Goal: Task Accomplishment & Management: Manage account settings

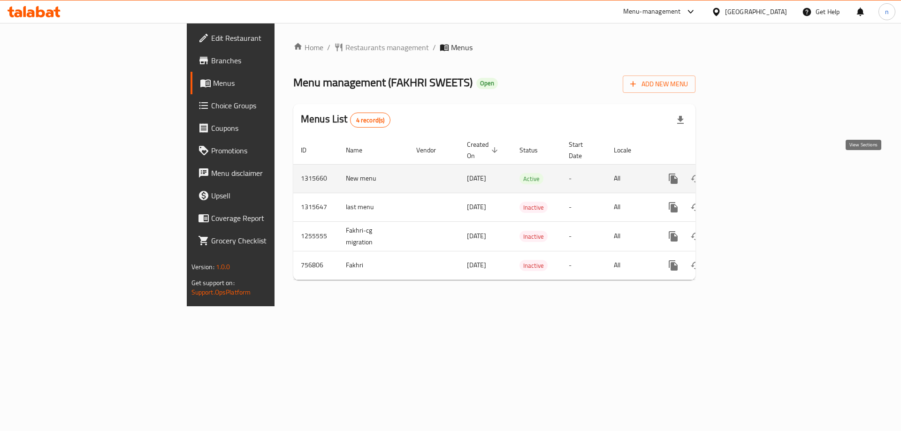
click at [746, 173] on icon "enhanced table" at bounding box center [740, 178] width 11 height 11
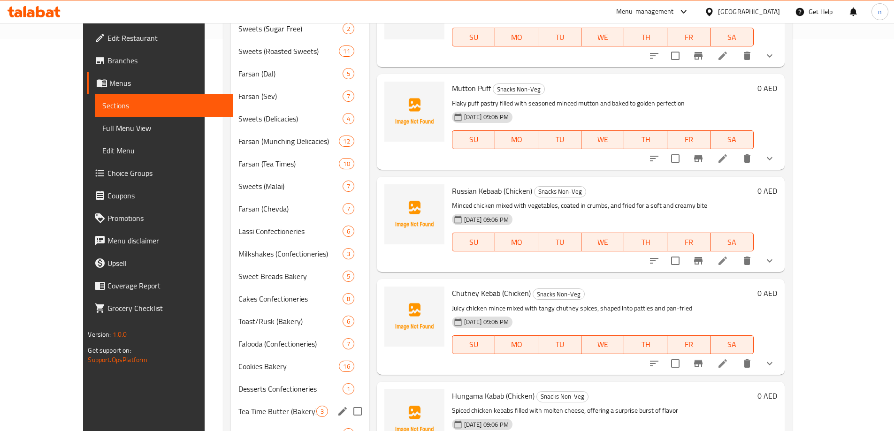
scroll to position [375, 0]
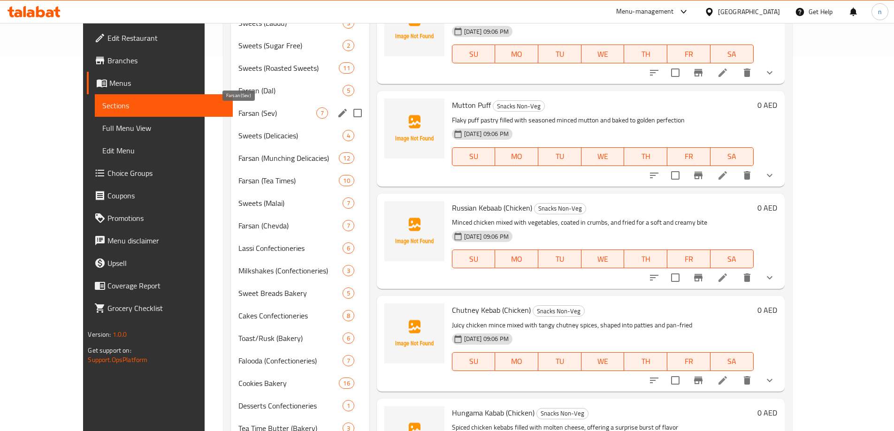
drag, startPoint x: 235, startPoint y: 116, endPoint x: 243, endPoint y: 151, distance: 36.1
click at [238, 116] on span "Farsan (Sev)" at bounding box center [277, 112] width 78 height 11
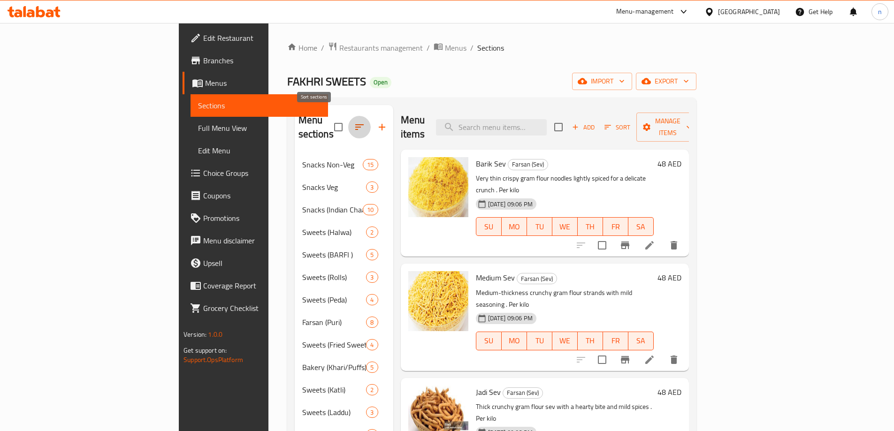
click at [354, 121] on icon "button" at bounding box center [359, 126] width 11 height 11
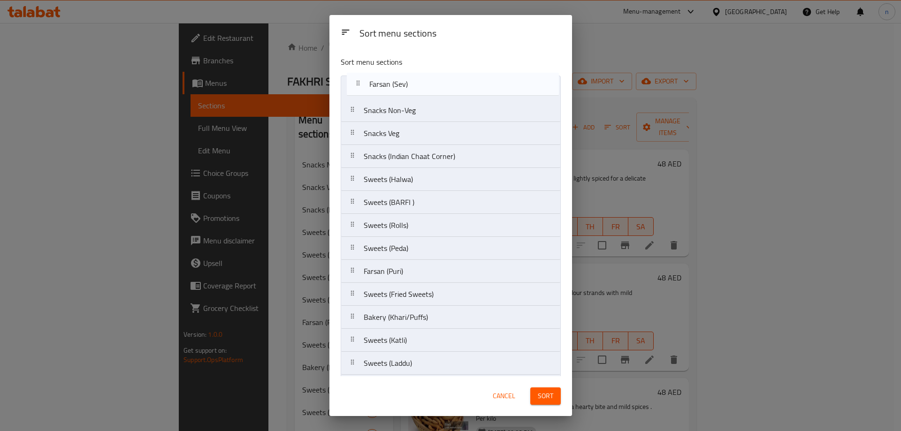
drag, startPoint x: 434, startPoint y: 199, endPoint x: 441, endPoint y: 83, distance: 116.5
click at [441, 83] on nav "Snacks Non-Veg Snacks Veg Snacks (Indian Chaat Corner) Sweets (Halwa) Sweets (B…" at bounding box center [451, 432] width 220 height 713
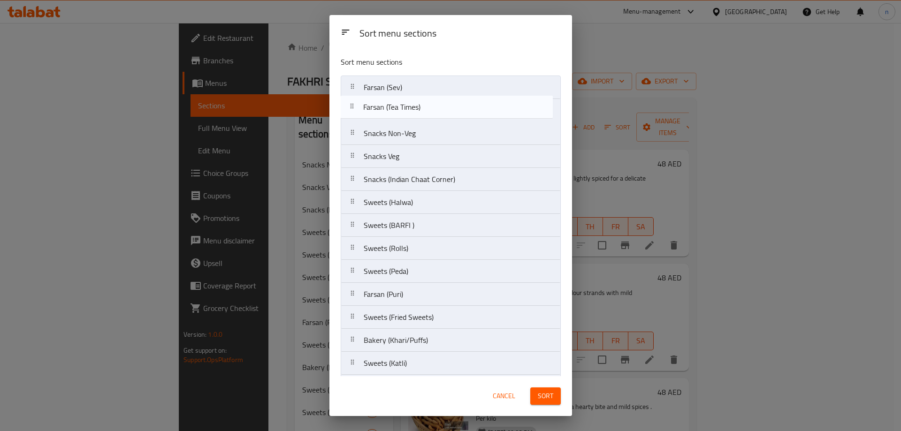
drag, startPoint x: 417, startPoint y: 220, endPoint x: 417, endPoint y: 105, distance: 115.4
click at [417, 105] on nav "Farsan (Sev) Snacks Non-Veg Snacks Veg Snacks (Indian Chaat Corner) Sweets (Hal…" at bounding box center [451, 432] width 220 height 713
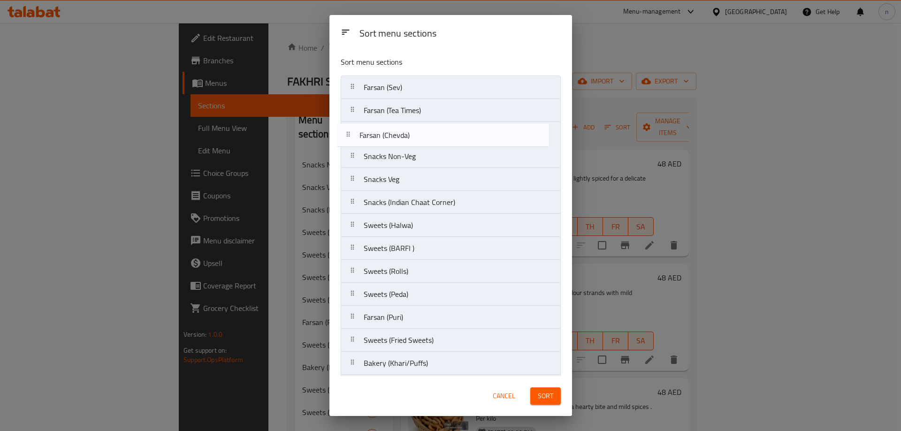
drag, startPoint x: 430, startPoint y: 312, endPoint x: 426, endPoint y: 131, distance: 181.1
click at [426, 131] on nav "Farsan (Sev) Farsan (Tea Times) Snacks Non-Veg Snacks Veg Snacks (Indian Chaat …" at bounding box center [451, 432] width 220 height 713
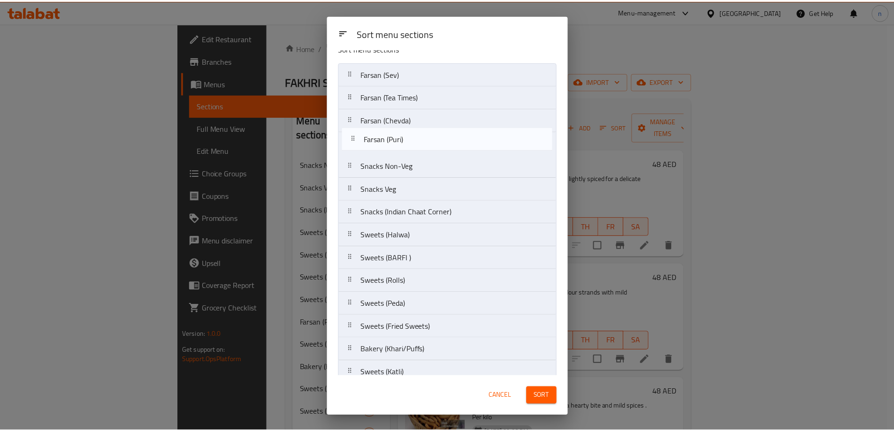
scroll to position [13, 0]
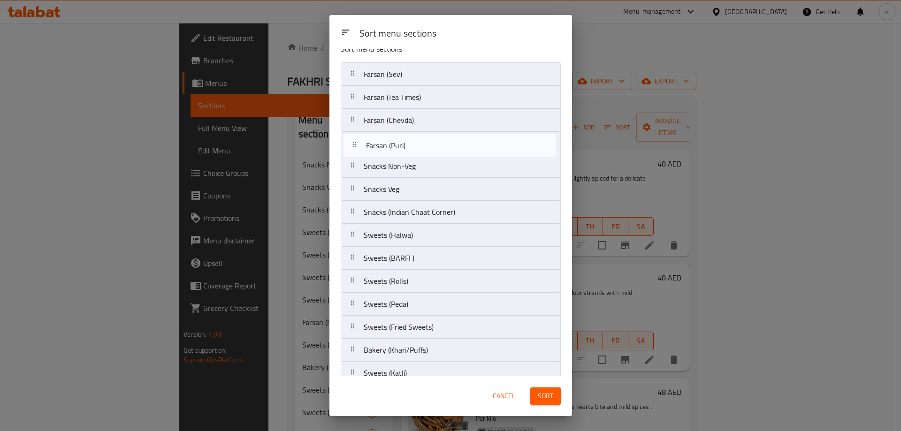
drag, startPoint x: 439, startPoint y: 269, endPoint x: 442, endPoint y: 141, distance: 128.1
click at [442, 141] on nav "Farsan (Sev) Farsan (Tea Times) Farsan (Chevda) Snacks Non-Veg Snacks Veg Snack…" at bounding box center [451, 418] width 220 height 713
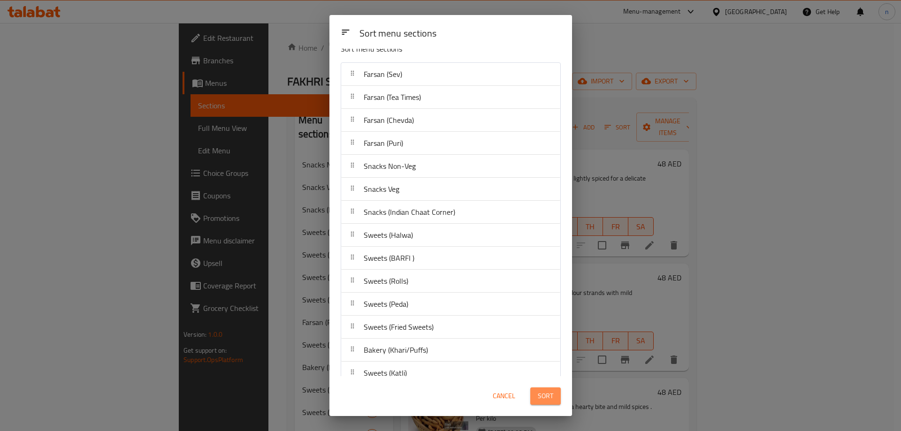
click at [543, 401] on span "Sort" at bounding box center [545, 396] width 15 height 12
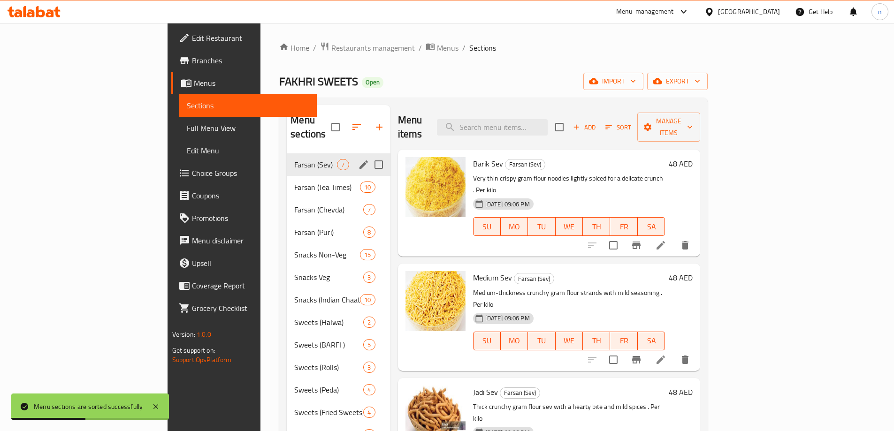
click at [294, 159] on span "Farsan (Sev)" at bounding box center [315, 164] width 43 height 11
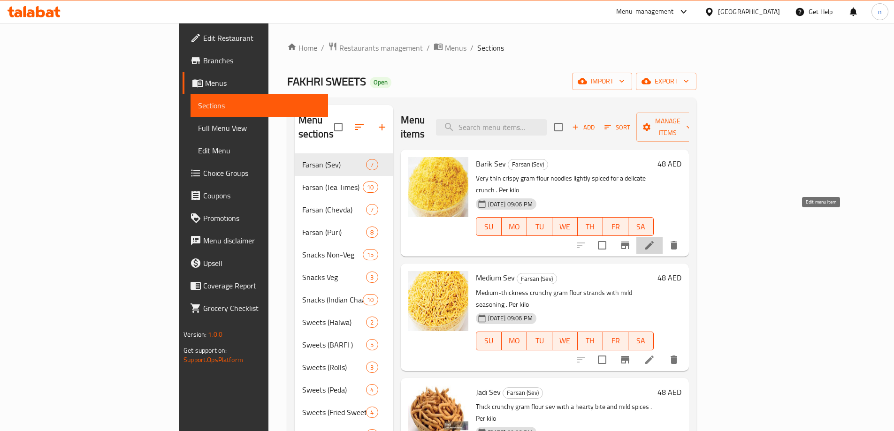
click at [655, 240] on icon at bounding box center [649, 245] width 11 height 11
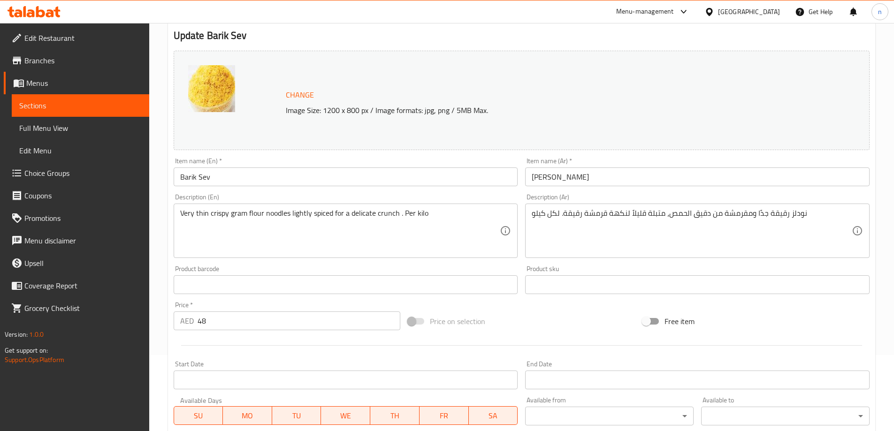
scroll to position [94, 0]
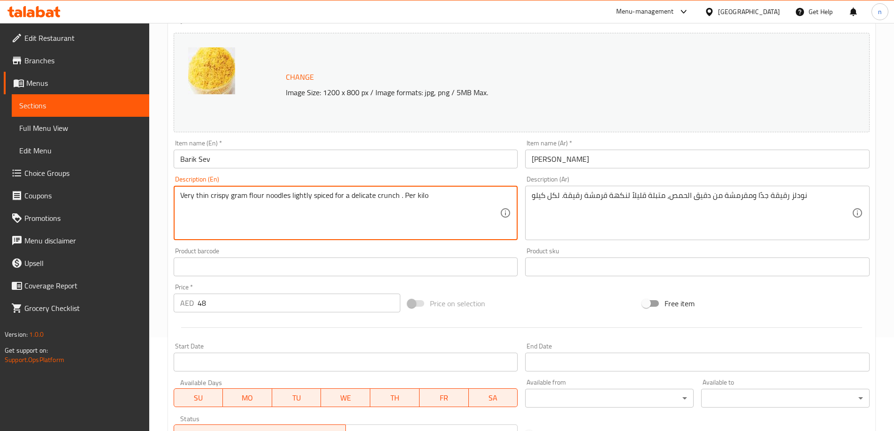
click at [300, 198] on textarea "Very thin crispy gram flour noodles lightly spiced for a delicate crunch . Per …" at bounding box center [340, 213] width 320 height 45
paste textarea "Extra-thin, crisp strands of fried gram flour seasoned lightly with salt and sp…"
type textarea "Extra-thin, crisp strands of fried gram flour seasoned lightly with salt and sp…"
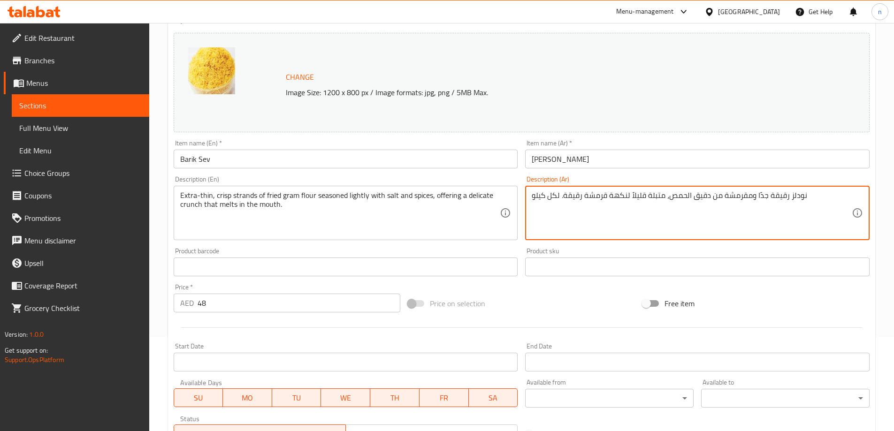
click at [603, 203] on textarea "نودلز رقيقة جدًا ومقرمشة من دقيق الحمص، متبلة قليلاً لنكهة قرمشة رقيقة. لكل كيلو" at bounding box center [691, 213] width 320 height 45
paste textarea "خيوط رقيقة جدًا ومقرمشة من دقيق الحمص المقلي المتبل بخفة بالملح والتوابل، مما ي…"
click at [581, 202] on textarea "خيوط رقيقة جدًا ومقرمشة من دقيق الحمص المقلي المتبل بخفة بالملح والتوابل، مما ي…" at bounding box center [691, 213] width 320 height 45
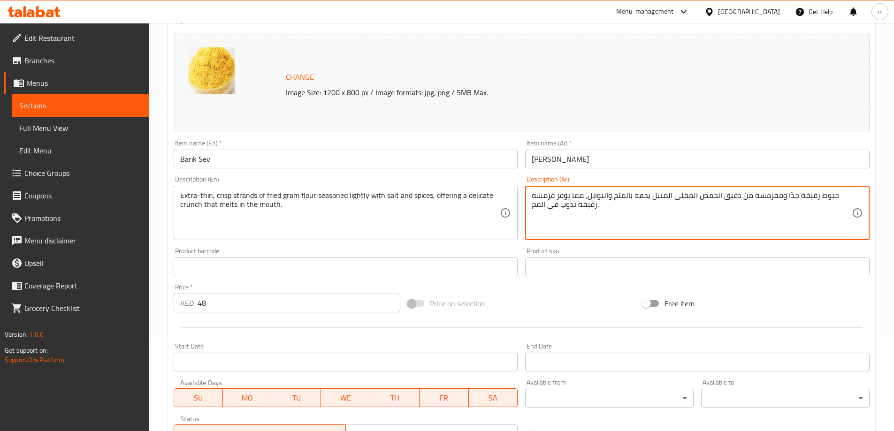
click at [581, 202] on textarea "خيوط رقيقة جدًا ومقرمشة من دقيق الحمص المقلي المتبل بخفة بالملح والتوابل، مما ي…" at bounding box center [691, 213] width 320 height 45
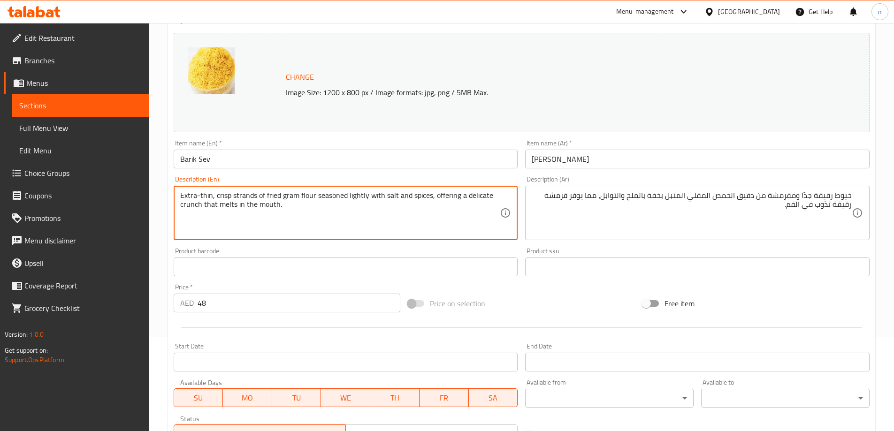
drag, startPoint x: 213, startPoint y: 194, endPoint x: 172, endPoint y: 192, distance: 41.3
click at [172, 192] on div "Description (En) Extra-thin, crisp strands of fried gram flour seasoned lightly…" at bounding box center [346, 208] width 352 height 72
click at [240, 195] on textarea "Extra-thin, crisp strands of fried gram flour seasoned lightly with salt and sp…" at bounding box center [340, 213] width 320 height 45
click at [299, 215] on textarea "Extra-thin, crisp strands of fried gram flour seasoned lightly with salt and sp…" at bounding box center [340, 213] width 320 height 45
drag, startPoint x: 217, startPoint y: 196, endPoint x: 431, endPoint y: 202, distance: 213.5
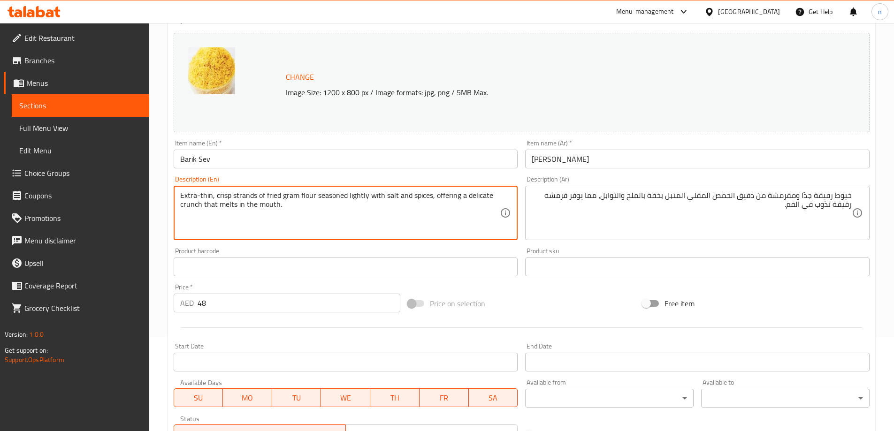
click at [431, 202] on textarea "Extra-thin, crisp strands of fried gram flour seasoned lightly with salt and sp…" at bounding box center [340, 213] width 320 height 45
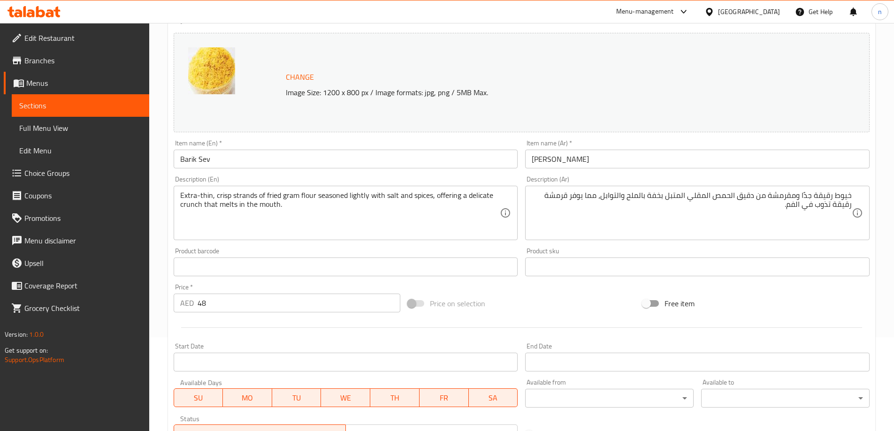
click at [297, 221] on textarea "Extra-thin, crisp strands of fried gram flour seasoned lightly with salt and sp…" at bounding box center [340, 213] width 320 height 45
click at [241, 194] on textarea "Extra-thin, crisp strands of fried gram flour seasoned lightly with salt and sp…" at bounding box center [340, 213] width 320 height 45
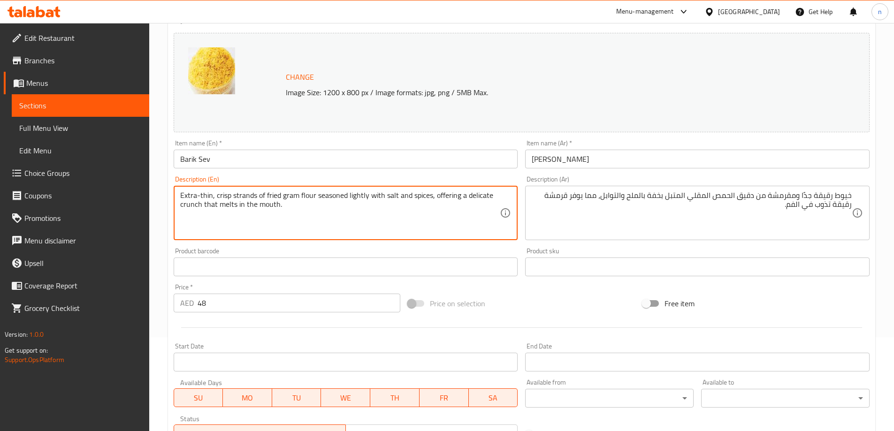
click at [241, 194] on textarea "Extra-thin, crisp strands of fried gram flour seasoned lightly with salt and sp…" at bounding box center [340, 213] width 320 height 45
click at [239, 195] on textarea "Extra-thin, crisp strands of fried gram flour seasoned lightly with salt and sp…" at bounding box center [340, 213] width 320 height 45
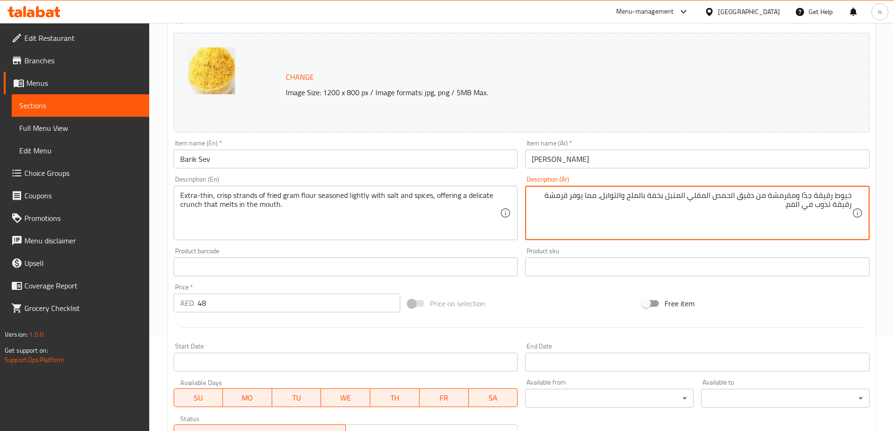
click at [844, 195] on textarea "خيوط رقيقة جدًا ومقرمشة من دقيق الحمص المقلي المتبل بخفة بالملح والتوابل، مما ي…" at bounding box center [691, 213] width 320 height 45
paste textarea "ترانْدز"
click at [835, 196] on textarea "سترانْدز رقيقة جدًا ومقرمشة من دقيق الحمص المقلي المتبل بخفة بالملح والتوابل، م…" at bounding box center [691, 213] width 320 height 45
click at [801, 196] on textarea "ستراندز رقيقة جدًا ومقرمشة من دقيق الحمص المقلي المتبل بخفة بالملح والتوابل، مم…" at bounding box center [691, 213] width 320 height 45
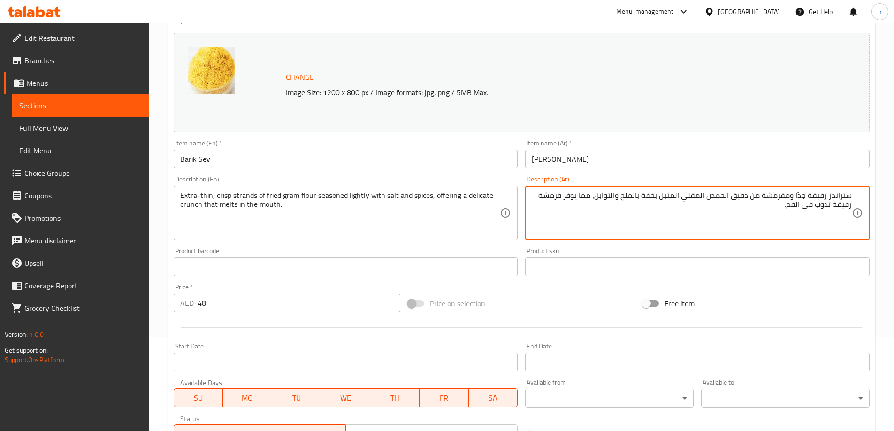
click at [801, 196] on textarea "ستراندز رقيقة جدًا ومقرمشة من دقيق الحمص المقلي المتبل بخفة بالملح والتوابل، مم…" at bounding box center [691, 213] width 320 height 45
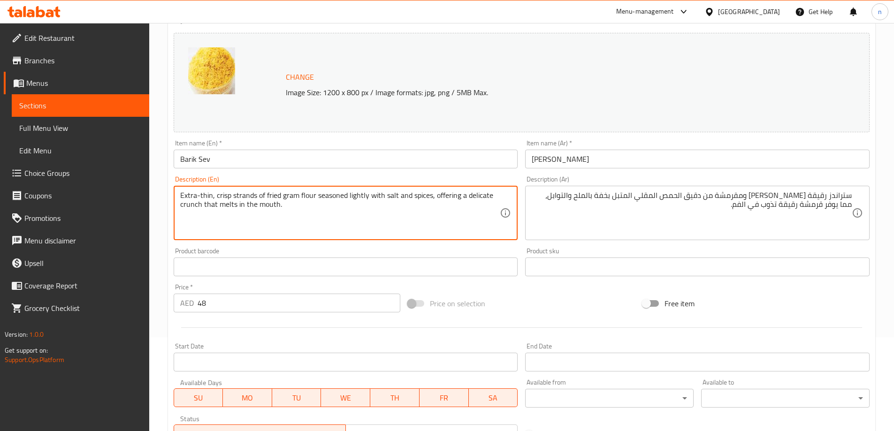
drag, startPoint x: 281, startPoint y: 198, endPoint x: 314, endPoint y: 195, distance: 33.9
click at [282, 197] on textarea "Extra-thin, crisp strands of fried gram flour seasoned lightly with salt and sp…" at bounding box center [340, 213] width 320 height 45
drag, startPoint x: 282, startPoint y: 197, endPoint x: 315, endPoint y: 197, distance: 32.8
click at [315, 197] on textarea "Extra-thin, crisp strands of fried gram flour seasoned lightly with salt and sp…" at bounding box center [340, 213] width 320 height 45
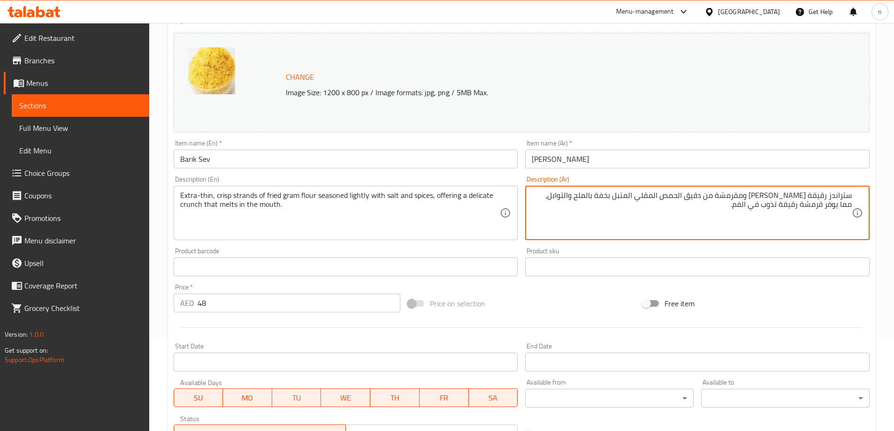
drag, startPoint x: 698, startPoint y: 198, endPoint x: 740, endPoint y: 196, distance: 42.3
click at [740, 196] on textarea "ستراندز رقيقة اكسترا ومقرمشة من دقيق الحمص المقلي المتبل بخفة بالملح والتوابل، …" at bounding box center [691, 213] width 320 height 45
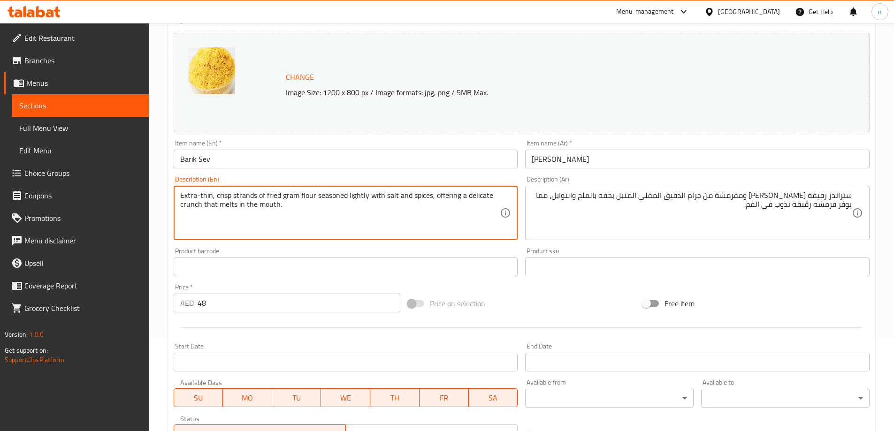
click at [441, 196] on textarea "Extra-thin, crisp strands of fried gram flour seasoned lightly with salt and sp…" at bounding box center [340, 213] width 320 height 45
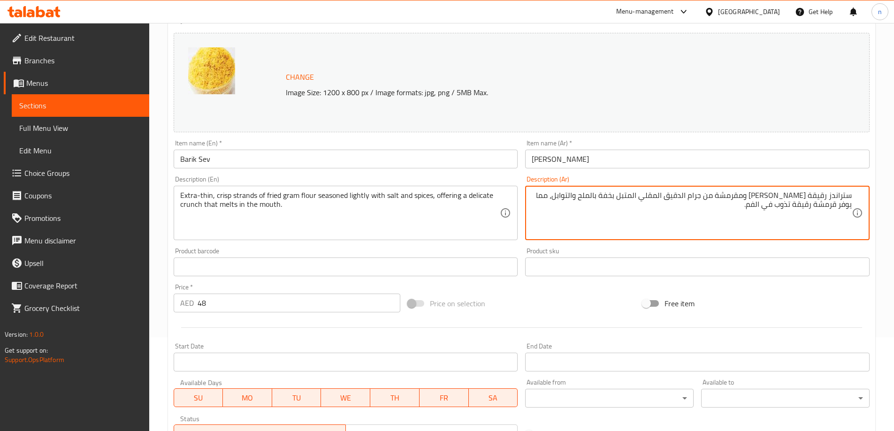
click at [581, 199] on textarea "ستراندز رقيقة اكسترا ومقرمشة من جرام الدقيق المقلي المتبل بخفة بالملح والتوابل،…" at bounding box center [691, 213] width 320 height 45
click at [584, 197] on textarea "ستراندز رقيقة اكسترا ومقرمشة من جرام الدقيق المقلي المتبل بخفة بالملح والتوابل،…" at bounding box center [691, 213] width 320 height 45
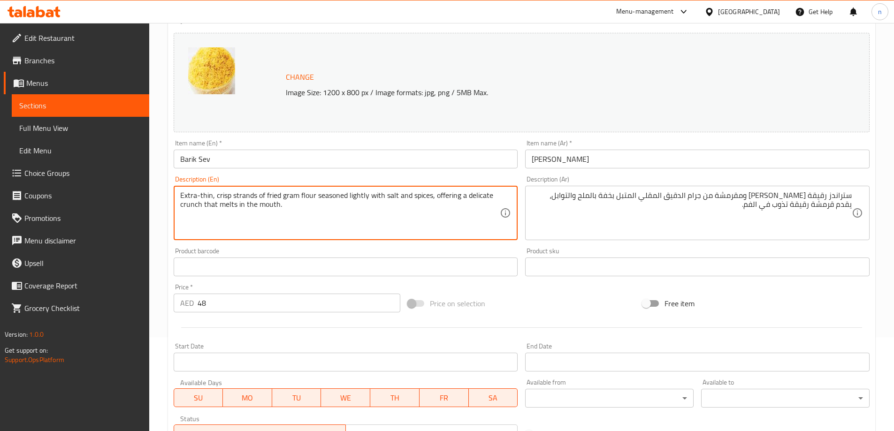
click at [186, 206] on textarea "Extra-thin, crisp strands of fried gram flour seasoned lightly with salt and sp…" at bounding box center [340, 213] width 320 height 45
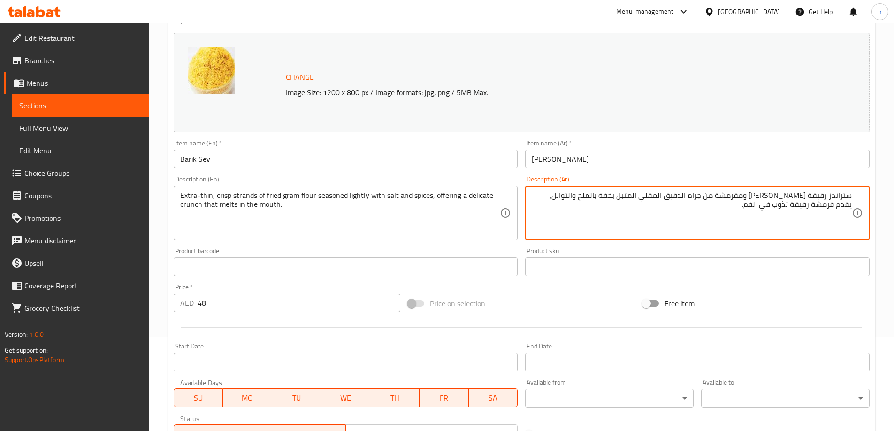
click at [560, 196] on textarea "ستراندز رقيقة اكسترا ومقرمشة من جرام الدقيق المقلي المتبل بخفة بالملح والتوابل،…" at bounding box center [691, 213] width 320 height 45
paste textarea "رانشي"
click at [774, 195] on textarea "ستراندز رقيقة اكسترا ومقرمشة من جرام الدقيق المقلي المتبل بخفة بالملح والتوابل،…" at bounding box center [691, 213] width 320 height 45
type textarea "ستراندز رقيقة [PERSON_NAME] و[PERSON_NAME] من جرام الدقيق المقلي المتبل بخفة با…"
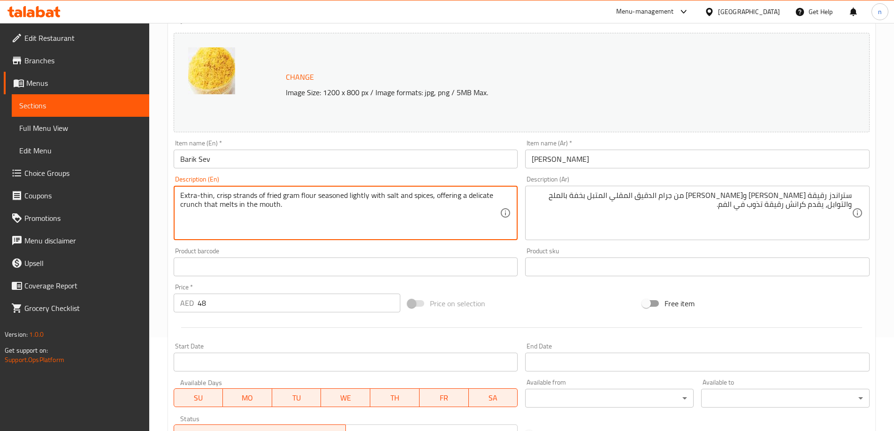
click at [224, 197] on textarea "Extra-thin, crisp strands of fried gram flour seasoned lightly with salt and sp…" at bounding box center [340, 213] width 320 height 45
click at [304, 215] on textarea "Extra-thin, crisp strands of fried gram flour seasoned lightly with salt and sp…" at bounding box center [340, 213] width 320 height 45
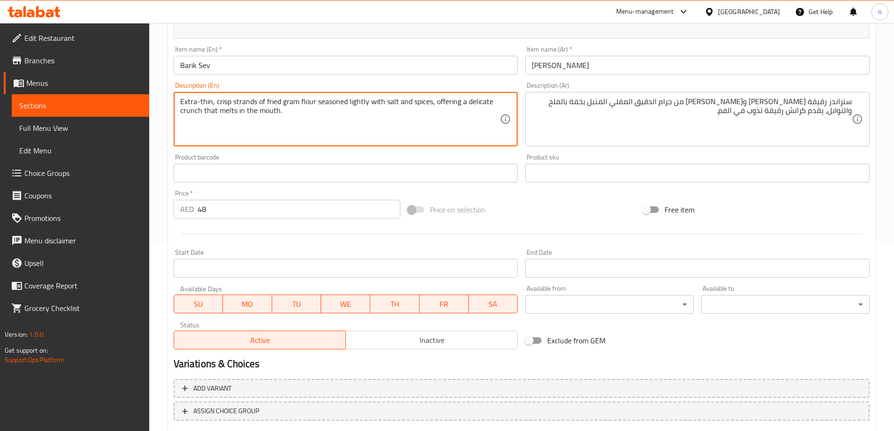
scroll to position [245, 0]
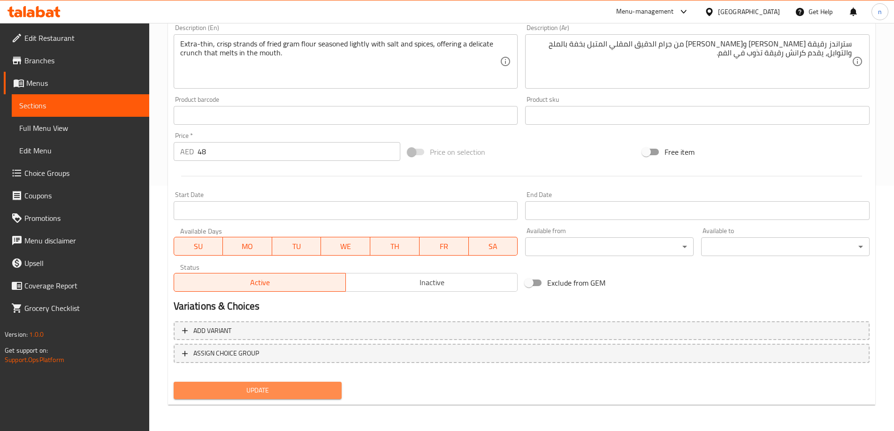
click at [252, 385] on span "Update" at bounding box center [257, 391] width 153 height 12
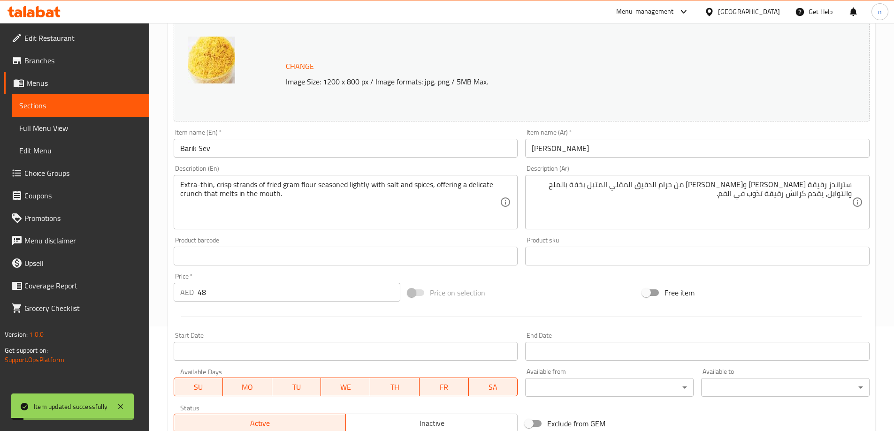
scroll to position [0, 0]
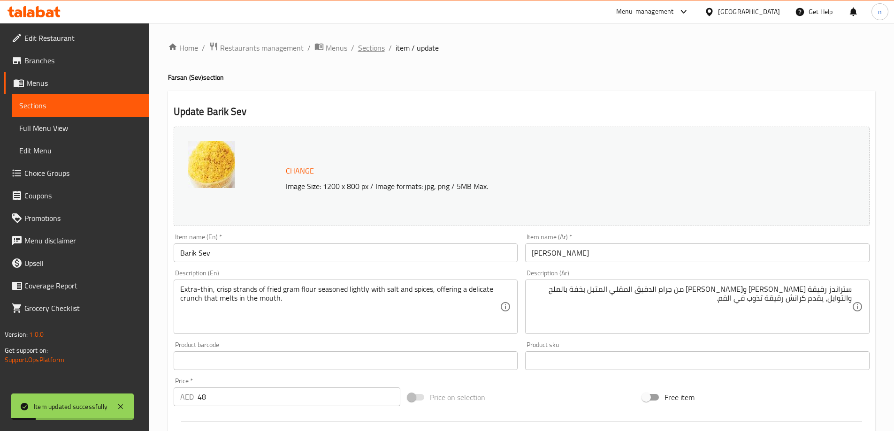
click at [365, 45] on span "Sections" at bounding box center [371, 47] width 27 height 11
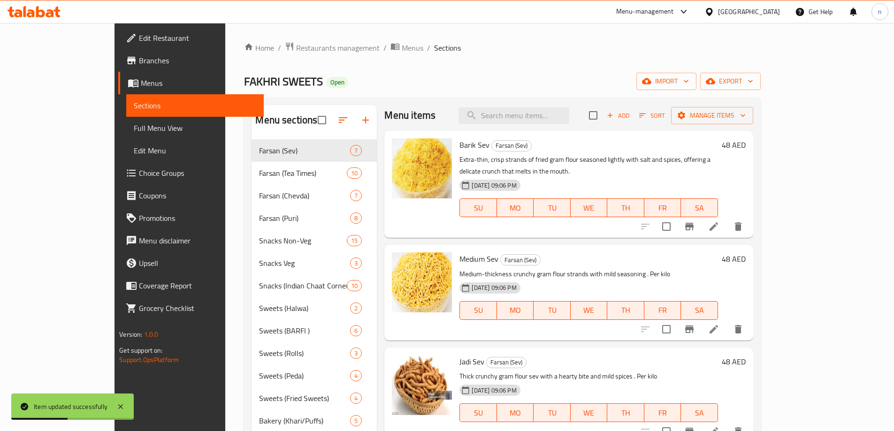
scroll to position [47, 0]
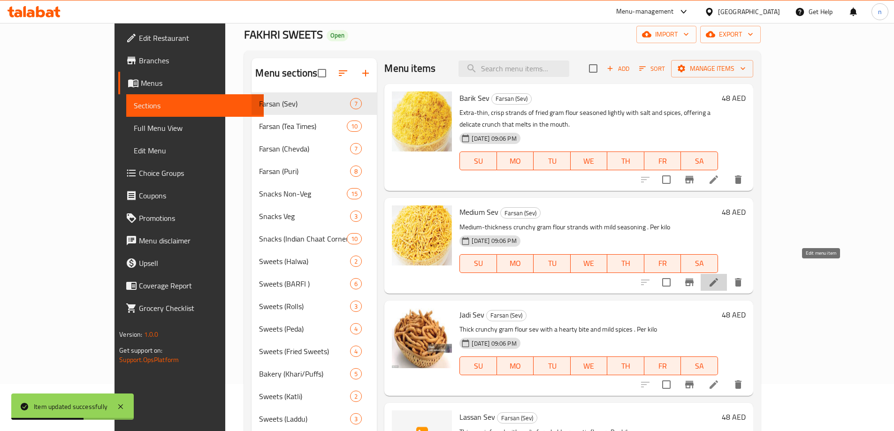
click at [719, 277] on icon at bounding box center [713, 282] width 11 height 11
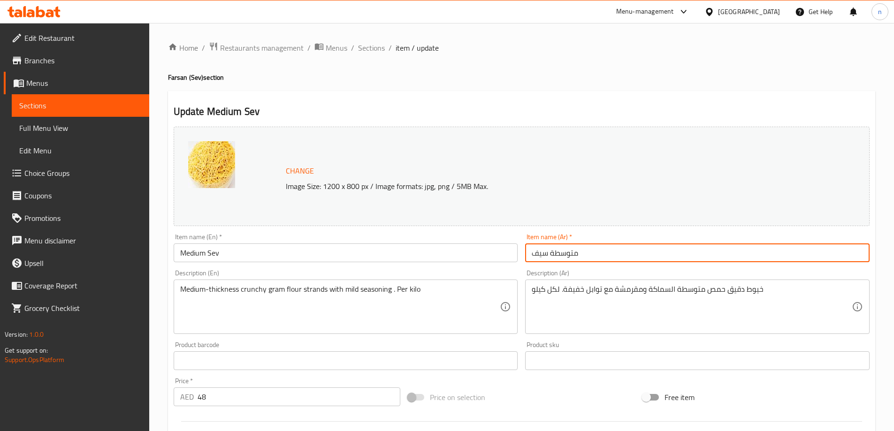
click at [565, 253] on input "متوسطة سيف" at bounding box center [697, 252] width 344 height 19
type input "وسط سيف"
click at [218, 250] on input "Medium Sev" at bounding box center [346, 252] width 344 height 19
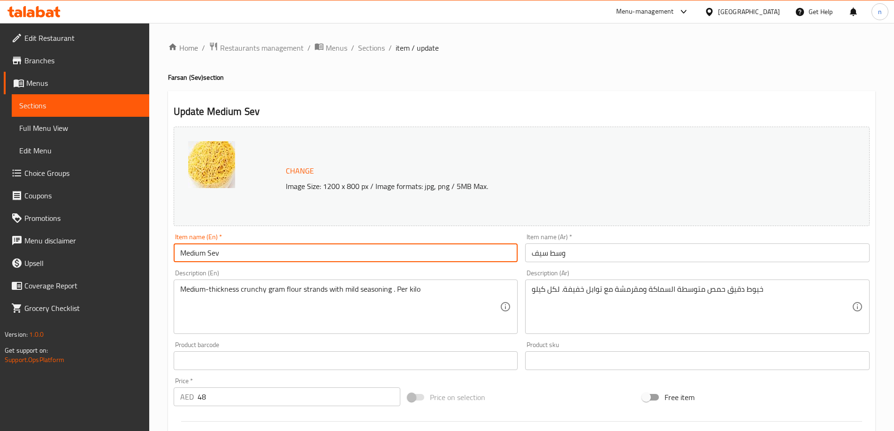
click at [218, 250] on input "Medium Sev" at bounding box center [346, 252] width 344 height 19
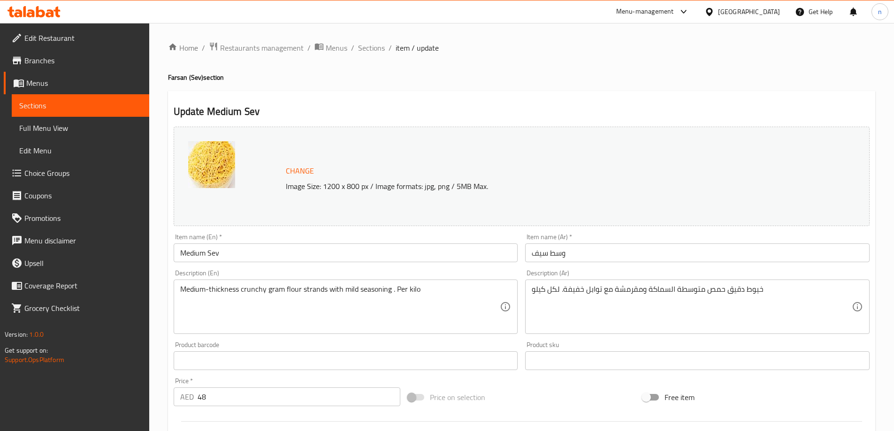
click at [233, 258] on input "Medium Sev" at bounding box center [346, 252] width 344 height 19
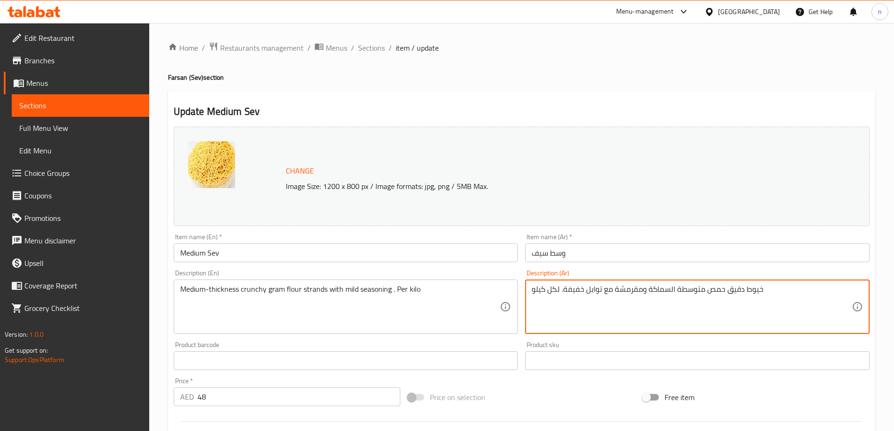
click at [706, 293] on textarea "خيوط دقيق حمص متوسطة السماكة ومقرمشة مع توابل خفيفة. لكل كيلو" at bounding box center [691, 307] width 320 height 45
click at [714, 314] on textarea "خيوط دقيق حمص متوسطة السماكة ومقرمشة مع توابل خفيفة. لكل كيلو" at bounding box center [691, 307] width 320 height 45
click at [844, 290] on textarea "خيوط دقيق حمص متوسطة السماكة ومقرمشة مع توابل خفيفة. لكل كيلو" at bounding box center [691, 307] width 320 height 45
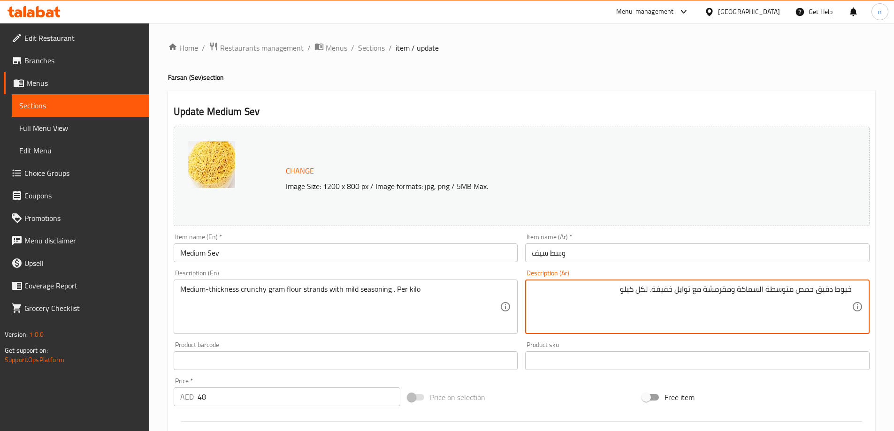
paste textarea "ترانْدز"
click at [835, 291] on textarea "سترانْدز دقيق حمص متوسطة السماكة ومقرمشة مع توابل خفيفة. لكل كيلو" at bounding box center [691, 307] width 320 height 45
click at [801, 291] on textarea "ستراندز دقيق حمص متوسطة السماكة ومقرمشة مع توابل خفيفة. لكل كيلو" at bounding box center [691, 307] width 320 height 45
click at [800, 291] on textarea "ستراندز دقيق حمص متوسطة السماكة ومقرمشة مع توابل خفيفة. لكل كيلو" at bounding box center [691, 307] width 320 height 45
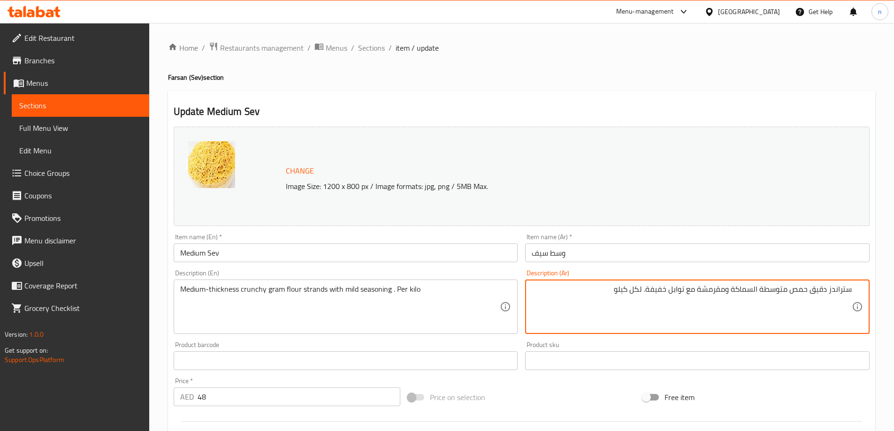
click at [800, 292] on textarea "ستراندز دقيق حمص متوسطة السماكة ومقرمشة مع توابل خفيفة. لكل كيلو" at bounding box center [691, 307] width 320 height 45
click at [797, 296] on textarea "ستراندز دقيق حمص متوسطة السماكة ومقرمشة مع توابل خفيفة. لكل كيلو" at bounding box center [691, 307] width 320 height 45
click at [797, 290] on textarea "ستراندز دقيق حمص متوسطة السماكة ومقرمشة مع توابل خفيفة. لكل كيلو" at bounding box center [691, 307] width 320 height 45
click at [826, 288] on textarea "ستراندز دقيق متوسطة السماكة ومقرمشة مع توابل خفيفة. لكل كيلو" at bounding box center [691, 307] width 320 height 45
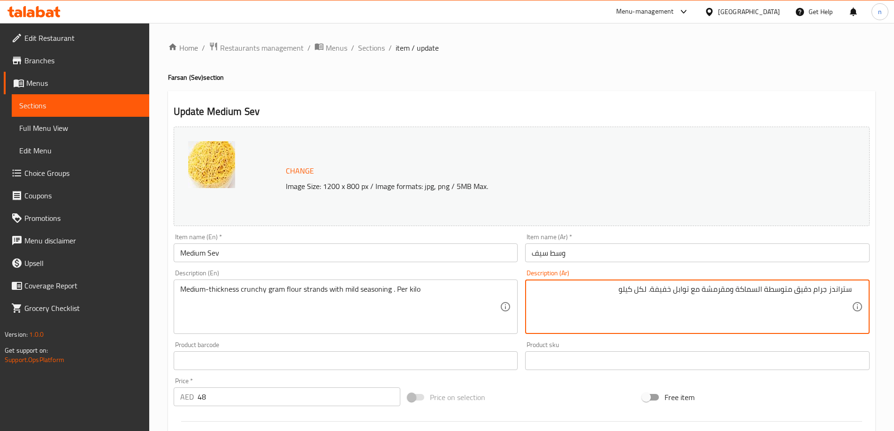
click at [793, 289] on textarea "ستراندز جرام دقيق متوسطة السماكة ومقرمشة مع توابل خفيفة. لكل كيلو" at bounding box center [691, 307] width 320 height 45
click at [748, 287] on textarea "ستراندز جرام دقيق كرانشي متوسطة السماكة ومقرمشة مع توابل خفيفة. لكل كيلو" at bounding box center [691, 307] width 320 height 45
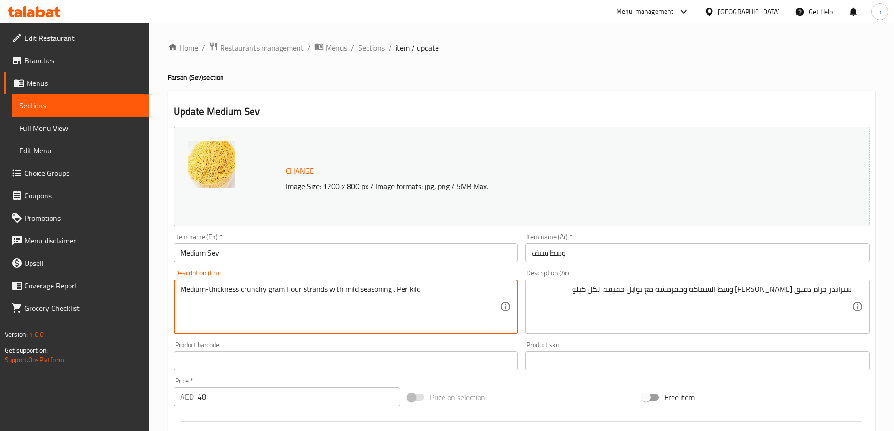
click at [223, 291] on textarea "Medium-thickness crunchy gram flour strands with mild seasoning . Per kilo" at bounding box center [340, 307] width 320 height 45
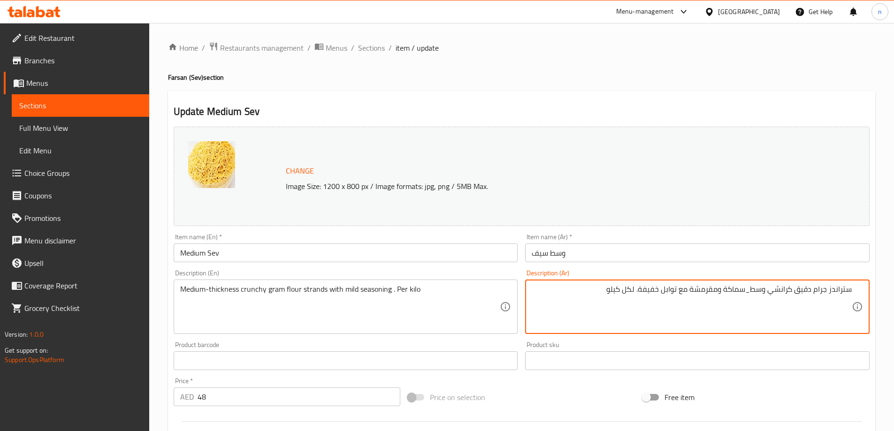
click at [711, 291] on textarea "ستراندز جرام دقيق كرانشي وسط_سماكة ومقرمشة مع توابل خفيفة. لكل كيلو" at bounding box center [691, 307] width 320 height 45
type textarea "ستراندز جرام دقيق كرانشي وسط_سماكة مع توابل خفيفة. لكل كيلو"
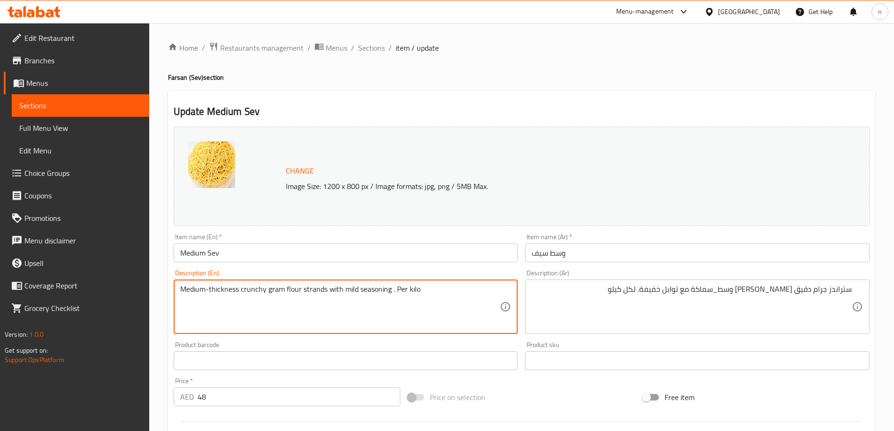
click at [349, 290] on textarea "Medium-thickness crunchy gram flour strands with mild seasoning . Per kilo" at bounding box center [340, 307] width 320 height 45
click at [237, 319] on textarea "Medium-thickness crunchy gram flour strands with mild seasoning . Per kilo" at bounding box center [340, 307] width 320 height 45
drag, startPoint x: 239, startPoint y: 292, endPoint x: 177, endPoint y: 292, distance: 61.9
click at [177, 292] on div "Medium-thickness crunchy gram flour strands with mild seasoning . Per kilo Desc…" at bounding box center [346, 307] width 344 height 54
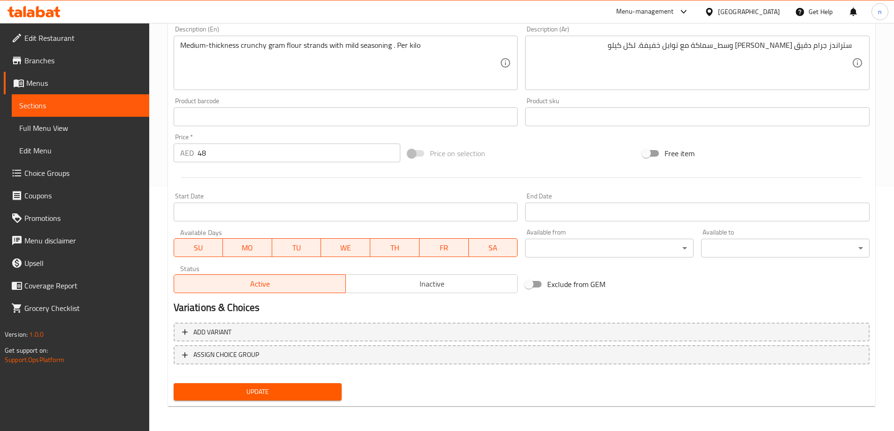
scroll to position [245, 0]
click at [222, 387] on span "Update" at bounding box center [257, 391] width 153 height 12
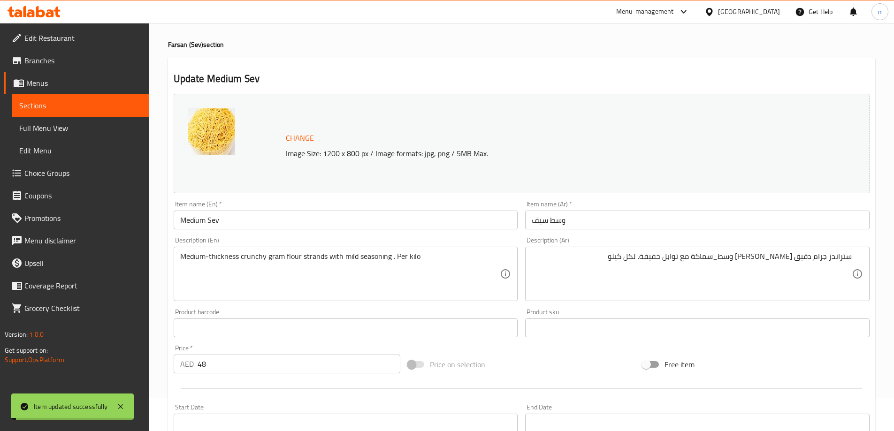
scroll to position [0, 0]
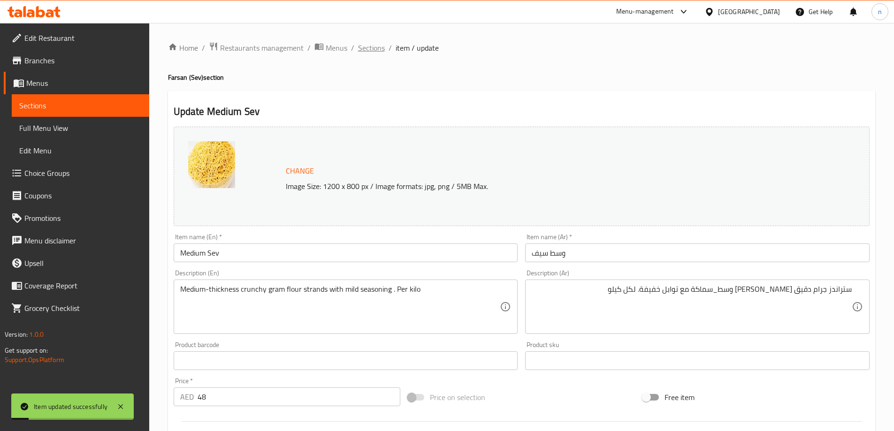
click at [366, 43] on span "Sections" at bounding box center [371, 47] width 27 height 11
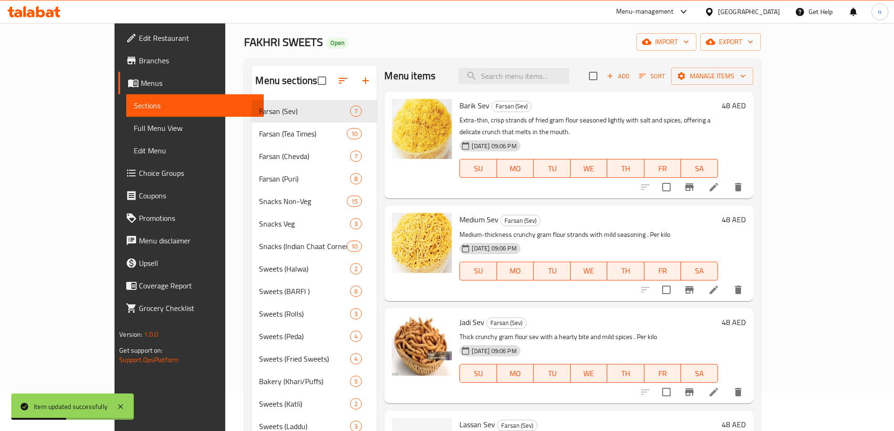
scroll to position [94, 0]
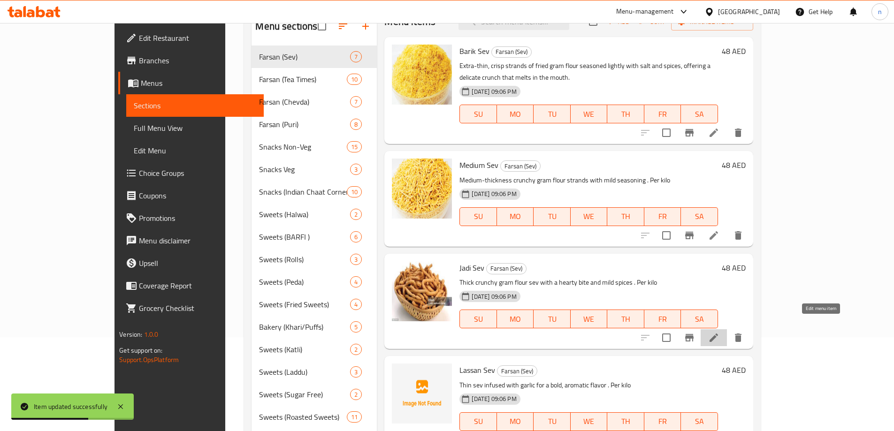
click at [718, 334] on icon at bounding box center [713, 338] width 8 height 8
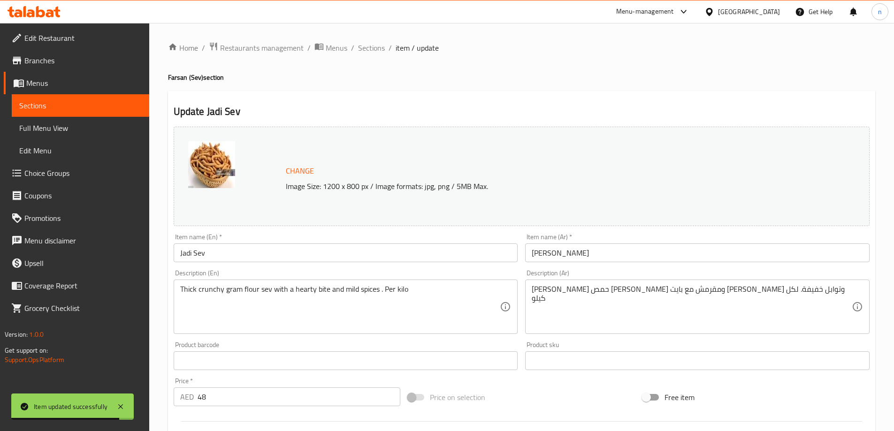
click at [186, 254] on input "Jadi Sev" at bounding box center [346, 252] width 344 height 19
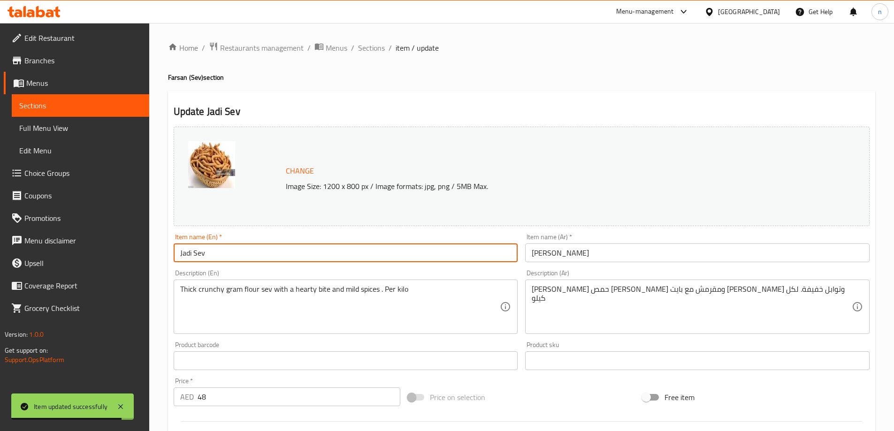
click at [186, 254] on input "Jadi Sev" at bounding box center [346, 252] width 344 height 19
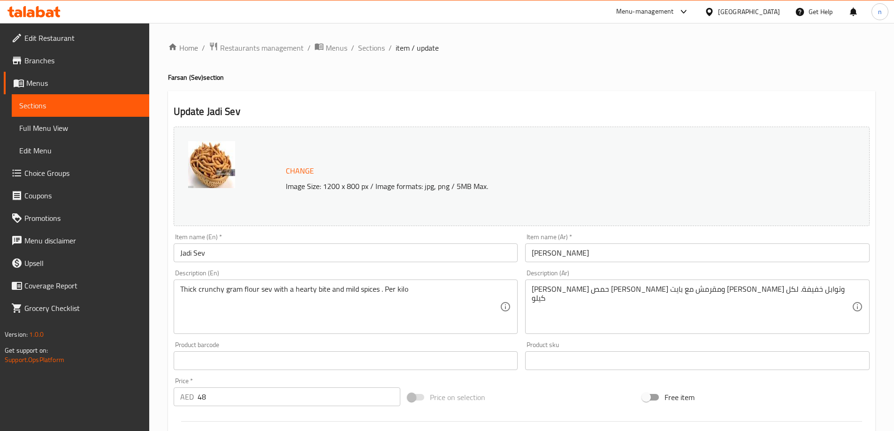
click at [562, 256] on input "جدي سيف" at bounding box center [697, 252] width 344 height 19
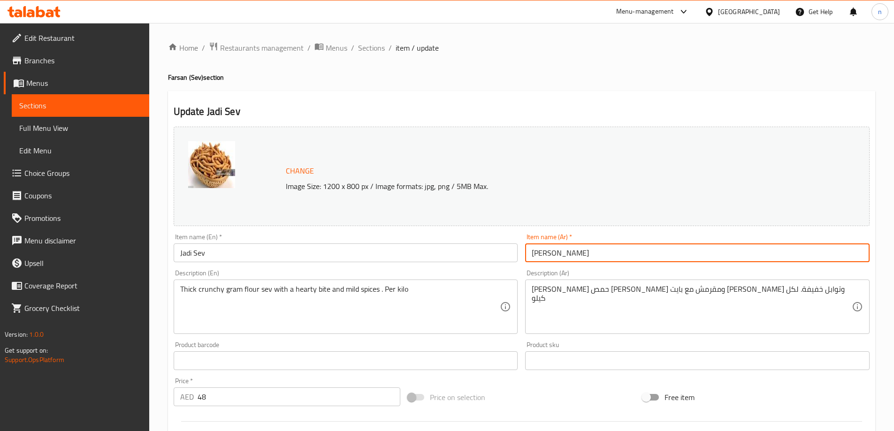
click at [562, 256] on input "جدي سيف" at bounding box center [697, 252] width 344 height 19
paste input "دي"
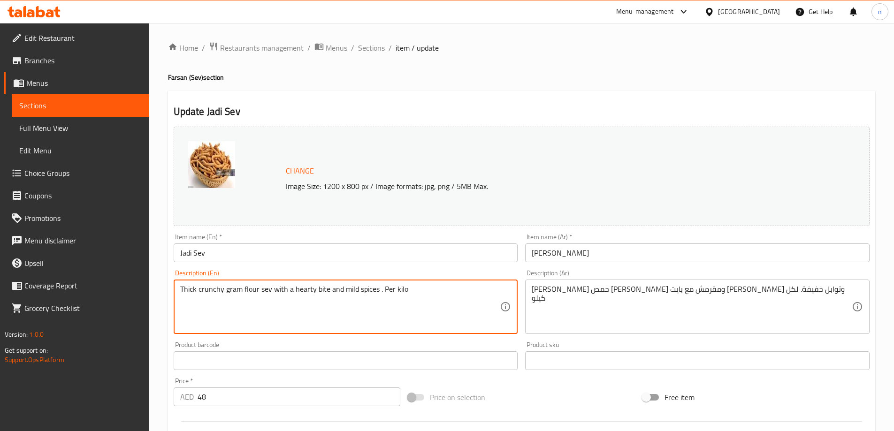
click at [261, 288] on textarea "Thick crunchy gram flour sev with a hearty bite and mild spices . Per kilo" at bounding box center [340, 307] width 320 height 45
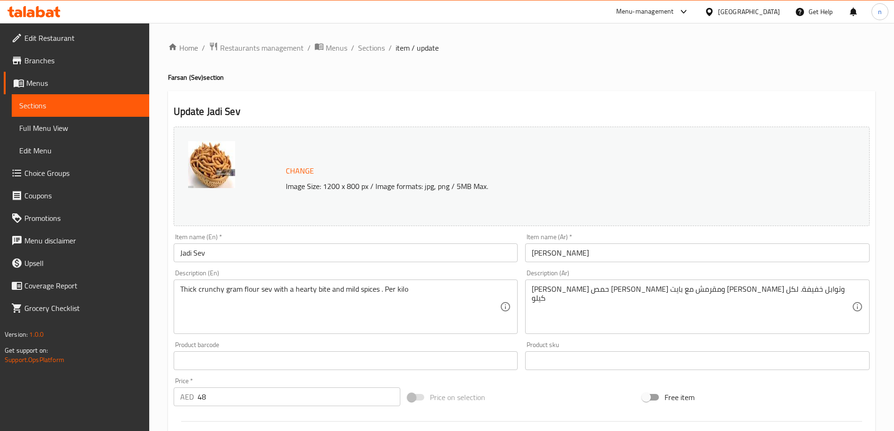
click at [535, 250] on input "جادي سيف" at bounding box center [697, 252] width 344 height 19
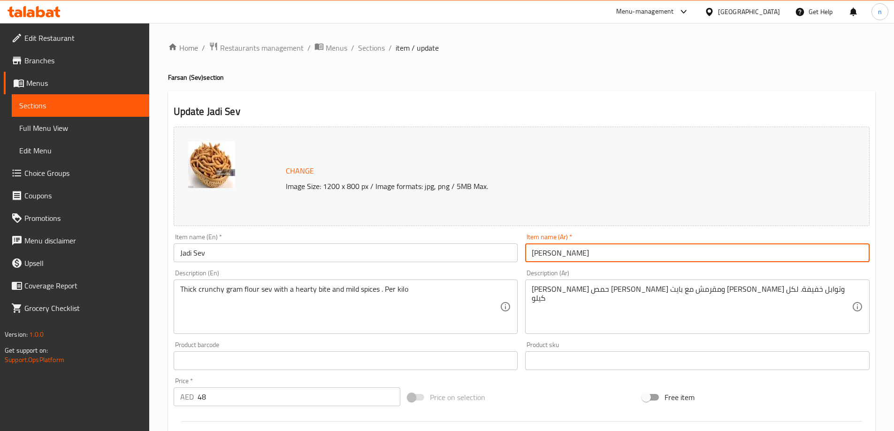
click at [535, 250] on input "جادي سيف" at bounding box center [697, 252] width 344 height 19
click at [536, 259] on input "جادي سيف" at bounding box center [697, 252] width 344 height 19
paste input "ڤ"
type input "[PERSON_NAME]"
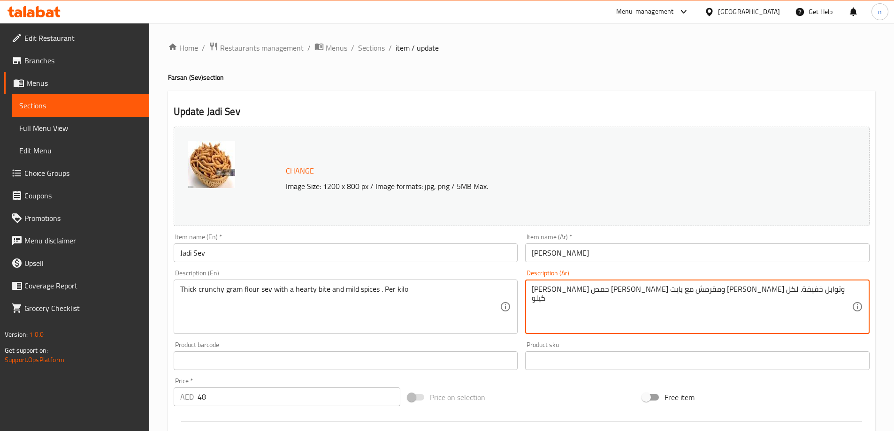
click at [751, 288] on textarea "سيف دقيق حمص سميك ومقرمش مع بايت هارتي وتوابل خفيفة. لكل كيلو" at bounding box center [691, 307] width 320 height 45
paste textarea "ڤ"
click at [717, 291] on textarea "سيڤ دقيق حمص سميك ومقرمش مع بايت هارتي وتوابل خفيفة. لكل كيلو" at bounding box center [691, 307] width 320 height 45
click at [719, 289] on textarea "سيڤ دقيق سميك ومقرمش مع بايت هارتي وتوابل خفيفة. لكل كيلو" at bounding box center [691, 307] width 320 height 45
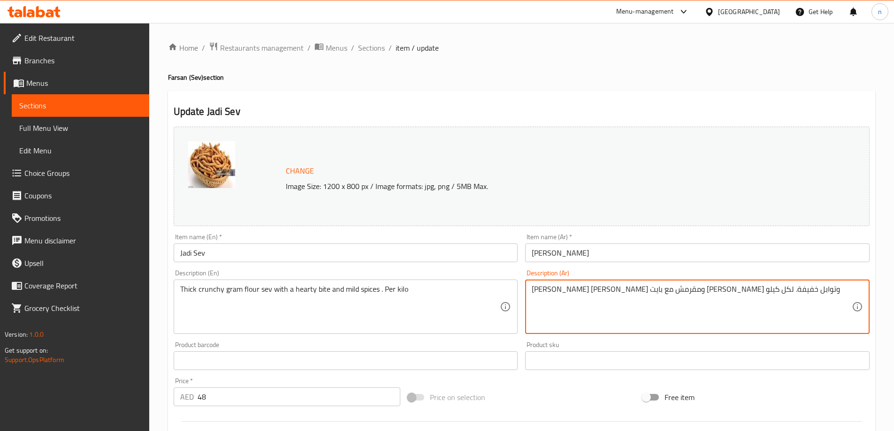
click at [719, 289] on textarea "سيڤ دقيق سميك ومقرمش مع بايت هارتي وتوابل خفيفة. لكل كيلو" at bounding box center [691, 307] width 320 height 45
click at [657, 319] on textarea "سيڤ دقيق سميك ومقرمش مع بايت هارتي وتوابل خفيفة. لكل كيلو" at bounding box center [691, 307] width 320 height 45
drag, startPoint x: 833, startPoint y: 288, endPoint x: 838, endPoint y: 292, distance: 6.1
click at [832, 288] on textarea "سيڤ دقيق سميك ومقرمش مع بايت هارتي وتوابل خفيفة. لكل كيلو" at bounding box center [691, 307] width 320 height 45
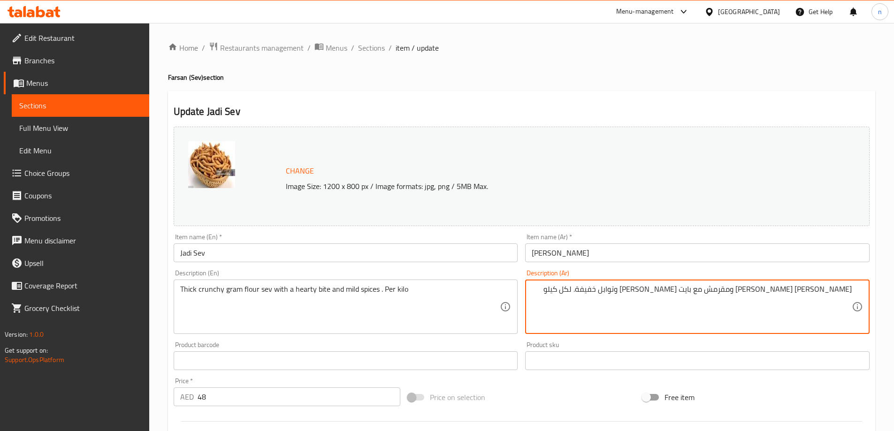
click at [816, 287] on textarea "سيڤ دقيق سميك ومقرمش مع بايت هارتي وتوابل خفيفة. لكل كيلو" at bounding box center [691, 307] width 320 height 45
click at [769, 290] on textarea "سيڤ دقيق جرام سميك ومقرمش مع بايت هارتي وتوابل خفيفة. لكل كيلو" at bounding box center [691, 307] width 320 height 45
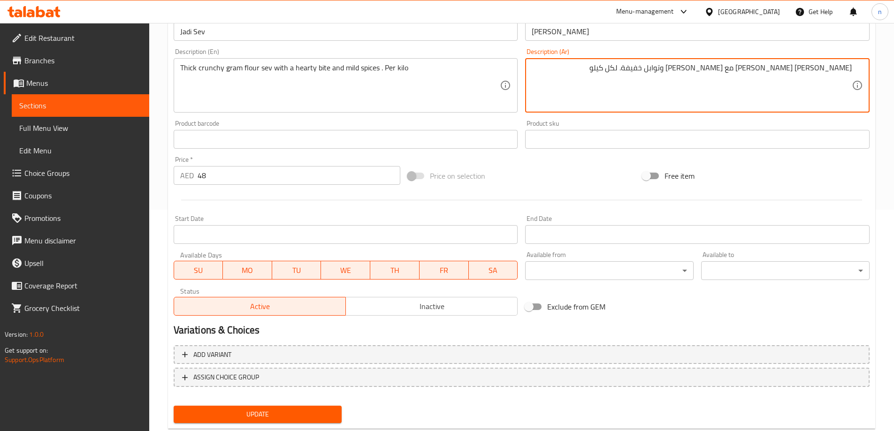
scroll to position [245, 0]
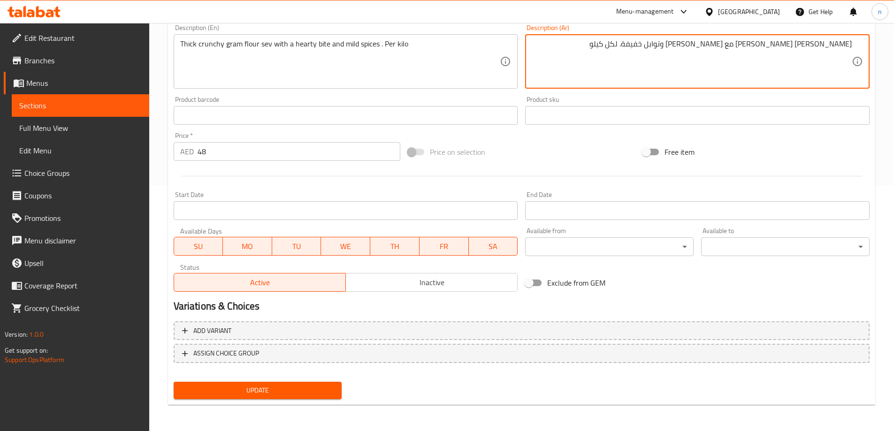
type textarea "سيڤ دقيق جرام سميك كرانشي مع بايت هارتي وتوابل خفيفة. لكل كيلو"
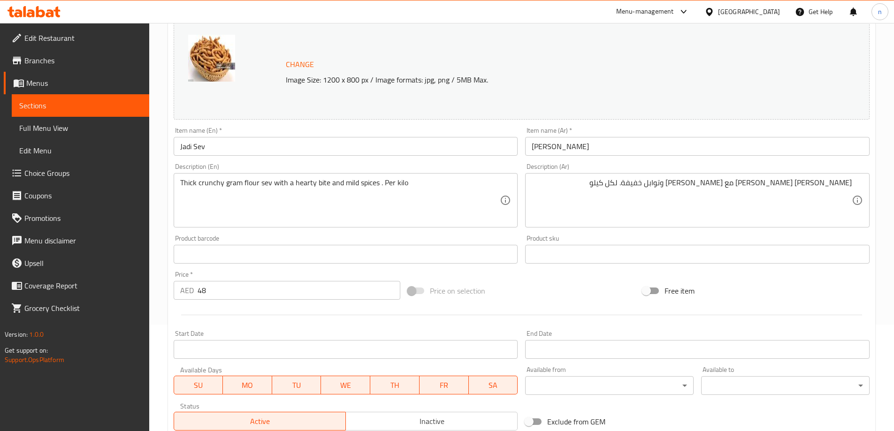
scroll to position [141, 0]
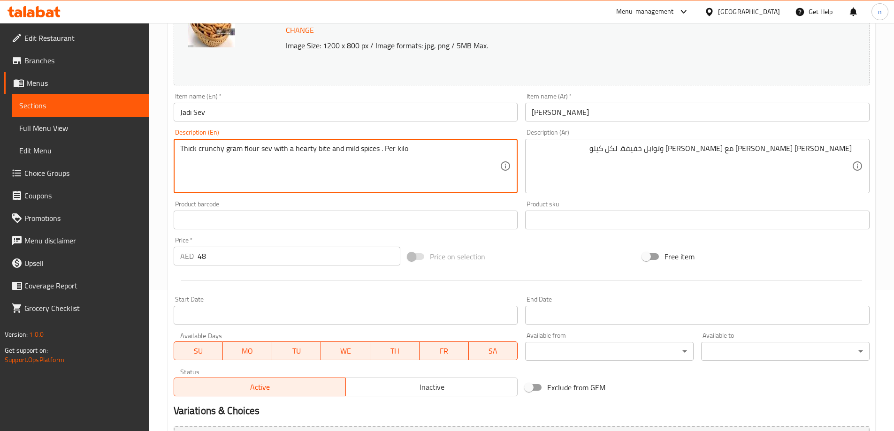
click at [283, 144] on textarea "Thick crunchy gram flour sev with a hearty bite and mild spices . Per kilo" at bounding box center [340, 166] width 320 height 45
paste textarea ", crunchy strands of fried gram flour dough, lightly spiced, delivering a heart…"
type textarea "Thick, crunchy strands of fried gram flour dough, lightly spiced, delivering a …"
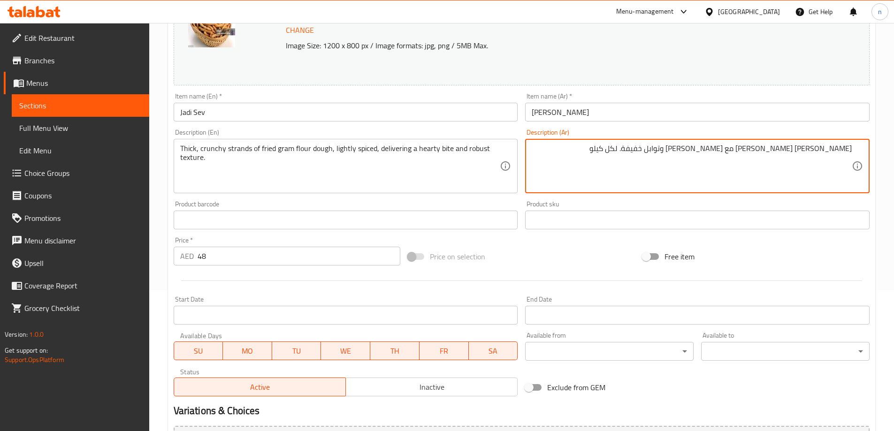
click at [753, 148] on textarea "سيڤ دقيق جرام سميك كرانشي مع بايت هارتي وتوابل خفيفة. لكل كيلو" at bounding box center [691, 166] width 320 height 45
paste textarea "يوط سميكة ومقرمشة من عجينة دقيق الحمص المقلية، متبلة قليلاً، توفر لدغة دسمة ومل…"
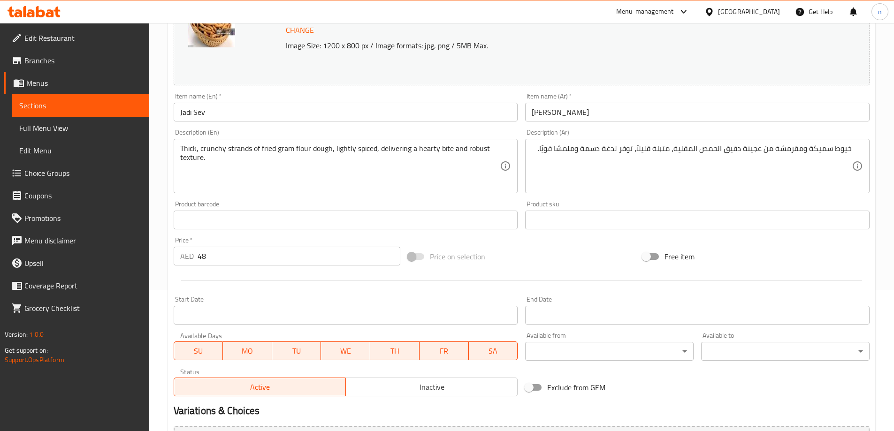
click at [841, 151] on textarea "خيوط سميكة ومقرمشة من عجينة دقيق الحمص المقلية، متبلة قليلاً، توفر لدغة دسمة وم…" at bounding box center [691, 166] width 320 height 45
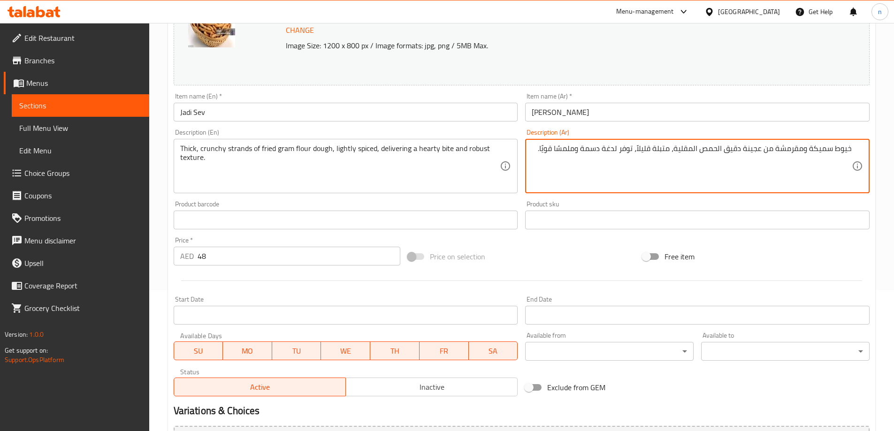
click at [841, 151] on textarea "خيوط سميكة ومقرمشة من عجينة دقيق الحمص المقلية، متبلة قليلاً، توفر لدغة دسمة وم…" at bounding box center [691, 166] width 320 height 45
paste textarea "ترانْد"
click at [835, 147] on textarea "سترانْد سميكة ومقرمشة من عجينة دقيق الحمص المقلية، متبلة قليلاً، توفر لدغة دسمة…" at bounding box center [691, 166] width 320 height 45
click at [805, 148] on textarea "ستراند سميكة ومقرمشة من عجينة دقيق الحمص المقلية، متبلة قليلاً، توفر لدغة دسمة …" at bounding box center [691, 166] width 320 height 45
click at [790, 152] on textarea "ستراند سميكة ومقرمشة من عجينة دقيق الحمص المقلية، متبلة قليلاً، توفر لدغة دسمة …" at bounding box center [691, 166] width 320 height 45
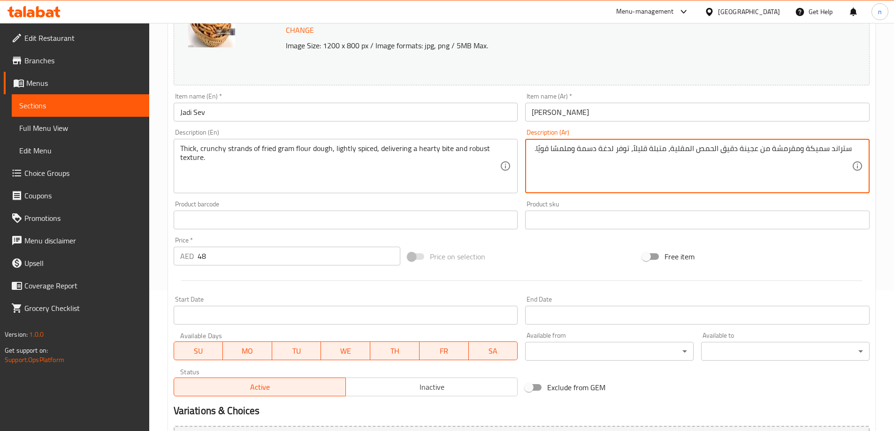
click at [790, 152] on textarea "ستراند سميكة ومقرمشة من عجينة دقيق الحمص المقلية، متبلة قليلاً، توفر لدغة دسمة …" at bounding box center [691, 166] width 320 height 45
click at [737, 149] on textarea "ستراند سميكة كرانشي من عجينة دقيق الحمص المقلية، متبلة قليلاً، توفر لدغة دسمة و…" at bounding box center [691, 166] width 320 height 45
click at [715, 148] on textarea "ستراند سميكة كرانشي من عجينة دقيق الحمص المقلية، متبلة قليلاً، توفر لدغة دسمة و…" at bounding box center [691, 166] width 320 height 45
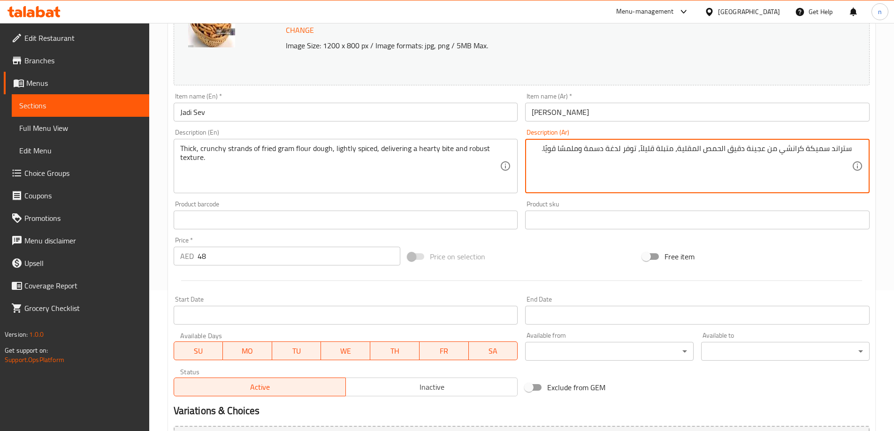
click at [715, 148] on textarea "ستراند سميكة كرانشي من عجينة دقيق الحمص المقلية، متبلة قليلاً، توفر لدغة دسمة و…" at bounding box center [691, 166] width 320 height 45
click at [746, 150] on textarea "ستراند سميكة كرانشي من عجينة دقيق المقلية، متبلة قليلاً، توفر لدغة دسمة وملمسًا…" at bounding box center [691, 166] width 320 height 45
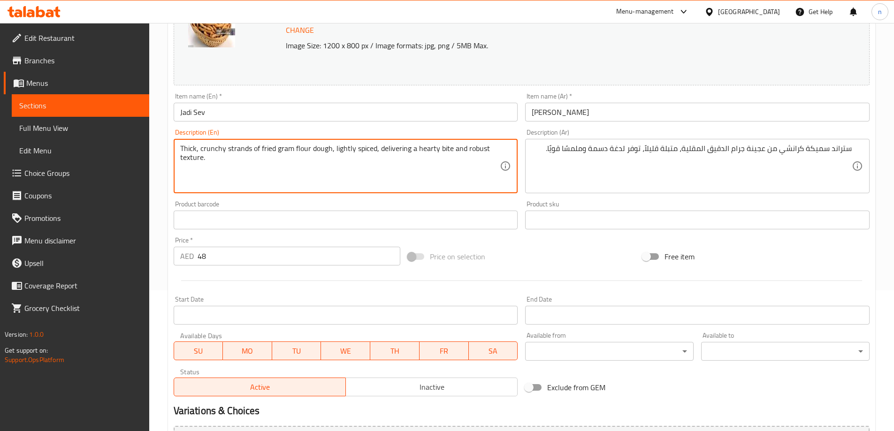
drag, startPoint x: 378, startPoint y: 149, endPoint x: 494, endPoint y: 164, distance: 117.3
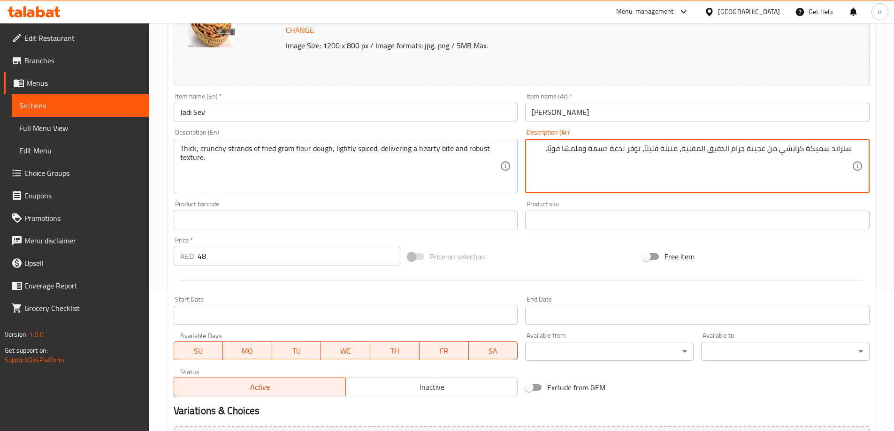
drag, startPoint x: 551, startPoint y: 149, endPoint x: 643, endPoint y: 162, distance: 92.9
click at [643, 162] on textarea "ستراند سميكة كرانشي من عجينة جرام الدقيق المقلية، متبلة قليلاً، توفر لدغة دسمة …" at bounding box center [691, 166] width 320 height 45
paste textarea "ديم لدغة دسمة وملمس قوي."
click at [617, 147] on textarea "ستراند سميكة كرانشي من عجينة جرام الدقيق المقلية، متبلة قليلاً، تقديم لدغة دسمة…" at bounding box center [691, 166] width 320 height 45
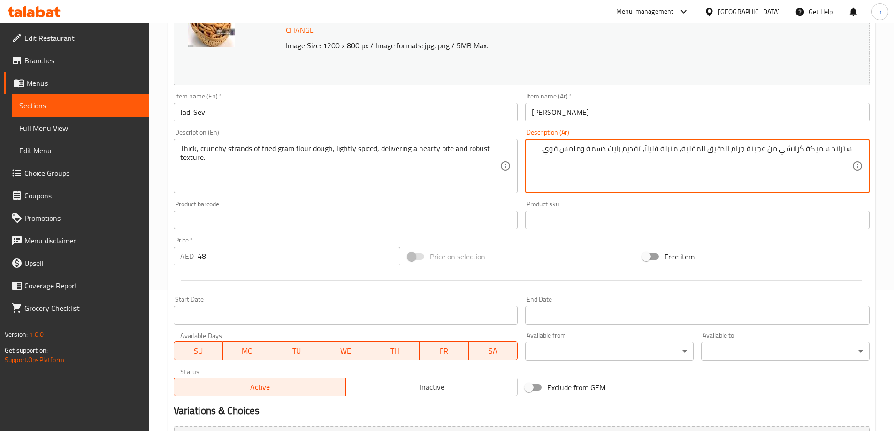
click at [601, 147] on textarea "ستراند سميكة كرانشي من عجينة جرام الدقيق المقلية، متبلة قليلاً، تقديم بايت دسمة…" at bounding box center [691, 166] width 320 height 45
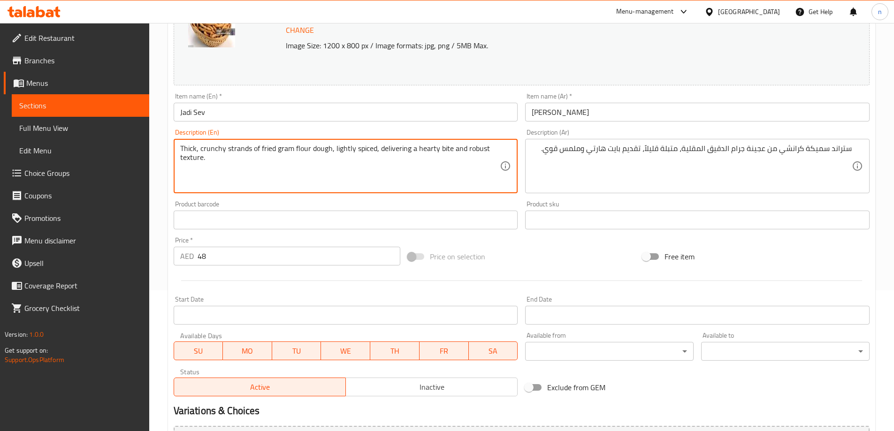
click at [478, 148] on textarea "Thick, crunchy strands of fried gram flour dough, lightly spiced, delivering a …" at bounding box center [340, 166] width 320 height 45
click at [187, 158] on textarea "Thick, crunchy strands of fried gram flour dough, lightly spiced, delivering a …" at bounding box center [340, 166] width 320 height 45
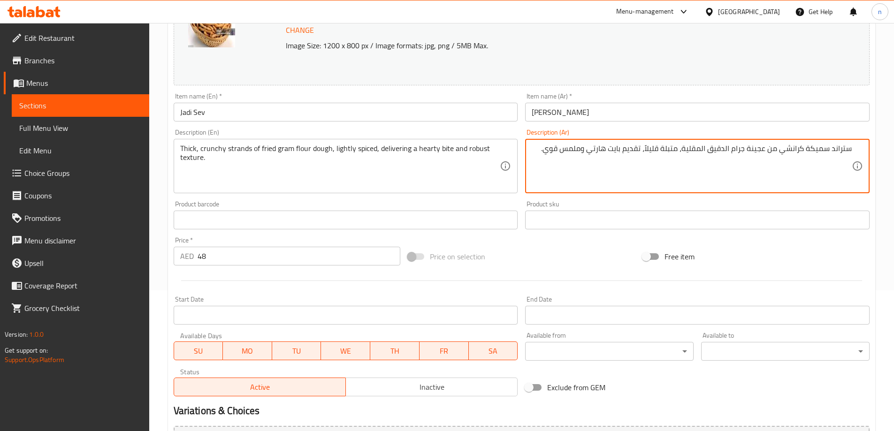
click at [574, 151] on textarea "ستراند سميكة كرانشي من عجينة جرام الدقيق المقلية، متبلة قليلاً، تقديم بايت هارت…" at bounding box center [691, 166] width 320 height 45
click at [583, 154] on textarea "ستراند سميكة كرانشي من عجينة جرام الدقيق المقلية، متبلة قليلاً، تقديم بايت هارت…" at bounding box center [691, 166] width 320 height 45
drag, startPoint x: 565, startPoint y: 150, endPoint x: 583, endPoint y: 155, distance: 18.6
click at [583, 155] on textarea "ستراند سميكة كرانشي من عجينة جرام الدقيق المقلية، متبلة قليلاً، تقديم بايت هارت…" at bounding box center [691, 166] width 320 height 45
paste textarea "وام"
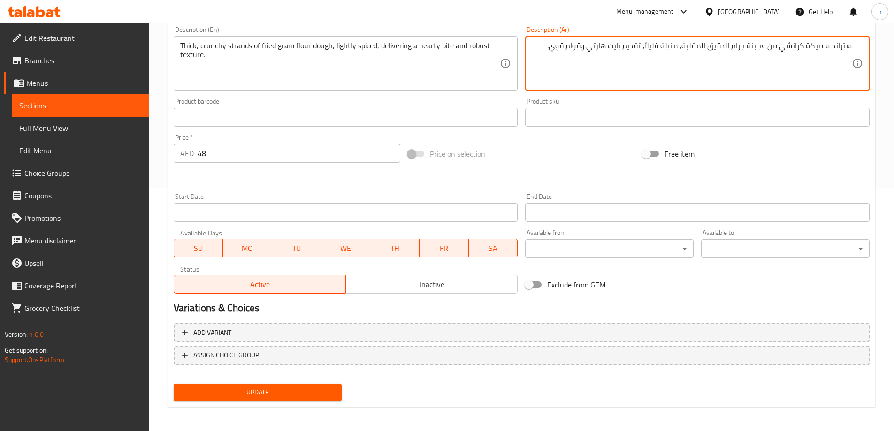
scroll to position [245, 0]
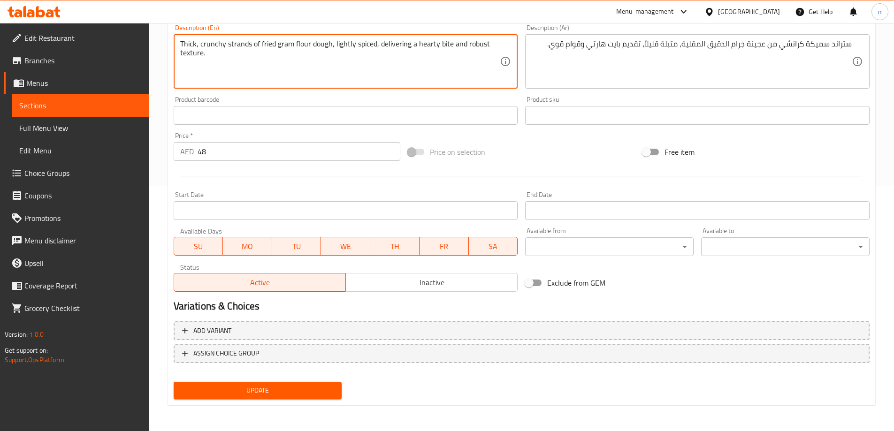
click at [481, 43] on textarea "Thick, crunchy strands of fried gram flour dough, lightly spiced, delivering a …" at bounding box center [340, 61] width 320 height 45
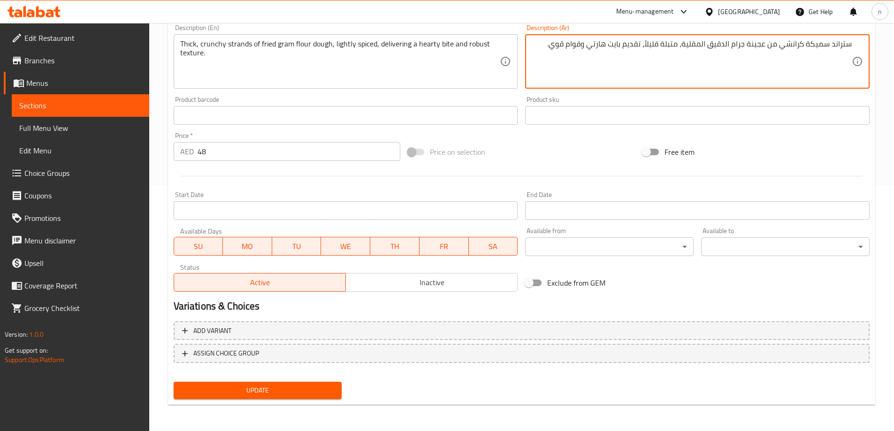
click at [561, 47] on textarea "ستراند سميكة كرانشي من عجينة جرام الدقيق المقلية، متبلة قليلاً، تقديم بايت هارت…" at bounding box center [691, 61] width 320 height 45
paste textarea "روبست"
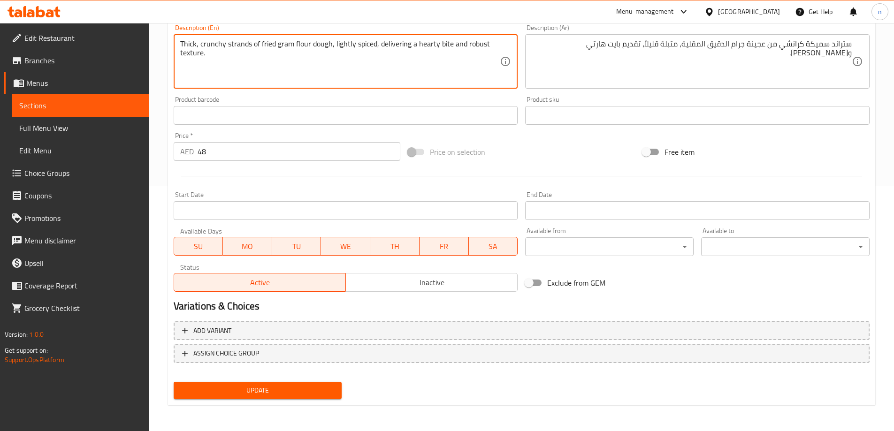
click at [196, 54] on textarea "Thick, crunchy strands of fried gram flour dough, lightly spiced, delivering a …" at bounding box center [340, 61] width 320 height 45
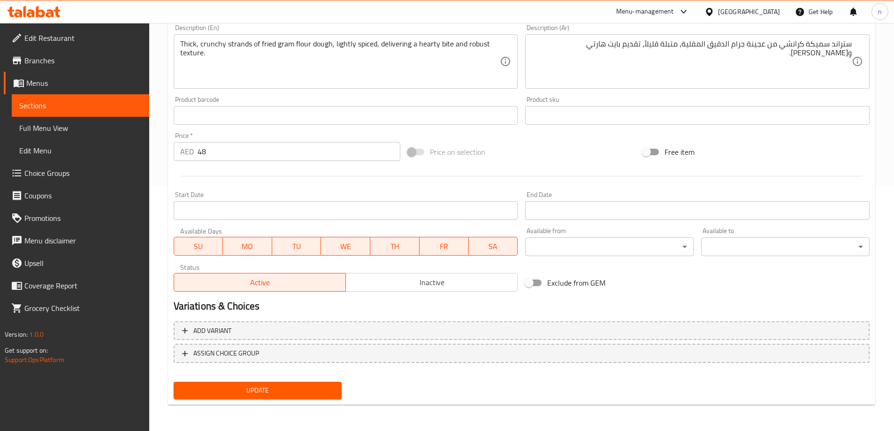
click at [186, 54] on textarea "Thick, crunchy strands of fried gram flour dough, lightly spiced, delivering a …" at bounding box center [340, 61] width 320 height 45
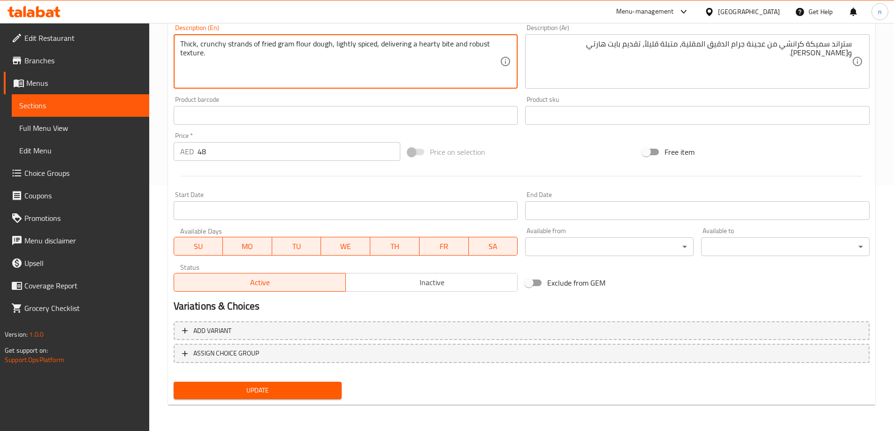
click at [186, 54] on textarea "Thick, crunchy strands of fried gram flour dough, lightly spiced, delivering a …" at bounding box center [340, 61] width 320 height 45
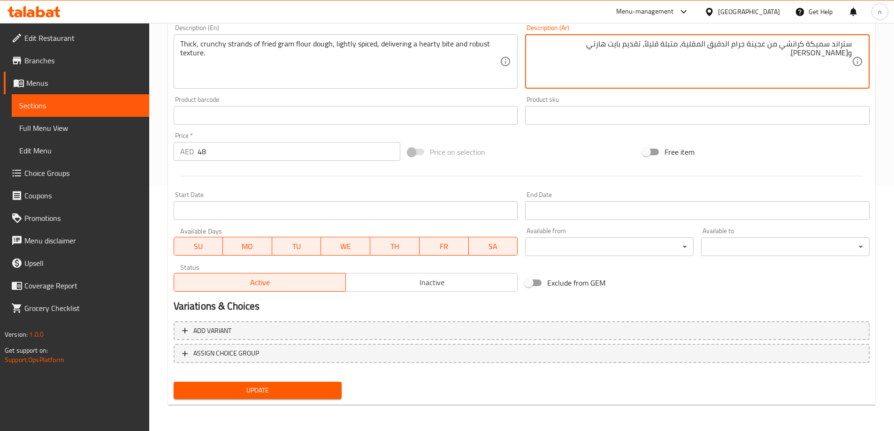
drag, startPoint x: 570, startPoint y: 46, endPoint x: 584, endPoint y: 50, distance: 14.2
click at [584, 50] on textarea "ستراند سميكة كرانشي من عجينة جرام الدقيق المقلية، متبلة قليلاً، تقديم بايت هارت…" at bounding box center [691, 61] width 320 height 45
paste textarea "تكْستشر"
click at [577, 43] on textarea "ستراند سميكة كرانشي من عجينة جرام الدقيق المقلية، متبلة قليلاً، تقديم بايت هارت…" at bounding box center [691, 61] width 320 height 45
type textarea "ستراند سميكة كرانشي من عجينة جرام الدقيق المقلية، متبلة قليلاً، تقديم بايت هارت…"
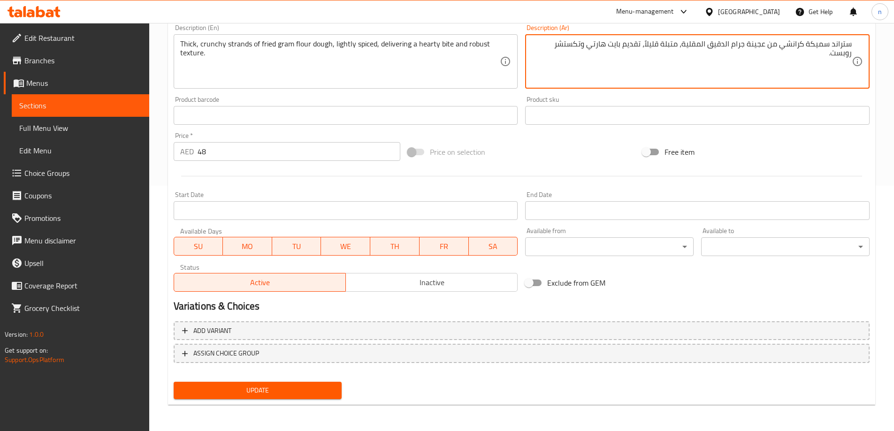
click at [248, 392] on span "Update" at bounding box center [257, 391] width 153 height 12
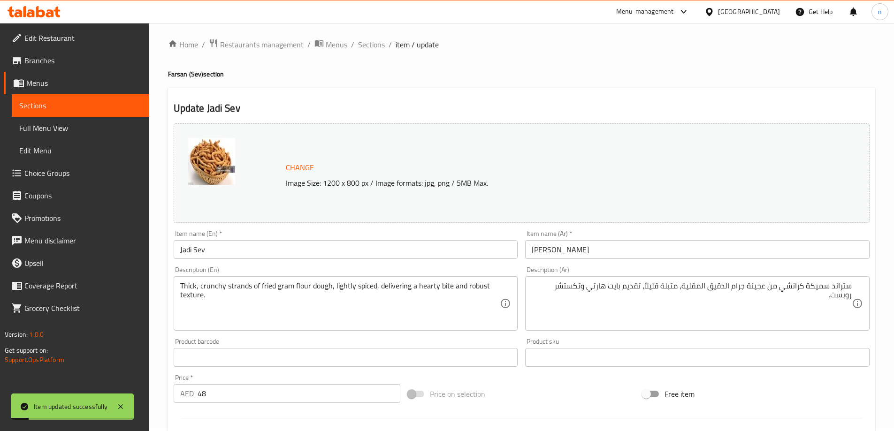
scroll to position [0, 0]
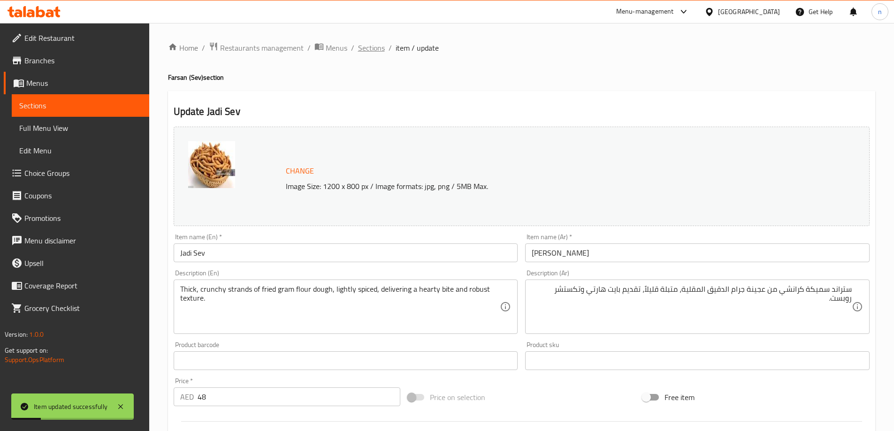
click at [372, 47] on span "Sections" at bounding box center [371, 47] width 27 height 11
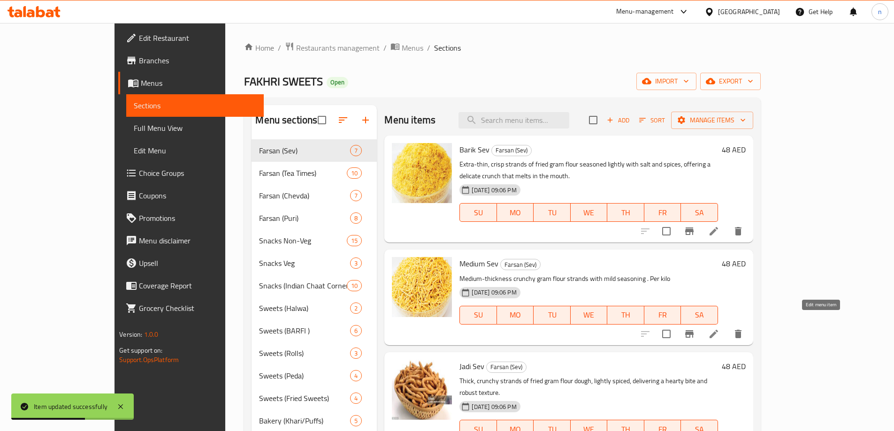
click at [718, 330] on icon at bounding box center [713, 334] width 8 height 8
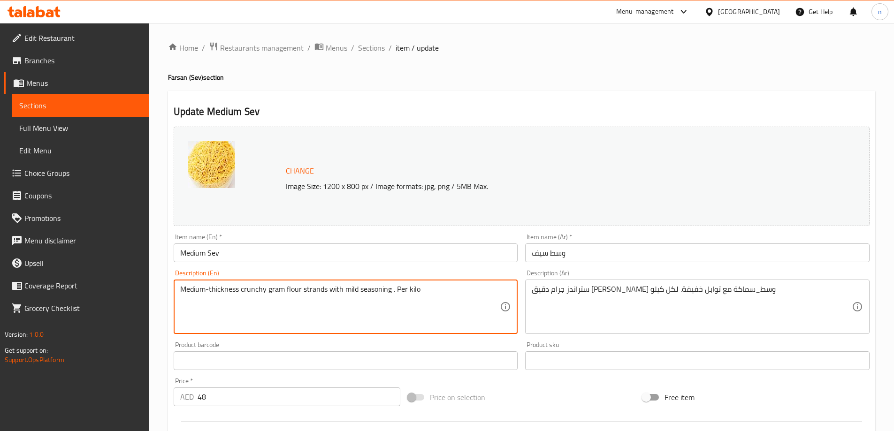
click at [215, 291] on textarea "Medium-thickness crunchy gram flour strands with mild seasoning . Per kilo" at bounding box center [340, 307] width 320 height 45
paste textarea "oderately thick fried gram flour strands, seasoned with mild spices, giving a b…"
type textarea "Moderately thick fried gram flour strands, seasoned with mild spices, giving a …"
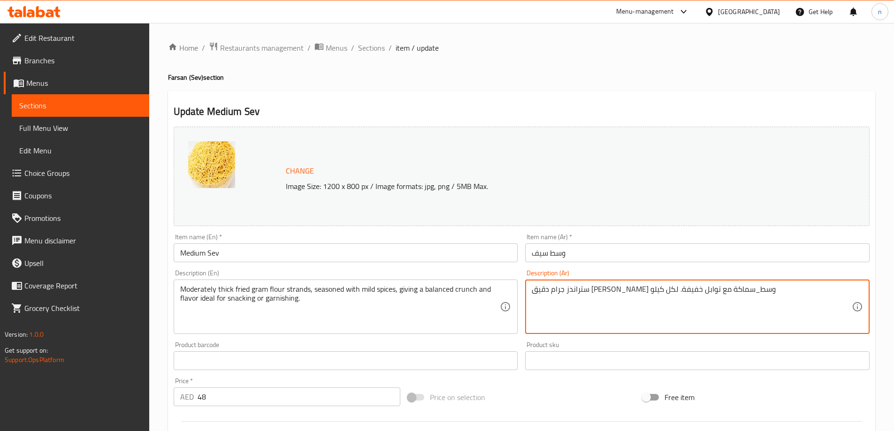
click at [562, 292] on textarea "ستراندز جرام دقيق كرانشي وسط_سماكة مع توابل خفيفة. لكل كيلو" at bounding box center [691, 307] width 320 height 45
paste textarea "يوط دقيق الحمص المقلية متوسطة السُمك، متبلة بالتوابل الخفيفة، مما يعطيها أزمة م…"
click at [605, 296] on textarea "خيوط دقيق الحمص المقلية متوسطة السُمك، متبلة بالتوابل الخفيفة، مما يعطيها أزمة …" at bounding box center [691, 307] width 320 height 45
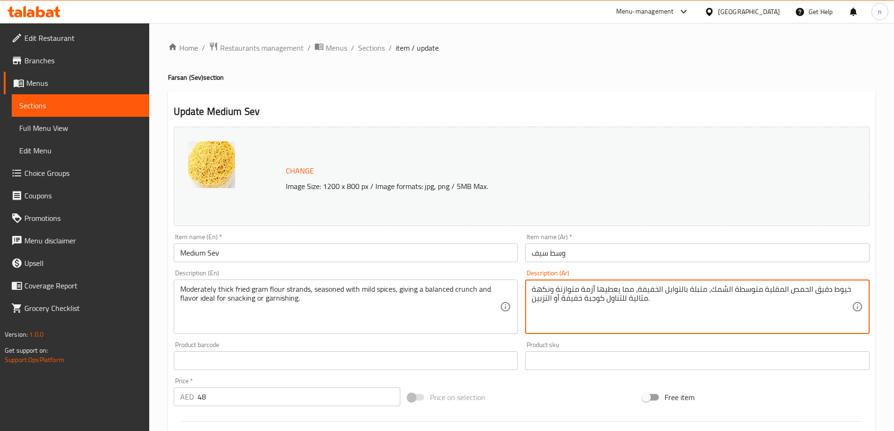
click at [605, 296] on textarea "خيوط دقيق الحمص المقلية متوسطة السُمك، متبلة بالتوابل الخفيفة، مما يعطيها أزمة …" at bounding box center [691, 307] width 320 height 45
click at [581, 305] on textarea "خيوط دقيق الحمص المقلية متوسطة السُمك، متبلة بالتوابل الخفيفة، مما يعطيها أزمة …" at bounding box center [691, 307] width 320 height 45
click at [582, 312] on textarea "خيوط دقيق الحمص المقلية متوسطة السُمك، متبلة بالتوابل الخفيفة، مما يعطيها أزمة …" at bounding box center [691, 307] width 320 height 45
type textarea "خيوط دقيق الحمص المقلية متوسطة السُمك، متبلة بالتوابل الخفيفة، مما يعطيها أزمة …"
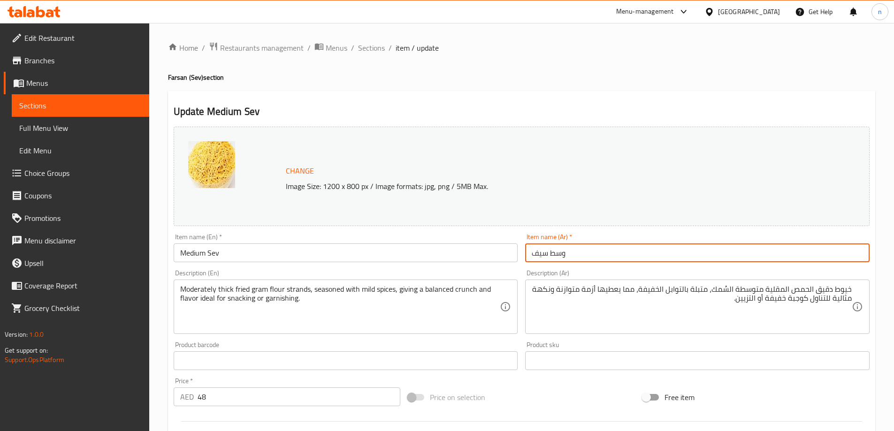
click at [536, 254] on input "وسط سيف" at bounding box center [697, 252] width 344 height 19
paste input "ڤ"
type input "وسط سيڤ"
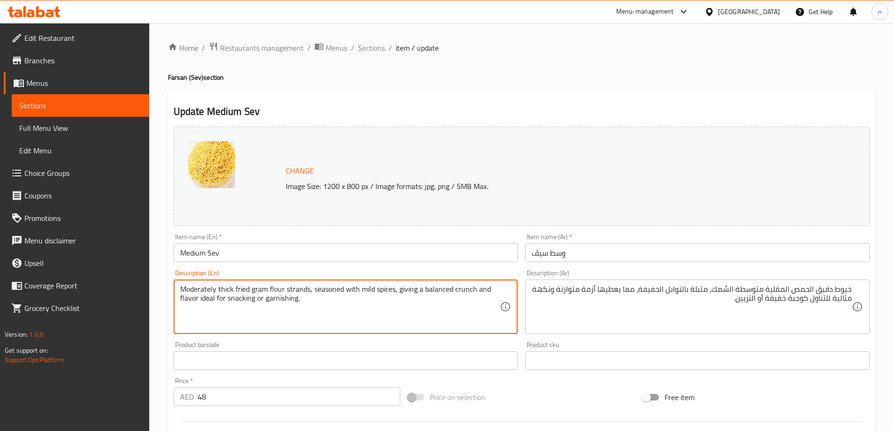
click at [302, 288] on textarea "Moderately thick fried gram flour strands, seasoned with mild spices, giving a …" at bounding box center [340, 307] width 320 height 45
click at [296, 296] on textarea "Moderately thick fried gram flour strands, seasoned with mild spices, giving a …" at bounding box center [340, 307] width 320 height 45
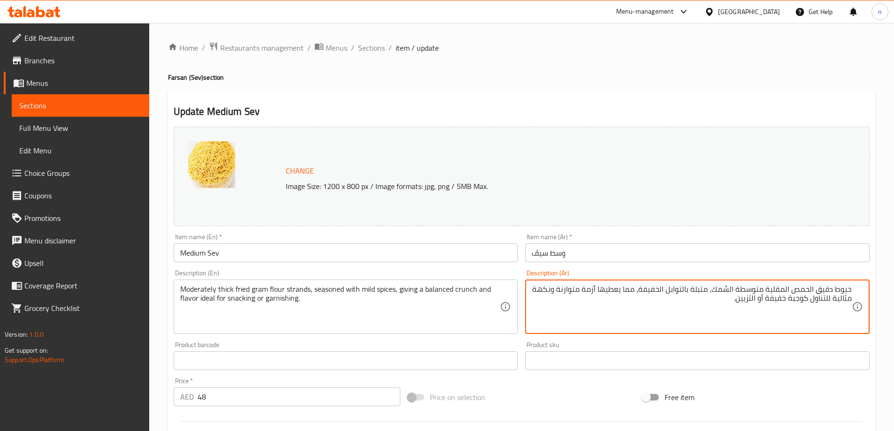
click at [847, 289] on textarea "خيوط دقيق الحمص المقلية متوسطة السُمك، متبلة بالتوابل الخفيفة، مما يعطيها أزمة …" at bounding box center [691, 307] width 320 height 45
paste textarea "تراندز"
click at [796, 286] on textarea "ستراندز دقيق الحمص المقلية متوسطة السُمك، متبلة بالتوابل الخفيفة، مما يعطيها أز…" at bounding box center [691, 307] width 320 height 45
click at [828, 291] on textarea "ستراندز دقيق المقلية متوسطة السُمك، متبلة بالتوابل الخفيفة، مما يعطيها أزمة متو…" at bounding box center [691, 307] width 320 height 45
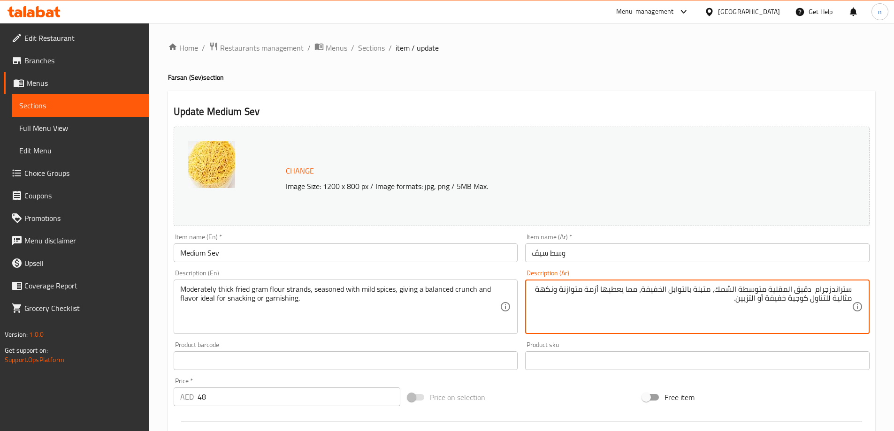
click at [829, 288] on textarea "ستراندزجرام دقيق المقلية متوسطة السُمك، متبلة بالتوابل الخفيفة، مما يعطيها أزمة…" at bounding box center [691, 307] width 320 height 45
click at [812, 291] on textarea "ستراندز جرام دقيق المقلية متوسطة السُمك، متبلة بالتوابل الخفيفة، مما يعطيها أزم…" at bounding box center [691, 307] width 320 height 45
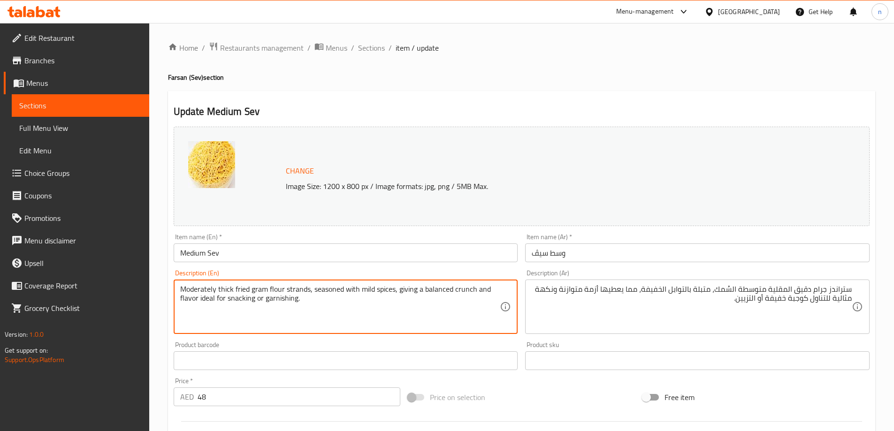
click at [183, 290] on textarea "Moderately thick fried gram flour strands, seasoned with mild spices, giving a …" at bounding box center [340, 307] width 320 height 45
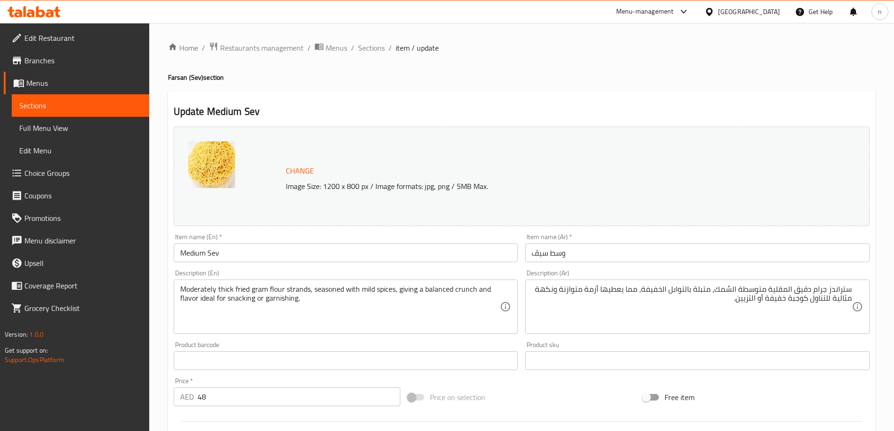
click at [196, 288] on textarea "Moderately thick fried gram flour strands, seasoned with mild spices, giving a …" at bounding box center [340, 307] width 320 height 45
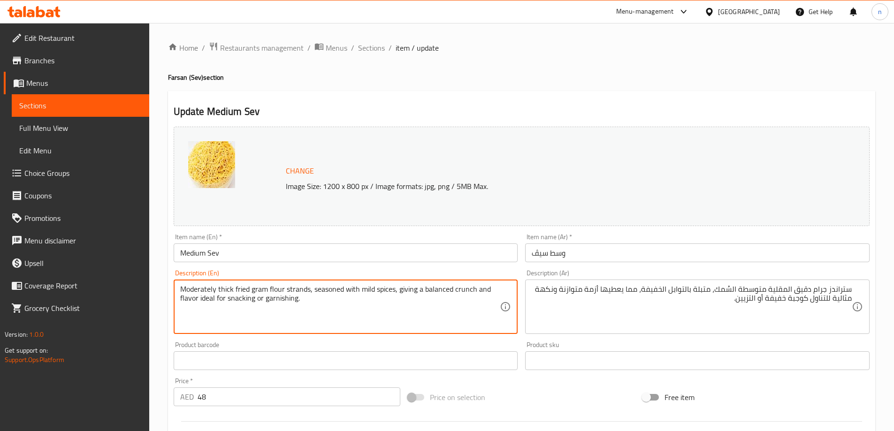
click at [196, 288] on textarea "Moderately thick fried gram flour strands, seasoned with mild spices, giving a …" at bounding box center [340, 307] width 320 height 45
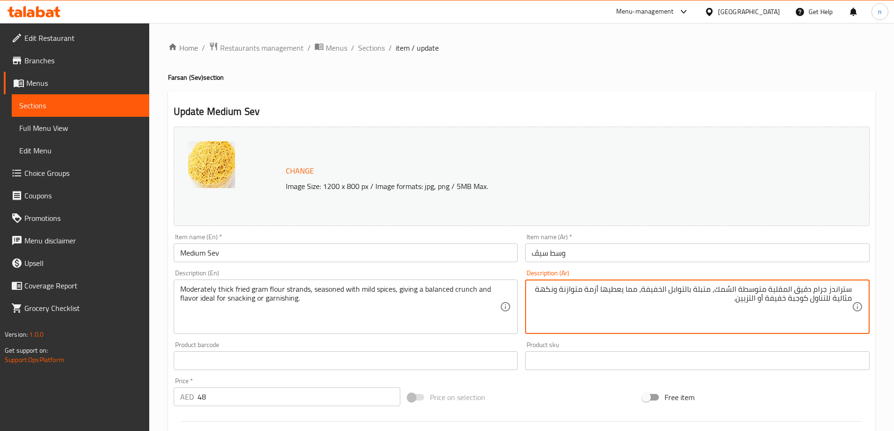
click at [753, 289] on textarea "ستراندز جرام دقيق المقلية متوسطة السُمك، متبلة بالتوابل الخفيفة، مما يعطيها أزم…" at bounding box center [691, 307] width 320 height 45
paste textarea "بشكل معتدل"
click at [601, 288] on textarea "ستراندز جرام دقيق المقلية بشكل معتدل االسُمك، متبلة بالتوابل الخفيفة، مما يعطيه…" at bounding box center [691, 307] width 320 height 45
click at [583, 289] on textarea "ستراندز جرام دقيق المقلية بشكل معتدل االسُمك، متبلة بالتوابل الخفيفة، مما يعطيه…" at bounding box center [691, 307] width 320 height 45
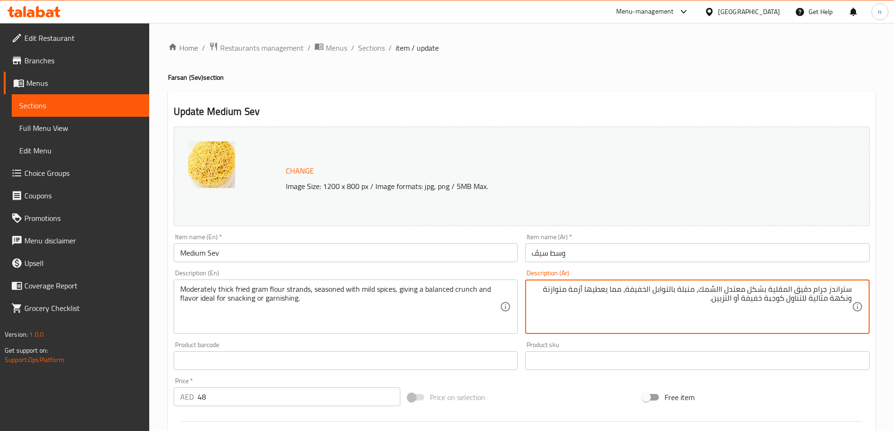
click at [583, 289] on textarea "ستراندز جرام دقيق المقلية بشكل معتدل االسُمك، متبلة بالتوابل الخفيفة، مما يعطيه…" at bounding box center [691, 307] width 320 height 45
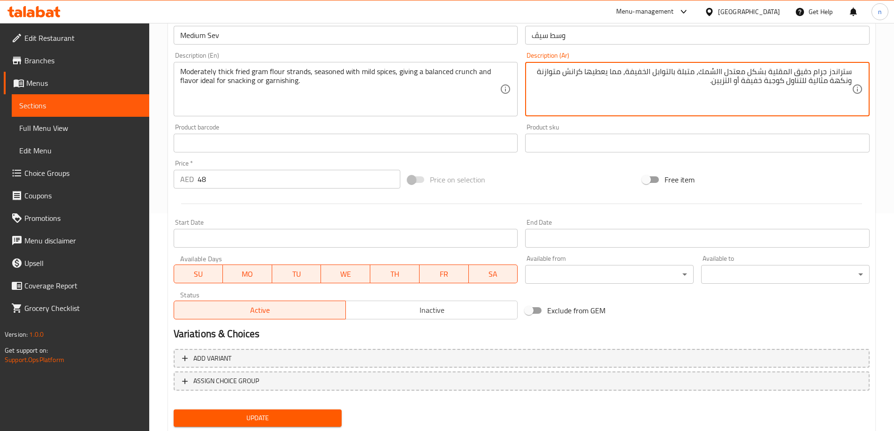
scroll to position [245, 0]
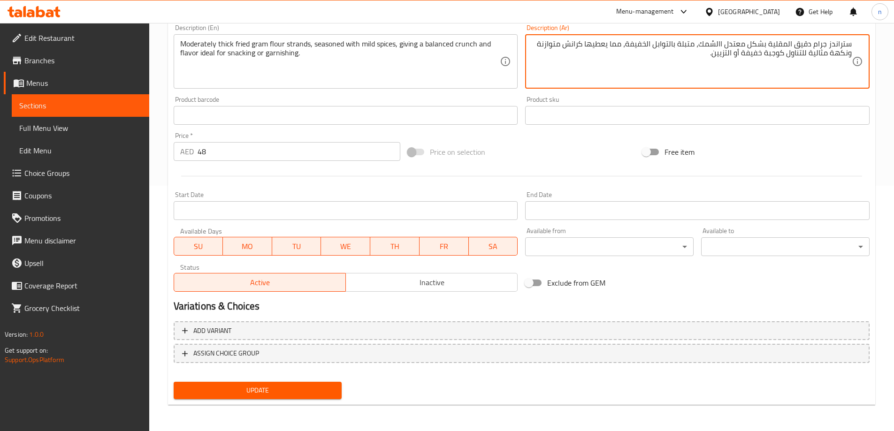
type textarea "ستراندز جرام دقيق المقلية بشكل معتدل االسُمك، متبلة بالتوابل الخفيفة، مما يعطيه…"
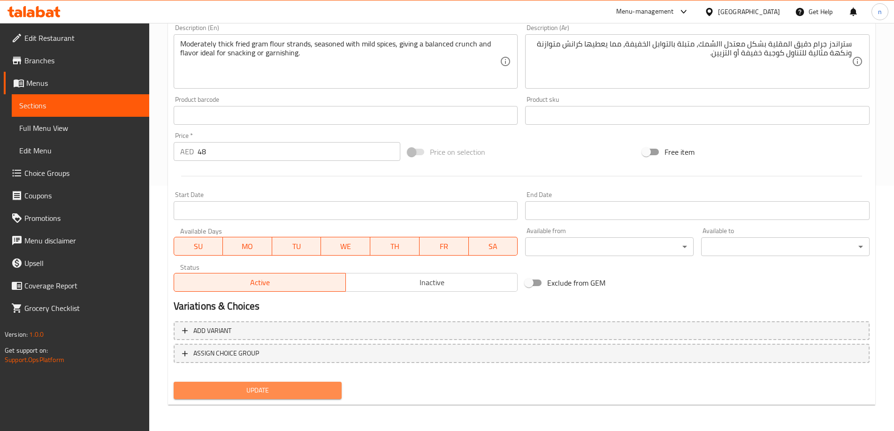
click at [266, 393] on span "Update" at bounding box center [257, 391] width 153 height 12
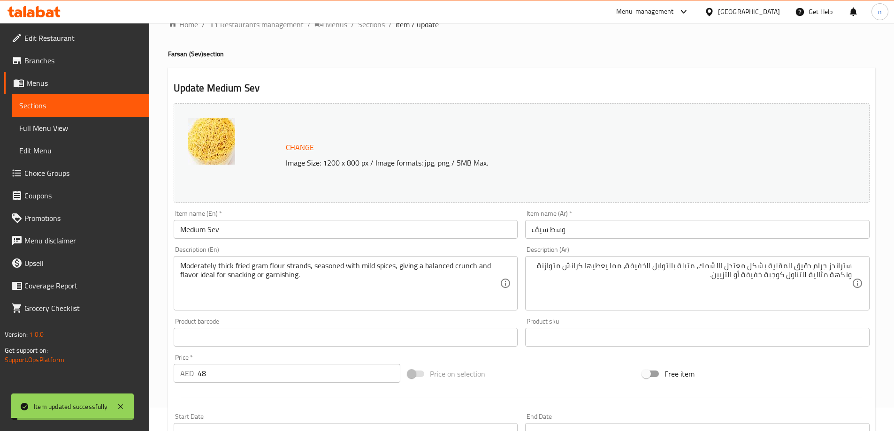
scroll to position [0, 0]
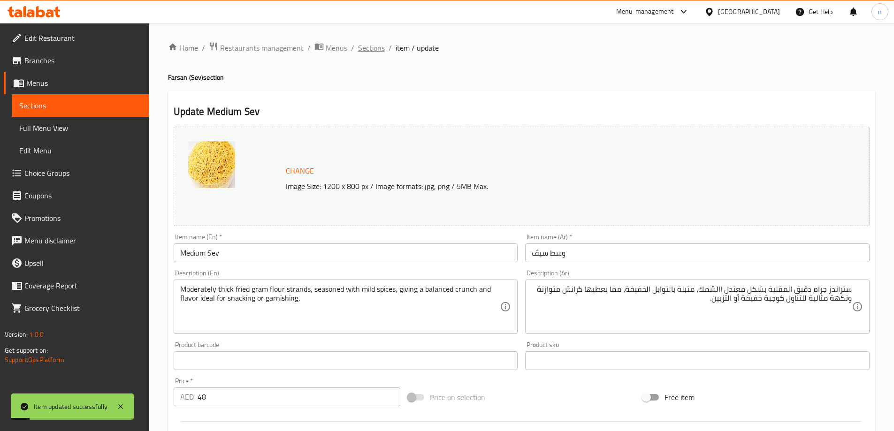
click at [366, 48] on span "Sections" at bounding box center [371, 47] width 27 height 11
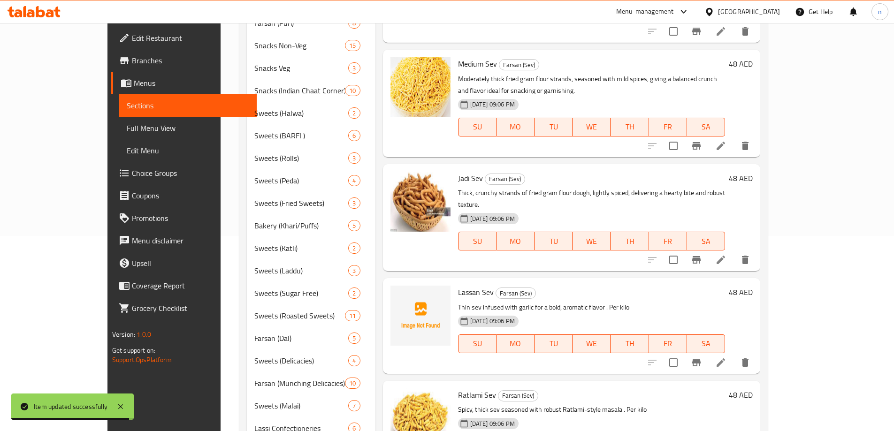
scroll to position [281, 0]
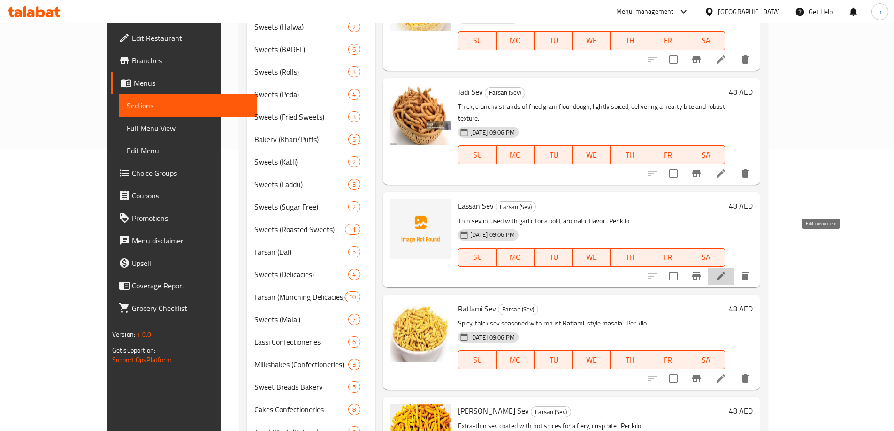
click at [726, 271] on icon at bounding box center [720, 276] width 11 height 11
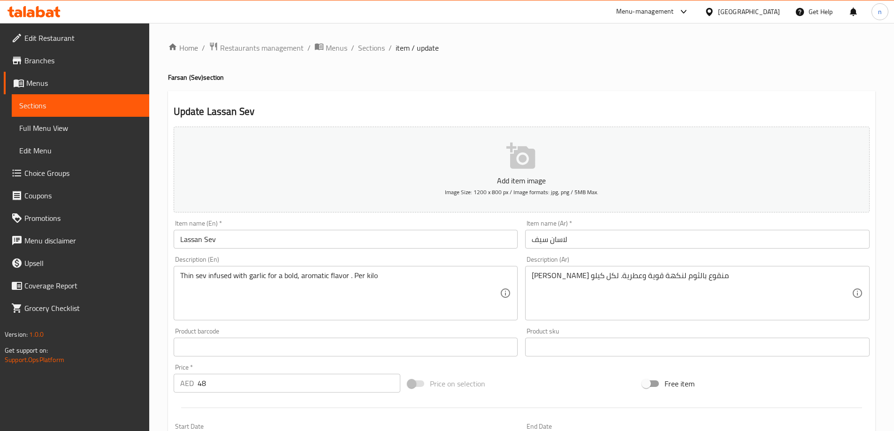
click at [302, 267] on div "Thin sev infused with garlic for a bold, aromatic flavor . Per kilo Description…" at bounding box center [346, 293] width 344 height 54
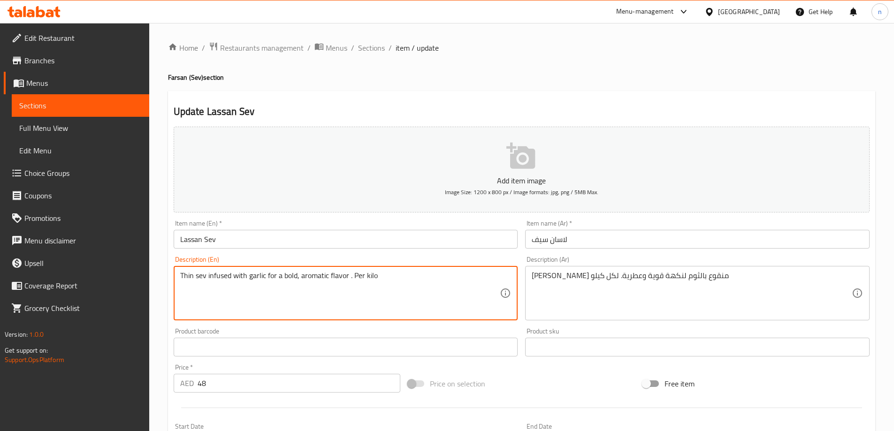
click at [302, 278] on textarea "Thin sev infused with garlic for a bold, aromatic flavor . Per kilo" at bounding box center [340, 293] width 320 height 45
paste textarea "A famous specialty from Ratlam, made with gram flour and a bold spice mix, offe…"
type textarea "A famous specialty from Ratlam, made with gram flour and a bold spice mix, offe…"
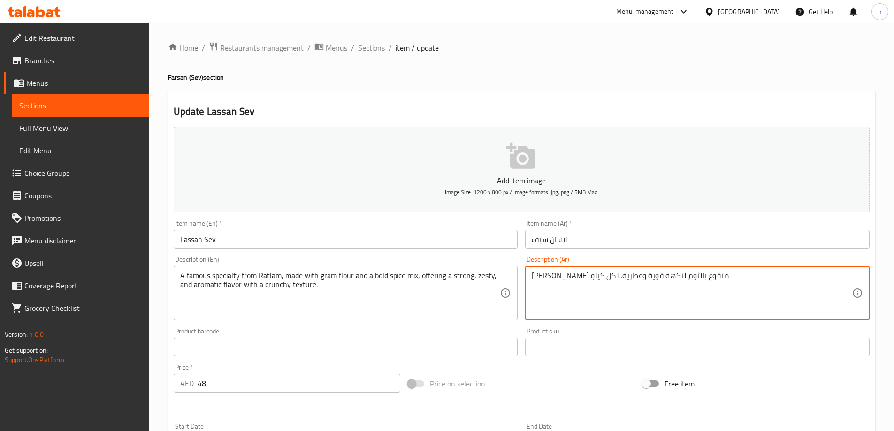
click at [661, 283] on textarea "سيف رقيق منقوع بالثوم لنكهة قوية وعطرية. لكل كيلو" at bounding box center [691, 293] width 320 height 45
paste textarea "بق مشهور من راتلام، مصنوع من دقيق الحمص ومزيج جريء من التوابل، يقدم نكهة قوية و…"
click at [654, 273] on textarea "طبق مشهور من راتلام، مصنوع من دقيق الحمص ومزيج جريء من التوابل، يقدم نكهة قوية …" at bounding box center [691, 293] width 320 height 45
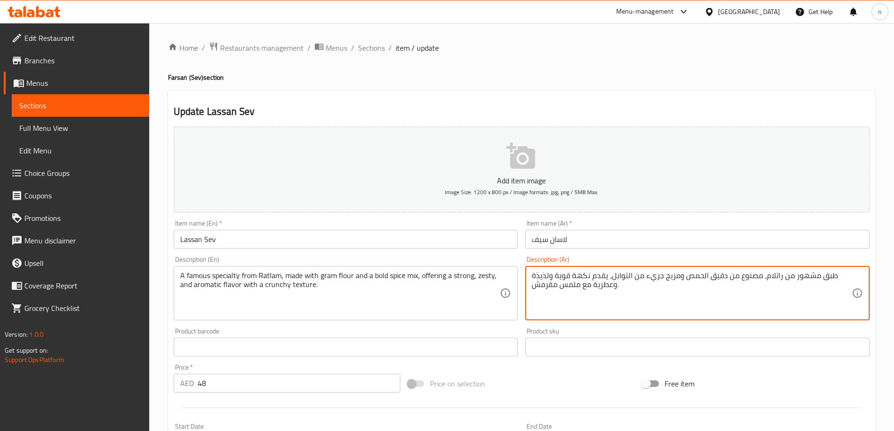
click at [654, 273] on textarea "طبق مشهور من راتلام، مصنوع من دقيق الحمص ومزيج جريء من التوابل، يقدم نكهة قوية …" at bounding box center [691, 293] width 320 height 45
click at [626, 292] on textarea "طبق مشهور من راتلام، مصنوع من دقيق الحمص ومزيج جريء من التوابل، يقدم نكهة قوية …" at bounding box center [691, 293] width 320 height 45
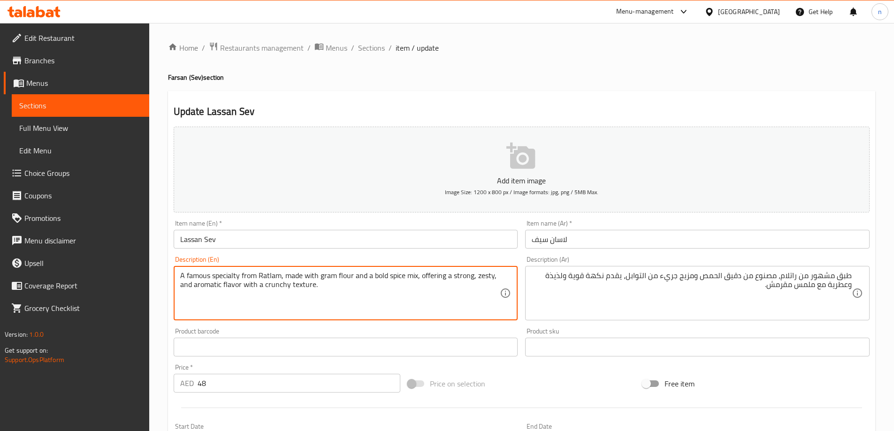
drag, startPoint x: 281, startPoint y: 274, endPoint x: 175, endPoint y: 278, distance: 105.1
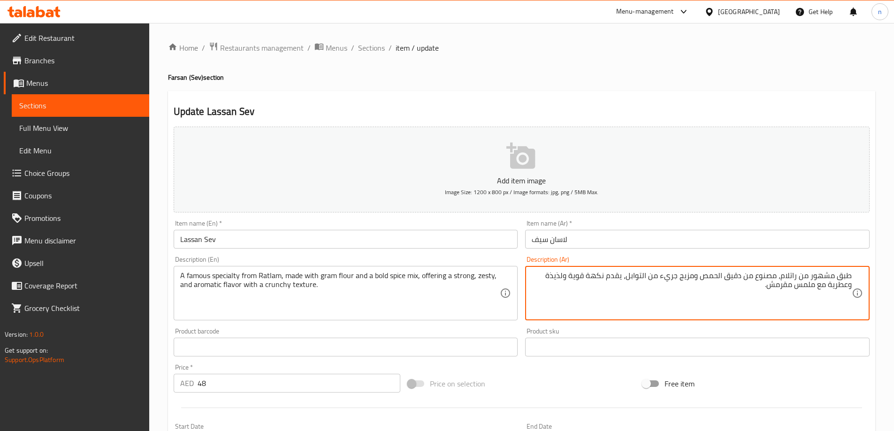
drag, startPoint x: 781, startPoint y: 277, endPoint x: 858, endPoint y: 274, distance: 77.4
click at [858, 274] on div "طبق مشهور من راتلام، مصنوع من دقيق الحمص ومزيج جريء من التوابل، يقدم نكهة قوية …" at bounding box center [697, 293] width 344 height 54
paste textarea "خصص"
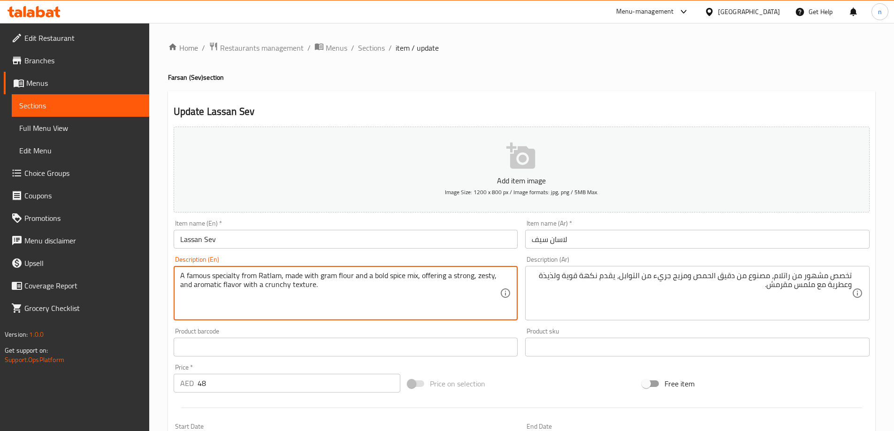
click at [225, 273] on textarea "A famous specialty from Ratlam, made with gram flour and a bold spice mix, offe…" at bounding box center [340, 293] width 320 height 45
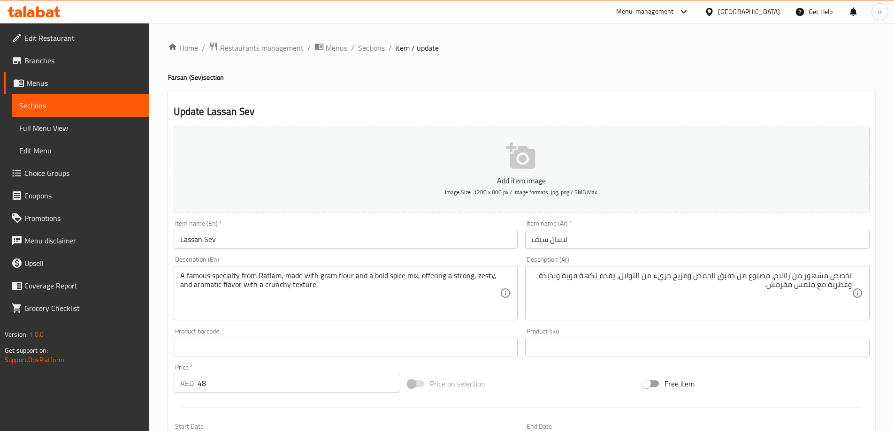
click at [232, 275] on textarea "A famous specialty from Ratlam, made with gram flour and a bold spice mix, offe…" at bounding box center [340, 293] width 320 height 45
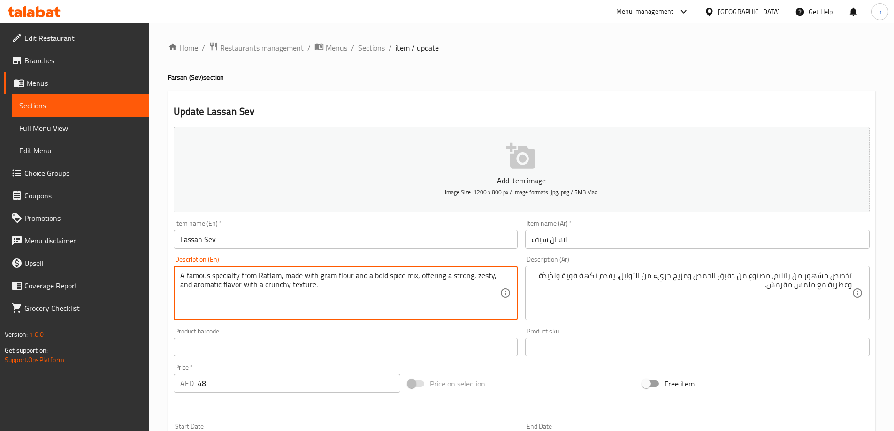
click at [232, 275] on textarea "A famous specialty from Ratlam, made with gram flour and a bold spice mix, offe…" at bounding box center [340, 293] width 320 height 45
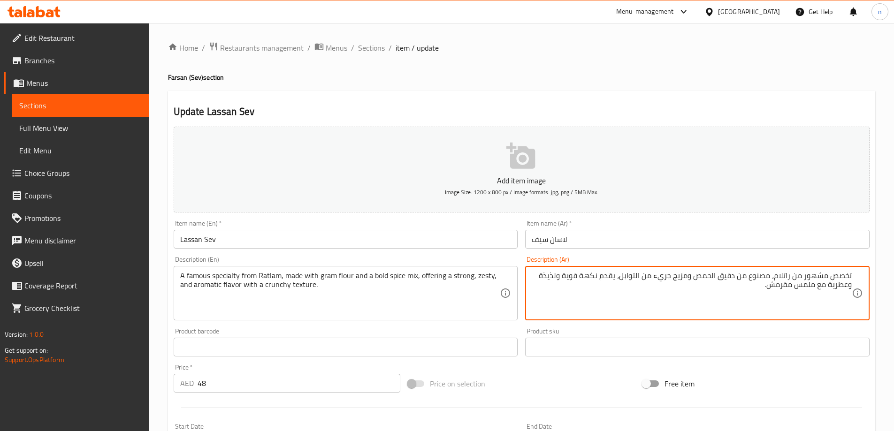
click at [846, 273] on textarea "تخصص مشهور من راتلام، مصنوع من دقيق الحمص ومزيج جريء من التوابل، يقدم نكهة قوية…" at bounding box center [691, 293] width 320 height 45
paste textarea "بـشلتي"
click at [691, 277] on textarea "سبـشلتي مشهور من راتلام، مصنوع من دقيق الحمص ومزيج جريء من التوابل، يقدم نكهة ق…" at bounding box center [691, 293] width 320 height 45
click at [695, 277] on textarea "سبـشلتي مشهور من راتلام، مصنوع من دقيق الحمص ومزيج جريء من التوابل، يقدم نكهة ق…" at bounding box center [691, 293] width 320 height 45
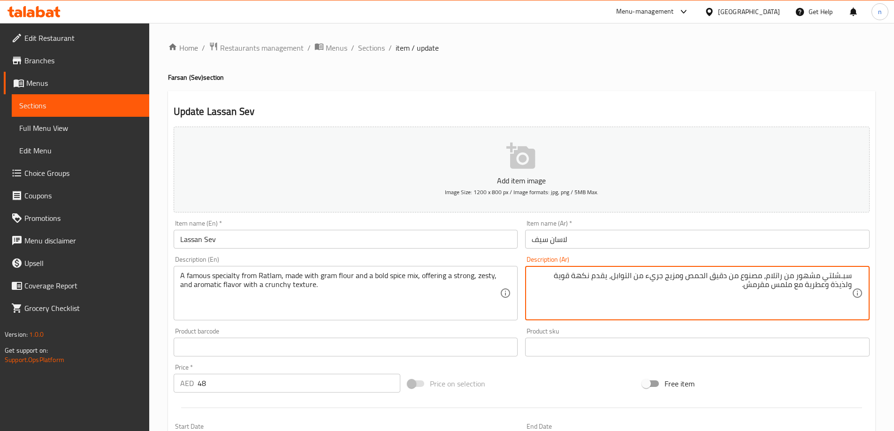
click at [695, 277] on textarea "سبـشلتي مشهور من راتلام، مصنوع من دقيق الحمص ومزيج جريء من التوابل، يقدم نكهة ق…" at bounding box center [691, 293] width 320 height 45
click at [731, 271] on textarea "سبـشلتي مشهور من راتلام، مصنوع من دقيق ومزيج جريء من التوابل، يقدم نكهة قوية ول…" at bounding box center [691, 293] width 320 height 45
click at [594, 275] on textarea "سبـشلتي مشهور من راتلام، مصنوع من جرام دقيق ومزيج جريء من التوابل، يقدم نكهة قو…" at bounding box center [691, 293] width 320 height 45
click at [555, 275] on textarea "سبـشلتي مشهور من راتلام، مصنوع من جرام دقيق ومزيج جريء من التوابل، يقدم زيستي ق…" at bounding box center [691, 293] width 320 height 45
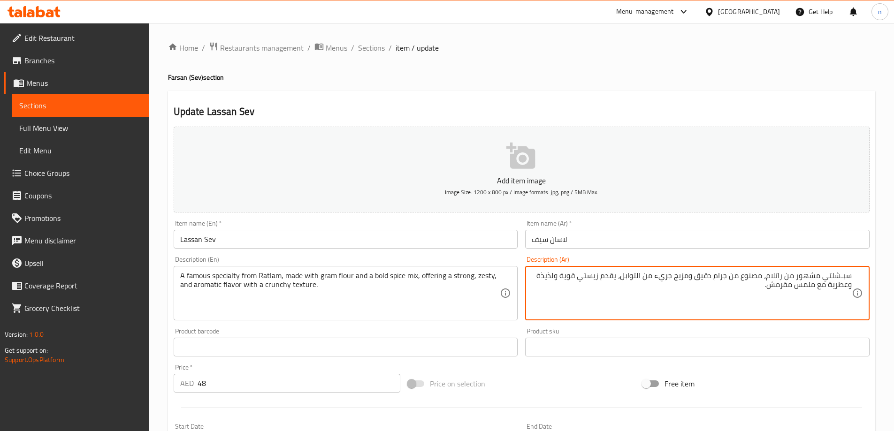
click at [555, 275] on textarea "سبـشلتي مشهور من راتلام، مصنوع من جرام دقيق ومزيج جريء من التوابل، يقدم زيستي ق…" at bounding box center [691, 293] width 320 height 45
click at [562, 277] on textarea "سبـشلتي مشهور من راتلام، مصنوع من جرام دقيق ومزيج جريء من التوابل، يقدم زيستي ق…" at bounding box center [691, 293] width 320 height 45
click at [849, 285] on textarea "سبـشلتي مشهور من راتلام، مصنوع من جرام دقيق ومزيج جريء من التوابل، يقدم زيستي ق…" at bounding box center [691, 293] width 320 height 45
click at [807, 288] on textarea "سبـشلتي مشهور من راتلام، مصنوع من جرام دقيق ومزيج جريء من التوابل، يقدم زيستي ق…" at bounding box center [691, 293] width 320 height 45
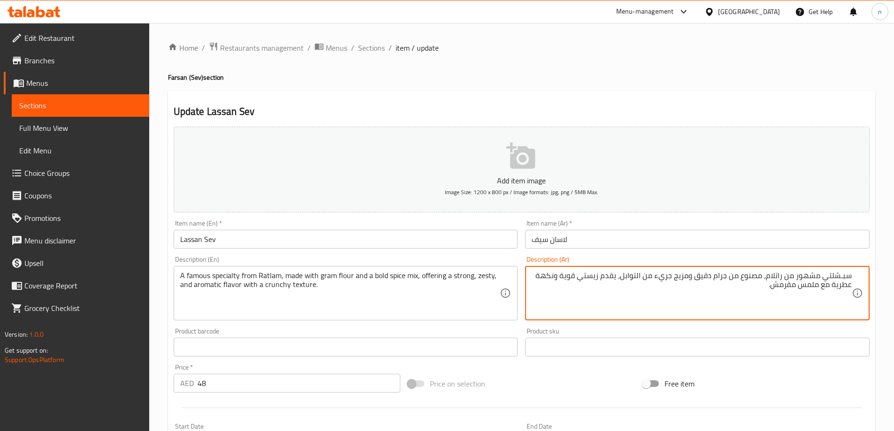
paste textarea "تكستشر"
click at [784, 287] on textarea "سبـشلتي مشهور من راتلام، مصنوع من جرام دقيق ومزيج جريء من التوابل، يقدم زيستي ق…" at bounding box center [691, 293] width 320 height 45
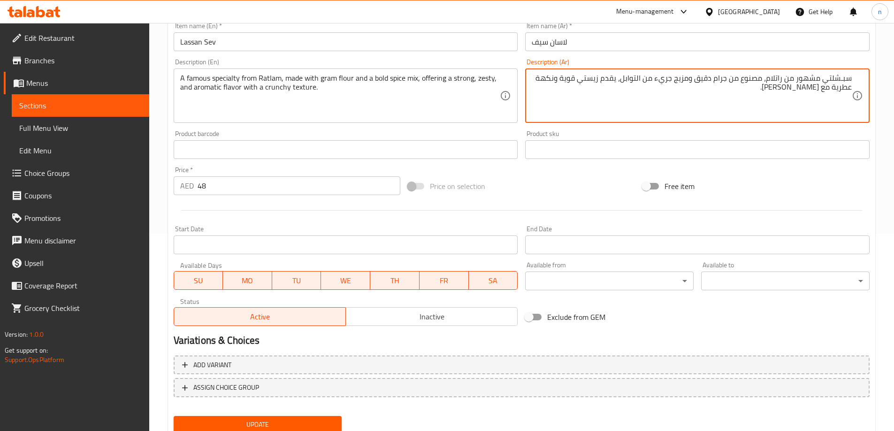
scroll to position [232, 0]
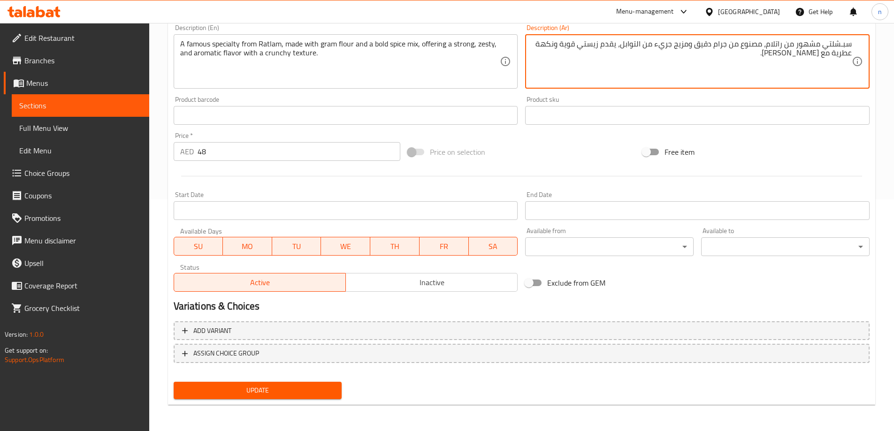
type textarea "سبـشلتي مشهور من راتلام، مصنوع من جرام دقيق ومزيج جريء من التوابل، يقدم زيستي ق…"
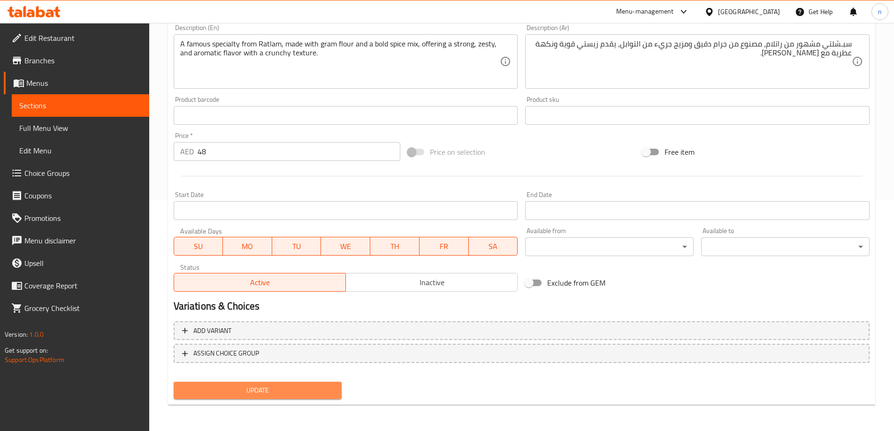
click at [294, 386] on span "Update" at bounding box center [257, 391] width 153 height 12
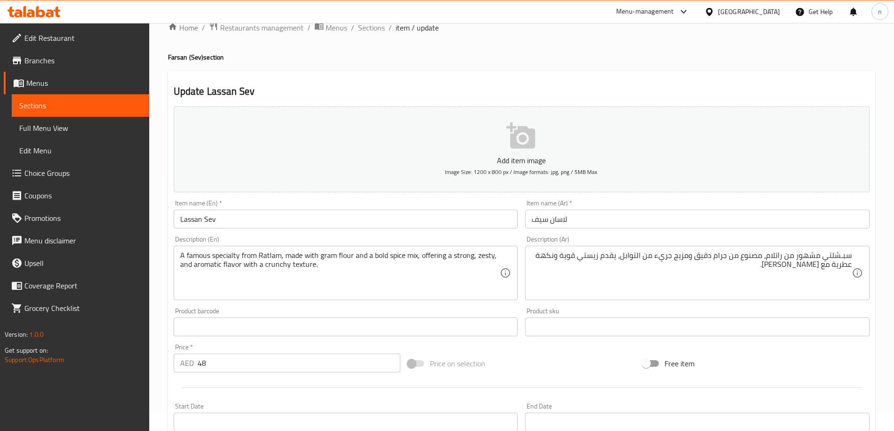
scroll to position [0, 0]
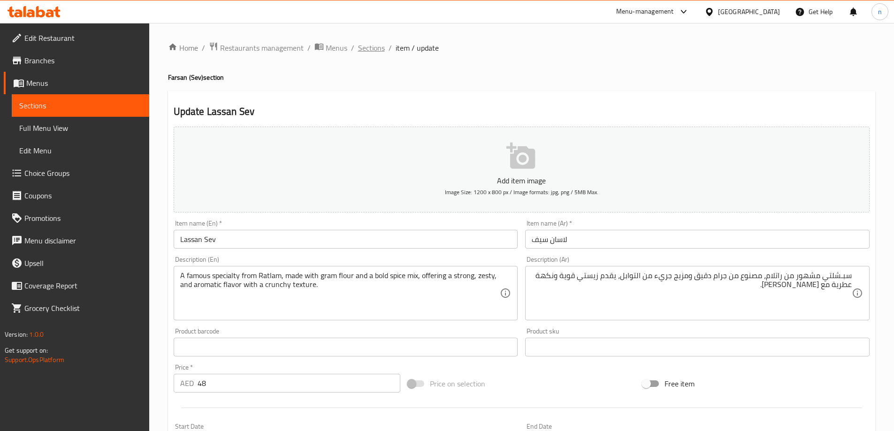
click at [370, 45] on span "Sections" at bounding box center [371, 47] width 27 height 11
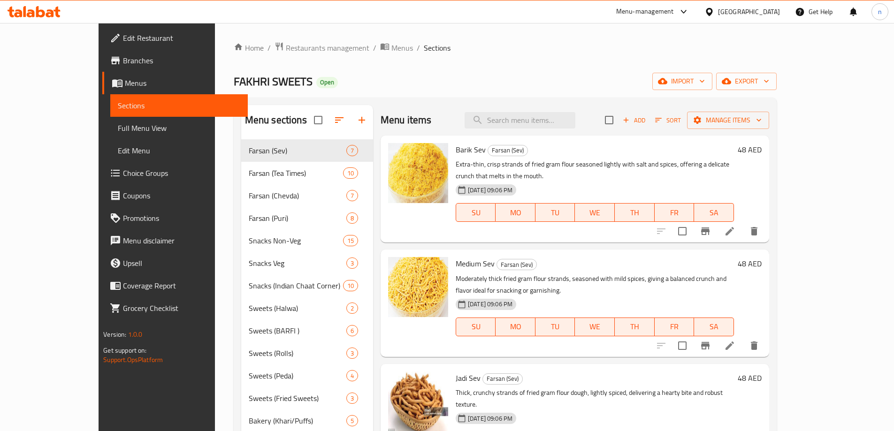
click at [118, 126] on span "Full Menu View" at bounding box center [179, 127] width 122 height 11
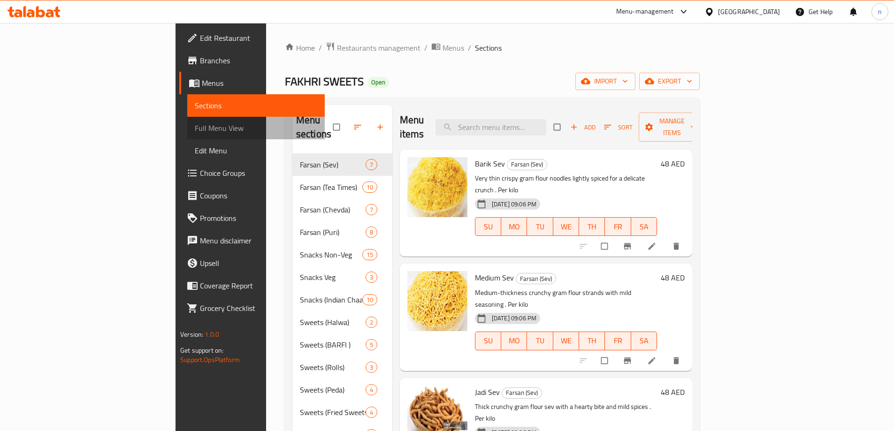
click at [195, 133] on span "Full Menu View" at bounding box center [256, 127] width 122 height 11
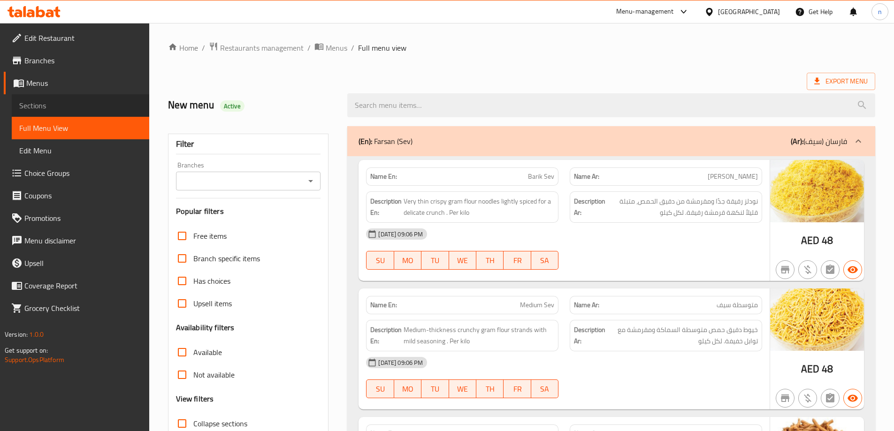
click at [86, 107] on span "Sections" at bounding box center [80, 105] width 122 height 11
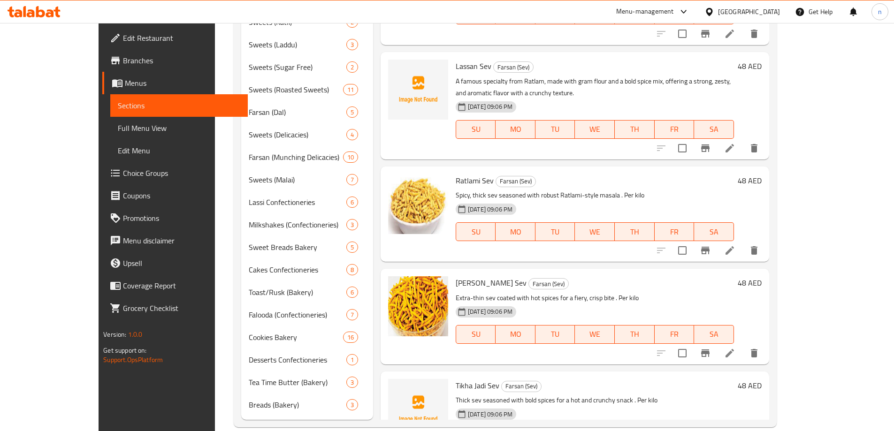
scroll to position [436, 0]
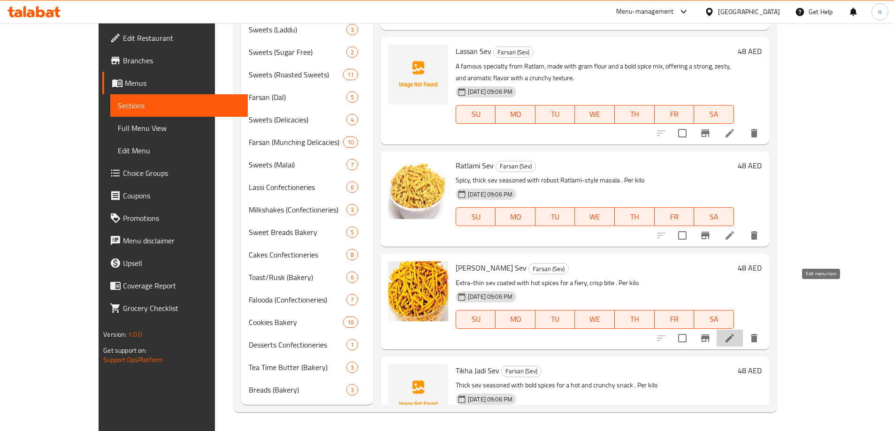
click at [734, 334] on icon at bounding box center [729, 338] width 8 height 8
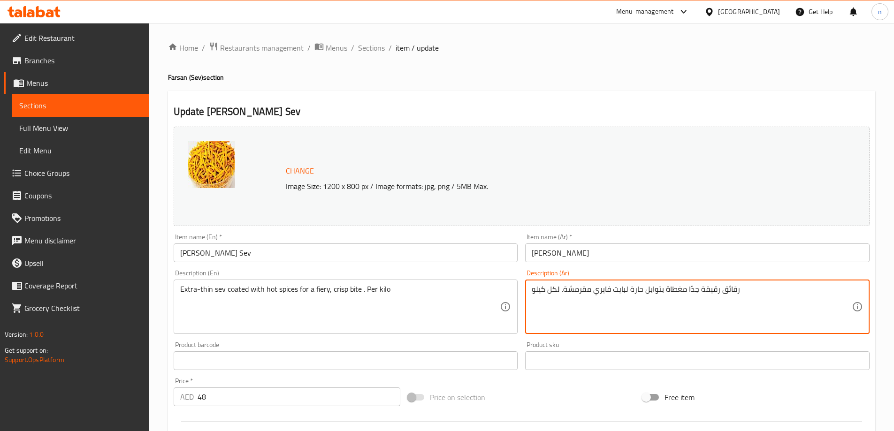
click at [641, 287] on textarea "رقائق رقيقة جدًا مغطاة بتوابل حارة لبايت فايري مقرمشة. لكل كيلو" at bounding box center [691, 307] width 320 height 45
click at [840, 293] on textarea "رقائق رقيقة جدًا مغطاة بتوابل حارة لبايت فايري مقرمشة. لكل كيلو" at bounding box center [691, 307] width 320 height 45
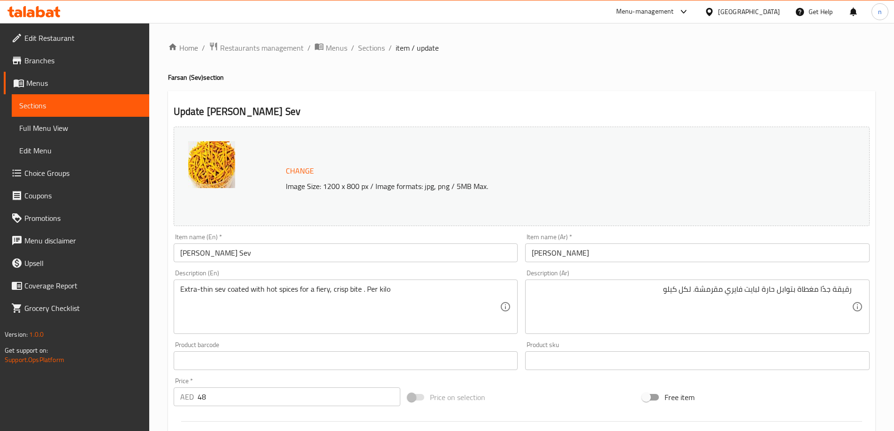
drag, startPoint x: 852, startPoint y: 286, endPoint x: 860, endPoint y: 295, distance: 12.3
click at [852, 286] on div "رقيقة جدًا مغطاة بتوابل حارة لبايت فايري مقرمشة. لكل كيلو Description (Ar)" at bounding box center [697, 307] width 344 height 54
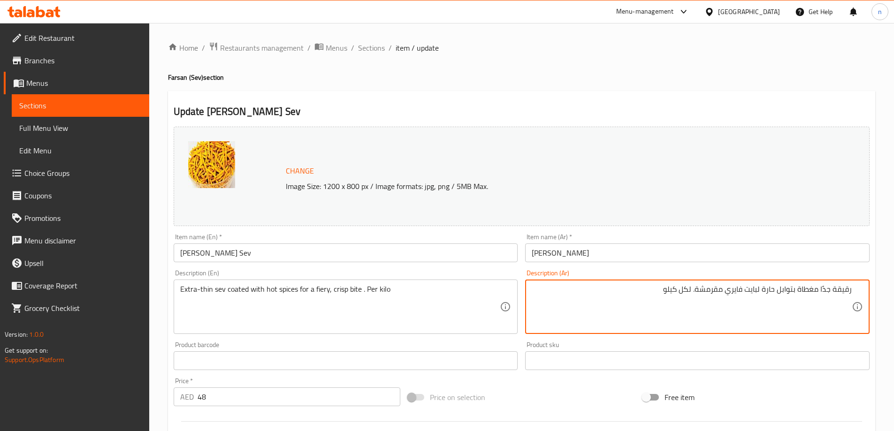
paste textarea "سيڤ"
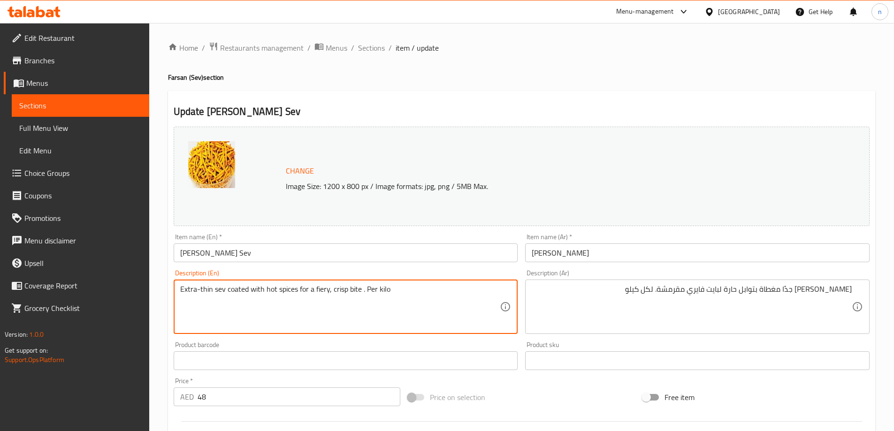
click at [204, 289] on textarea "Extra-thin sev coated with hot spices for a fiery, crisp bite . Per kilo" at bounding box center [340, 307] width 320 height 45
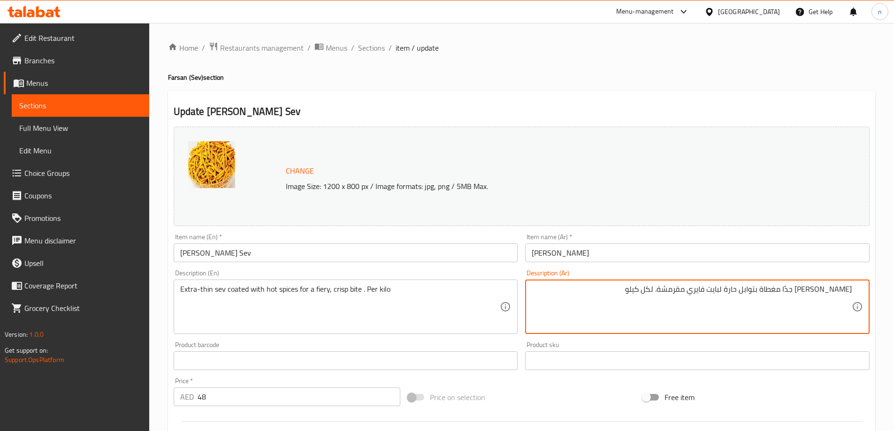
click at [826, 292] on textarea "سيڤ رقيقة جدًا مغطاة بتوابل حارة لبايت فايري مقرمشة. لكل كيلو" at bounding box center [691, 307] width 320 height 45
paste textarea "يع"
click at [804, 295] on textarea "سيڤ رفيعة جدًا مغطاة بتوابل حارة لبايت فايري مقرمشة. لكل كيلو" at bounding box center [691, 307] width 320 height 45
click at [810, 289] on textarea "سيڤ رفيعة جدًا مغطاة بتوابل حارة لبايت فايري مقرمشة. لكل كيلو" at bounding box center [691, 307] width 320 height 45
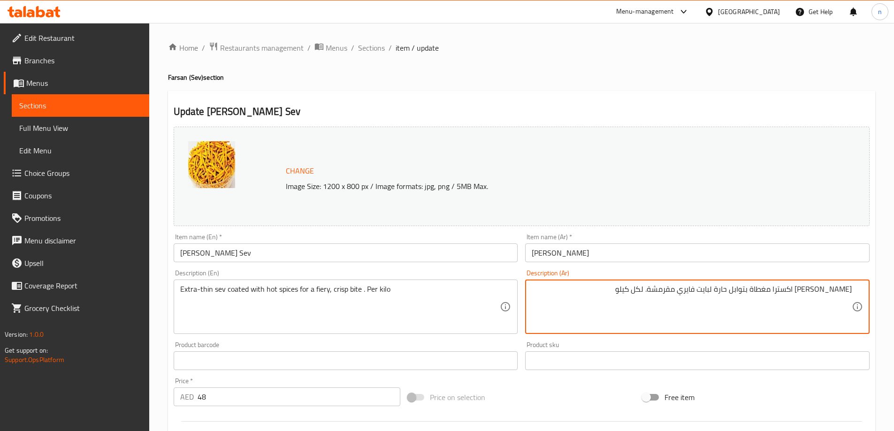
type textarea "سيڤ رفيعة اكسترا مغطاة بتوابل حارة لبايت فايري مقرمشة. لكل كيلو"
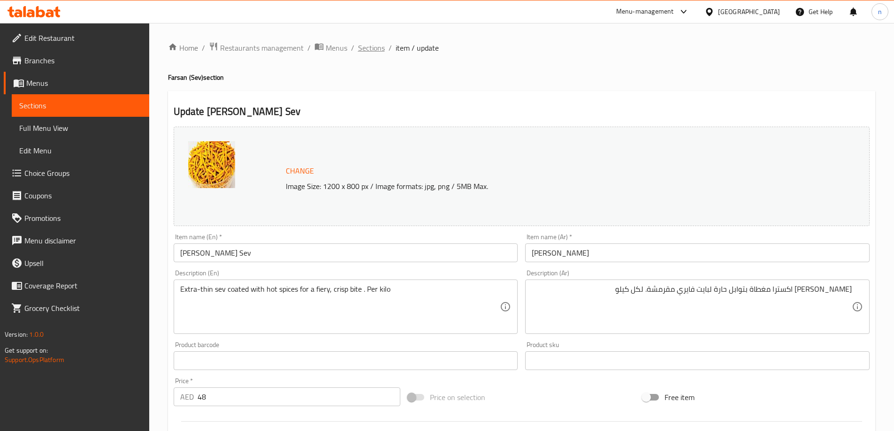
click at [370, 47] on span "Sections" at bounding box center [371, 47] width 27 height 11
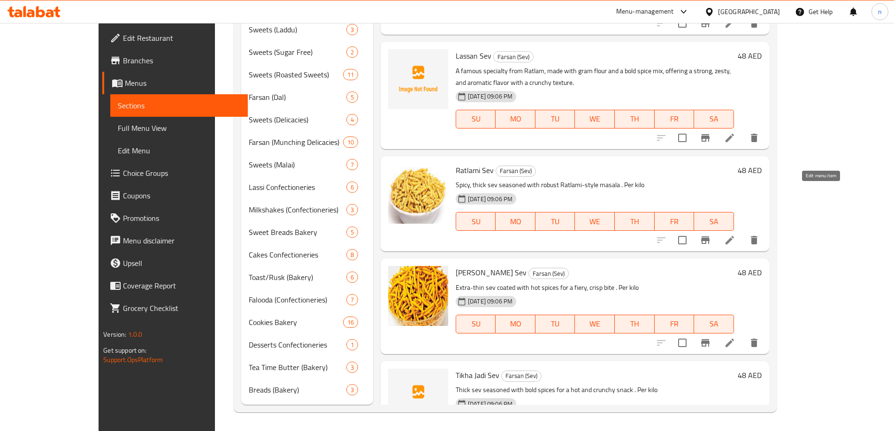
click at [735, 235] on icon at bounding box center [729, 240] width 11 height 11
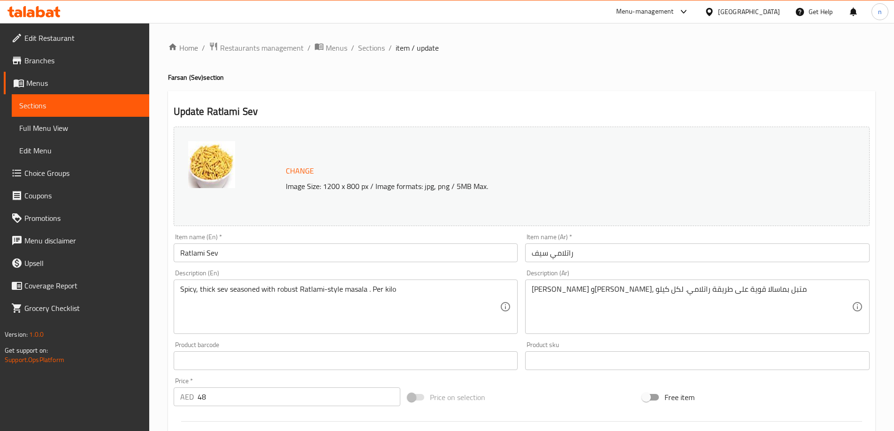
click at [269, 278] on div "Description (En) Spicy, thick sev seasoned with robust Ratlami-style masala . P…" at bounding box center [346, 302] width 344 height 64
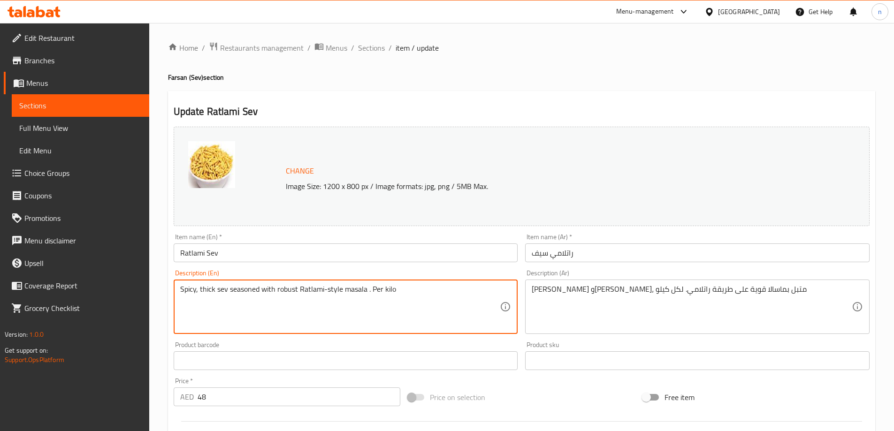
click at [271, 292] on textarea "Spicy, thick sev seasoned with robust Ratlami-style masala . Per kilo" at bounding box center [340, 307] width 320 height 45
paste textarea "A famous specialty from Ratlam, made with gram flour and a bold spice mix, offe…"
type textarea "A famous specialty from Ratlam, made with gram flour and a bold spice mix, offe…"
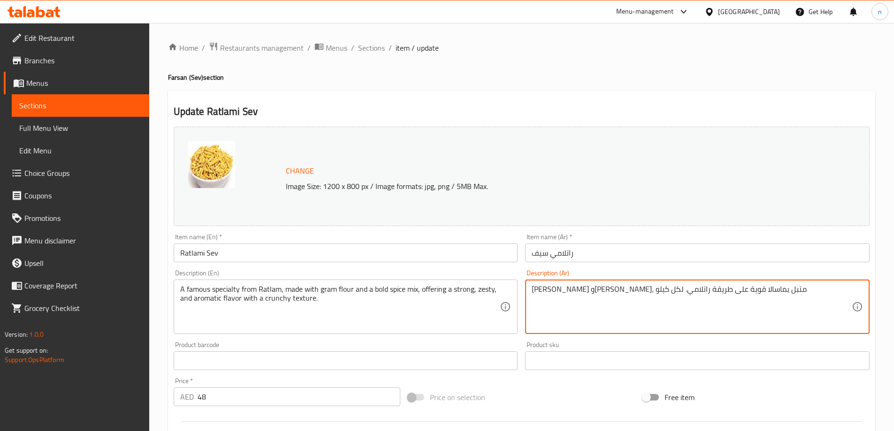
click at [704, 291] on textarea "سيف حار وسميك، متبل بماسالا قوية على طريقة راتلامي. لكل كيلو" at bounding box center [691, 307] width 320 height 45
paste textarea "بق مشهور من راتلام، مصنوع من دقيق الحمص ومزيج جريء من التوابل، يقدم نكهة قوية و…"
click at [704, 291] on textarea "طبق مشهور من راتلام، مصنوع من دقيق الحمص ومزيج جريء من التوابل، يقدم نكهة قوية …" at bounding box center [691, 307] width 320 height 45
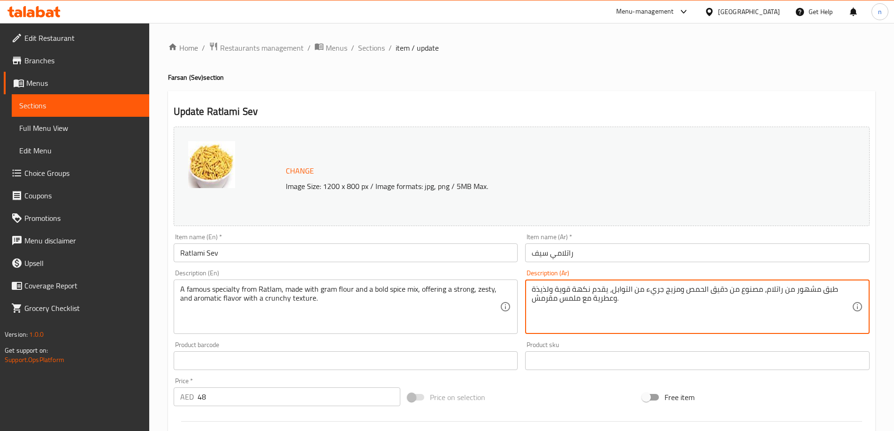
click at [704, 291] on textarea "طبق مشهور من راتلام، مصنوع من دقيق الحمص ومزيج جريء من التوابل، يقدم نكهة قوية …" at bounding box center [691, 307] width 320 height 45
click at [731, 307] on textarea "طبق مشهور من راتلام، مصنوع من دقيق الحمص ومزيج جريء من التوابل، يقدم نكهة قوية …" at bounding box center [691, 307] width 320 height 45
click at [843, 289] on textarea "طبق مشهور من راتلام، مصنوع من دقيق الحمص ومزيج جريء من التوابل، يقدم نكهة قوية …" at bounding box center [691, 307] width 320 height 45
click at [844, 290] on textarea "طبق مشهور من راتلام، مصنوع من دقيق الحمص ومزيج جريء من التوابل، يقدم نكهة قوية …" at bounding box center [691, 307] width 320 height 45
paste textarea "بـشلتي"
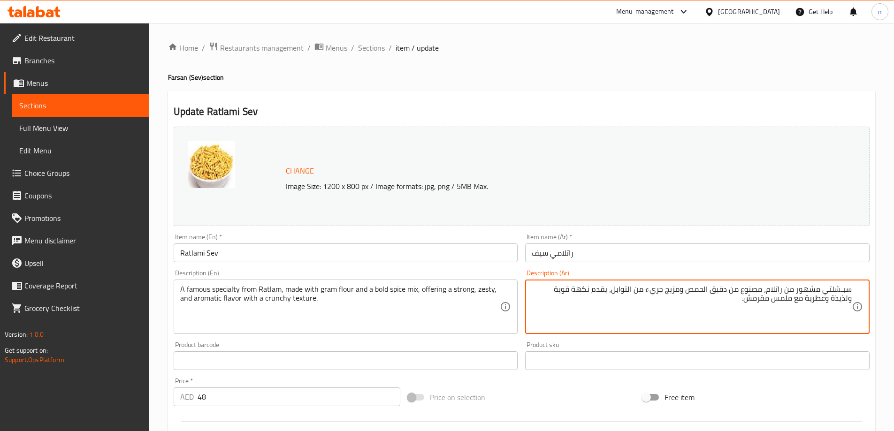
click at [703, 290] on textarea "سبـشلتي مشهور من راتلام، مصنوع من دقيق الحمص ومزيج جريء من التوابل، يقدم نكهة ق…" at bounding box center [691, 307] width 320 height 45
click at [728, 289] on textarea "سبـشلتي مشهور من راتلام، مصنوع من دقيق ومزيج جريء من التوابل، يقدم نكهة قوية ول…" at bounding box center [691, 307] width 320 height 45
click at [597, 291] on textarea "سبـشلتي مشهور من راتلام، مصنوع من جرام دقيق ومزيج جريء من التوابل، يقدم نكهة قو…" at bounding box center [691, 307] width 320 height 45
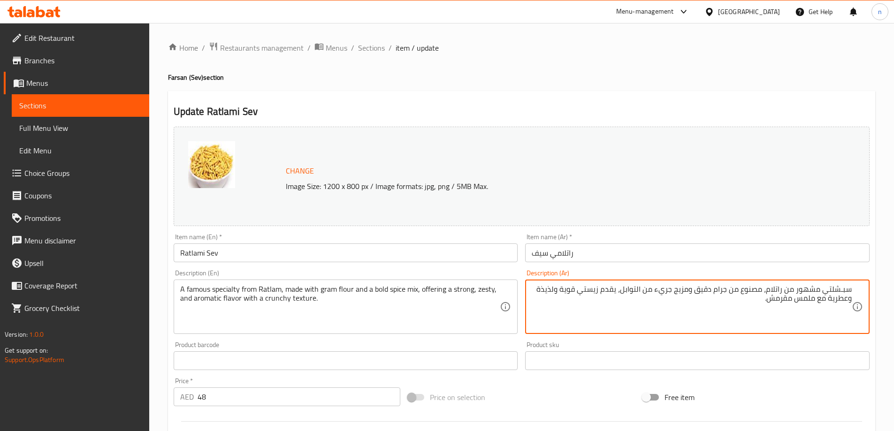
click at [554, 289] on textarea "سبـشلتي مشهور من راتلام، مصنوع من جرام دقيق ومزيج جريء من التوابل، يقدم زيستي ق…" at bounding box center [691, 307] width 320 height 45
click at [847, 300] on textarea "سبـشلتي مشهور من راتلام، مصنوع من جرام دقيق ومزيج جريء من التوابل، يقدم زيستي ق…" at bounding box center [691, 307] width 320 height 45
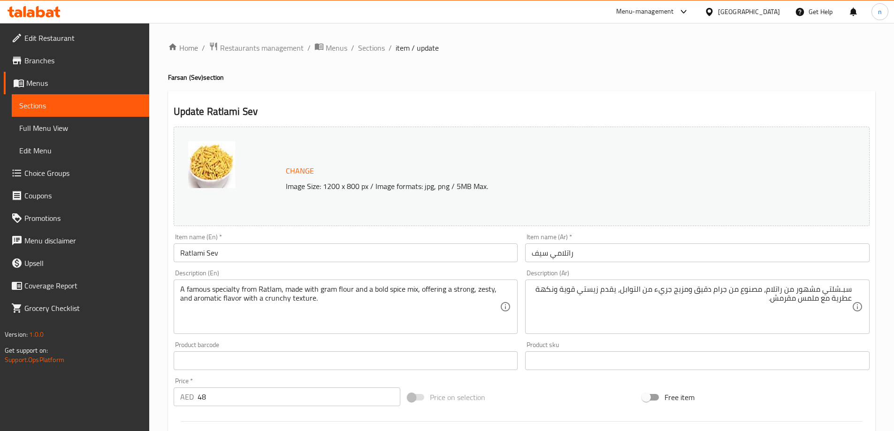
click at [813, 301] on textarea "سبـشلتي مشهور من راتلام، مصنوع من جرام دقيق ومزيج جريء من التوابل، يقدم زيستي ق…" at bounding box center [691, 307] width 320 height 45
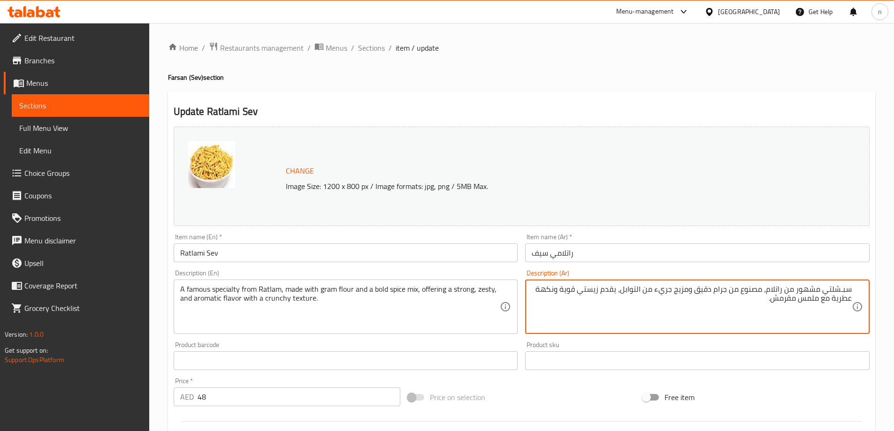
click at [813, 301] on textarea "سبـشلتي مشهور من راتلام، مصنوع من جرام دقيق ومزيج جريء من التوابل، يقدم زيستي ق…" at bounding box center [691, 307] width 320 height 45
paste textarea "تكستشر"
click at [781, 296] on textarea "سبـشلتي مشهور من راتلام، مصنوع من جرام دقيق ومزيج جريء من التوابل، يقدم زيستي ق…" at bounding box center [691, 307] width 320 height 45
click at [778, 301] on textarea "سبـشلتي مشهور من راتلام، مصنوع من جرام دقيق ومزيج جريء من التوابل، يقدم زيستي ق…" at bounding box center [691, 307] width 320 height 45
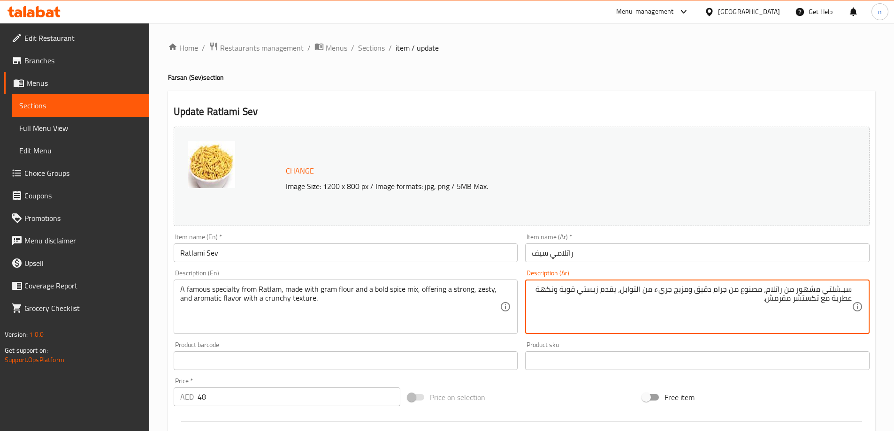
click at [778, 301] on textarea "سبـشلتي مشهور من راتلام، مصنوع من جرام دقيق ومزيج جريء من التوابل، يقدم زيستي ق…" at bounding box center [691, 307] width 320 height 45
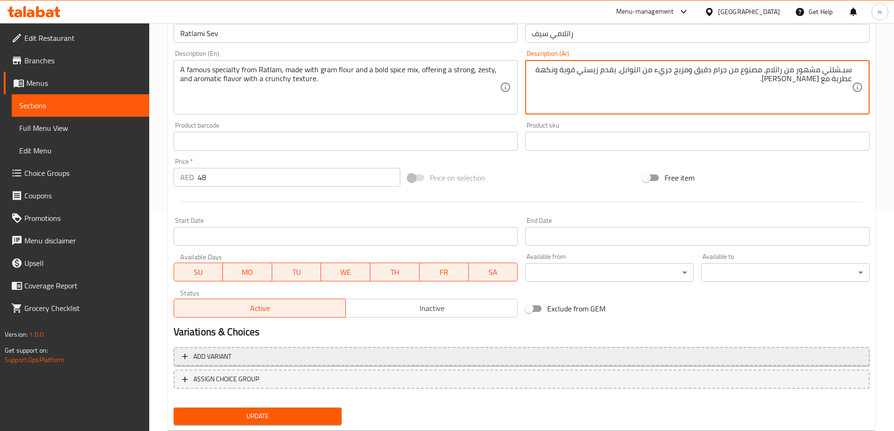
scroll to position [245, 0]
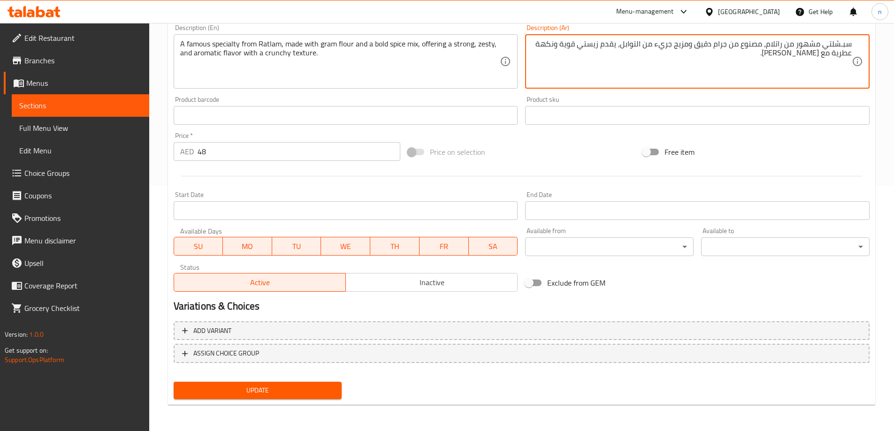
type textarea "سبـشلتي مشهور من راتلام، مصنوع من جرام دقيق ومزيج جريء من التوابل، يقدم زيستي ق…"
click at [285, 389] on span "Update" at bounding box center [257, 391] width 153 height 12
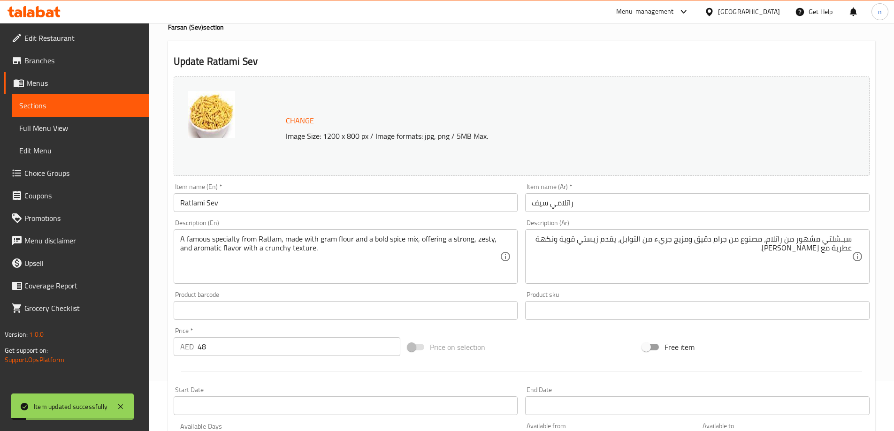
scroll to position [0, 0]
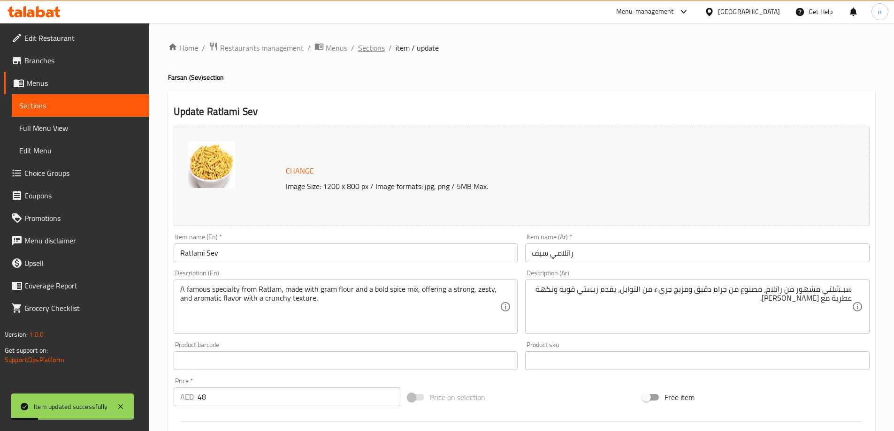
click at [366, 48] on span "Sections" at bounding box center [371, 47] width 27 height 11
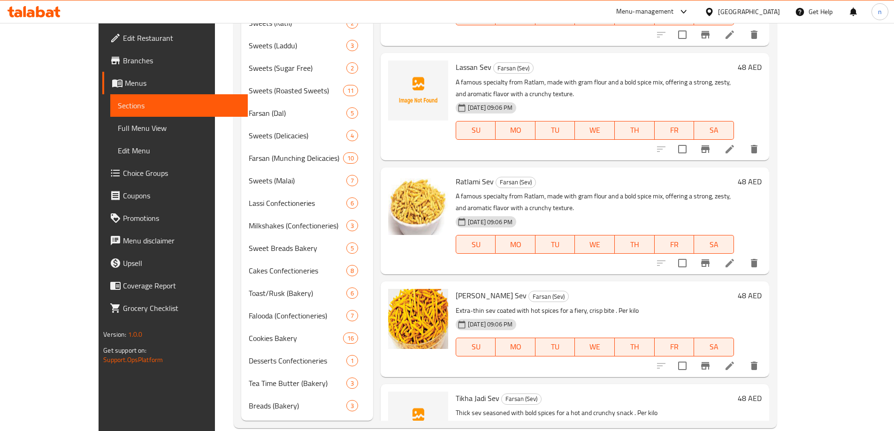
scroll to position [436, 0]
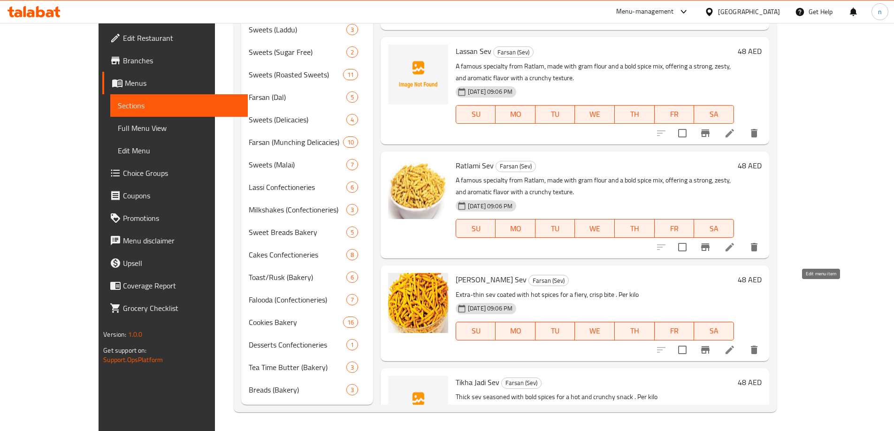
click at [735, 344] on icon at bounding box center [729, 349] width 11 height 11
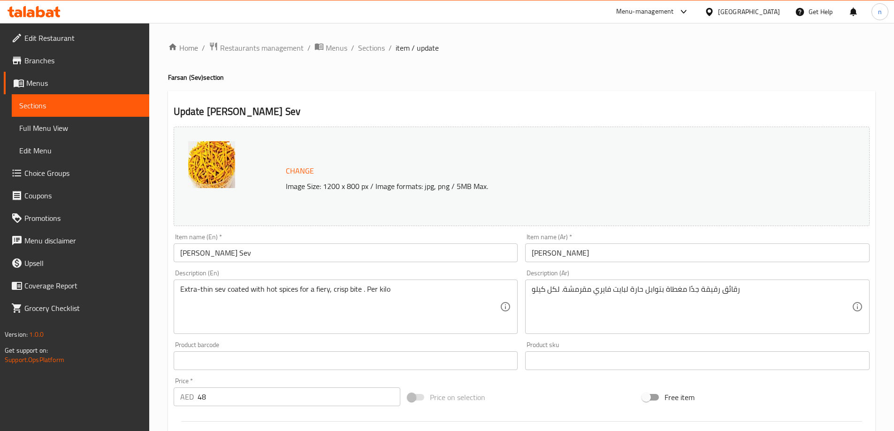
click at [200, 255] on input "Tikha Barik Sev" at bounding box center [346, 252] width 344 height 19
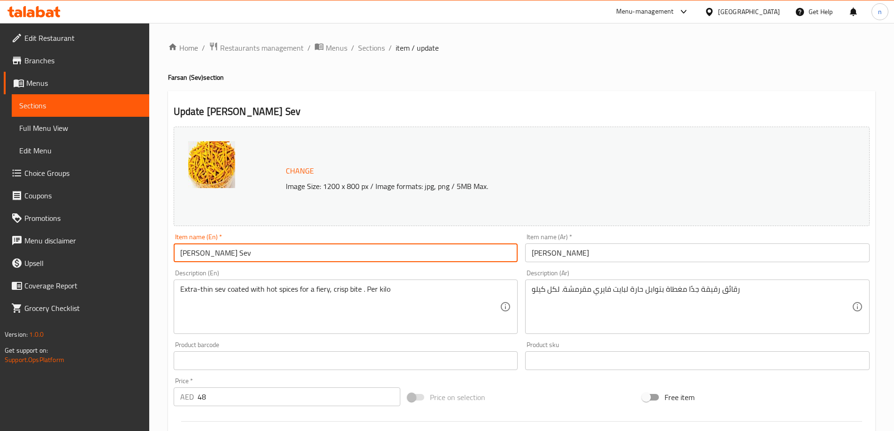
click at [200, 255] on input "Tikha Barik Sev" at bounding box center [346, 252] width 344 height 19
paste input "text"
type input "[PERSON_NAME]"
click at [547, 252] on input "تيخا باريك سيف" at bounding box center [697, 252] width 344 height 19
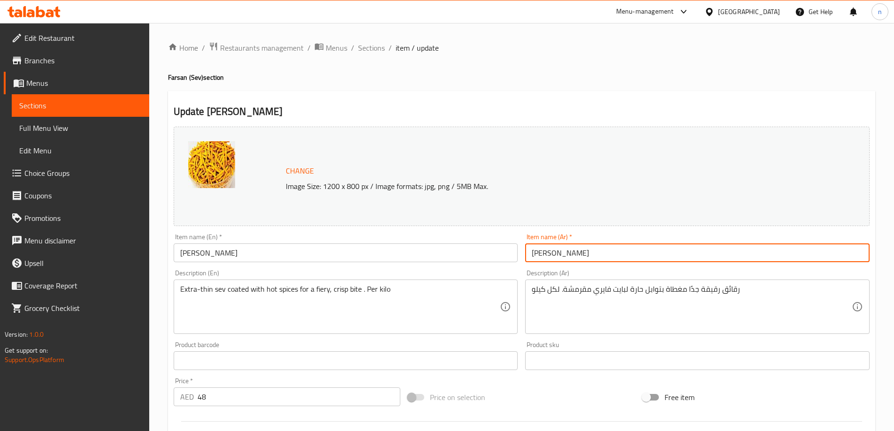
click at [547, 252] on input "تيخا باريك سيف" at bounding box center [697, 252] width 344 height 19
type input "ت"
click at [193, 258] on input "[PERSON_NAME]" at bounding box center [346, 252] width 344 height 19
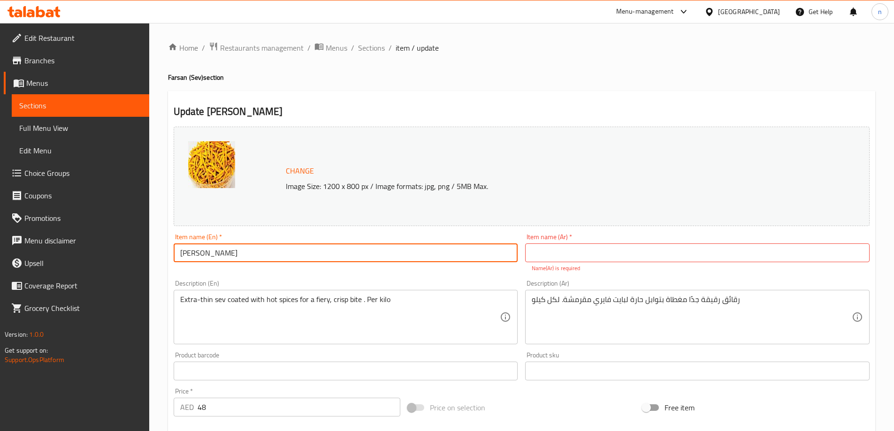
click at [193, 258] on input "[PERSON_NAME]" at bounding box center [346, 252] width 344 height 19
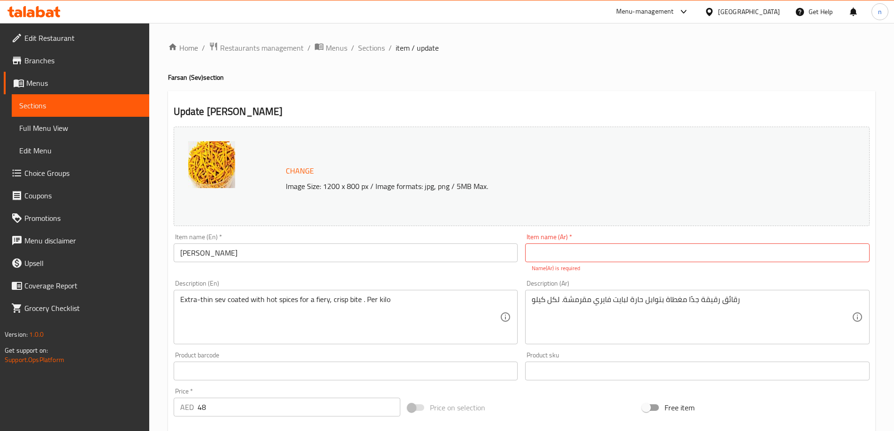
click at [600, 248] on input "text" at bounding box center [697, 252] width 344 height 19
paste input "تيخا سيف"
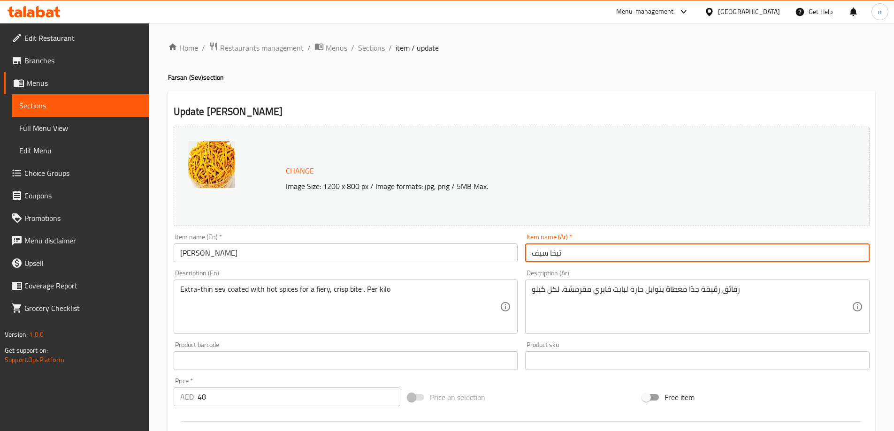
click at [536, 251] on input "تيخا سيف" at bounding box center [697, 252] width 344 height 19
paste input "ڤ"
type input "تيخا سيڤ"
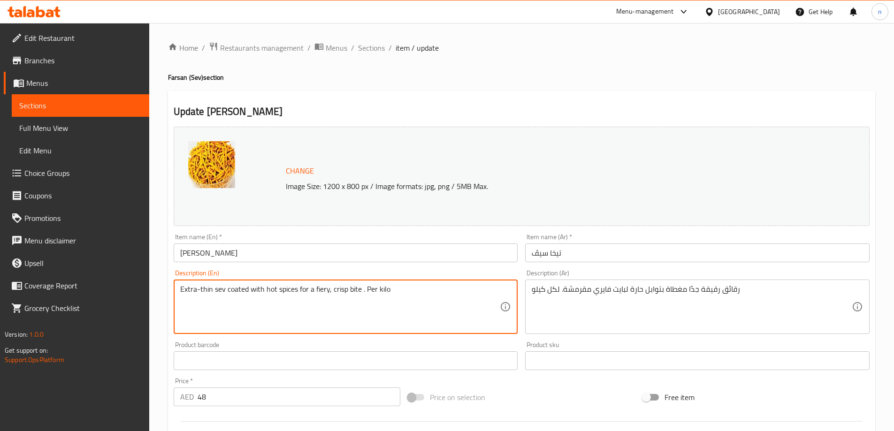
click at [242, 289] on textarea "Extra-thin sev coated with hot spices for a fiery, crisp bite . Per kilo" at bounding box center [340, 307] width 320 height 45
paste textarea "Spicy gram flour sev flavored with chili powder and aromatic spices, fried to g…"
type textarea "Spicy gram flour sev flavored with chili powder and aromatic spices, fried to g…"
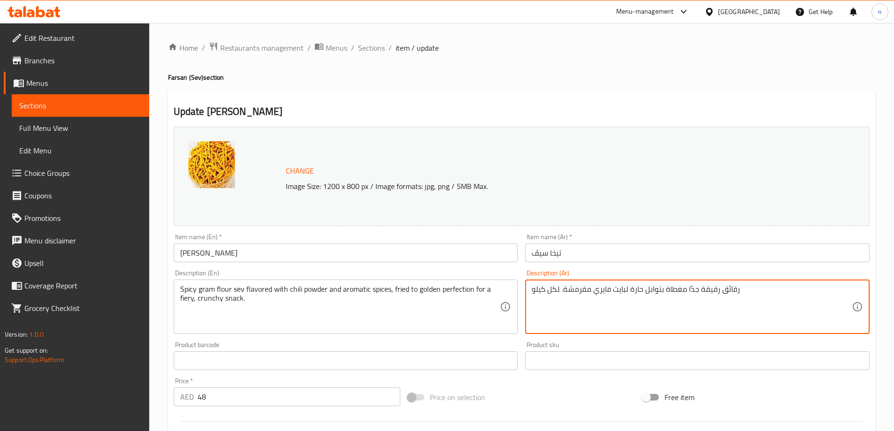
click at [590, 290] on textarea "رقائق رقيقة جدًا مغطاة بتوابل حارة لبايت فايري مقرمشة. لكل كيلو" at bounding box center [691, 307] width 320 height 45
paste textarea "قيق الحمص الحار بنكهة مسحوق الفلفل الحار والتوابل العطرية، مقلي حتى يصبح لونه ذ…"
click at [589, 290] on textarea "دقيق الحمص الحار بنكهة مسحوق الفلفل الحار والتوابل العطرية، مقلي حتى يصبح لونه …" at bounding box center [691, 307] width 320 height 45
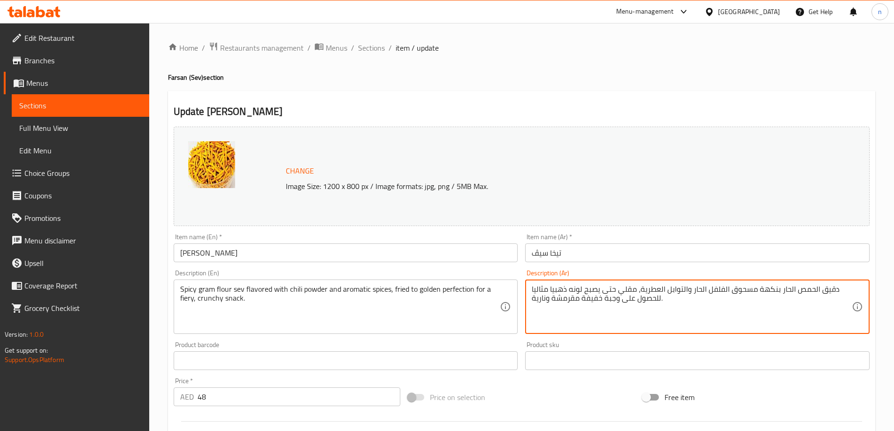
click at [589, 290] on textarea "دقيق الحمص الحار بنكهة مسحوق الفلفل الحار والتوابل العطرية، مقلي حتى يصبح لونه …" at bounding box center [691, 307] width 320 height 45
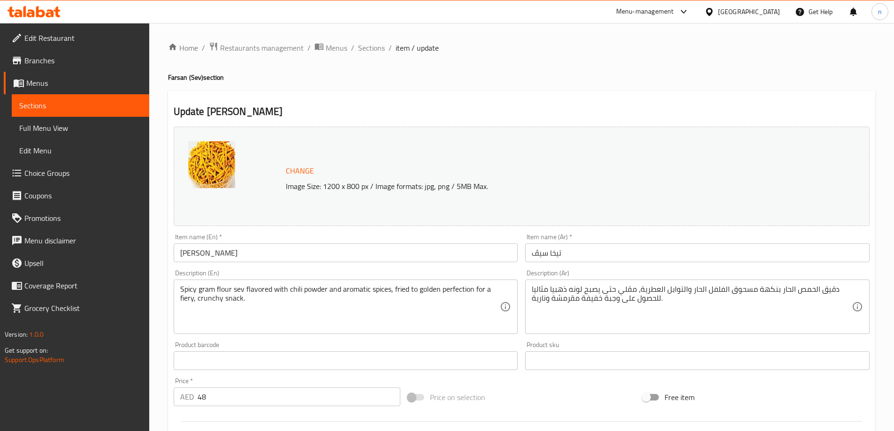
drag, startPoint x: 589, startPoint y: 290, endPoint x: 855, endPoint y: 272, distance: 266.1
click at [855, 272] on div "Description (Ar) دقيق الحمص الحار بنكهة مسحوق الفلفل الحار والتوابل العطرية، مق…" at bounding box center [697, 302] width 344 height 64
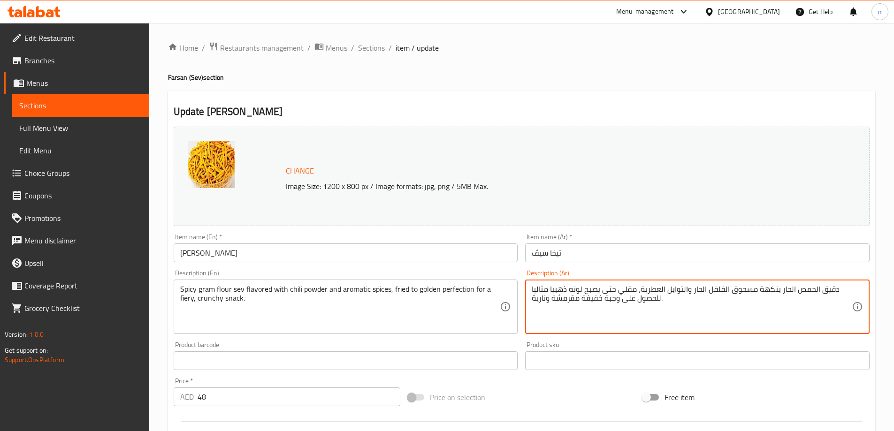
click at [648, 299] on textarea "دقيق الحمص الحار بنكهة مسحوق الفلفل الحار والتوابل العطرية، مقلي حتى يصبح لونه …" at bounding box center [691, 307] width 320 height 45
click at [631, 310] on textarea "دقيق الحمص الحار بنكهة مسحوق الفلفل الحار والتوابل العطرية، مقلي حتى يصبح لونه …" at bounding box center [691, 307] width 320 height 45
click at [850, 288] on textarea "دقيق الحمص الحار بنكهة مسحوق الفلفل الحار والتوابل العطرية، مقلي حتى يصبح لونه …" at bounding box center [691, 307] width 320 height 45
paste textarea "سيڤ"
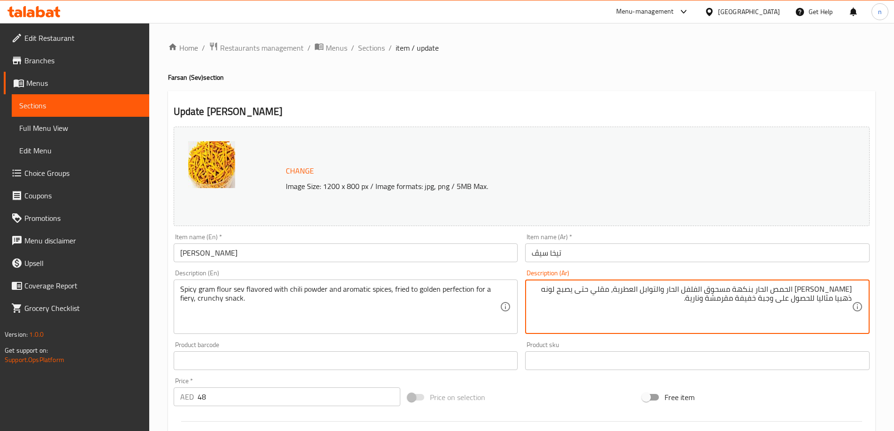
click at [805, 287] on textarea "سيڤ دقيق الحمص الحار بنكهة مسحوق الفلفل الحار والتوابل العطرية، مقلي حتى يصبح ل…" at bounding box center [691, 307] width 320 height 45
click at [832, 288] on textarea "سيڤ دقيق الحار بنكهة مسحوق الفلفل الحار والتوابل العطرية، مقلي حتى يصبح لونه ذه…" at bounding box center [691, 307] width 320 height 45
click at [771, 289] on textarea "سيڤ جرام دقيق الحار بنكهة مسحوق الفلفل الحار والتوابل العطرية، مقلي حتى يصبح لو…" at bounding box center [691, 307] width 320 height 45
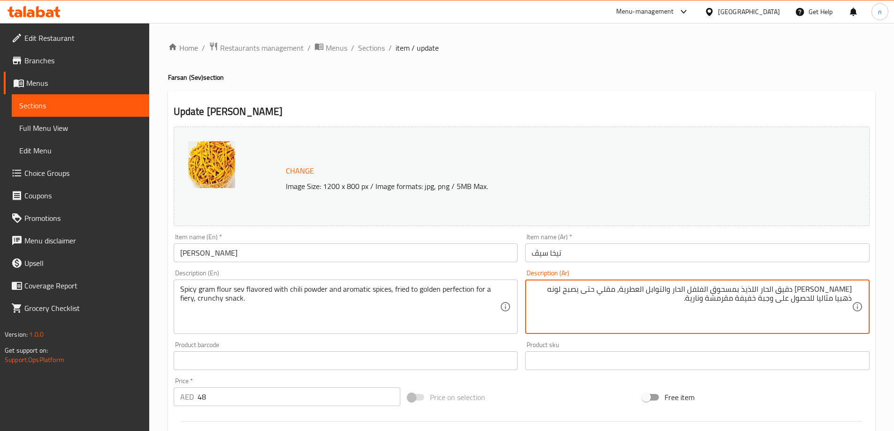
click at [750, 288] on textarea "سيڤ جرام دقيق الحار اللذيذ بمسحوق الفلفل الحار والتوابل العطرية، مقلي حتى يصبح …" at bounding box center [691, 307] width 320 height 45
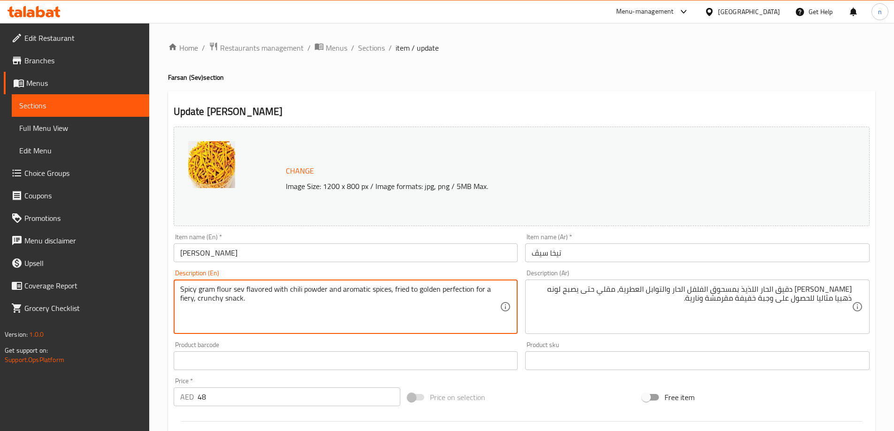
click at [322, 289] on textarea "Spicy gram flour sev flavored with chili powder and aromatic spices, fried to g…" at bounding box center [340, 307] width 320 height 45
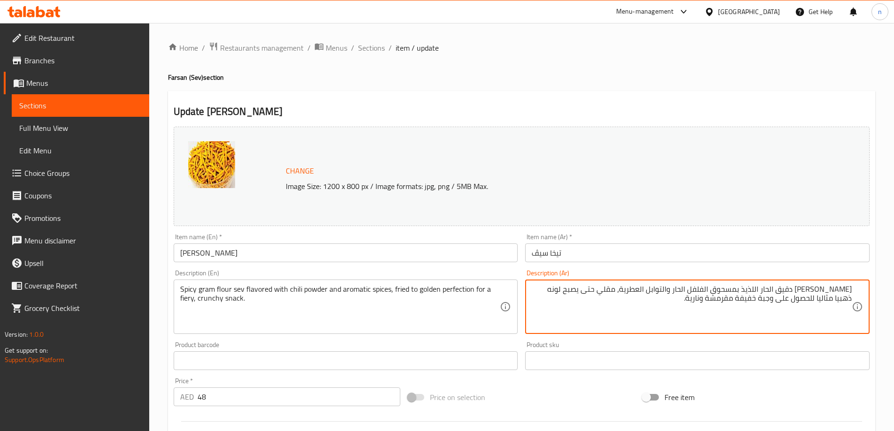
drag, startPoint x: 737, startPoint y: 289, endPoint x: 763, endPoint y: 295, distance: 26.8
paste textarea "بودرة"
click at [592, 289] on textarea "سيڤ جرام دقيق الحار اللذيذ ببودرة الفلفل الحار والتوابل العطرية، مقلي حتى يصبح …" at bounding box center [691, 307] width 320 height 45
click at [534, 291] on textarea "سيڤ جرام دقيق الحار اللذيذ ببودرة الفلفل الحار والتوابل العطرية، مقلي حتى يصبح …" at bounding box center [691, 307] width 320 height 45
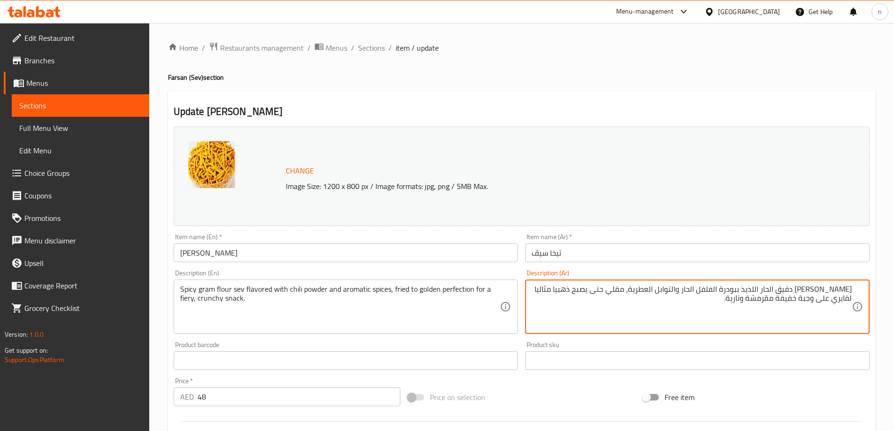
click at [842, 299] on textarea "سيڤ جرام دقيق الحار اللذيذ ببودرة الفلفل الحار والتوابل العطرية، مقلي حتى يصبح …" at bounding box center [691, 307] width 320 height 45
click at [794, 301] on textarea "سيڤ جرام دقيق الحار اللذيذ ببودرة الفلفل الحار والتوابل العطرية، مقلي حتى يصبح …" at bounding box center [691, 307] width 320 height 45
click at [804, 301] on textarea "سيڤ جرام دقيق الحار اللذيذ ببودرة الفلفل الحار والتوابل العطرية، مقلي حتى يصبح …" at bounding box center [691, 307] width 320 height 45
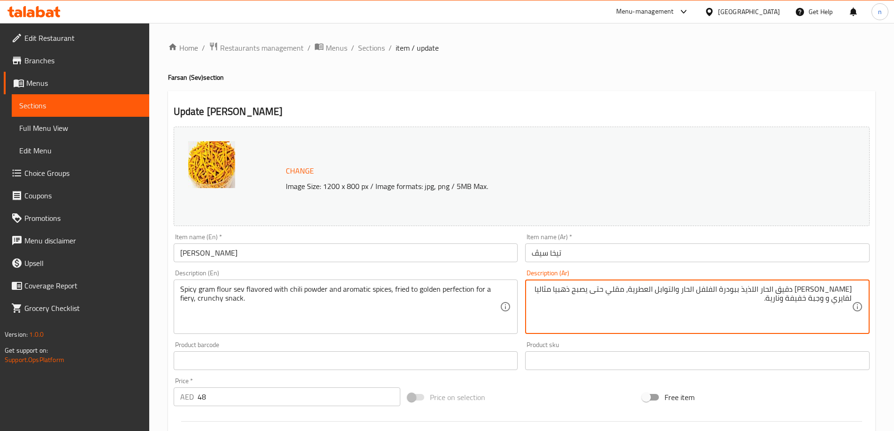
click at [804, 301] on textarea "سيڤ جرام دقيق الحار اللذيذ ببودرة الفلفل الحار والتوابل العطرية، مقلي حتى يصبح …" at bounding box center [691, 307] width 320 height 45
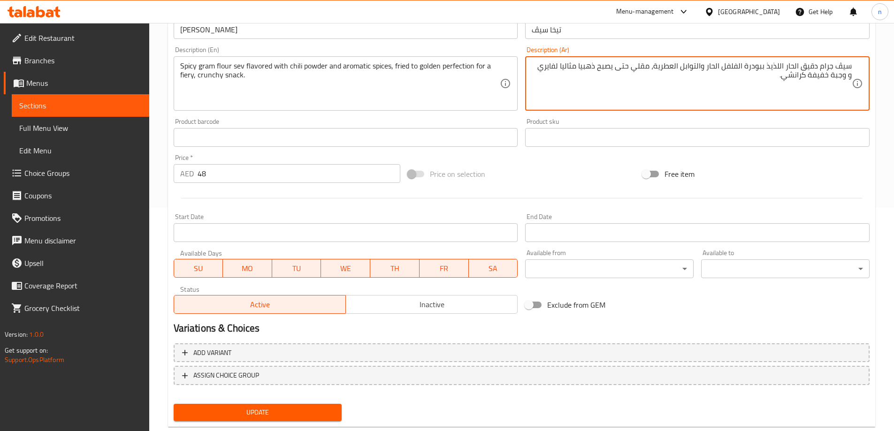
scroll to position [245, 0]
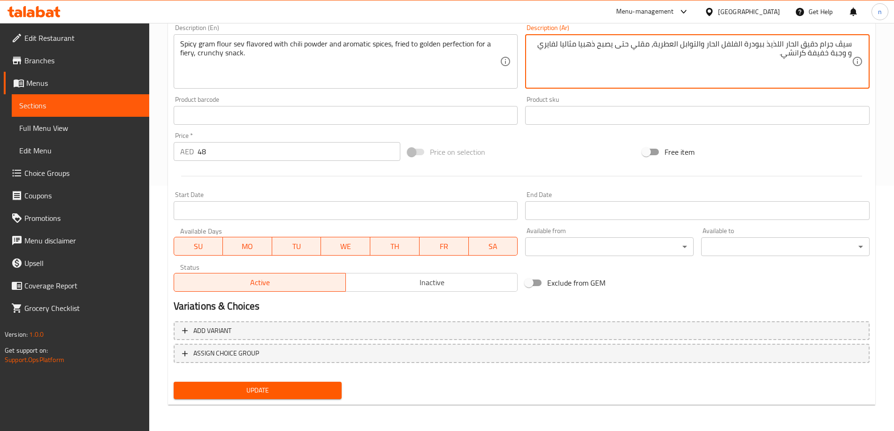
type textarea "سيڤ جرام دقيق الحار اللذيذ ببودرة الفلفل الحار والتوابل العطرية، مقلي حتى يصبح …"
click at [324, 382] on button "Update" at bounding box center [258, 390] width 168 height 17
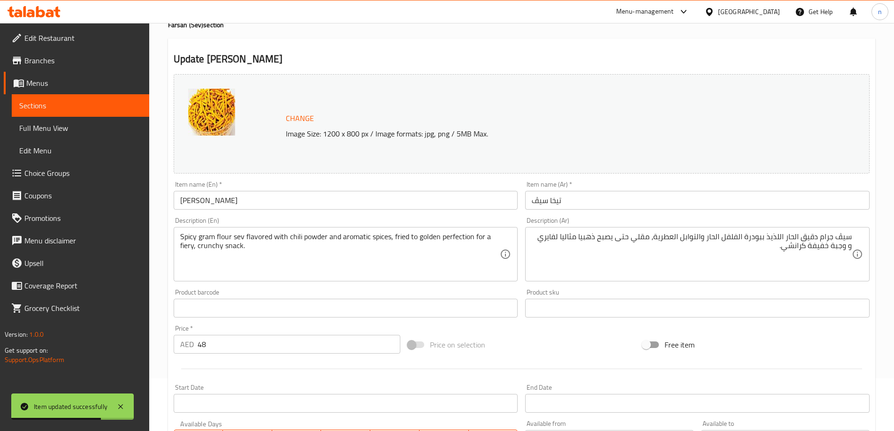
scroll to position [0, 0]
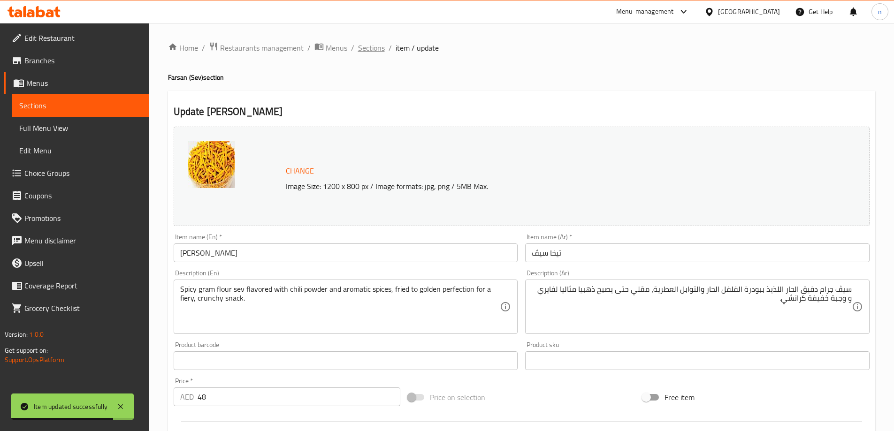
click at [363, 50] on span "Sections" at bounding box center [371, 47] width 27 height 11
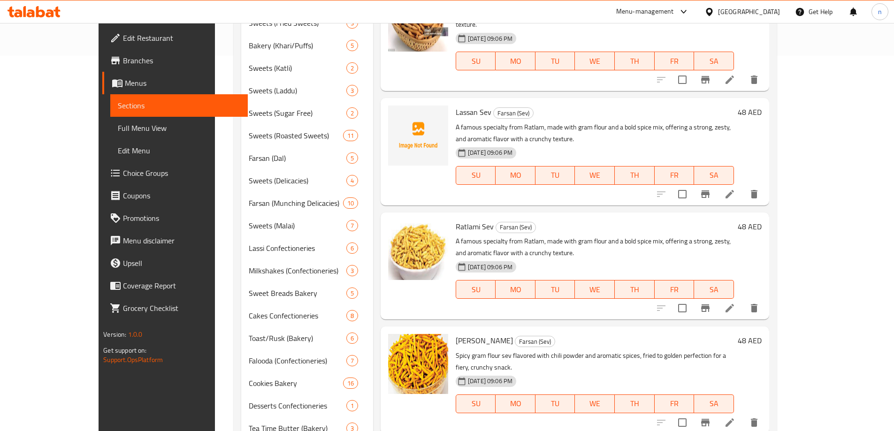
scroll to position [436, 0]
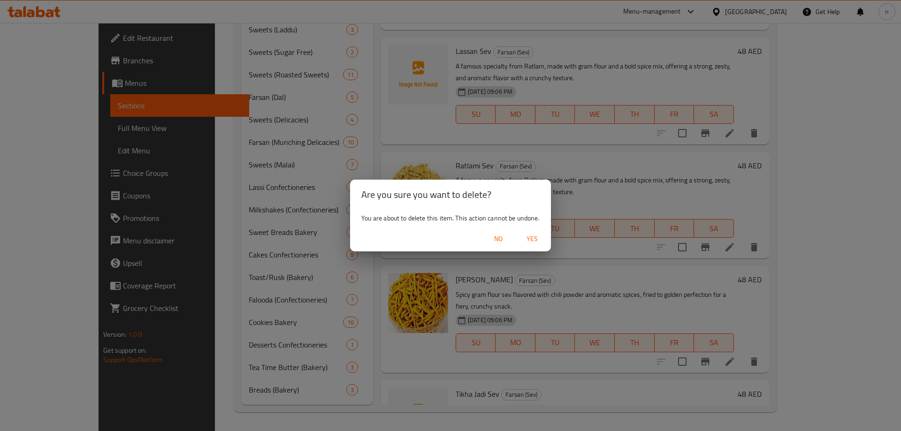
click at [494, 238] on span "No" at bounding box center [498, 239] width 23 height 12
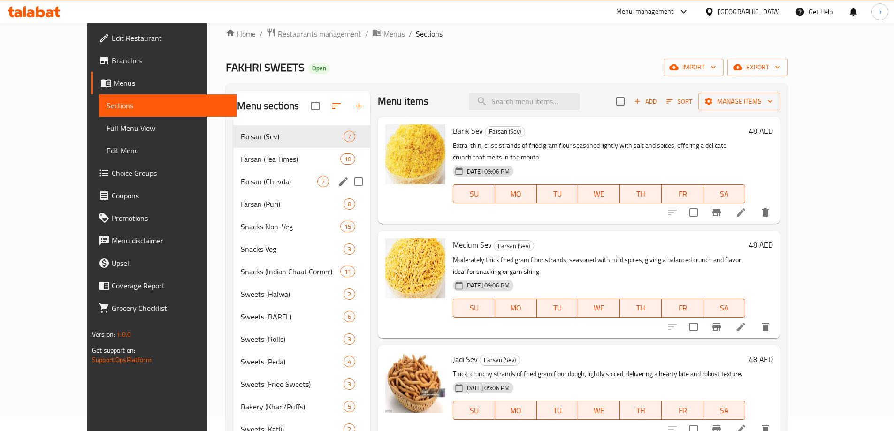
scroll to position [0, 0]
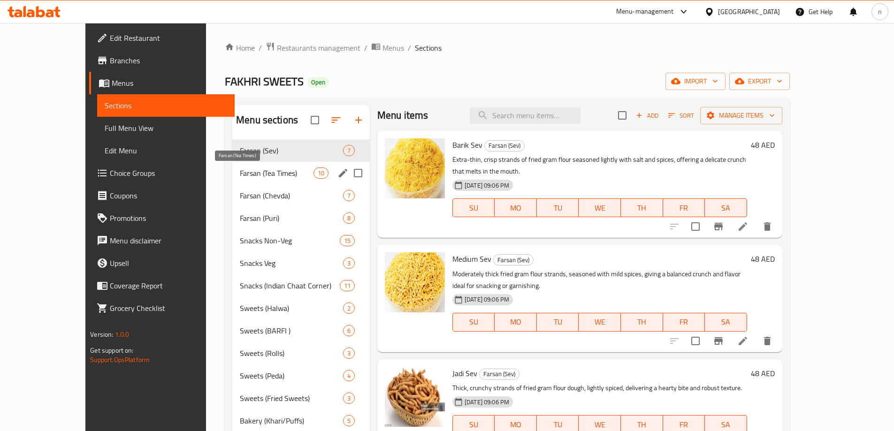
click at [241, 170] on span "Farsan (Tea Times)" at bounding box center [277, 172] width 74 height 11
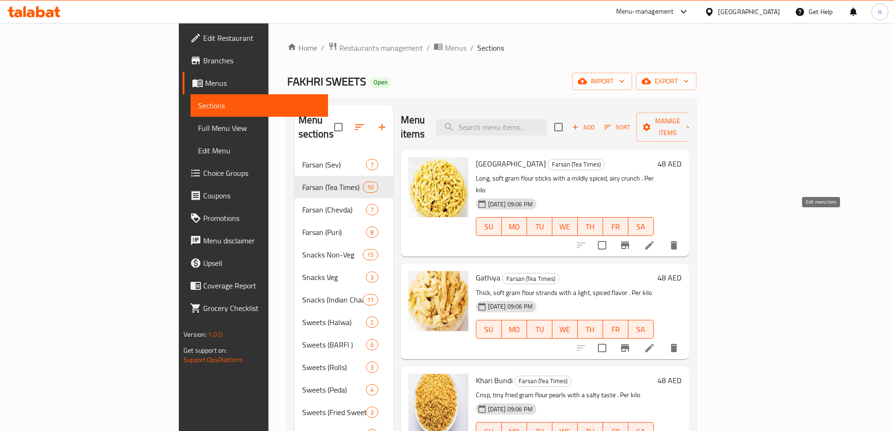
click at [655, 240] on icon at bounding box center [649, 245] width 11 height 11
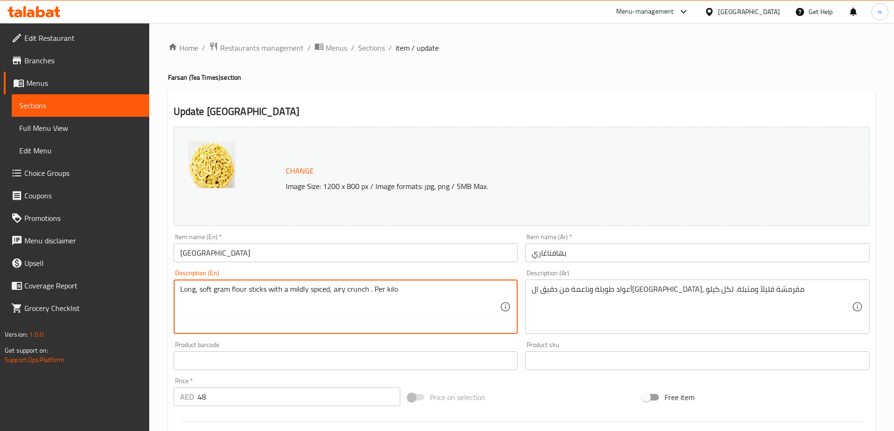
click at [299, 292] on textarea "Long, soft gram flour sticks with a mildly spiced, airy crunch . Per kilo" at bounding box center [340, 307] width 320 height 45
paste textarea "A light and airy snack made from gram flour dough, deep-fried into soft, puffy …"
type textarea "A light and airy snack made from gram flour dough, deep-fried into soft, puffy …"
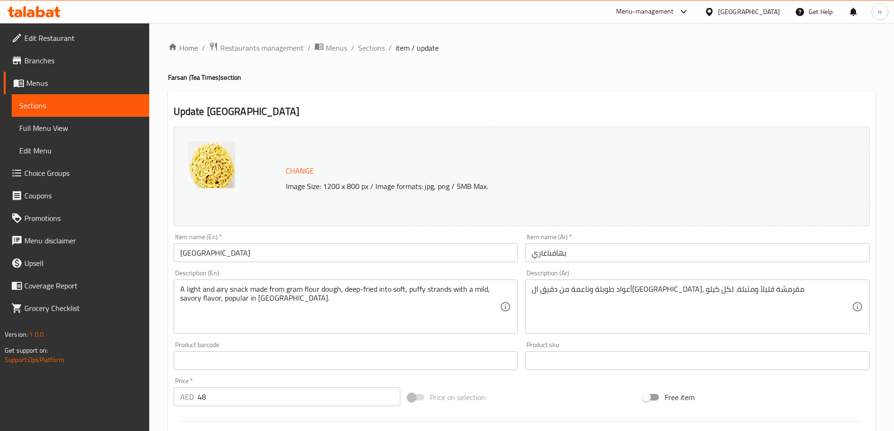
click at [622, 281] on div "أعواد طويلة وناعمة من دقيق الحمص، مقرمشة قليلاً ومتبلة. لكل كيلو Description (A…" at bounding box center [697, 307] width 344 height 54
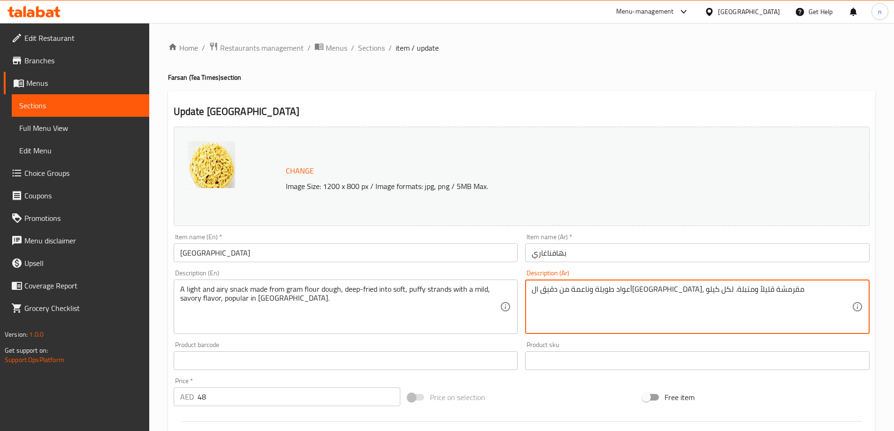
click at [618, 292] on textarea "أعواد طويلة وناعمة من دقيق الحمص، مقرمشة قليلاً ومتبلة. لكل كيلو" at bounding box center [691, 307] width 320 height 45
paste textarea "وجبة خفيفة وجيدة التهوية مصنوعة من عجينة دقيق الحمص، مقلية على شكل خيوط ناعمة و…"
click at [620, 300] on textarea "وجبة خفيفة وجيدة التهوية مصنوعة من عجينة دقيق الحمص، مقلية على شكل خيوط ناعمة و…" at bounding box center [691, 307] width 320 height 45
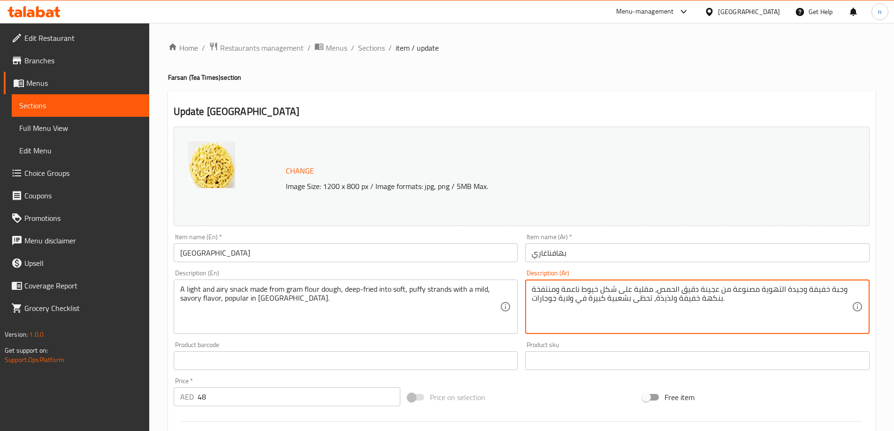
click at [620, 300] on textarea "وجبة خفيفة وجيدة التهوية مصنوعة من عجينة دقيق الحمص، مقلية على شكل خيوط ناعمة و…" at bounding box center [691, 307] width 320 height 45
click at [672, 292] on textarea "وجبة خفيفة وجيدة التهوية مصنوعة من عجينة دقيق الحمص، مقلية على شكل خيوط ناعمة و…" at bounding box center [691, 307] width 320 height 45
click at [704, 290] on textarea "وجبة خفيفة وجيدة التهوية مصنوعة من عجينة دقيق ، مقلية على شكل خيوط ناعمة ومنتفخ…" at bounding box center [691, 307] width 320 height 45
click at [646, 288] on textarea "وجبة خفيفة وجيدة التهوية مصنوعة من عجينة جرام دقيق ، مقلية على شكل خيوط ناعمة و…" at bounding box center [691, 307] width 320 height 45
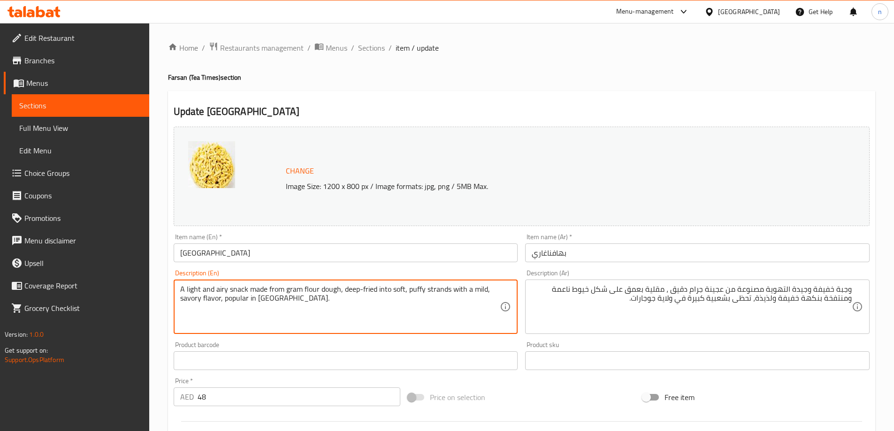
click at [417, 288] on textarea "A light and airy snack made from gram flour dough, deep-fried into soft, puffy …" at bounding box center [340, 307] width 320 height 45
click at [211, 291] on textarea "A light and airy snack made from gram flour dough, deep-fried into soft, puffy …" at bounding box center [340, 307] width 320 height 45
drag, startPoint x: 226, startPoint y: 290, endPoint x: 171, endPoint y: 290, distance: 54.9
click at [171, 290] on div "Description (En) A light and airy snack made from gram flour dough, deep-fried …" at bounding box center [346, 302] width 352 height 72
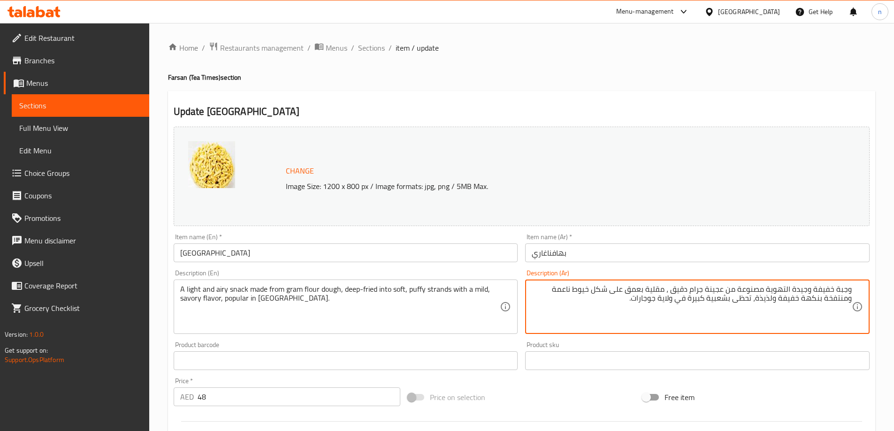
click at [841, 290] on textarea "وجبة خفيفة وجيدة التهوية مصنوعة من عجينة جرام دقيق ، مقلية بعمق على شكل خيوط نا…" at bounding box center [691, 307] width 320 height 45
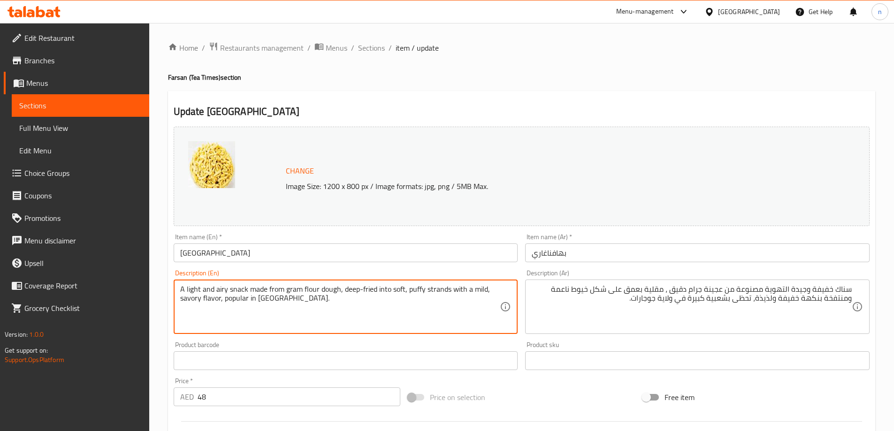
drag, startPoint x: 342, startPoint y: 288, endPoint x: 403, endPoint y: 291, distance: 61.5
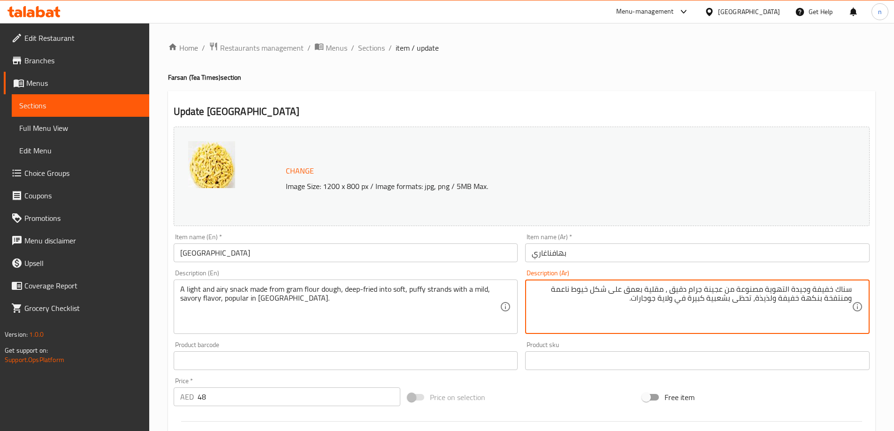
click at [626, 288] on textarea "سناك خفيفة وجيدة التهوية مصنوعة من عجينة جرام دقيق ، مقلية بعمق على شكل خيوط نا…" at bounding box center [691, 307] width 320 height 45
click at [625, 288] on textarea "سناك خفيفة وجيدة التهوية مصنوعة من عجينة جرام دقيق ، مقلية بعمق على شكل خيوط نا…" at bounding box center [691, 307] width 320 height 45
paste textarea "تى تصبح طرية"
click at [550, 292] on textarea "سناك خفيفة وجيدة التهوية مصنوعة من عجينة جرام دقيق ، مقلية بعمق حتى تصبح طرية ع…" at bounding box center [691, 307] width 320 height 45
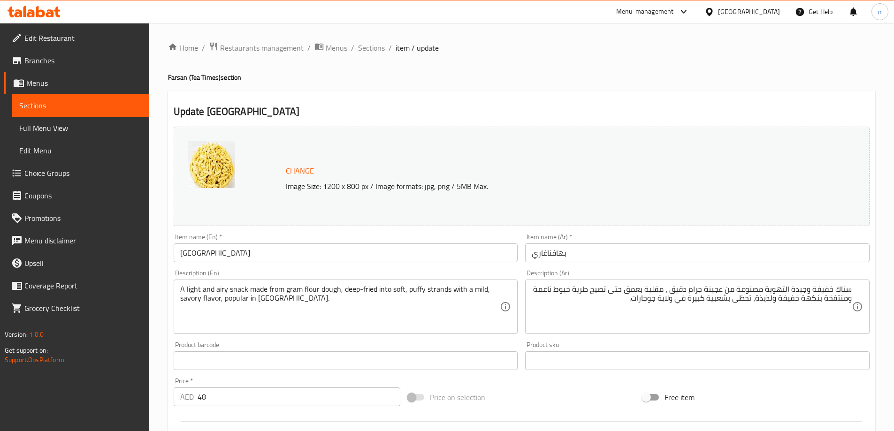
click at [568, 290] on textarea "سناك خفيفة وجيدة التهوية مصنوعة من عجينة جرام دقيق ، مقلية بعمق حتى تصبح طرية خ…" at bounding box center [691, 307] width 320 height 45
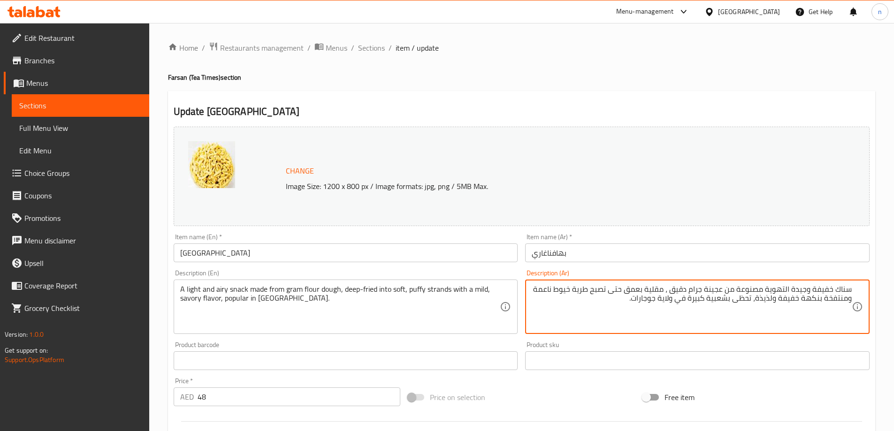
click at [568, 290] on textarea "سناك خفيفة وجيدة التهوية مصنوعة من عجينة جرام دقيق ، مقلية بعمق حتى تصبح طرية خ…" at bounding box center [691, 307] width 320 height 45
paste textarea "تراندز"
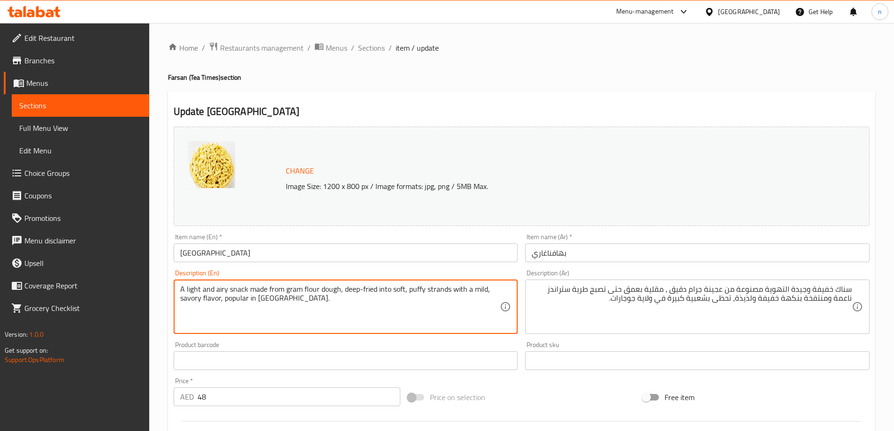
click at [417, 290] on textarea "A light and airy snack made from gram flour dough, deep-fried into soft, puffy …" at bounding box center [340, 307] width 320 height 45
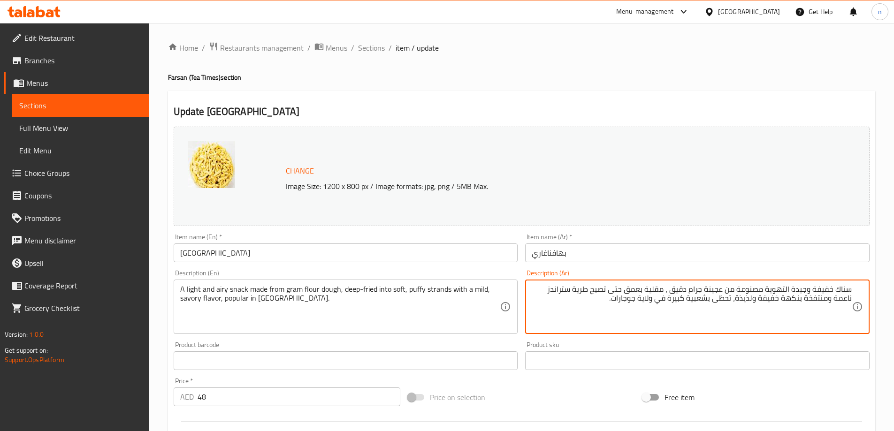
click at [538, 290] on textarea "سناك خفيفة وجيدة التهوية مصنوعة من عجينة جرام دقيق ، مقلية بعمق حتى تصبح طرية س…" at bounding box center [691, 307] width 320 height 45
paste textarea "نتفخ"
click at [816, 300] on textarea "سناك خفيفة وجيدة التهوية مصنوعة من عجينة جرام دقيق ، مقلية بعمق حتى تصبح طرية س…" at bounding box center [691, 307] width 320 height 45
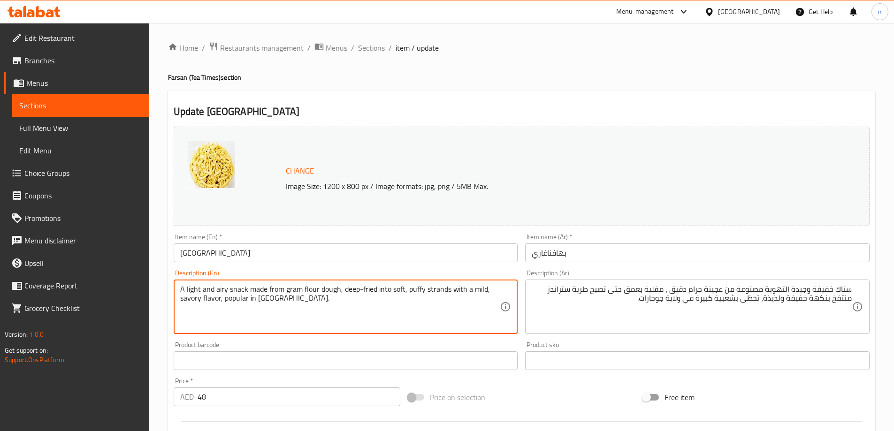
drag, startPoint x: 408, startPoint y: 291, endPoint x: 470, endPoint y: 303, distance: 63.0
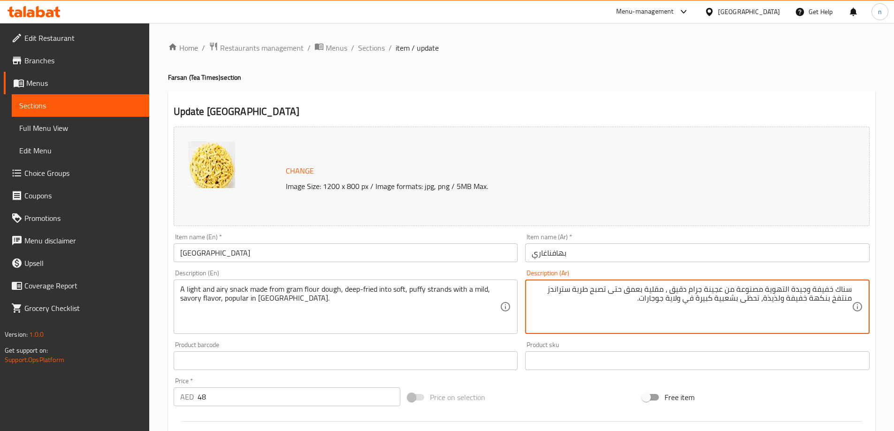
click at [774, 301] on textarea "سناك خفيفة وجيدة التهوية مصنوعة من عجينة جرام دقيق ، مقلية بعمق حتى تصبح طرية س…" at bounding box center [691, 307] width 320 height 45
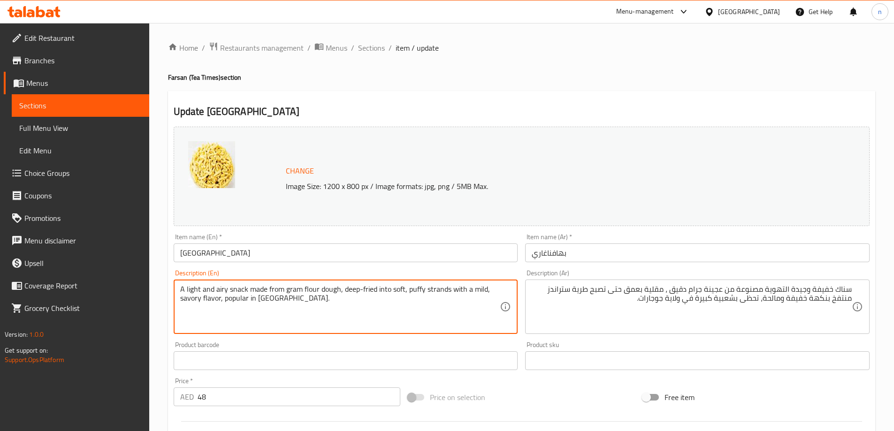
drag, startPoint x: 223, startPoint y: 299, endPoint x: 310, endPoint y: 306, distance: 87.1
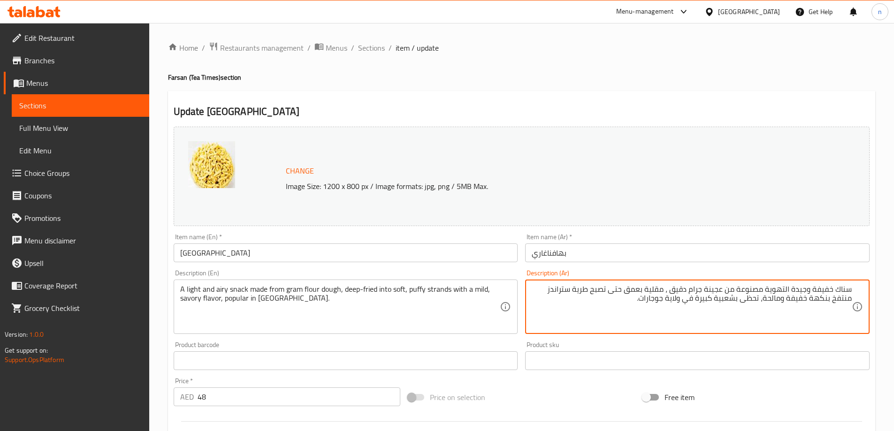
drag, startPoint x: 641, startPoint y: 299, endPoint x: 761, endPoint y: 315, distance: 121.1
click at [761, 315] on textarea "سناك خفيفة وجيدة التهوية مصنوعة من عجينة جرام دقيق ، مقلية بعمق حتى تصبح طرية س…" at bounding box center [691, 307] width 320 height 45
paste textarea "مشهورة في ولاية غوجارات."
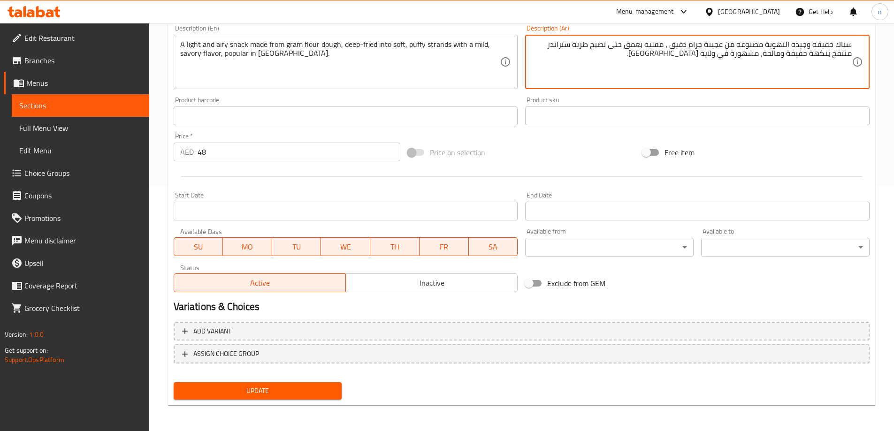
scroll to position [245, 0]
type textarea "سناك خفيفة وجيدة التهوية مصنوعة من عجينة جرام دقيق ، مقلية بعمق حتى تصبح طرية س…"
click at [300, 394] on span "Update" at bounding box center [257, 391] width 153 height 12
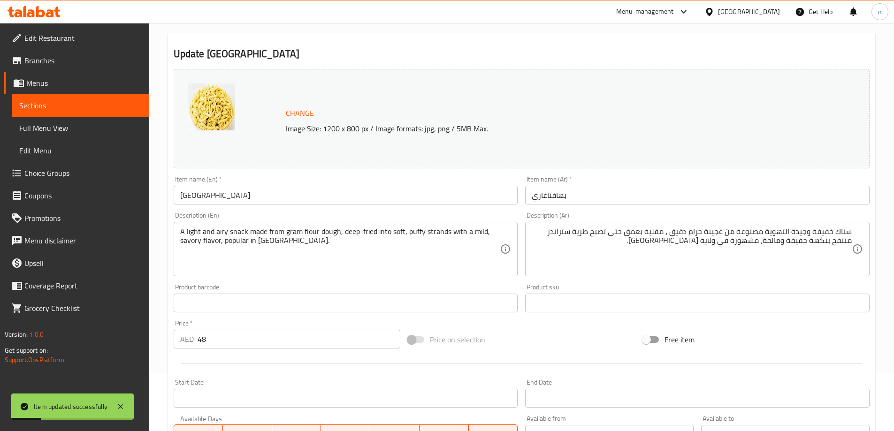
scroll to position [0, 0]
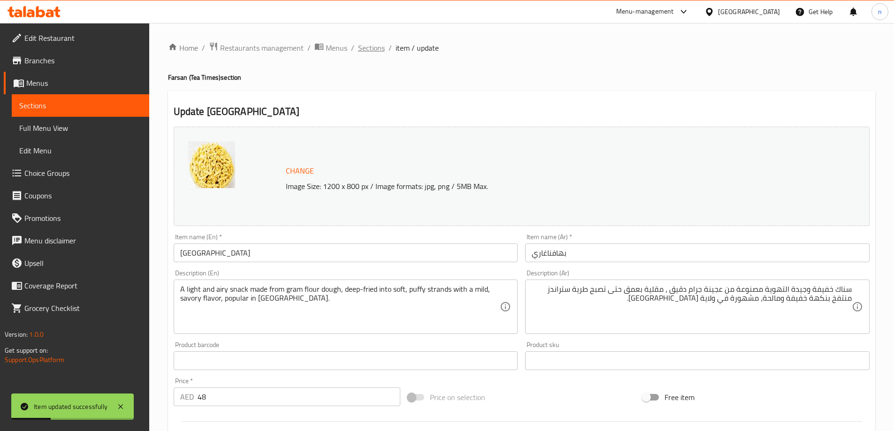
click at [372, 46] on span "Sections" at bounding box center [371, 47] width 27 height 11
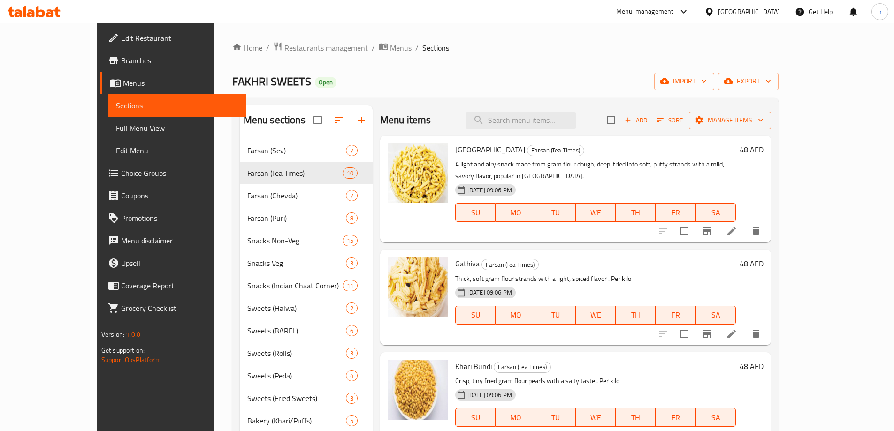
scroll to position [47, 0]
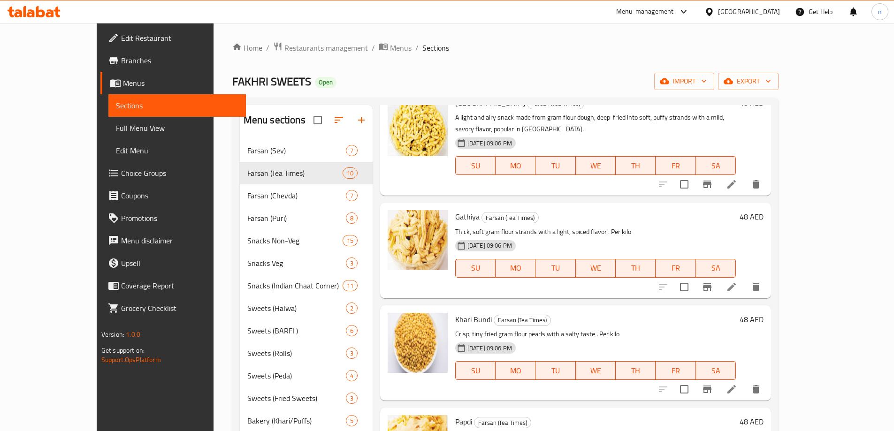
click at [736, 283] on icon at bounding box center [731, 287] width 8 height 8
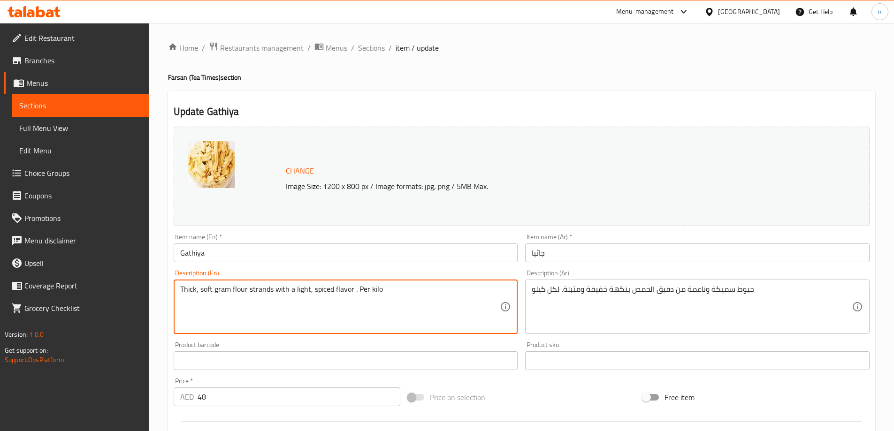
click at [248, 288] on textarea "Thick, soft gram flour strands with a light, spiced flavor . Per kilo" at bounding box center [340, 307] width 320 height 45
paste textarea ", and slightly chewy fried gram flour sticks, mildly spiced, offering a crunchy…"
type textarea "Thick, soft, and slightly chewy fried gram flour sticks, mildly spiced, offerin…"
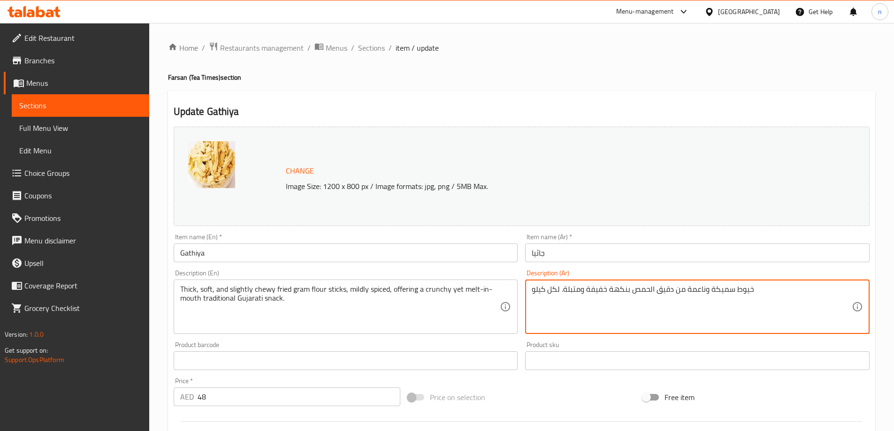
click at [633, 287] on textarea "خيوط سميكة وناعمة من دقيق الحمص بنكهة خفيفة ومتبلة. لكل كيلو" at bounding box center [691, 307] width 320 height 45
paste textarea "عواد دقيق الحمص المقلية سميكة وناعمة وطرية قليلاً، متبلة بشكل خفيف، تقدم وجبة خ…"
click at [633, 287] on textarea "أعواد دقيق الحمص المقلية سميكة وناعمة وطرية قليلاً، متبلة بشكل خفيف، تقدم وجبة …" at bounding box center [691, 307] width 320 height 45
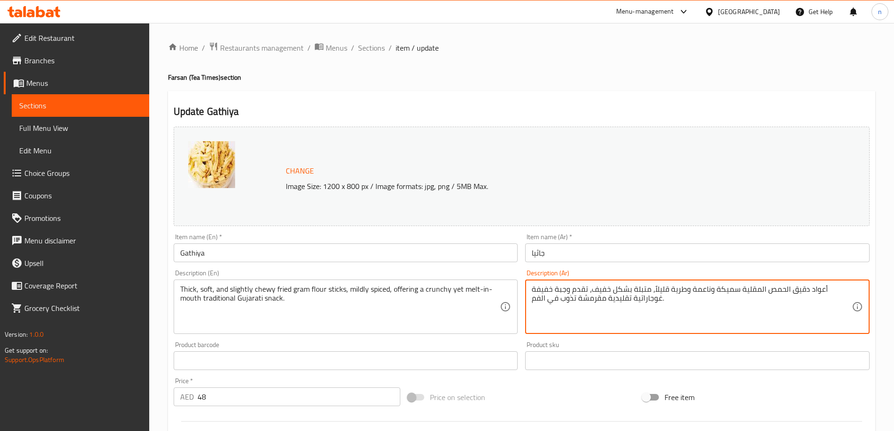
click at [633, 287] on textarea "أعواد دقيق الحمص المقلية سميكة وناعمة وطرية قليلاً، متبلة بشكل خفيف، تقدم وجبة …" at bounding box center [691, 307] width 320 height 45
click at [607, 318] on textarea "أعواد دقيق الحمص المقلية سميكة وناعمة وطرية قليلاً، متبلة بشكل خفيف، تقدم وجبة …" at bounding box center [691, 307] width 320 height 45
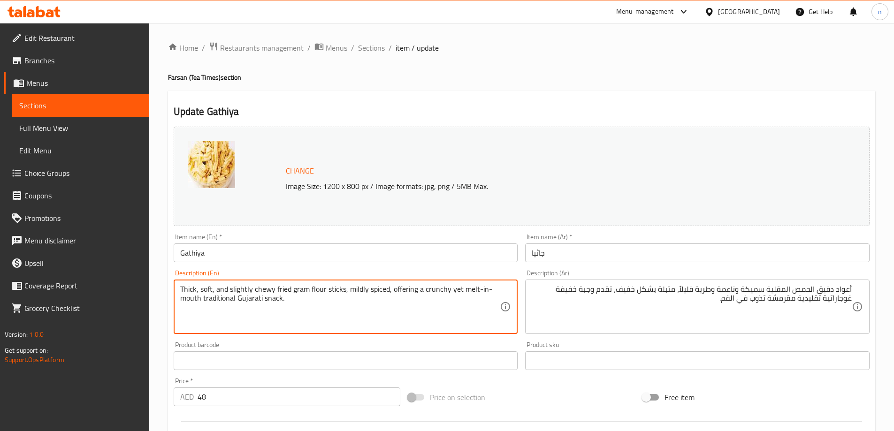
click at [271, 291] on textarea "Thick, soft, and slightly chewy fried gram flour sticks, mildly spiced, offerin…" at bounding box center [340, 307] width 320 height 45
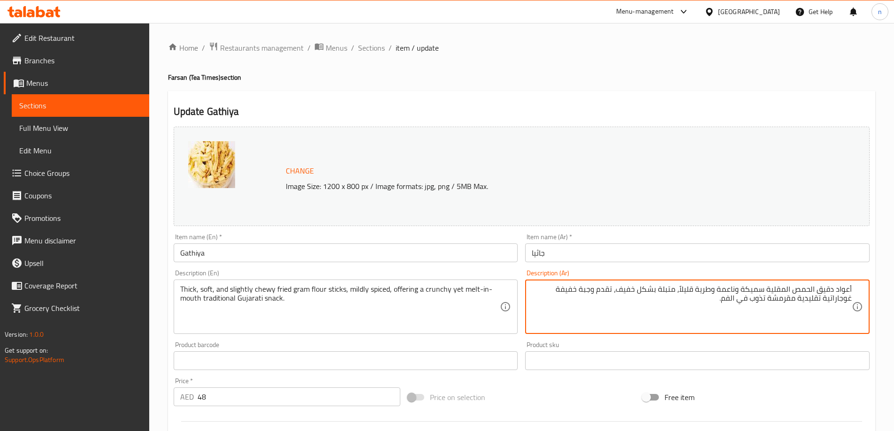
click at [843, 289] on textarea "أعواد دقيق الحمص المقلية سميكة وناعمة وطرية قليلاً، متبلة بشكل خفيف، تقدم وجبة …" at bounding box center [691, 307] width 320 height 45
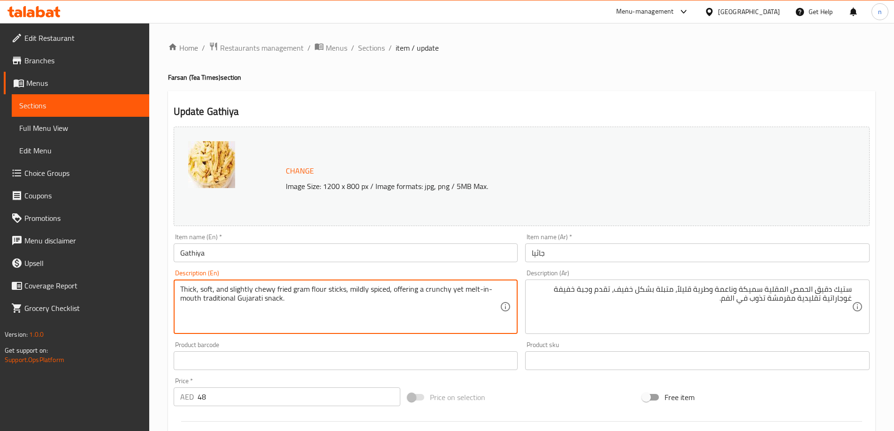
click at [339, 287] on textarea "Thick, soft, and slightly chewy fried gram flour sticks, mildly spiced, offerin…" at bounding box center [340, 307] width 320 height 45
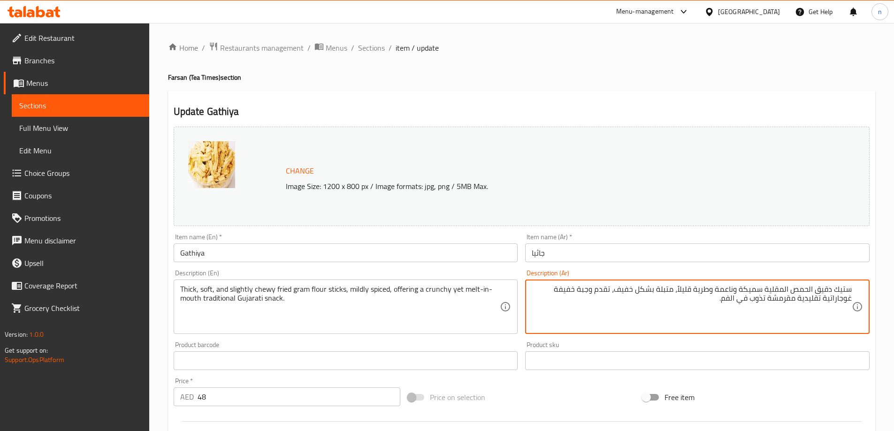
click at [841, 292] on textarea "ستيك دقيق الحمص المقلية سميكة وناعمة وطرية قليلاً، متبلة بشكل خفيف، تقدم وجبة خ…" at bounding box center [691, 307] width 320 height 45
paste textarea "صابع"
click at [803, 289] on textarea "أصابع دقيق الحمص المقلية سميكة وناعمة وطرية قليلاً، متبلة بشكل خفيف، تقدم وجبة …" at bounding box center [691, 307] width 320 height 45
click at [835, 290] on textarea "أصابع دقيق المقلية سميكة وناعمة وطرية قليلاً، متبلة بشكل خفيف، تقدم وجبة خفيفة …" at bounding box center [691, 307] width 320 height 45
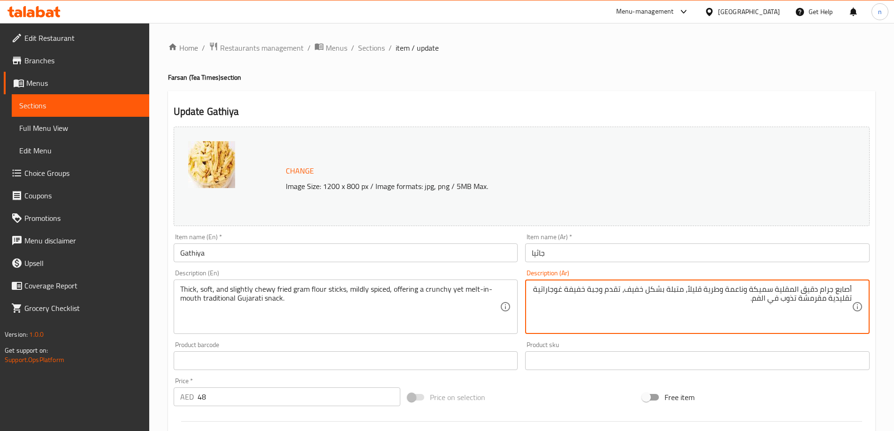
click at [851, 308] on textarea "أصابع جرام دقيق المقلية سميكة وناعمة وطرية قليلاً، متبلة بشكل خفيف، تقدم وجبة خ…" at bounding box center [691, 307] width 320 height 45
click at [818, 288] on textarea "أصابع جرام دقيق المقلية سميكة وناعمة وطرية قليلاً، متبلة بشكل خفيف، تقدم وجبة خ…" at bounding box center [691, 307] width 320 height 45
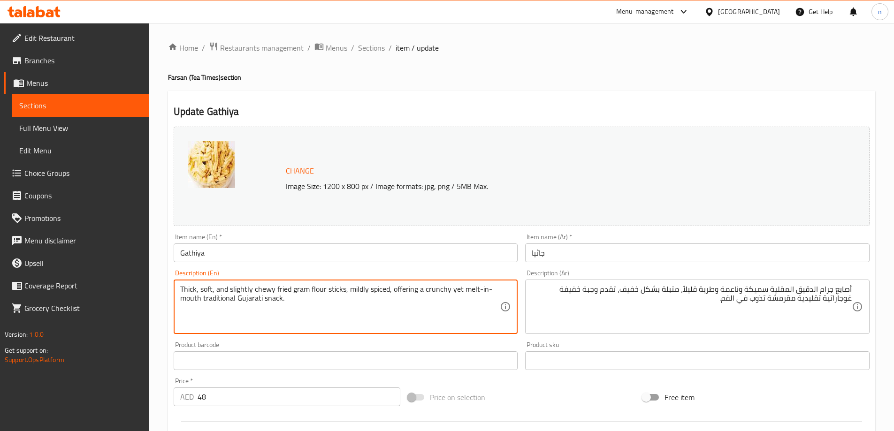
drag, startPoint x: 215, startPoint y: 290, endPoint x: 276, endPoint y: 292, distance: 60.5
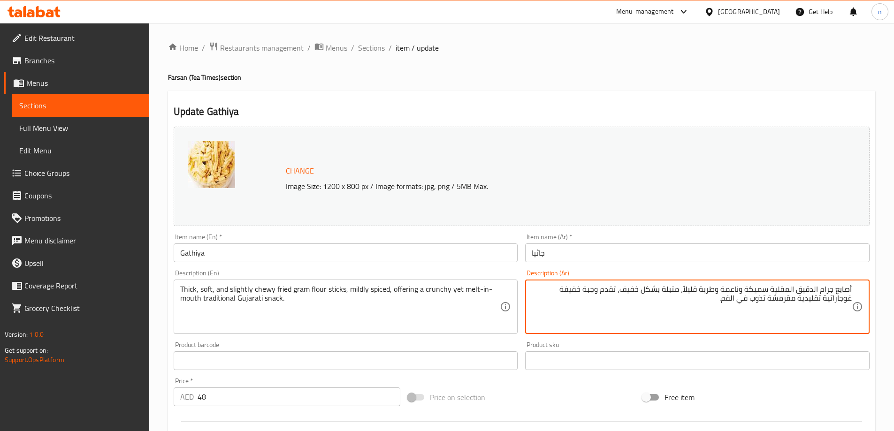
click at [708, 290] on textarea "أصابع جرام الدقيق المقلية سميكة وناعمة وطرية قليلاً، متبلة بشكل خفيف، تقدم وجبة…" at bounding box center [691, 307] width 320 height 45
paste textarea "طاطي"
click at [719, 288] on textarea "أصابع جرام الدقيق المقلية سميكة وناعمة مطاطي قليلاً، متبلة بشكل خفيف، تقدم وجبة…" at bounding box center [691, 307] width 320 height 45
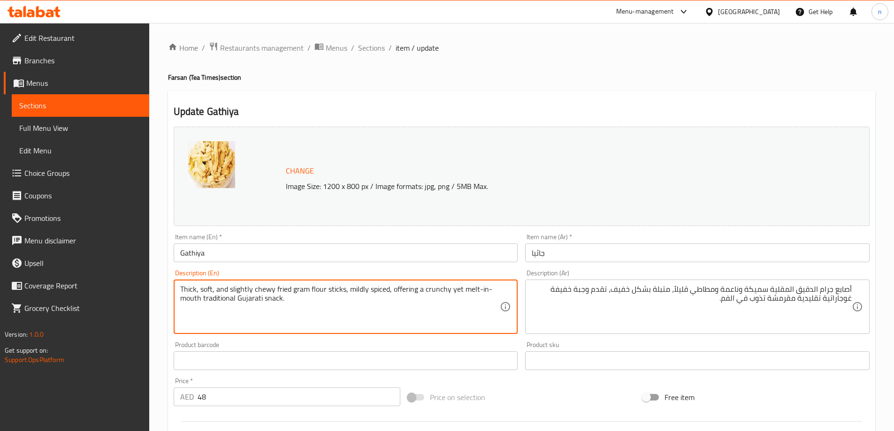
drag, startPoint x: 391, startPoint y: 290, endPoint x: 493, endPoint y: 314, distance: 105.5
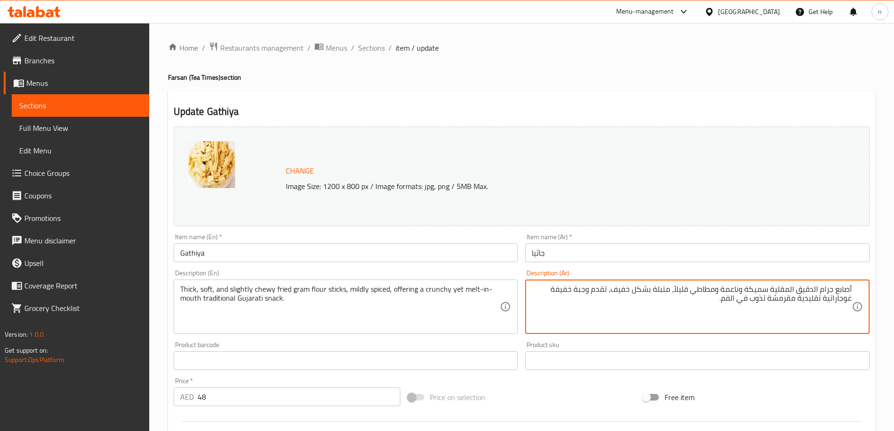
click at [593, 290] on textarea "أصابع جرام الدقيق المقلية سميكة وناعمة ومطاطي قليلاً، متبلة بشكل خفيف، تقدم وجب…" at bounding box center [691, 307] width 320 height 45
paste textarea "تقديم مقرمشة ولكن"
click at [601, 288] on textarea "أصابع جرام الدقيق المقلية سميكة وناعمة ومطاطي قليلاً، متبلة بشكل خفيف، تقدم تقد…" at bounding box center [691, 307] width 320 height 45
click at [583, 285] on textarea "أصابع جرام الدقيق المقلية سميكة وناعمة ومطاطي قليلاً، متبلة بشكل خفيف، تقدم تقد…" at bounding box center [691, 307] width 320 height 45
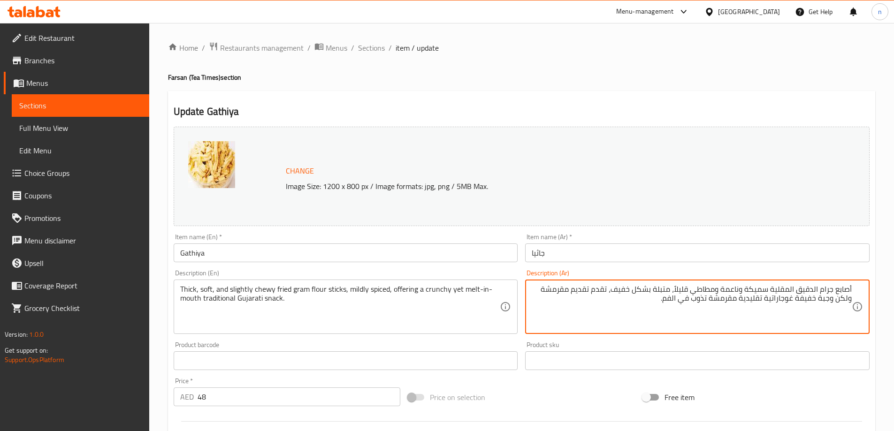
click at [583, 285] on textarea "أصابع جرام الدقيق المقلية سميكة وناعمة ومطاطي قليلاً، متبلة بشكل خفيف، تقدم تقد…" at bounding box center [691, 307] width 320 height 45
click at [544, 290] on textarea "أصابع جرام الدقيق المقلية سميكة وناعمة ومطاطي قليلاً، متبلة بشكل خفيف، تقدم مقر…" at bounding box center [691, 307] width 320 height 45
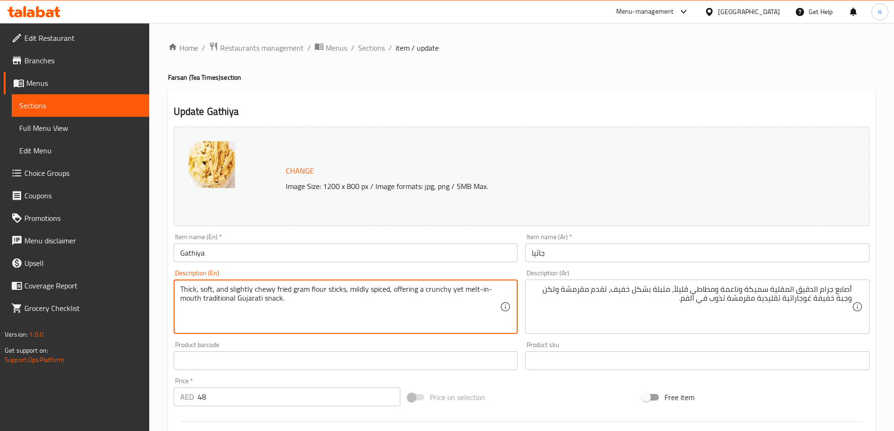
drag, startPoint x: 464, startPoint y: 291, endPoint x: 496, endPoint y: 305, distance: 34.9
click at [486, 307] on textarea "Thick, soft, and slightly chewy fried gram flour sticks, mildly spiced, offerin…" at bounding box center [340, 307] width 320 height 45
drag, startPoint x: 459, startPoint y: 289, endPoint x: 482, endPoint y: 299, distance: 25.0
click at [482, 299] on textarea "Thick, soft, and slightly chewy fried gram flour sticks, mildly spiced, offerin…" at bounding box center [340, 307] width 320 height 45
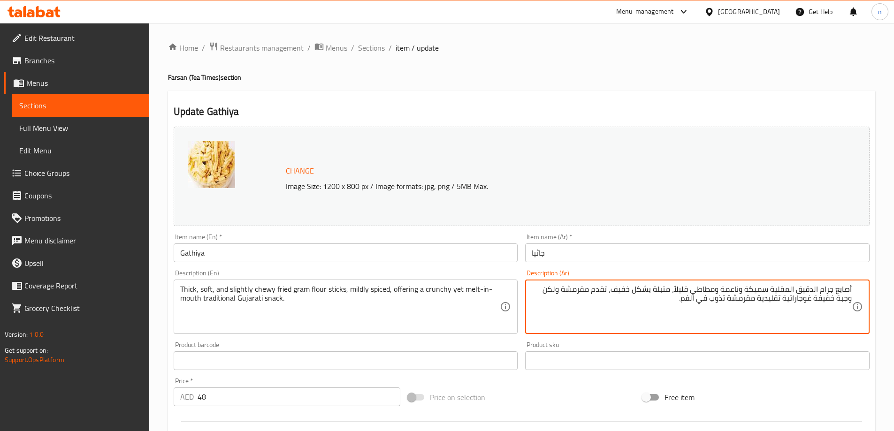
click at [753, 297] on textarea "أصابع جرام الدقيق المقلية سميكة وناعمة ومطاطي قليلاً، متبلة بشكل خفيف، تقدم مقر…" at bounding box center [691, 307] width 320 height 45
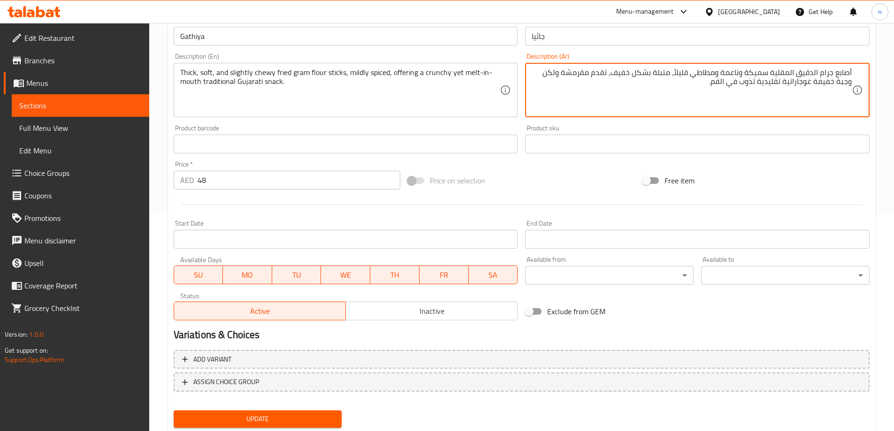
scroll to position [245, 0]
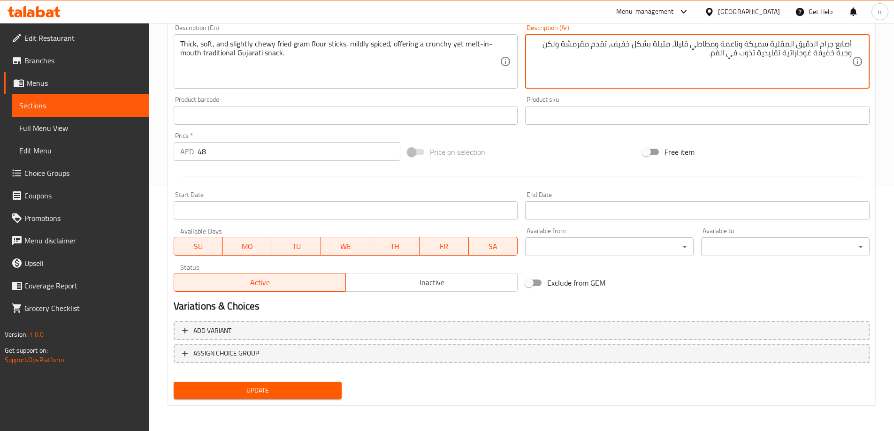
type textarea "أصابع جرام الدقيق المقلية سميكة وناعمة ومطاطي قليلاً، متبلة بشكل خفيف، تقدم مقر…"
click at [323, 383] on button "Update" at bounding box center [258, 390] width 168 height 17
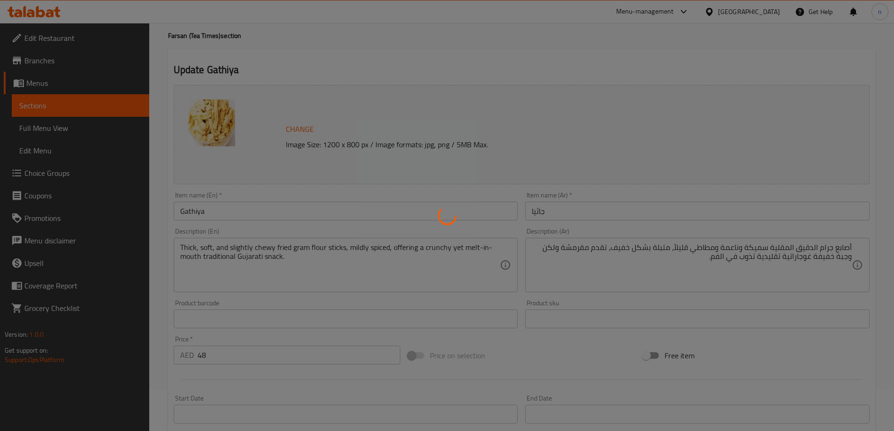
scroll to position [0, 0]
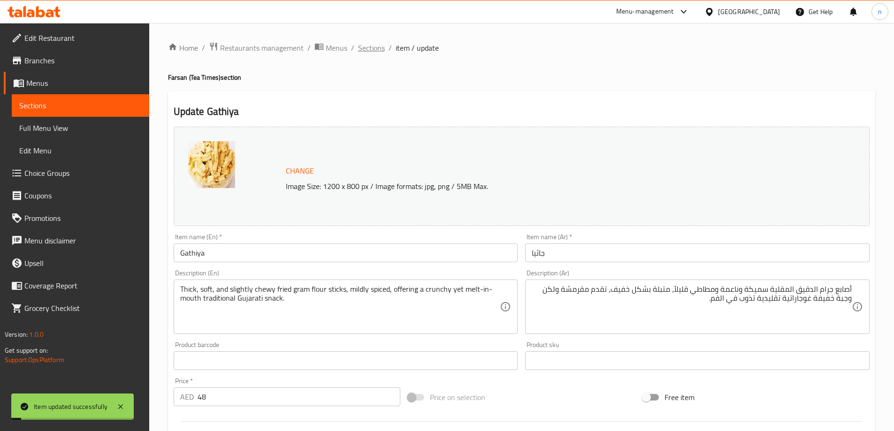
click at [382, 45] on span "Sections" at bounding box center [371, 47] width 27 height 11
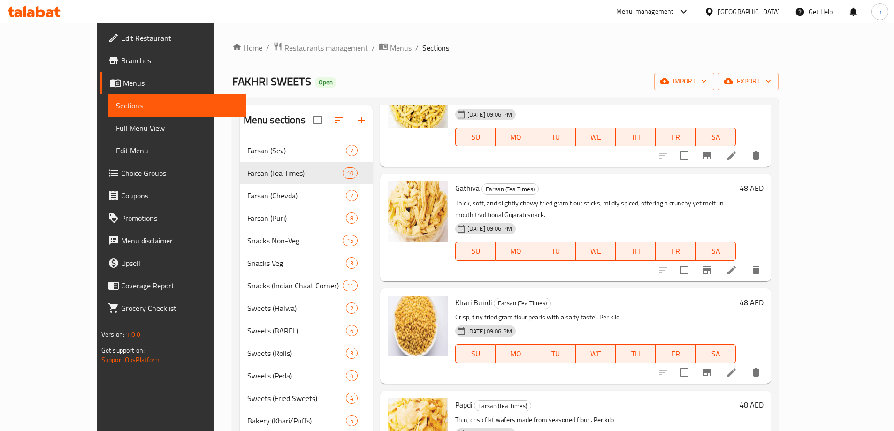
scroll to position [94, 0]
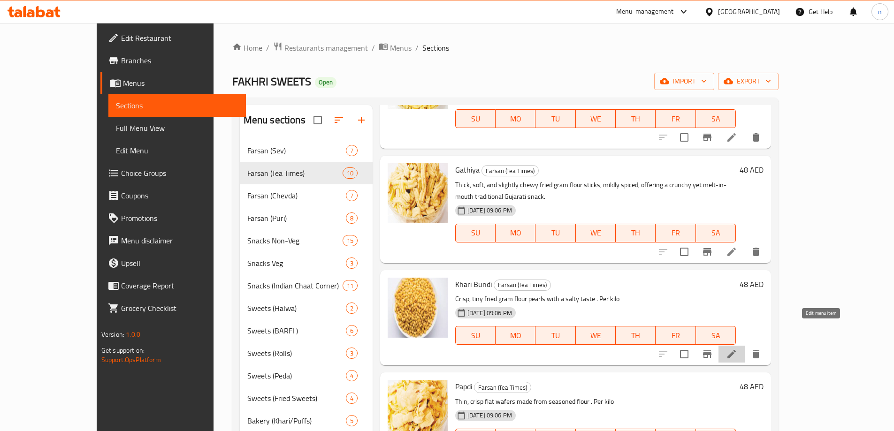
click at [737, 349] on icon at bounding box center [731, 354] width 11 height 11
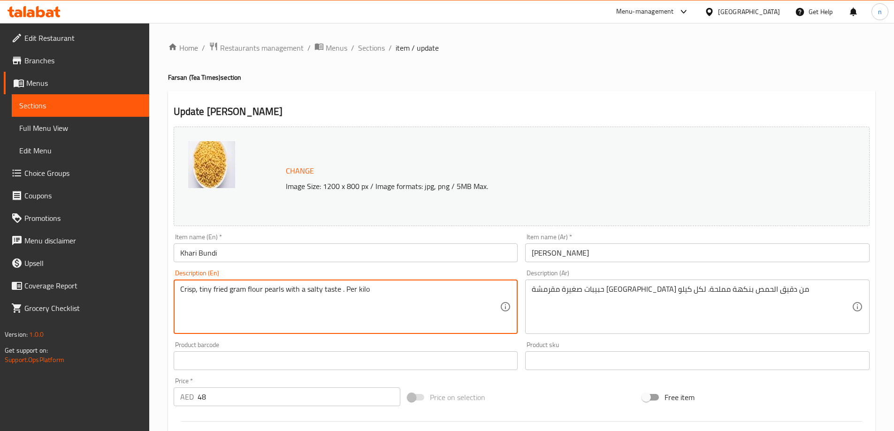
click at [223, 298] on textarea "Crisp, tiny fried gram flour pearls with a salty taste . Per kilo" at bounding box center [340, 307] width 320 height 45
paste textarea "Tiny, crisp, golden pearls made from gram flour batter, deep-fried and lightly …"
type textarea "Tiny, crisp, golden pearls made from gram flour batter, deep-fried and lightly …"
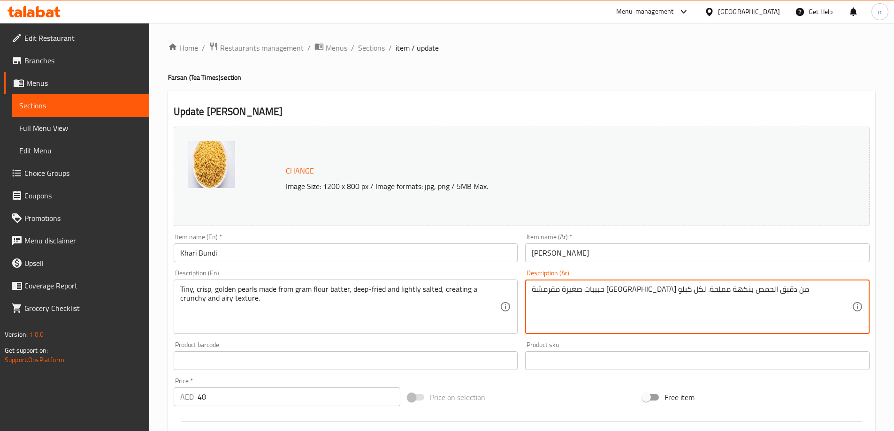
click at [599, 295] on textarea "حبيبات صغيرة مقرمشة مقلية من دقيق الحمص بنكهة مملحة. لكل كيلو" at bounding box center [691, 307] width 320 height 45
paste textarea "لآلئ صغيرة مقرمشة ذهبية اللون مصنوعة من عجينة دقيق الحمص، مقلية ومملحة قليلاً، …"
click at [599, 295] on textarea "لآلئ صغيرة مقرمشة ذهبية اللون مصنوعة من عجينة دقيق الحمص، مقلية ومملحة قليلاً، …" at bounding box center [691, 307] width 320 height 45
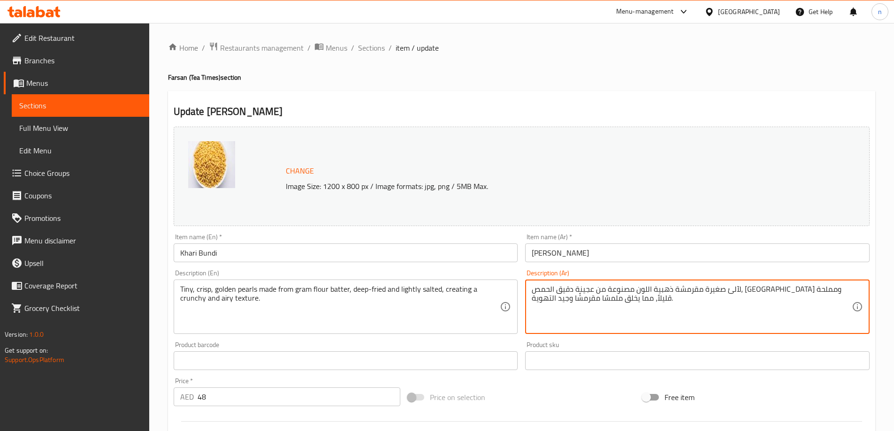
click at [599, 295] on textarea "لآلئ صغيرة مقرمشة ذهبية اللون مصنوعة من عجينة دقيق الحمص، مقلية ومملحة قليلاً، …" at bounding box center [691, 307] width 320 height 45
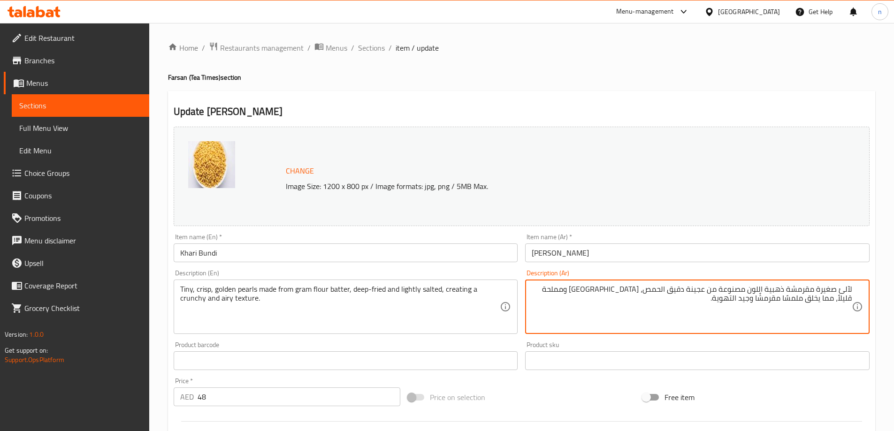
click at [632, 310] on textarea "لآلئ صغيرة مقرمشة ذهبية اللون مصنوعة من عجينة دقيق الحمص، مقلية ومملحة قليلاً، …" at bounding box center [691, 307] width 320 height 45
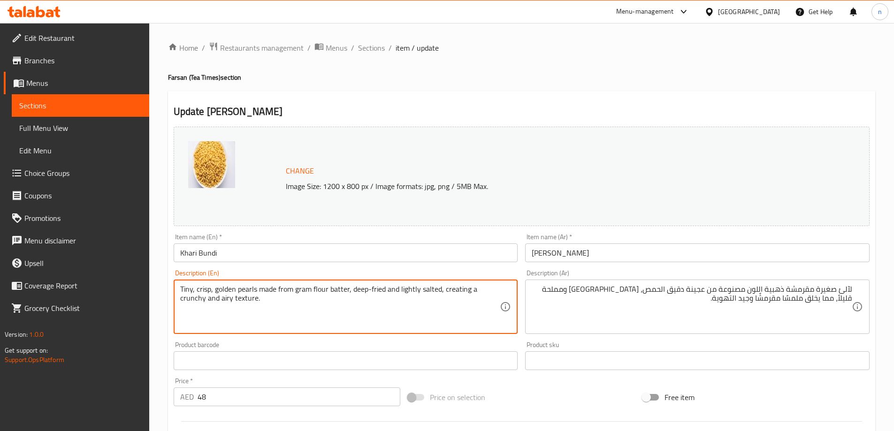
click at [247, 287] on textarea "Tiny, crisp, golden pearls made from gram flour batter, deep-fried and lightly …" at bounding box center [340, 307] width 320 height 45
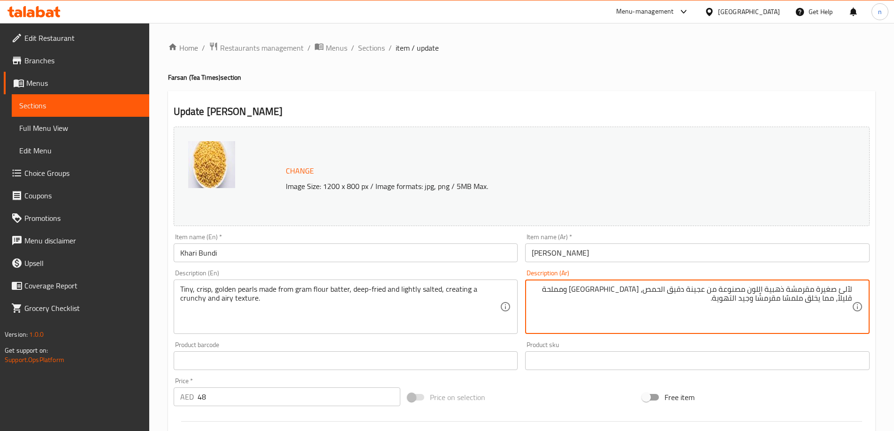
click at [848, 290] on textarea "لآلئ صغيرة مقرمشة ذهبية اللون مصنوعة من عجينة دقيق الحمص، مقلية ومملحة قليلاً، …" at bounding box center [691, 307] width 320 height 45
paste textarea "برل"
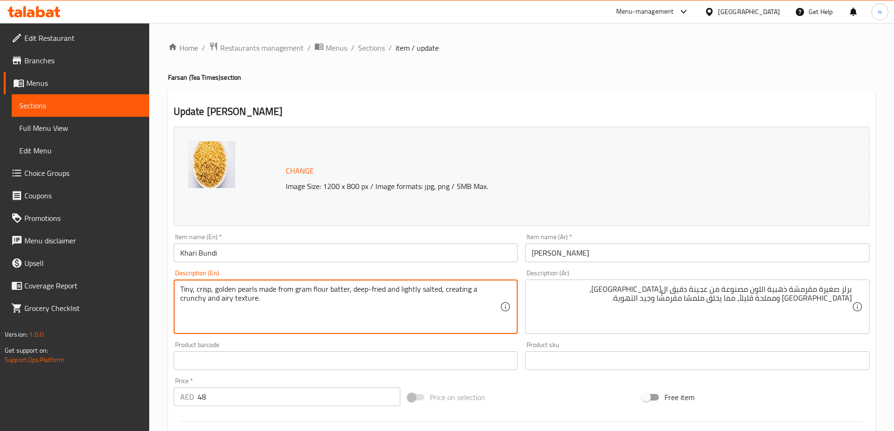
click at [183, 289] on textarea "Tiny, crisp, golden pearls made from gram flour batter, deep-fried and lightly …" at bounding box center [340, 307] width 320 height 45
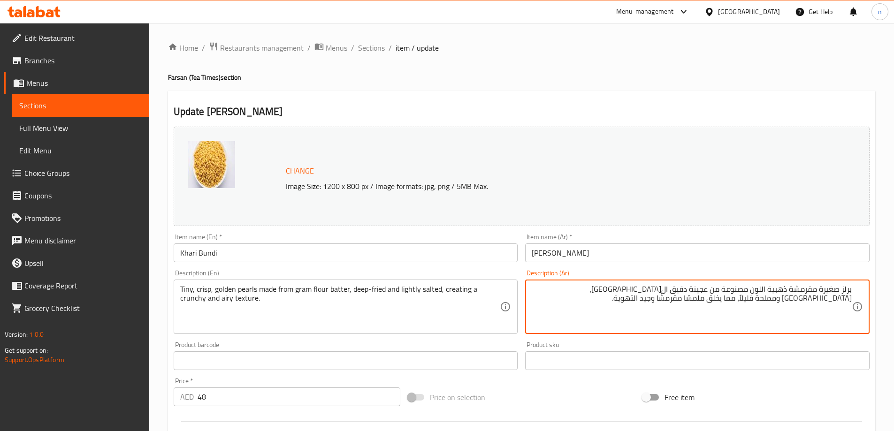
click at [758, 289] on textarea "برلز صغيرة مقرمشة ذهبية اللون مصنوعة من عجينة دقيق الحمص، مقلية ومملحة قليلاً، …" at bounding box center [691, 307] width 320 height 45
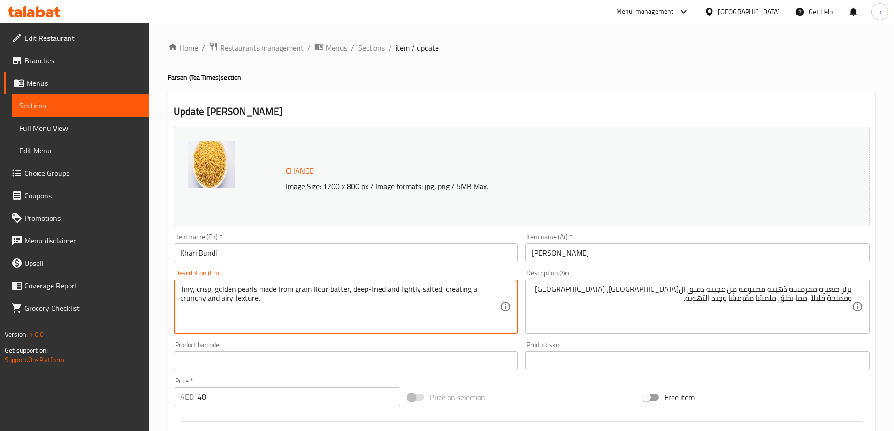
click at [339, 290] on textarea "Tiny, crisp, golden pearls made from gram flour batter, deep-fried and lightly …" at bounding box center [340, 307] width 320 height 45
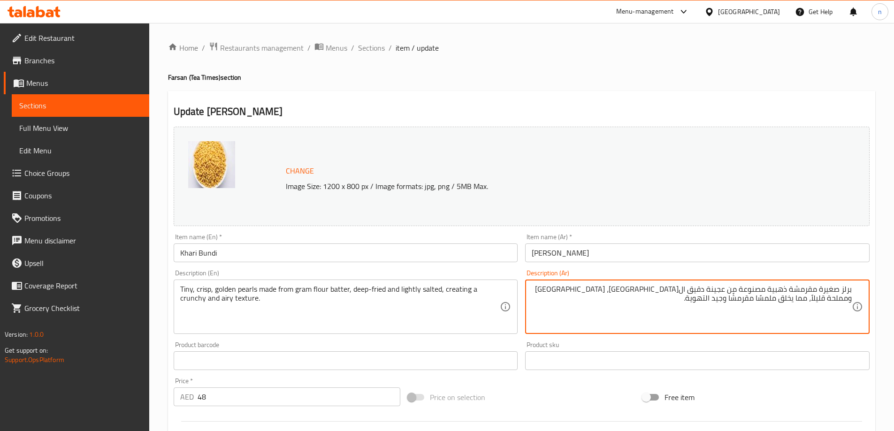
click at [717, 290] on textarea "برلز صغيرة مقرمشة ذهبية مصنوعة من عجينة دقيق الحمص، مقلية ومملحة قليلاً، مما يخ…" at bounding box center [691, 307] width 320 height 45
paste textarea "اتر"
click at [688, 292] on textarea "برلز صغيرة مقرمشة ذهبية مصنوعة من باتر دقيق الحمص، مقلية ومملحة قليلاً، مما يخل…" at bounding box center [691, 307] width 320 height 45
click at [713, 288] on textarea "برلز صغيرة مقرمشة ذهبية مصنوعة من باتر دقيق ، مقلية ومملحة قليلاً، مما يخلق ملم…" at bounding box center [691, 307] width 320 height 45
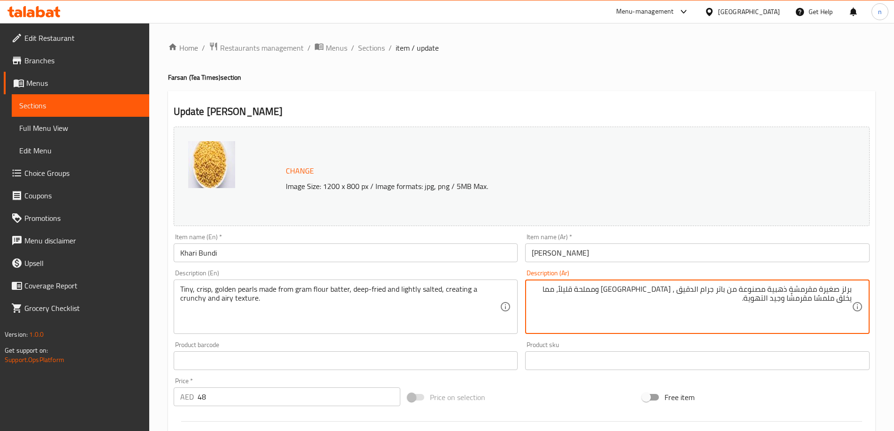
click at [650, 289] on textarea "برلز صغيرة مقرمشة ذهبية مصنوعة من باتر جرام الدقيق ، مقلية ومملحة قليلاً، مما ي…" at bounding box center [691, 307] width 320 height 45
click at [543, 288] on textarea "برلز صغيرة مقرمشة ذهبية مصنوعة من باتر جرام الدقيق ، مقلية بعمق ومملحة قليلاً، …" at bounding box center [691, 307] width 320 height 45
paste textarea "تكستشر"
click at [812, 299] on textarea "برلز صغيرة مقرمشة ذهبية مصنوعة من باتر جرام الدقيق ، مقلية بعمق ومملحة قليلاً، …" at bounding box center [691, 307] width 320 height 45
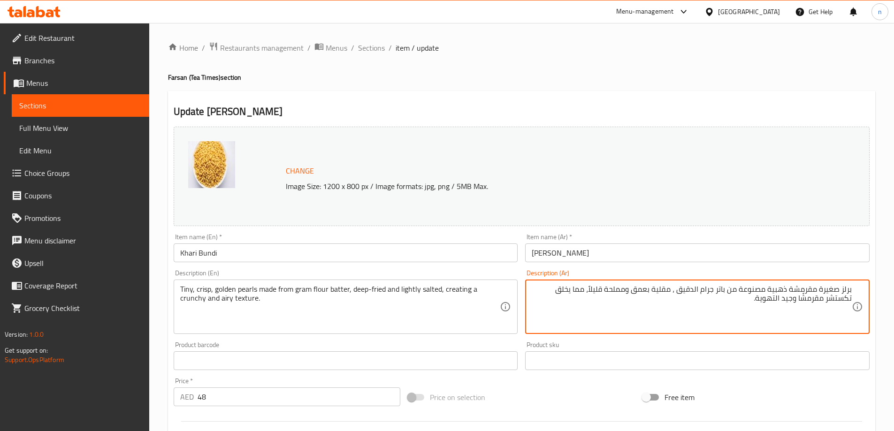
click at [812, 299] on textarea "برلز صغيرة مقرمشة ذهبية مصنوعة من باتر جرام الدقيق ، مقلية بعمق ومملحة قليلاً، …" at bounding box center [691, 307] width 320 height 45
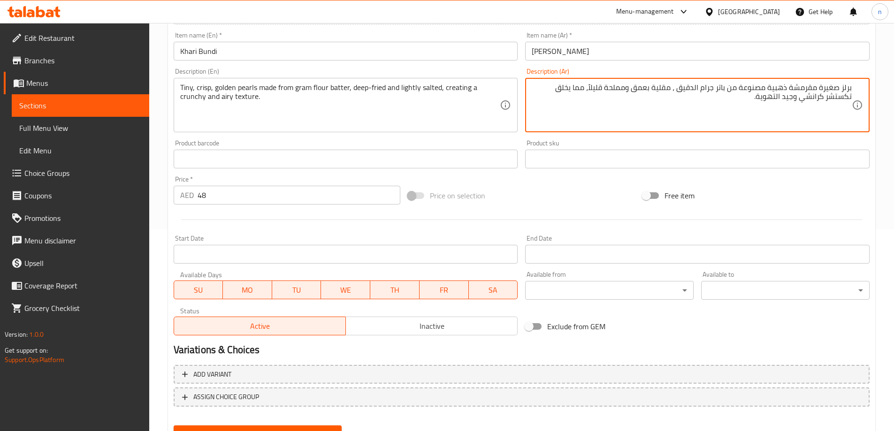
scroll to position [245, 0]
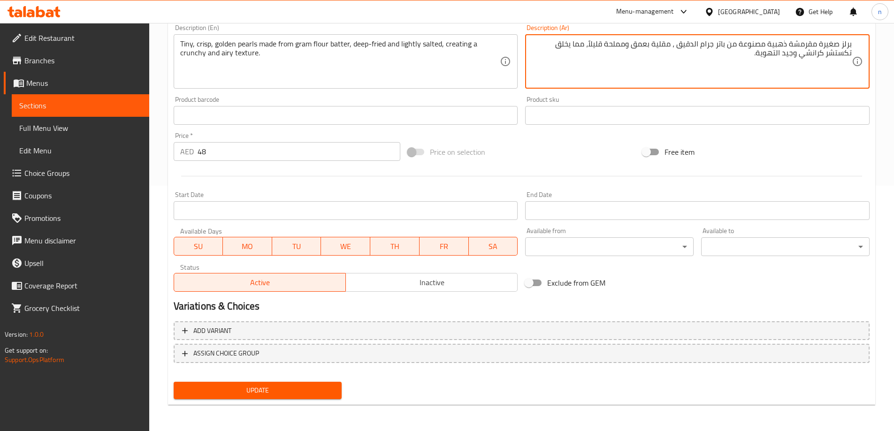
type textarea "برلز صغيرة مقرمشة ذهبية مصنوعة من باتر جرام الدقيق ، مقلية بعمق ومملحة قليلاً، …"
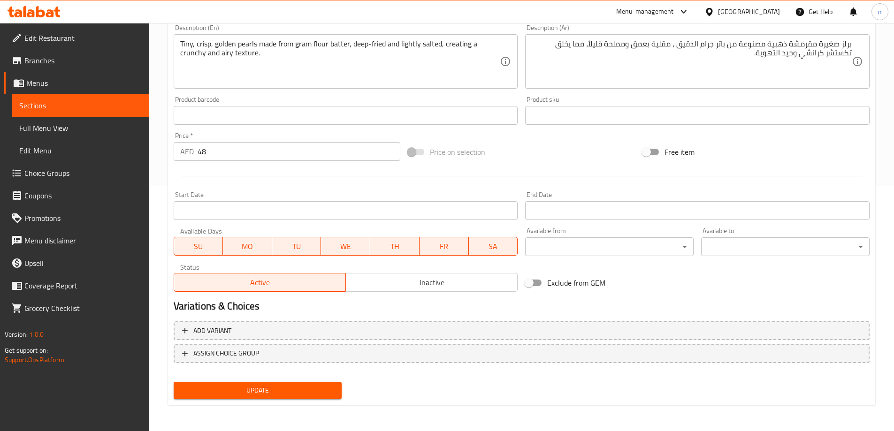
click at [265, 376] on div "Add variant ASSIGN CHOICE GROUP" at bounding box center [521, 348] width 703 height 61
click at [270, 383] on button "Update" at bounding box center [258, 390] width 168 height 17
click at [273, 385] on span "Update" at bounding box center [257, 391] width 153 height 12
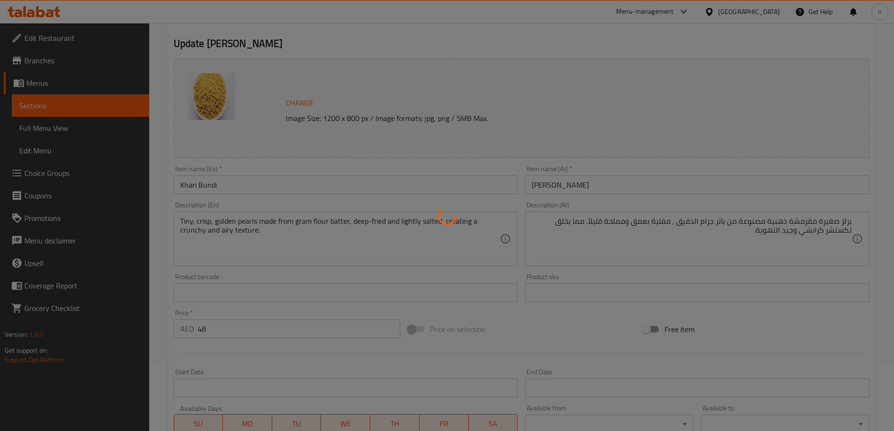
scroll to position [0, 0]
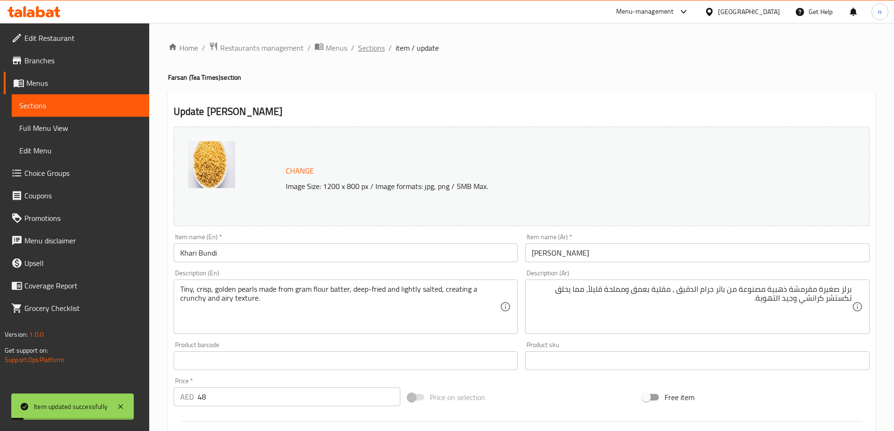
click at [378, 43] on span "Sections" at bounding box center [371, 47] width 27 height 11
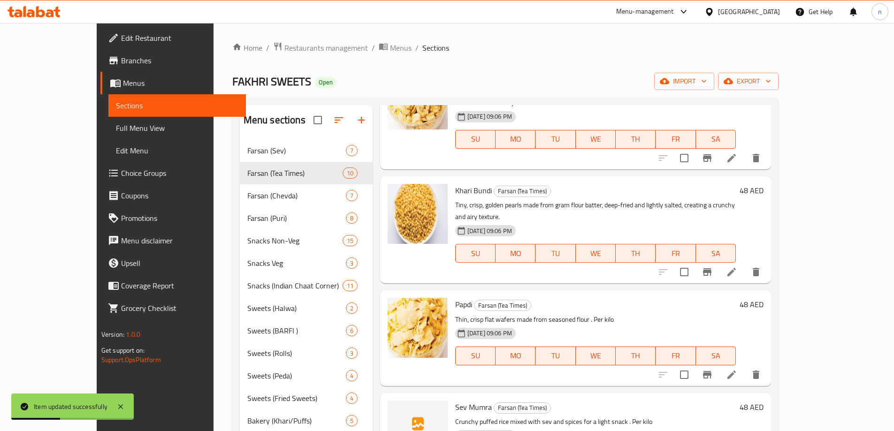
scroll to position [235, 0]
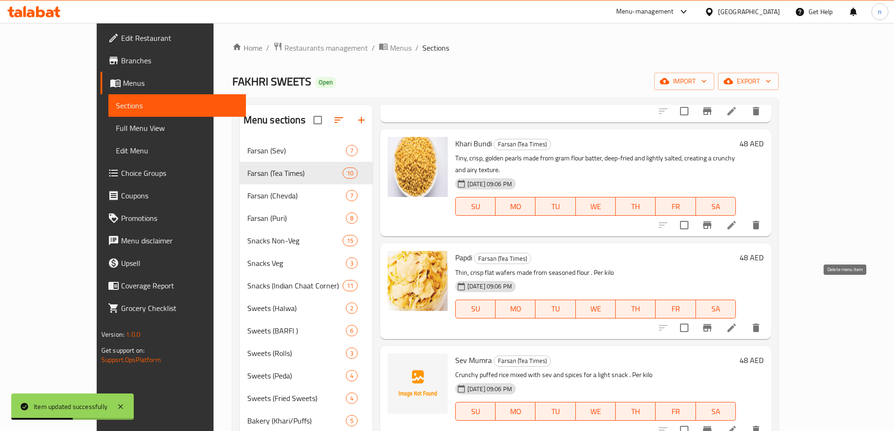
click at [761, 322] on icon "delete" at bounding box center [755, 327] width 11 height 11
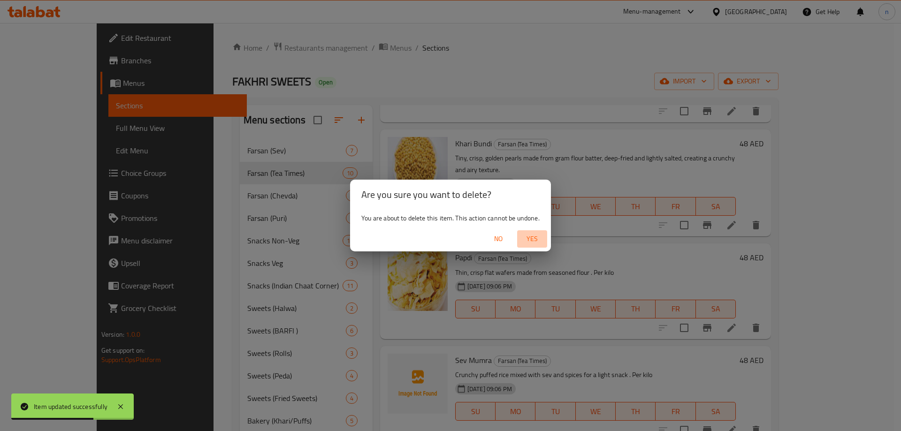
click at [530, 236] on span "Yes" at bounding box center [532, 239] width 23 height 12
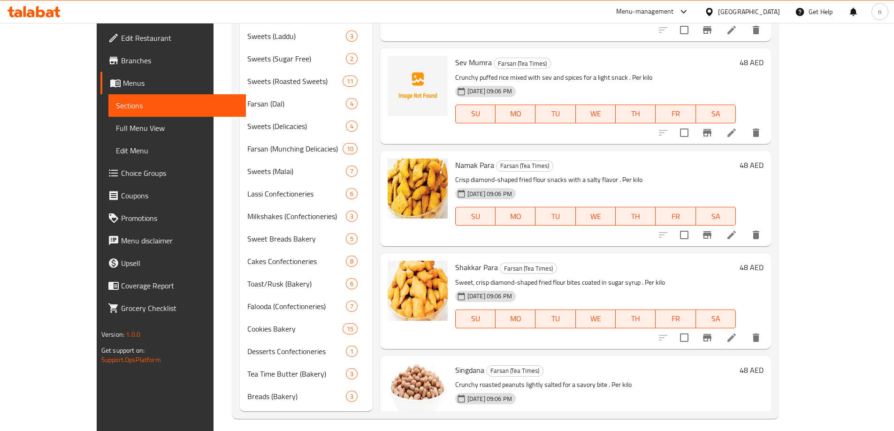
scroll to position [342, 0]
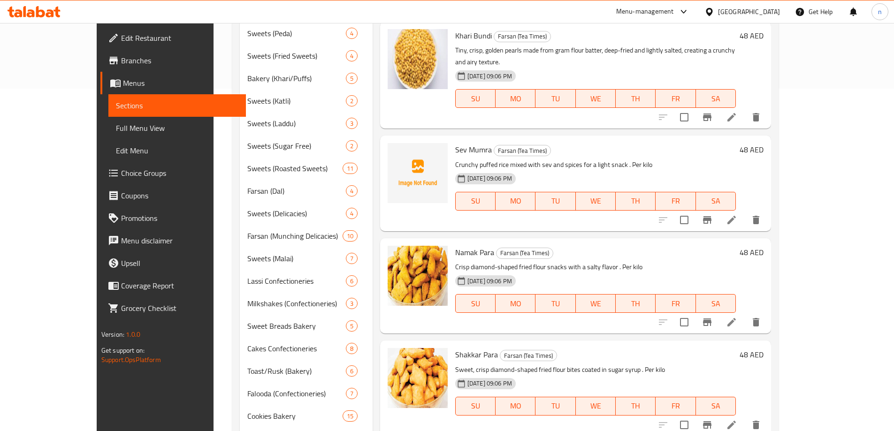
click at [737, 214] on icon at bounding box center [731, 219] width 11 height 11
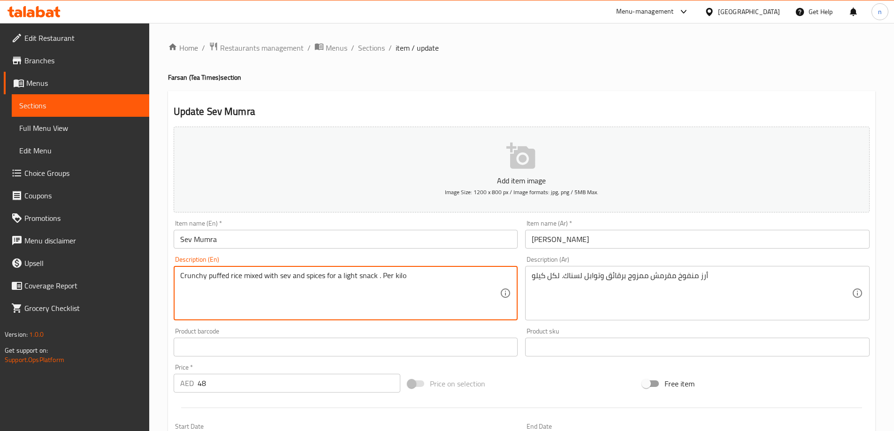
click at [266, 282] on textarea "Crunchy puffed rice mixed with sev and spices for a light snack . Per kilo" at bounding box center [340, 293] width 320 height 45
paste textarea "A crunchy mix of puffed rice tossed with sev, spices, and sometimes peanuts, gi…"
type textarea "A crunchy mix of puffed rice tossed with sev, spices, and sometimes peanuts, gi…"
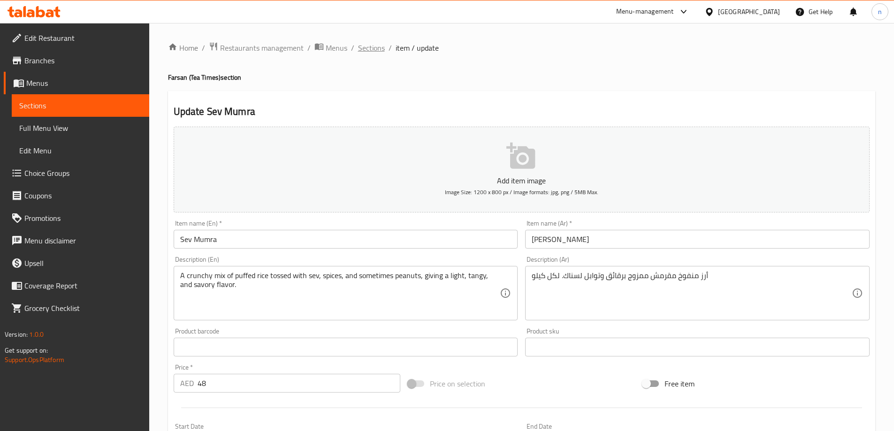
click at [367, 53] on span "Sections" at bounding box center [371, 47] width 27 height 11
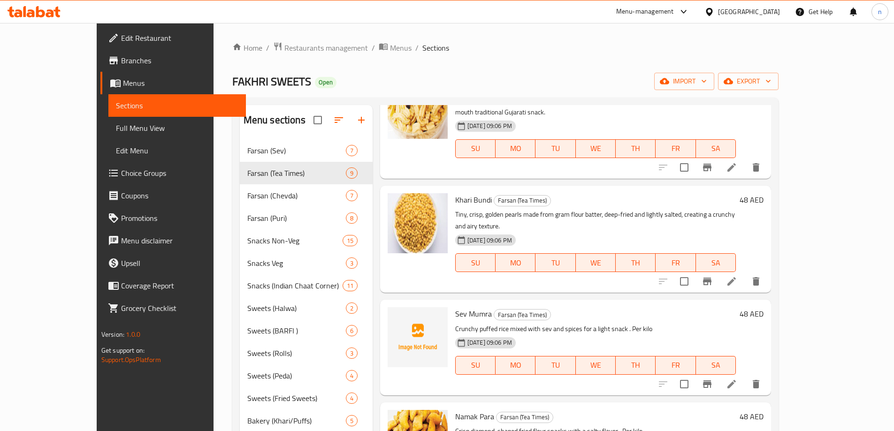
scroll to position [188, 0]
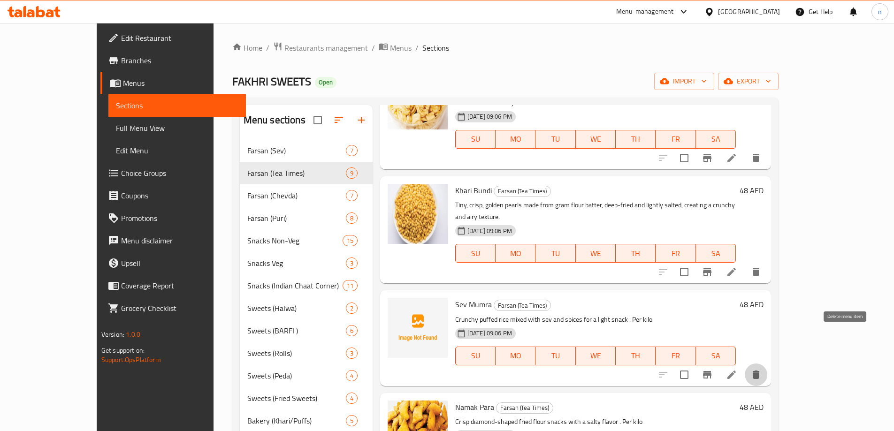
click at [759, 371] on icon "delete" at bounding box center [755, 375] width 7 height 8
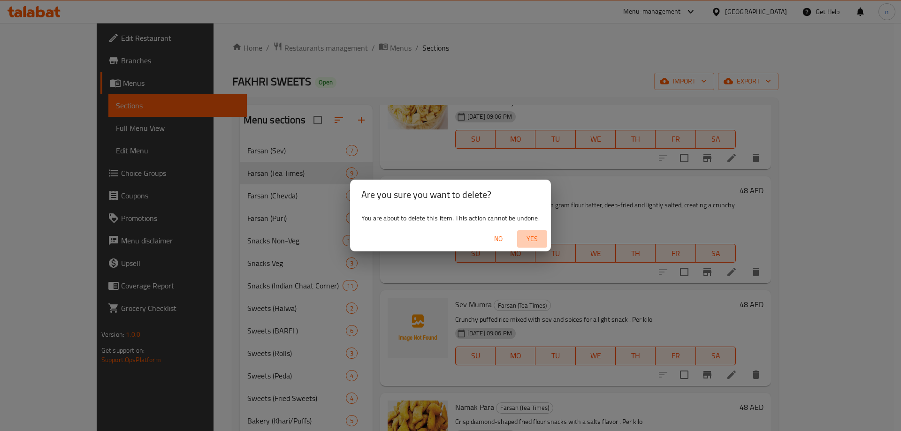
click at [535, 238] on span "Yes" at bounding box center [532, 239] width 23 height 12
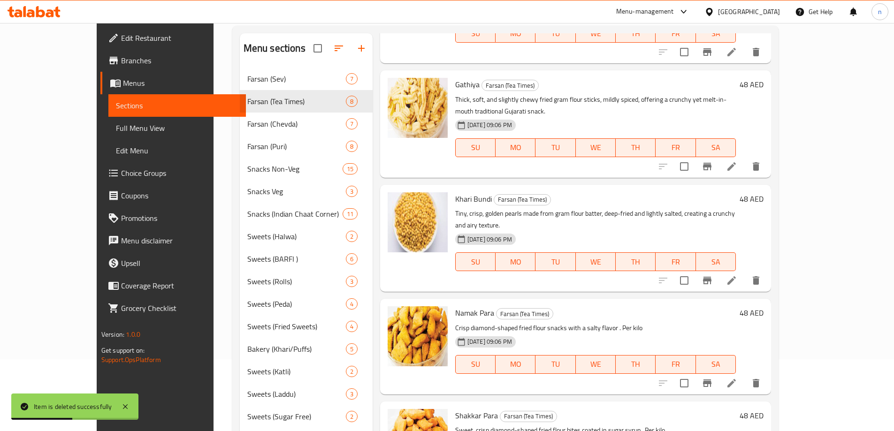
scroll to position [94, 0]
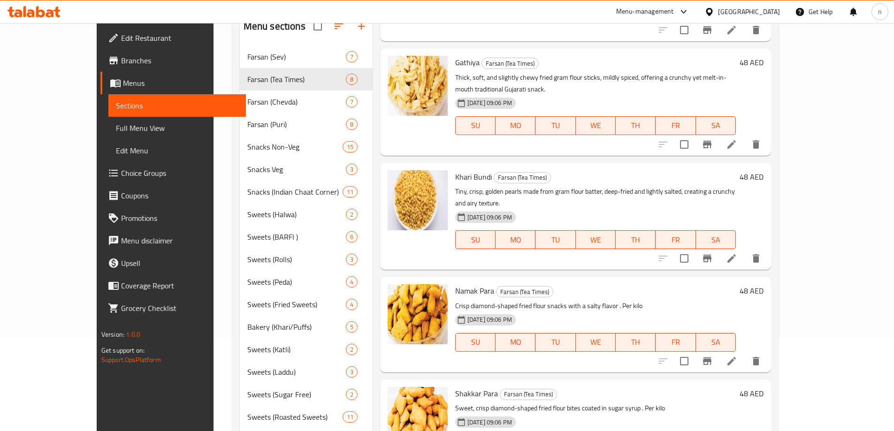
click at [767, 350] on button "delete" at bounding box center [755, 361] width 23 height 23
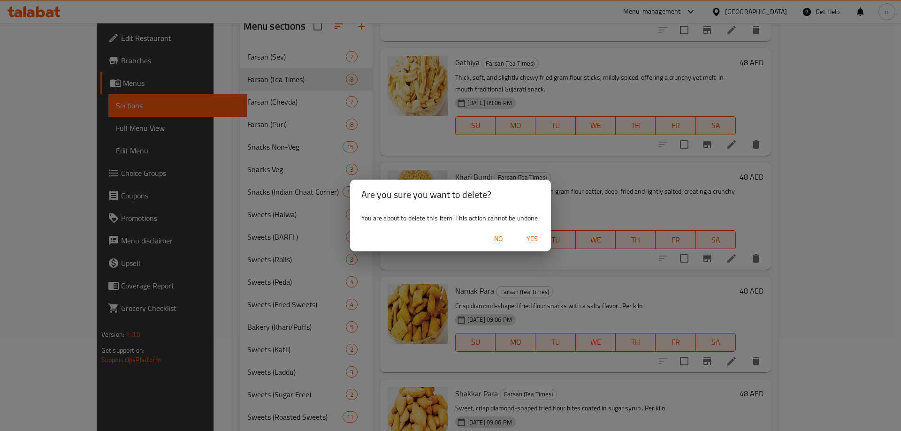
click at [580, 275] on div "Are you sure you want to delete? You are about to delete this item. This action…" at bounding box center [450, 215] width 901 height 431
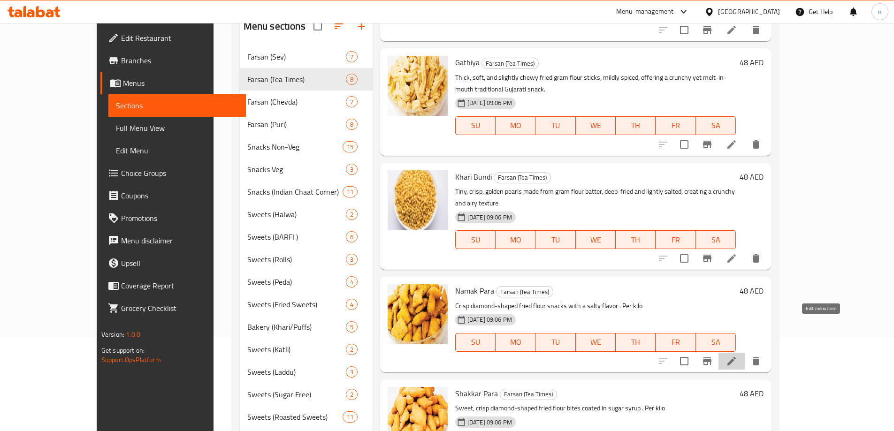
click at [737, 356] on icon at bounding box center [731, 361] width 11 height 11
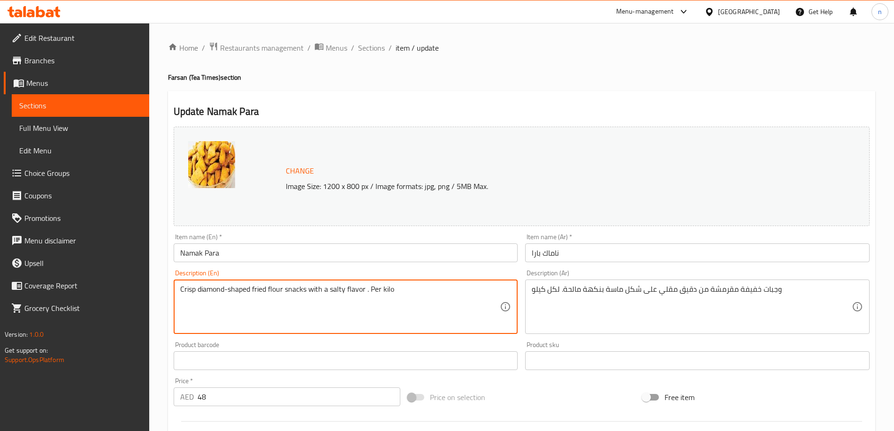
click at [234, 290] on textarea "Crisp diamond-shaped fried flour snacks with a salty flavor . Per kilo" at bounding box center [340, 307] width 320 height 45
paste textarea "Diamond-shaped fried wheat flour bites, lightly seasoned with salt and ajwain, …"
type textarea "Diamond-shaped fried wheat flour bites, lightly seasoned with salt and ajwain, …"
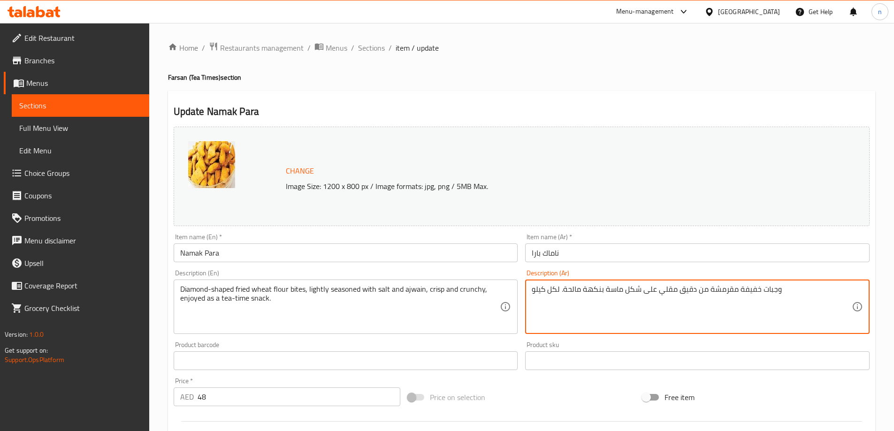
click at [719, 293] on textarea "وجبات خفيفة مقرمشة من دقيق مقلي على شكل ماسة بنكهة مالحة. لكل كيلو" at bounding box center [691, 307] width 320 height 45
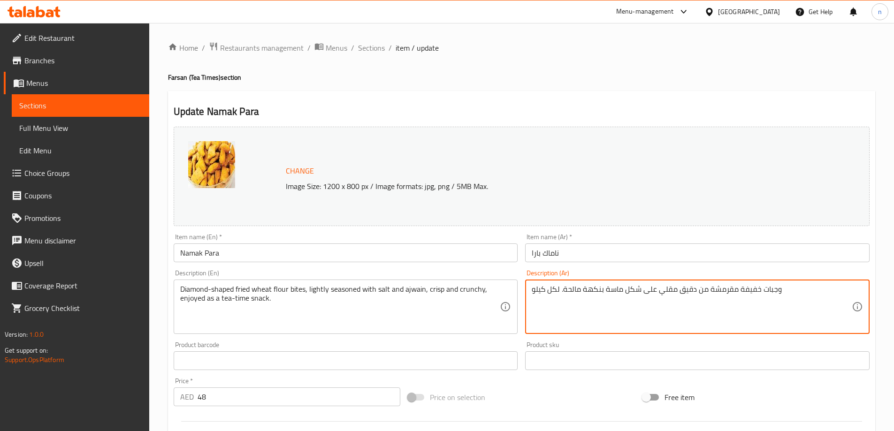
click at [719, 293] on textarea "وجبات خفيفة مقرمشة من دقيق مقلي على شكل ماسة بنكهة مالحة. لكل كيلو" at bounding box center [691, 307] width 320 height 45
paste textarea "طع دقيق القمح المقلية على شكل ماسة، متبلة قليلاً بالملح والكمون، مقرمشة ولذيذة،…"
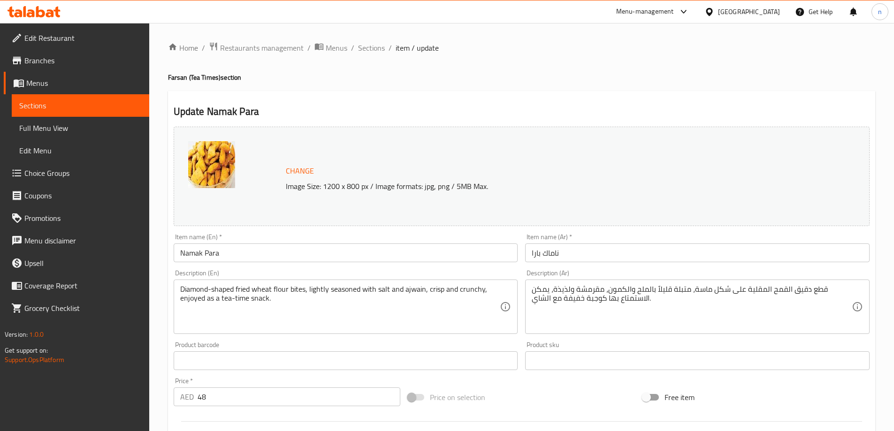
click at [727, 294] on textarea "قطع دقيق القمح المقلية على شكل ماسة، متبلة قليلاً بالملح والكمون، مقرمشة ولذيذة…" at bounding box center [691, 307] width 320 height 45
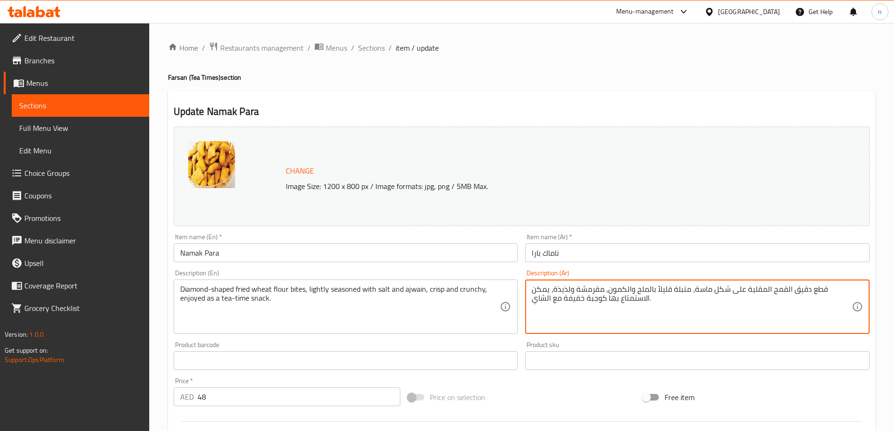
click at [727, 294] on textarea "قطع دقيق القمح المقلية على شكل ماسة، متبلة قليلاً بالملح والكمون، مقرمشة ولذيذة…" at bounding box center [691, 307] width 320 height 45
click at [728, 320] on textarea "قطع دقيق القمح المقلية على شكل ماسة، متبلة قليلاً بالملح والكمون، مقرمشة ولذيذة…" at bounding box center [691, 307] width 320 height 45
click at [841, 295] on textarea "قطع دقيق القمح المقلية على شكل ماسة، متبلة قليلاً بالملح والكمون، مقرمشة ولذيذة…" at bounding box center [691, 307] width 320 height 45
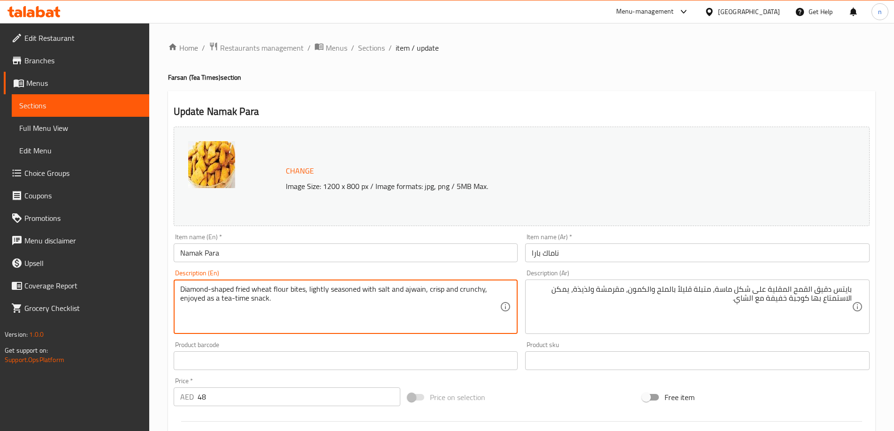
click at [196, 290] on textarea "Diamond-shaped fried wheat flour bites, lightly seasoned with salt and ajwain, …" at bounding box center [340, 307] width 320 height 45
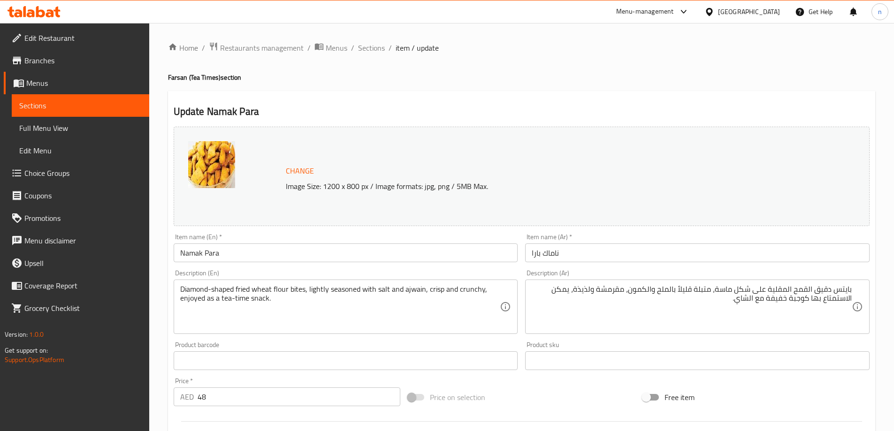
click at [406, 290] on textarea "Diamond-shaped fried wheat flour bites, lightly seasoned with salt and ajwain, …" at bounding box center [340, 307] width 320 height 45
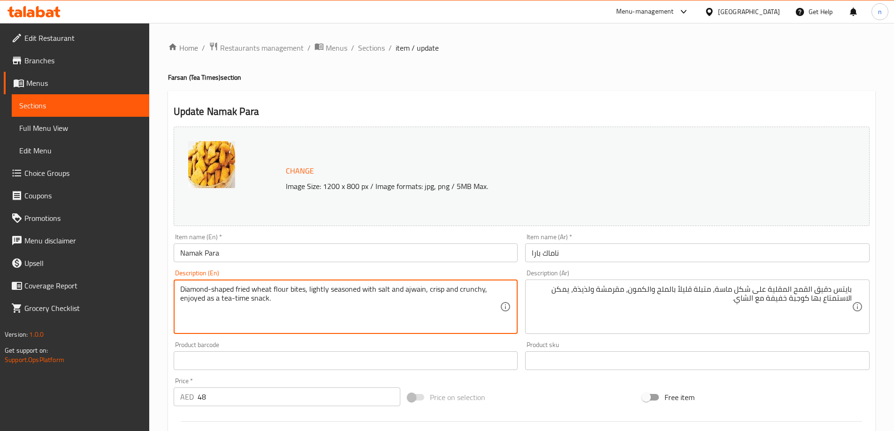
click at [406, 290] on textarea "Diamond-shaped fried wheat flour bites, lightly seasoned with salt and ajwain, …" at bounding box center [340, 307] width 320 height 45
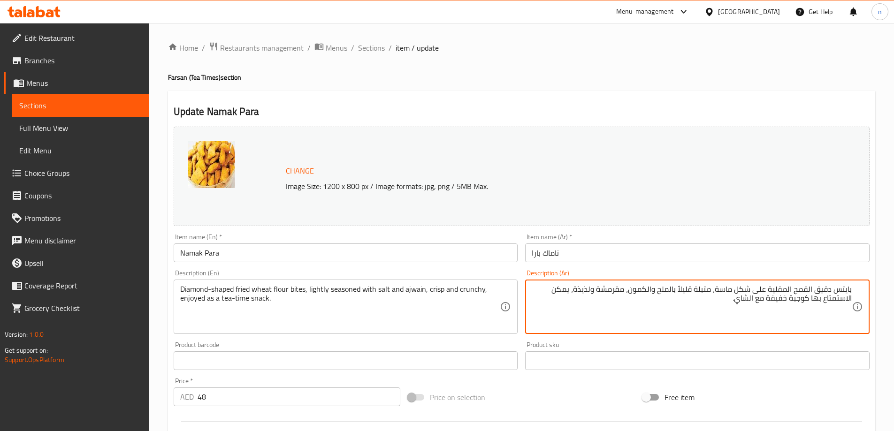
drag, startPoint x: 630, startPoint y: 290, endPoint x: 655, endPoint y: 297, distance: 25.7
click at [642, 293] on textarea "بايتس دقيق القمح المقلية على شكل ماسة، متبلة قليلاً بالملح والكمون، مقرمشة ولذي…" at bounding box center [691, 307] width 320 height 45
drag, startPoint x: 632, startPoint y: 290, endPoint x: 653, endPoint y: 296, distance: 22.2
click at [653, 296] on textarea "بايتس دقيق القمح المقلية على شكل ماسة، متبلة قليلاً بالملح والكمون، مقرمشة ولذي…" at bounding box center [691, 307] width 320 height 45
paste textarea "جويني"
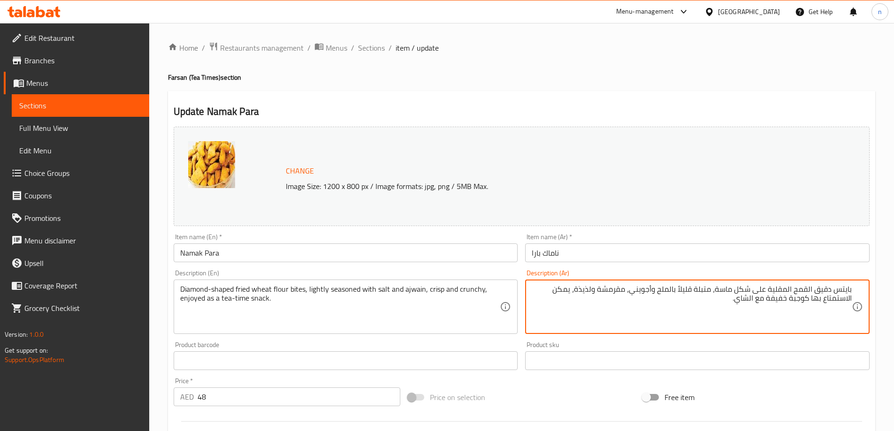
click at [622, 290] on textarea "بايتس دقيق القمح المقلية على شكل ماسة، متبلة قليلاً بالملح وأجويني، مقرمشة ولذي…" at bounding box center [691, 307] width 320 height 45
click at [599, 289] on textarea "بايتس دقيق القمح المقلية على شكل ماسة، متبلة قليلاً بالملح وأجويني، كريسب ولذيذ…" at bounding box center [691, 307] width 320 height 45
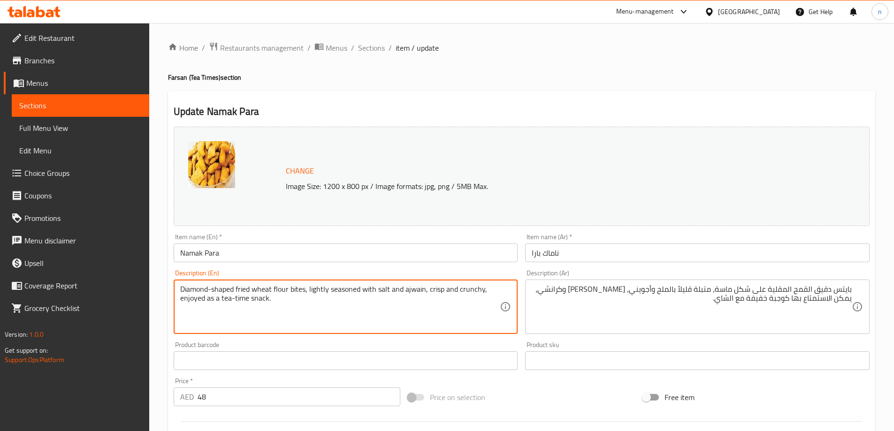
drag, startPoint x: 180, startPoint y: 296, endPoint x: 278, endPoint y: 302, distance: 97.7
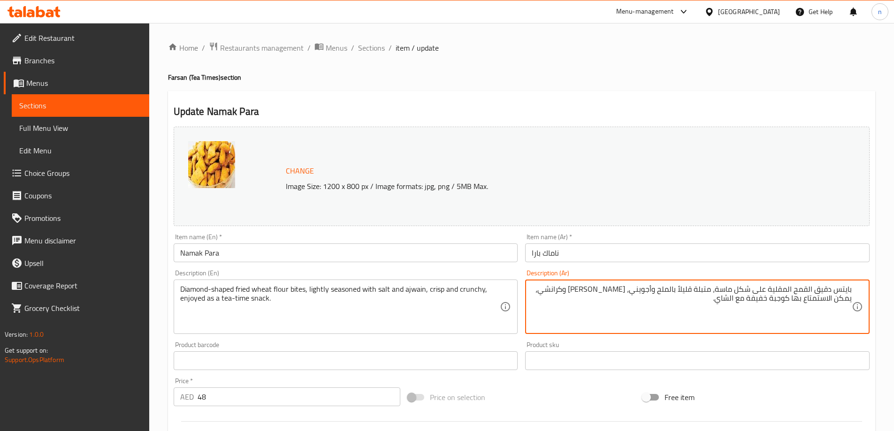
click at [758, 303] on textarea "بايتس دقيق القمح المقلية على شكل ماسة، متبلة قليلاً بالملح وأجويني، كريسب وكران…" at bounding box center [691, 307] width 320 height 45
click at [756, 317] on textarea "بايتس دقيق القمح المقلية على شكل ماسة، متبلة قليلاً بالملح وأجويني، كريسب وكران…" at bounding box center [691, 307] width 320 height 45
click at [756, 300] on textarea "بايتس دقيق القمح المقلية على شكل ماسة، متبلة قليلاً بالملح وأجويني، كريسب وكران…" at bounding box center [691, 307] width 320 height 45
click at [761, 297] on textarea "بايتس دقيق القمح المقلية على شكل ماسة، متبلة قليلاً بالملح وأجويني، كريسب وكران…" at bounding box center [691, 307] width 320 height 45
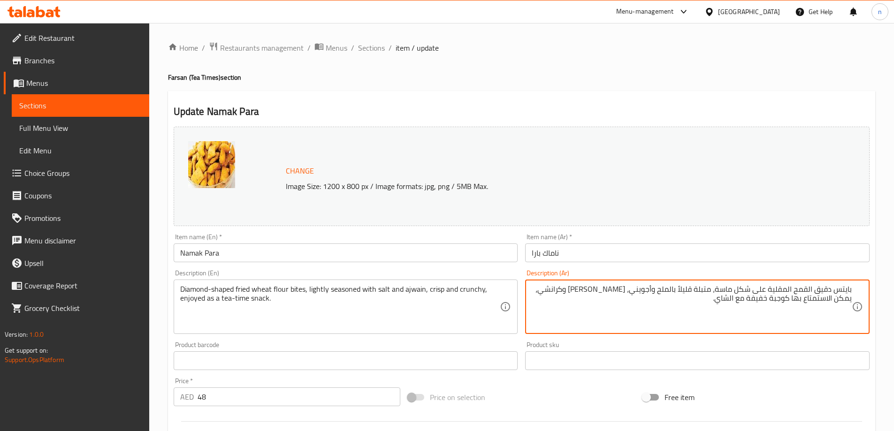
click at [761, 297] on textarea "بايتس دقيق القمح المقلية على شكل ماسة، متبلة قليلاً بالملح وأجويني، كريسب وكران…" at bounding box center [691, 307] width 320 height 45
paste textarea "قت"
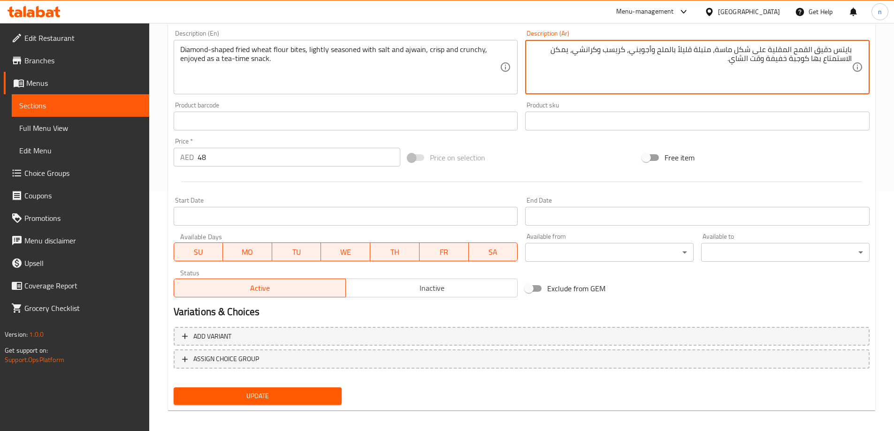
scroll to position [245, 0]
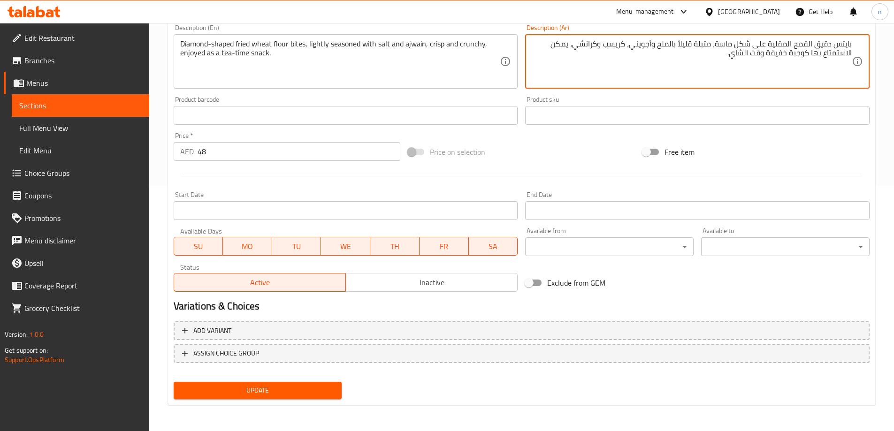
type textarea "بايتس دقيق القمح المقلية على شكل ماسة، متبلة قليلاً بالملح وأجويني، كريسب وكران…"
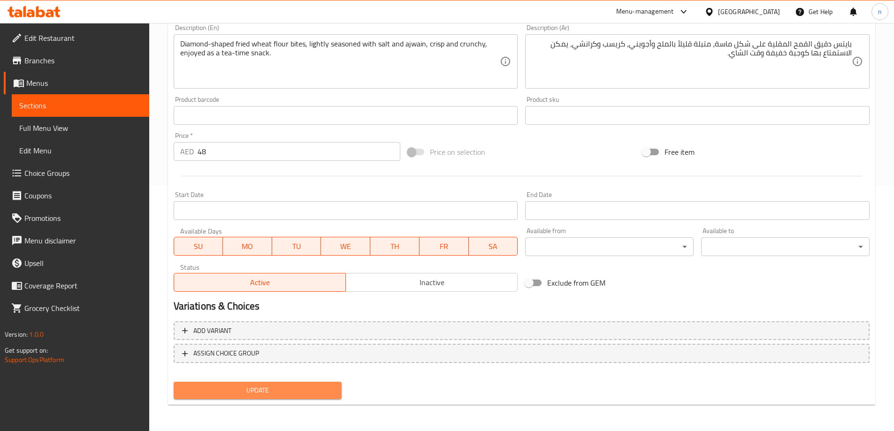
click at [271, 388] on span "Update" at bounding box center [257, 391] width 153 height 12
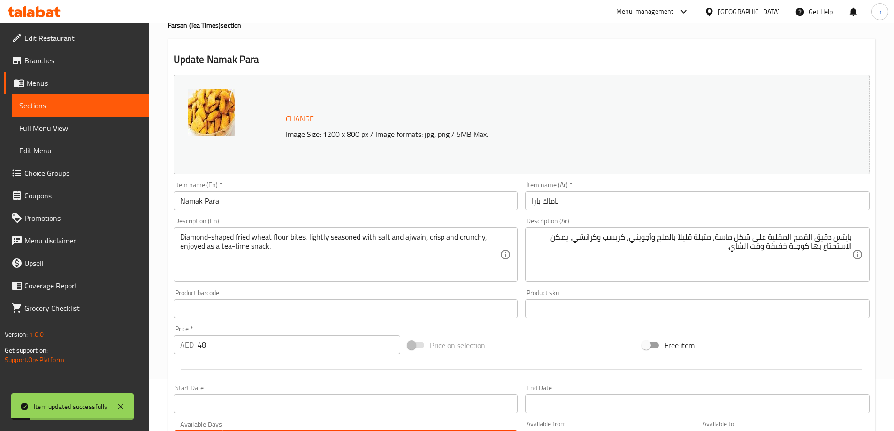
scroll to position [0, 0]
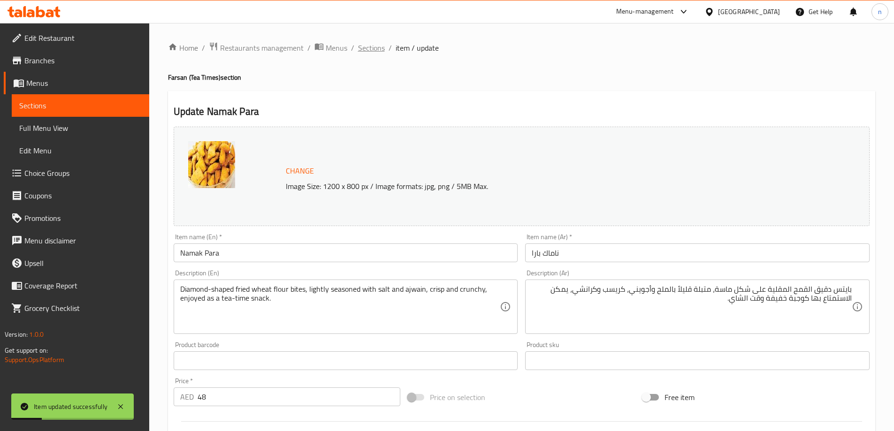
click at [367, 48] on span "Sections" at bounding box center [371, 47] width 27 height 11
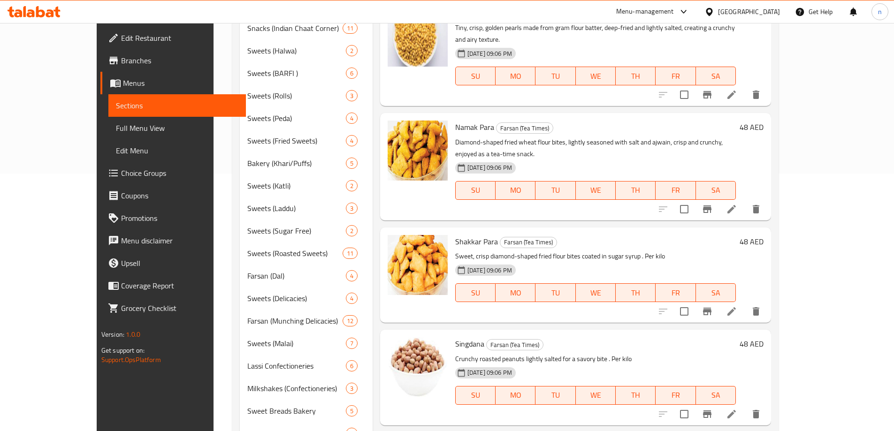
scroll to position [281, 0]
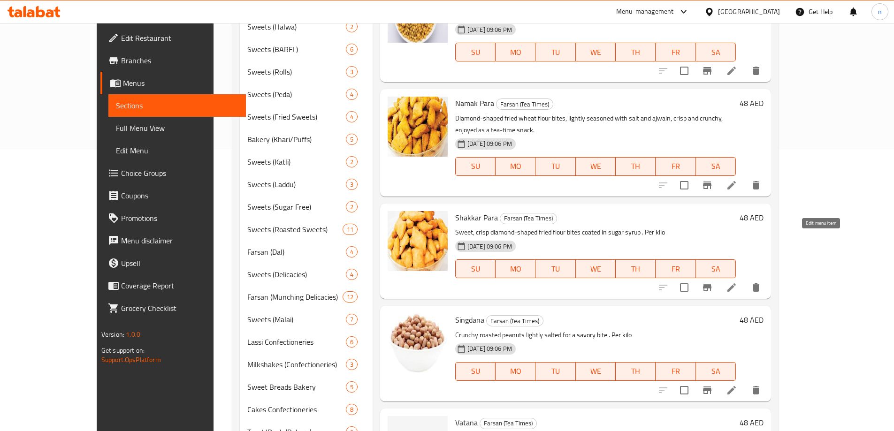
click at [737, 282] on icon at bounding box center [731, 287] width 11 height 11
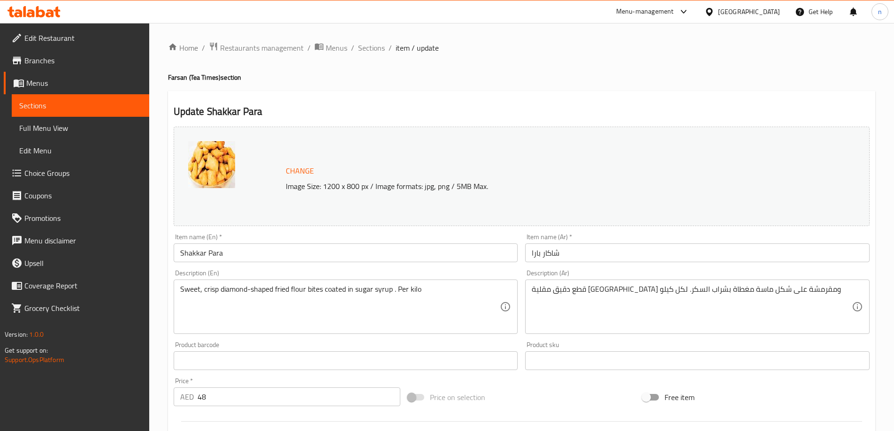
click at [326, 281] on div "Sweet, crisp diamond-shaped fried flour bites coated in sugar syrup . Per kilo …" at bounding box center [346, 307] width 344 height 54
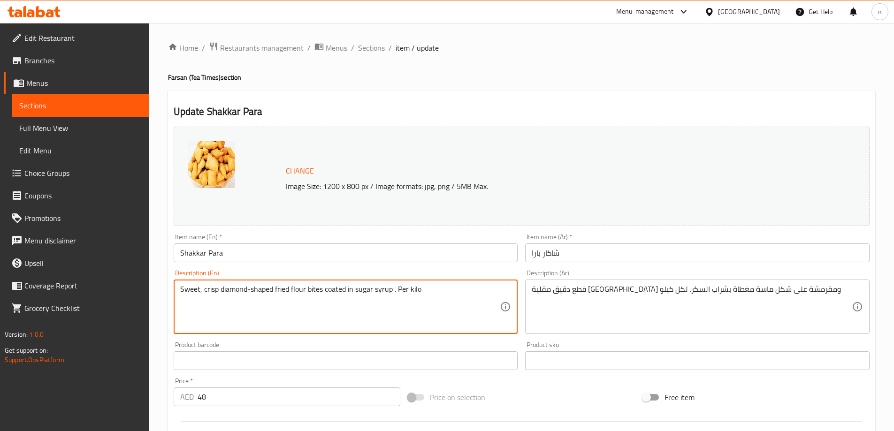
click at [325, 290] on textarea "Sweet, crisp diamond-shaped fried flour bites coated in sugar syrup . Per kilo" at bounding box center [340, 307] width 320 height 45
paste textarea "diamond-shaped fried bites made from wheat flour and ghee, coated in sugar syru…"
type textarea "Sweet, diamond-shaped fried bites made from wheat flour and ghee, coated in sug…"
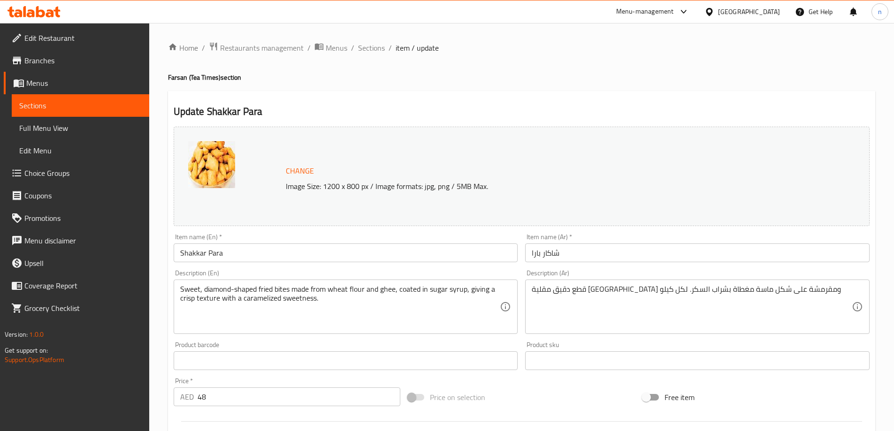
click at [599, 283] on div "قطع دقيق مقلية حلوة ومقرمشة على شكل ماسة مغطاة بشراب السكر. لكل كيلو Descriptio…" at bounding box center [697, 307] width 344 height 54
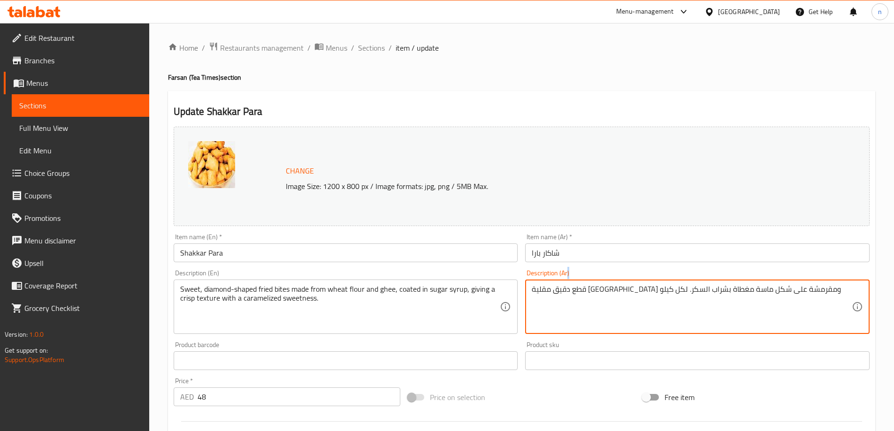
click at [599, 283] on div "قطع دقيق مقلية حلوة ومقرمشة على شكل ماسة مغطاة بشراب السكر. لكل كيلو Descriptio…" at bounding box center [697, 307] width 344 height 54
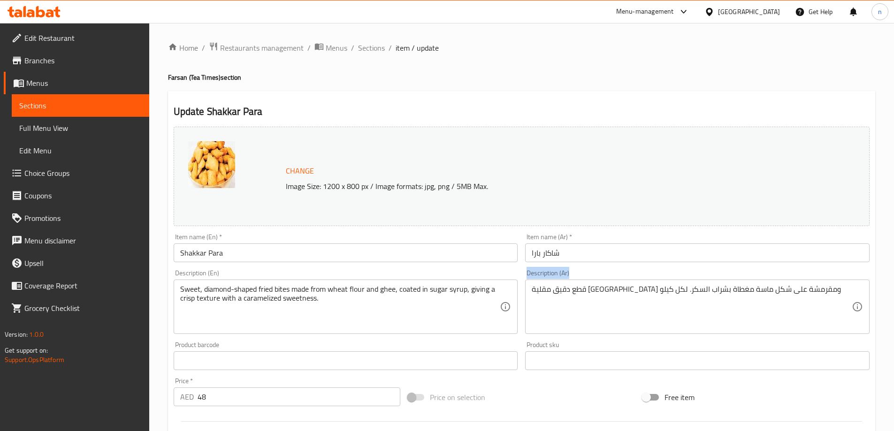
click at [599, 283] on div "قطع دقيق مقلية حلوة ومقرمشة على شكل ماسة مغطاة بشراب السكر. لكل كيلو Descriptio…" at bounding box center [697, 307] width 344 height 54
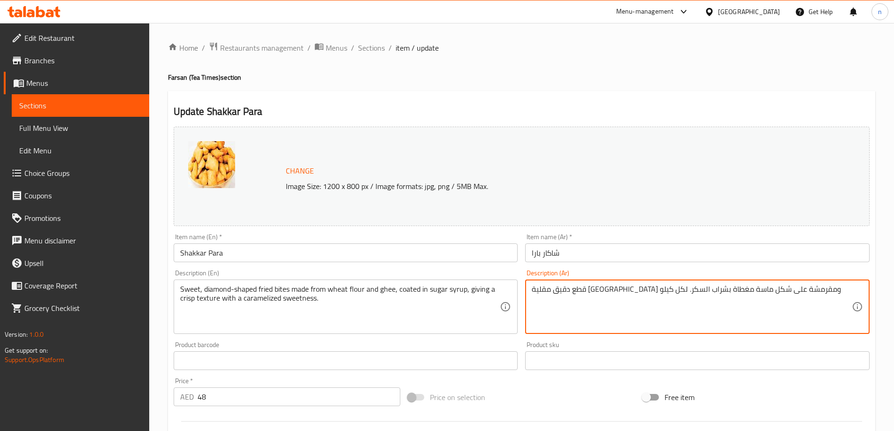
click at [600, 289] on textarea "قطع دقيق مقلية حلوة ومقرمشة على شكل ماسة مغطاة بشراب السكر. لكل كيلو" at bounding box center [691, 307] width 320 height 45
paste textarea "مقلية حلوة على شكل ماسة مصنوعة من دقيق القمح والسمن، مغطاة بشراب السكر، مما يعط…"
click at [600, 290] on textarea "قطع مقلية حلوة على شكل ماسة مصنوعة من دقيق القمح والسمن، مغطاة بشراب السكر، مما…" at bounding box center [691, 307] width 320 height 45
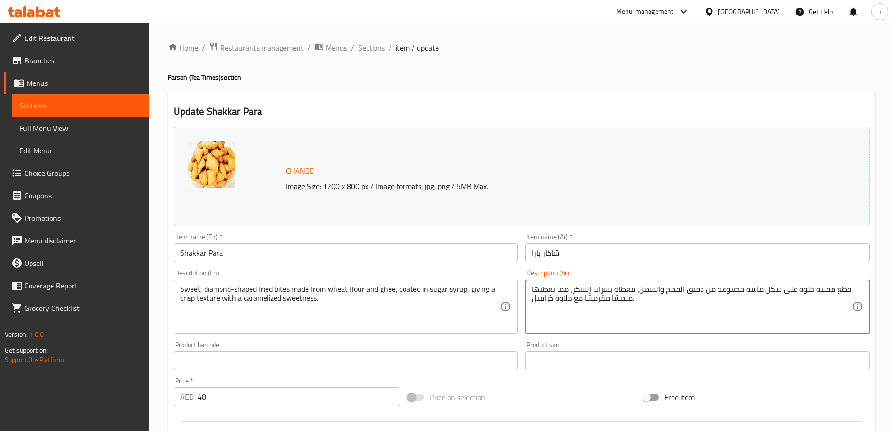
click at [600, 290] on textarea "قطع مقلية حلوة على شكل ماسة مصنوعة من دقيق القمح والسمن، مغطاة بشراب السكر، مما…" at bounding box center [691, 307] width 320 height 45
click at [596, 321] on textarea "قطع مقلية حلوة على شكل ماسة مصنوعة من دقيق القمح والسمن، مغطاة بشراب السكر، مما…" at bounding box center [691, 307] width 320 height 45
click at [844, 289] on textarea "قطع مقلية حلوة على شكل ماسة مصنوعة من دقيق القمح والسمن، مغطاة بشراب السكر، مما…" at bounding box center [691, 307] width 320 height 45
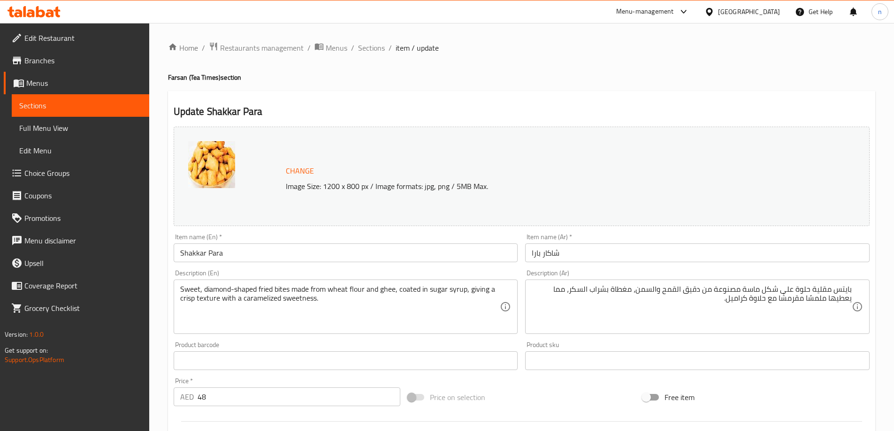
click at [842, 300] on textarea "بايتس مقلية حلوة على شكل ماسة مصنوعة من دقيق القمح والسمن، مغطاة بشراب السكر، م…" at bounding box center [691, 307] width 320 height 45
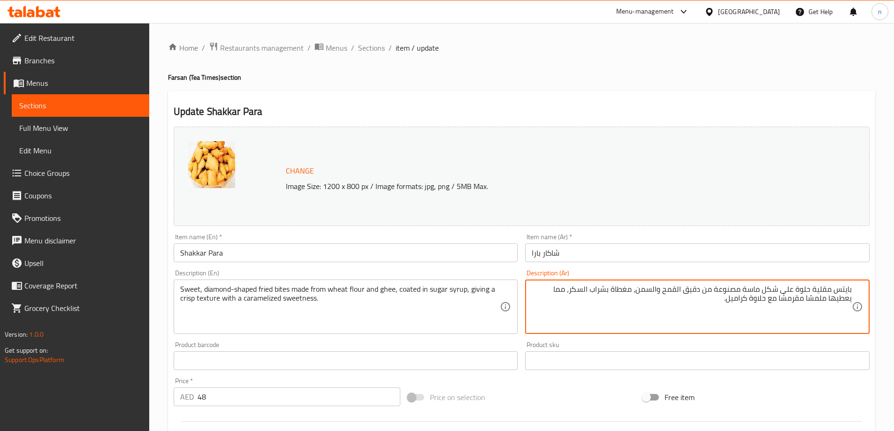
click at [842, 300] on textarea "بايتس مقلية حلوة على شكل ماسة مصنوعة من دقيق القمح والسمن، مغطاة بشراب السكر، م…" at bounding box center [691, 307] width 320 height 45
paste textarea "تكستشر"
click at [810, 297] on textarea "بايتس مقلية حلوة على شكل ماسة مصنوعة من دقيق القمح والسمن، مغطاة بشراب السكر، م…" at bounding box center [691, 307] width 320 height 45
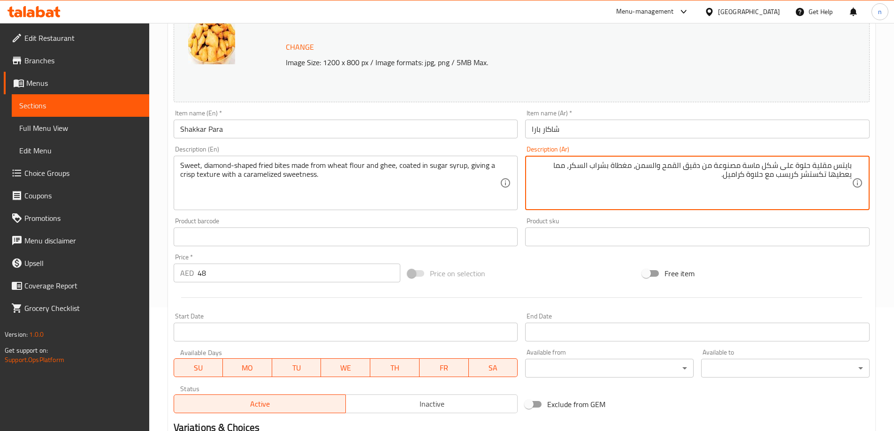
scroll to position [245, 0]
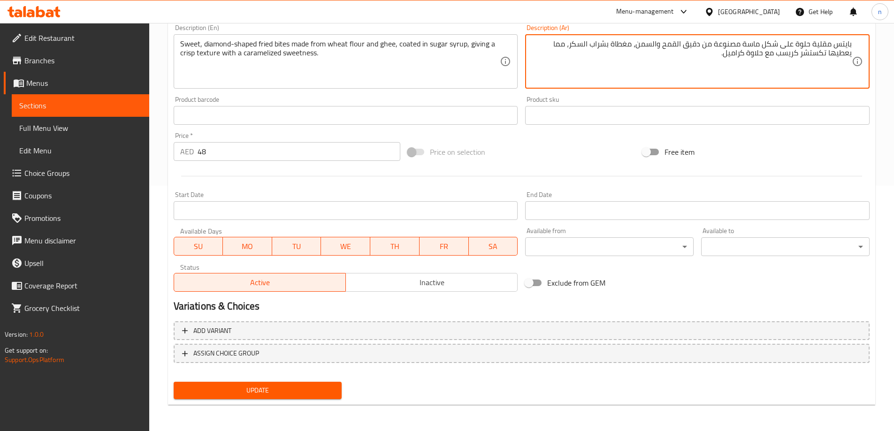
type textarea "بايتس مقلية حلوة على شكل ماسة مصنوعة من دقيق القمح والسمن، مغطاة بشراب السكر، م…"
click at [295, 391] on span "Update" at bounding box center [257, 391] width 153 height 12
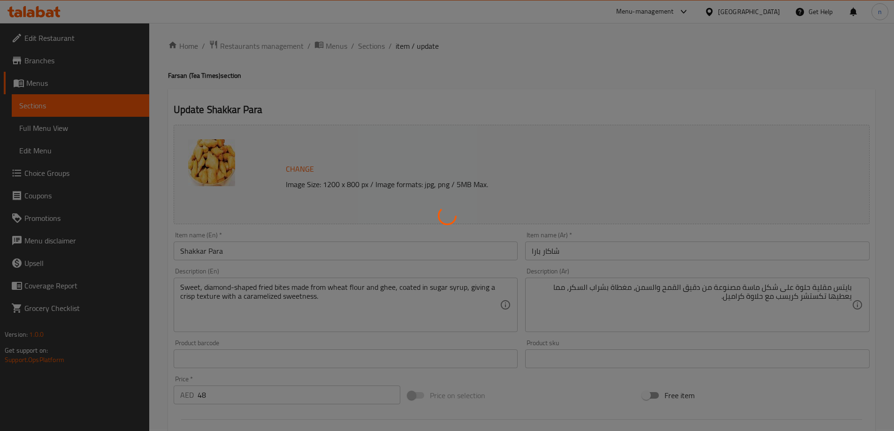
scroll to position [0, 0]
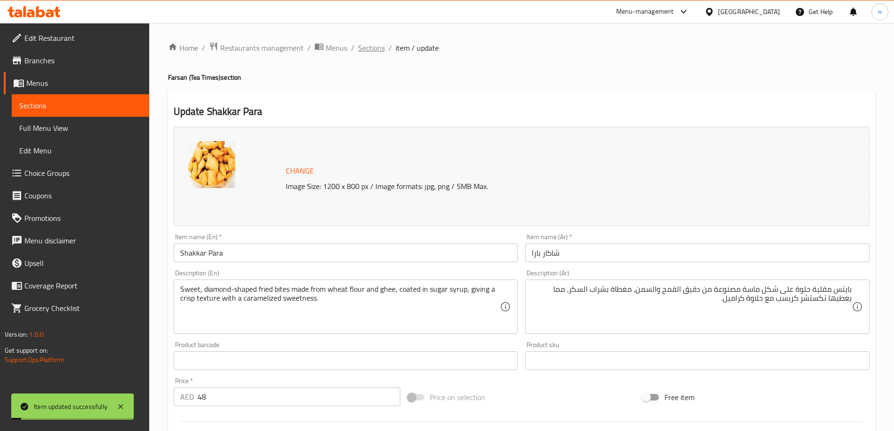
click at [371, 46] on span "Sections" at bounding box center [371, 47] width 27 height 11
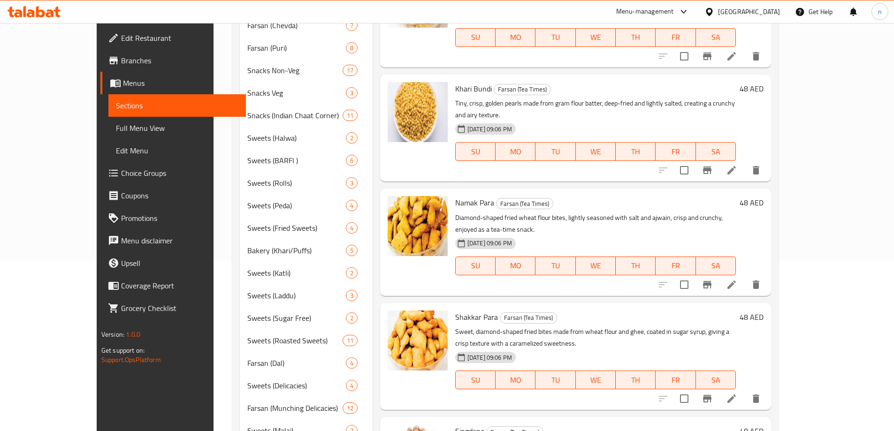
scroll to position [188, 0]
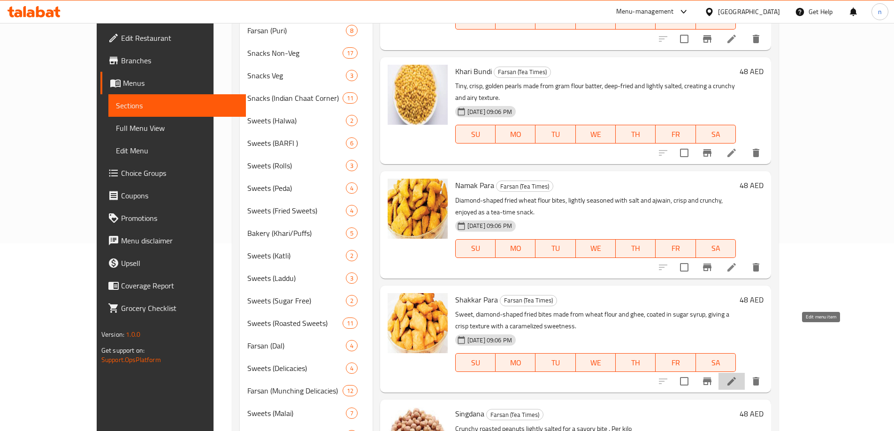
click at [737, 376] on icon at bounding box center [731, 381] width 11 height 11
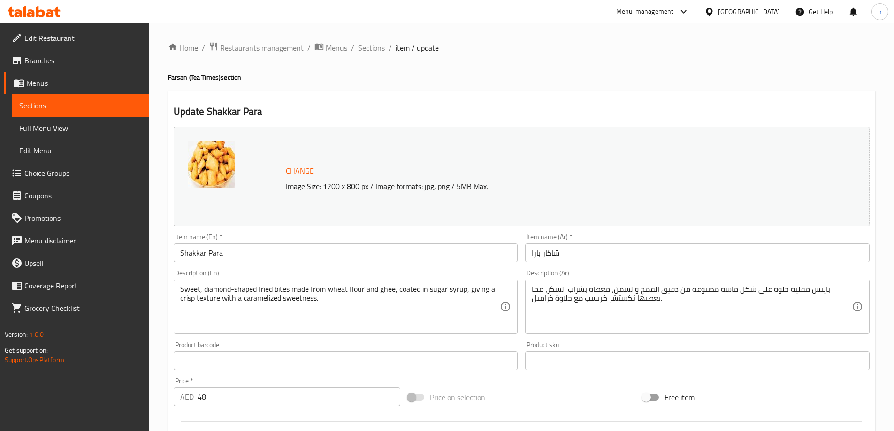
click at [215, 250] on input "Shakkar Para" at bounding box center [346, 252] width 344 height 19
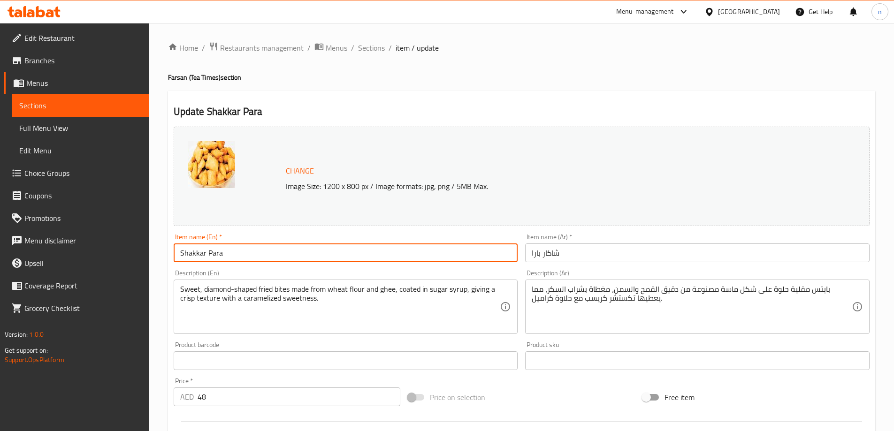
click at [215, 250] on input "Shakkar Para" at bounding box center [346, 252] width 344 height 19
paste input "ingdan"
type input "Singdana"
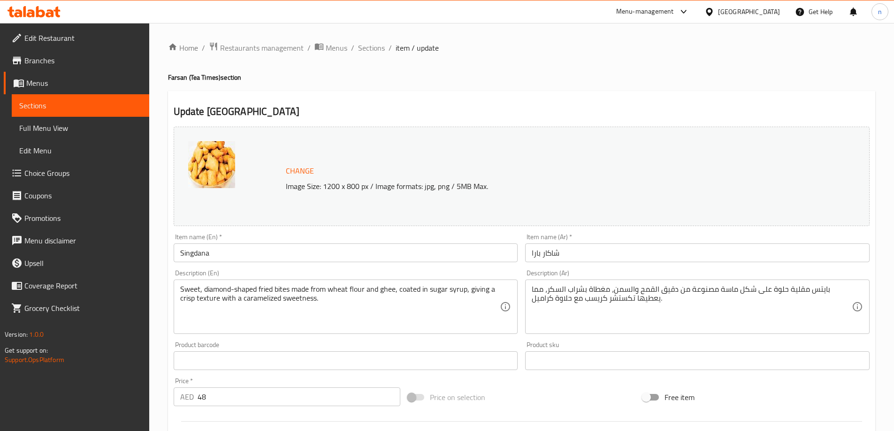
click at [550, 253] on input "شاكار بارا" at bounding box center [697, 252] width 344 height 19
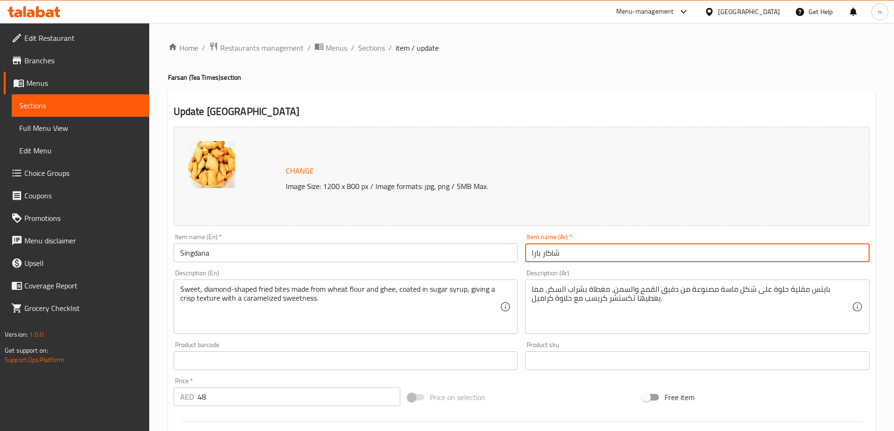
click at [550, 253] on input "شاكار بارا" at bounding box center [697, 252] width 344 height 19
paste input "ينغدان"
type input "سينغدانا"
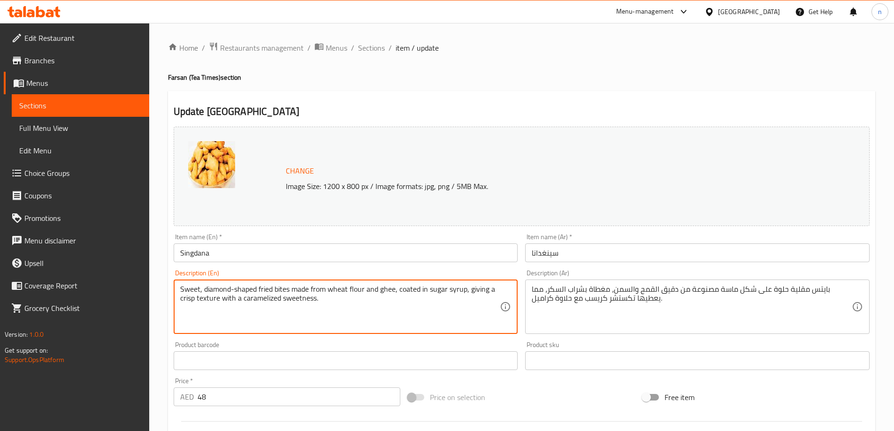
click at [285, 295] on textarea "Sweet, diamond-shaped fried bites made from wheat flour and ghee, coated in sug…" at bounding box center [340, 307] width 320 height 45
paste textarea "Roasted or fried peanuts, lightly salted or spiced, offering a crunchy, nutty, …"
type textarea "Roasted or fried peanuts, lightly salted or spiced, offering a crunchy, nutty, …"
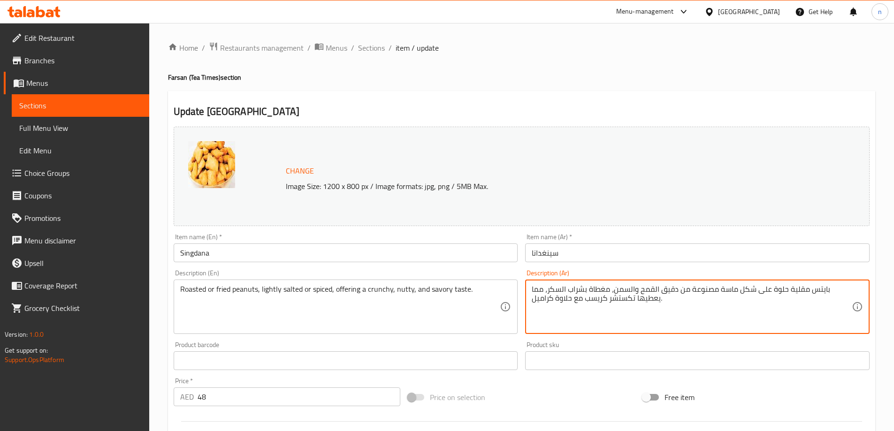
click at [577, 295] on textarea "بايتس مقلية حلوة على شكل ماسة مصنوعة من دقيق القمح والسمن، مغطاة بشراب السكر، م…" at bounding box center [691, 307] width 320 height 45
paste textarea "لفول السوداني المحمص أو المقلي، المملح قليلاً أو المتبل، يقدم طعمًا مقرمشًا وجو…"
click at [582, 285] on textarea "الفول السوداني المحمص أو المقلي، المملح قليلاً أو المتبل، يقدم طعمًا مقرمشًا وج…" at bounding box center [691, 307] width 320 height 45
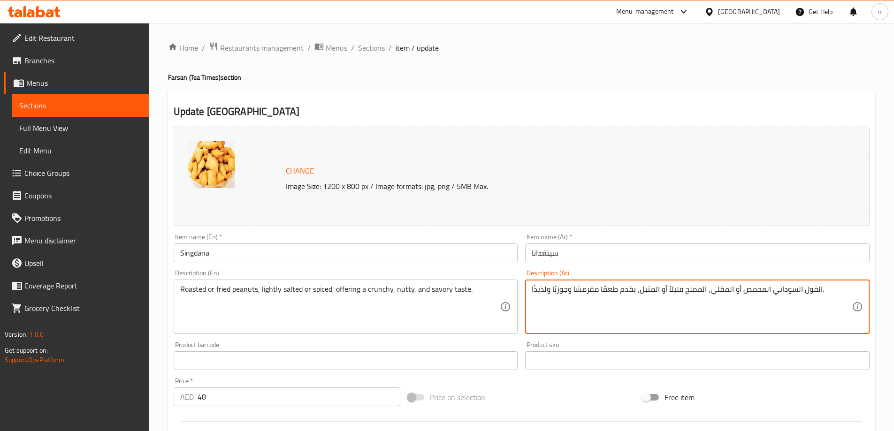
click at [582, 285] on textarea "الفول السوداني المحمص أو المقلي، المملح قليلاً أو المتبل، يقدم طعمًا مقرمشًا وج…" at bounding box center [691, 307] width 320 height 45
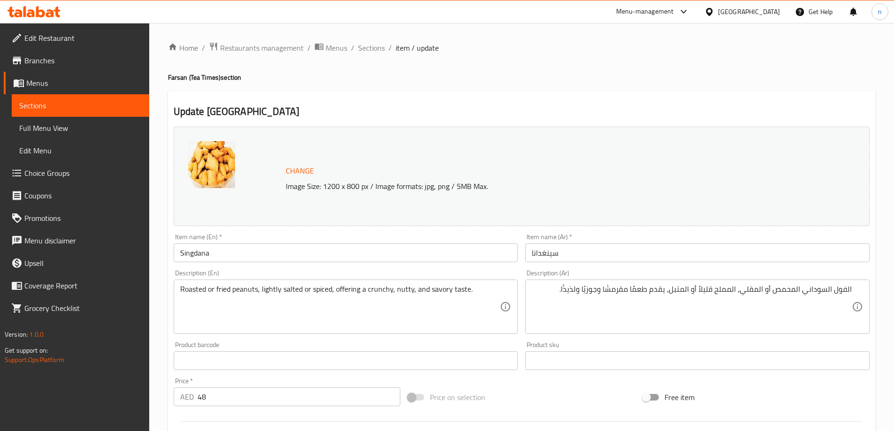
click at [245, 284] on div "Roasted or fried peanuts, lightly salted or spiced, offering a crunchy, nutty, …" at bounding box center [346, 307] width 344 height 54
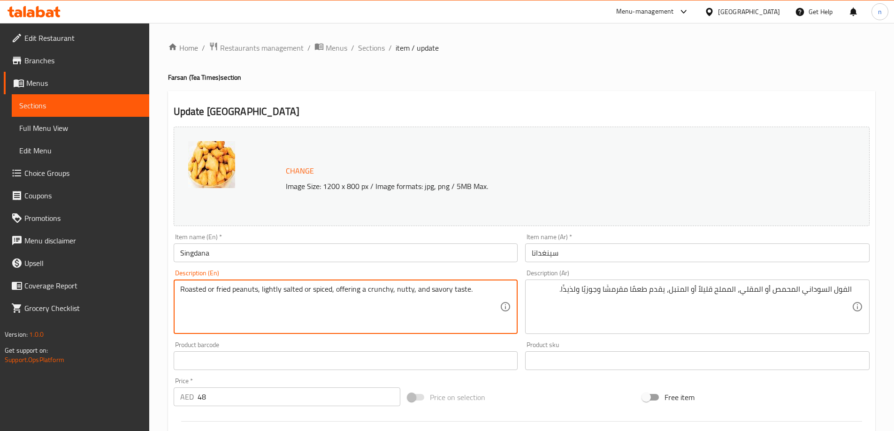
click at [245, 290] on textarea "Roasted or fried peanuts, lightly salted or spiced, offering a crunchy, nutty, …" at bounding box center [340, 307] width 320 height 45
click at [274, 302] on textarea "Roasted or fried peanuts, lightly salted or spiced, offering a crunchy, nutty, …" at bounding box center [340, 307] width 320 height 45
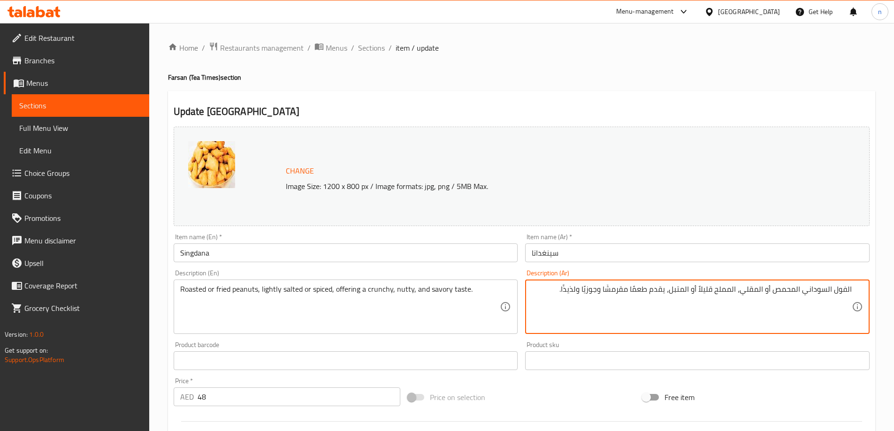
click at [619, 288] on textarea "الفول السوداني المحمص أو المقلي، المملح قليلاً أو المتبل، يقدم طعمًا مقرمشًا وج…" at bounding box center [691, 307] width 320 height 45
click at [576, 288] on textarea "الفول السوداني المحمص أو المقلي، المملح قليلاً أو المتبل، يقدم طعمًا كرانشي وجو…" at bounding box center [691, 307] width 320 height 45
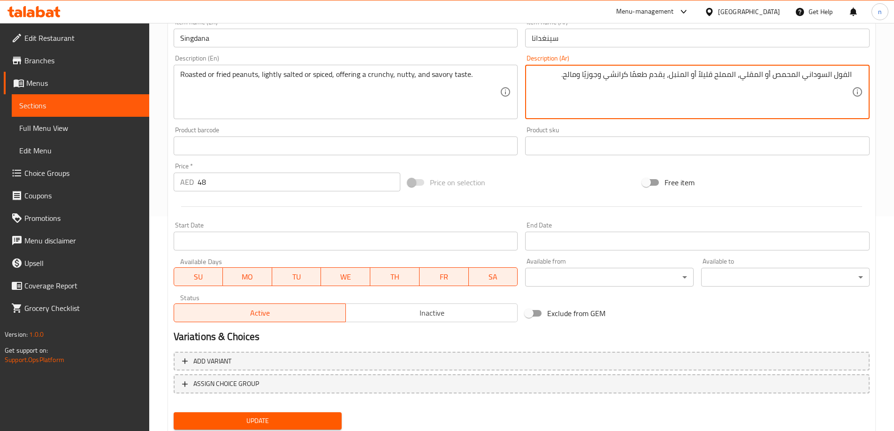
scroll to position [245, 0]
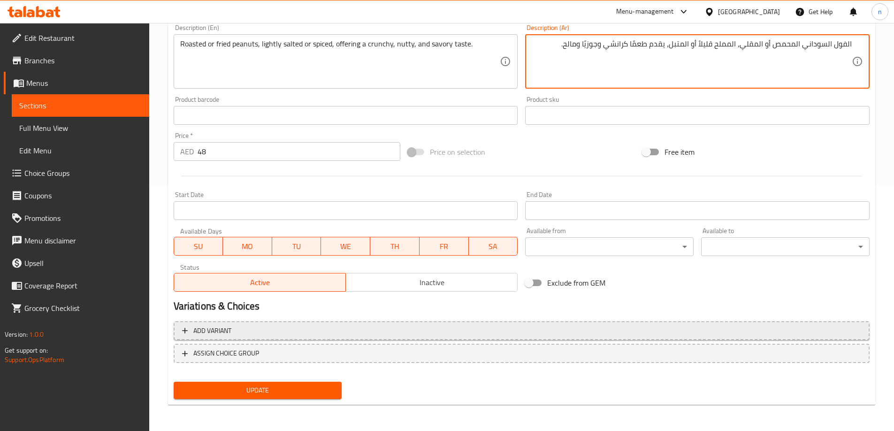
type textarea "الفول السوداني المحمص أو المقلي، المملح قليلاً أو المتبل، يقدم طعمًا كرانشي وجو…"
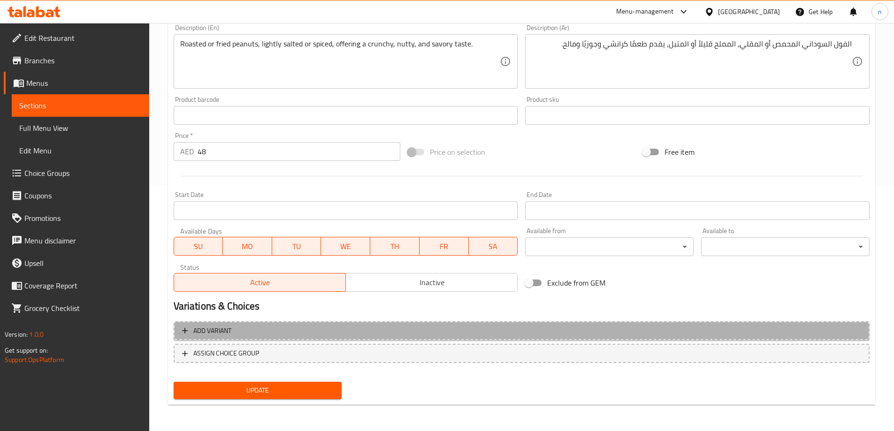
click at [368, 338] on button "Add variant" at bounding box center [522, 330] width 696 height 19
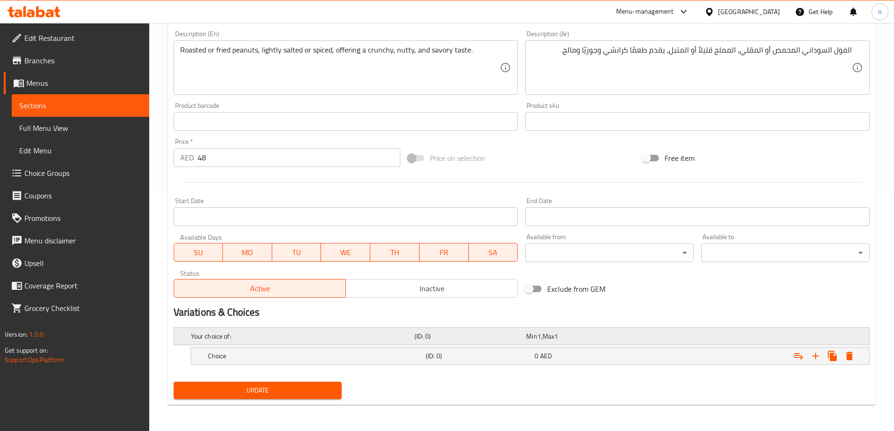
click at [681, 342] on div "Your choice of: (ID: 0) Min 1 , Max 1" at bounding box center [524, 336] width 670 height 21
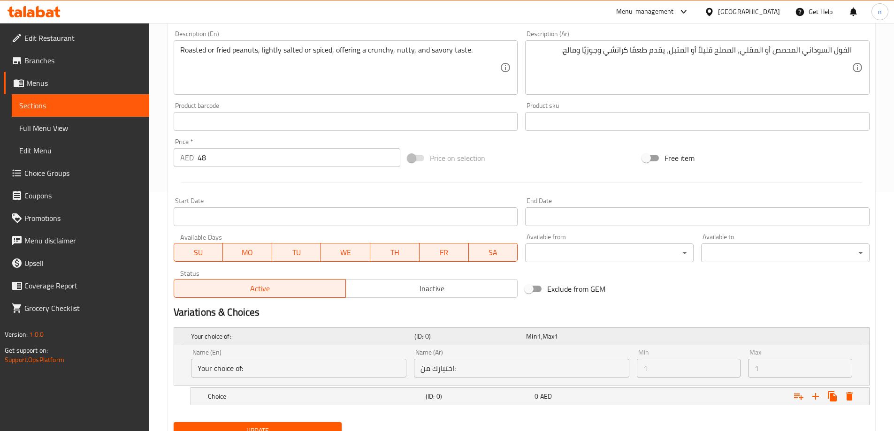
scroll to position [280, 0]
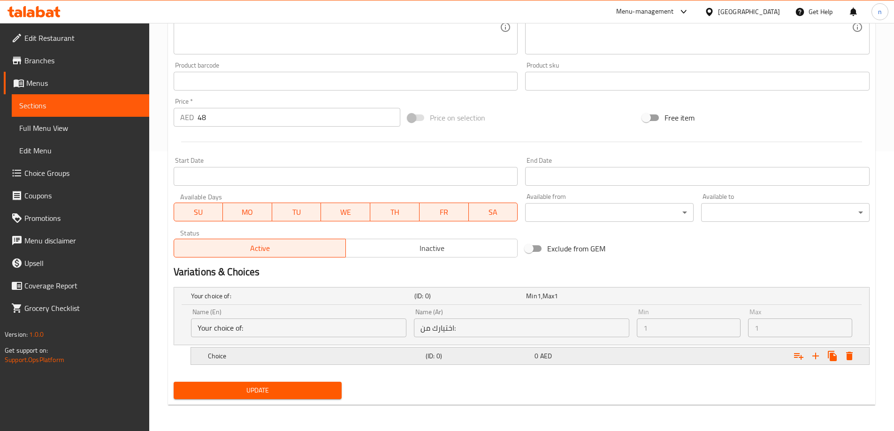
click at [269, 356] on h5 "Choice" at bounding box center [315, 355] width 214 height 9
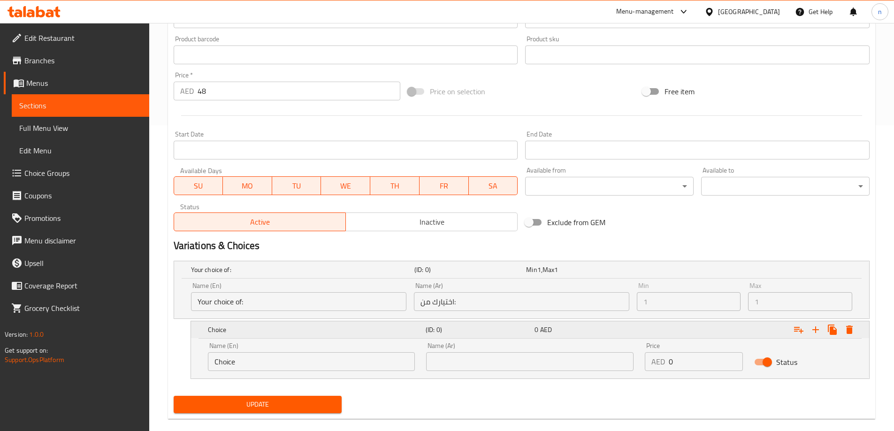
scroll to position [320, 0]
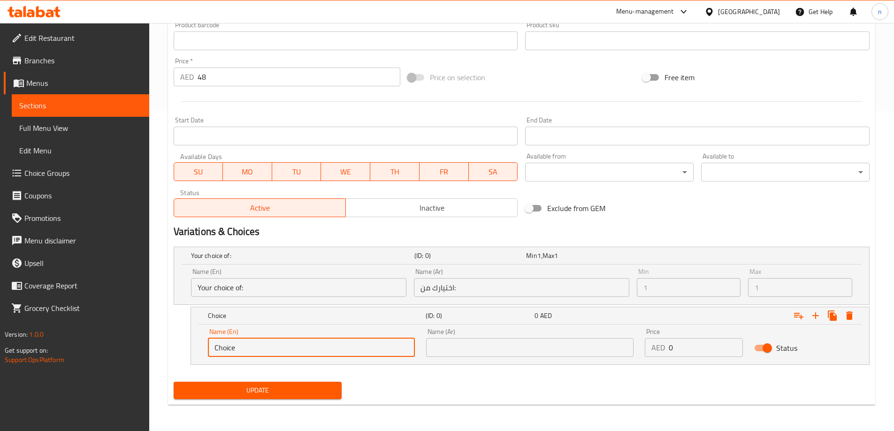
click at [346, 354] on input "Choice" at bounding box center [311, 347] width 207 height 19
click at [815, 321] on icon "Expand" at bounding box center [815, 315] width 11 height 11
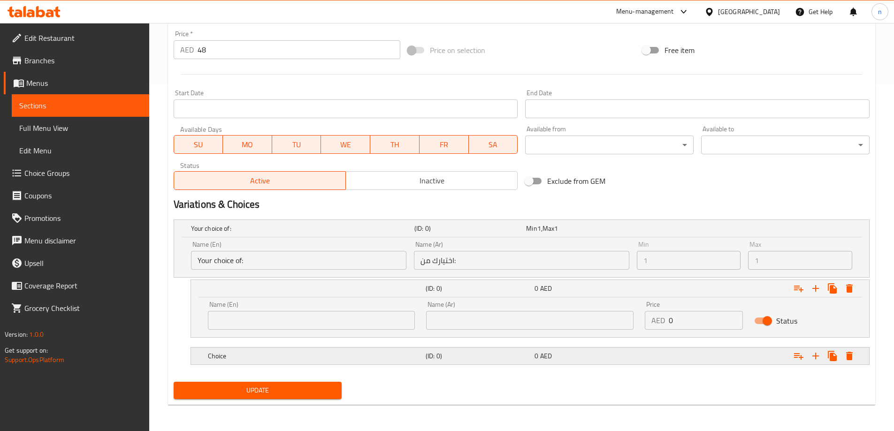
click at [445, 352] on h5 "(ID: 0)" at bounding box center [477, 355] width 105 height 9
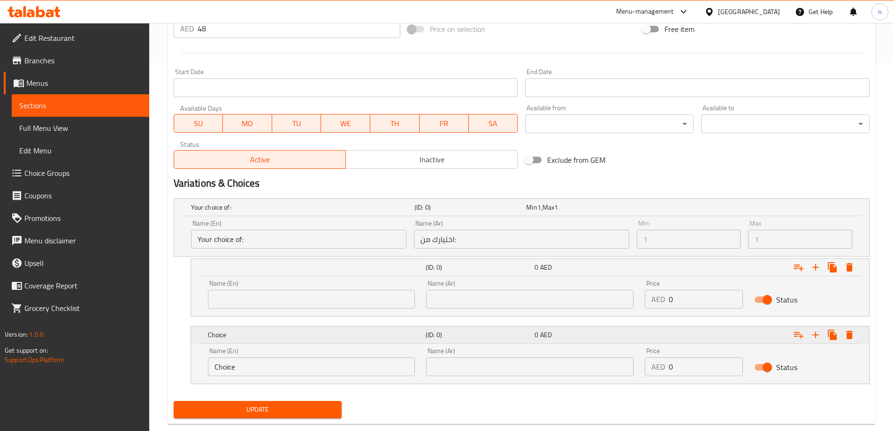
scroll to position [387, 0]
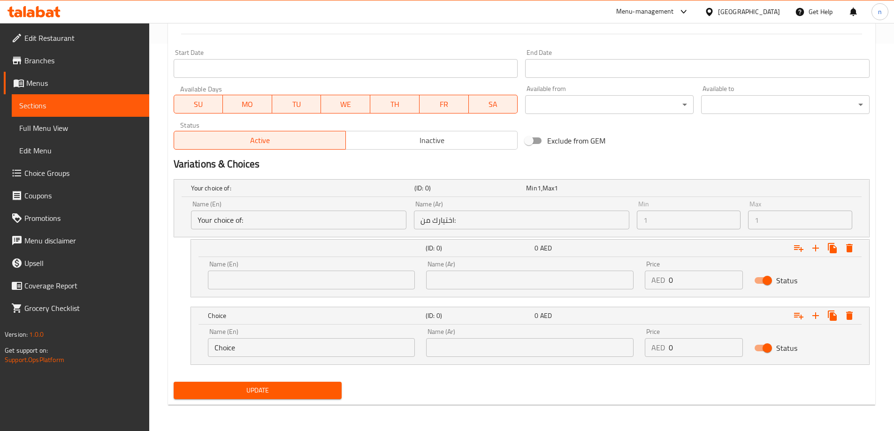
click at [255, 287] on input "text" at bounding box center [311, 280] width 207 height 19
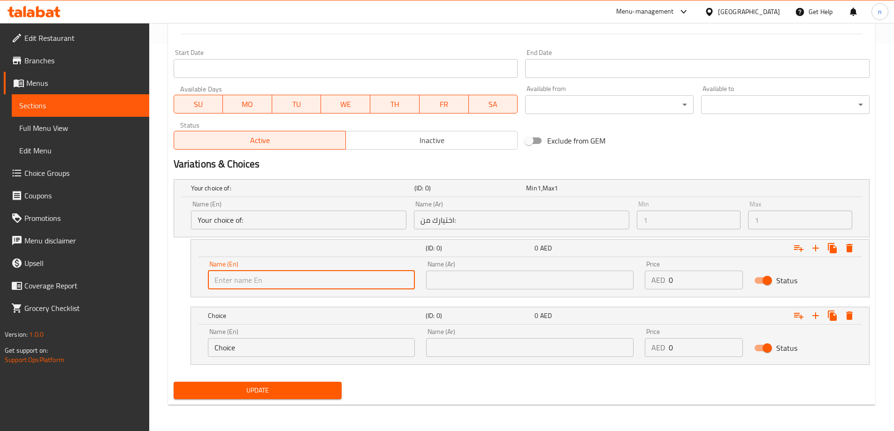
click at [258, 289] on input "text" at bounding box center [311, 280] width 207 height 19
paste input "Roasted"
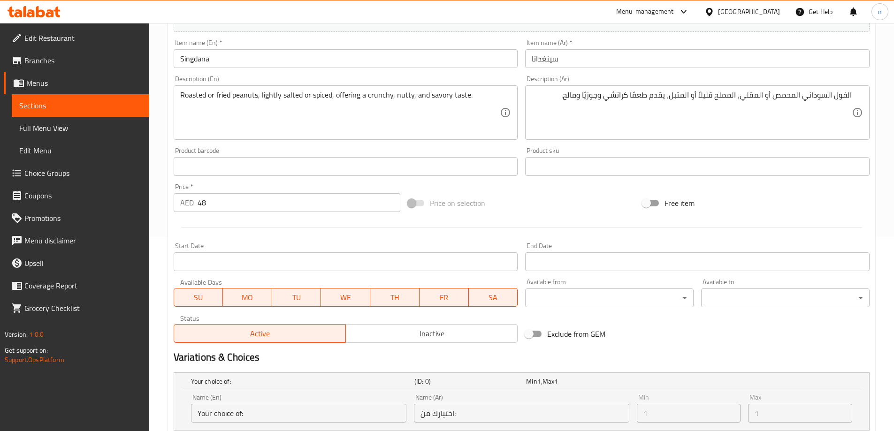
scroll to position [153, 0]
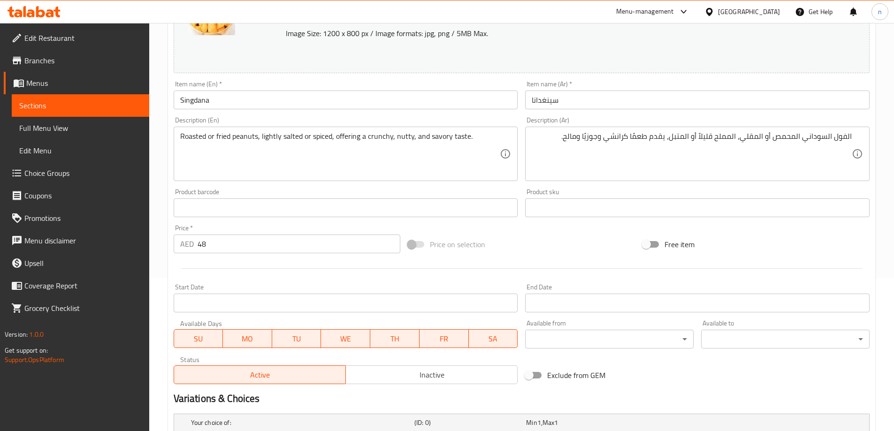
type input "Roasted"
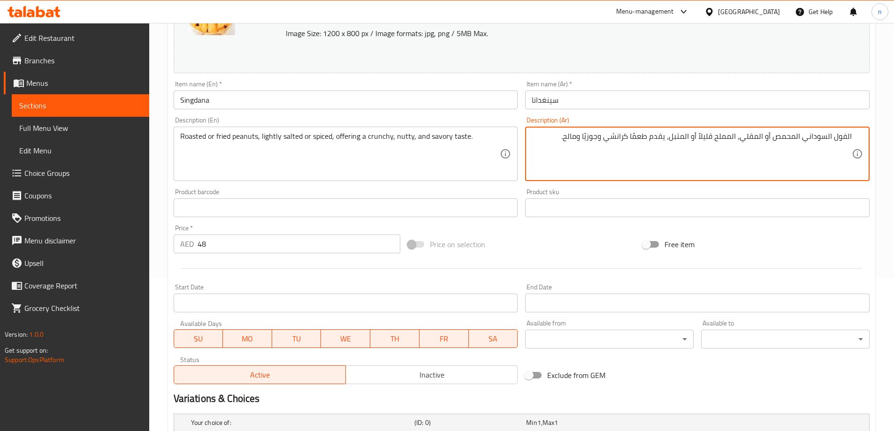
click at [778, 137] on textarea "الفول السوداني المحمص أو المقلي، المملح قليلاً أو المتبل، يقدم طعمًا كرانشي وجو…" at bounding box center [691, 154] width 320 height 45
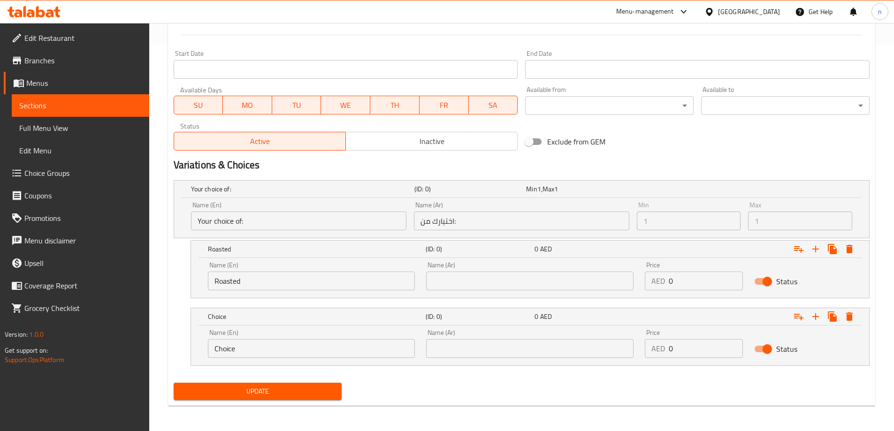
scroll to position [387, 0]
click at [488, 280] on input "text" at bounding box center [529, 280] width 207 height 19
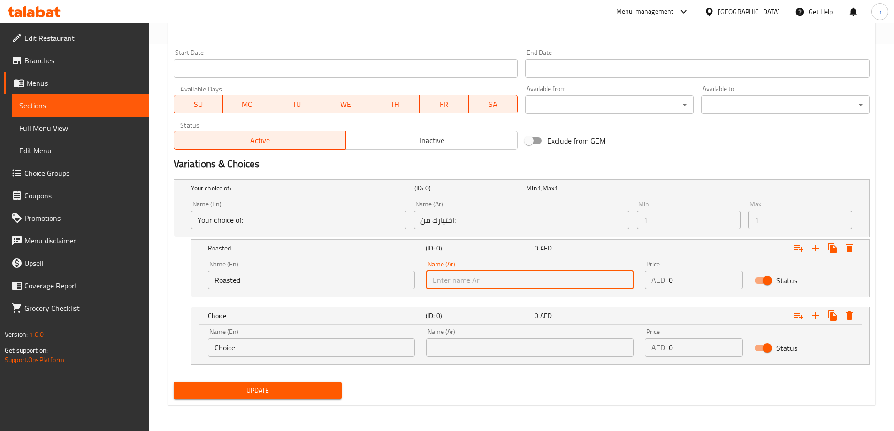
paste input "المحمص"
type input "المحمص"
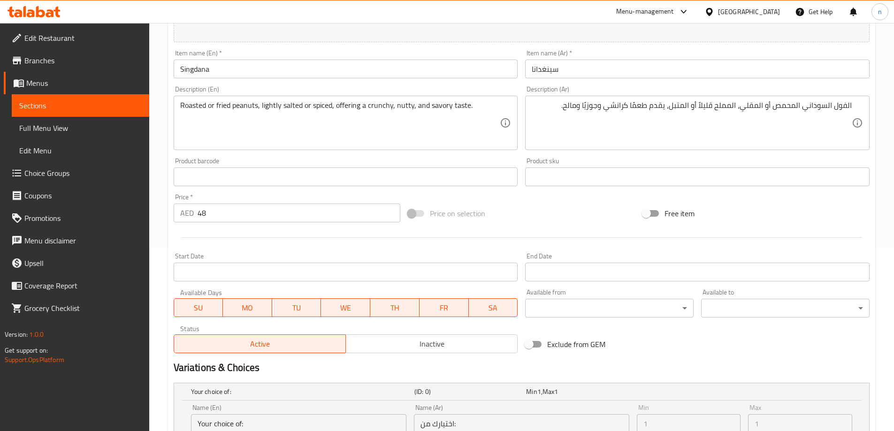
scroll to position [106, 0]
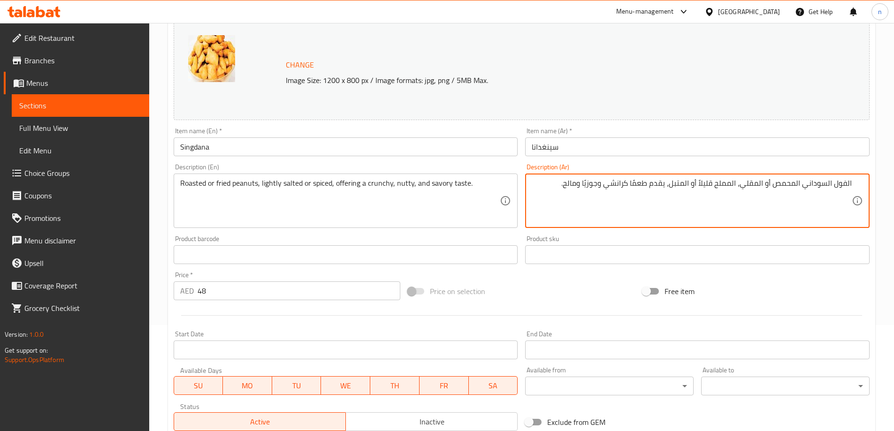
click at [789, 186] on textarea "الفول السوداني المحمص أو المقلي، المملح قليلاً أو المتبل، يقدم طعمًا كرانشي وجو…" at bounding box center [691, 201] width 320 height 45
paste textarea "محمر"
click at [770, 182] on textarea "الفول السوداني محمر أو المقلي، المملح قليلاً أو المتبل، يقدم طعمًا كرانشي وجوزي…" at bounding box center [691, 201] width 320 height 45
click at [747, 184] on textarea "الفول السوداني محمر أو مقلي، المملح قليلاً أو المتبل، يقدم طعمًا كرانشي وجوزيًا…" at bounding box center [691, 201] width 320 height 45
click at [706, 185] on textarea "الفول السوداني محمر أو مقلي، مملح قليلاً أو المتبل، يقدم طعمًا كرانشي وجوزيًا و…" at bounding box center [691, 201] width 320 height 45
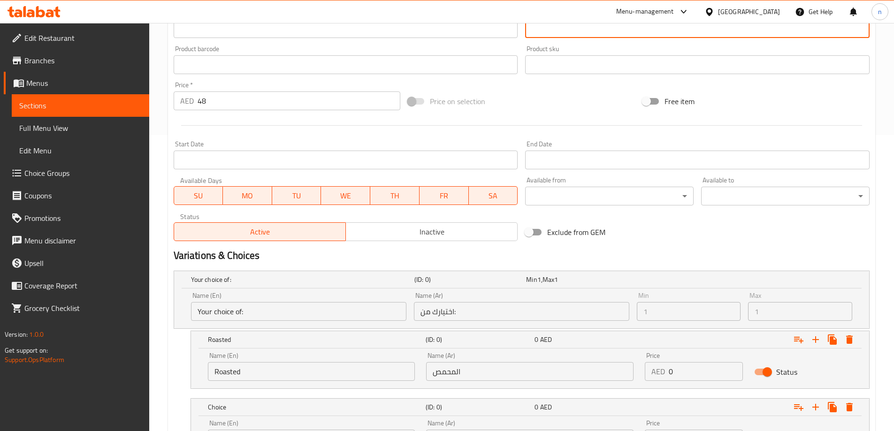
scroll to position [200, 0]
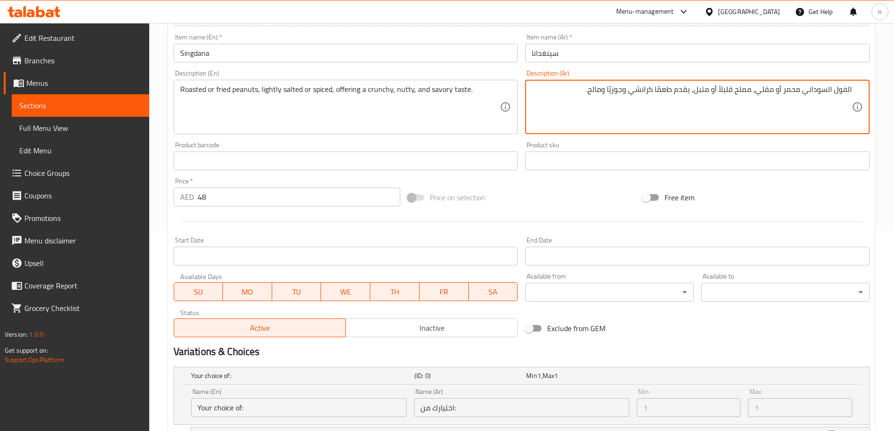
click at [797, 91] on textarea "الفول السوداني محمر أو مقلي، مملح قليلاً أو متبل، يقدم طعمًا كرانشي وجوزيًا وما…" at bounding box center [691, 107] width 320 height 45
type textarea "الفول السوداني محمر أو مقلي، مملح قليلاً أو متبل، يقدم طعمًا كرانشي وجوزيًا وما…"
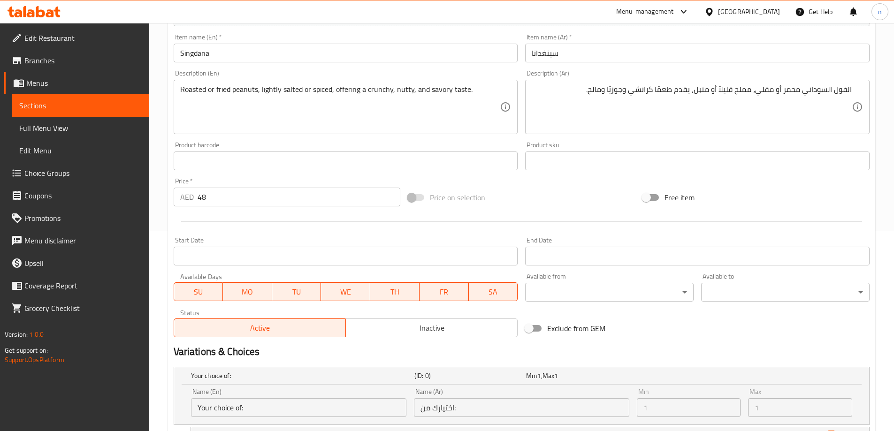
click at [596, 195] on div "Price on selection" at bounding box center [521, 197] width 235 height 25
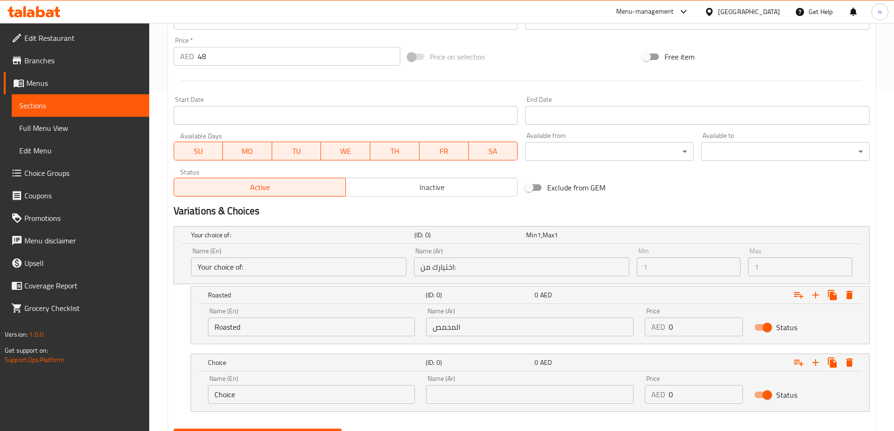
scroll to position [387, 0]
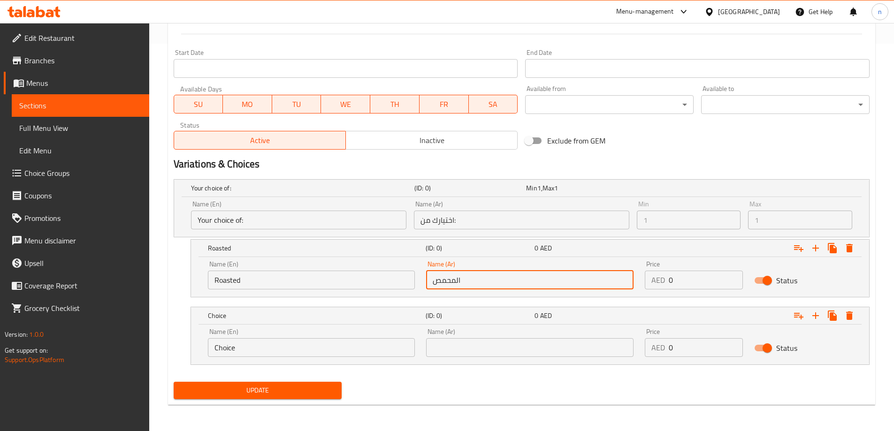
click at [450, 278] on input "المحمص" at bounding box center [529, 280] width 207 height 19
paste input "محمر"
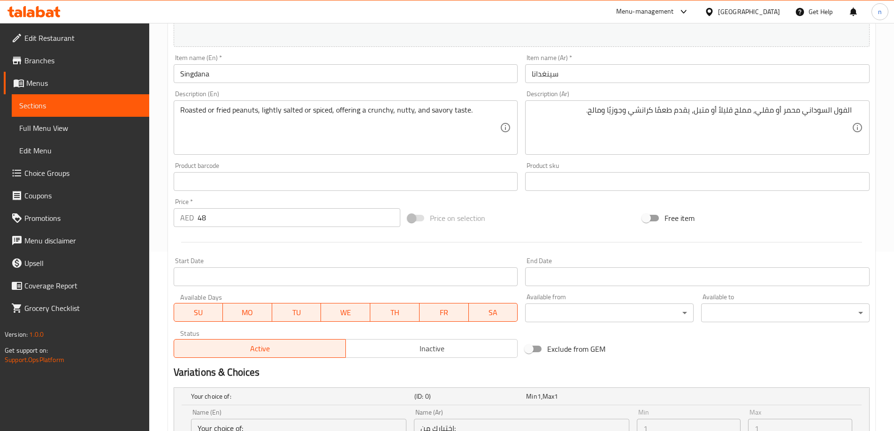
scroll to position [106, 0]
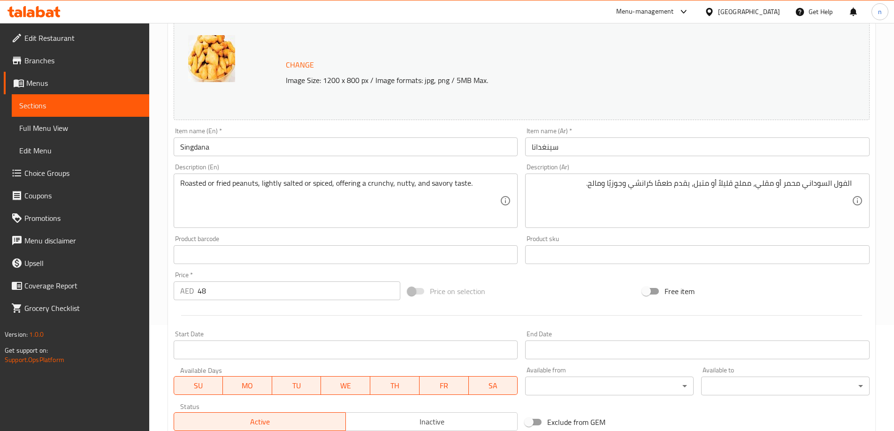
type input "محمر"
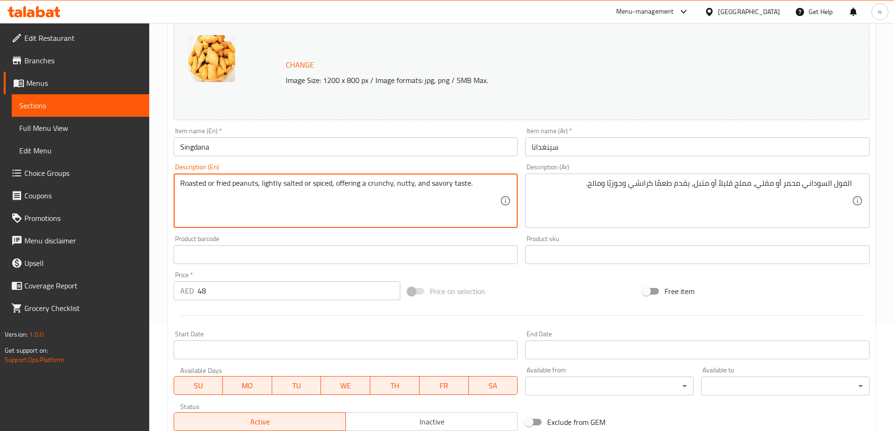
click at [223, 185] on textarea "Roasted or fried peanuts, lightly salted or spiced, offering a crunchy, nutty, …" at bounding box center [340, 201] width 320 height 45
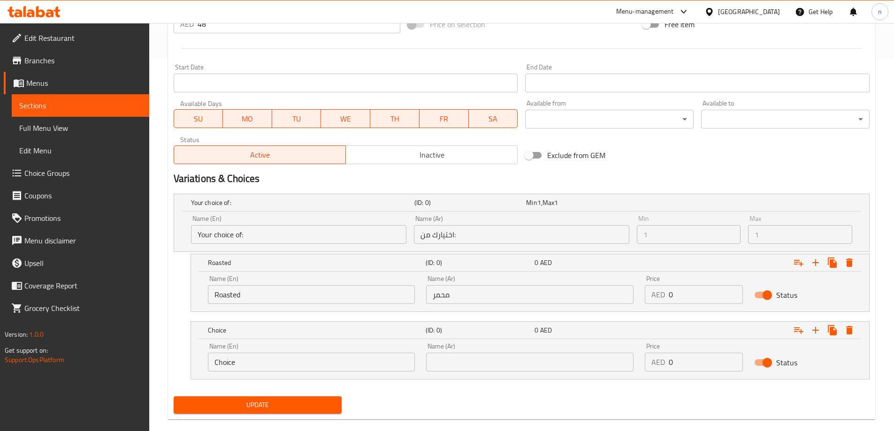
scroll to position [387, 0]
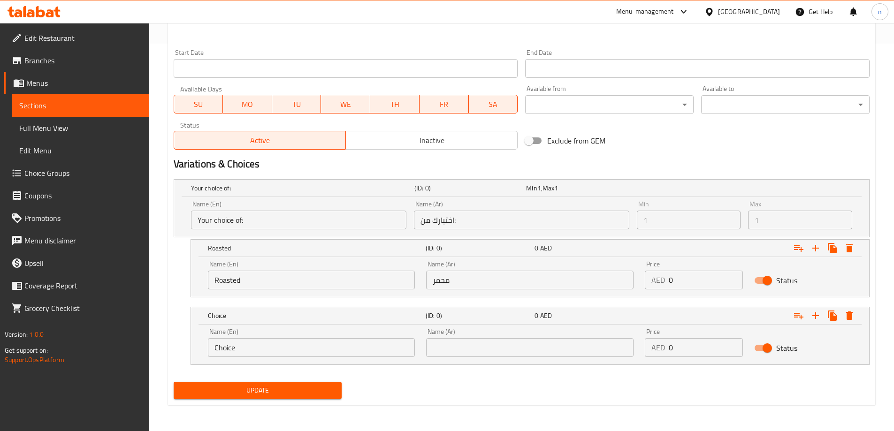
click at [244, 343] on input "Choice" at bounding box center [311, 347] width 207 height 19
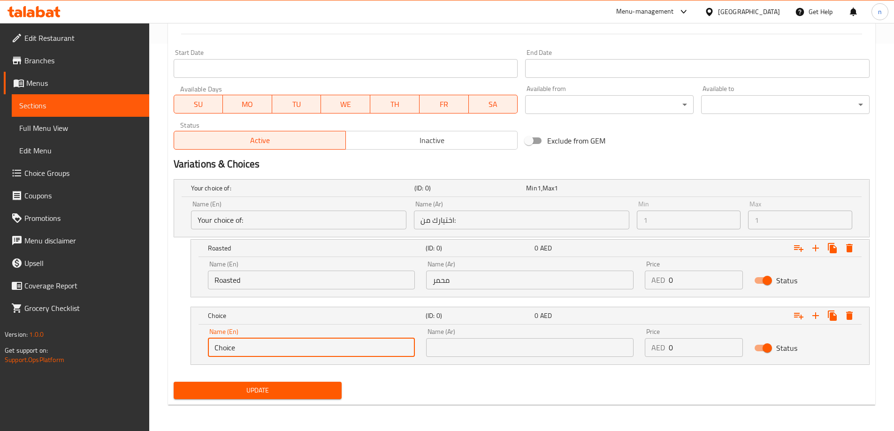
click at [244, 343] on input "Choice" at bounding box center [311, 347] width 207 height 19
paste input "fried"
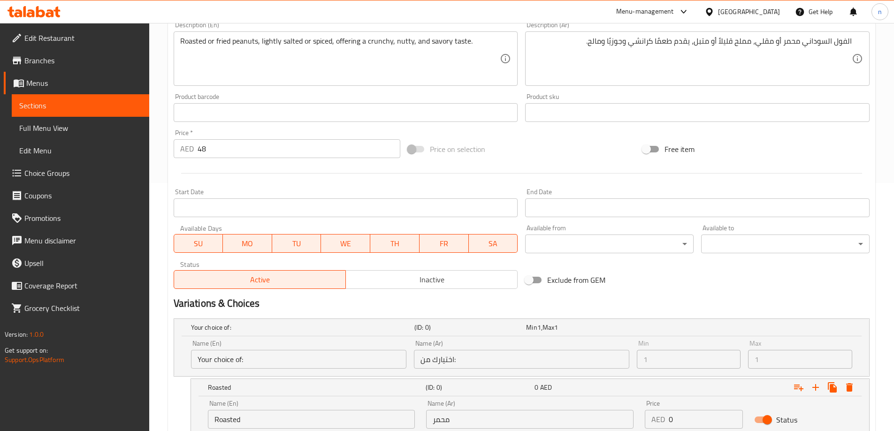
scroll to position [247, 0]
type input "fried"
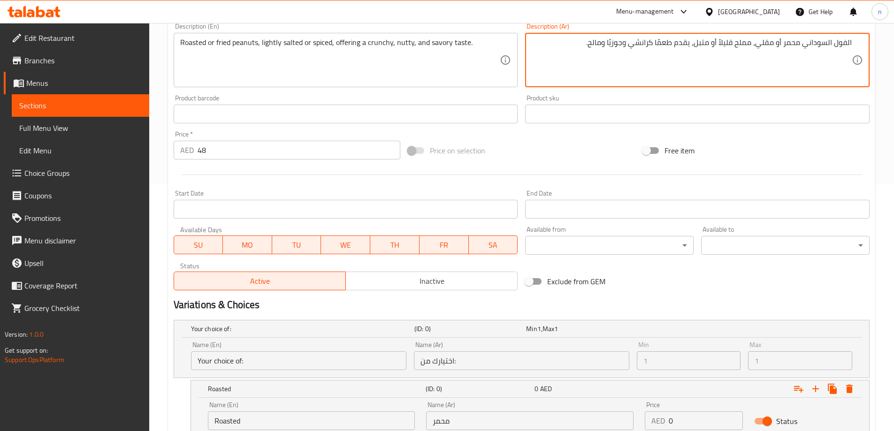
click at [766, 43] on textarea "الفول السوداني محمر أو مقلي، مملح قليلاً أو متبل، يقدم طعمًا كرانشي وجوزيًا وما…" at bounding box center [691, 60] width 320 height 45
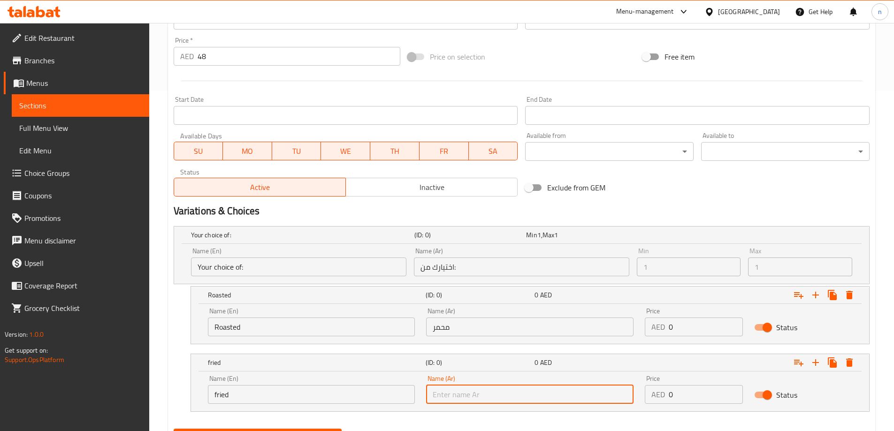
click at [471, 398] on input "text" at bounding box center [529, 394] width 207 height 19
paste input "مقلي"
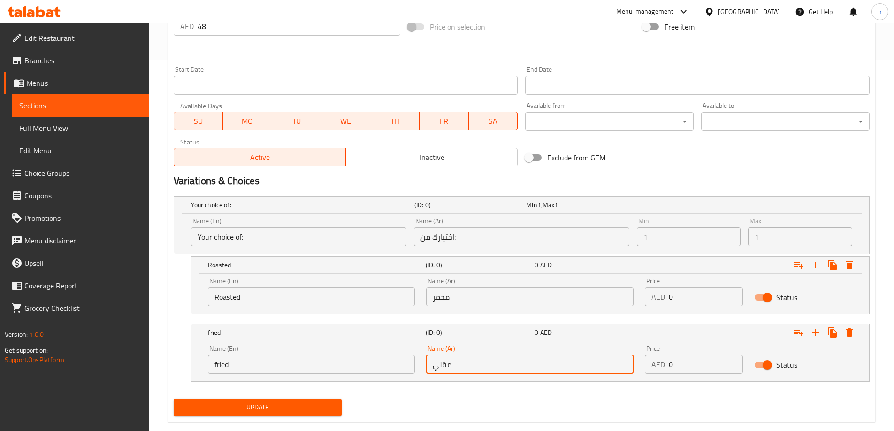
scroll to position [387, 0]
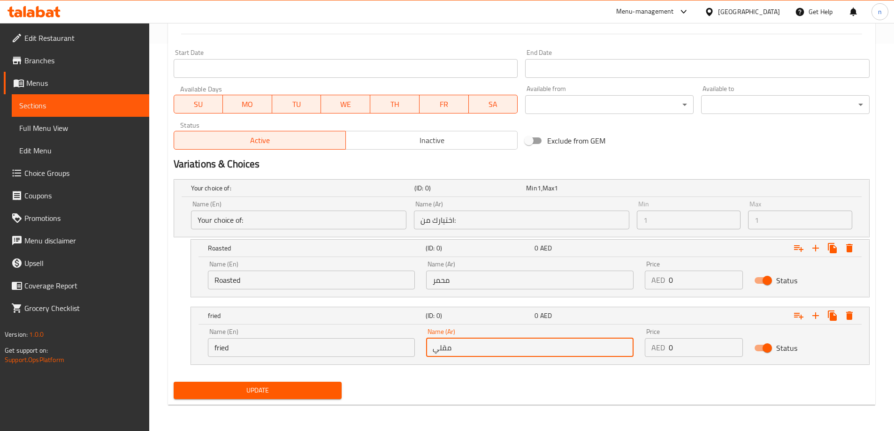
type input "مقلي"
click at [276, 388] on span "Update" at bounding box center [257, 391] width 153 height 12
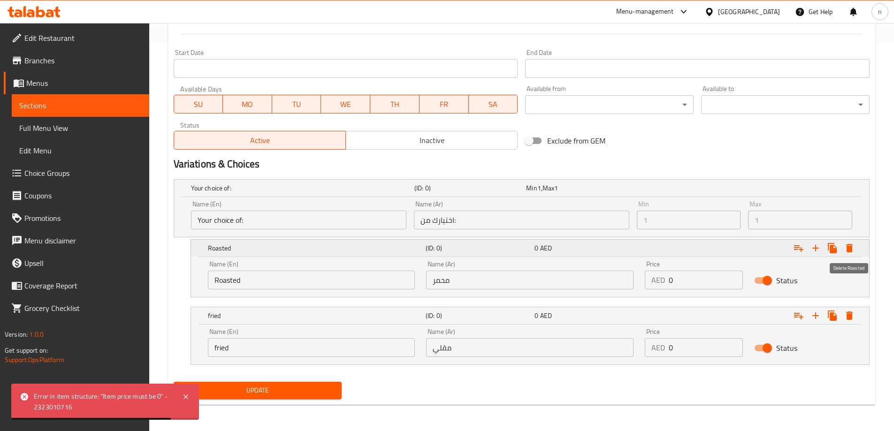
click at [842, 246] on button "Expand" at bounding box center [849, 248] width 17 height 17
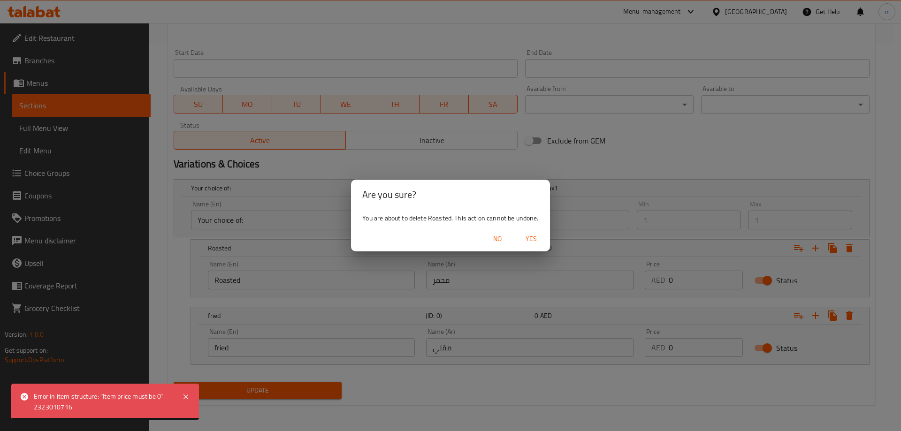
click at [534, 227] on div "No Yes" at bounding box center [450, 239] width 198 height 25
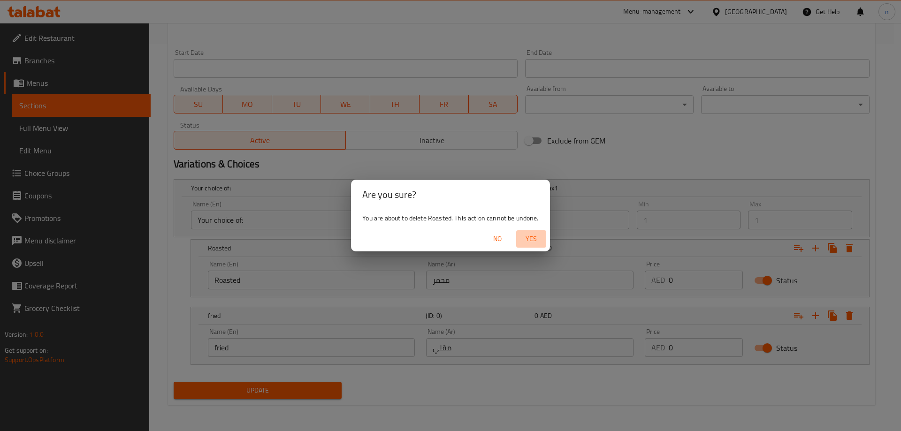
click at [533, 236] on span "Yes" at bounding box center [531, 239] width 23 height 12
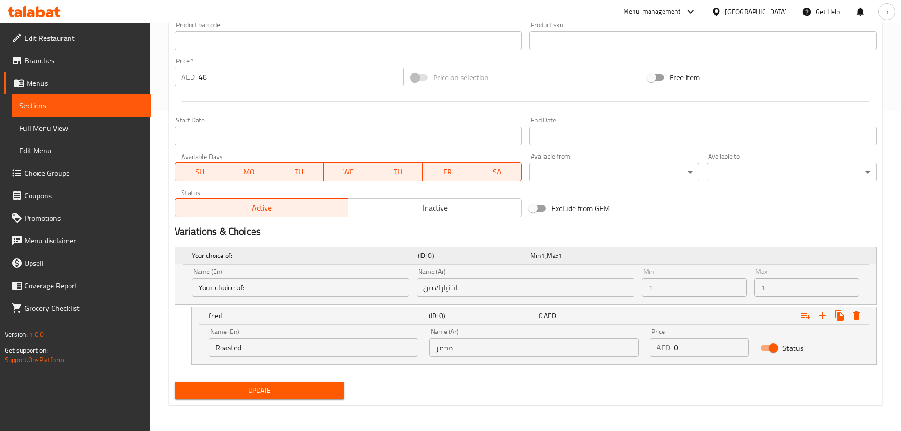
scroll to position [320, 0]
click at [841, 312] on button "Expand" at bounding box center [849, 315] width 17 height 17
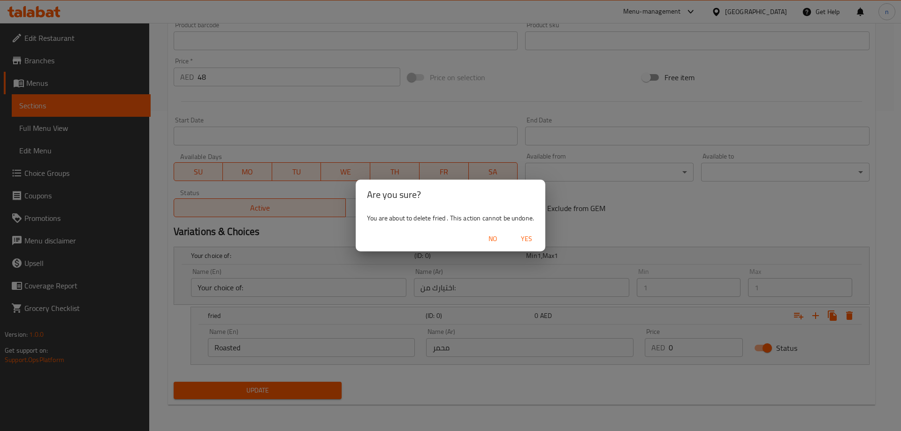
click at [541, 238] on button "Yes" at bounding box center [526, 238] width 30 height 17
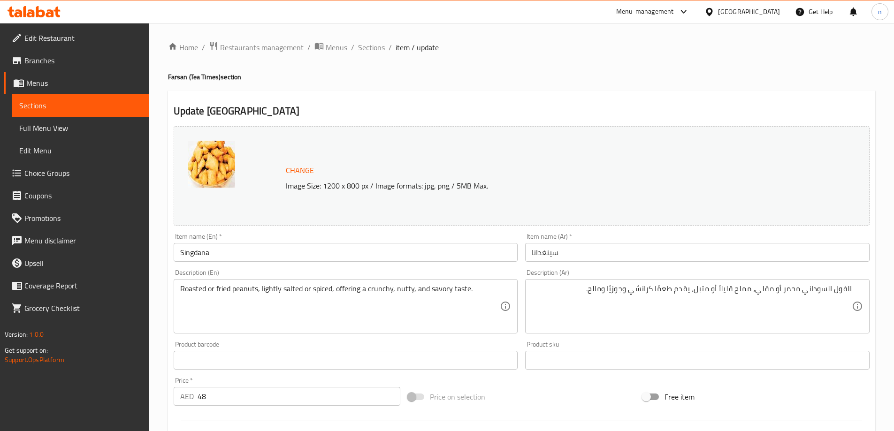
scroll to position [0, 0]
click at [190, 252] on input "Singdana" at bounding box center [346, 252] width 344 height 19
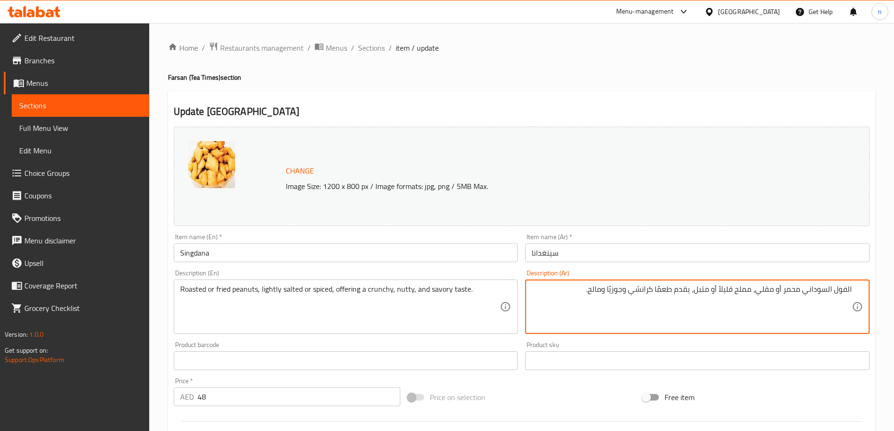
click at [799, 287] on textarea "الفول السوداني محمر أو مقلي، مملح قليلاً أو متبل، يقدم طعمًا كرانشي وجوزيًا وما…" at bounding box center [691, 307] width 320 height 45
type textarea "الفول السوداني مشوي أو مقلي، مملح قليلاً أو متبل، يقدم طعمًا كرانشي وجوزيًا وما…"
click at [367, 47] on span "Sections" at bounding box center [371, 47] width 27 height 11
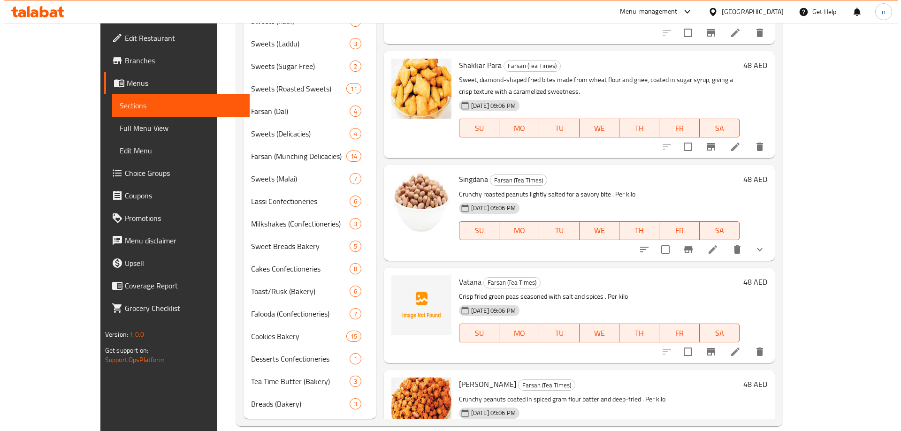
scroll to position [436, 0]
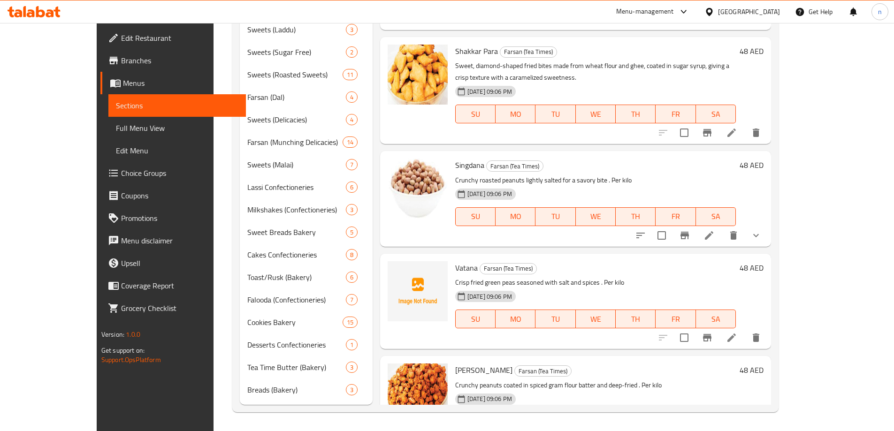
click at [455, 261] on span "Vatana" at bounding box center [466, 268] width 23 height 14
copy h6 "Vatana"
click at [759, 334] on icon "delete" at bounding box center [755, 338] width 7 height 8
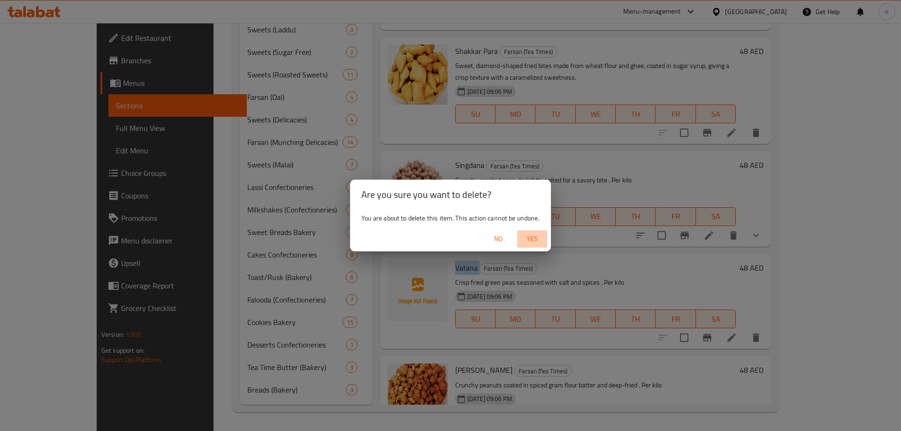
click at [531, 238] on span "Yes" at bounding box center [532, 239] width 23 height 12
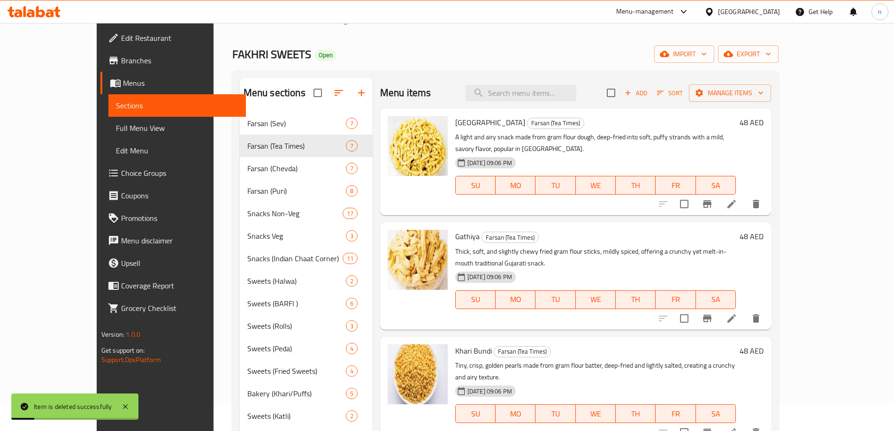
scroll to position [0, 0]
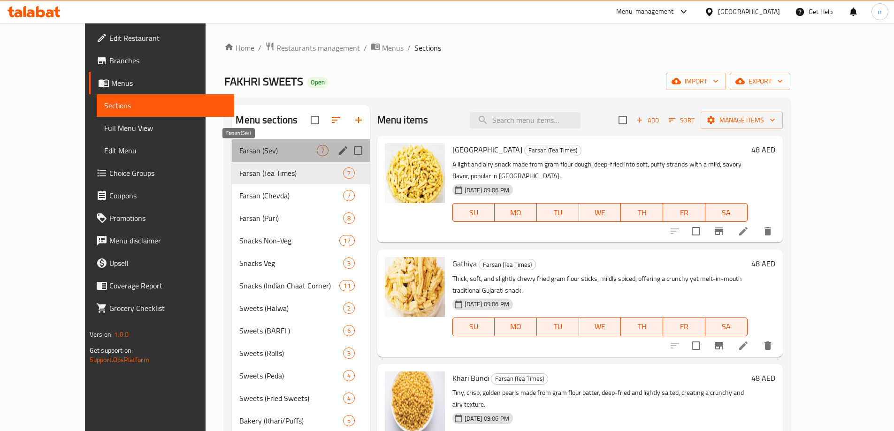
click at [274, 149] on span "Farsan (Sev)" at bounding box center [277, 150] width 77 height 11
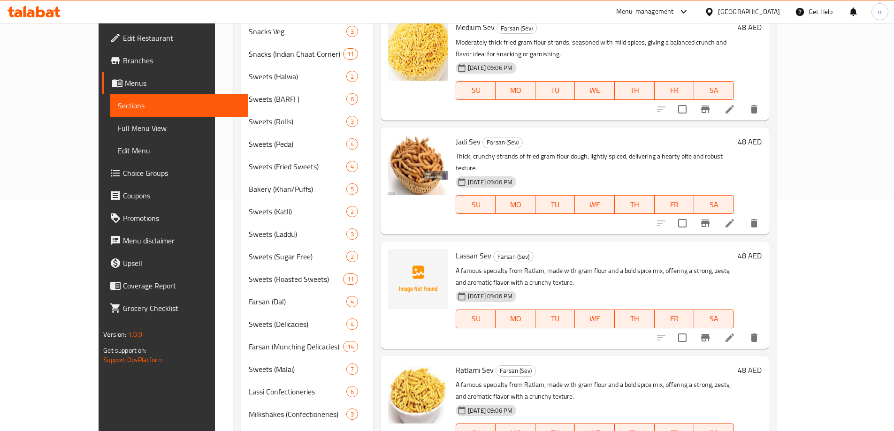
scroll to position [235, 0]
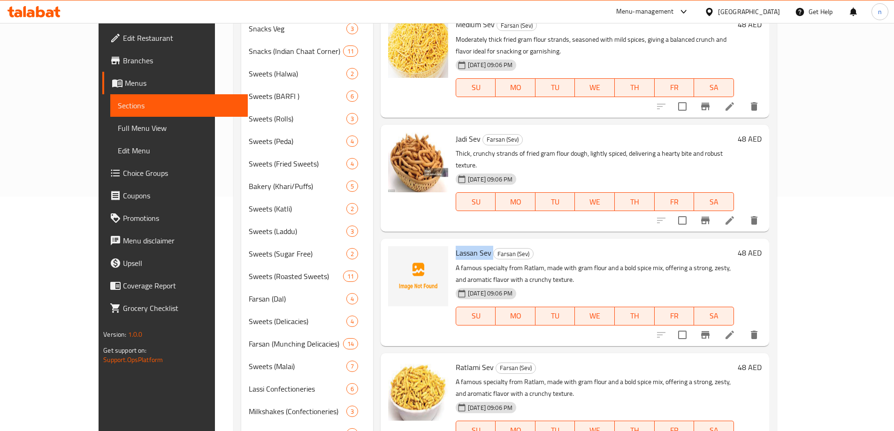
drag, startPoint x: 431, startPoint y: 216, endPoint x: 470, endPoint y: 221, distance: 38.8
click at [470, 246] on h6 "Lassan Sev Farsan (Sev)" at bounding box center [594, 252] width 278 height 13
copy h6 "Lassan Sev"
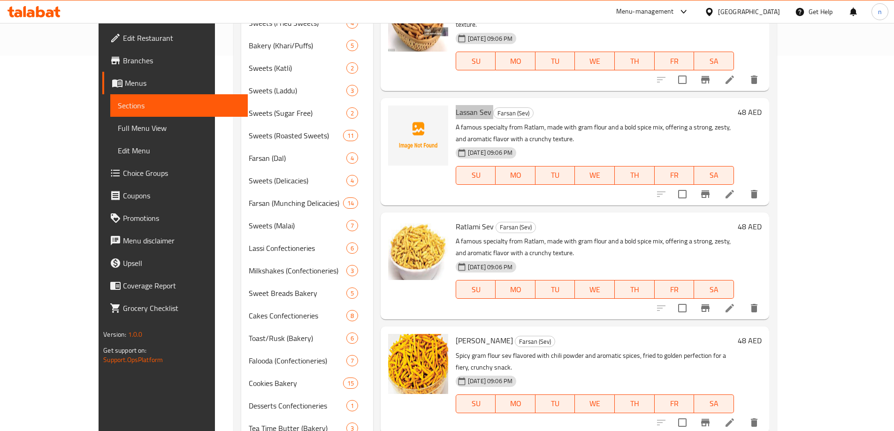
scroll to position [422, 0]
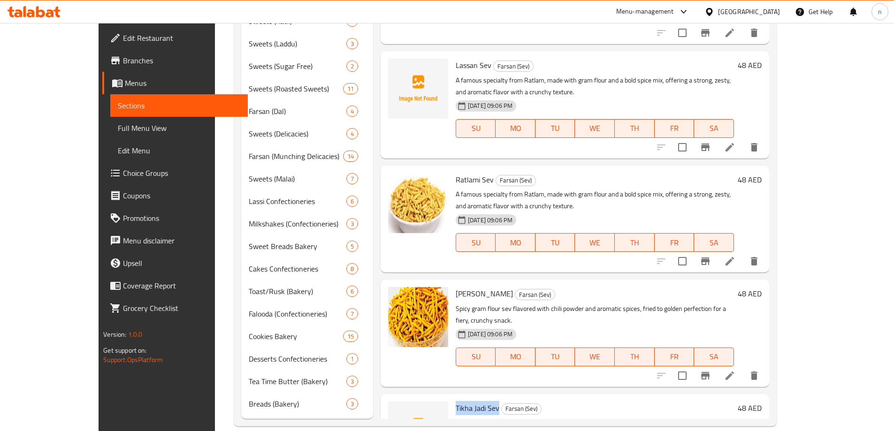
drag, startPoint x: 432, startPoint y: 334, endPoint x: 475, endPoint y: 340, distance: 43.5
click at [475, 402] on h6 "Tikha Jadi Sev Farsan (Sev)" at bounding box center [594, 408] width 278 height 13
copy span "Tikha Jadi Sev"
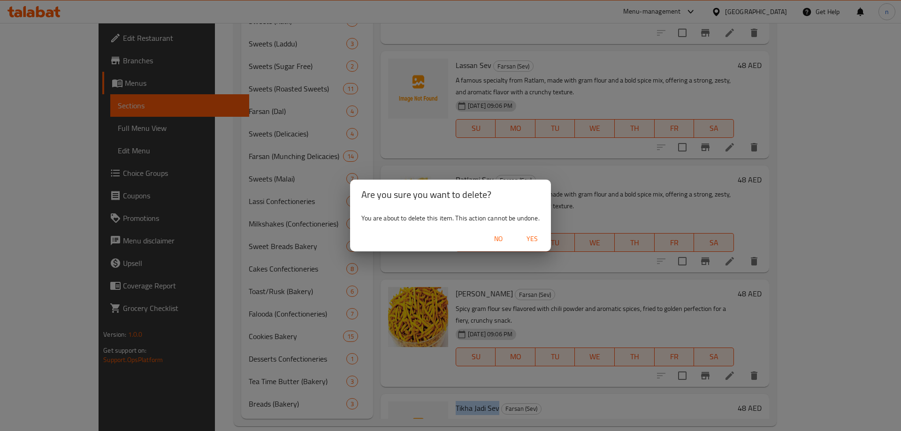
click at [524, 241] on span "Yes" at bounding box center [532, 239] width 23 height 12
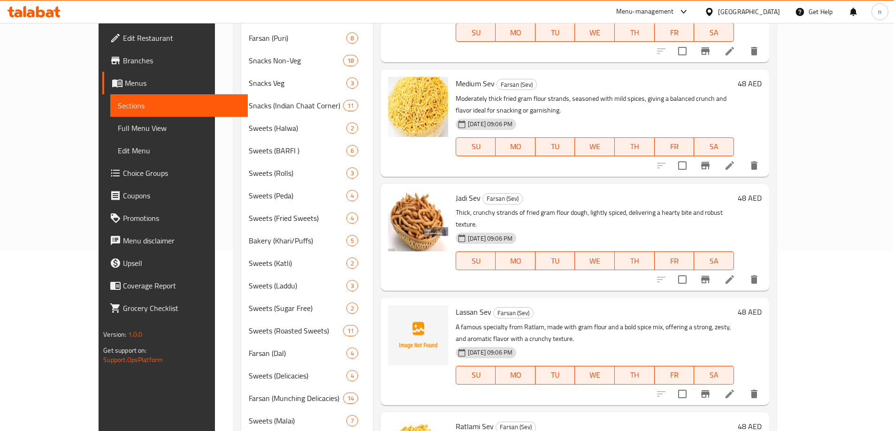
scroll to position [281, 0]
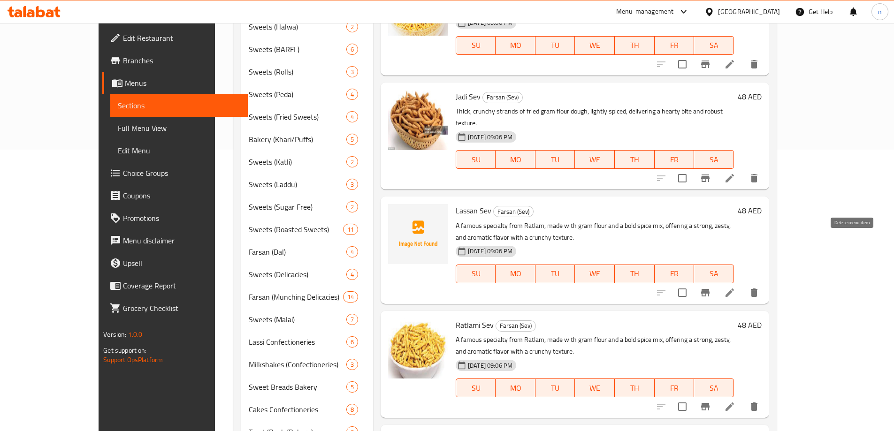
click at [757, 288] on icon "delete" at bounding box center [754, 292] width 7 height 8
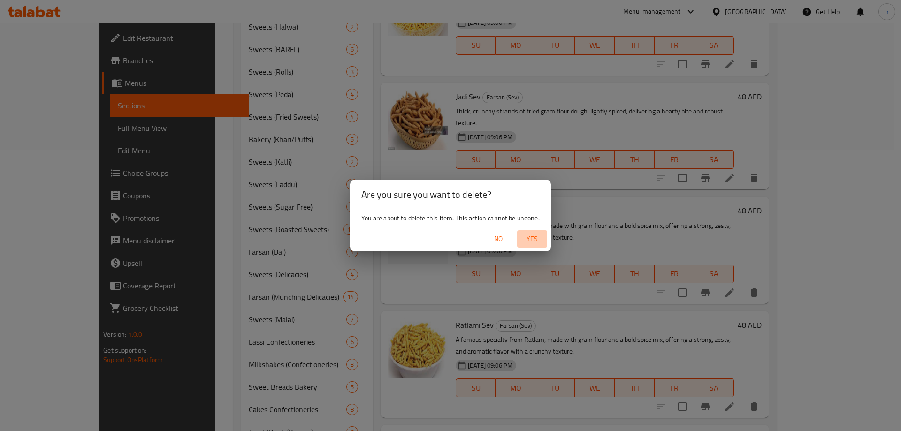
click at [530, 242] on span "Yes" at bounding box center [532, 239] width 23 height 12
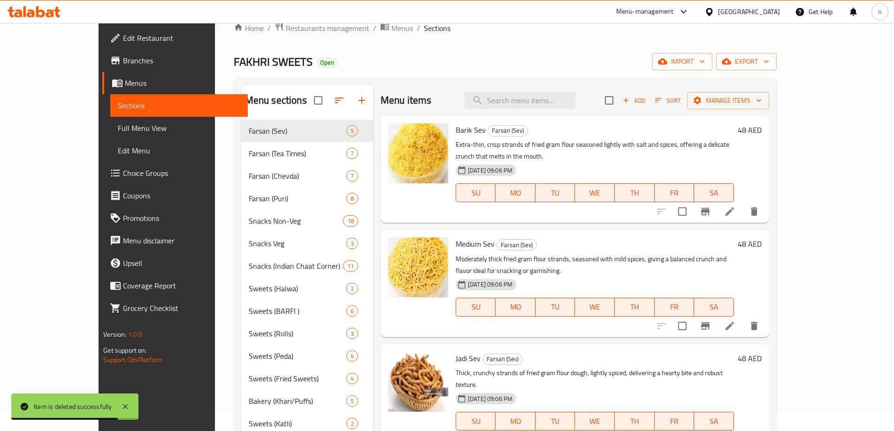
scroll to position [0, 0]
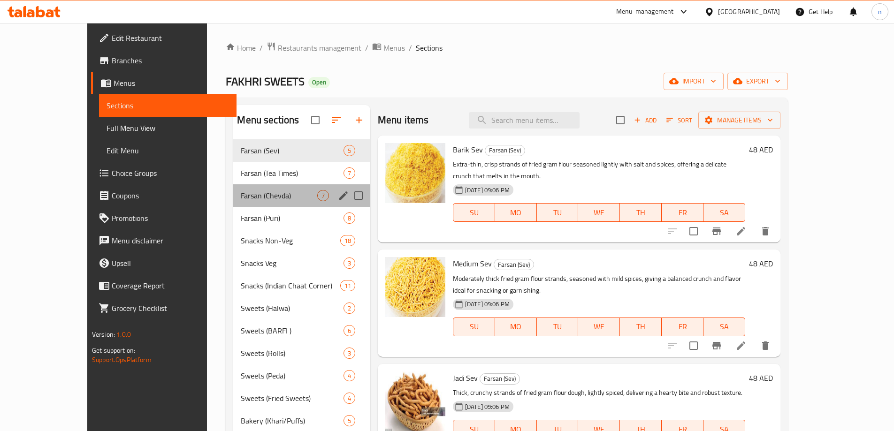
click at [263, 188] on div "Farsan (Chevda) 7" at bounding box center [301, 195] width 137 height 23
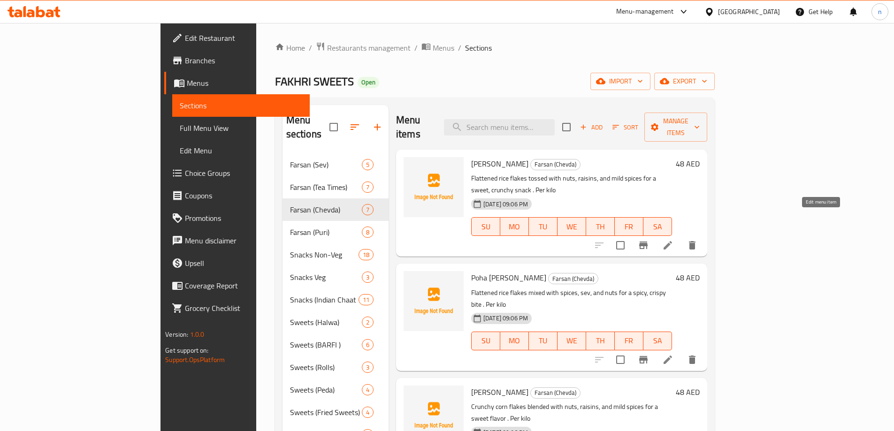
click at [673, 240] on icon at bounding box center [667, 245] width 11 height 11
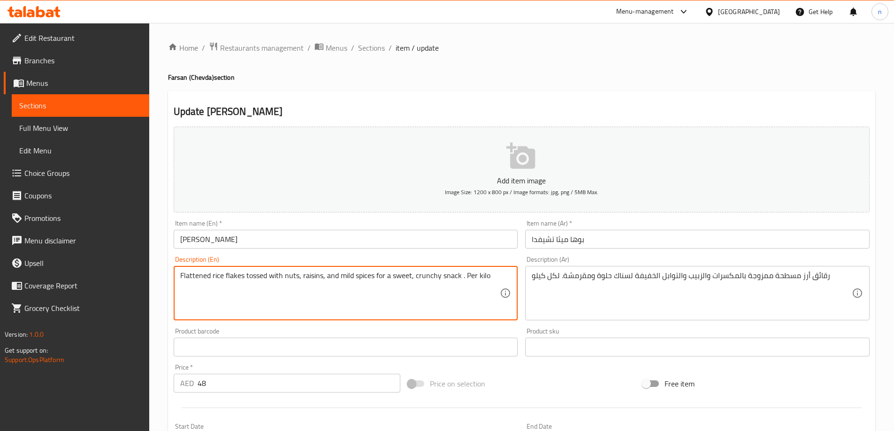
click at [379, 274] on textarea "Flattened rice flakes tossed with nuts, raisins, and mild spices for a sweet, c…" at bounding box center [340, 293] width 320 height 45
paste textarea "lightly fried and coated with sugar, ghee, and mild spices, mixed with nuts and…"
type textarea "Flattened rice flakes lightly fried and coated with sugar, ghee, and mild spice…"
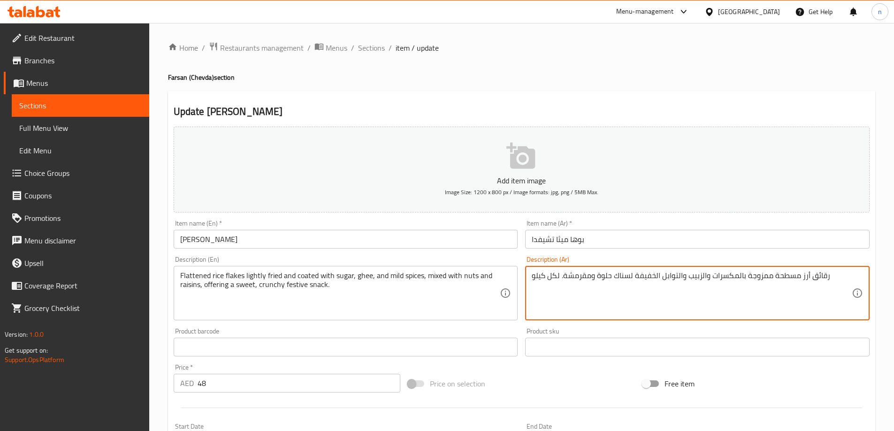
click at [608, 277] on textarea "رقائق أرز مسطحة ممزوجة بالمكسرات والزبيب والتوابل الخفيفة لسناك حلوة ومقرمشة. ل…" at bounding box center [691, 293] width 320 height 45
paste textarea "لأرز المسطحة المقلية قليلاً والمغطاة بالسكر والسمن والتوابل الخفيفة، والممزوجة …"
click at [600, 281] on textarea "رقائق الأرز المسطحة المقلية قليلاً والمغطاة بالسكر والسمن والتوابل الخفيفة، وال…" at bounding box center [691, 293] width 320 height 45
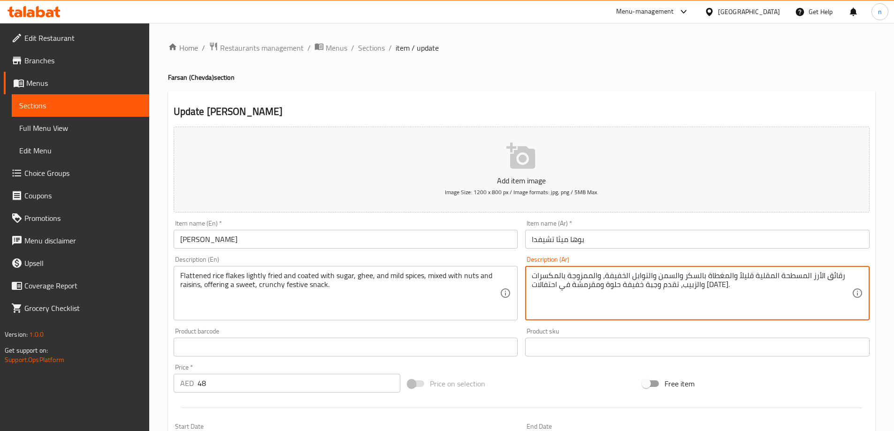
click at [600, 281] on textarea "رقائق الأرز المسطحة المقلية قليلاً والمغطاة بالسكر والسمن والتوابل الخفيفة، وال…" at bounding box center [691, 293] width 320 height 45
click at [760, 305] on textarea "رقائق الأرز المسطحة المقلية قليلاً والمغطاة بالسكر والسمن والتوابل الخفيفة، وال…" at bounding box center [691, 293] width 320 height 45
click at [842, 275] on textarea "رقائق الأرز المسطحة المقلية قليلاً والمغطاة بالسكر والسمن والتوابل الخفيفة، وال…" at bounding box center [691, 293] width 320 height 45
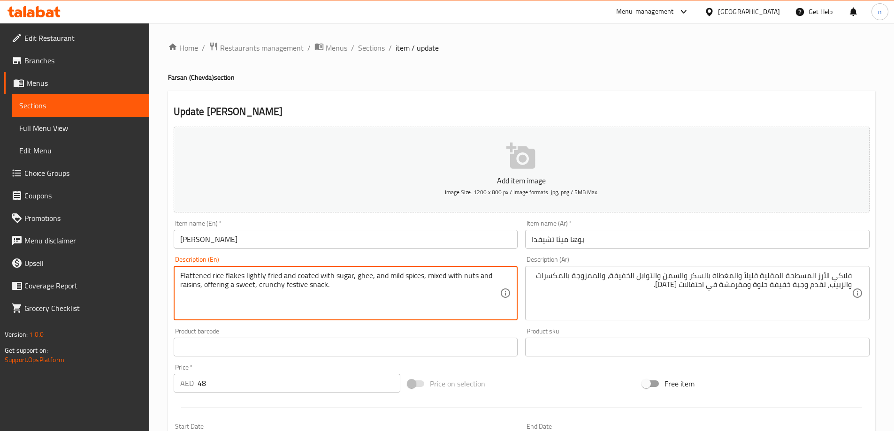
click at [190, 275] on textarea "Flattened rice flakes lightly fried and coated with sugar, ghee, and mild spice…" at bounding box center [340, 293] width 320 height 45
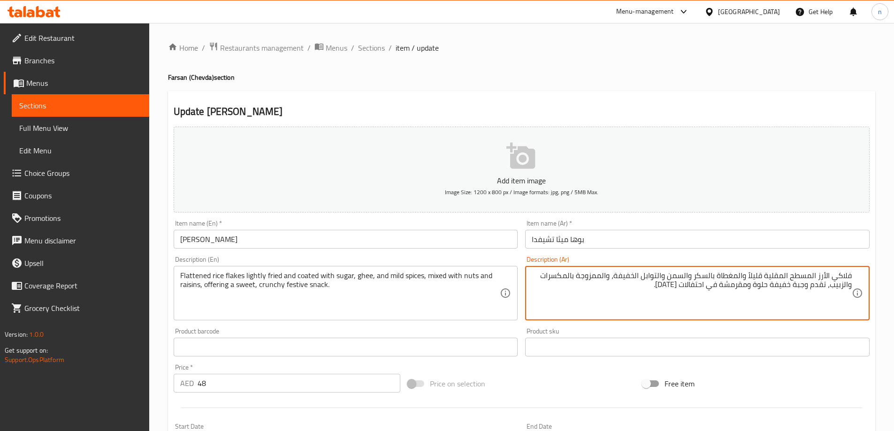
click at [765, 277] on textarea "فلاكي الأرز المسطح المقلية قليلاً والمغطاة بالسكر والسمن والتوابل الخفيفة، والم…" at bounding box center [691, 293] width 320 height 45
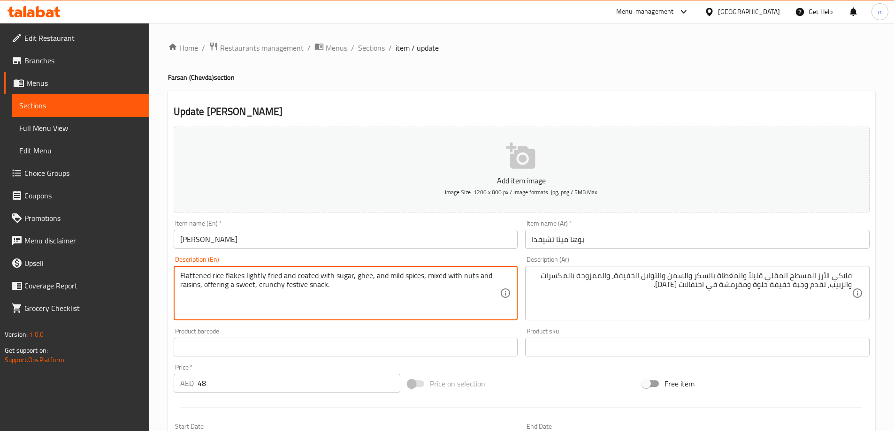
click at [296, 284] on textarea "Flattened rice flakes lightly fried and coated with sugar, ghee, and mild spice…" at bounding box center [340, 293] width 320 height 45
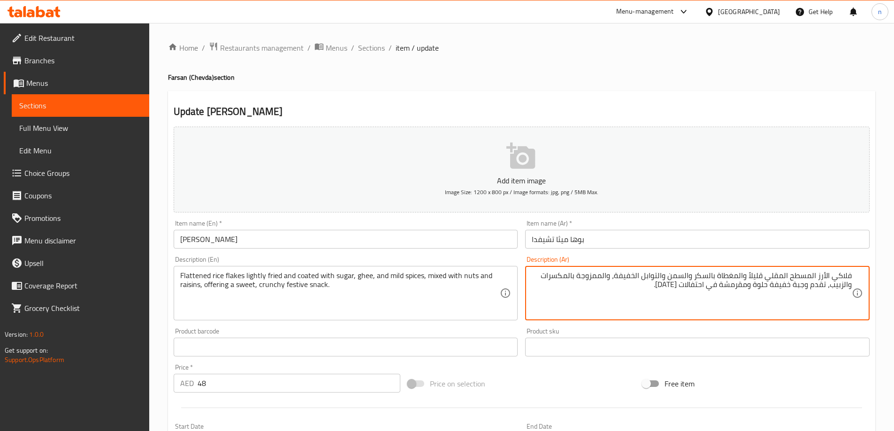
click at [760, 288] on textarea "فلاكي الأرز المسطح المقلي قليلاً والمغطاة بالسكر والسمن والتوابل الخفيفة، والمم…" at bounding box center [691, 293] width 320 height 45
paste textarea "فستڤ"
click at [734, 287] on textarea "فلاكي الأرز المسطح المقلي قليلاً والمغطاة بالسكر والسمن والتوابل الخفيفة، والمم…" at bounding box center [691, 293] width 320 height 45
drag, startPoint x: 645, startPoint y: 286, endPoint x: 715, endPoint y: 293, distance: 70.7
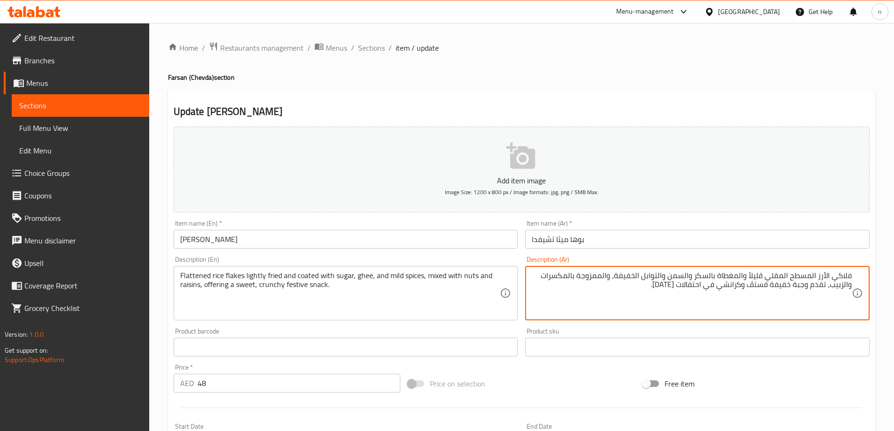
click at [715, 293] on textarea "فلاكي الأرز المسطح المقلي قليلاً والمغطاة بالسكر والسمن والتوابل الخفيفة، والمم…" at bounding box center [691, 293] width 320 height 45
type textarea "فلاكي الأرز المسطح المقلي قليلاً والمغطاة بالسكر والسمن والتوابل الخفيفة، والمم…"
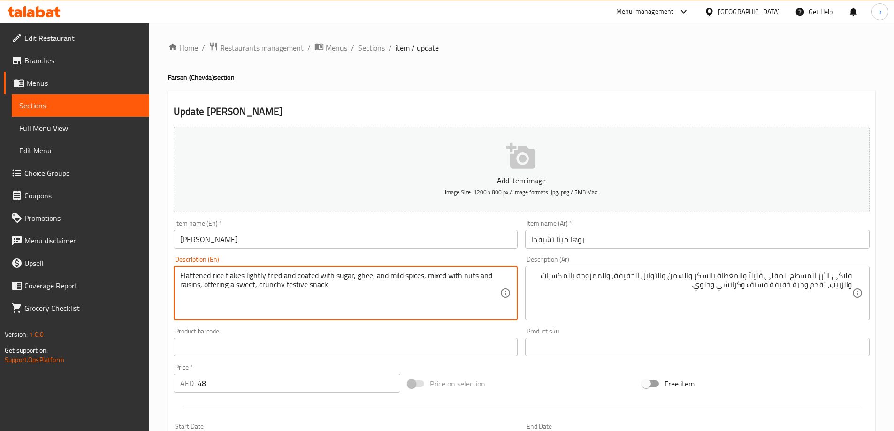
click at [241, 285] on textarea "Flattened rice flakes lightly fried and coated with sugar, ghee, and mild spice…" at bounding box center [340, 293] width 320 height 45
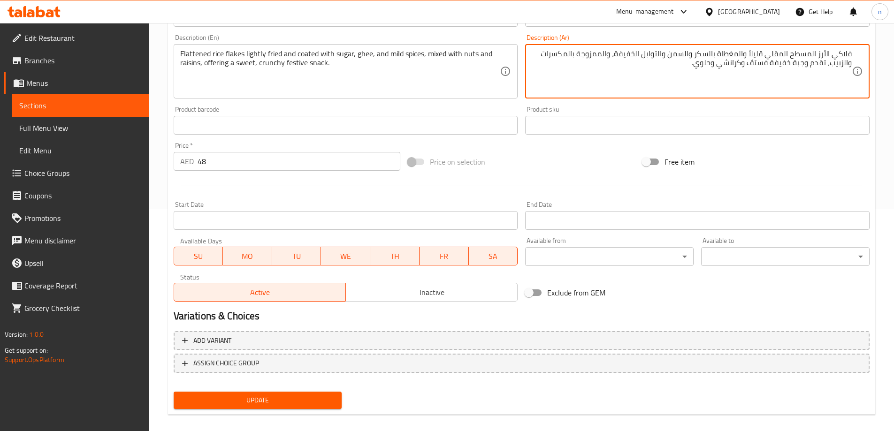
scroll to position [232, 0]
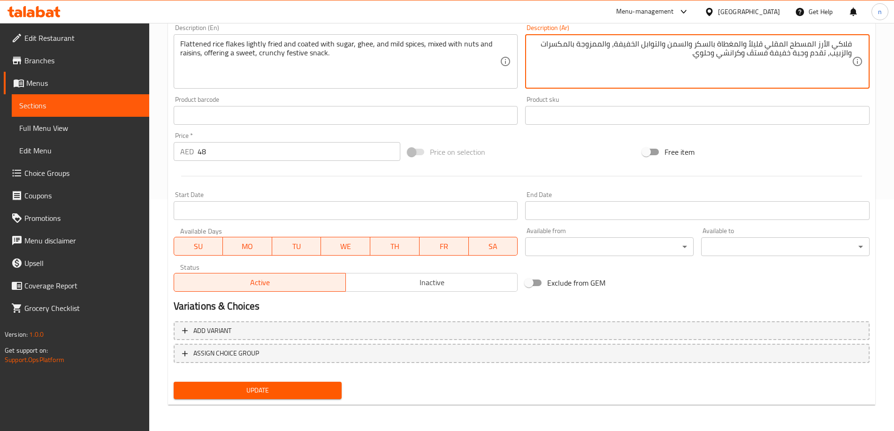
click at [311, 397] on button "Update" at bounding box center [258, 390] width 168 height 17
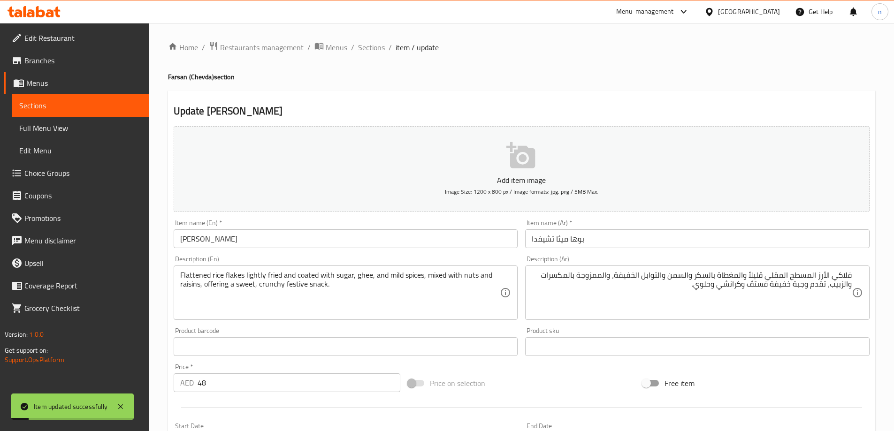
scroll to position [0, 0]
click at [371, 46] on span "Sections" at bounding box center [371, 47] width 27 height 11
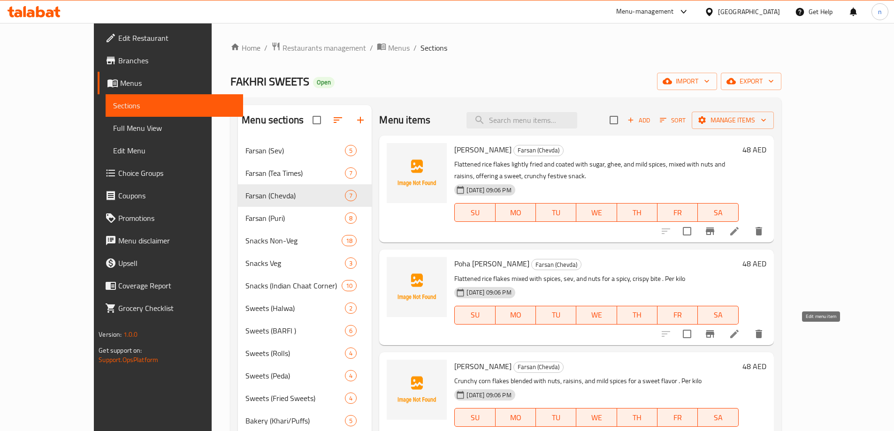
click at [738, 337] on icon at bounding box center [734, 334] width 8 height 8
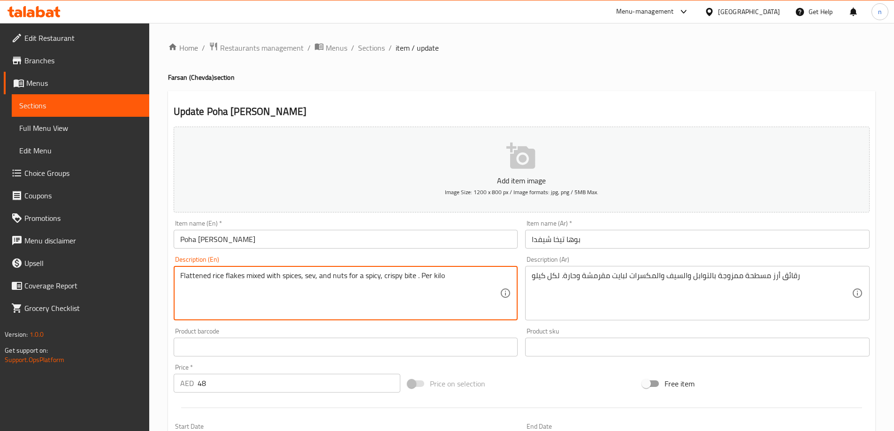
click at [290, 271] on textarea "Flattened rice flakes mixed with spices, sev, and nuts for a spicy, crispy bite…" at bounding box center [340, 293] width 320 height 45
paste textarea "tempered with chili, curry leaves, and spices, blended with peanuts and sev, cr…"
type textarea "Flattened rice flakes tempered with chili, curry leaves, and spices, blended wi…"
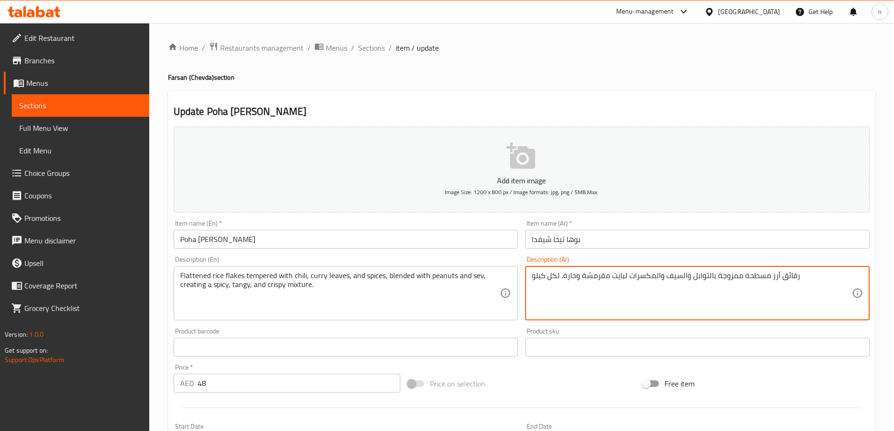
click at [592, 274] on textarea "رقائق أرز مسطحة ممزوجة بالتوابل والسيف والمكسرات لبايت مقرمشة وحارة. لكل كيلو" at bounding box center [691, 293] width 320 height 45
paste textarea "لأرز المسطحة الممزوجة بالفلفل الحار وأوراق الكاري والتوابل، والممزوجة بالفول ال…"
click at [592, 274] on textarea "رقائق الأرز المسطحة الممزوجة بالفلفل الحار وأوراق الكاري والتوابل، والممزوجة با…" at bounding box center [691, 293] width 320 height 45
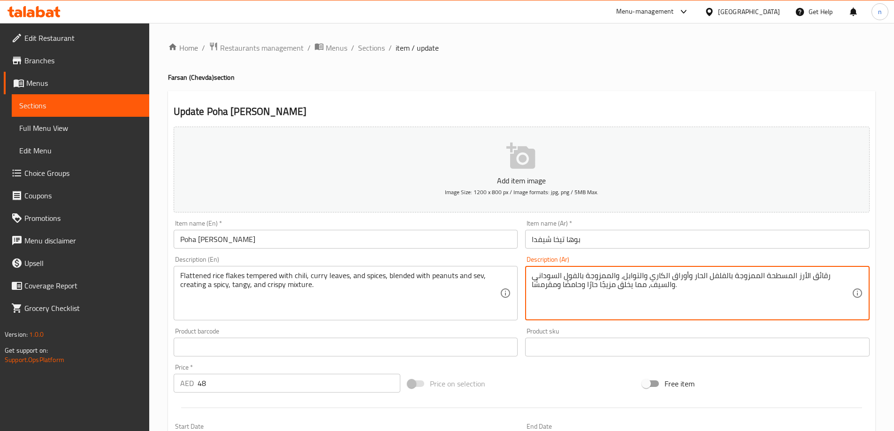
click at [592, 274] on textarea "رقائق الأرز المسطحة الممزوجة بالفلفل الحار وأوراق الكاري والتوابل، والممزوجة با…" at bounding box center [691, 293] width 320 height 45
click at [786, 305] on textarea "رقائق الأرز المسطحة الممزوجة بالفلفل الحار وأوراق الكاري والتوابل، والممزوجة با…" at bounding box center [691, 293] width 320 height 45
click at [836, 274] on textarea "رقائق الأرز المسطحة الممزوجة بالفلفل الحار وأوراق الكاري والتوابل، والممزوجة با…" at bounding box center [691, 293] width 320 height 45
click at [839, 273] on textarea "رقائق الأرز المسطحة الممزوجة بالفلفل الحار وأوراق الكاري والتوابل، والممزوجة با…" at bounding box center [691, 293] width 320 height 45
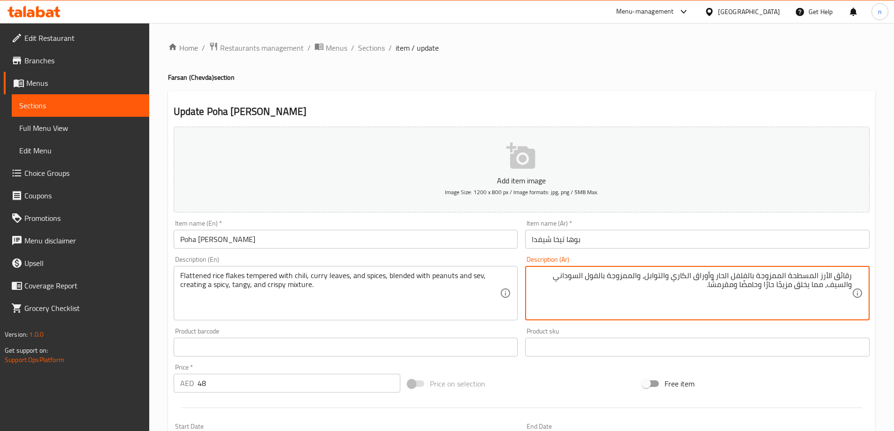
click at [839, 273] on textarea "رقائق الأرز المسطحة الممزوجة بالفلفل الحار وأوراق الكاري والتوابل، والممزوجة با…" at bounding box center [691, 293] width 320 height 45
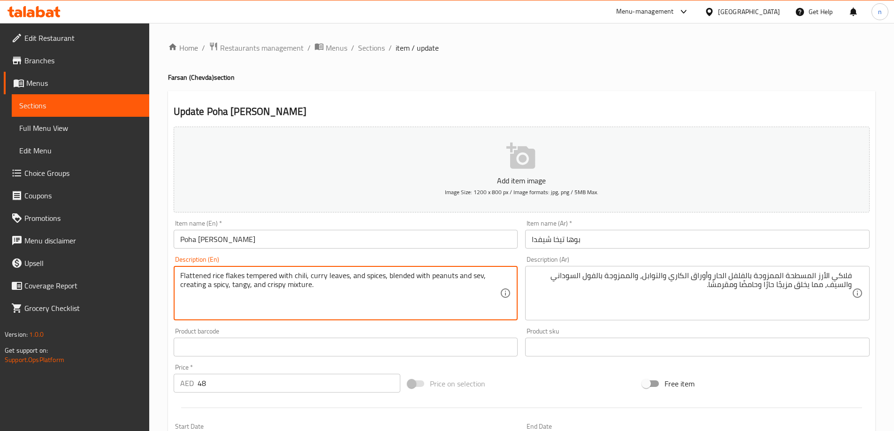
click at [264, 274] on textarea "Flattened rice flakes tempered with chili, curry leaves, and spices, blended wi…" at bounding box center [340, 293] width 320 height 45
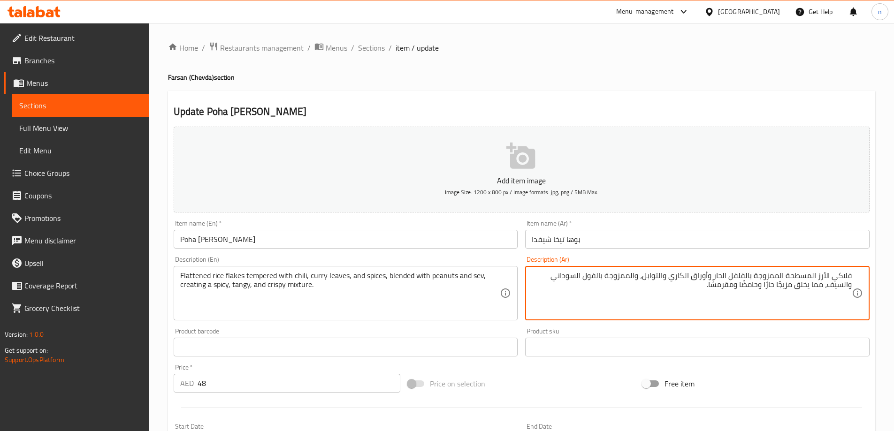
click at [766, 277] on textarea "فلاكي الأرز المسطحة الممزوجة بالفلفل الحار وأوراق الكاري والتوابل، والممزوجة با…" at bounding box center [691, 293] width 320 height 45
paste textarea "ـمـبرد"
click at [780, 284] on textarea "فلاكي الأرز المسطحة تـمـبرد بالفلفل الحار وأوراق الكاري والتوابل، والممزوجة بال…" at bounding box center [691, 293] width 320 height 45
click at [752, 286] on textarea "فلاكي الأرز المسطحة تـمـبرد بالفلفل الحار وأوراق الكاري والتوابل، والممزوجة بال…" at bounding box center [691, 293] width 320 height 45
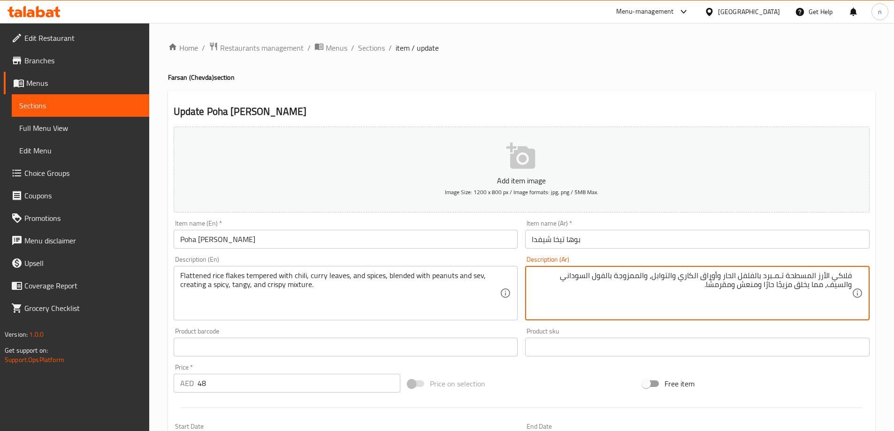
click at [752, 286] on textarea "فلاكي الأرز المسطحة تـمـبرد بالفلفل الحار وأوراق الكاري والتوابل، والممزوجة بال…" at bounding box center [691, 293] width 320 height 45
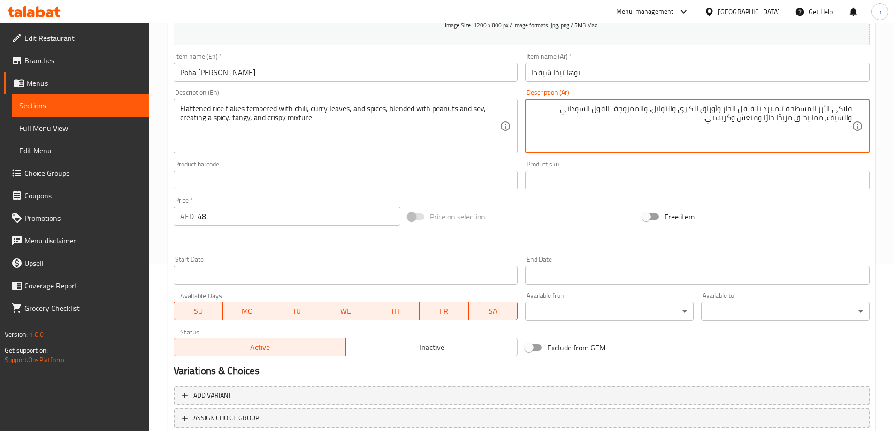
scroll to position [232, 0]
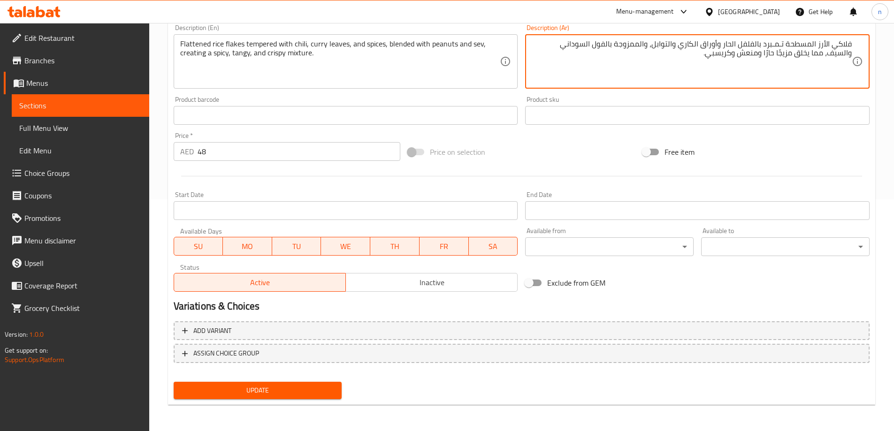
type textarea "فلاكي الأرز المسطحة تـمـبرد بالفلفل الحار وأوراق الكاري والتوابل، والممزوجة بال…"
click at [309, 387] on span "Update" at bounding box center [257, 391] width 153 height 12
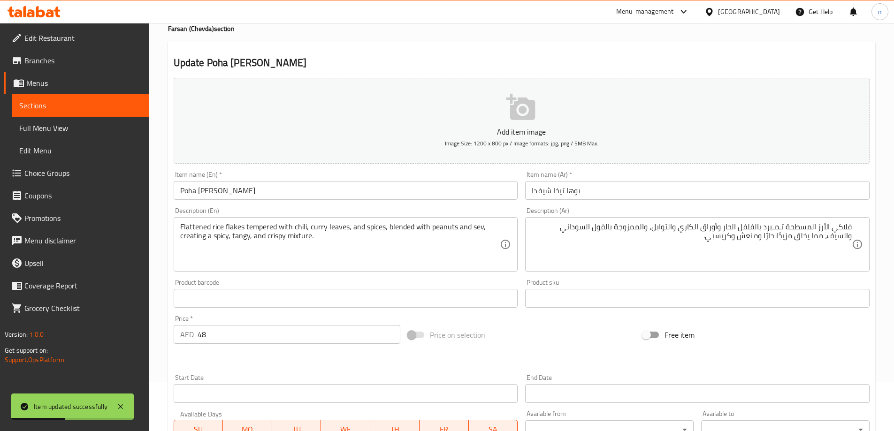
scroll to position [0, 0]
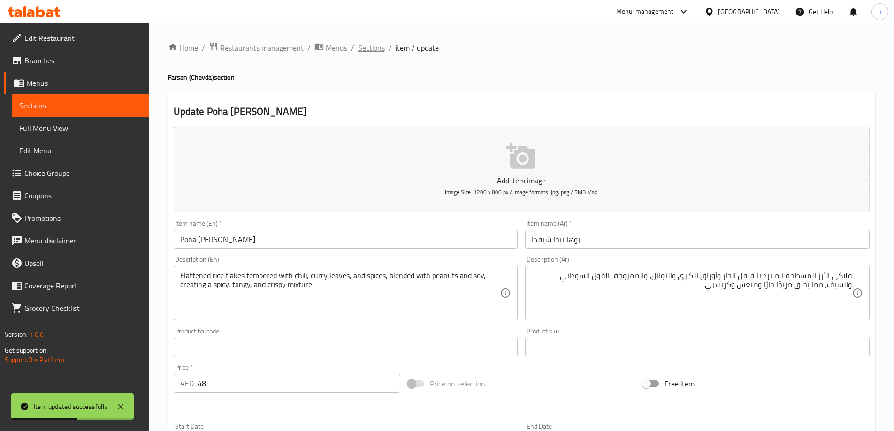
click at [379, 50] on span "Sections" at bounding box center [371, 47] width 27 height 11
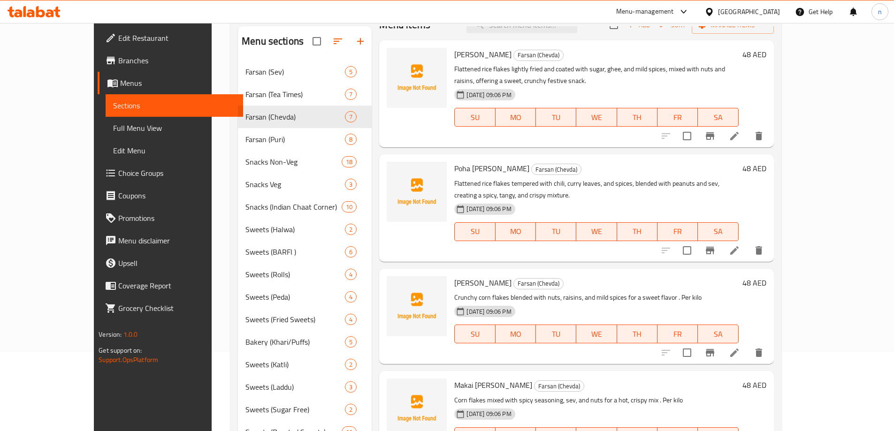
scroll to position [94, 0]
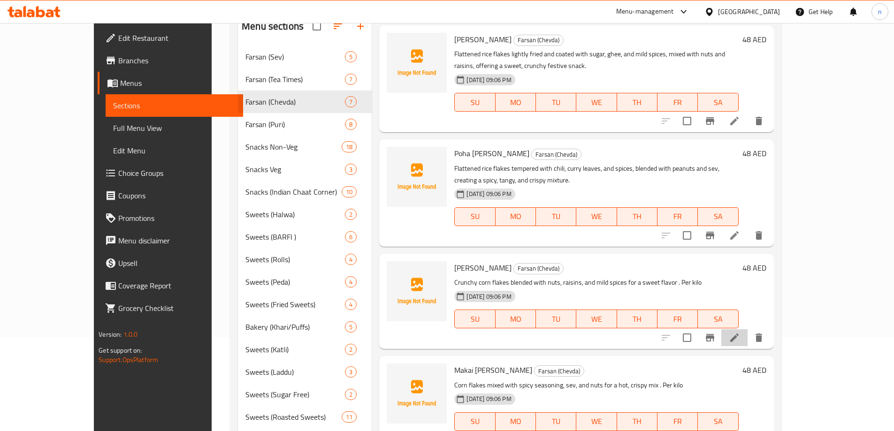
click at [747, 329] on li at bounding box center [734, 337] width 26 height 17
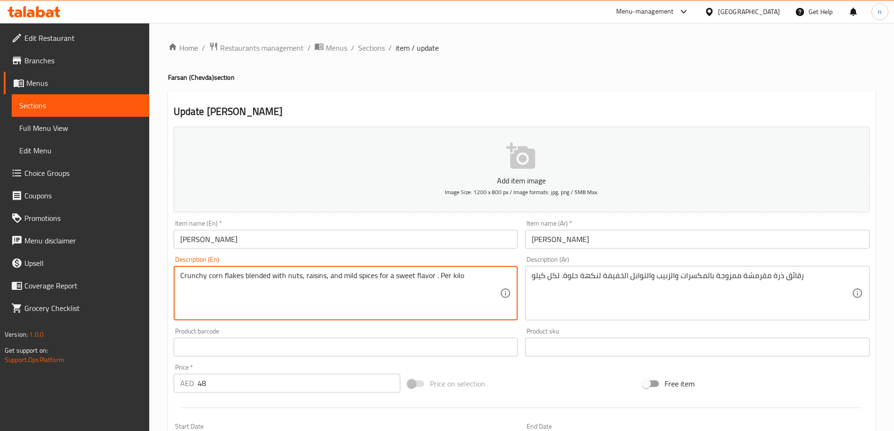
click at [237, 281] on textarea "Crunchy corn flakes blended with nuts, raisins, and mild spices for a sweet fla…" at bounding box center [340, 293] width 320 height 45
paste textarea "lightly sweetened with sugar and ghee, mixed with nuts and dry fruits, giving a…"
type textarea "Crunchy corn flakes lightly sweetened with sugar and ghee, mixed with nuts and …"
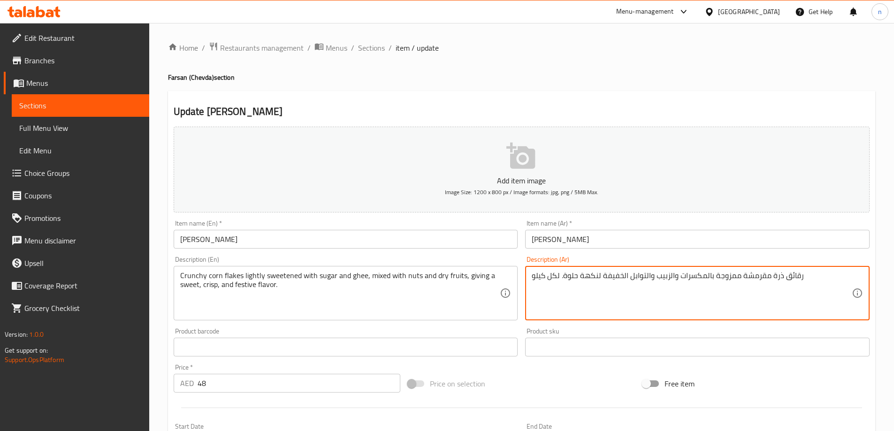
click at [592, 281] on textarea "رقائق ذرة مقرمشة ممزوجة بالمكسرات والزبيب والتوابل الخفيفة لنكهة حلوة. لكل كيلو" at bounding box center [691, 293] width 320 height 45
paste textarea "لذرة المقرمشة المحلاة قليلاً بالسكر والسمن، والممزوجة بالمكسرات والفواكه المجفف…"
click at [592, 281] on textarea "رقائق الذرة المقرمشة المحلاة قليلاً بالسكر والسمن، والممزوجة بالمكسرات والفواكه…" at bounding box center [691, 293] width 320 height 45
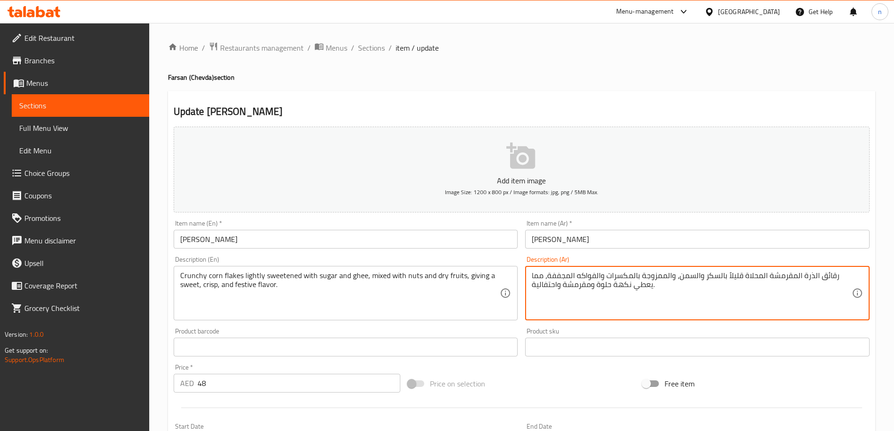
click at [592, 281] on textarea "رقائق الذرة المقرمشة المحلاة قليلاً بالسكر والسمن، والممزوجة بالمكسرات والفواكه…" at bounding box center [691, 293] width 320 height 45
click at [770, 302] on textarea "رقائق الذرة المقرمشة المحلاة قليلاً بالسكر والسمن، والممزوجة بالمكسرات والفواكه…" at bounding box center [691, 293] width 320 height 45
click at [841, 276] on textarea "رقائق الذرة المقرمشة المحلاة قليلاً بالسكر والسمن، والممزوجة بالمكسرات والفواكه…" at bounding box center [691, 293] width 320 height 45
click at [802, 276] on textarea "فلاكي الذرة المقرمشة المحلاة قليلاً بالسكر والسمن، والممزوجة بالمكسرات والفواكه…" at bounding box center [691, 293] width 320 height 45
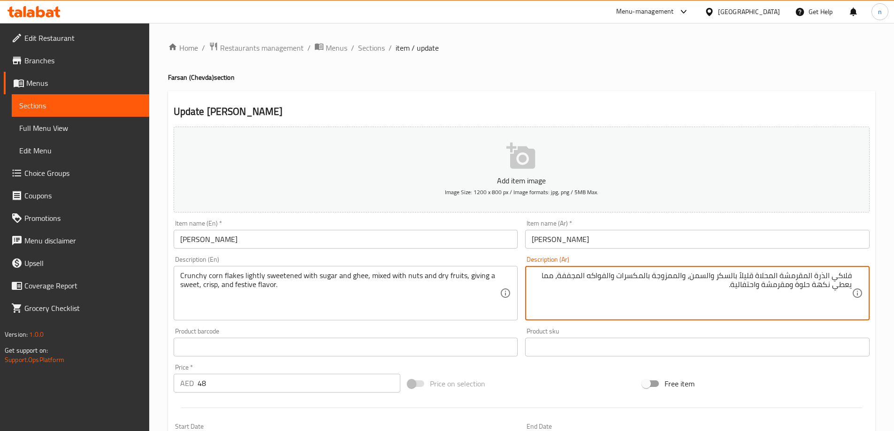
click at [802, 276] on textarea "فلاكي الذرة المقرمشة المحلاة قليلاً بالسكر والسمن، والممزوجة بالمكسرات والفواكه…" at bounding box center [691, 293] width 320 height 45
click at [774, 287] on textarea "فلاكي الذرة الكرانشي المحلاة قليلاً بالسكر والسمن، والممزوجة بالمكسرات والفواكه…" at bounding box center [691, 293] width 320 height 45
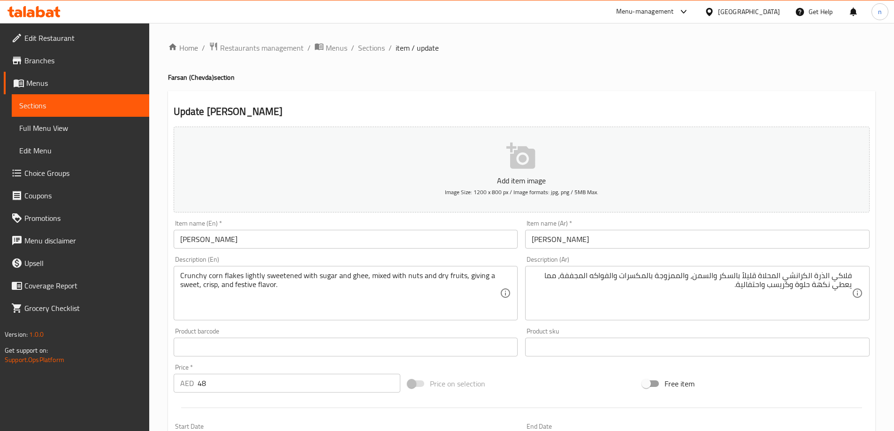
click at [748, 286] on textarea "فلاكي الذرة الكرانشي المحلاة قليلاً بالسكر والسمن، والممزوجة بالمكسرات والفواكه…" at bounding box center [691, 293] width 320 height 45
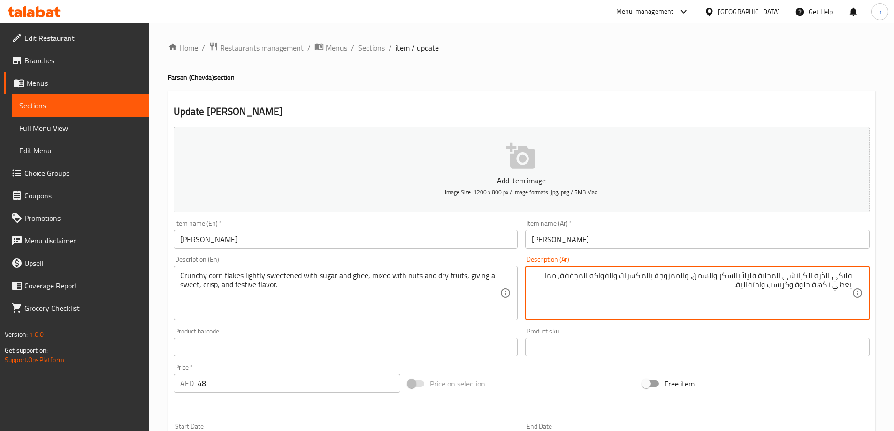
click at [748, 286] on textarea "فلاكي الذرة الكرانشي المحلاة قليلاً بالسكر والسمن، والممزوجة بالمكسرات والفواكه…" at bounding box center [691, 293] width 320 height 45
click at [740, 286] on textarea "فلاكي الذرة الكرانشي المحلاة قليلاً بالسكر والسمن، والممزوجة بالمكسرات والفواكه…" at bounding box center [691, 293] width 320 height 45
drag, startPoint x: 737, startPoint y: 286, endPoint x: 763, endPoint y: 294, distance: 27.0
click at [763, 294] on textarea "فلاكي الذرة الكرانشي المحلاة قليلاً بالسكر والسمن، والممزوجة بالمكسرات والفواكه…" at bounding box center [691, 293] width 320 height 45
paste textarea "فسـتڤ"
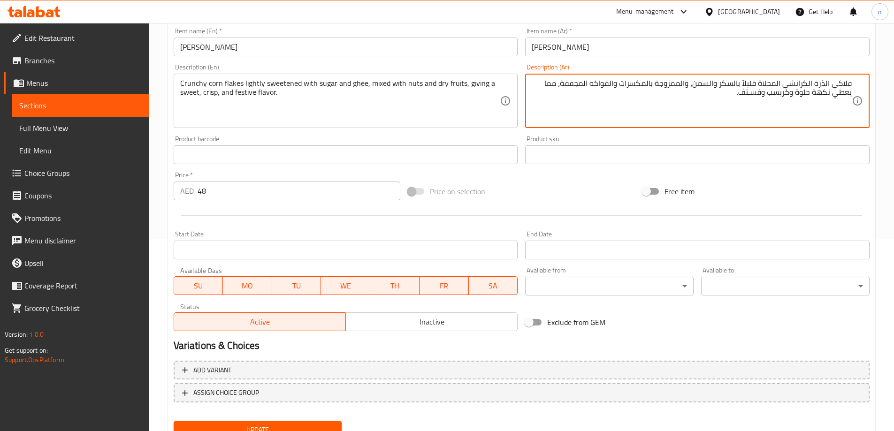
scroll to position [232, 0]
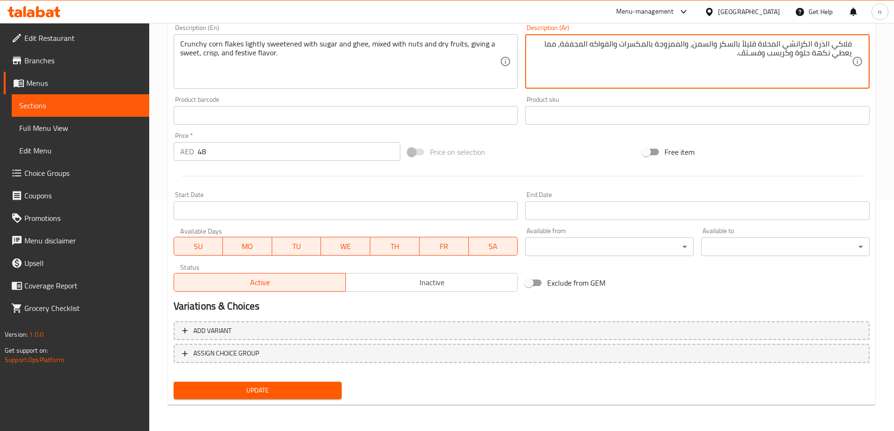
type textarea "فلاكي الذرة الكرانشي المحلاة قليلاً بالسكر والسمن، والممزوجة بالمكسرات والفواكه…"
click at [324, 398] on button "Update" at bounding box center [258, 390] width 168 height 17
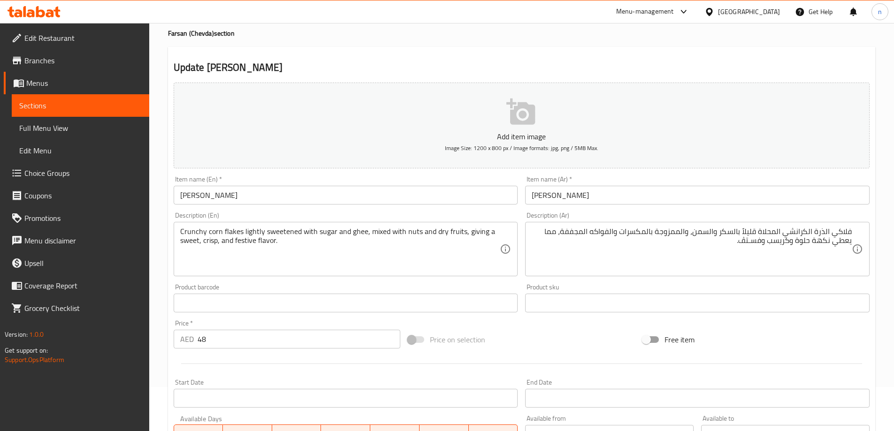
scroll to position [0, 0]
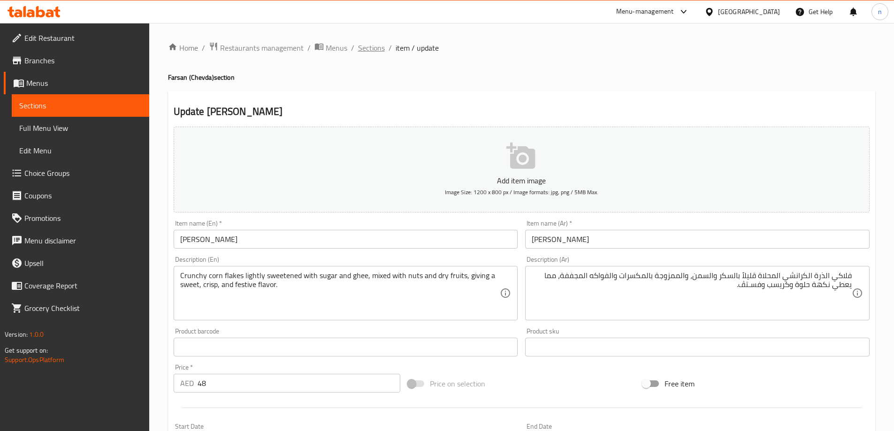
click at [365, 46] on span "Sections" at bounding box center [371, 47] width 27 height 11
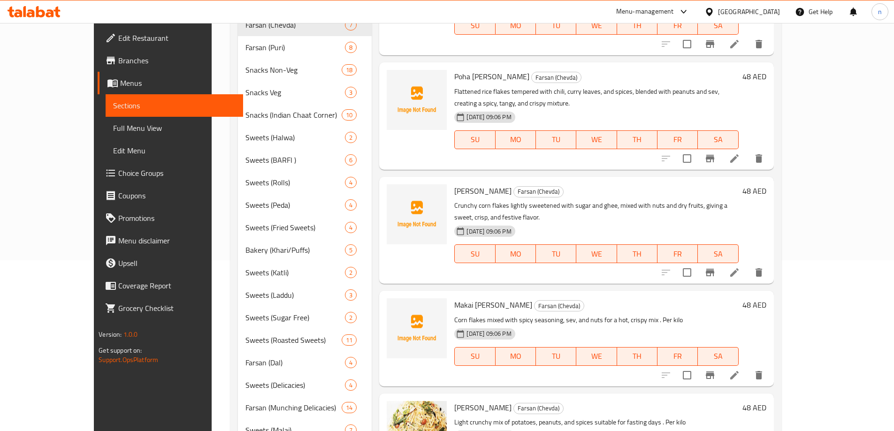
scroll to position [188, 0]
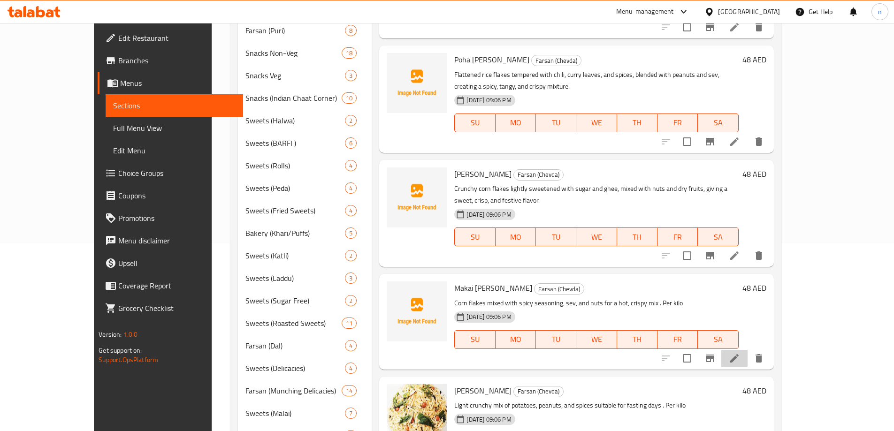
click at [747, 350] on li at bounding box center [734, 358] width 26 height 17
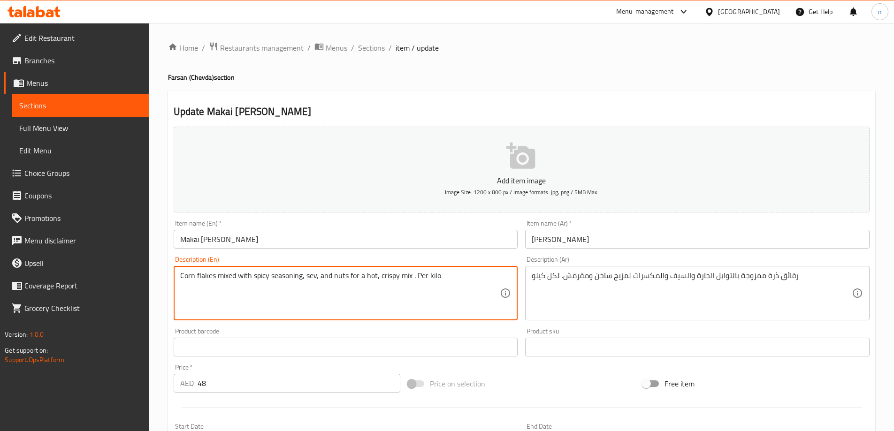
click at [273, 281] on textarea "Corn flakes mixed with spicy seasoning, sev, and nuts for a hot, crispy mix . P…" at bounding box center [340, 293] width 320 height 45
paste textarea "risp corn flakes seasoned with chili powder, curry leaves, and spices, tossed w…"
type textarea "Crisp corn flakes seasoned with chili powder, curry leaves, and spices, tossed …"
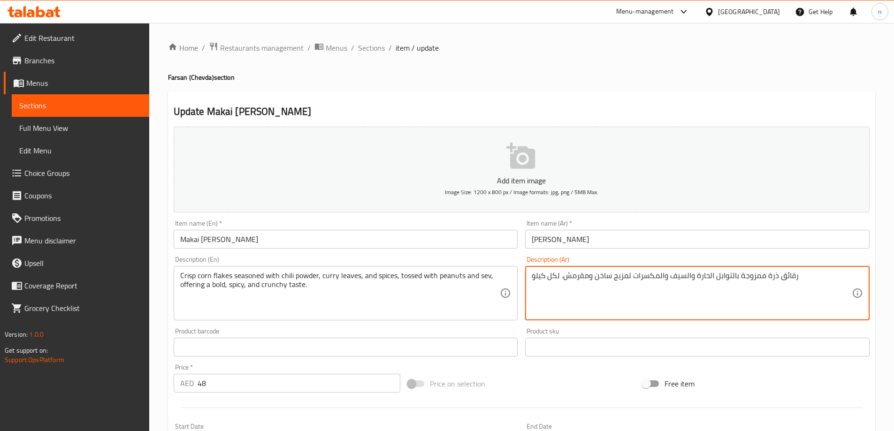
click at [630, 279] on textarea "رقائق ذرة ممزوجة بالتوابل الحارة والسيف والمكسرات لمزيج ساخن ومقرمش. لكل كيلو" at bounding box center [691, 293] width 320 height 45
paste textarea "لذرة المقرمشة المتبلة بمسحوق الفلفل الحار وأوراق الكاري والتوابل، ممزوجة بالفول…"
click at [630, 279] on textarea "رقائق الذرة المقرمشة المتبلة بمسحوق الفلفل الحار وأوراق الكاري والتوابل، ممزوجة…" at bounding box center [691, 293] width 320 height 45
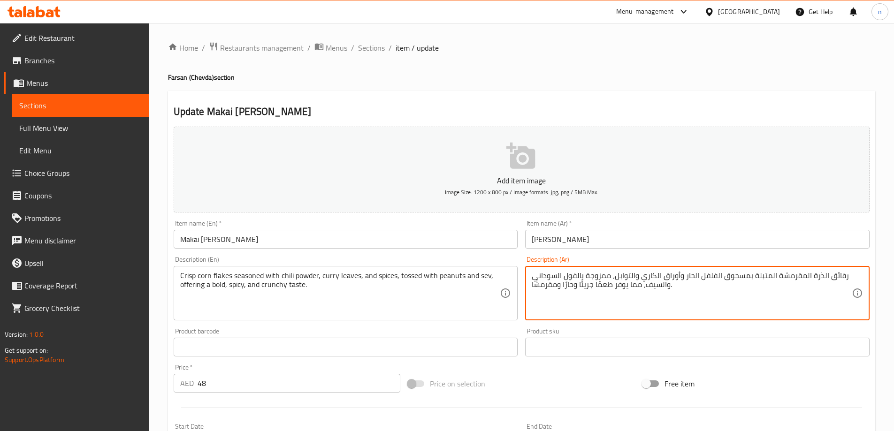
click at [630, 279] on textarea "رقائق الذرة المقرمشة المتبلة بمسحوق الفلفل الحار وأوراق الكاري والتوابل، ممزوجة…" at bounding box center [691, 293] width 320 height 45
click at [597, 311] on textarea "رقائق الذرة المقرمشة المتبلة بمسحوق الفلفل الحار وأوراق الكاري والتوابل، ممزوجة…" at bounding box center [691, 293] width 320 height 45
click at [846, 275] on textarea "رقائق الذرة المقرمشة المتبلة بمسحوق الفلفل الحار وأوراق الكاري والتوابل، ممزوجة…" at bounding box center [691, 293] width 320 height 45
drag, startPoint x: 781, startPoint y: 275, endPoint x: 809, endPoint y: 277, distance: 28.7
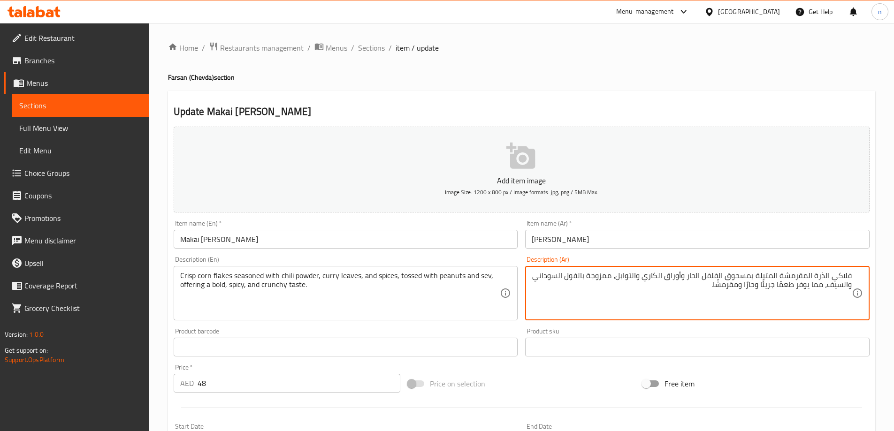
click at [809, 277] on textarea "فلاكي الذرة المقرمشة المتبلة بمسحوق الفلفل الحار وأوراق الكاري والتوابل، ممزوجة…" at bounding box center [691, 293] width 320 height 45
click at [729, 275] on textarea "فلاكي الذرة الكريسبي المتبلة بمسحوق الفلفل الحار وأوراق الكاري والتوابل، ممزوجة…" at bounding box center [691, 293] width 320 height 45
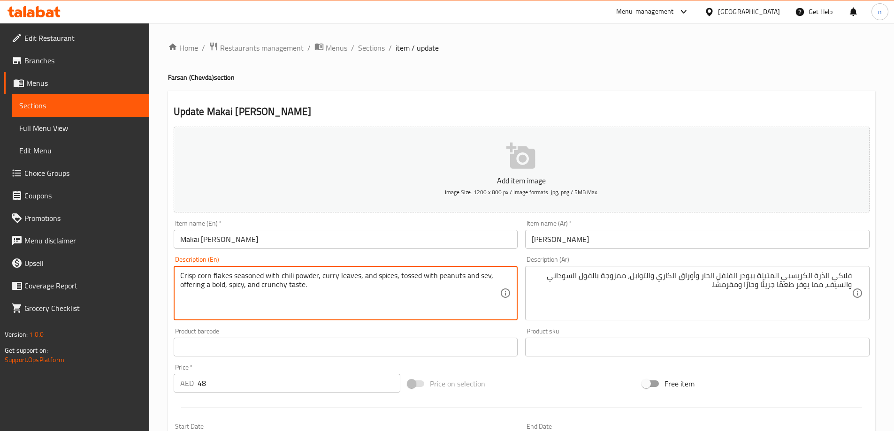
click at [306, 276] on textarea "Crisp corn flakes seasoned with chili powder, curry leaves, and spices, tossed …" at bounding box center [340, 293] width 320 height 45
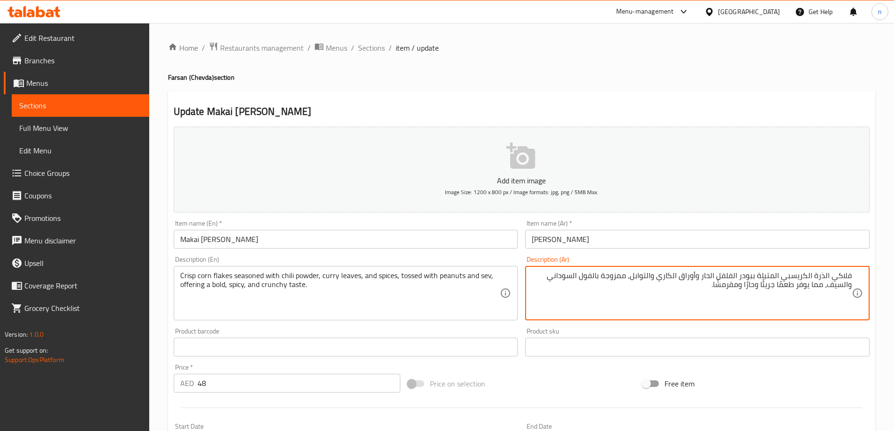
drag, startPoint x: 741, startPoint y: 277, endPoint x: 756, endPoint y: 281, distance: 15.1
paste textarea "بودرة"
click at [615, 277] on textarea "فلاكي الذرة الكريسبي المتبلة ببودرة الفلفل الحار وأوراق الكاري والتوابل، ممزوجة…" at bounding box center [691, 293] width 320 height 45
drag, startPoint x: 795, startPoint y: 288, endPoint x: 824, endPoint y: 293, distance: 29.0
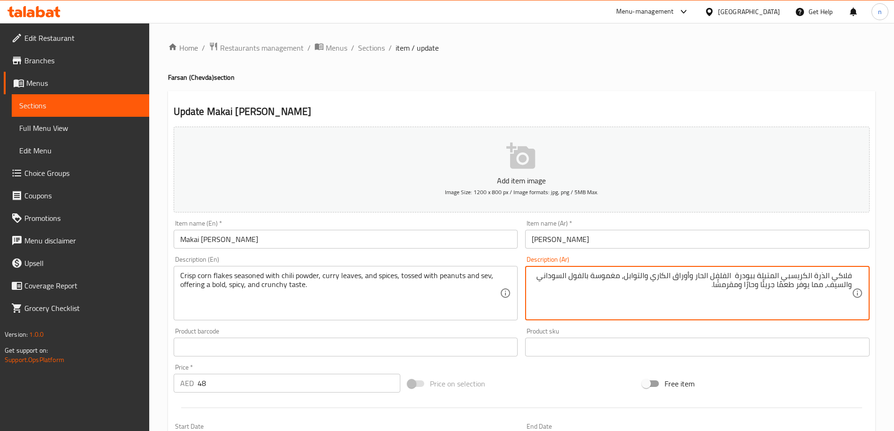
click at [824, 293] on textarea "فلاكي الذرة الكريسبي المتبلة ببودرة الفلفل الحار وأوراق الكاري والتوابل، مغموسة…" at bounding box center [691, 293] width 320 height 45
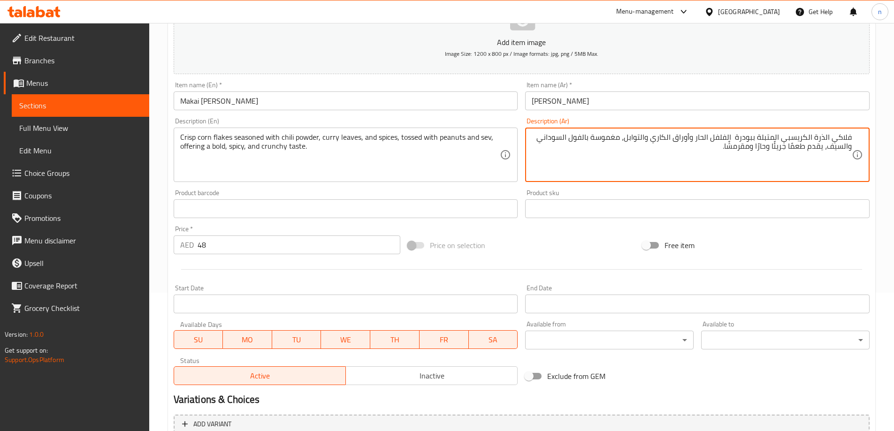
scroll to position [138, 0]
drag, startPoint x: 727, startPoint y: 146, endPoint x: 751, endPoint y: 159, distance: 27.5
click at [751, 159] on textarea "فلاكي الذرة الكريسبي المتبلة ببودرة الفلفل الحار وأوراق الكاري والتوابل، مغموسة…" at bounding box center [691, 155] width 320 height 45
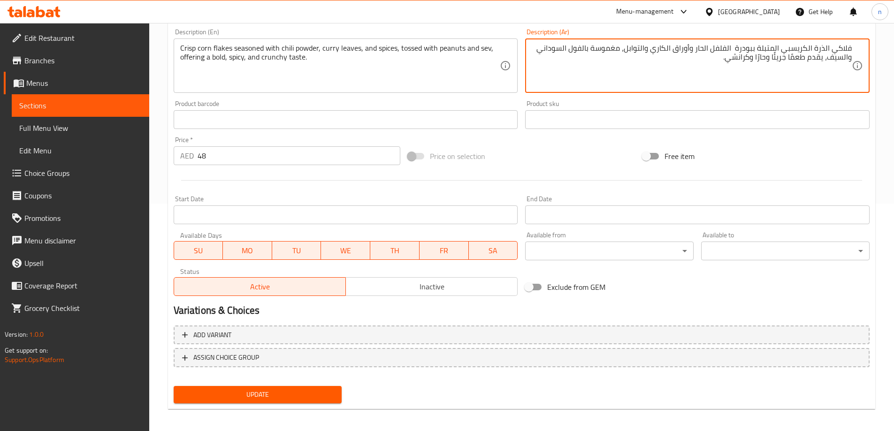
scroll to position [232, 0]
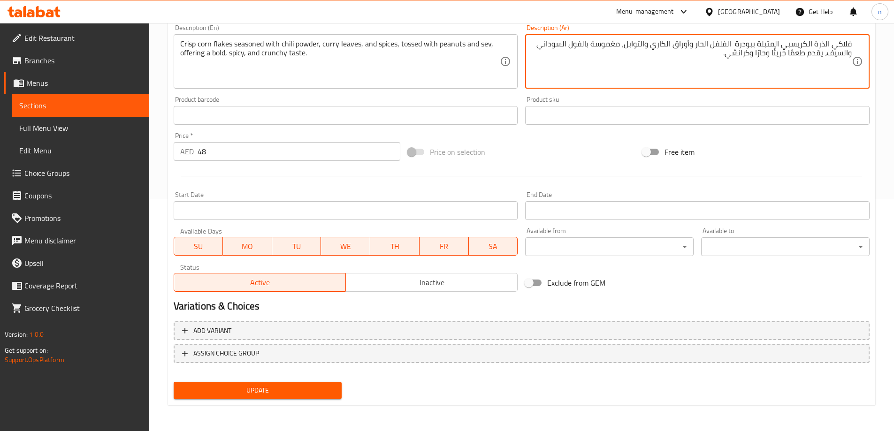
type textarea "فلاكي الذرة الكريسبي المتبلة ببودرة الفلفل الحار وأوراق الكاري والتوابل، مغموسة…"
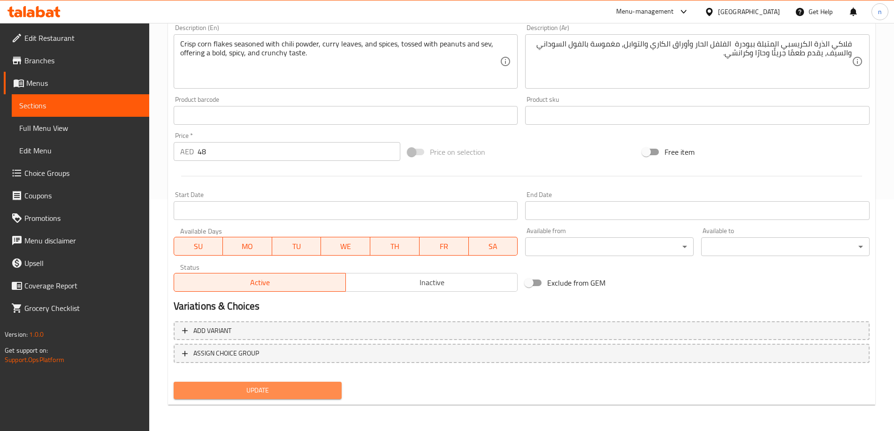
click at [290, 397] on button "Update" at bounding box center [258, 390] width 168 height 17
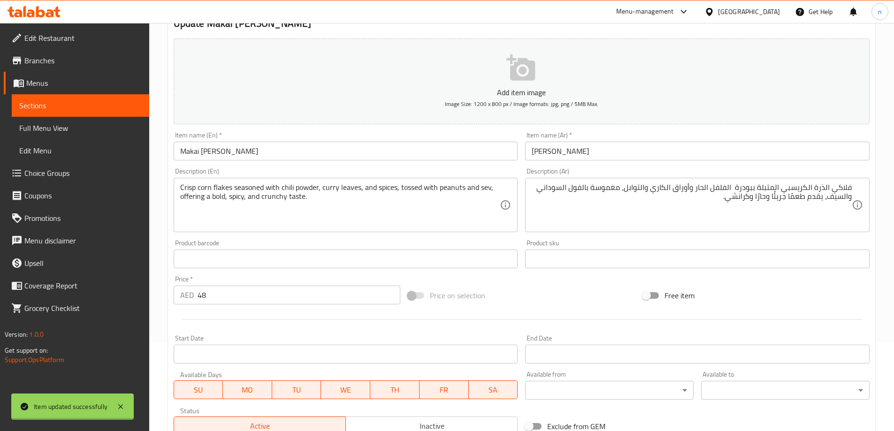
scroll to position [0, 0]
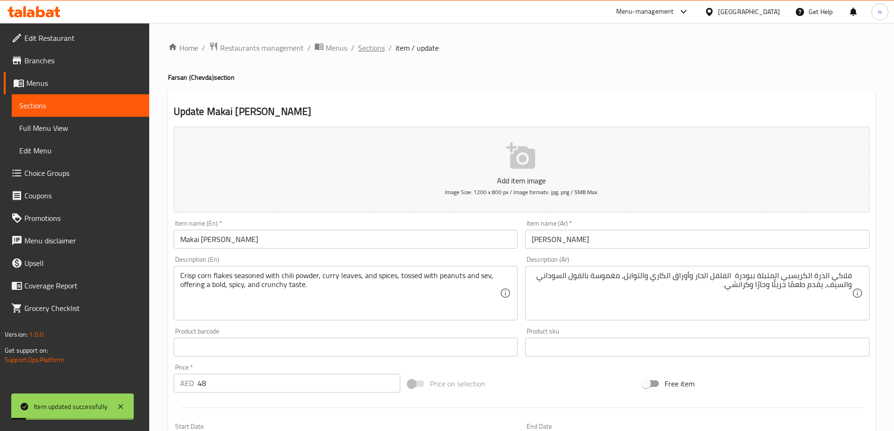
click at [369, 49] on span "Sections" at bounding box center [371, 47] width 27 height 11
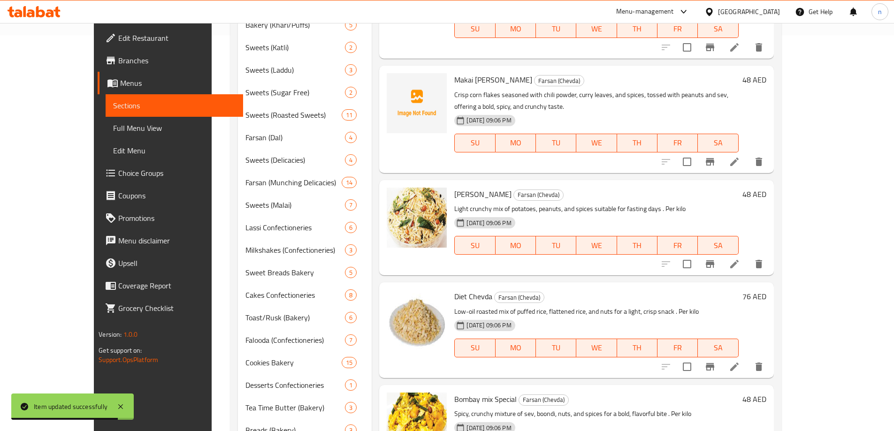
scroll to position [422, 0]
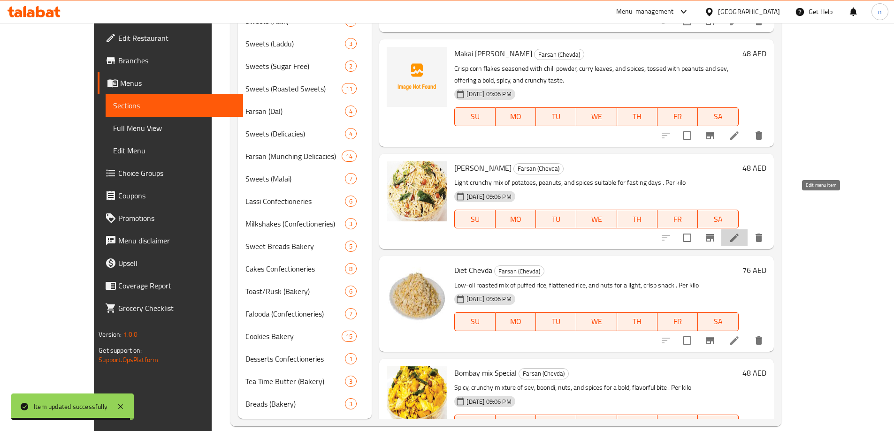
click at [740, 232] on icon at bounding box center [734, 237] width 11 height 11
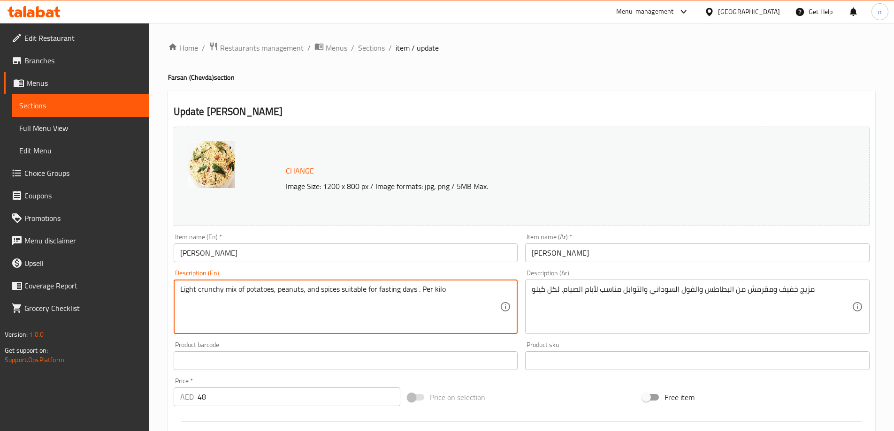
click at [286, 293] on textarea "Light crunchy mix of potatoes, peanuts, and spices suitable for fasting days . …" at bounding box center [340, 307] width 320 height 45
paste textarea "A fasting-friendly snack made with potato wafers, sago pearls, and nuts, mildly…"
type textarea "A fasting-friendly snack made with potato wafers, sago pearls, and nuts, mildly…"
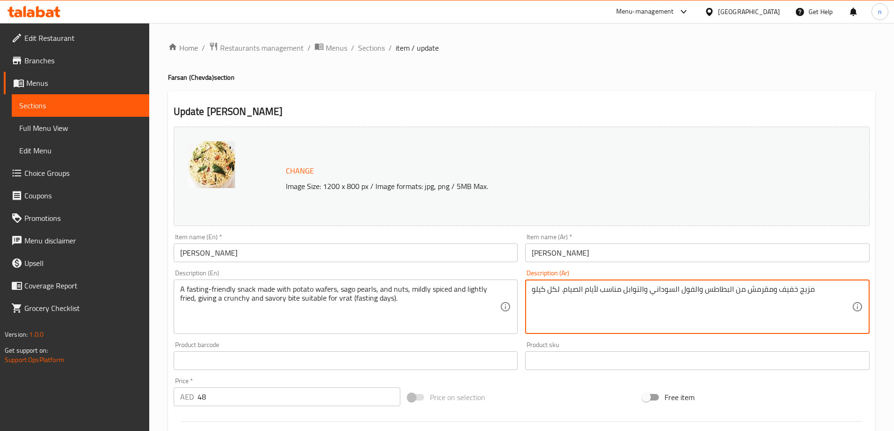
click at [564, 294] on textarea "مزيج خفيف ومقرمش من البطاطس والفول السوداني والتوابل مناسب لأيام الصيام. لكل كي…" at bounding box center [691, 307] width 320 height 45
paste textarea "جبة خفيفة مناسبة للصيام، مصنوعة من رقائق البطاطس، ولآلئ الساغو، والمكسرات، متبل…"
click at [600, 300] on textarea "وجبة خفيفة مناسبة للصيام، مصنوعة من رقائق البطاطس، ولآلئ الساغو، والمكسرات، متب…" at bounding box center [691, 307] width 320 height 45
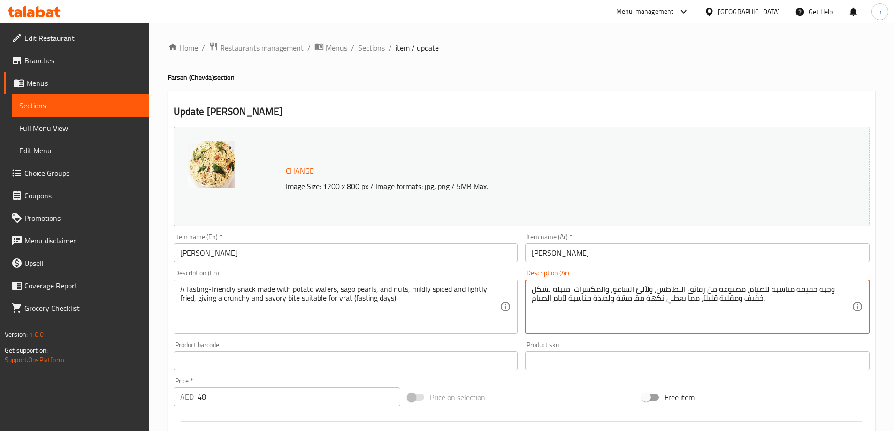
click at [600, 300] on textarea "وجبة خفيفة مناسبة للصيام، مصنوعة من رقائق البطاطس، ولآلئ الساغو، والمكسرات، متب…" at bounding box center [691, 307] width 320 height 45
click at [592, 311] on textarea "وجبة خفيفة مناسبة للصيام، مصنوعة من رقائق البطاطس، ولآلئ الساغو، والمكسرات، متب…" at bounding box center [691, 307] width 320 height 45
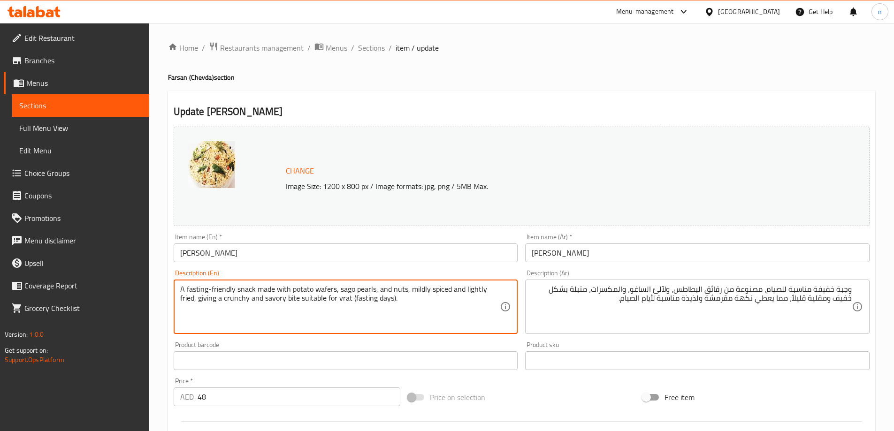
drag, startPoint x: 235, startPoint y: 288, endPoint x: 181, endPoint y: 291, distance: 53.6
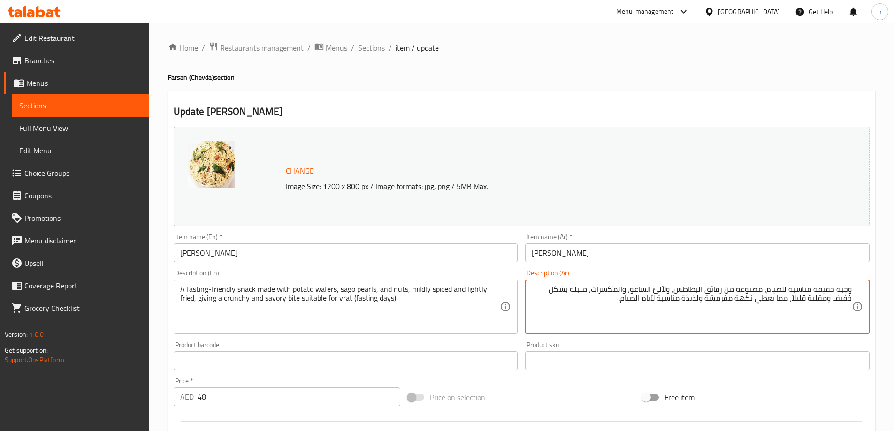
drag, startPoint x: 768, startPoint y: 291, endPoint x: 812, endPoint y: 294, distance: 43.2
click at [812, 294] on textarea "وجبة خفيفة مناسبة للصيام، مصنوعة من رقائق البطاطس، ولآلئ الساغو، والمكسرات، متب…" at bounding box center [691, 307] width 320 height 45
paste textarea "اسـتنـج فرندلي"
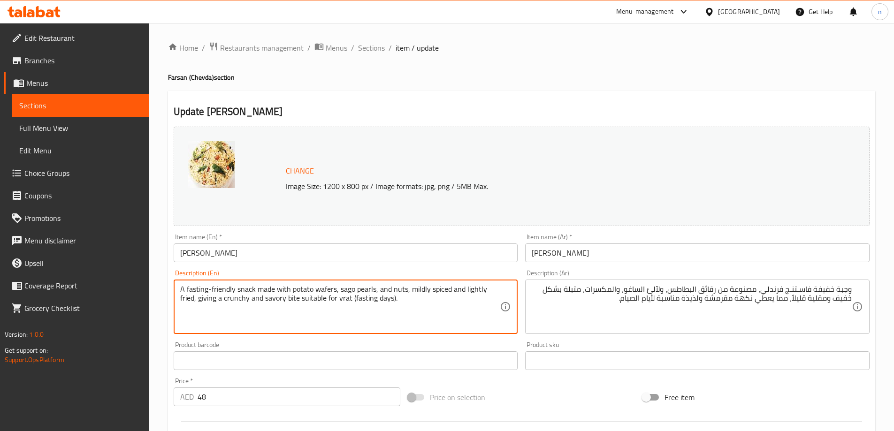
click at [322, 289] on textarea "A fasting-friendly snack made with potato wafers, sago pearls, and nuts, mildly…" at bounding box center [340, 307] width 320 height 45
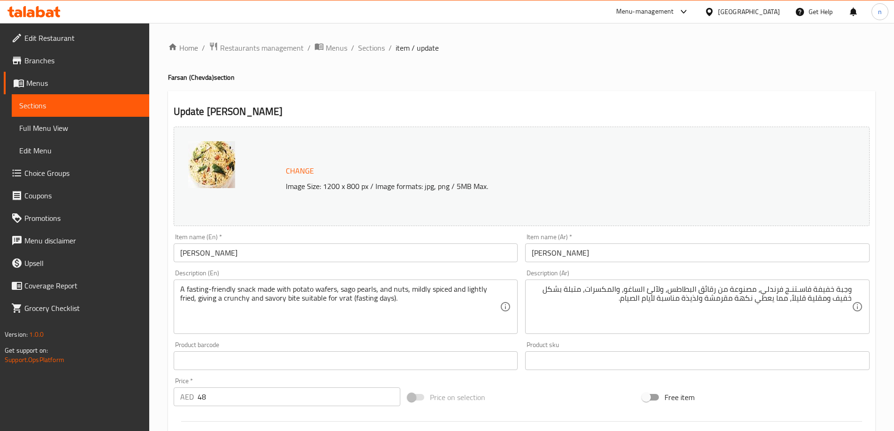
click at [323, 289] on textarea "A fasting-friendly snack made with potato wafers, sago pearls, and nuts, mildly…" at bounding box center [340, 307] width 320 height 45
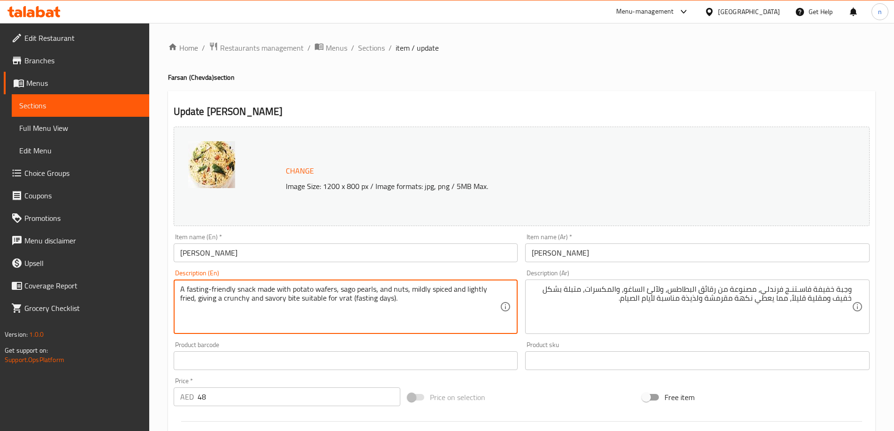
click at [323, 289] on textarea "A fasting-friendly snack made with potato wafers, sago pearls, and nuts, mildly…" at bounding box center [340, 307] width 320 height 45
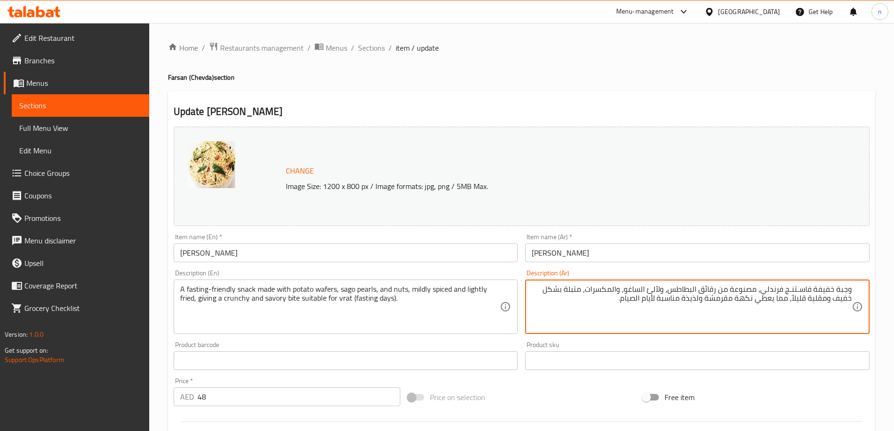
click at [711, 289] on textarea "وجبة خفيفة فاسـتنـج فرندلي، مصنوعة من رقائق البطاطس، ولآلئ الساغو، والمكسرات، م…" at bounding box center [691, 307] width 320 height 45
paste textarea "ويـفرز"
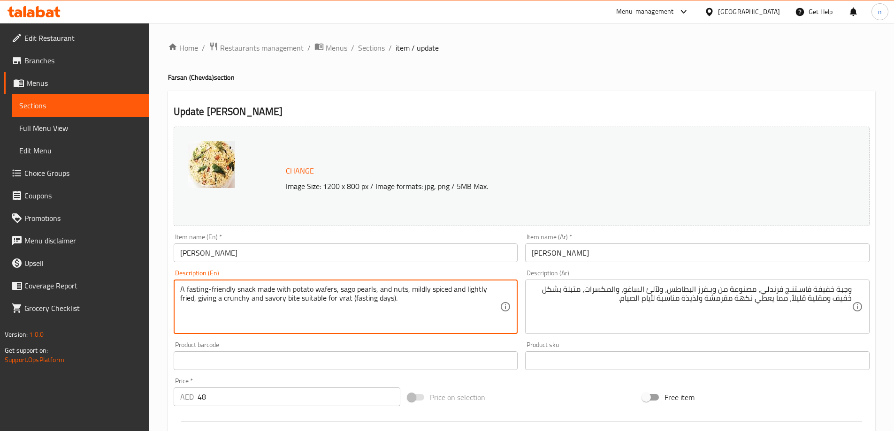
click at [365, 290] on textarea "A fasting-friendly snack made with potato wafers, sago pearls, and nuts, mildly…" at bounding box center [340, 307] width 320 height 45
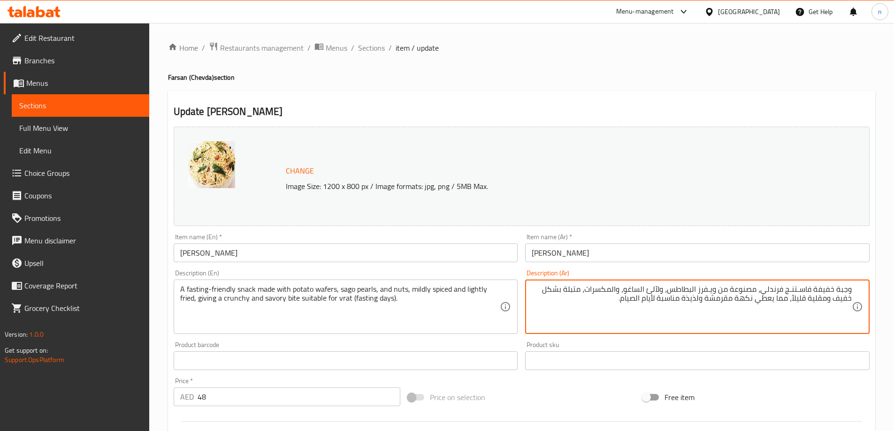
click at [655, 289] on textarea "وجبة خفيفة فاسـتنـج فرندلي، مصنوعة من ويـفرز البطاطس، ولآلئ الساغو، والمكسرات، …" at bounding box center [691, 307] width 320 height 45
paste textarea "برلز"
click at [771, 299] on textarea "وجبة خفيفة فاسـتنـج فرندلي، مصنوعة من ويـفرز البطاطس، برلز الساغو، والمكسرات، م…" at bounding box center [691, 307] width 320 height 45
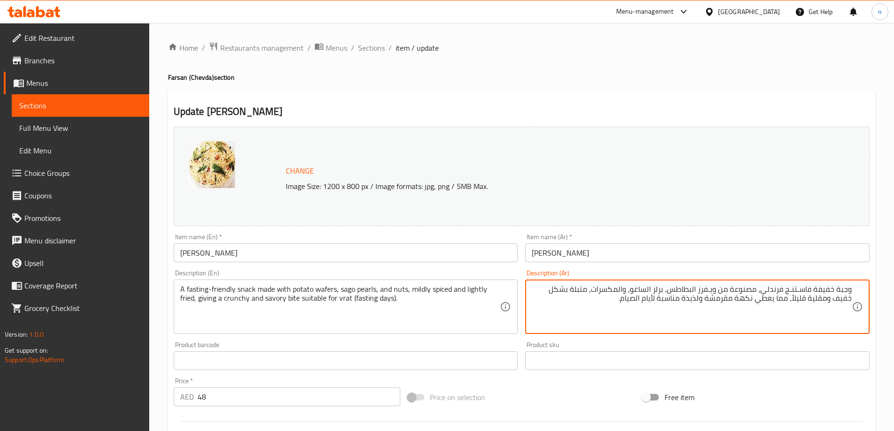
click at [771, 303] on textarea "وجبة خفيفة فاسـتنـج فرندلي، مصنوعة من ويـفرز البطاطس، برلز الساغو، والمكسرات، م…" at bounding box center [691, 307] width 320 height 45
click at [767, 301] on textarea "وجبة خفيفة فاسـتنـج فرندلي، مصنوعة من ويـفرز البطاطس، برلز الساغو، والمكسرات، م…" at bounding box center [691, 307] width 320 height 45
click at [740, 298] on textarea "وجبة خفيفة فاسـتنـج فرندلي، مصنوعة من ويـفرز البطاطس، برلز الساغو، والمكسرات، م…" at bounding box center [691, 307] width 320 height 45
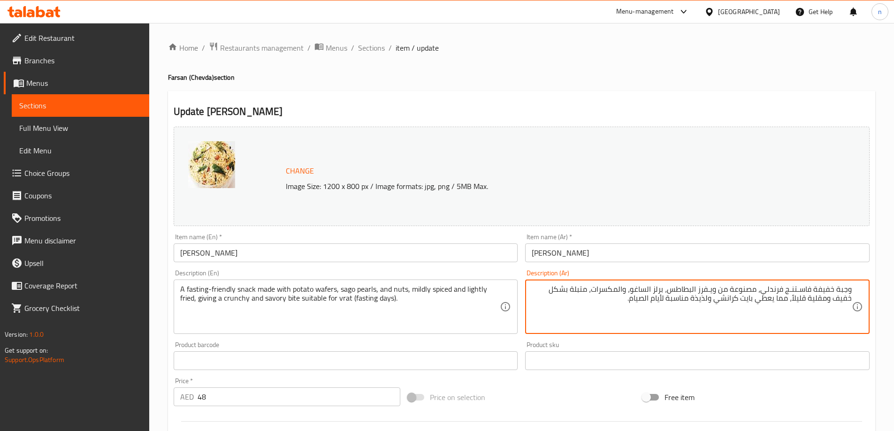
click at [731, 304] on textarea "وجبة خفيفة فاسـتنـج فرندلي، مصنوعة من ويـفرز البطاطس، برلز الساغو، والمكسرات، م…" at bounding box center [691, 307] width 320 height 45
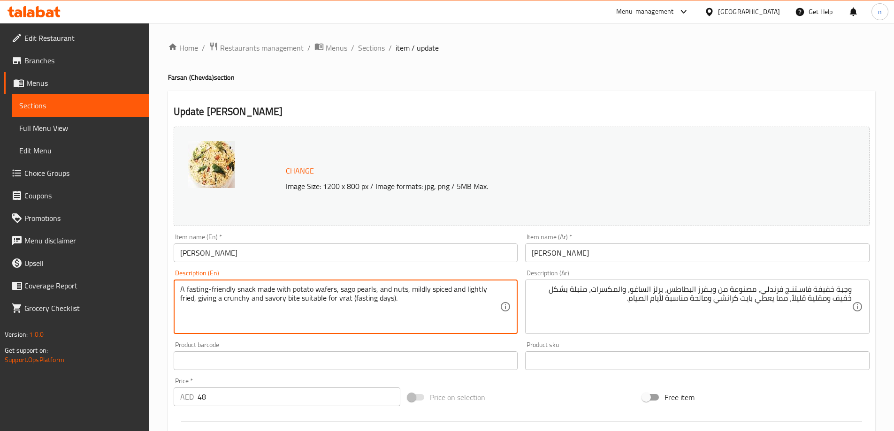
click at [347, 299] on textarea "A fasting-friendly snack made with potato wafers, sago pearls, and nuts, mildly…" at bounding box center [340, 307] width 320 height 45
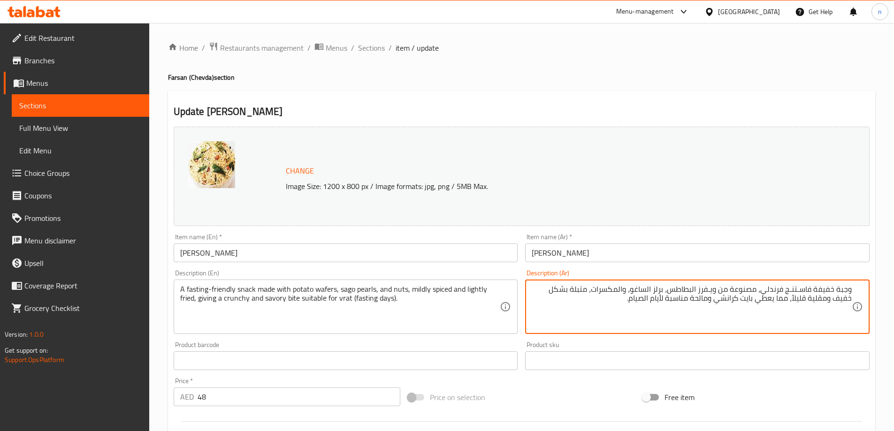
drag, startPoint x: 673, startPoint y: 300, endPoint x: 684, endPoint y: 309, distance: 14.1
paste textarea "vrat"
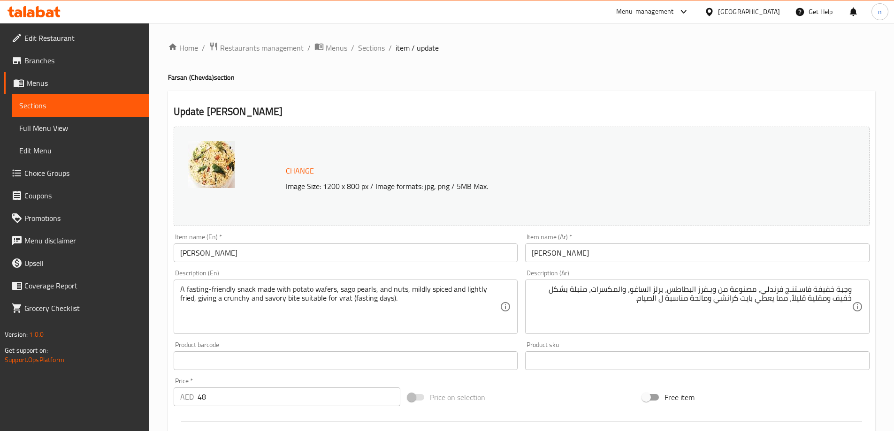
click at [678, 300] on textarea "وجبة خفيفة فاسـتنـج فرندلي، مصنوعة من ويـفرز البطاطس، برلز الساغو، والمكسرات، م…" at bounding box center [691, 307] width 320 height 45
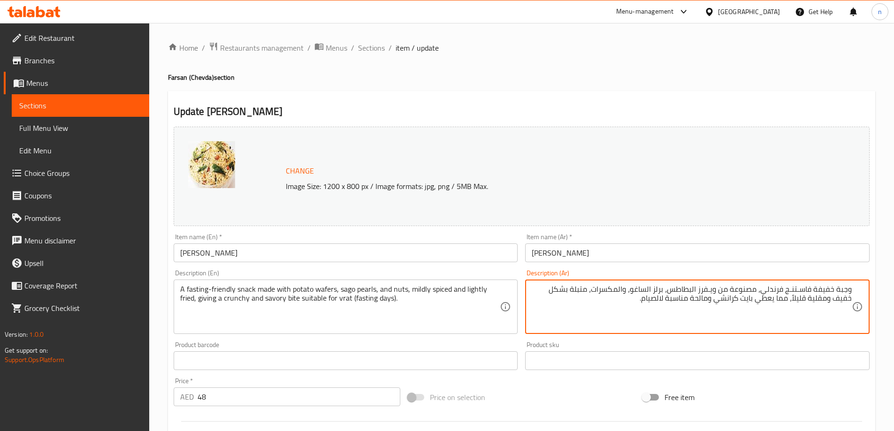
paste textarea "فرات"
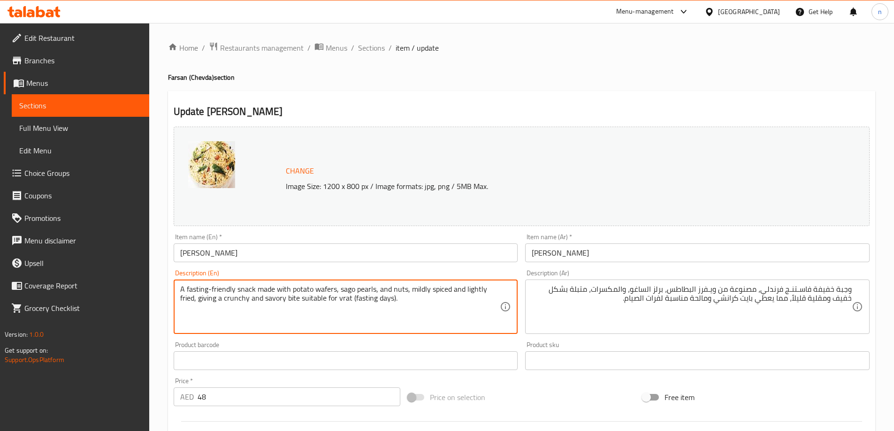
drag, startPoint x: 352, startPoint y: 297, endPoint x: 393, endPoint y: 301, distance: 41.5
click at [404, 328] on textarea "A fasting-friendly snack made with potato wafers, sago pearls, and nuts, mildly…" at bounding box center [340, 307] width 320 height 45
click at [388, 296] on textarea "A fasting-friendly snack made with potato wafers, sago pearls, and nuts, mildly…" at bounding box center [340, 307] width 320 height 45
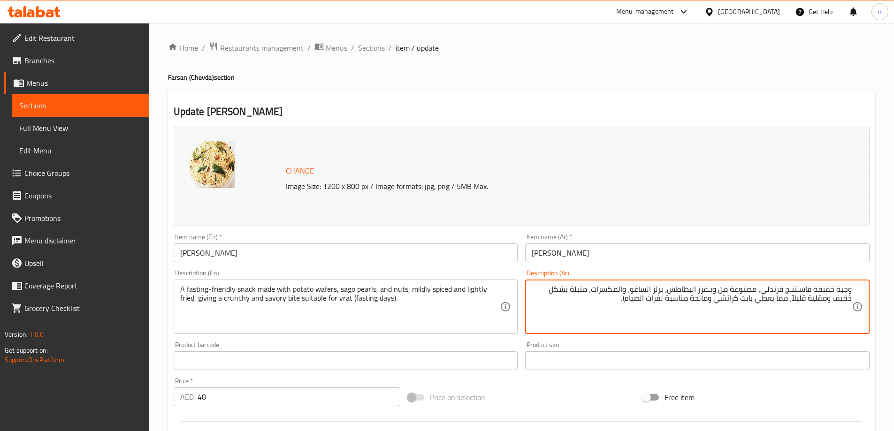
paste textarea "days"
click at [804, 288] on textarea "وجبة خفيفة فاسـتنـج فرندلي، مصنوعة من ويـفرز البطاطس، برلز الساغو، والمكسرات، م…" at bounding box center [691, 307] width 320 height 45
click at [634, 299] on textarea "وجبة خفيفة فاسـتنـج فرندلي، مصنوعة من ويـفرز البطاطس، برلز الساغو، والمكسرات، م…" at bounding box center [691, 307] width 320 height 45
click at [632, 300] on textarea "وجبة خفيفة فاسـتنـج فرندلي، مصنوعة من ويـفرز البطاطس، برلز الساغو، والمكسرات، م…" at bounding box center [691, 307] width 320 height 45
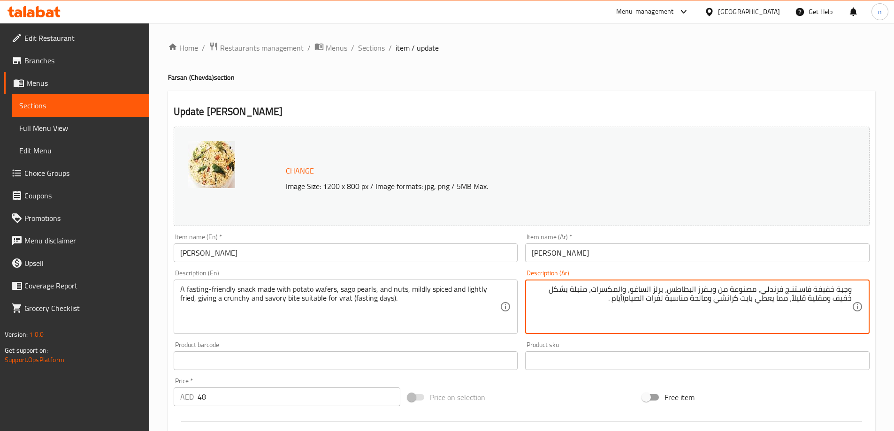
paste textarea "فاسـتنـج"
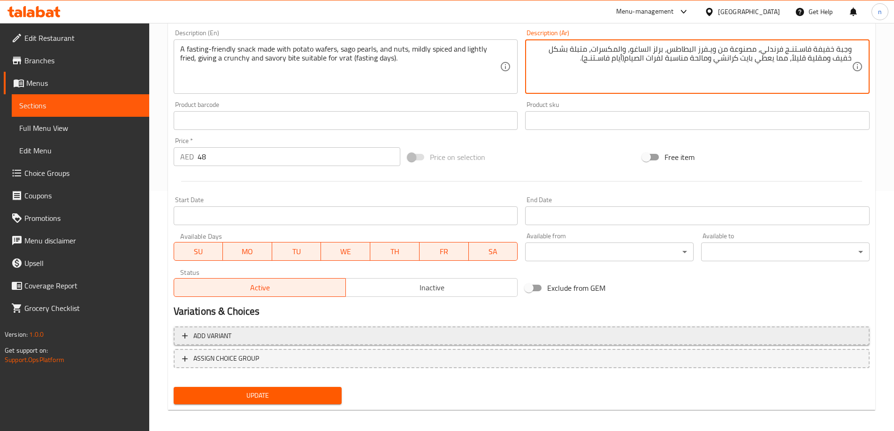
scroll to position [245, 0]
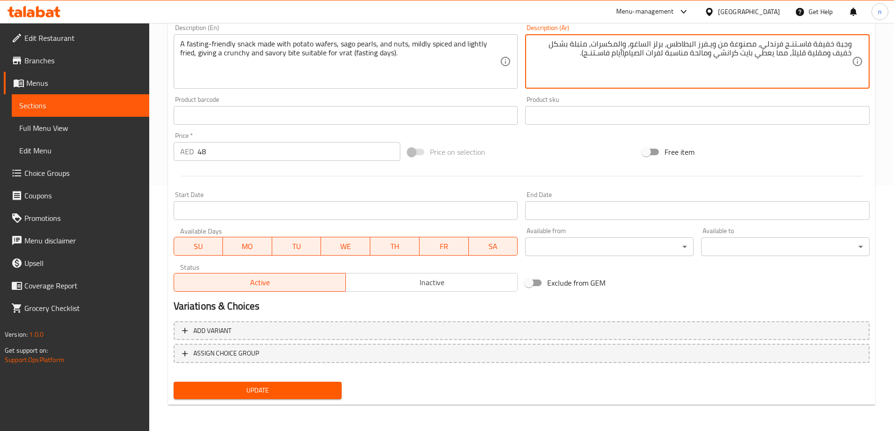
type textarea "وجبة خفيفة فاسـتنـج فرندلي، مصنوعة من ويـفرز البطاطس، برلز الساغو، والمكسرات، م…"
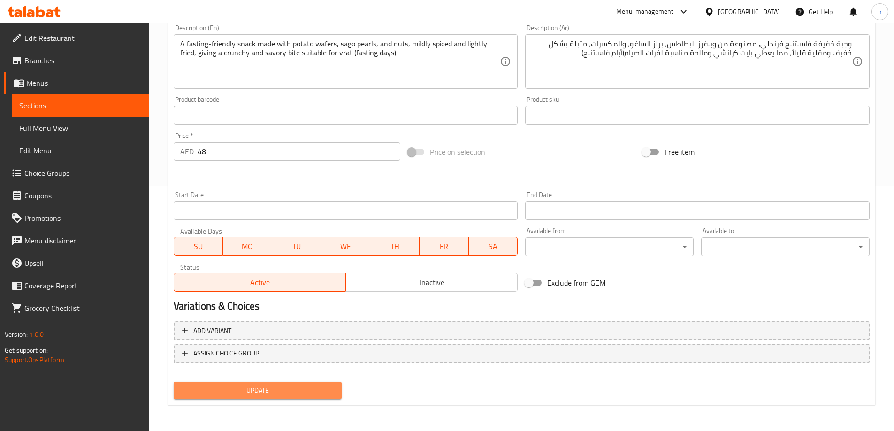
click at [312, 390] on span "Update" at bounding box center [257, 391] width 153 height 12
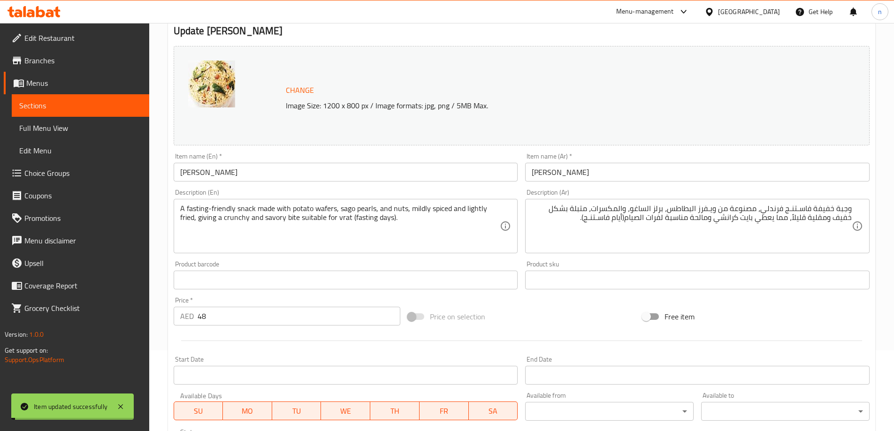
scroll to position [11, 0]
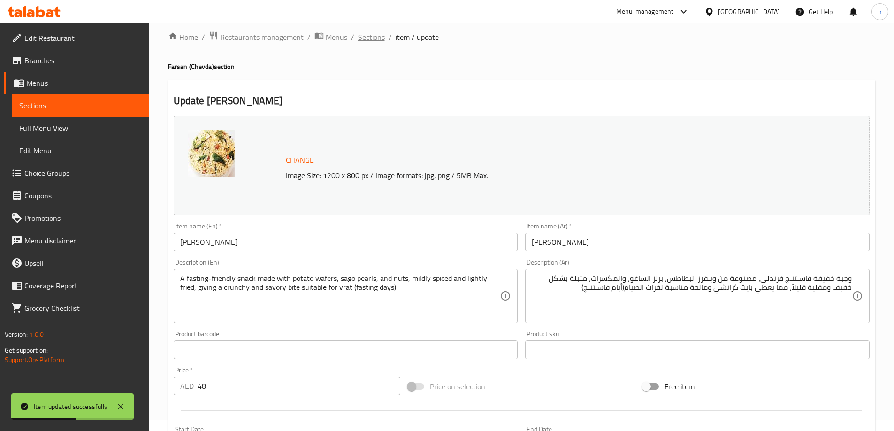
click at [371, 31] on span "Sections" at bounding box center [371, 36] width 27 height 11
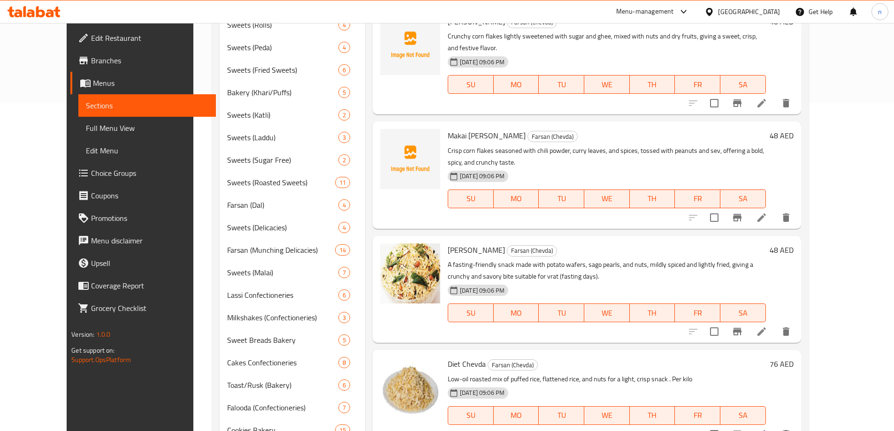
scroll to position [436, 0]
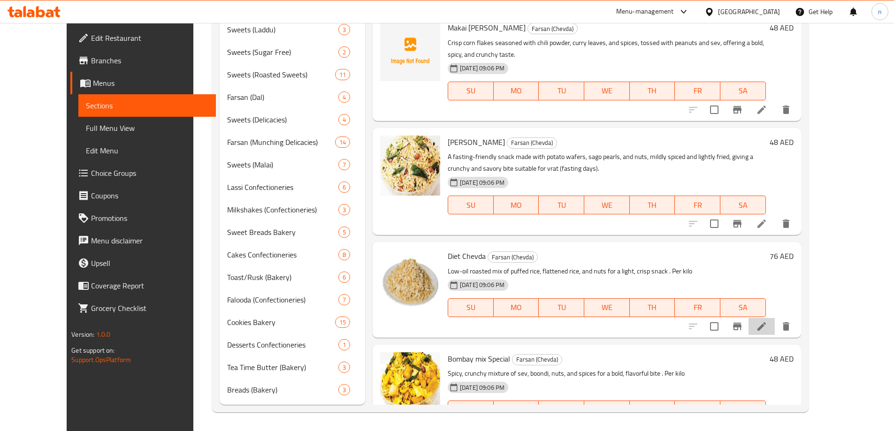
click at [774, 318] on li at bounding box center [761, 326] width 26 height 17
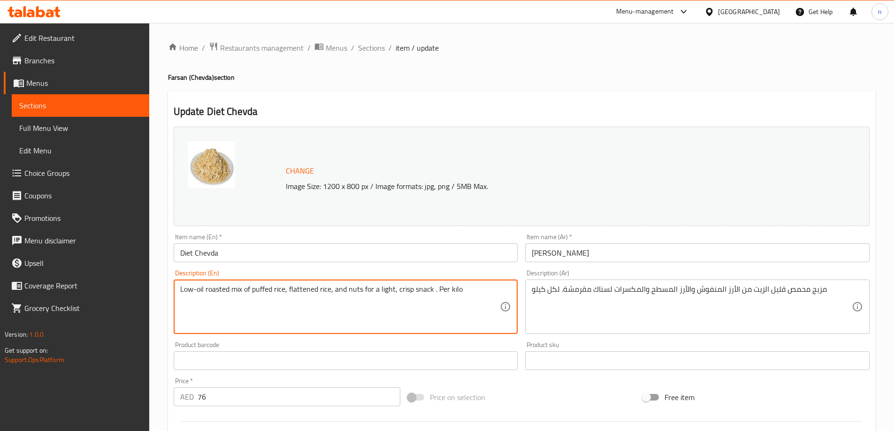
click at [389, 291] on textarea "Low-oil roasted mix of puffed rice, flattened rice, and nuts for a light, crisp…" at bounding box center [340, 307] width 320 height 45
paste textarea "A light and oil-free mixture of puffed rice, flattened rice, sev, and roasted p…"
type textarea "A light and oil-free mixture of puffed rice, flattened rice, sev, and roasted p…"
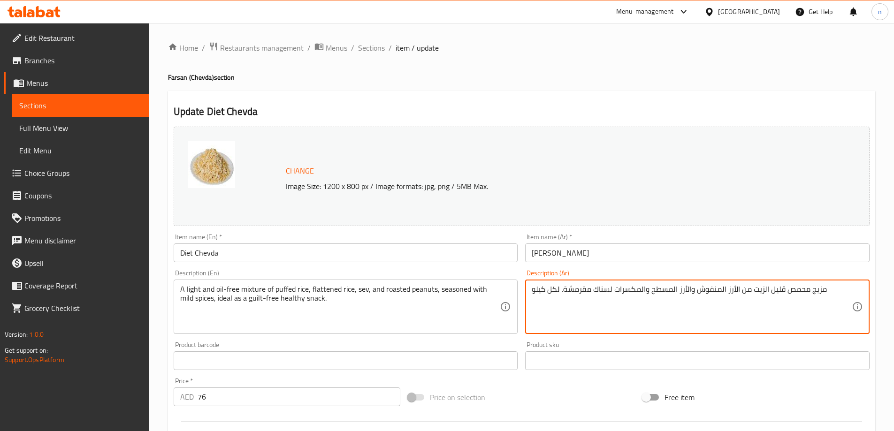
click at [662, 289] on textarea "مزيج محمص قليل الزيت من الأرز المنفوش والأرز المسطح والمكسرات لسناك مقرمشة. لكل…" at bounding box center [691, 307] width 320 height 45
paste textarea "خفيف وخالي من الزيت من الأرز المنفوخ والأرز المسطح والسيف والفول السوداني المحم…"
click at [660, 295] on textarea "مزيج خفيف وخالي من الزيت من الأرز المنفوخ والأرز المسطح والسيف والفول السوداني …" at bounding box center [691, 307] width 320 height 45
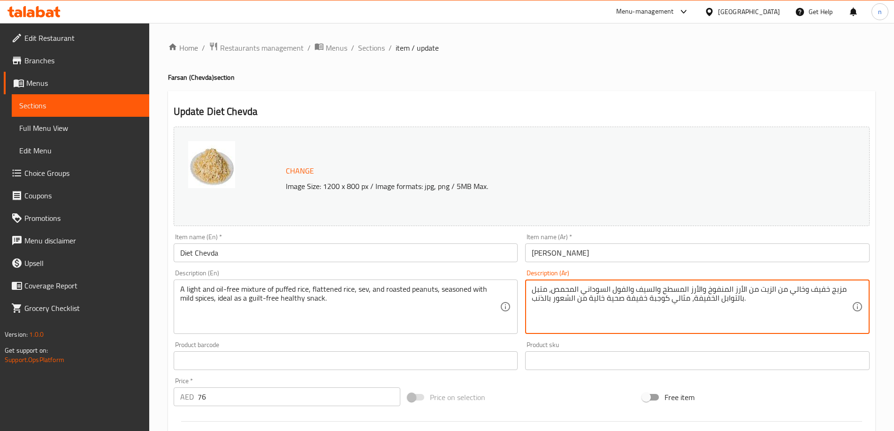
click at [660, 295] on textarea "مزيج خفيف وخالي من الزيت من الأرز المنفوخ والأرز المسطح والسيف والفول السوداني …" at bounding box center [691, 307] width 320 height 45
click at [604, 329] on div "مزيج خفيف وخالي من الزيت من الأرز المنفوخ والأرز المسطح والسيف والفول السوداني …" at bounding box center [697, 307] width 344 height 54
click at [603, 329] on div "مزيج خفيف وخالي من الزيت من الأرز المنفوخ والأرز المسطح والسيف والفول السوداني …" at bounding box center [697, 307] width 344 height 54
click at [604, 312] on textarea "مزيج خفيف وخالي من الزيت من الأرز المنفوخ والأرز المسطح والسيف والفول السوداني …" at bounding box center [691, 307] width 320 height 45
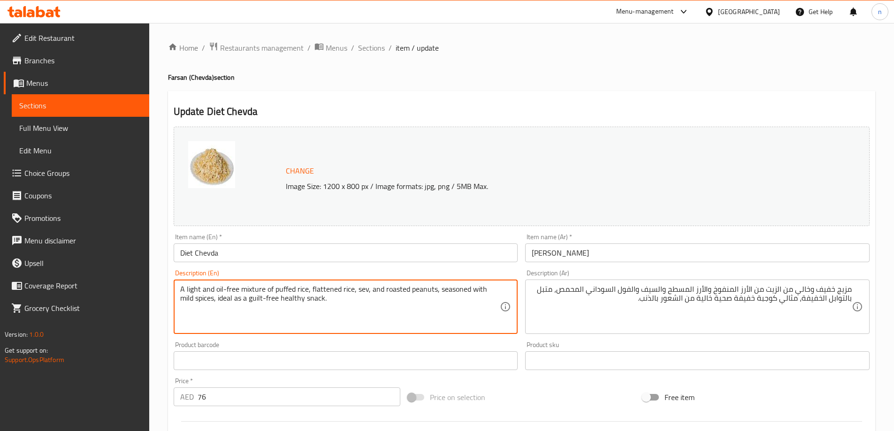
click at [280, 288] on textarea "A light and oil-free mixture of puffed rice, flattened rice, sev, and roasted p…" at bounding box center [340, 307] width 320 height 45
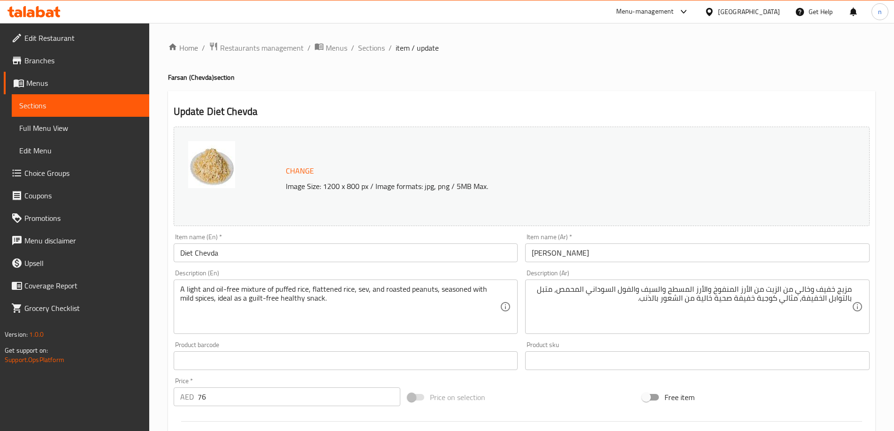
click at [392, 289] on textarea "A light and oil-free mixture of puffed rice, flattened rice, sev, and roasted p…" at bounding box center [340, 307] width 320 height 45
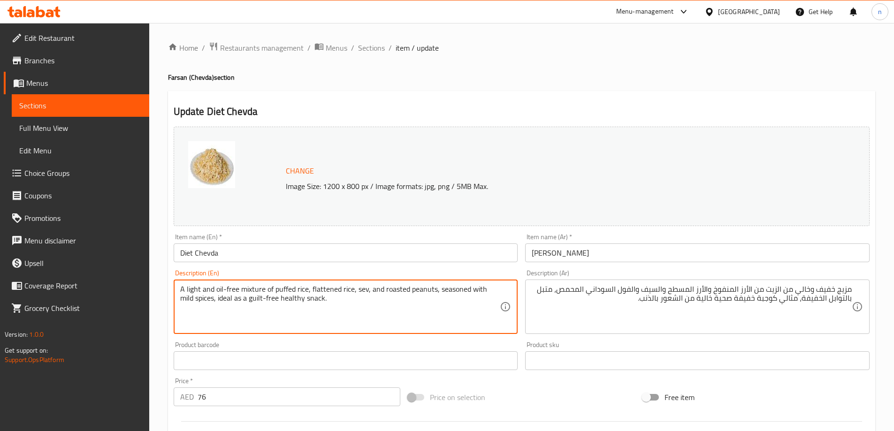
click at [392, 289] on textarea "A light and oil-free mixture of puffed rice, flattened rice, sev, and roasted p…" at bounding box center [340, 307] width 320 height 45
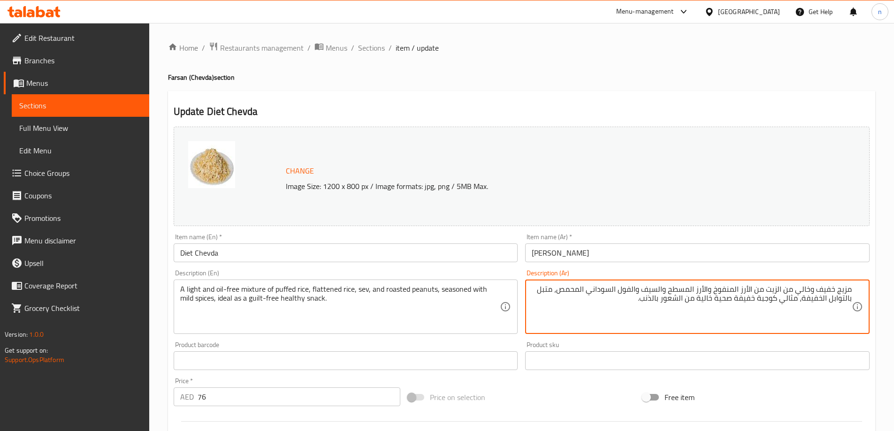
drag, startPoint x: 561, startPoint y: 292, endPoint x: 582, endPoint y: 295, distance: 21.2
paste textarea
type textarea "مزيج خفيف وخالي من الزيت من الأرز المنفوخ والأرز المسطح والسيف والفول السوداني …"
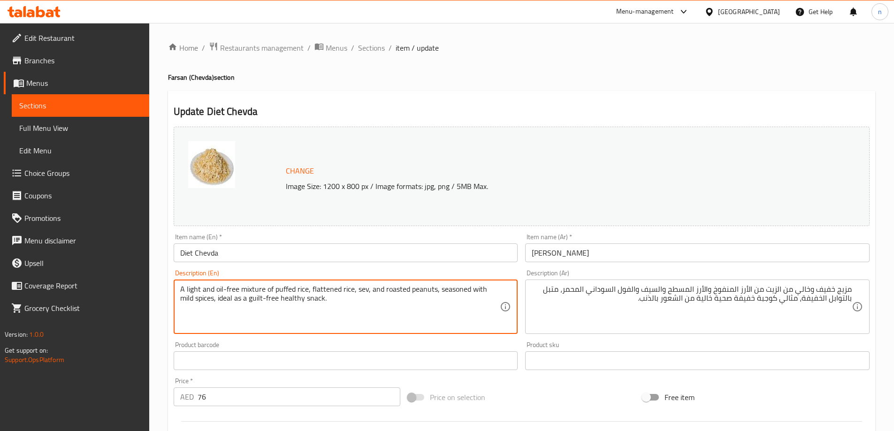
drag, startPoint x: 202, startPoint y: 297, endPoint x: 334, endPoint y: 303, distance: 132.9
click at [334, 303] on textarea "A light and oil-free mixture of puffed rice, flattened rice, sev, and roasted p…" at bounding box center [340, 307] width 320 height 45
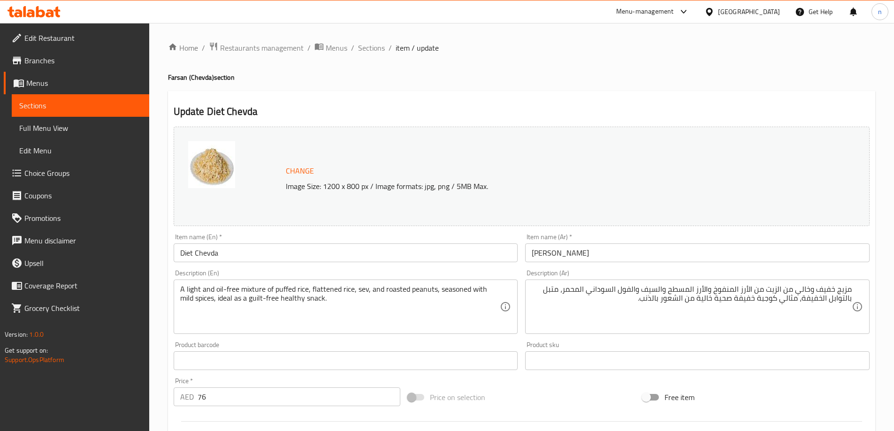
click at [324, 305] on textarea "A light and oil-free mixture of puffed rice, flattened rice, sev, and roasted p…" at bounding box center [340, 307] width 320 height 45
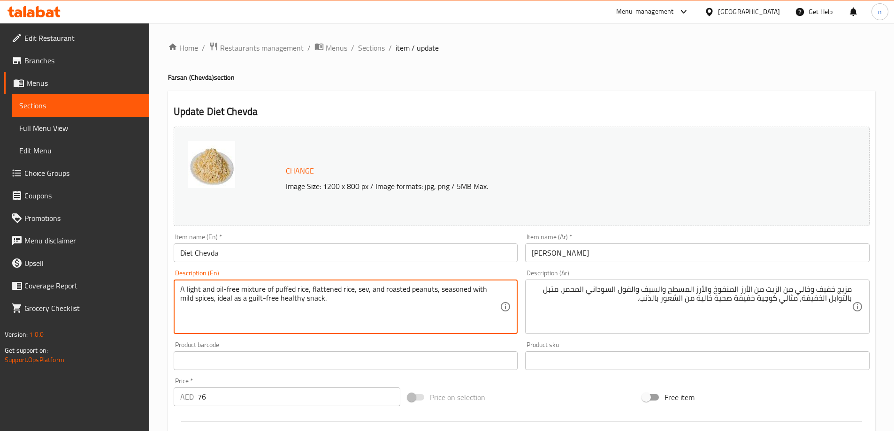
drag, startPoint x: 203, startPoint y: 298, endPoint x: 266, endPoint y: 310, distance: 64.9
click at [266, 310] on textarea "A light and oil-free mixture of puffed rice, flattened rice, sev, and roasted p…" at bounding box center [340, 307] width 320 height 45
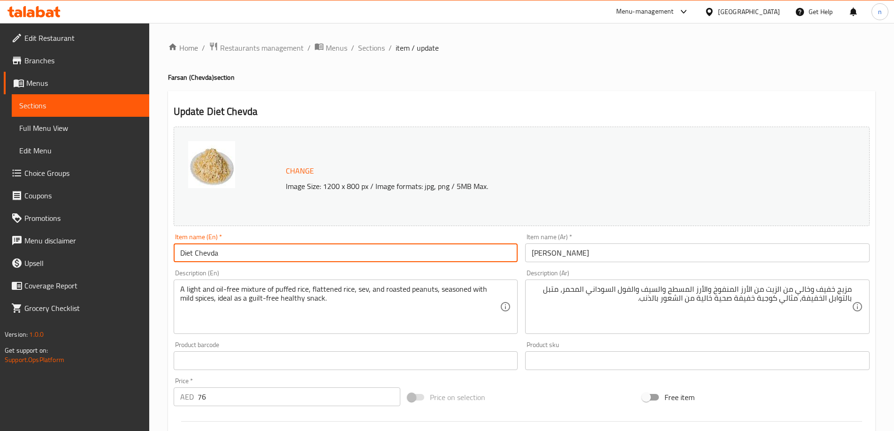
click at [209, 251] on input "Diet Chevda" at bounding box center [346, 252] width 344 height 19
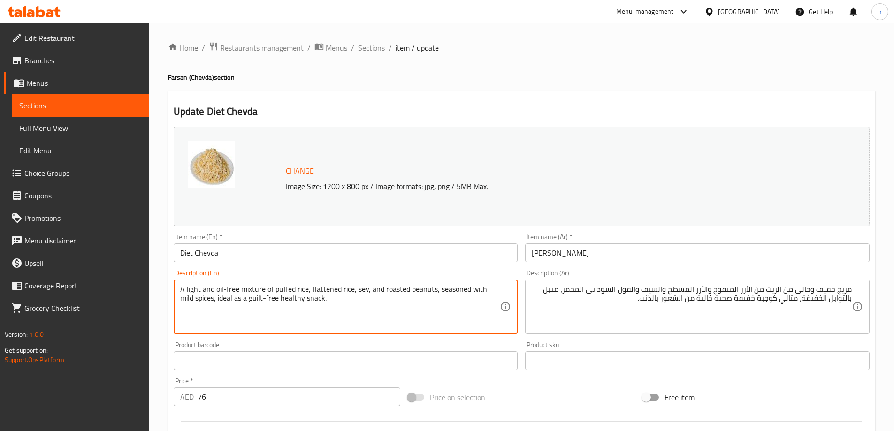
drag, startPoint x: 203, startPoint y: 299, endPoint x: 262, endPoint y: 309, distance: 59.9
type textarea "A light and oil-free mixture of puffed rice, flattened rice, sev, and roasted p…"
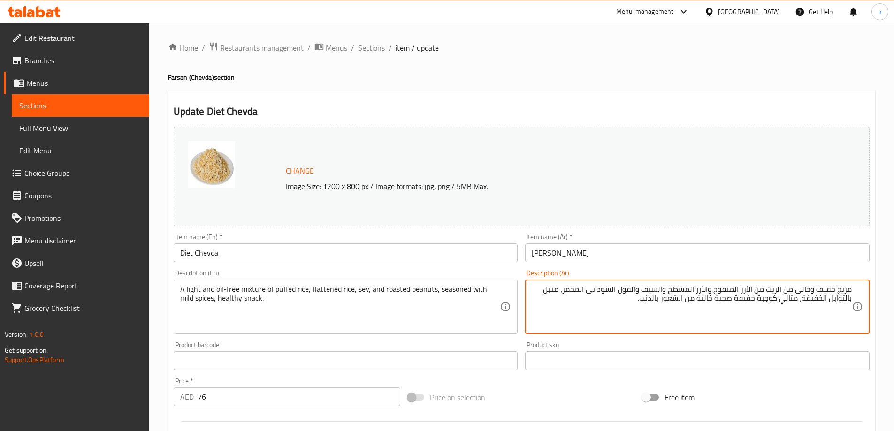
drag, startPoint x: 640, startPoint y: 298, endPoint x: 736, endPoint y: 312, distance: 96.7
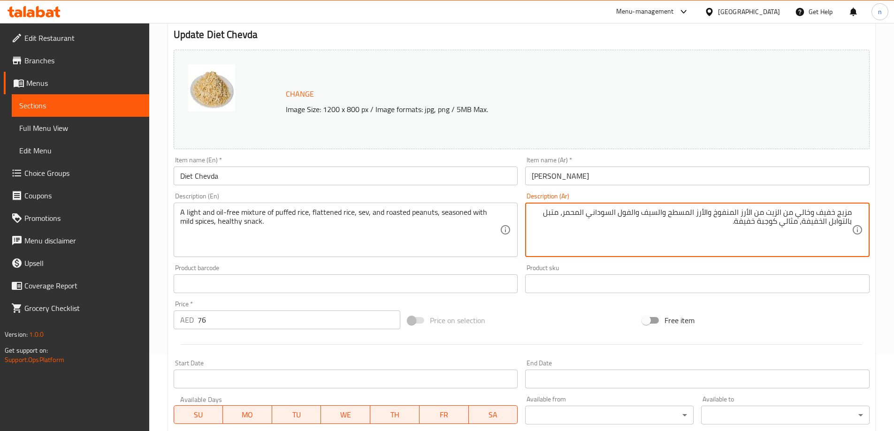
scroll to position [141, 0]
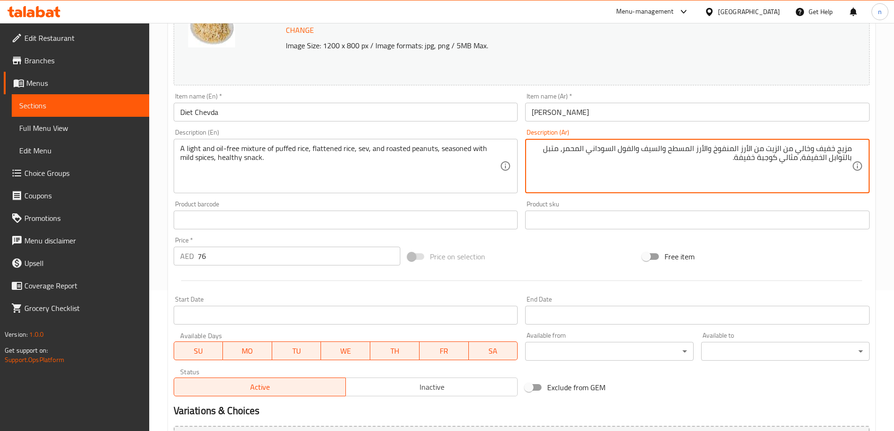
click at [736, 159] on textarea "مزيج خفيف وخالي من الزيت من الأرز المنفوخ والأرز المسطح والسيف والفول السوداني …" at bounding box center [691, 166] width 320 height 45
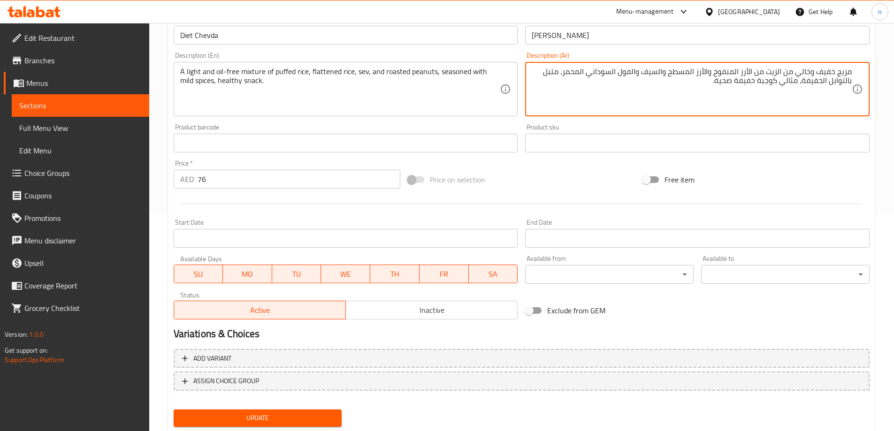
scroll to position [245, 0]
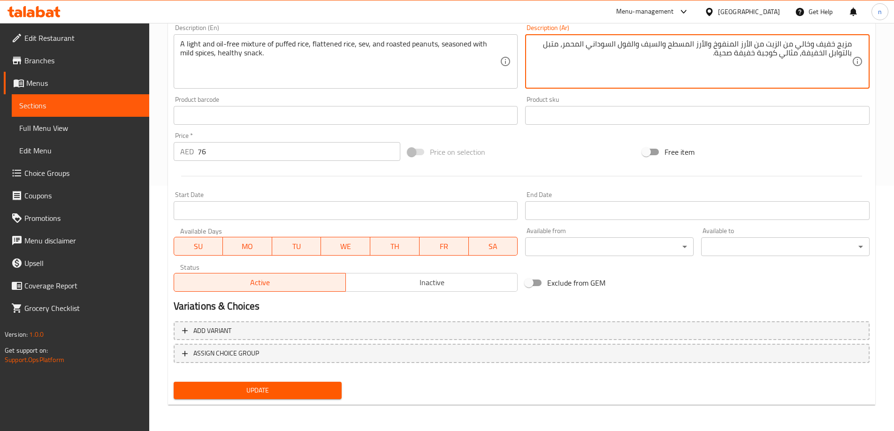
type textarea "مزيج خفيف وخالي من الزيت من الأرز المنفوخ والأرز المسطح والسيف والفول السوداني …"
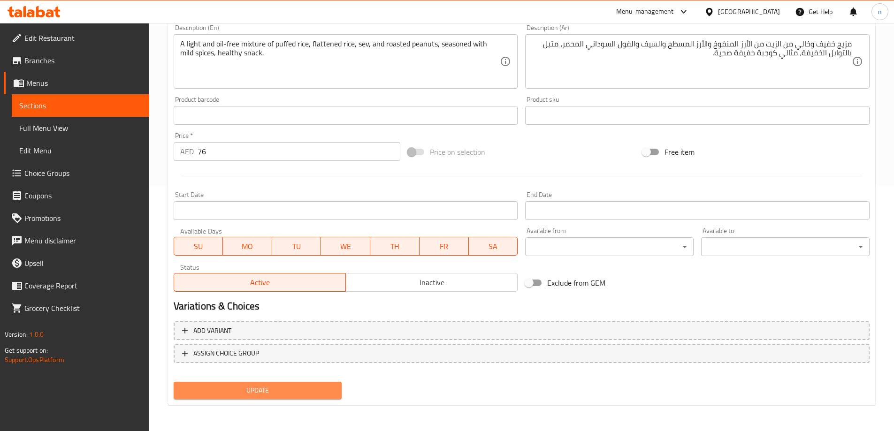
click at [301, 390] on span "Update" at bounding box center [257, 391] width 153 height 12
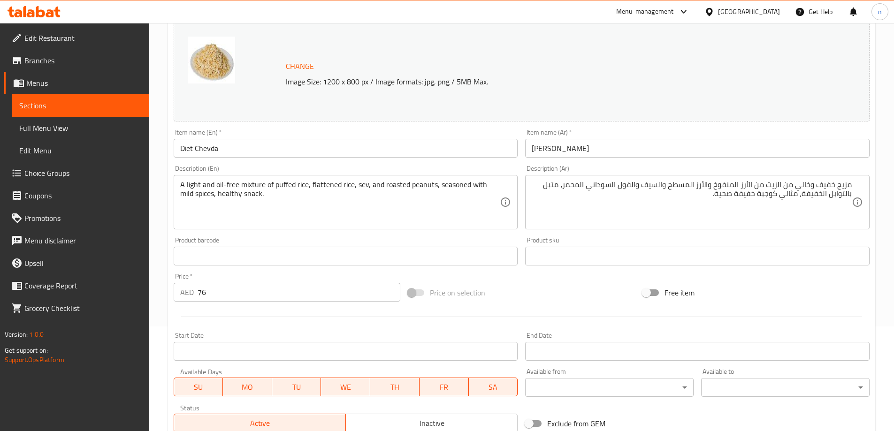
scroll to position [0, 0]
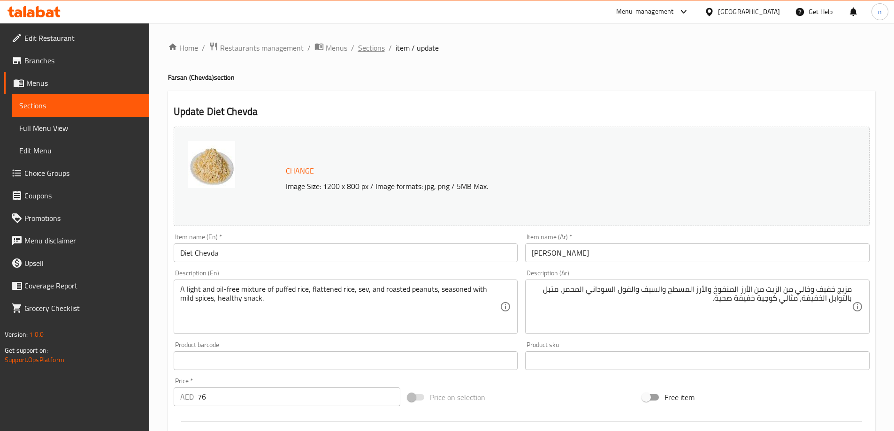
click at [373, 50] on span "Sections" at bounding box center [371, 47] width 27 height 11
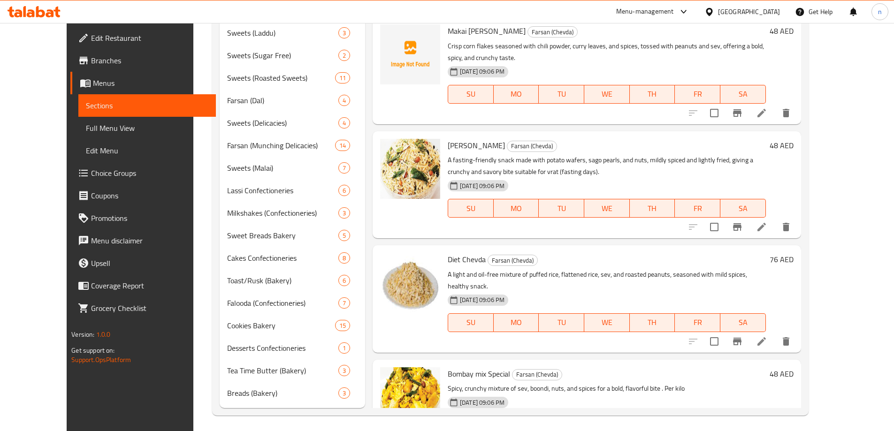
scroll to position [436, 0]
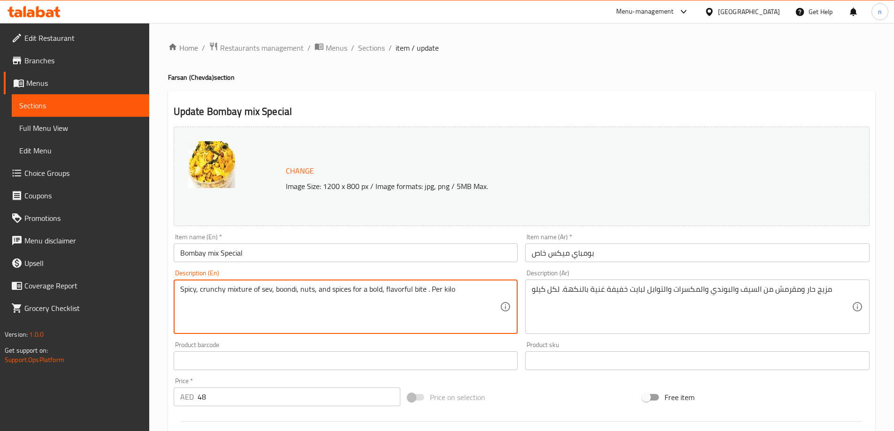
click at [255, 285] on textarea "Spicy, crunchy mixture of sev, boondi, nuts, and spices for a bold, flavorful b…" at bounding box center [340, 307] width 320 height 45
paste textarea "A classic Indian trail mix made with sev, fried lentils, peanuts, and spiced po…"
type textarea "A classic Indian trail mix made with sev, fried lentils, peanuts, and spiced po…"
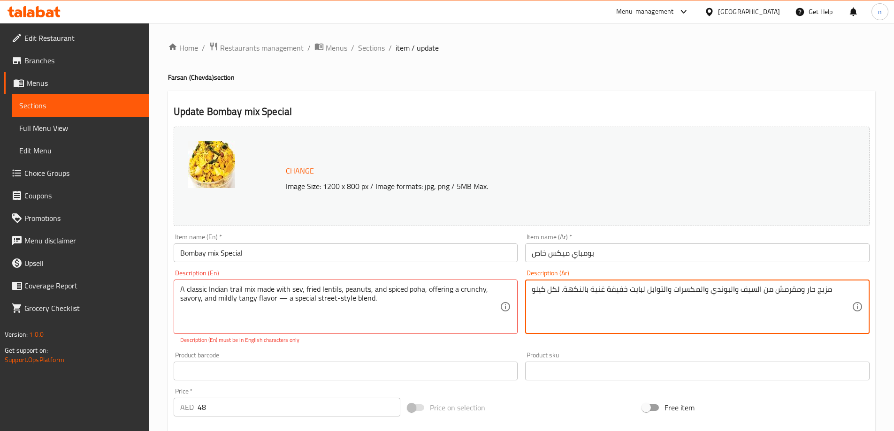
click at [604, 295] on textarea "مزيج حار ومقرمش من السيف والبوندي والمكسرات والتوابل لبايت خفيفة غنية بالنكهة. …" at bounding box center [691, 307] width 320 height 45
paste textarea "هندي كلاسيكي مصنوع من السيف والعدس المقلي والفول السوداني والبوها المتبل، مما ي…"
click at [604, 295] on textarea "مزيج هندي كلاسيكي مصنوع من السيف والعدس المقلي والفول السوداني والبوها المتبل، …" at bounding box center [691, 307] width 320 height 45
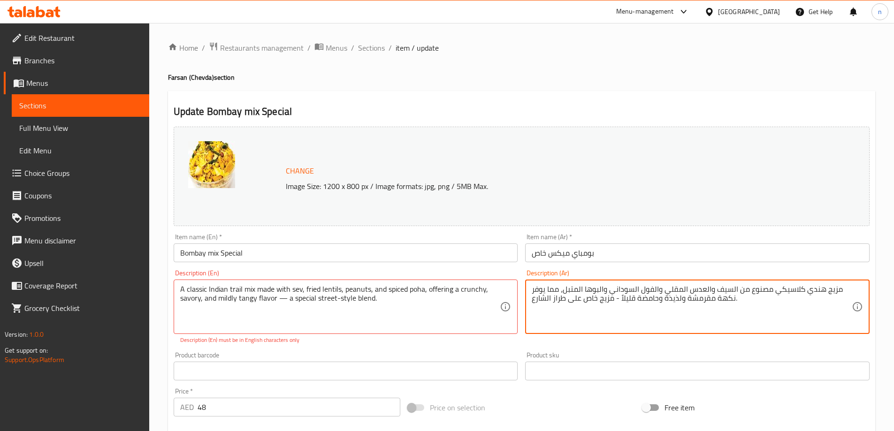
click at [604, 295] on textarea "مزيج هندي كلاسيكي مصنوع من السيف والعدس المقلي والفول السوداني والبوها المتبل، …" at bounding box center [691, 307] width 320 height 45
click at [560, 324] on textarea "مزيج هندي كلاسيكي مصنوع من السيف والعدس المقلي والفول السوداني والبوها المتبل، …" at bounding box center [691, 307] width 320 height 45
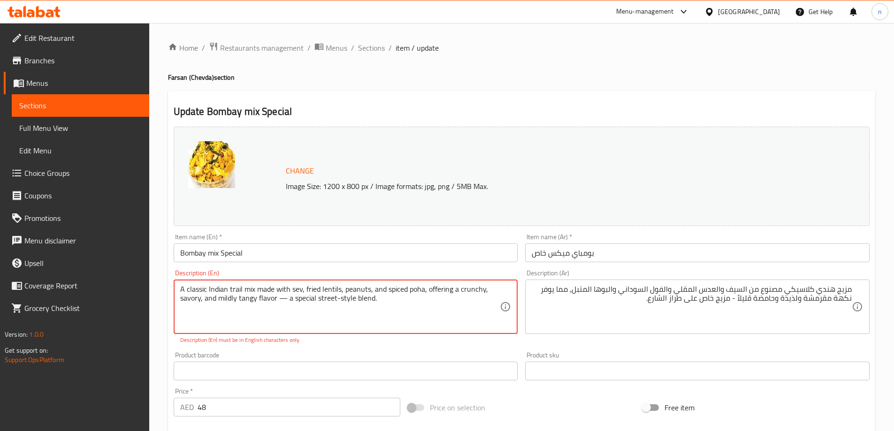
click at [237, 290] on textarea "A classic Indian trail mix made with sev, fried lentils, peanuts, and spiced po…" at bounding box center [340, 307] width 320 height 45
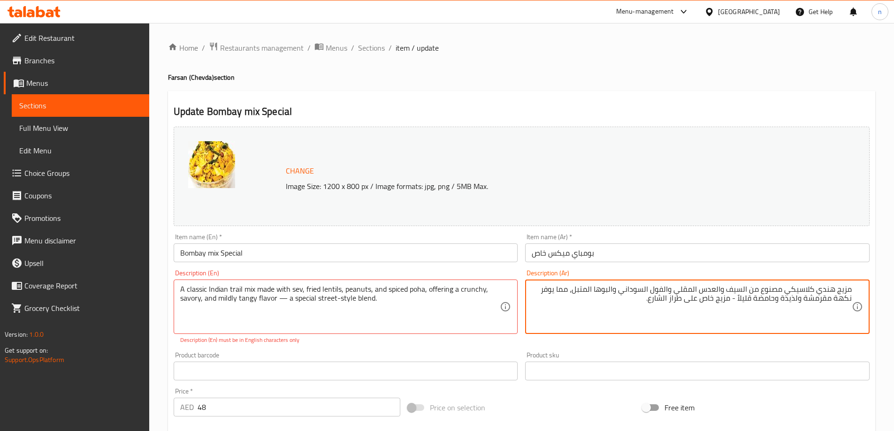
paste textarea "تريل"
click at [731, 288] on textarea "مزيج تريل هندي كلاسيكي مصنوع من السيف والعدس المقلي والفول السوداني والبوها الم…" at bounding box center [691, 307] width 320 height 45
click at [734, 289] on textarea "مزيج تريل هندي كلاسيكي مصنوع من السيف والعدس المقلي والفول السوداني والبوها الم…" at bounding box center [691, 307] width 320 height 45
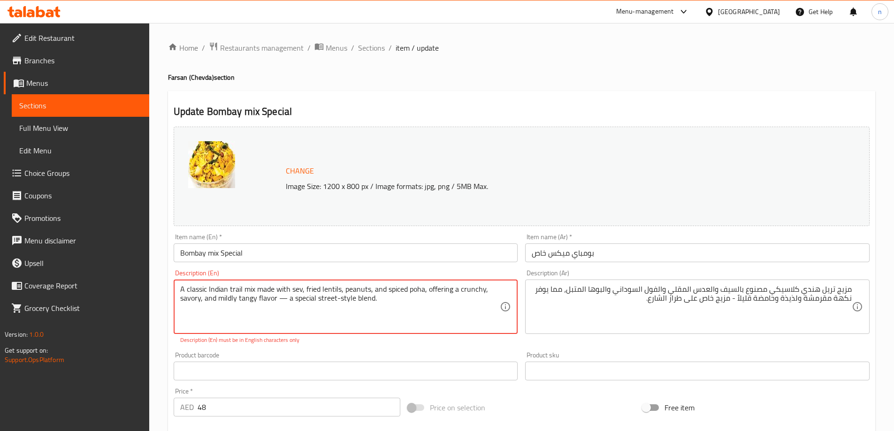
click at [416, 286] on textarea "A classic Indian trail mix made with sev, fried lentils, peanuts, and spiced po…" at bounding box center [340, 307] width 320 height 45
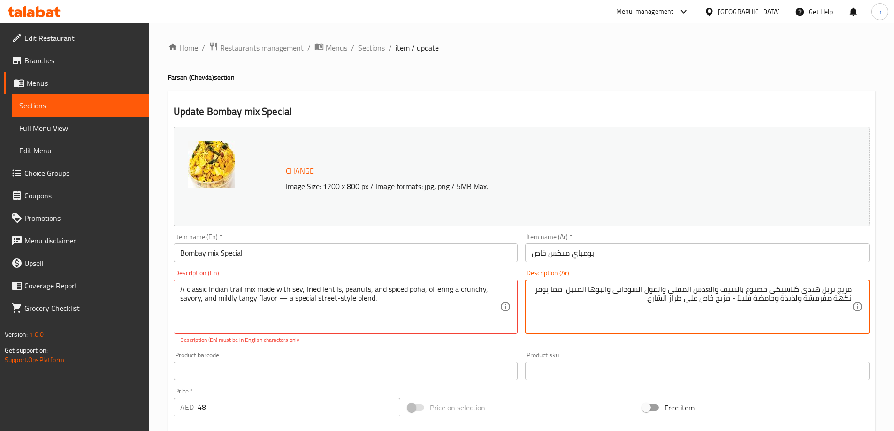
click at [611, 289] on textarea "مزيج تريل هندي كلاسيكي مصنوع بالسيف والعدس المقلي والفول السوداني والبوها المتب…" at bounding box center [691, 307] width 320 height 45
click at [582, 310] on textarea "مزيج تريل هندي كلاسيكي مصنوع بالسيف والعدس المقلي والفول السوداني و البوها المت…" at bounding box center [691, 307] width 320 height 45
drag, startPoint x: 534, startPoint y: 291, endPoint x: 565, endPoint y: 293, distance: 30.5
click at [565, 293] on textarea "مزيج تريل هندي كلاسيكي مصنوع بالسيف والعدس المقلي والفول السوداني و البوها المت…" at bounding box center [691, 307] width 320 height 45
click at [820, 300] on textarea "مزيج تريل هندي كلاسيكي مصنوع بالسيف والعدس المقلي والفول السوداني و البوها المت…" at bounding box center [691, 307] width 320 height 45
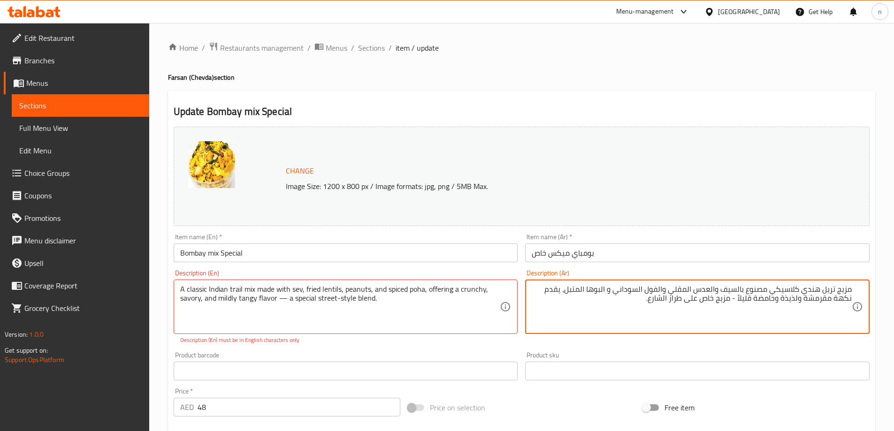
click at [820, 300] on textarea "مزيج تريل هندي كلاسيكي مصنوع بالسيف والعدس المقلي والفول السوداني و البوها المت…" at bounding box center [691, 307] width 320 height 45
click at [795, 299] on textarea "مزيج تريل هندي كلاسيكي مصنوع بالسيف والعدس المقلي والفول السوداني و البوها المت…" at bounding box center [691, 307] width 320 height 45
click at [767, 300] on textarea "مزيج تريل هندي كلاسيكي مصنوع بالسيف والعدس المقلي والفول السوداني و البوها المت…" at bounding box center [691, 307] width 320 height 45
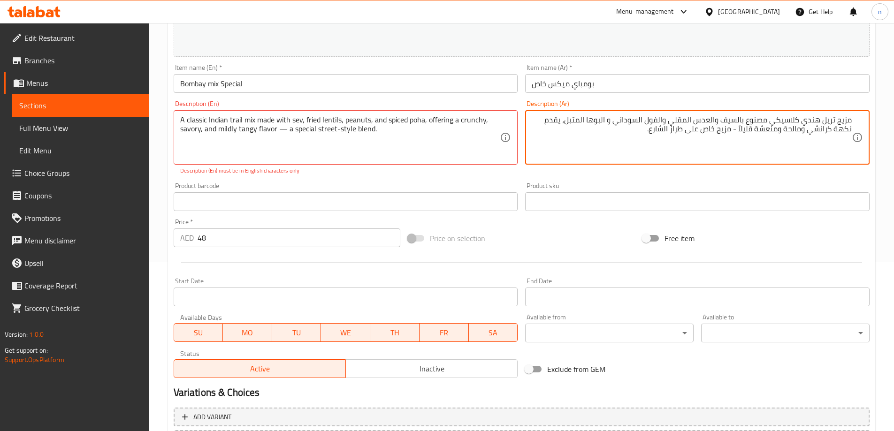
scroll to position [256, 0]
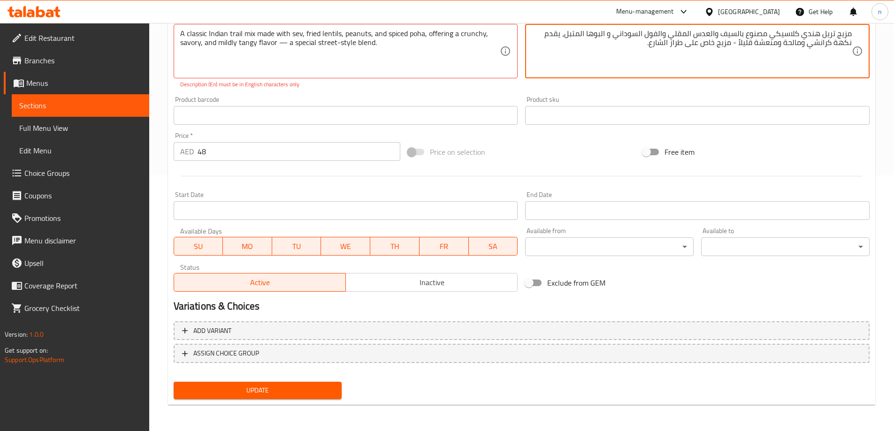
type textarea "مزيج تريل هندي كلاسيكي مصنوع بالسيف والعدس المقلي والفول السوداني و البوها المت…"
click at [312, 386] on span "Update" at bounding box center [257, 391] width 153 height 12
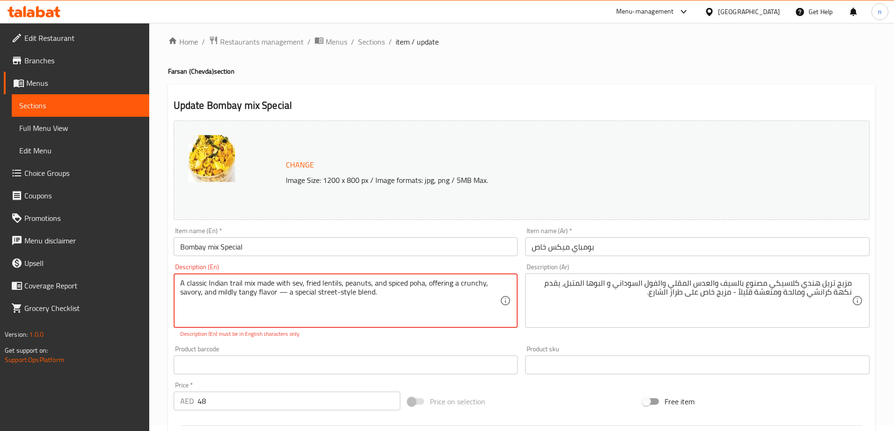
scroll to position [0, 0]
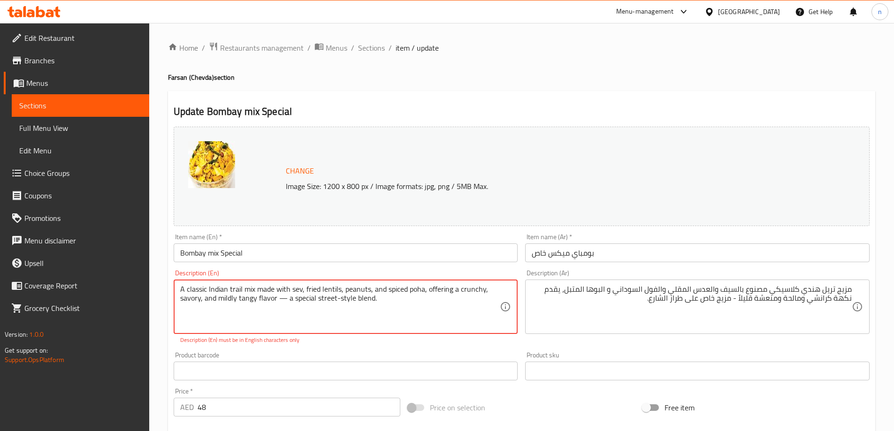
click at [402, 311] on textarea "A classic Indian trail mix made with sev, fried lentils, peanuts, and spiced po…" at bounding box center [340, 307] width 320 height 45
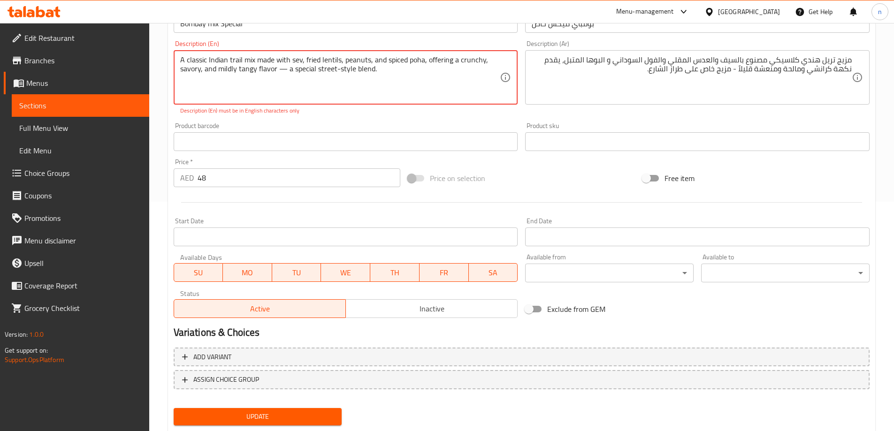
scroll to position [256, 0]
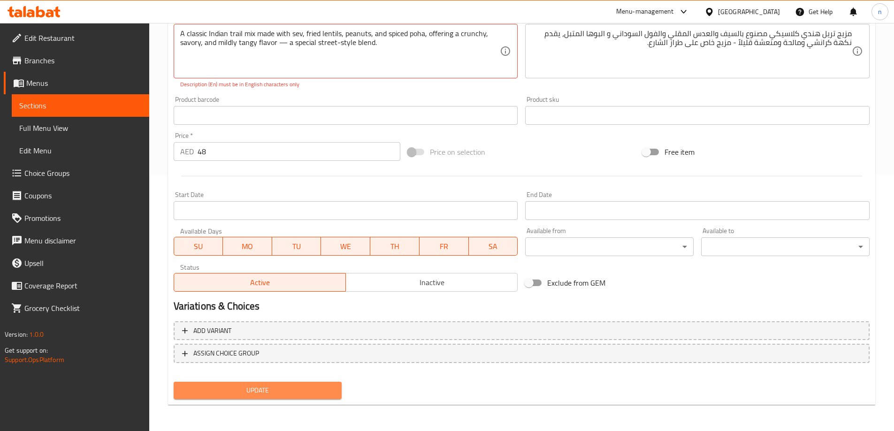
click at [297, 384] on button "Update" at bounding box center [258, 390] width 168 height 17
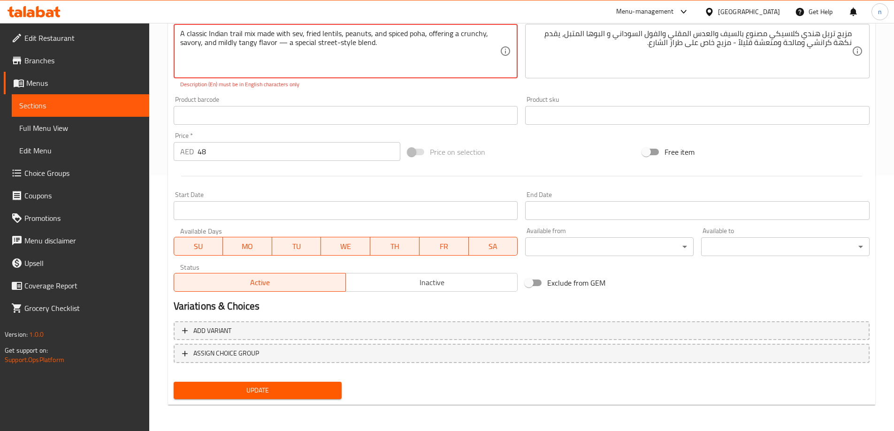
click at [297, 384] on button "Update" at bounding box center [258, 390] width 168 height 17
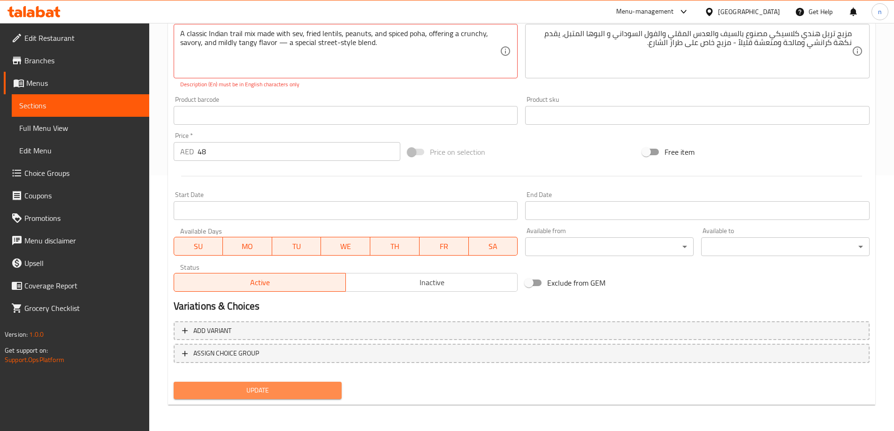
click at [297, 384] on button "Update" at bounding box center [258, 390] width 168 height 17
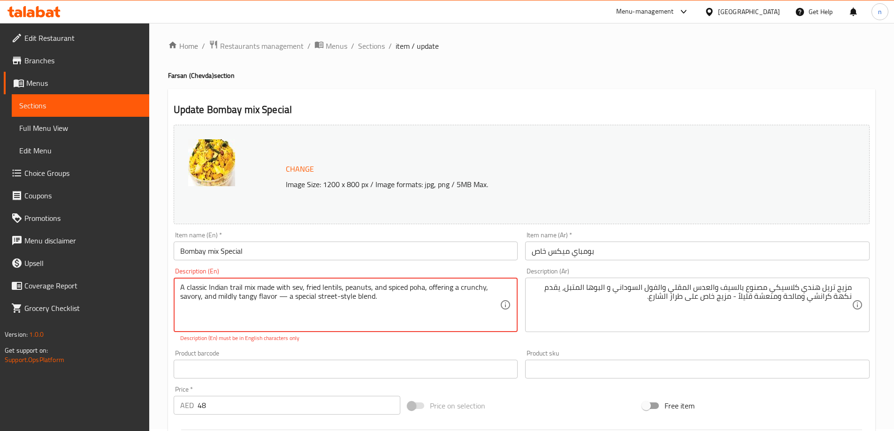
scroll to position [0, 0]
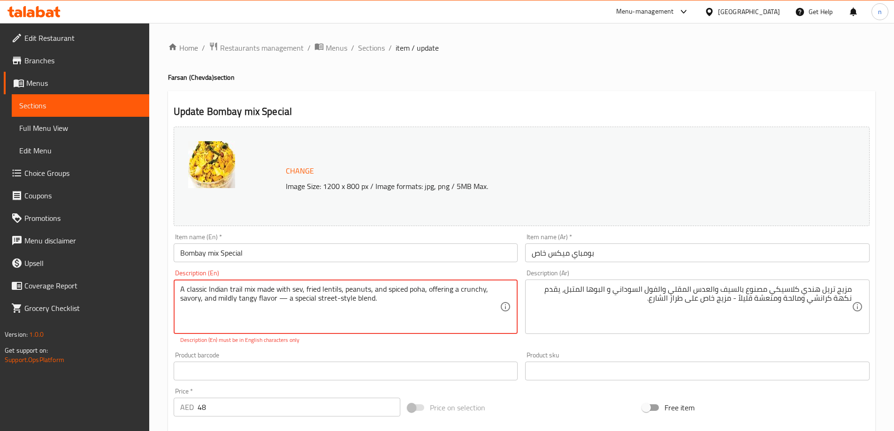
click at [284, 297] on textarea "A classic Indian trail mix made with sev, fried lentils, peanuts, and spiced po…" at bounding box center [340, 307] width 320 height 45
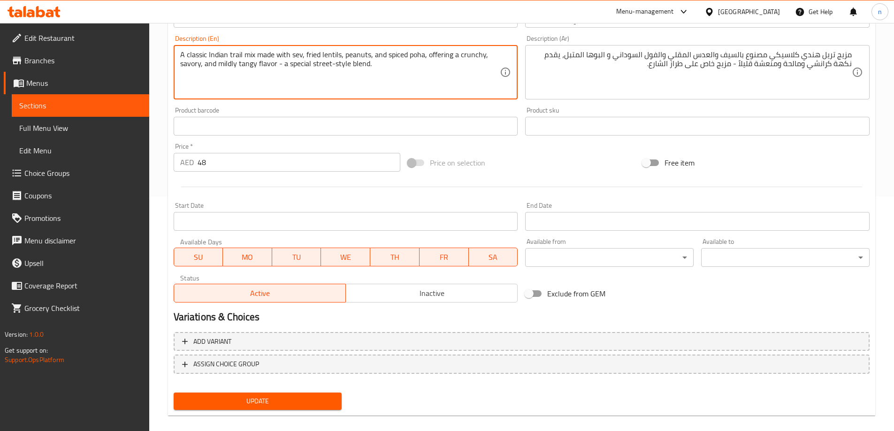
scroll to position [245, 0]
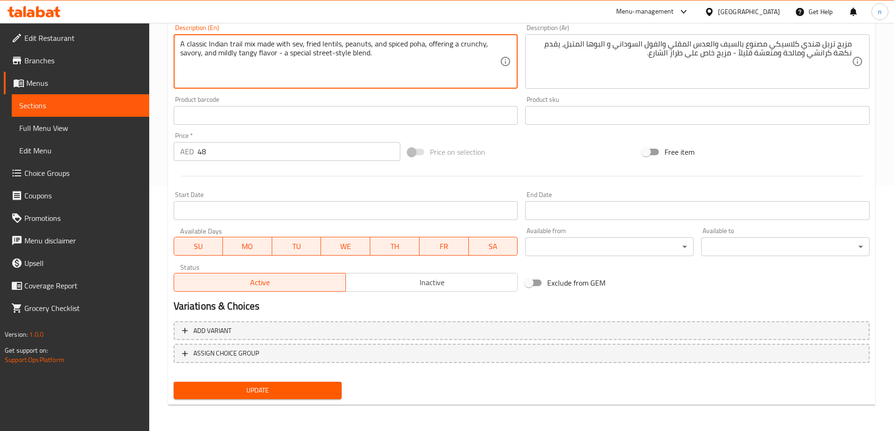
type textarea "A classic Indian trail mix made with sev, fried lentils, peanuts, and spiced po…"
click at [291, 400] on div "Update" at bounding box center [258, 390] width 176 height 25
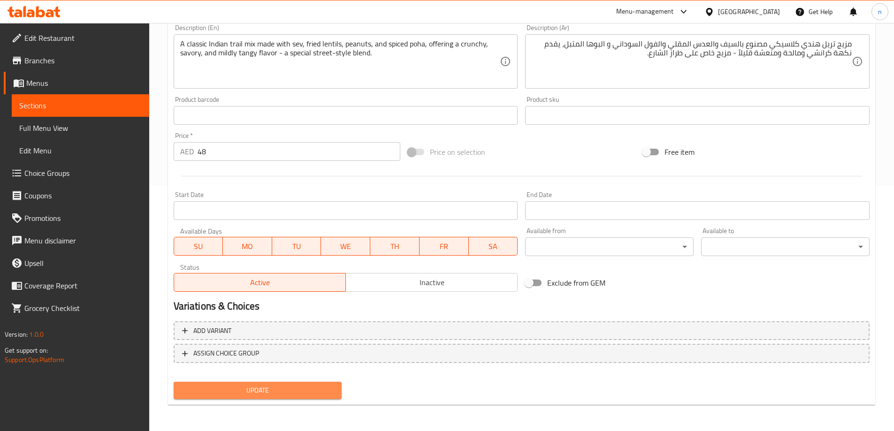
click at [293, 392] on span "Update" at bounding box center [257, 391] width 153 height 12
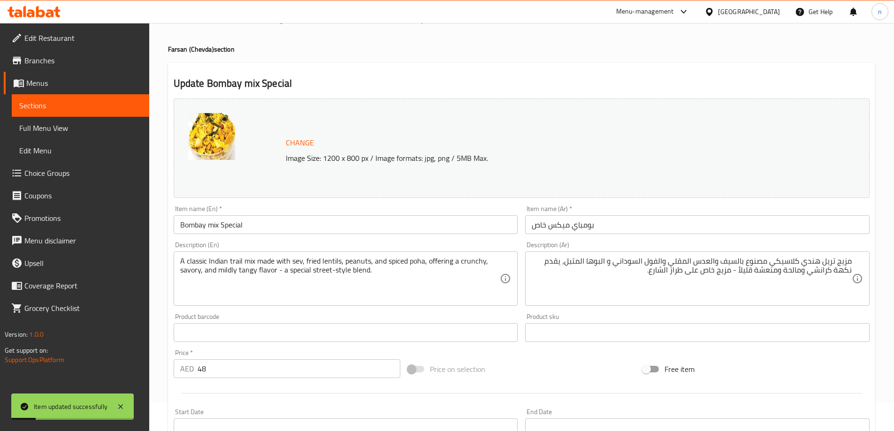
scroll to position [0, 0]
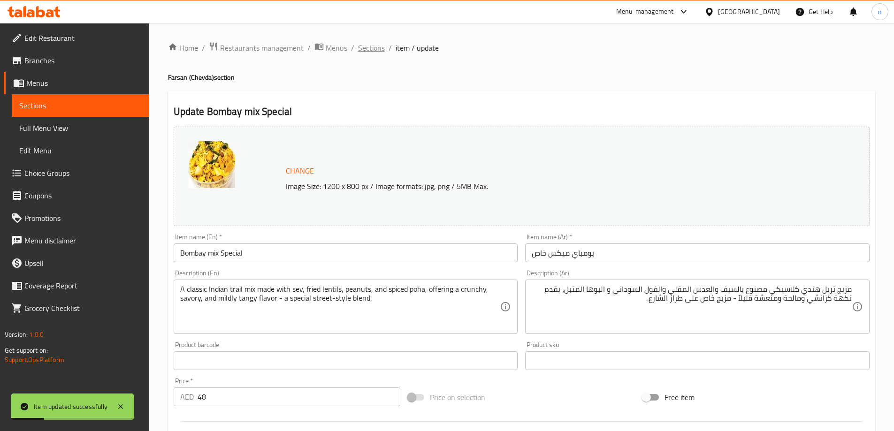
click at [376, 49] on span "Sections" at bounding box center [371, 47] width 27 height 11
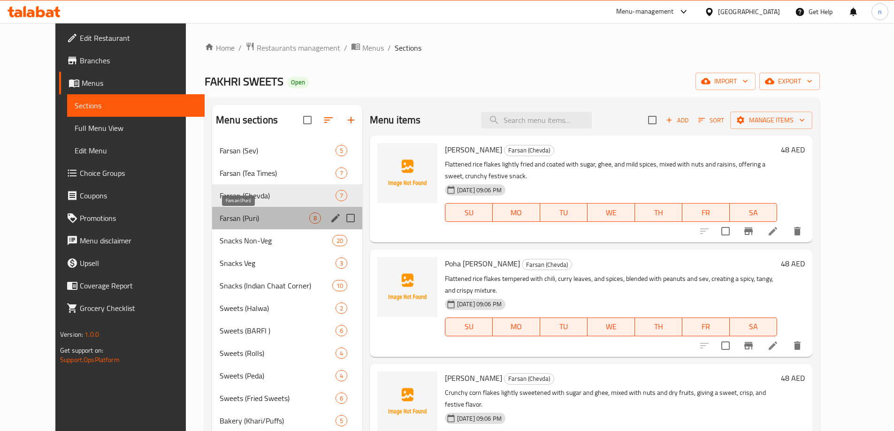
click at [263, 220] on span "Farsan (Puri)" at bounding box center [265, 218] width 90 height 11
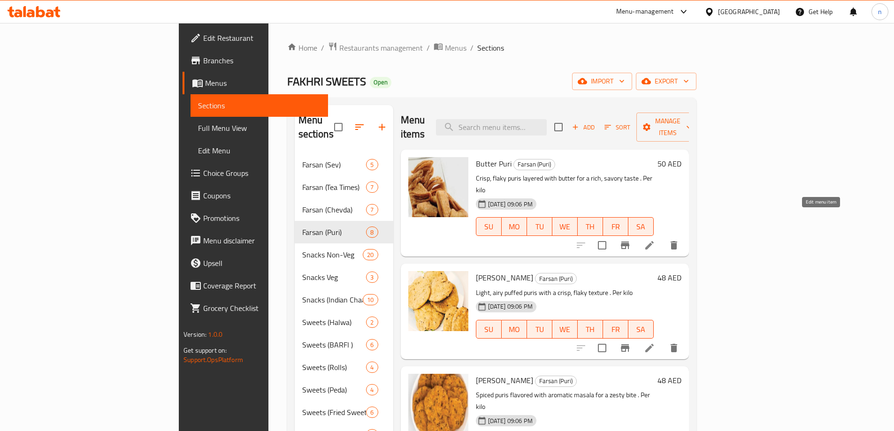
click at [653, 241] on icon at bounding box center [649, 245] width 8 height 8
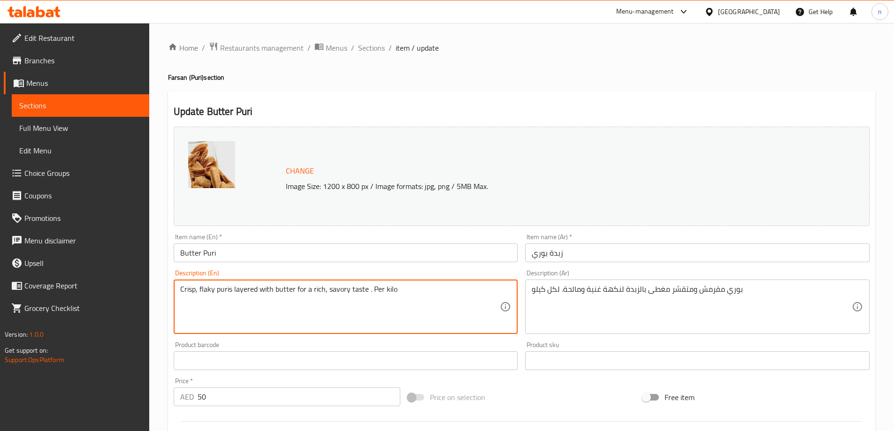
click at [247, 288] on textarea "Crisp, flaky puris layered with butter for a rich, savory taste . Per kilo" at bounding box center [340, 307] width 320 height 45
click at [278, 311] on textarea "Crisp, flaky puris layered with butter for a rich, savory taste . Per kilo" at bounding box center [340, 307] width 320 height 45
click at [280, 291] on textarea "Crisp, flaky puris layered with butter for a rich, savory taste . Per kilo" at bounding box center [340, 307] width 320 height 45
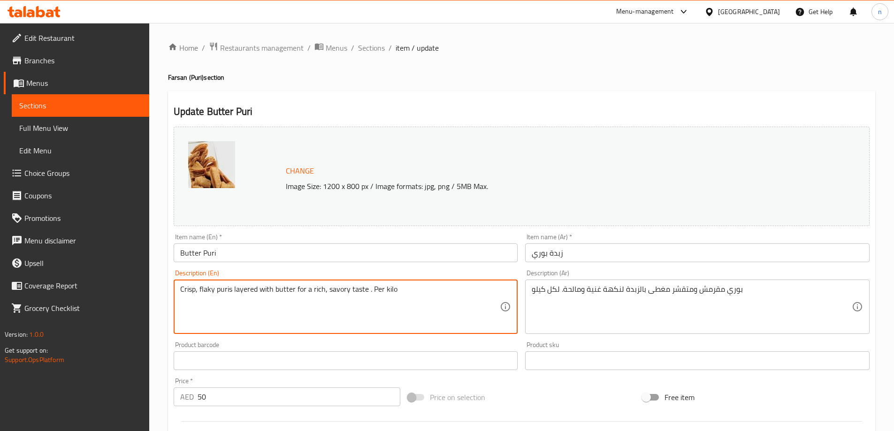
click at [280, 291] on textarea "Crisp, flaky puris layered with butter for a rich, savory taste . Per kilo" at bounding box center [340, 307] width 320 height 45
paste textarea "made with wheat flour and enriched with butter, giving a light, rich, and savor…"
type textarea "Crisp, flaky puris made with wheat flour and enriched with butter, giving a lig…"
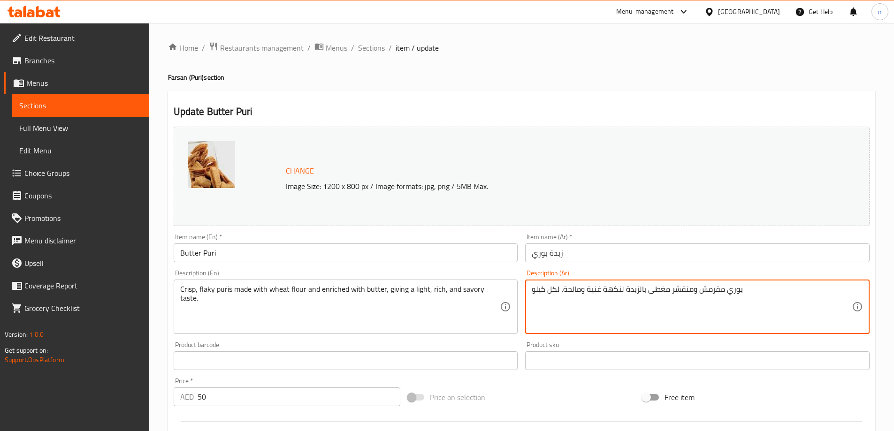
click at [578, 292] on textarea "بوري مقرمش ومتقشر مغطى بالزبدة لنكهة غنية ومالحة. لكل كيلو" at bounding box center [691, 307] width 320 height 45
paste textarea "س مقرمشة ومتقشرة مصنوعة من دقيق القمح ومدعمة بالزبدة، مما يعطيها طعمًا خفيفًا و…"
click at [578, 292] on textarea "بوريس مقرمشة ومتقشرة مصنوعة من دقيق القمح ومدعمة بالزبدة، مما يعطيها طعمًا خفيف…" at bounding box center [691, 307] width 320 height 45
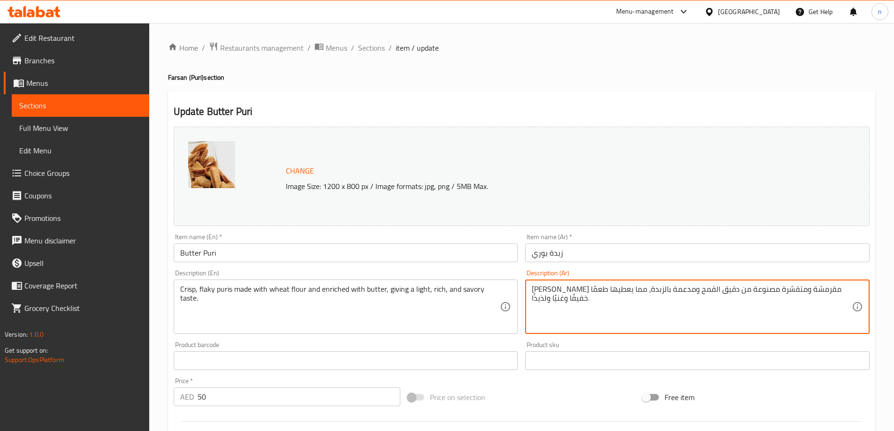
click at [578, 292] on textarea "بوريس مقرمشة ومتقشرة مصنوعة من دقيق القمح ومدعمة بالزبدة، مما يعطيها طعمًا خفيف…" at bounding box center [691, 307] width 320 height 45
click at [811, 289] on textarea "بوريس مقرمشة ومتقشرة مصنوعة من دقيق القمح ومدعمة بالزبدة، مما يعطيها طعمًا خفيف…" at bounding box center [691, 307] width 320 height 45
drag, startPoint x: 774, startPoint y: 291, endPoint x: 797, endPoint y: 293, distance: 24.0
click at [797, 293] on textarea "بوريس كريسبي ومتقشرة مصنوعة من دقيق القمح ومدعمة بالزبدة، مما يعطيها طعمًا خفيف…" at bounding box center [691, 307] width 320 height 45
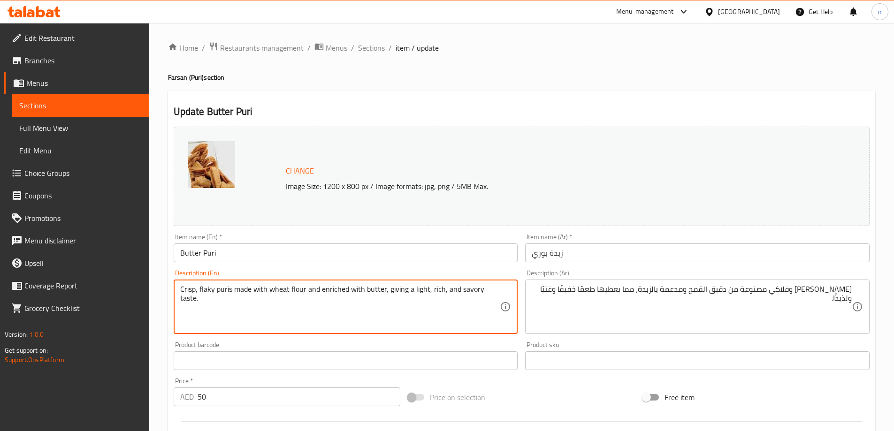
click at [336, 289] on textarea "Crisp, flaky puris made with wheat flour and enriched with butter, giving a lig…" at bounding box center [340, 307] width 320 height 45
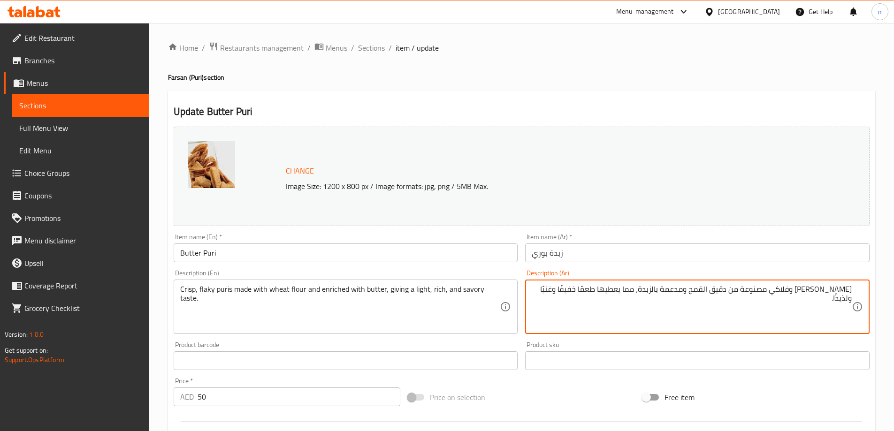
click at [842, 299] on textarea "بوريس كريسبي وفلاكي مصنوعة من دقيق القمح ومدعمة بالزبدة، مما يعطيها طعمًا خفيفً…" at bounding box center [691, 307] width 320 height 45
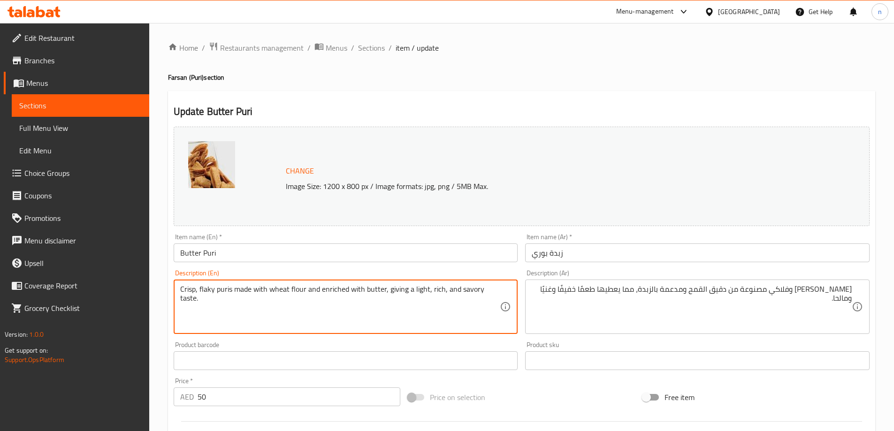
click at [334, 292] on textarea "Crisp, flaky puris made with wheat flour and enriched with butter, giving a lig…" at bounding box center [340, 307] width 320 height 45
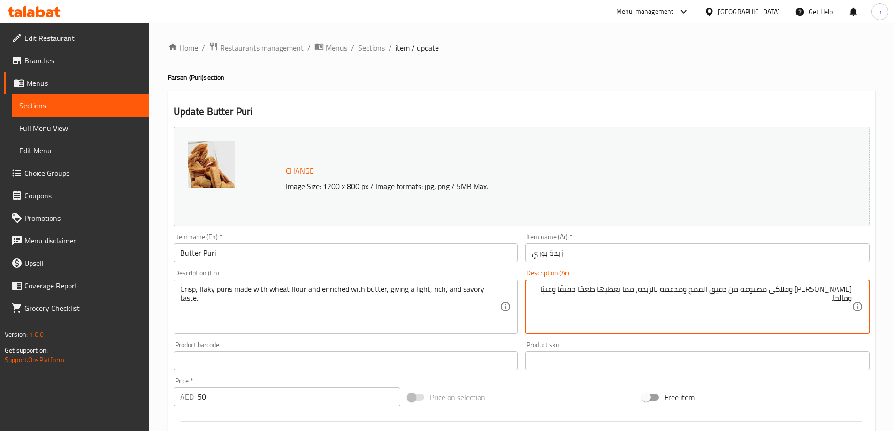
click at [682, 292] on textarea "بوريس كريسبي وفلاكي مصنوعة من دقيق القمح ومدعمة بالزبدة، مما يعطيها طعمًا خفيفً…" at bounding box center [691, 307] width 320 height 45
paste textarea "نريتشت"
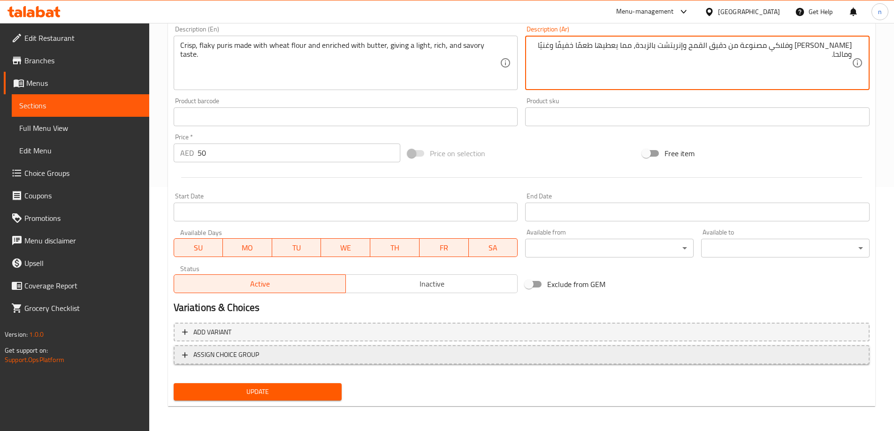
scroll to position [245, 0]
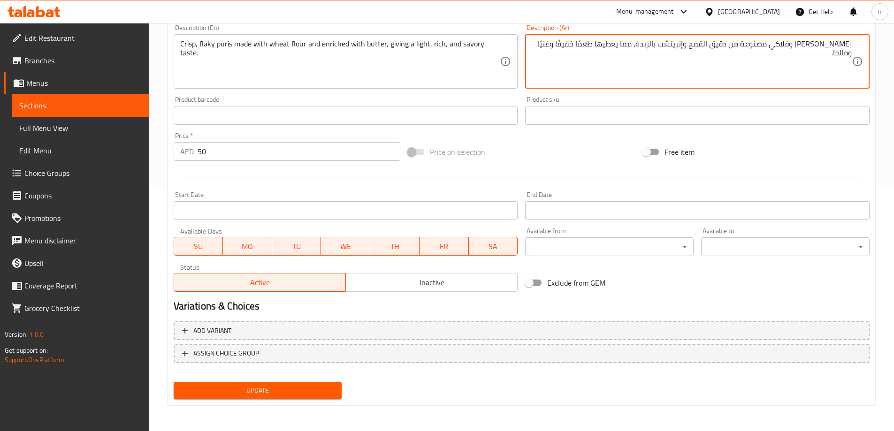
type textarea "[PERSON_NAME] وفلاكي مصنوعة من دقيق القمح وإنريتشت بالزبدة، مما يعطيها طعمًا خف…"
click at [290, 389] on span "Update" at bounding box center [257, 391] width 153 height 12
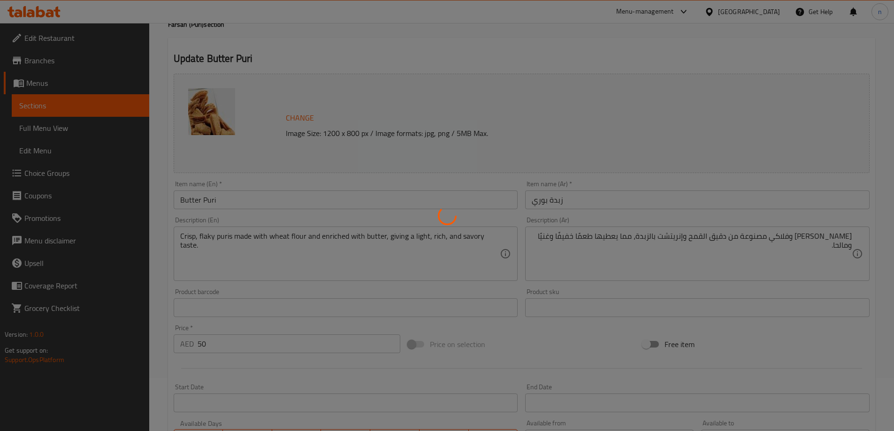
scroll to position [0, 0]
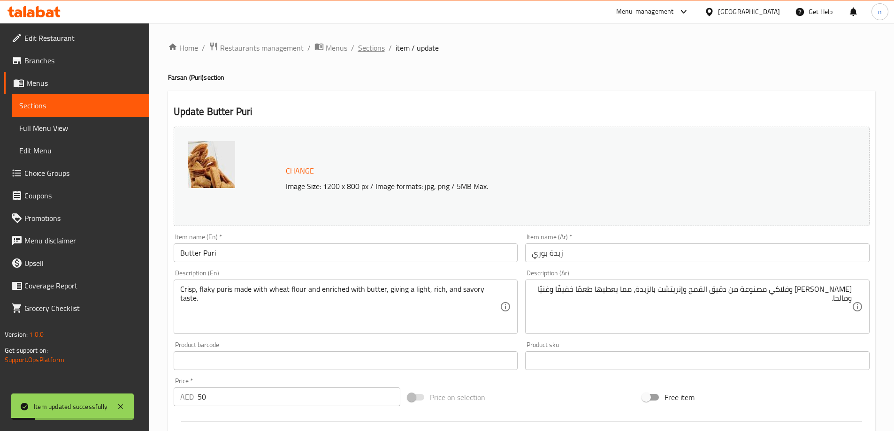
click at [372, 48] on span "Sections" at bounding box center [371, 47] width 27 height 11
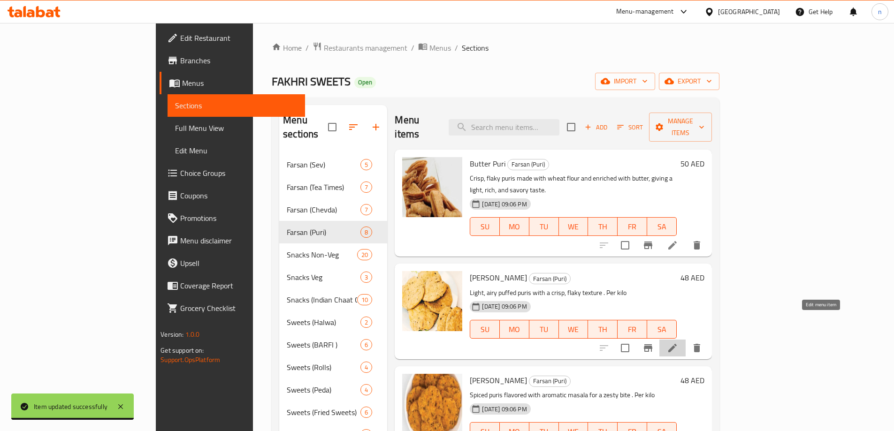
click at [678, 342] on icon at bounding box center [672, 347] width 11 height 11
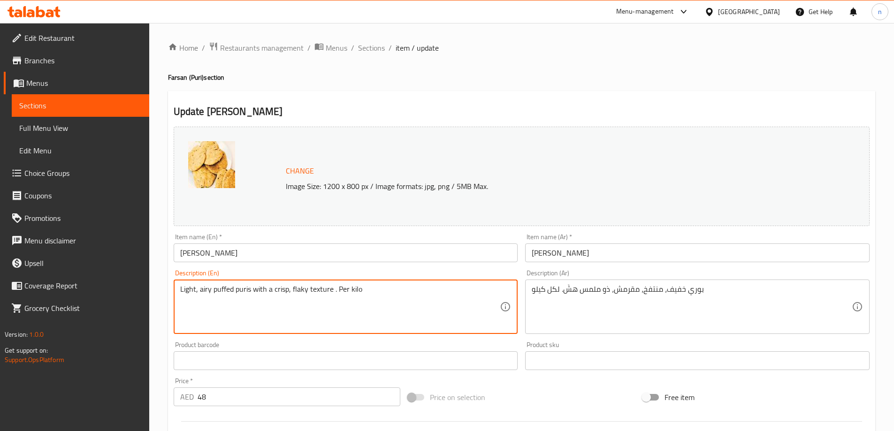
click at [305, 286] on textarea "Light, airy puffed puris with a crisp, flaky texture . Per kilo" at bounding box center [340, 307] width 320 height 45
paste textarea "Flaky, layered puris baked or fried with a buttery texture, slightly salted, an…"
type textarea "Flaky, layered puris baked or fried with a buttery texture, slightly salted, an…"
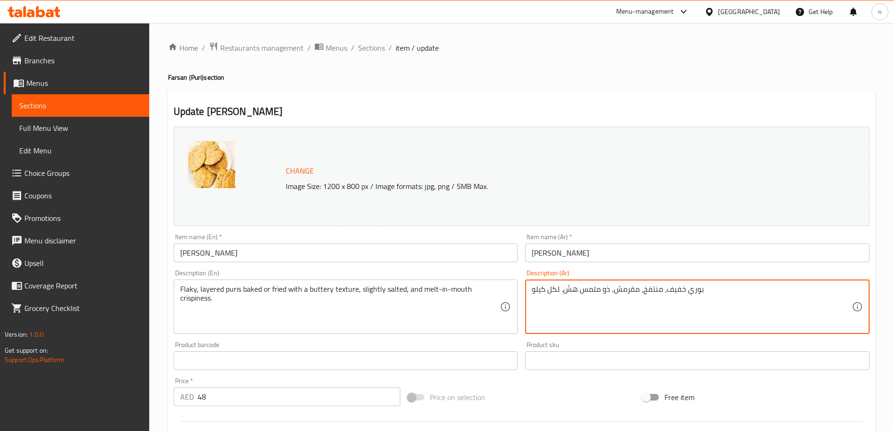
click at [636, 289] on textarea "بوري خفيف، منتفخ، مقرمش، ذو ملمس هشّ. لكل كيلو" at bounding box center [691, 307] width 320 height 45
paste textarea "س متقشر، متعدد الطبقات، مخبوز أو مقلي، ذو ملمس زبداني، مملح قليلاً، ومقرمش يذوب…"
click at [636, 289] on textarea "بوريس متقشر، متعدد الطبقات، مخبوز أو مقلي، ذو ملمس زبداني، مملح قليلاً، ومقرمش …" at bounding box center [691, 307] width 320 height 45
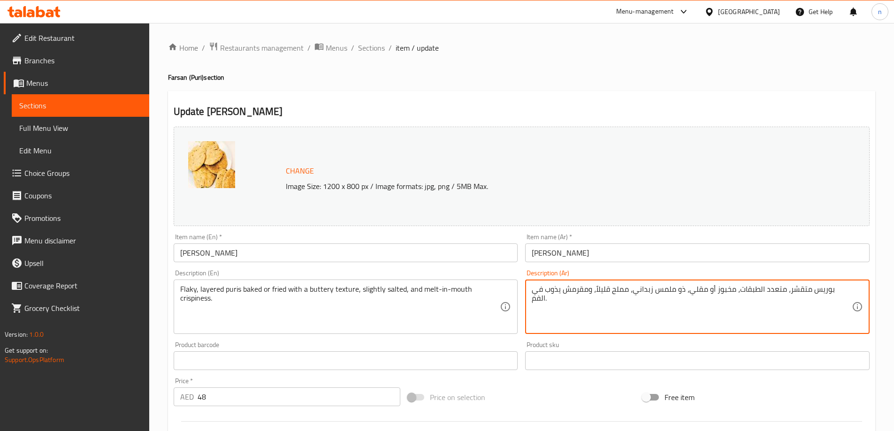
click at [636, 289] on textarea "بوريس متقشر، متعدد الطبقات، مخبوز أو مقلي، ذو ملمس زبداني، مملح قليلاً، ومقرمش …" at bounding box center [691, 307] width 320 height 45
click at [620, 323] on textarea "بوريس متقشر، متعدد الطبقات، مخبوز أو مقلي، ذو ملمس زبداني، مملح قليلاً، ومقرمش …" at bounding box center [691, 307] width 320 height 45
click at [817, 292] on textarea "بوريس متقشر، متعدد الطبقات، مخبوز أو مقلي، ذو ملمس زبداني، مملح قليلاً، ومقرمش …" at bounding box center [691, 307] width 320 height 45
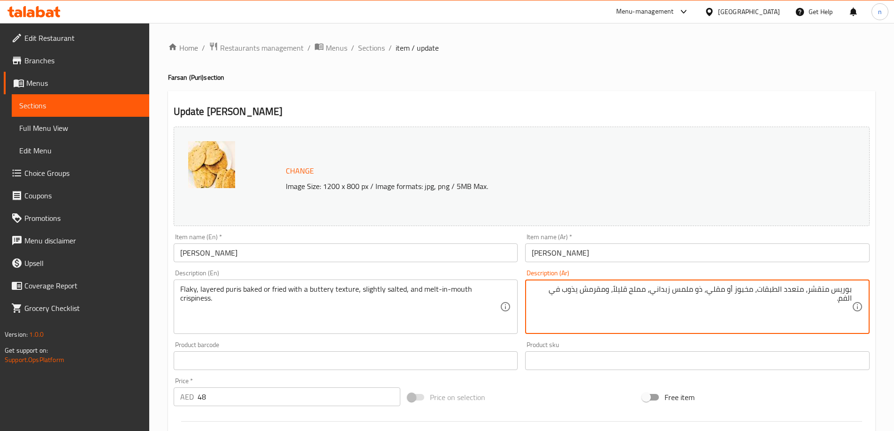
click at [817, 292] on textarea "بوريس متقشر، متعدد الطبقات، مخبوز أو مقلي، ذو ملمس زبداني، مملح قليلاً، ومقرمش …" at bounding box center [691, 307] width 320 height 45
click at [692, 292] on textarea "بوريس فلاكي، متعدد الطبقات، مخبوز أو مقلي، ذو ملمس زبداني، مملح قليلاً، ومقرمش …" at bounding box center [691, 307] width 320 height 45
paste textarea "تكستشر"
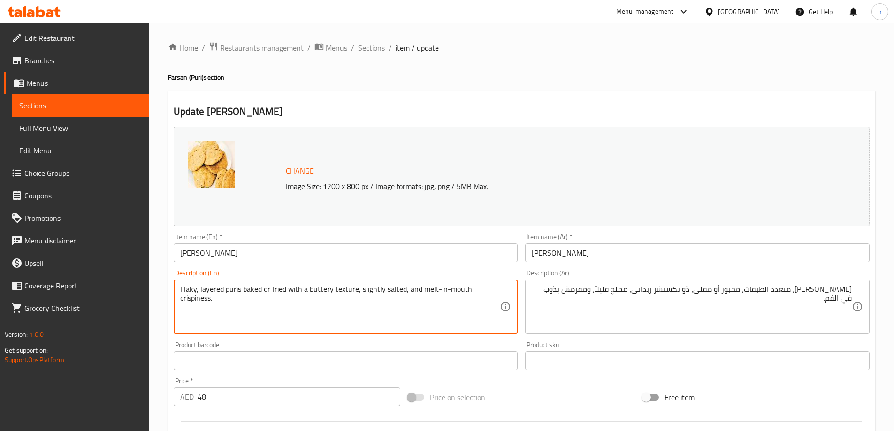
click at [197, 302] on textarea "Flaky, layered puris baked or fried with a buttery texture, slightly salted, an…" at bounding box center [340, 307] width 320 height 45
click at [195, 305] on textarea "Flaky, layered puris baked or fried with a buttery texture, slightly salted, an…" at bounding box center [340, 307] width 320 height 45
click at [195, 298] on textarea "Flaky, layered puris baked or fried with a buttery texture, slightly salted, an…" at bounding box center [340, 307] width 320 height 45
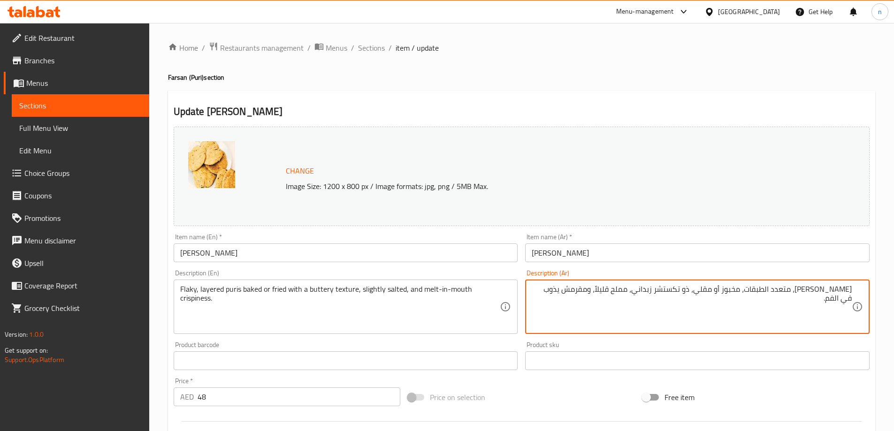
click at [596, 288] on textarea "بوريس فلاكي، متعدد الطبقات، مخبوز أو مقلي، ذو تكستشر زبداني، مملح قليلاً، ومقرم…" at bounding box center [691, 307] width 320 height 45
paste textarea "رسـبينس"
click at [609, 290] on textarea "بوريس فلاكي، متعدد الطبقات، مخبوز أو مقلي، ذو تكستشر زبداني، مملح قليلاً، كرسـب…" at bounding box center [691, 307] width 320 height 45
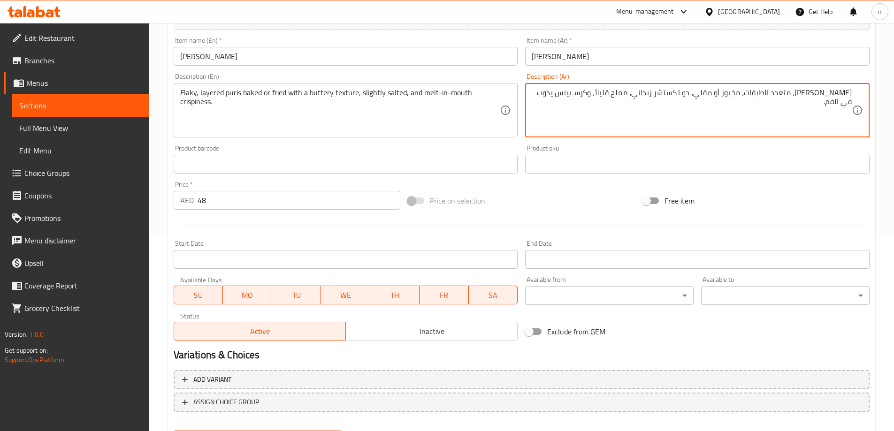
scroll to position [245, 0]
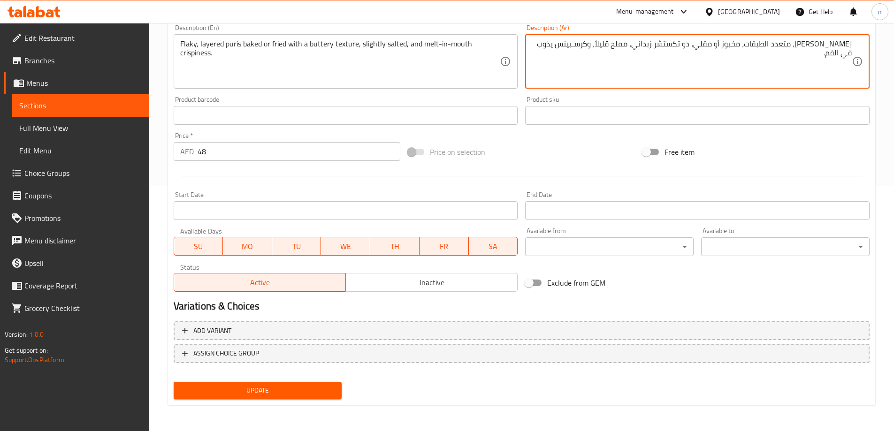
type textarea "[PERSON_NAME]، متعدد الطبقات، مخبوز أو مقلي، ذو تكستشر زبداني، مملح قليلاً، وكر…"
click at [233, 385] on span "Update" at bounding box center [257, 391] width 153 height 12
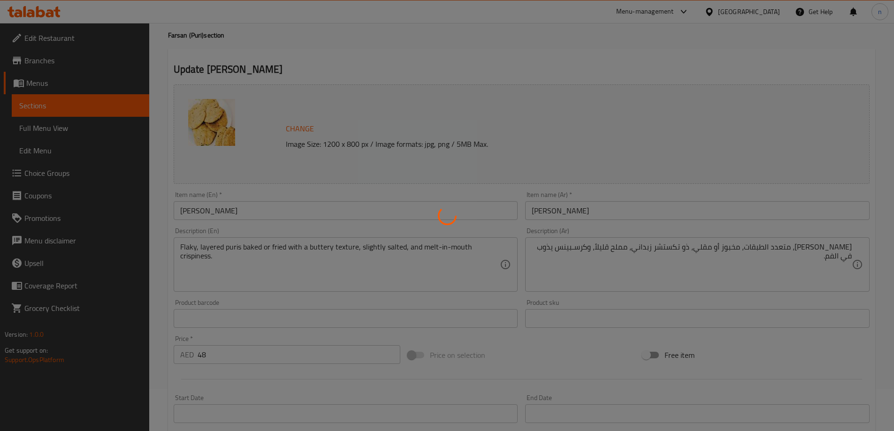
scroll to position [0, 0]
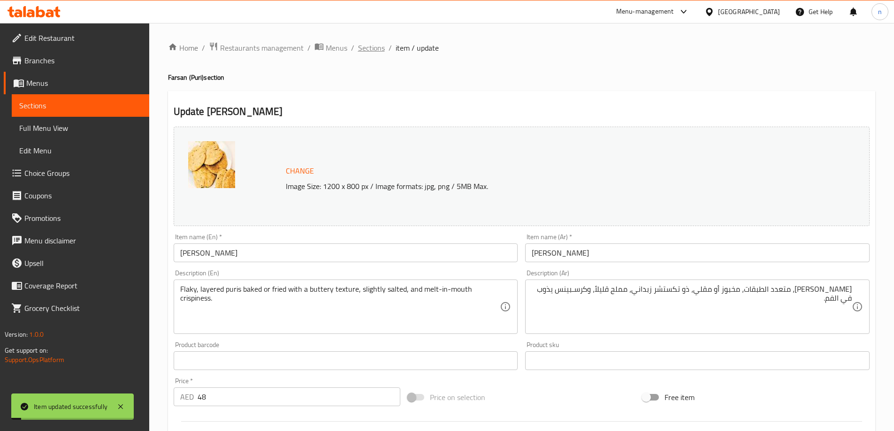
click at [368, 51] on span "Sections" at bounding box center [371, 47] width 27 height 11
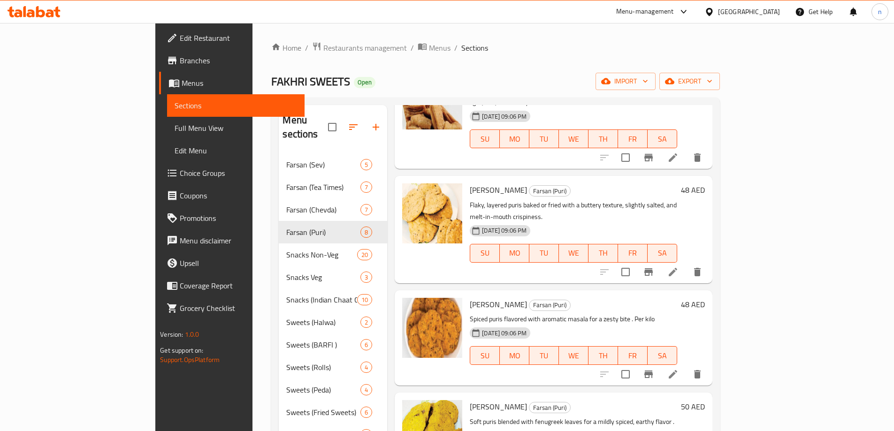
scroll to position [107, 0]
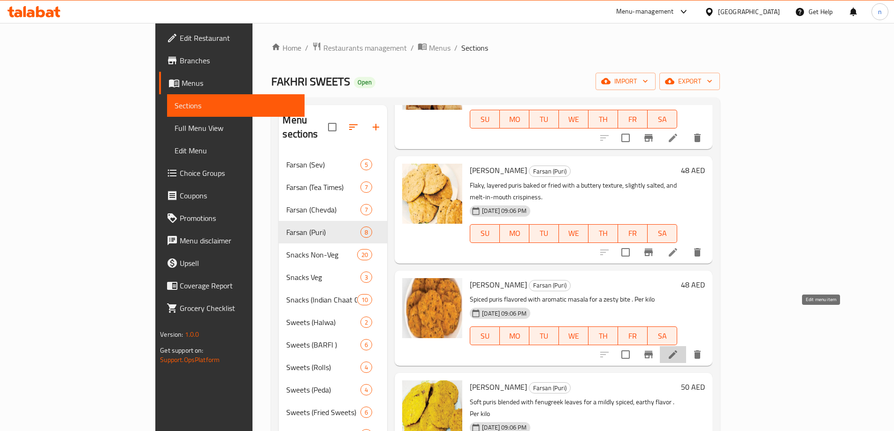
click at [678, 349] on icon at bounding box center [672, 354] width 11 height 11
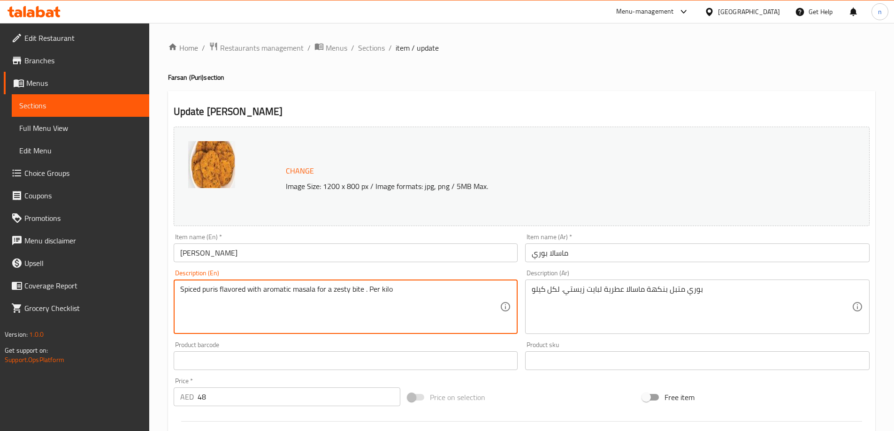
click at [327, 293] on textarea "Spiced puris flavored with aromatic masala for a zesty bite . Per kilo" at bounding box center [340, 307] width 320 height 45
paste textarea "Deep-fried puris seasoned with a blend of spices like cumin, chili, and ajwain,…"
type textarea "Deep-fried puris seasoned with a blend of spices like cumin, chili, and ajwain,…"
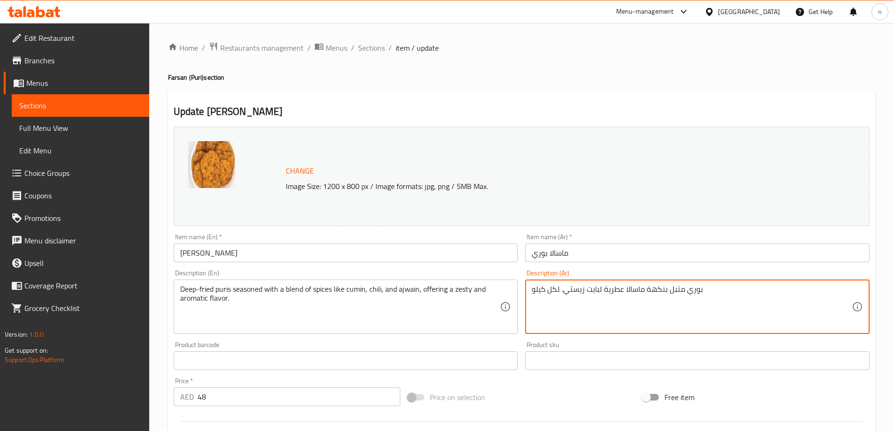
click at [587, 292] on textarea "بوري متبل بنكهة ماسالا عطرية لبايت زيستي. لكل كيلو" at bounding box center [691, 307] width 320 height 45
paste textarea "قلي متبل بمزيج من التوابل مثل الكمون والفلفل الحار والزنجبيل، مما يوفر نكهة منع…"
click at [587, 289] on textarea "بوري مقلي متبل بمزيج من التوابل مثل الكمون والفلفل الحار والزنجبيل، مما يوفر نك…" at bounding box center [691, 307] width 320 height 45
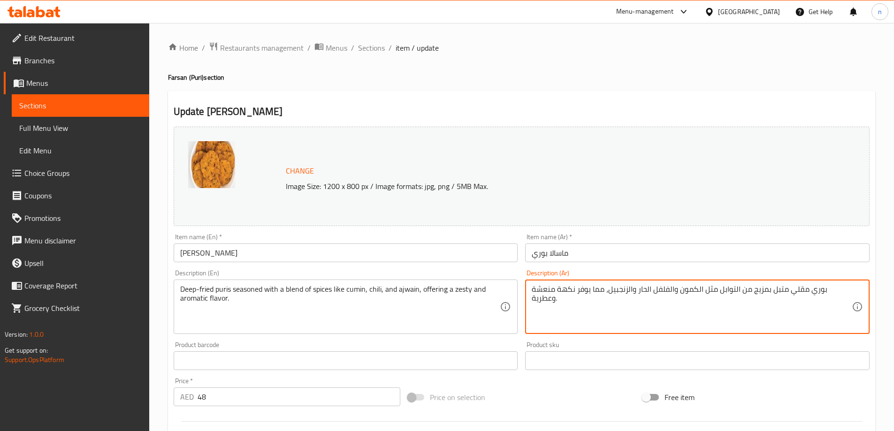
click at [587, 289] on textarea "بوري مقلي متبل بمزيج من التوابل مثل الكمون والفلفل الحار والزنجبيل، مما يوفر نك…" at bounding box center [691, 307] width 320 height 45
click at [775, 326] on textarea "بوري مقلي متبل بمزيج من التوابل مثل الكمون والفلفل الحار والزنجبيل، مما يوفر نك…" at bounding box center [691, 307] width 320 height 45
click at [837, 290] on textarea "بوري مقلي متبل بمزيج من التوابل مثل الكمون والفلفل الحار والزنجبيل، مما يوفر نك…" at bounding box center [691, 307] width 320 height 45
click at [811, 289] on textarea "بوريس مقلي متبل بمزيج من التوابل مثل الكمون والفلفل الحار والزنجبيل، مما يوفر ن…" at bounding box center [691, 307] width 320 height 45
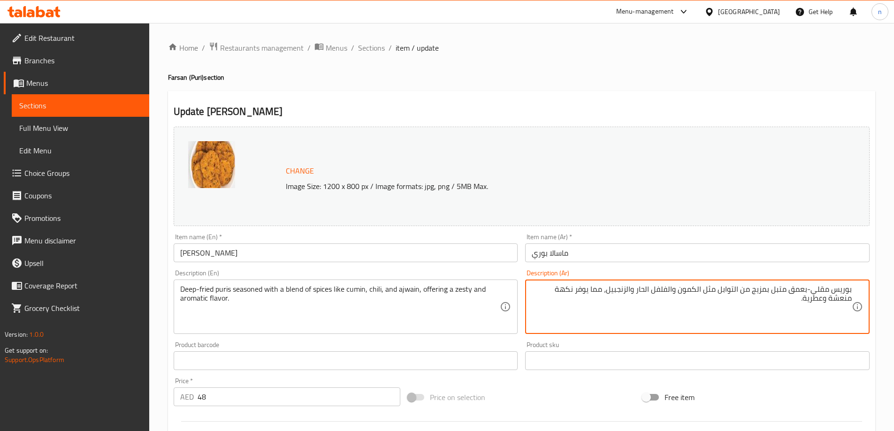
type textarea "بوريس مقلي-بعمق متبل بمزيج من التوابل مثل الكمون والفلفل الحار والزنجبيل، مما ي…"
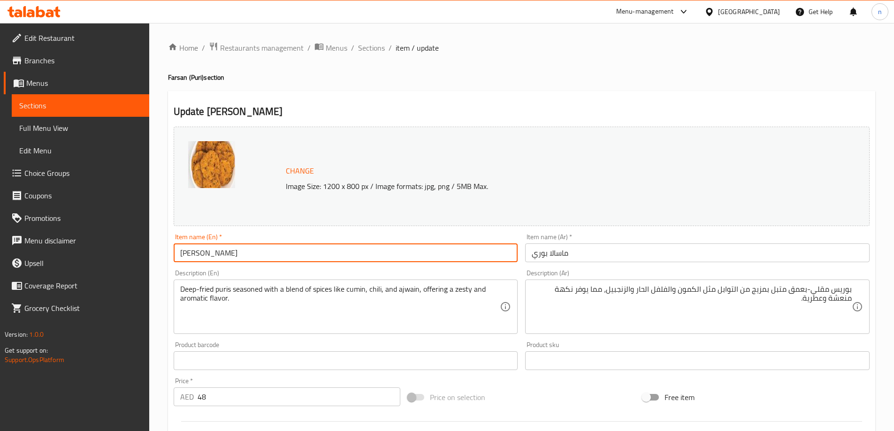
click at [197, 250] on input "Masala Puri" at bounding box center [346, 252] width 344 height 19
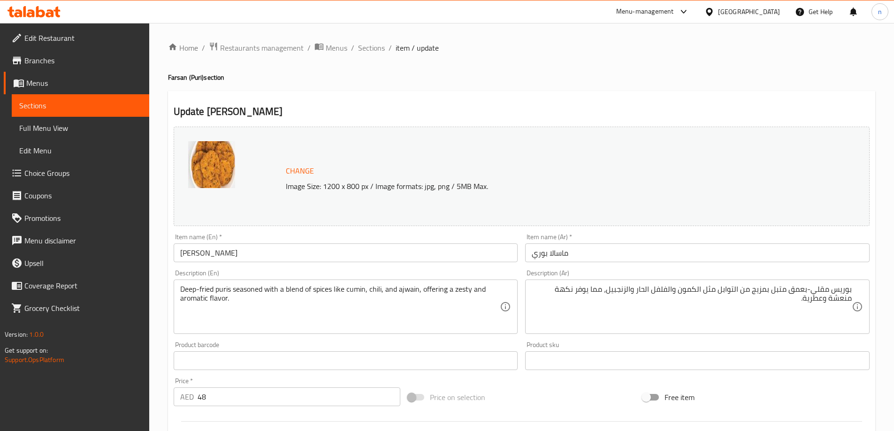
click at [196, 256] on input "Masala Puri" at bounding box center [346, 252] width 344 height 19
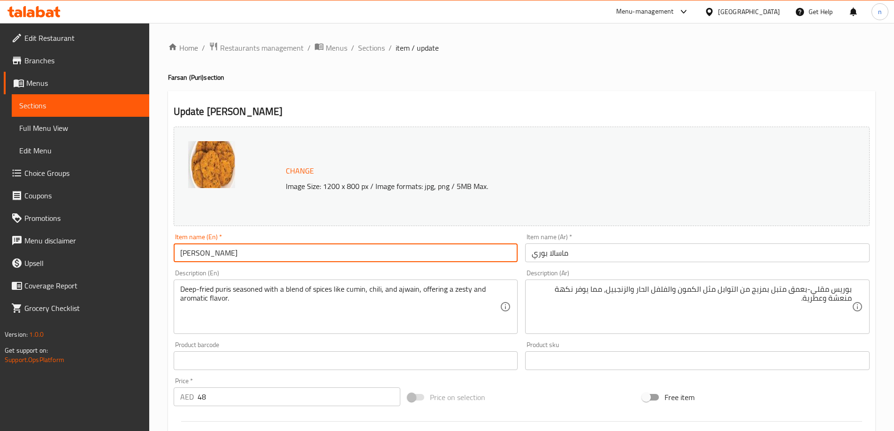
click at [196, 256] on input "Masala Puri" at bounding box center [346, 252] width 344 height 19
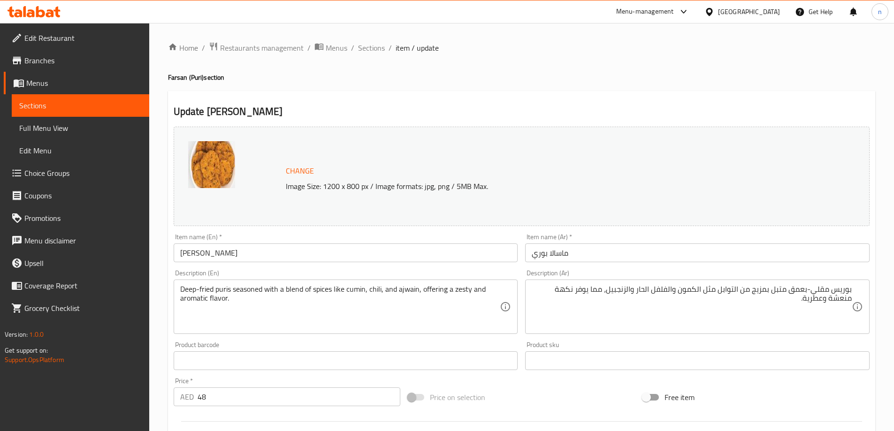
click at [271, 251] on input "Masala Puri" at bounding box center [346, 252] width 344 height 19
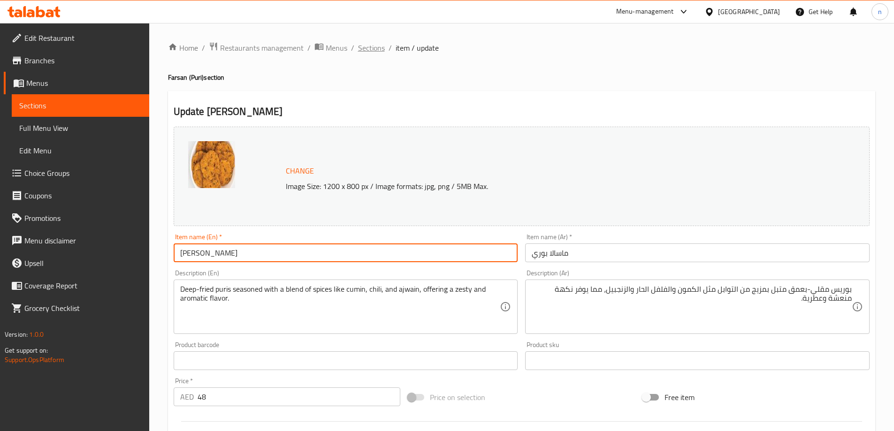
click at [369, 47] on span "Sections" at bounding box center [371, 47] width 27 height 11
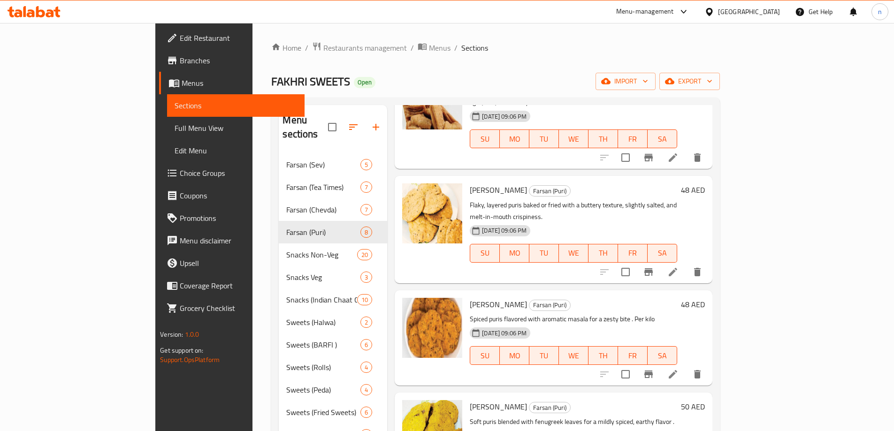
scroll to position [107, 0]
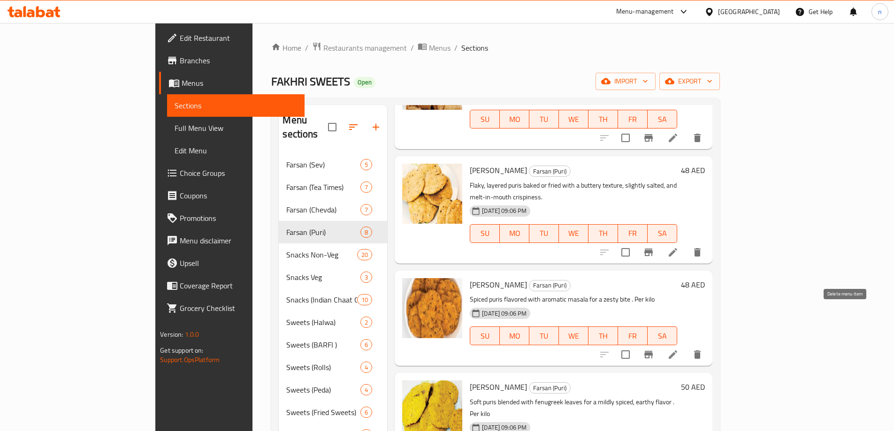
click at [708, 343] on button "delete" at bounding box center [697, 354] width 23 height 23
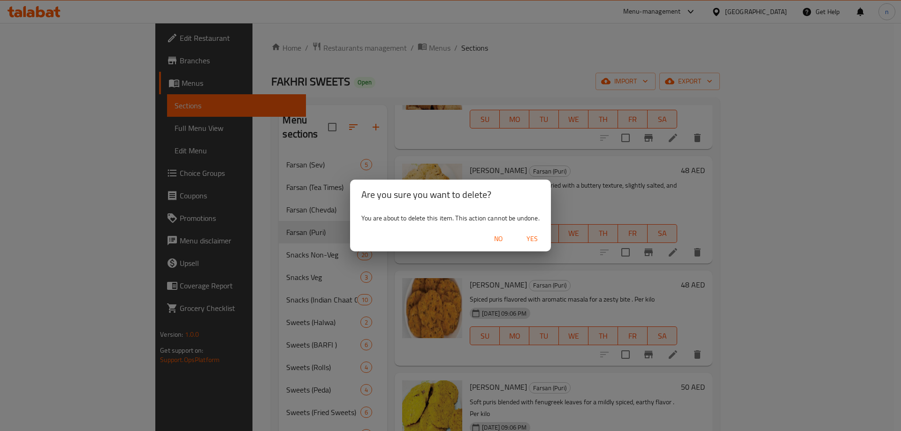
click at [503, 235] on span "No" at bounding box center [498, 239] width 23 height 12
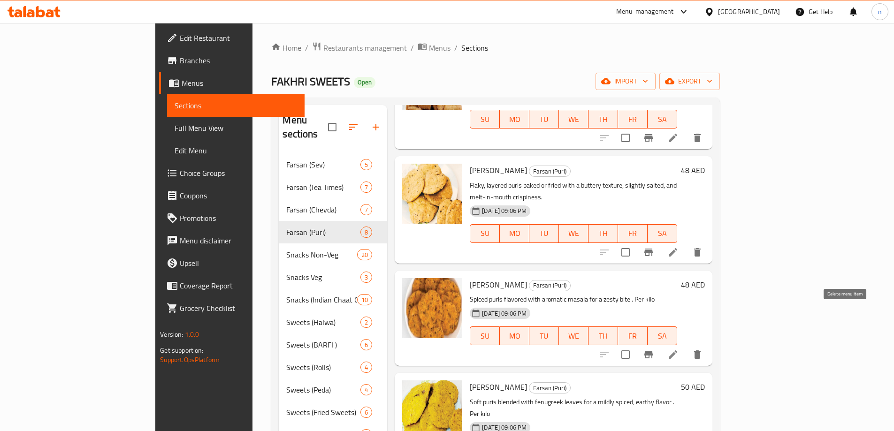
click at [708, 343] on button "delete" at bounding box center [697, 354] width 23 height 23
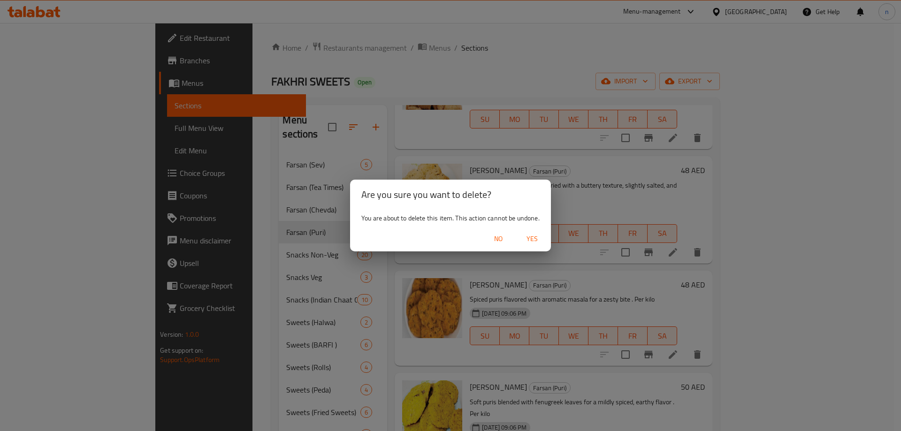
click at [528, 241] on span "Yes" at bounding box center [532, 239] width 23 height 12
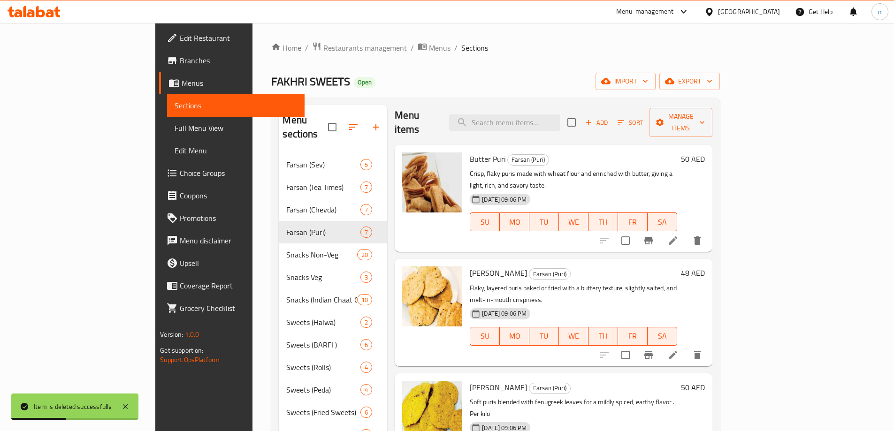
scroll to position [188, 0]
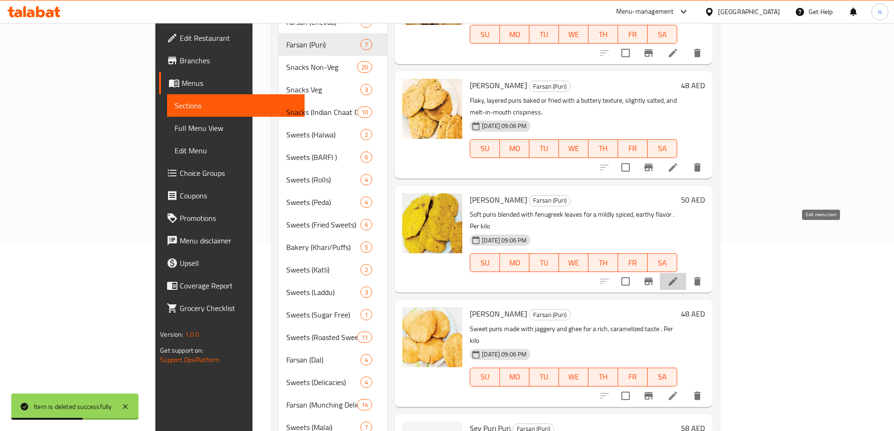
click at [678, 276] on icon at bounding box center [672, 281] width 11 height 11
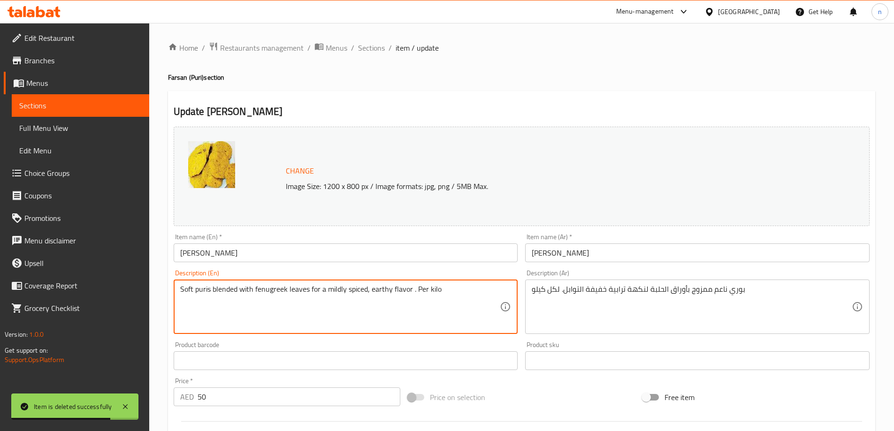
click at [283, 288] on textarea "Soft puris blended with fenugreek leaves for a mildly spiced, earthy flavor . P…" at bounding box center [340, 307] width 320 height 45
paste textarea "Whole wheat puris mixed with fenugreek leaves and spices, fried until golden, d…"
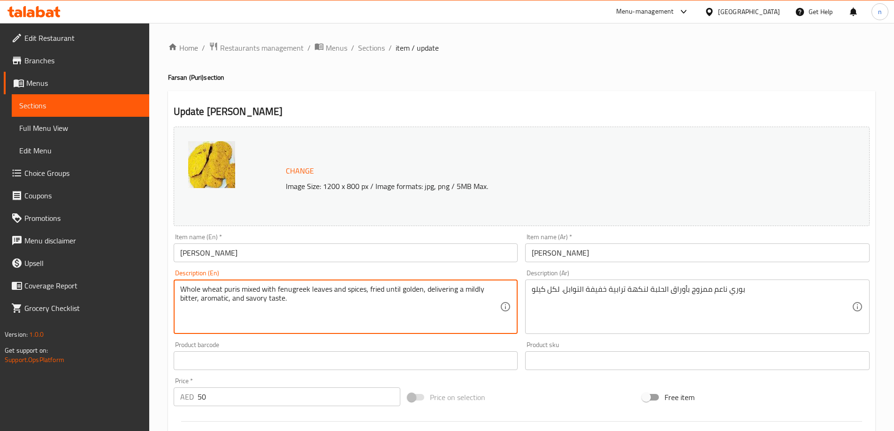
type textarea "Whole wheat puris mixed with fenugreek leaves and spices, fried until golden, d…"
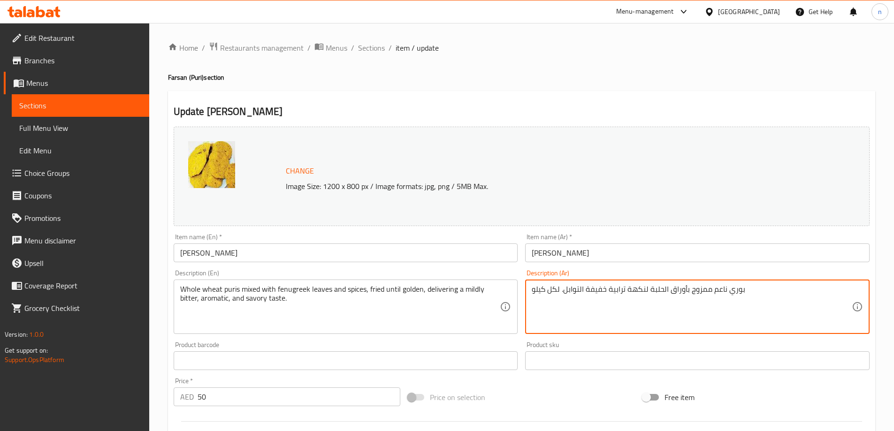
click at [570, 287] on textarea "بوري ناعم ممزوج بأوراق الحلبة لنكهة ترابية خفيفة التوابل. لكل كيلو" at bounding box center [691, 307] width 320 height 45
paste textarea "س القمح الكامل المخلوط مع أوراق الحلبة والتوابل، مقلي حتى يصبح لونه ذهبيا، مما …"
click at [570, 287] on textarea "بوريس القمح الكامل المخلوط مع أوراق الحلبة والتوابل، مقلي حتى يصبح لونه ذهبيا، …" at bounding box center [691, 307] width 320 height 45
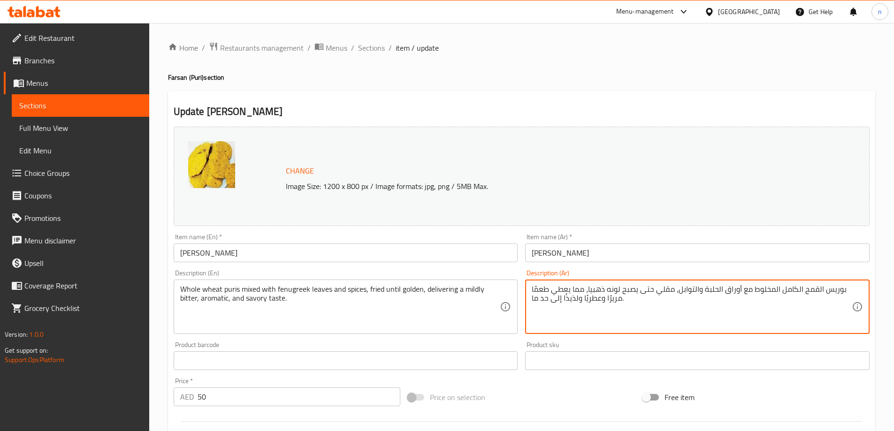
click at [570, 287] on textarea "بوريس القمح الكامل المخلوط مع أوراق الحلبة والتوابل، مقلي حتى يصبح لونه ذهبيا، …" at bounding box center [691, 307] width 320 height 45
click at [759, 312] on textarea "بوريس القمح الكامل المخلوط مع أوراق الحلبة والتوابل، مقلي حتى يصبح لونه ذهبيا، …" at bounding box center [691, 307] width 320 height 45
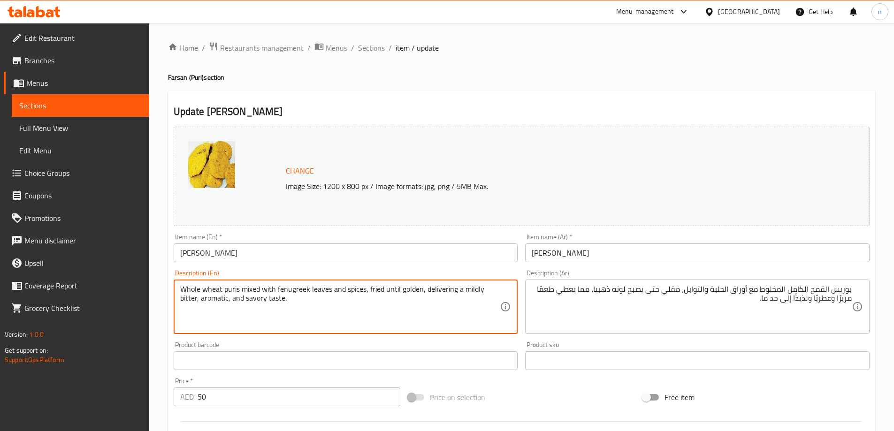
click at [292, 290] on textarea "Whole wheat puris mixed with fenugreek leaves and spices, fried until golden, d…" at bounding box center [340, 307] width 320 height 45
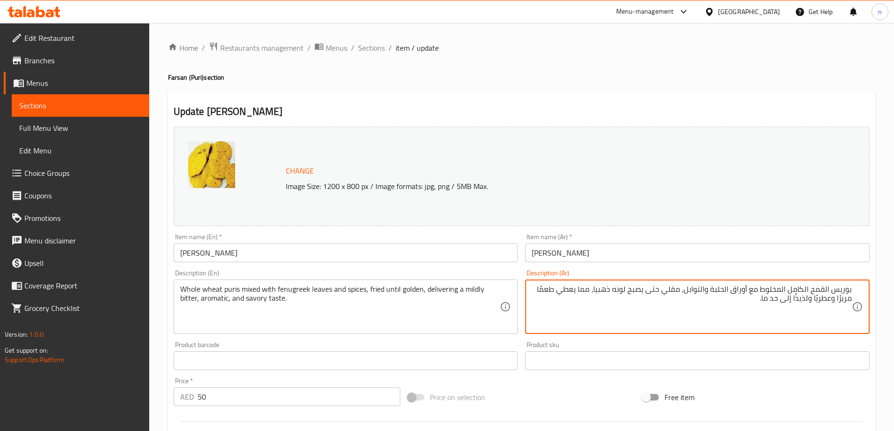
click at [622, 288] on textarea "بوريس القمح الكامل المخلوط مع أوراق الحلبة والتوابل، مقلي حتى يصبح لونه ذهبيا، …" at bounding box center [691, 307] width 320 height 45
click at [190, 299] on textarea "Whole wheat puris mixed with fenugreek leaves and spices, fried until golden, d…" at bounding box center [340, 307] width 320 height 45
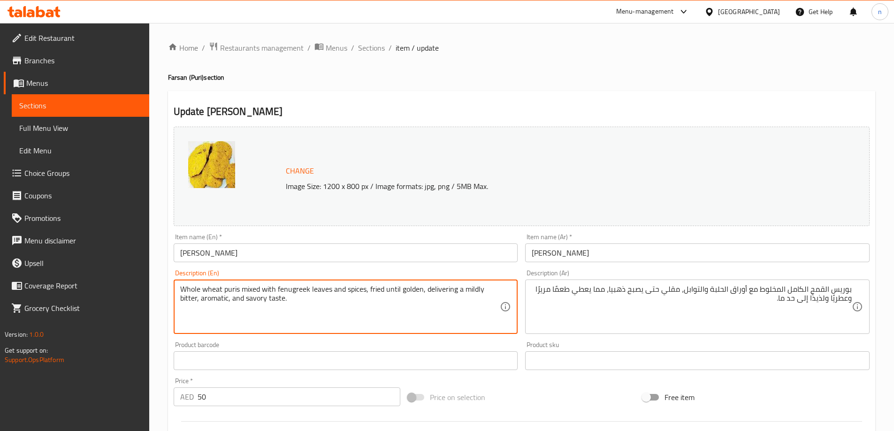
click at [456, 289] on textarea "Whole wheat puris mixed with fenugreek leaves and spices, fried until golden, d…" at bounding box center [340, 307] width 320 height 45
click at [445, 290] on textarea "Whole wheat puris mixed with fenugreek leaves and spices, fried until golden, d…" at bounding box center [340, 307] width 320 height 45
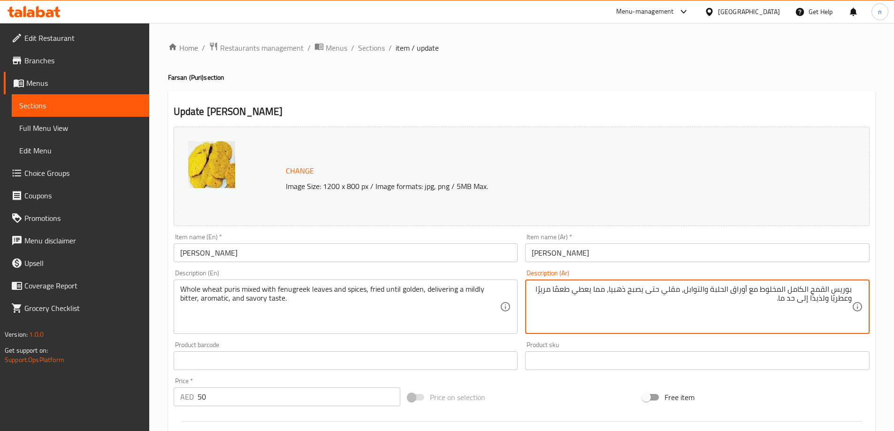
drag, startPoint x: 576, startPoint y: 292, endPoint x: 608, endPoint y: 294, distance: 32.0
paste textarea "تقديم"
click at [556, 289] on textarea "بوريس القمح الكامل المخلوط مع أوراق الحلبة والتوابل، مقلي حتى يصبح ذهبيا، تقديم…" at bounding box center [691, 307] width 320 height 45
drag, startPoint x: 778, startPoint y: 297, endPoint x: 825, endPoint y: 310, distance: 49.0
click at [825, 310] on textarea "بوريس القمح الكامل المخلوط مع أوراق الحلبة والتوابل، مقلي حتى يصبح ذهبيا، تقديم…" at bounding box center [691, 307] width 320 height 45
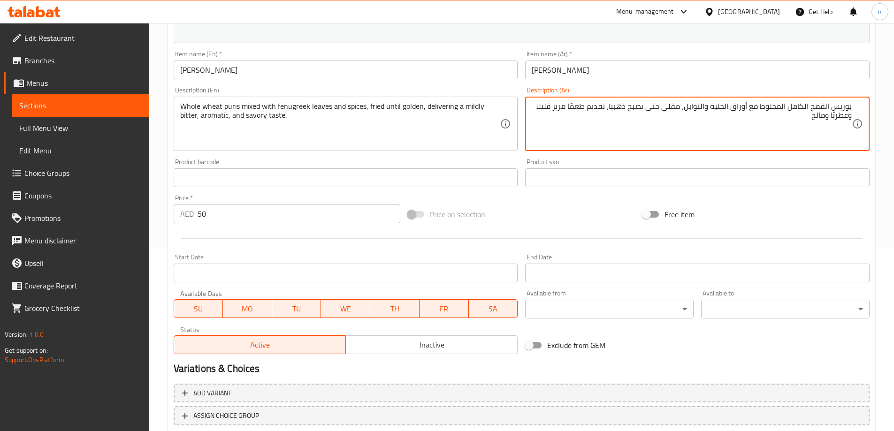
scroll to position [245, 0]
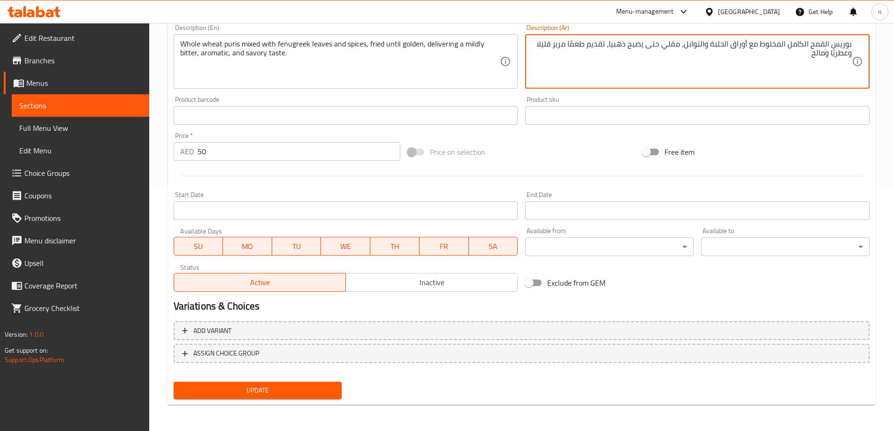
type textarea "بوريس القمح الكامل المخلوط مع أوراق الحلبة والتوابل، مقلي حتى يصبح ذهبيا، تقديم…"
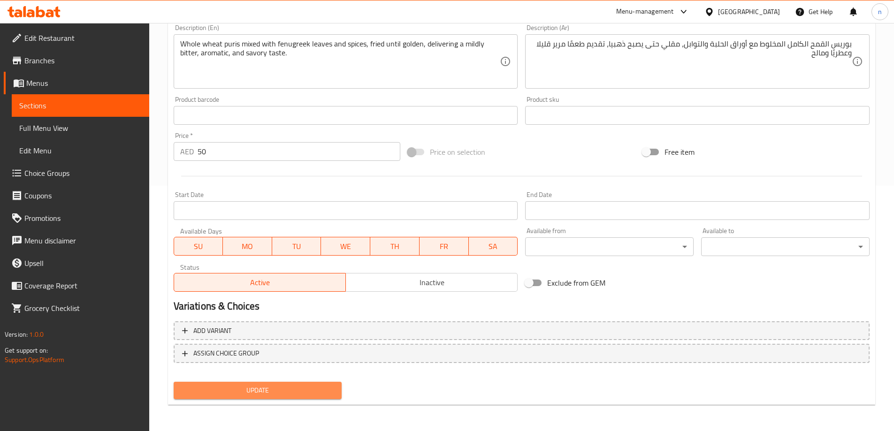
click at [322, 387] on span "Update" at bounding box center [257, 391] width 153 height 12
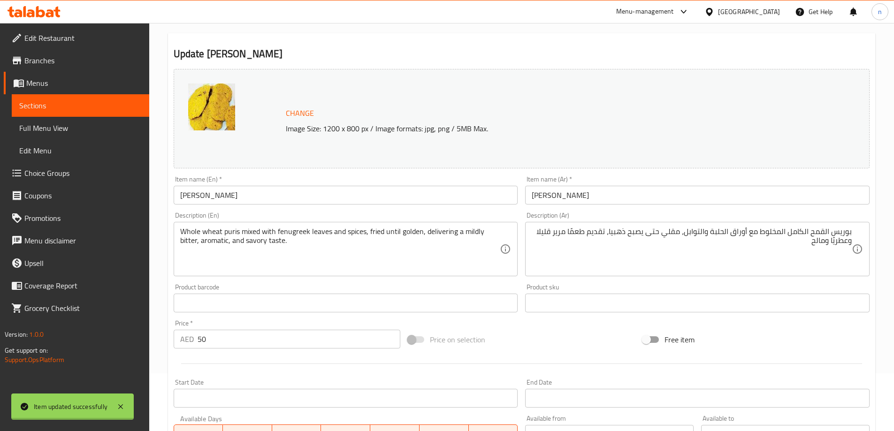
scroll to position [0, 0]
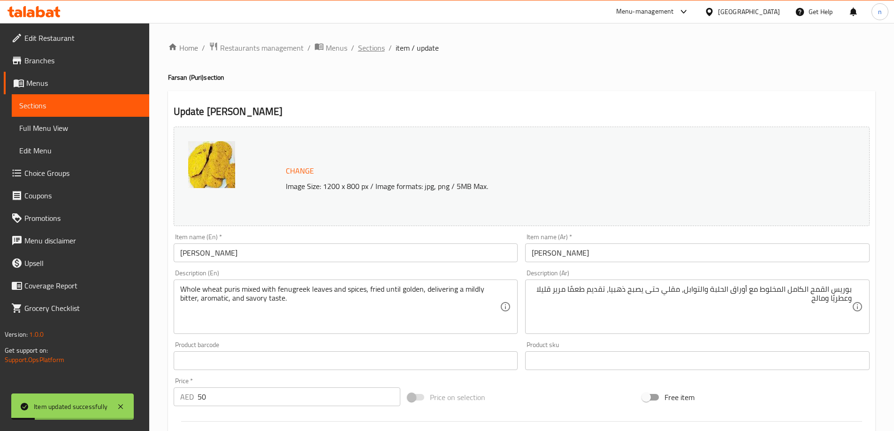
click at [369, 47] on span "Sections" at bounding box center [371, 47] width 27 height 11
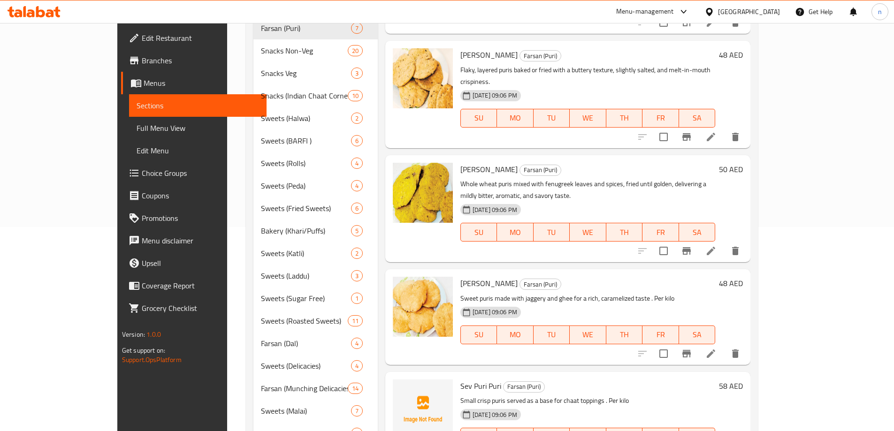
scroll to position [328, 0]
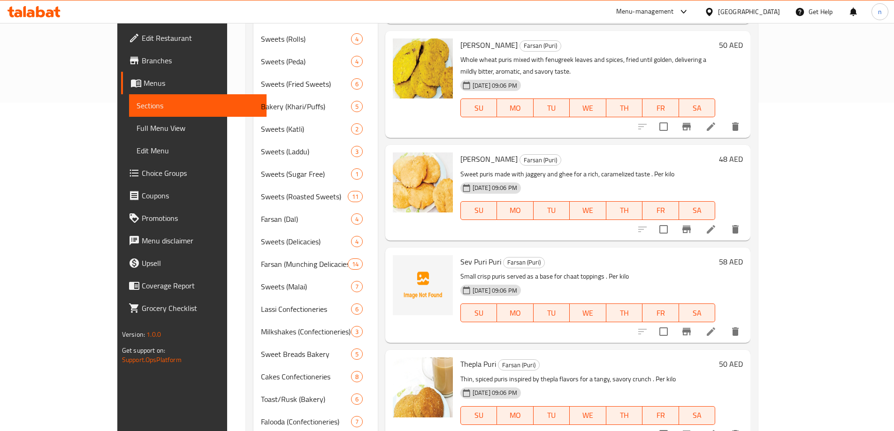
click at [716, 224] on icon at bounding box center [710, 229] width 11 height 11
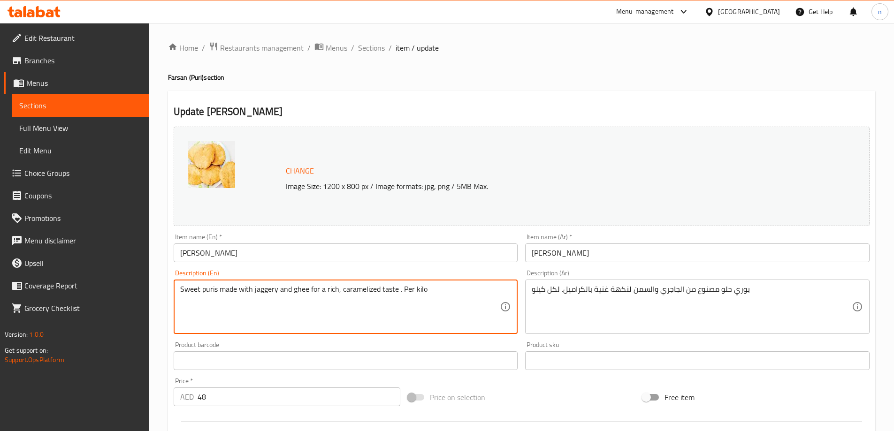
click at [357, 289] on textarea "Sweet puris made with jaggery and ghee for a rich, caramelized taste . Per kilo" at bounding box center [340, 307] width 320 height 45
paste textarea "wheat flour, jaggery or sugar, and ghee, fried until crisp, offering a festive …"
type textarea "Sweet puris made with wheat flour, jaggery or sugar, and ghee, fried until cris…"
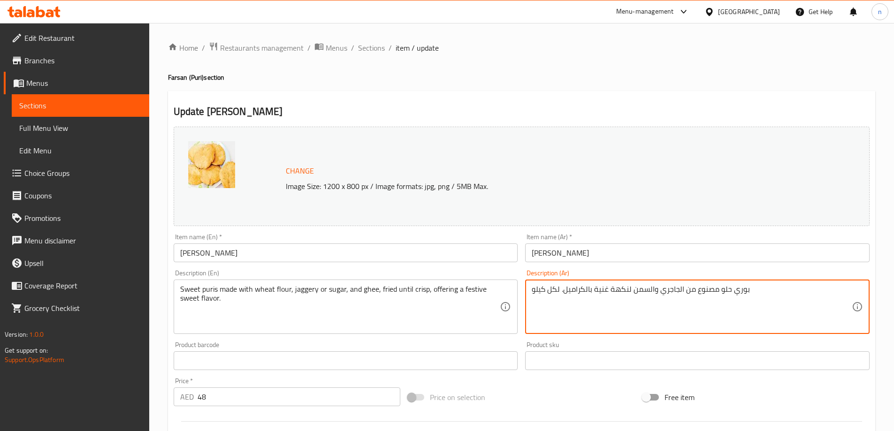
click at [573, 293] on textarea "بوري حلو مصنوع من الجاجري والسمن لنكهة غنية بالكراميل. لكل كيلو" at bounding box center [691, 307] width 320 height 45
paste textarea "ة مصنوعة من دقيق القمح، وجاجري أو السكر، والسمن، مقلية حتى تصبح مقرمشة، مما يوف…"
click at [574, 292] on textarea "بوري حلوة مصنوعة من دقيق القمح، وجاجري أو السكر، والسمن، مقلية حتى تصبح مقرمشة،…" at bounding box center [691, 307] width 320 height 45
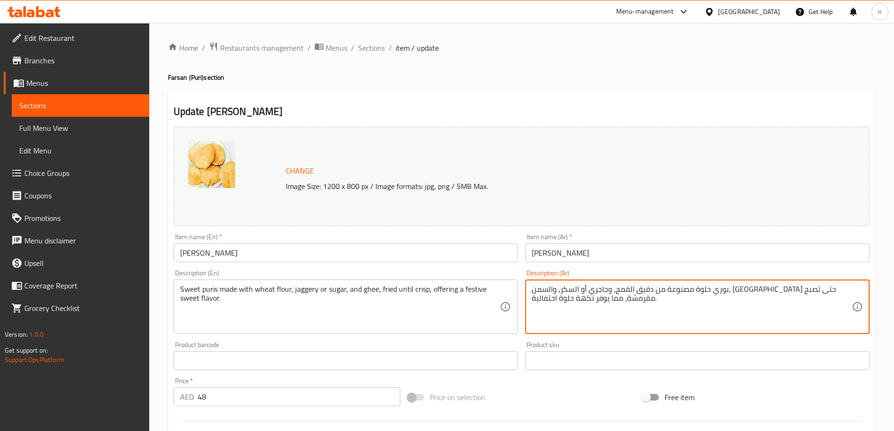
click at [574, 292] on textarea "بوري حلوة مصنوعة من دقيق القمح، وجاجري أو السكر، والسمن، مقلية حتى تصبح مقرمشة،…" at bounding box center [691, 307] width 320 height 45
click at [751, 316] on textarea "بوري حلوة مصنوعة من دقيق القمح، وجاجري أو السكر، والسمن، مقلية حتى تصبح مقرمشة،…" at bounding box center [691, 307] width 320 height 45
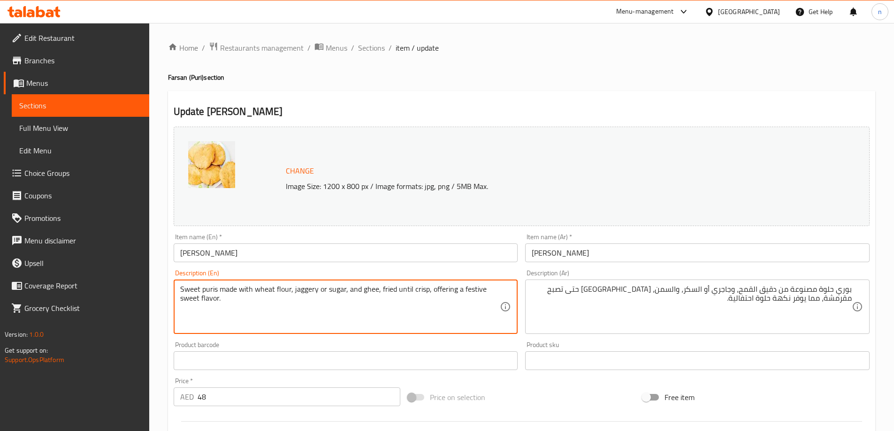
click at [309, 288] on textarea "Sweet puris made with wheat flour, jaggery or sugar, and ghee, fried until cris…" at bounding box center [340, 307] width 320 height 45
click at [401, 312] on textarea "Sweet puris made with wheat flour, jaggery or sugar, and ghee, fried until cris…" at bounding box center [340, 307] width 320 height 45
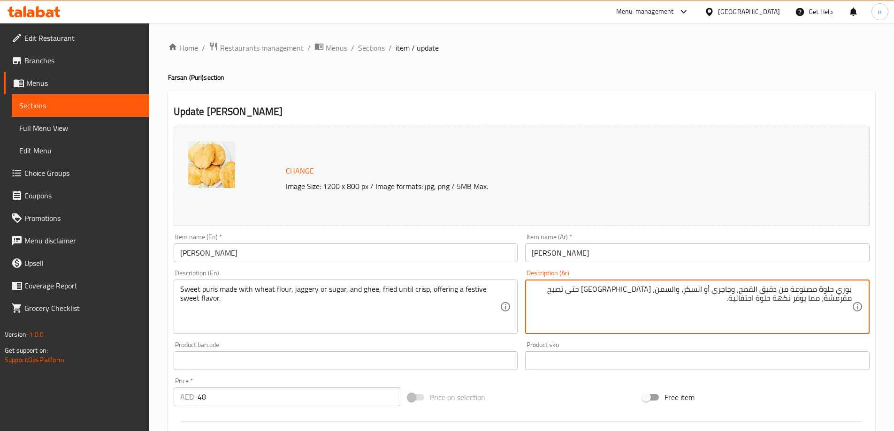
click at [587, 287] on textarea "بوري حلوة مصنوعة من دقيق القمح، وجاجري أو السكر، والسمن، مقلية حتى تصبح مقرمشة،…" at bounding box center [691, 307] width 320 height 45
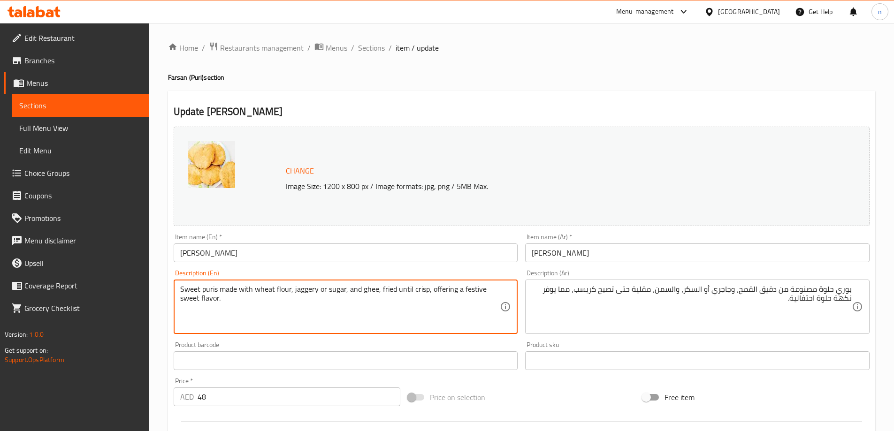
click at [466, 288] on textarea "Sweet puris made with wheat flour, jaggery or sugar, and ghee, fried until cris…" at bounding box center [340, 307] width 320 height 45
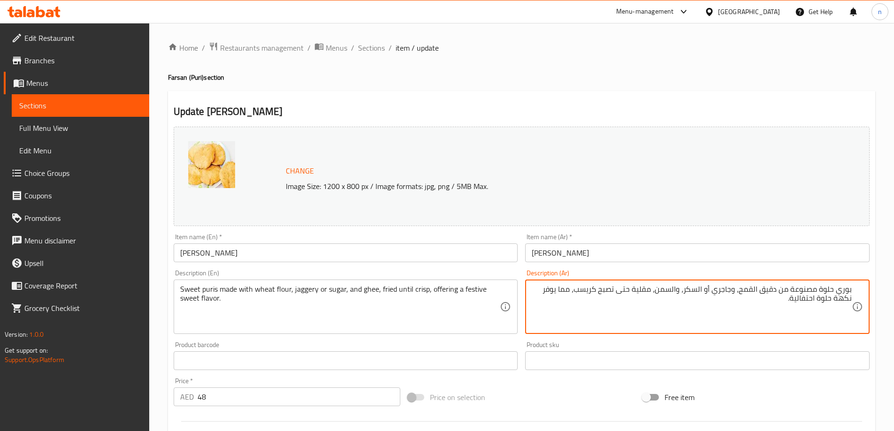
click at [802, 300] on textarea "بوري حلوة مصنوعة من دقيق القمح، وجاجري أو السكر، والسمن، مقلية حتى تصبح كريسب، …" at bounding box center [691, 307] width 320 height 45
paste textarea "فسـتڤ"
drag, startPoint x: 547, startPoint y: 291, endPoint x: 577, endPoint y: 291, distance: 30.0
click at [577, 291] on textarea "بوري حلوة مصنوعة من دقيق القمح، وجاجري أو السكر، والسمن، مقلية حتى تصبح كريسب، …" at bounding box center [691, 307] width 320 height 45
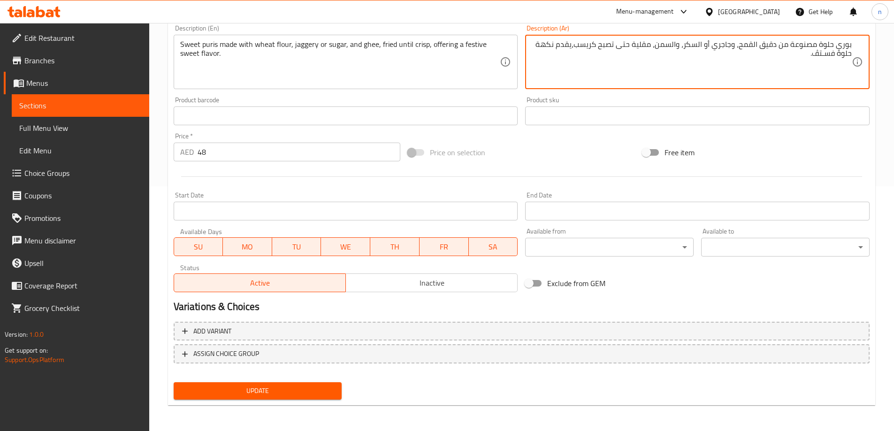
scroll to position [245, 0]
type textarea "بوري حلوة مصنوعة من دقيق القمح، وجاجري أو السكر، والسمن، مقلية حتى تصبح كريسب،ي…"
click at [252, 396] on span "Update" at bounding box center [257, 391] width 153 height 12
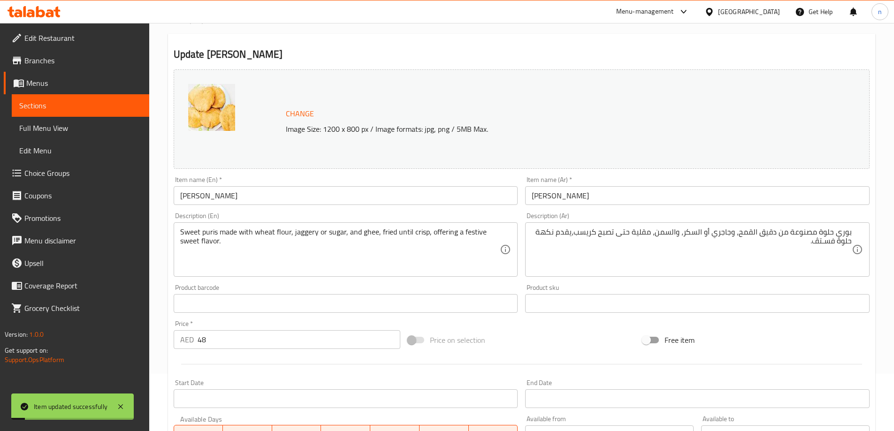
scroll to position [0, 0]
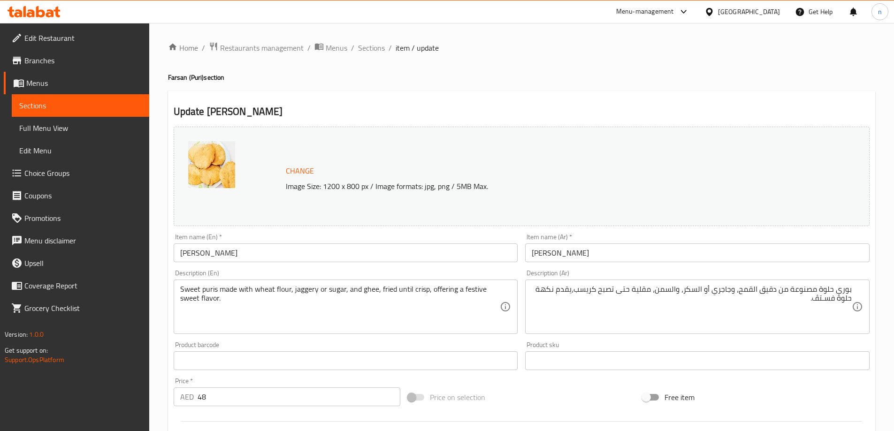
click at [103, 172] on span "Choice Groups" at bounding box center [82, 172] width 117 height 11
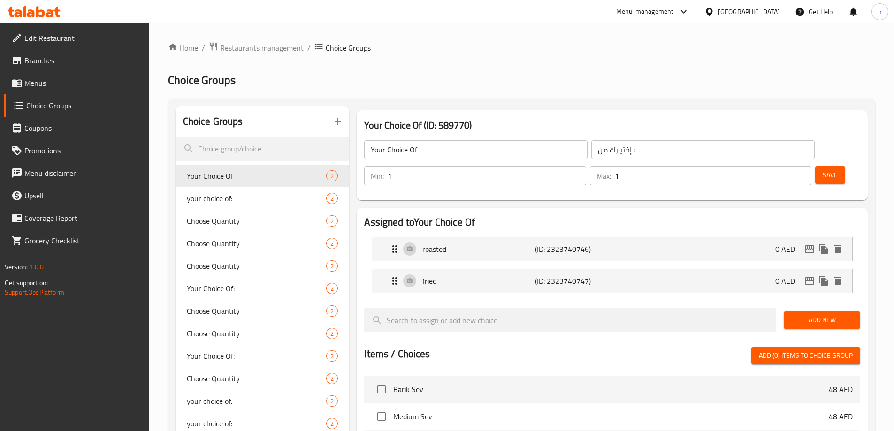
click at [342, 123] on icon "button" at bounding box center [337, 121] width 11 height 11
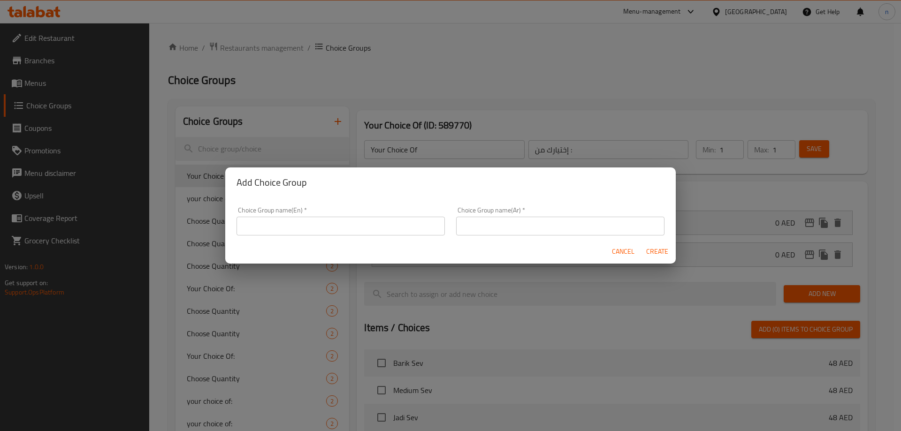
click at [282, 236] on div "Choice Group name(En)   * Choice Group name(En) *" at bounding box center [341, 221] width 220 height 40
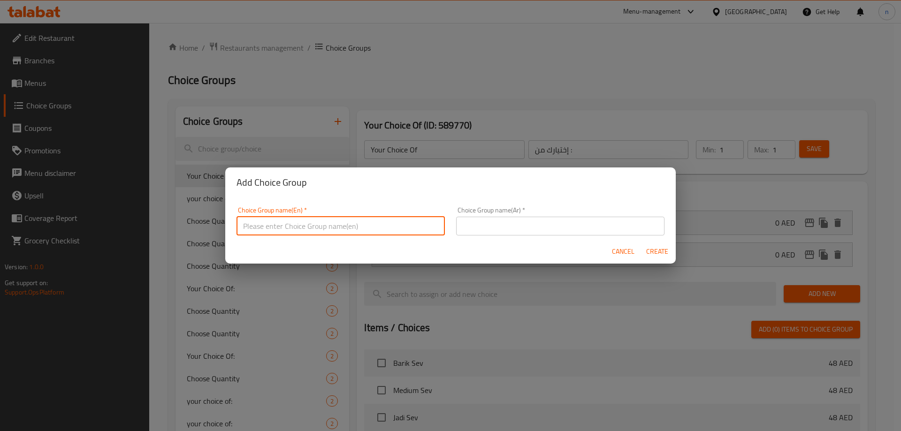
click at [280, 228] on input "text" at bounding box center [340, 226] width 208 height 19
type input "Your Choice Of:"
click at [553, 217] on input "text" at bounding box center [560, 226] width 208 height 19
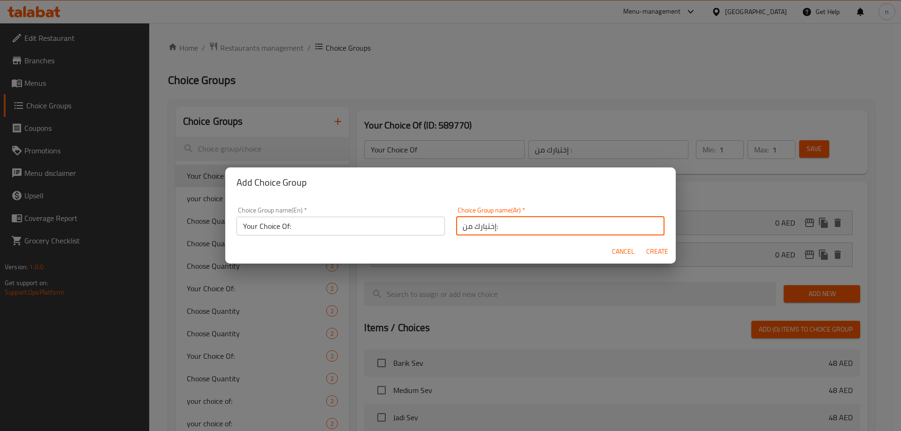
click at [548, 227] on input "إختيارك من:" at bounding box center [560, 226] width 208 height 19
type input "إختيارك من:"
click at [655, 246] on span "Create" at bounding box center [656, 252] width 23 height 12
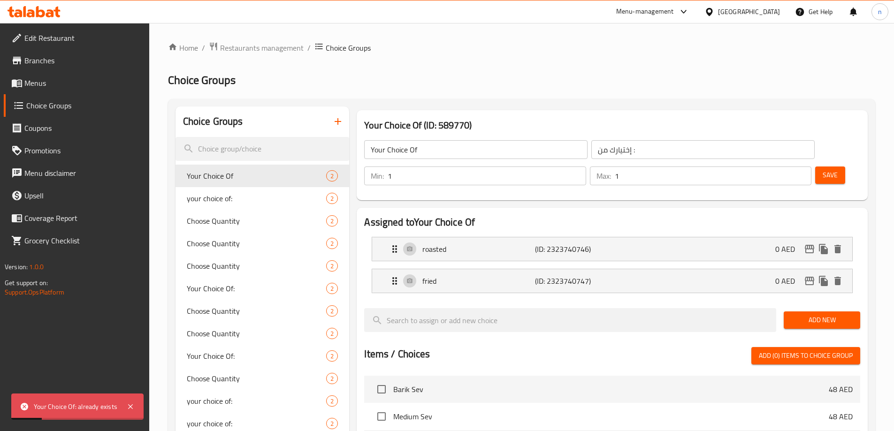
drag, startPoint x: 69, startPoint y: 413, endPoint x: 98, endPoint y: 385, distance: 40.1
click at [70, 412] on div "Your Choice Of: already exists" at bounding box center [77, 407] width 132 height 26
click at [333, 128] on button "button" at bounding box center [337, 121] width 23 height 23
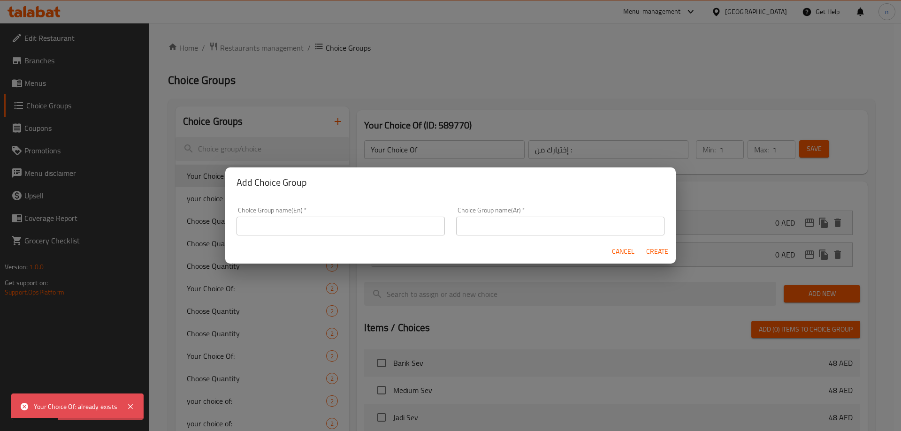
click at [317, 213] on div "Choice Group name(En)   * Choice Group name(En) *" at bounding box center [340, 221] width 208 height 29
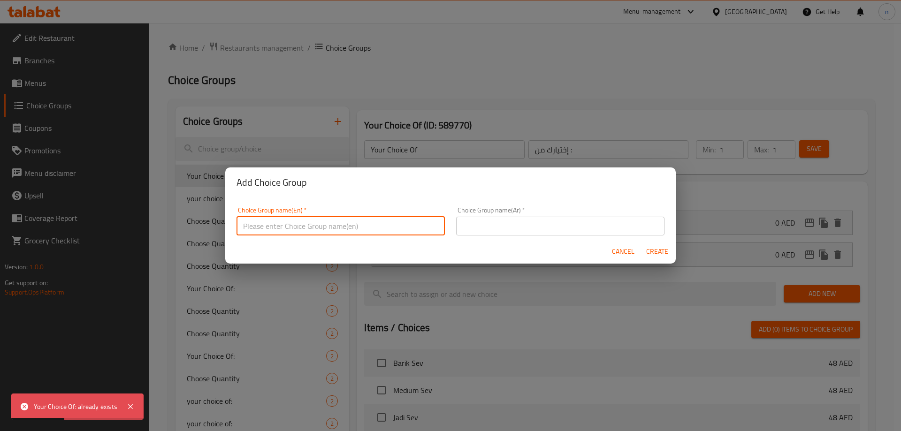
click at [315, 222] on input "text" at bounding box center [340, 226] width 208 height 19
type input "Your Choice Of:"
click at [532, 228] on input "text" at bounding box center [560, 226] width 208 height 19
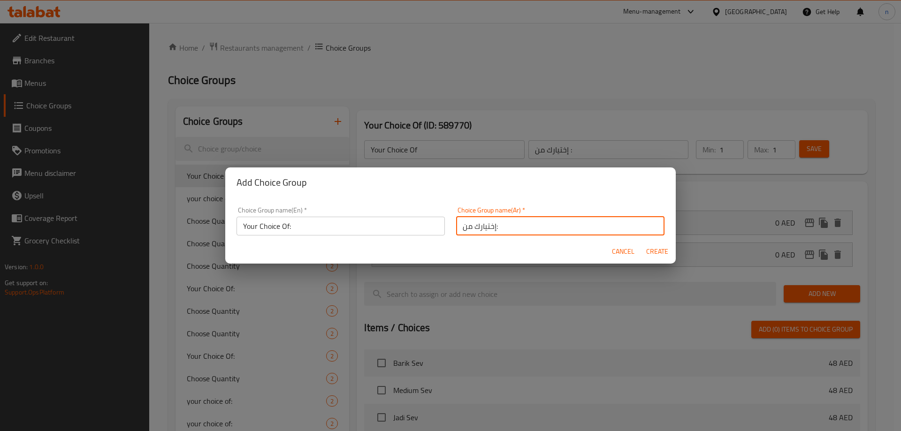
type input "إختيارك من:"
click at [642, 243] on button "Create" at bounding box center [657, 251] width 30 height 17
click at [658, 246] on span "Create" at bounding box center [656, 252] width 23 height 12
type input "Your Choice Of:"
type input "إختيارك من:"
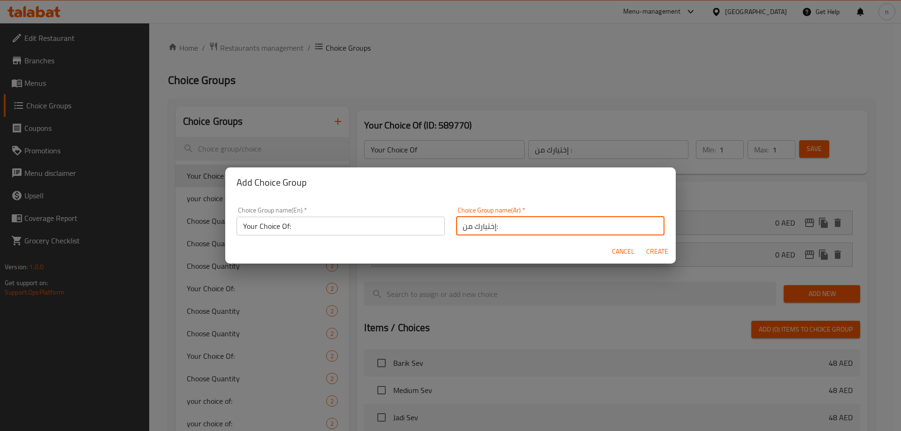
type input "0"
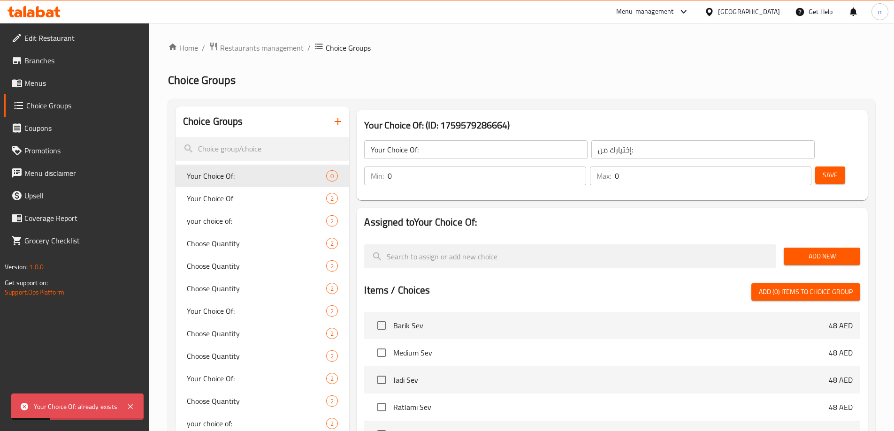
click at [334, 123] on icon "button" at bounding box center [337, 121] width 11 height 11
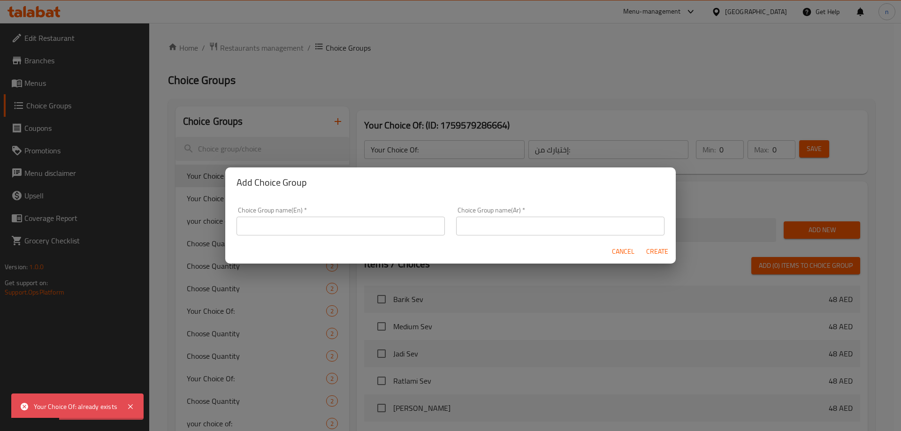
click at [307, 226] on input "text" at bounding box center [340, 226] width 208 height 19
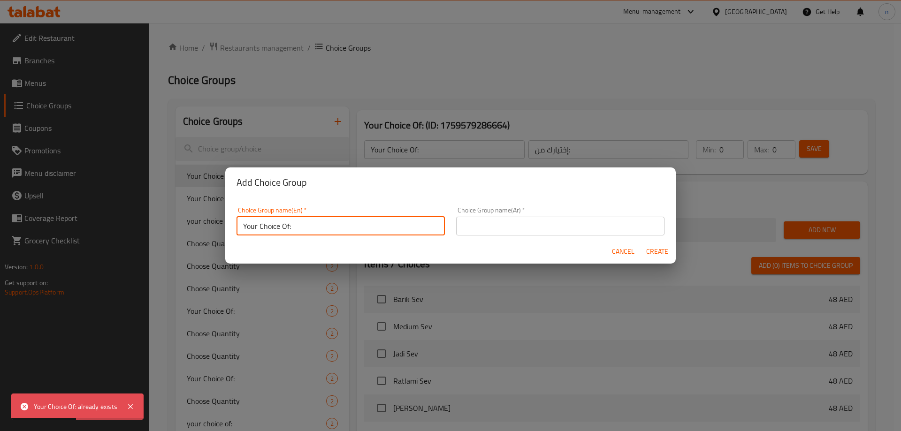
click at [321, 226] on input "Your Choice Of:" at bounding box center [340, 226] width 208 height 19
type input "Your Choice Of"
click at [549, 228] on input "text" at bounding box center [560, 226] width 208 height 19
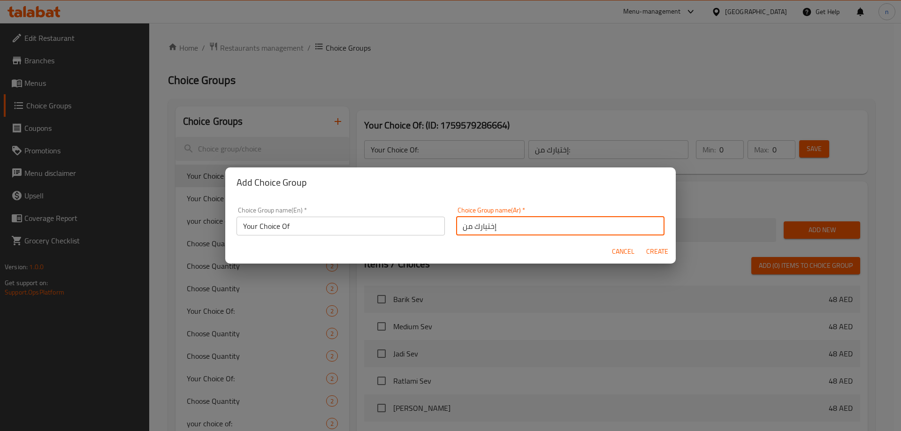
type input "إختيارك من"
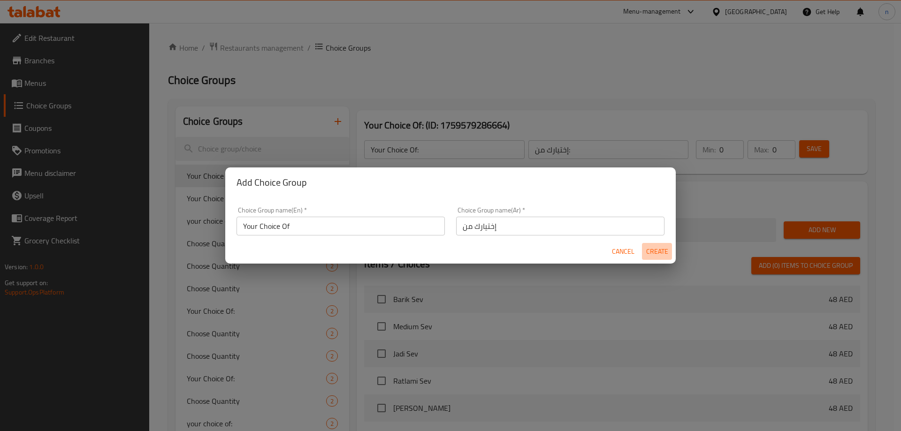
click at [661, 250] on span "Create" at bounding box center [656, 252] width 23 height 12
type input "Your Choice Of"
type input "إختيارك من"
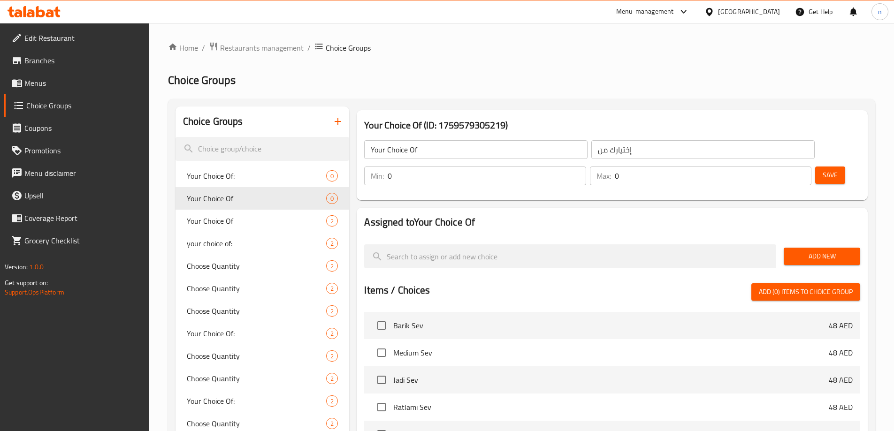
click at [585, 167] on input "0" at bounding box center [486, 176] width 198 height 19
type input "1"
click at [777, 167] on input "0" at bounding box center [713, 176] width 197 height 19
type input "1"
click at [815, 167] on button "Save" at bounding box center [830, 175] width 30 height 17
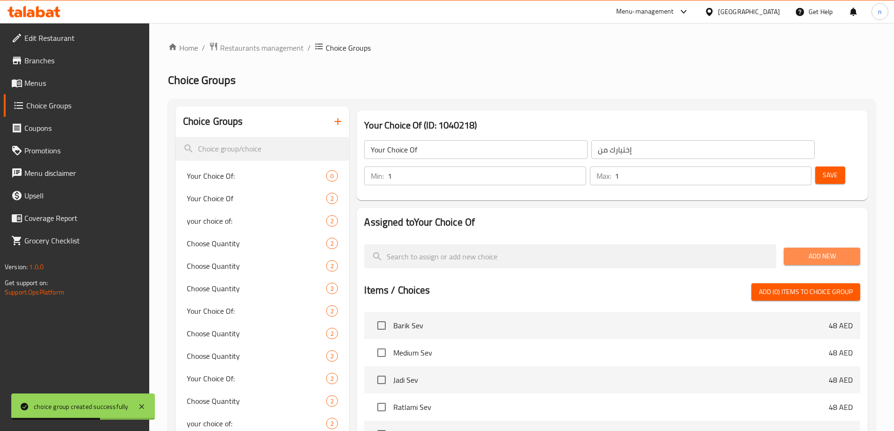
click at [820, 250] on span "Add New" at bounding box center [821, 256] width 61 height 12
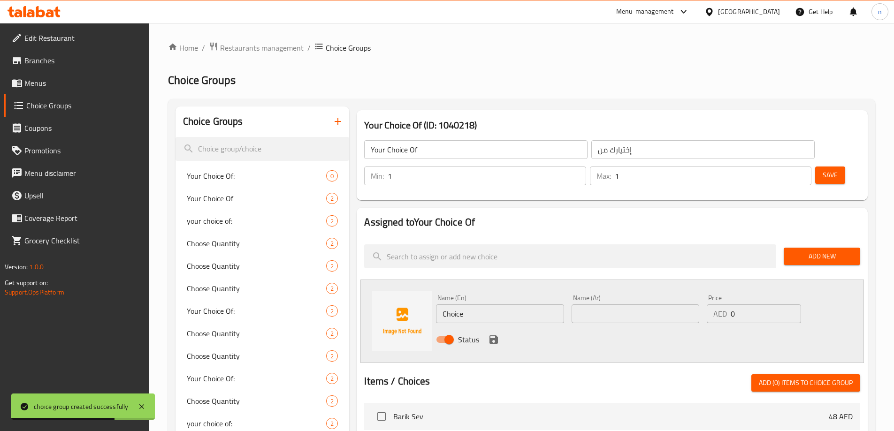
click at [493, 304] on input "Choice" at bounding box center [500, 313] width 128 height 19
type input "ل"
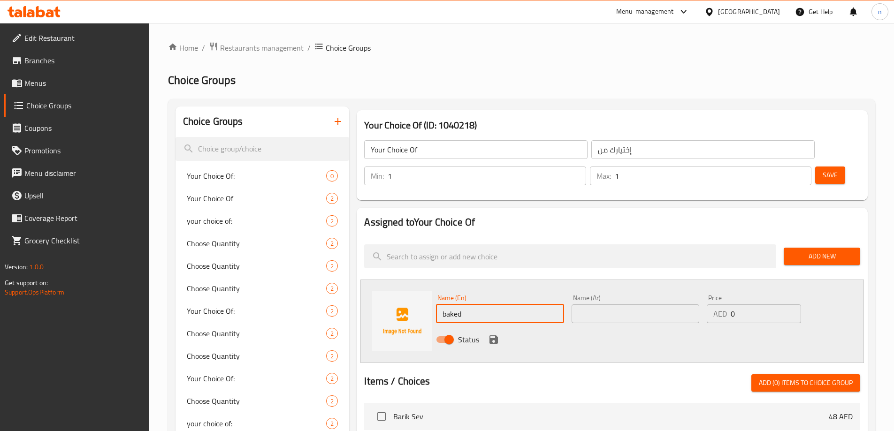
type input "baked"
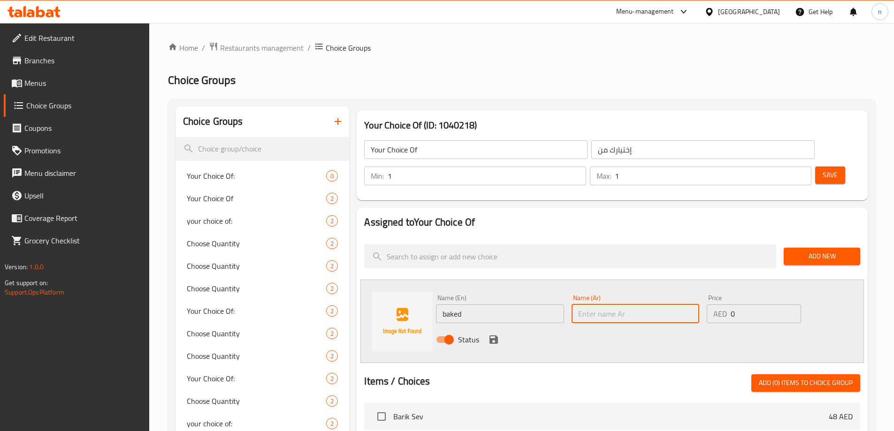
click at [584, 304] on input "text" at bounding box center [635, 313] width 128 height 19
type input "مخبوز"
click at [492, 335] on icon "save" at bounding box center [493, 339] width 8 height 8
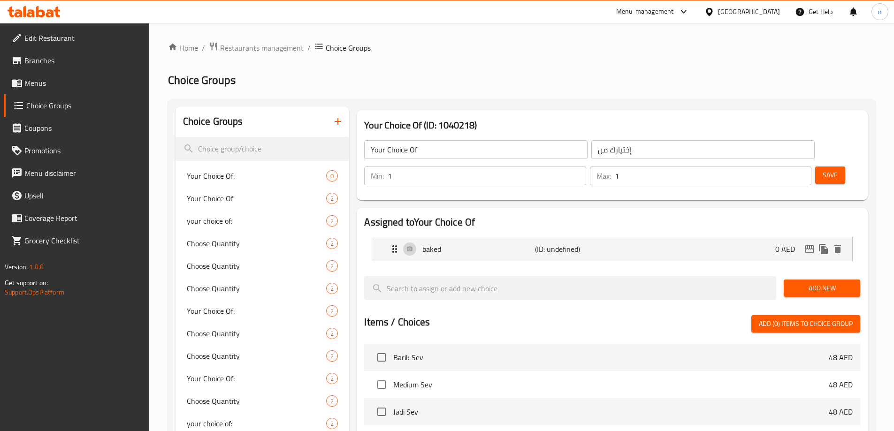
click at [813, 273] on div "Add New" at bounding box center [822, 288] width 84 height 31
click at [809, 282] on span "Add New" at bounding box center [821, 288] width 61 height 12
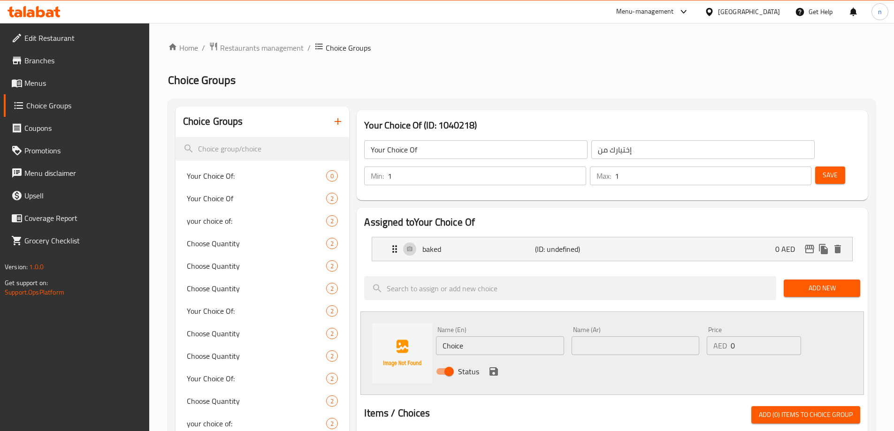
click at [487, 336] on input "Choice" at bounding box center [500, 345] width 128 height 19
type input "ب"
click at [471, 336] on input "text" at bounding box center [500, 345] width 128 height 19
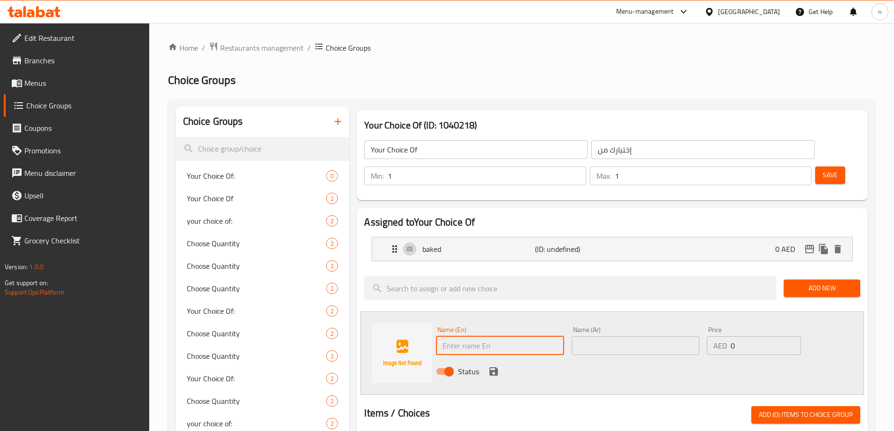
paste input "fried"
type input "fried"
click at [637, 336] on input "text" at bounding box center [635, 345] width 128 height 19
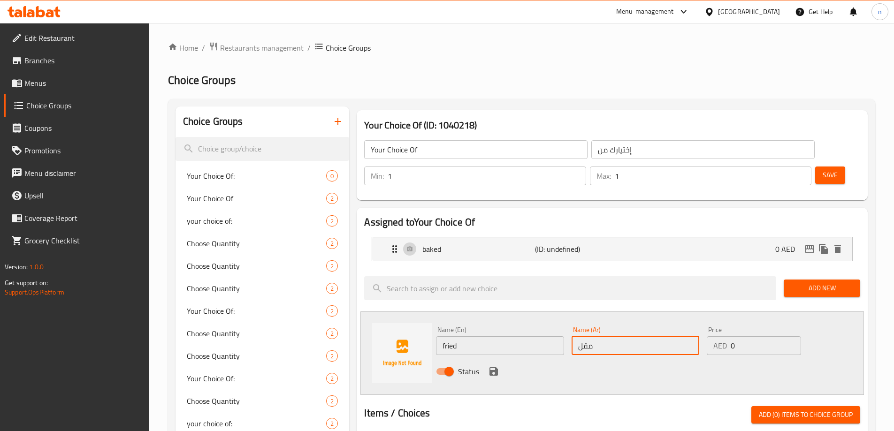
type input "مقلي"
click at [495, 367] on icon "save" at bounding box center [493, 371] width 8 height 8
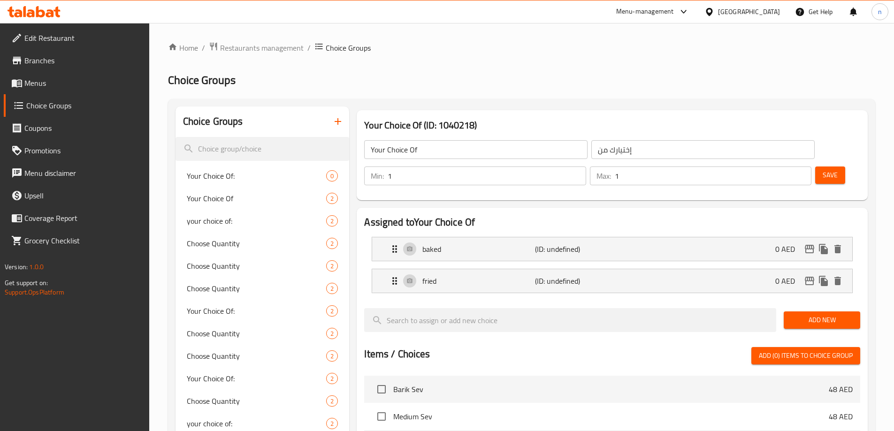
click at [822, 169] on span "Save" at bounding box center [829, 175] width 15 height 12
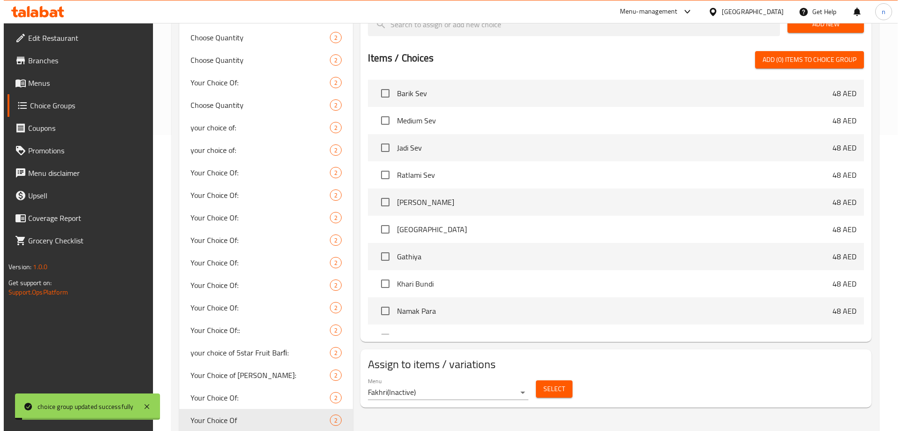
scroll to position [422, 0]
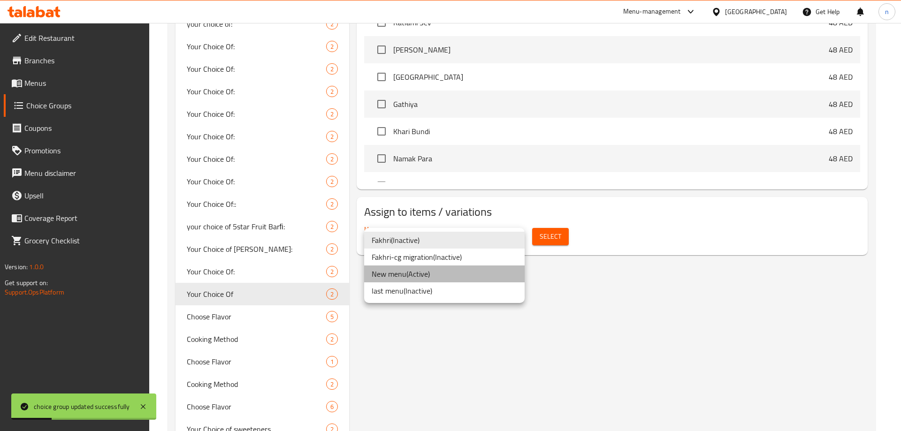
click at [461, 279] on li "New menu ( Active )" at bounding box center [444, 274] width 160 height 17
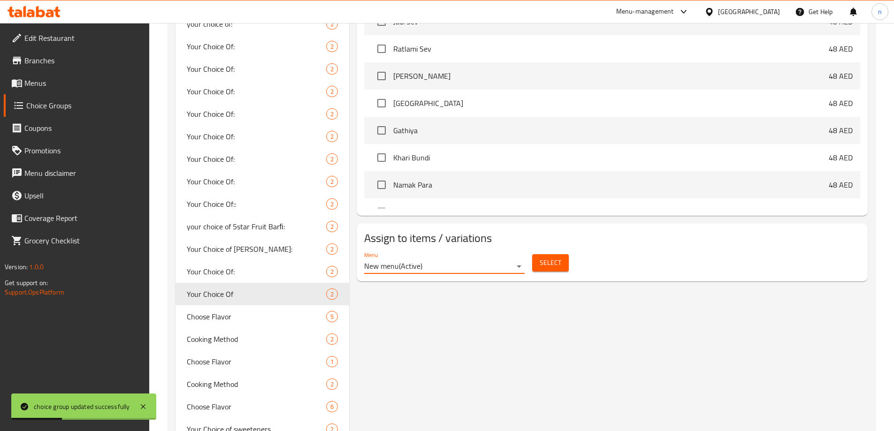
click at [548, 257] on span "Select" at bounding box center [550, 263] width 22 height 12
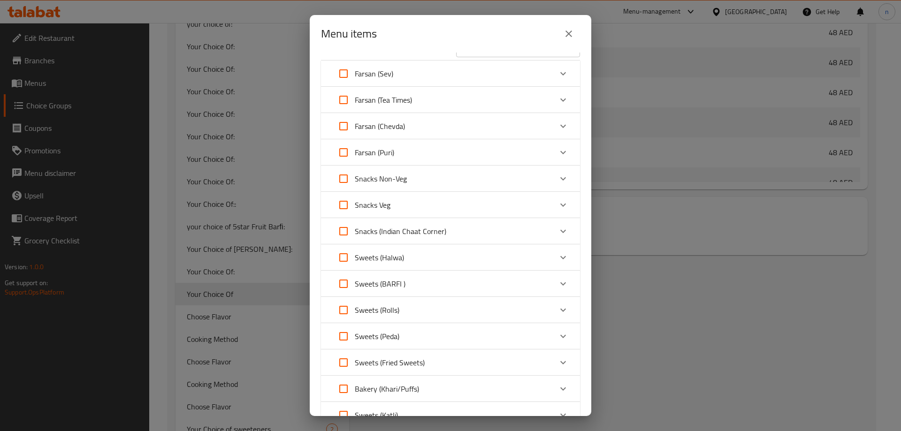
scroll to position [0, 0]
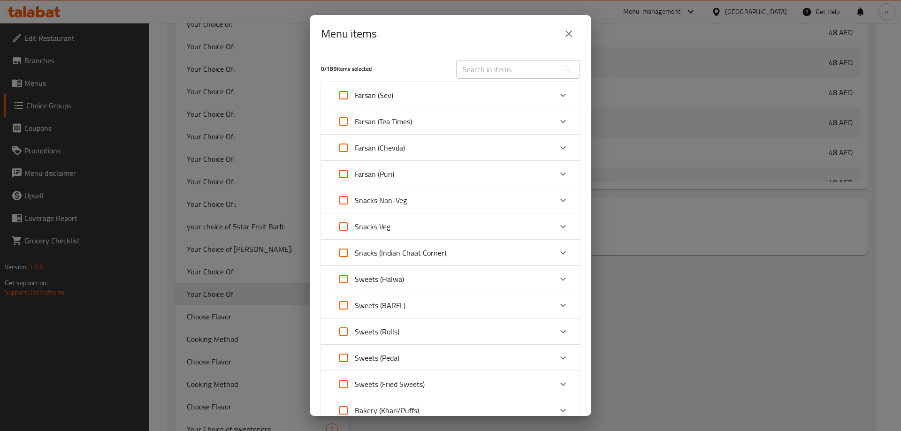
click at [431, 123] on div "Farsan (Tea Times)" at bounding box center [442, 121] width 220 height 23
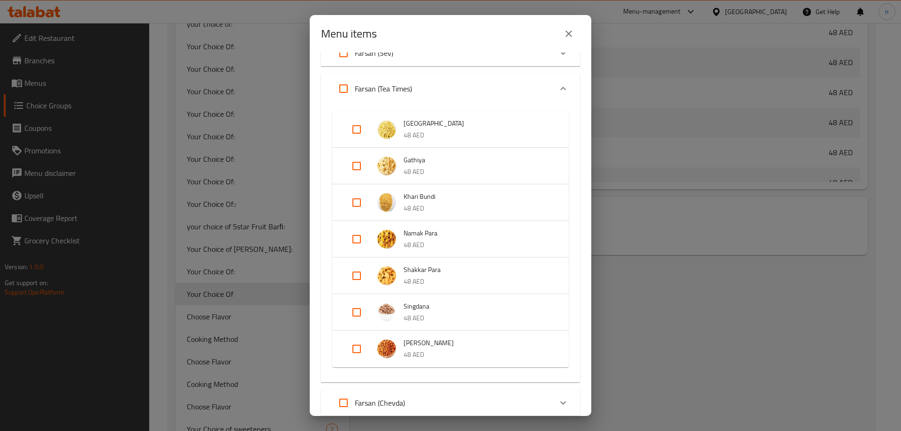
scroll to position [94, 0]
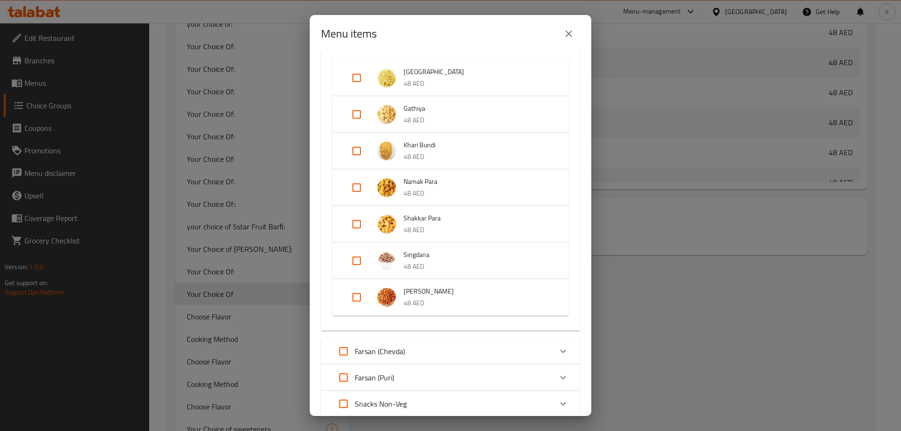
click at [410, 346] on div "Farsan (Chevda)" at bounding box center [442, 351] width 220 height 23
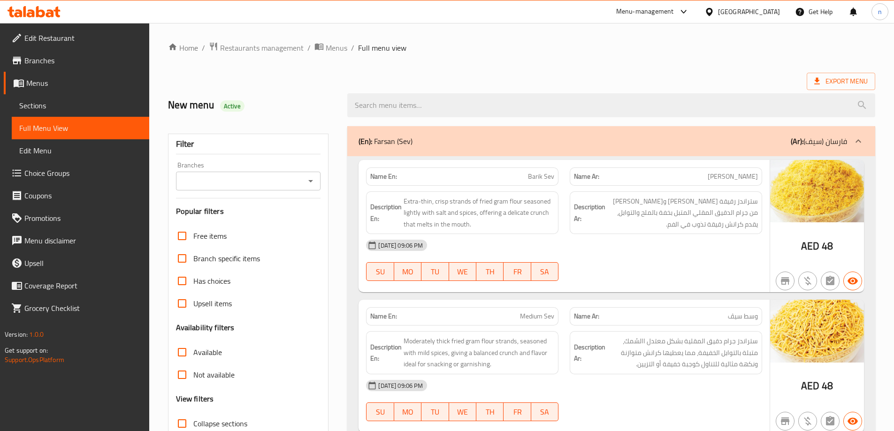
click at [80, 173] on span "Choice Groups" at bounding box center [82, 172] width 117 height 11
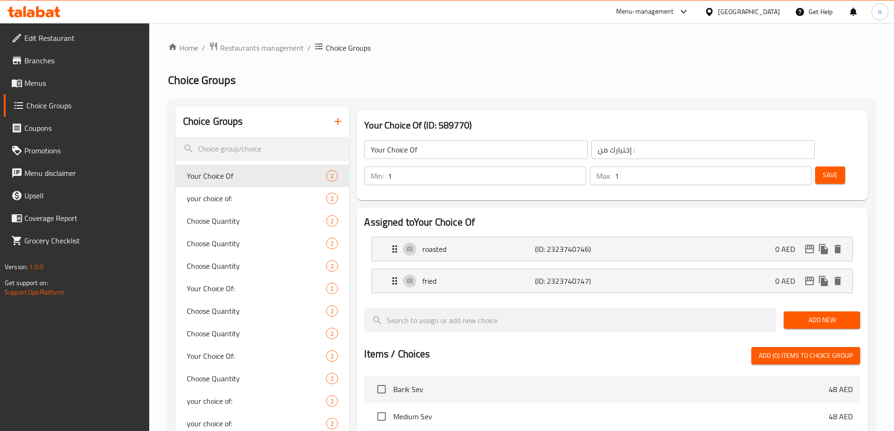
click at [822, 169] on span "Save" at bounding box center [829, 175] width 15 height 12
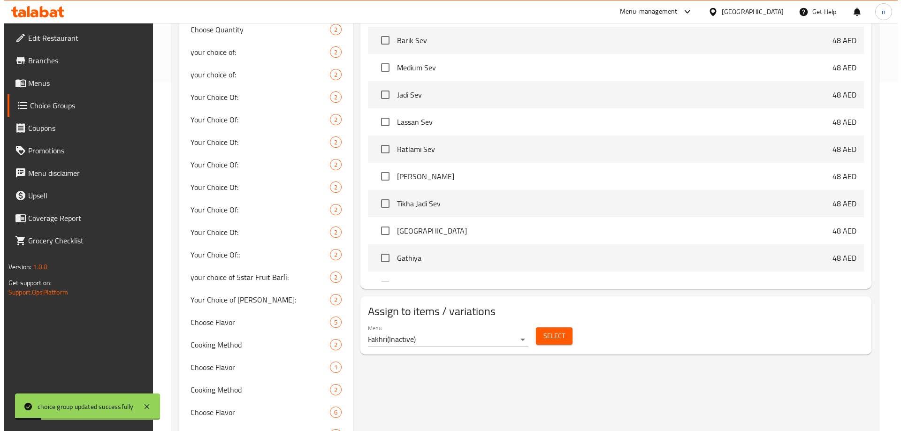
scroll to position [422, 0]
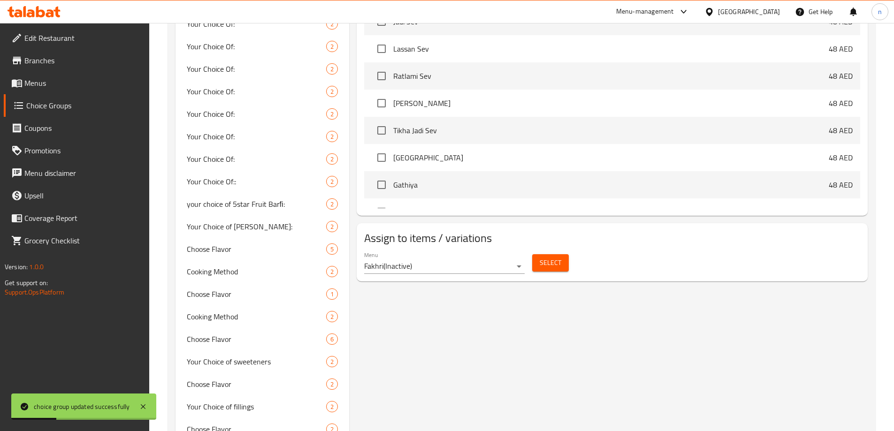
click at [474, 250] on div "Menu Fakhri ( Inactive )" at bounding box center [444, 263] width 168 height 30
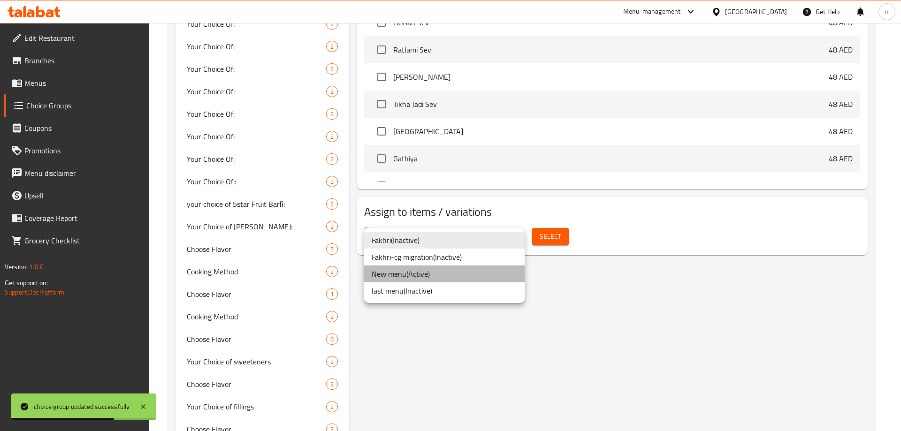
click at [469, 272] on li "New menu ( Active )" at bounding box center [444, 274] width 160 height 17
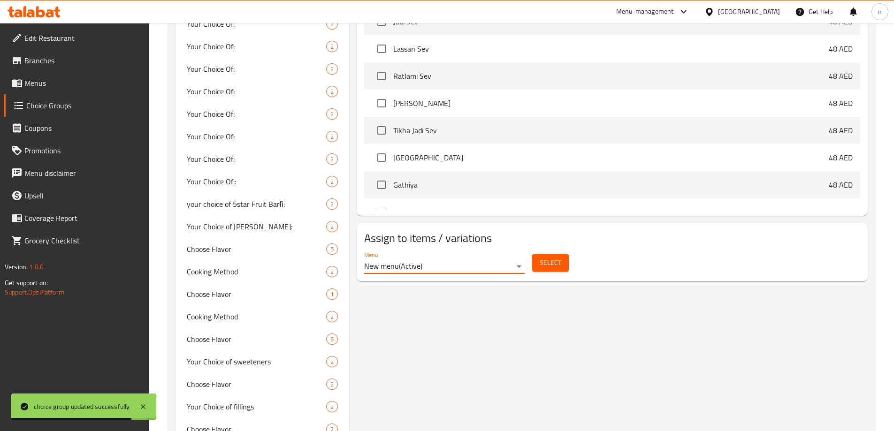
click at [560, 257] on span "Select" at bounding box center [550, 263] width 22 height 12
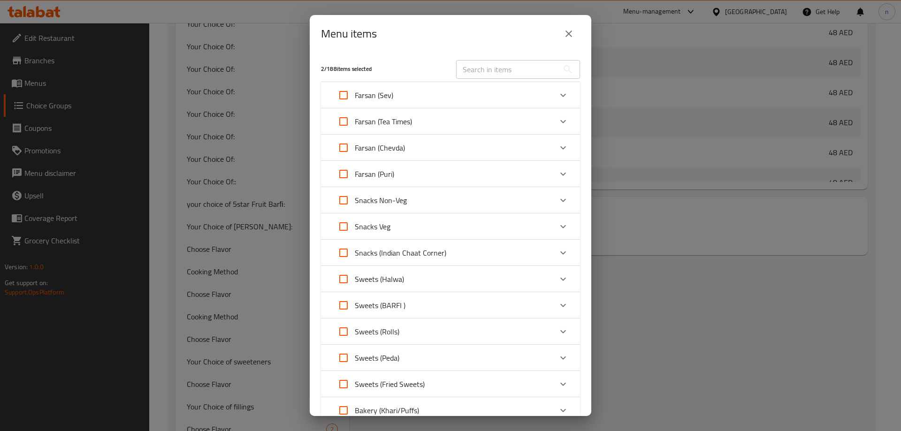
click at [464, 124] on div "Farsan (Tea Times)" at bounding box center [442, 121] width 220 height 23
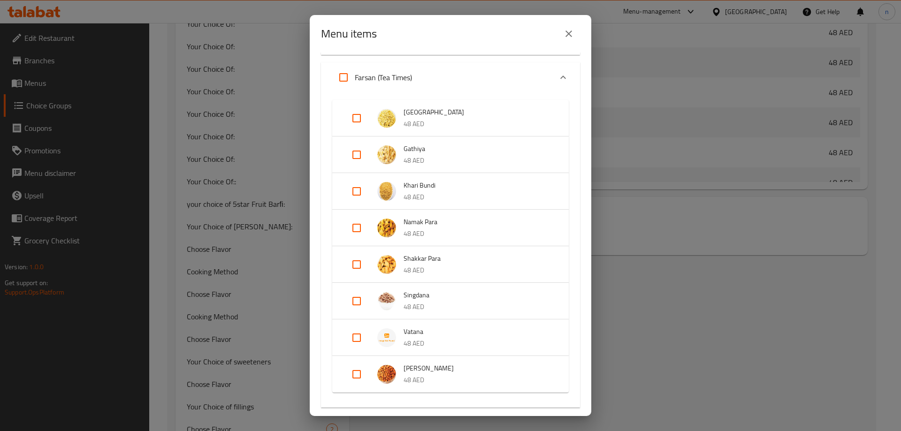
scroll to position [94, 0]
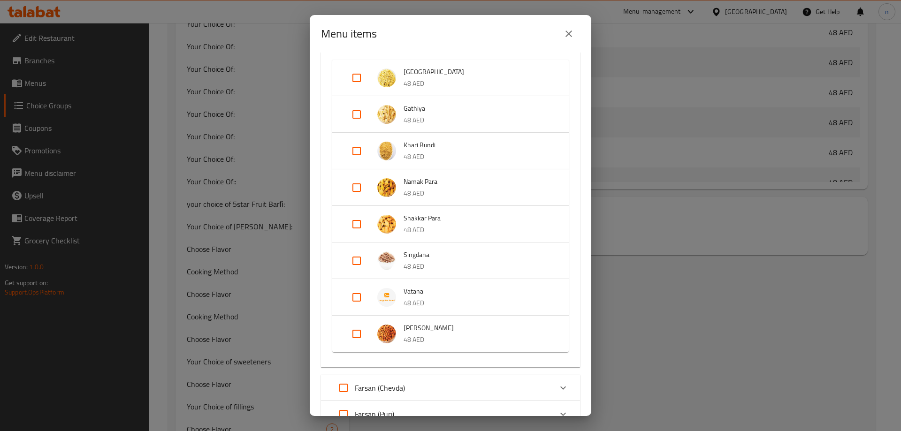
click at [348, 257] on input "Expand" at bounding box center [356, 261] width 23 height 23
checkbox input "true"
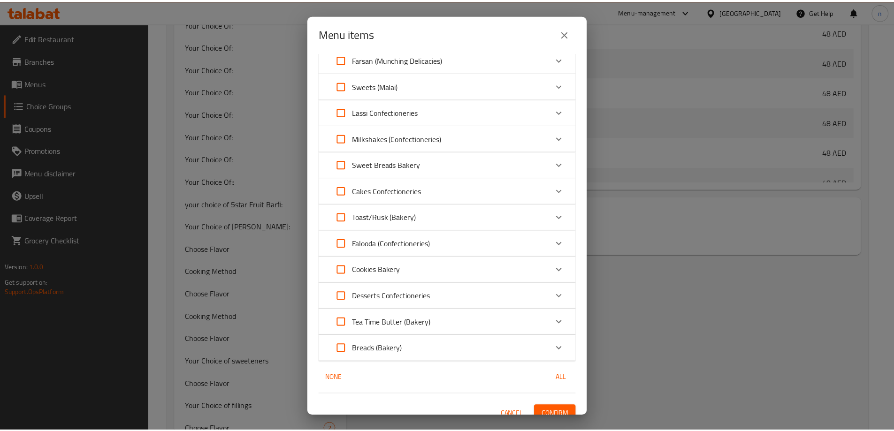
scroll to position [1097, 0]
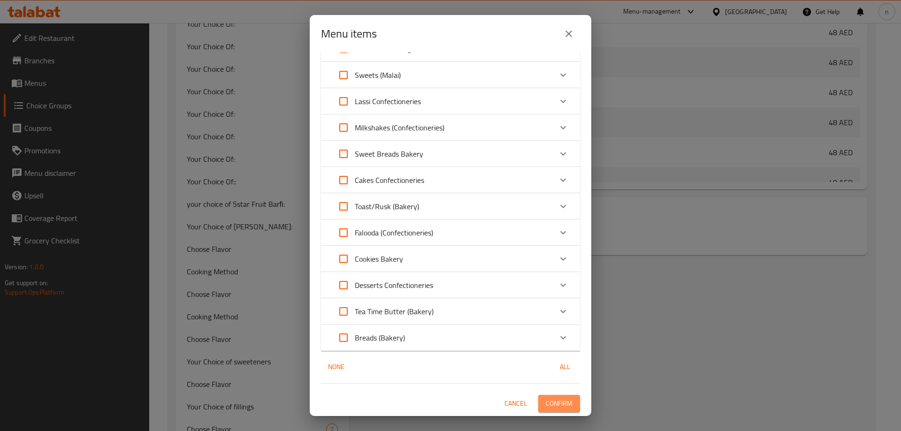
click at [552, 402] on span "Confirm" at bounding box center [559, 404] width 27 height 12
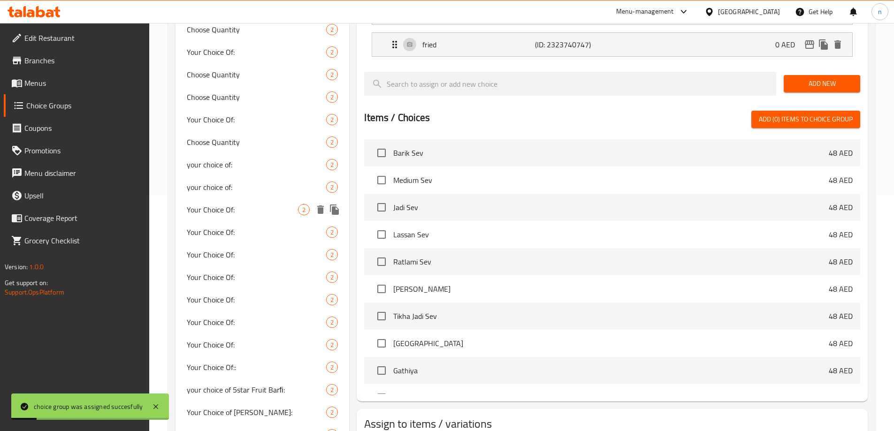
scroll to position [235, 0]
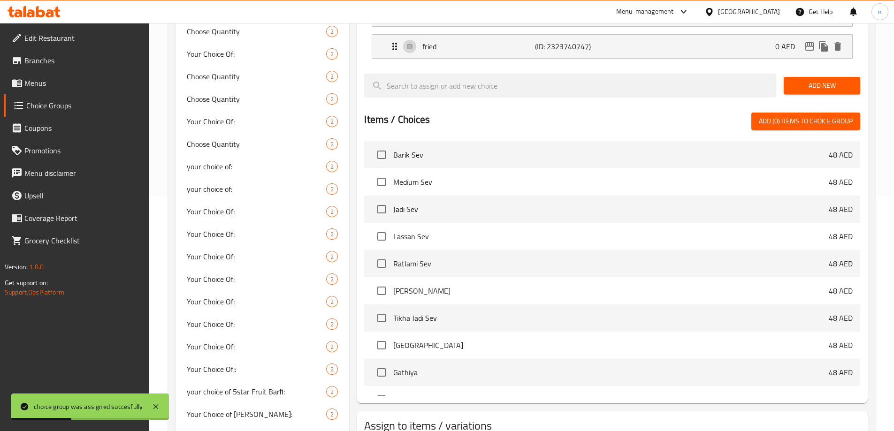
click at [67, 82] on span "Menus" at bounding box center [82, 82] width 117 height 11
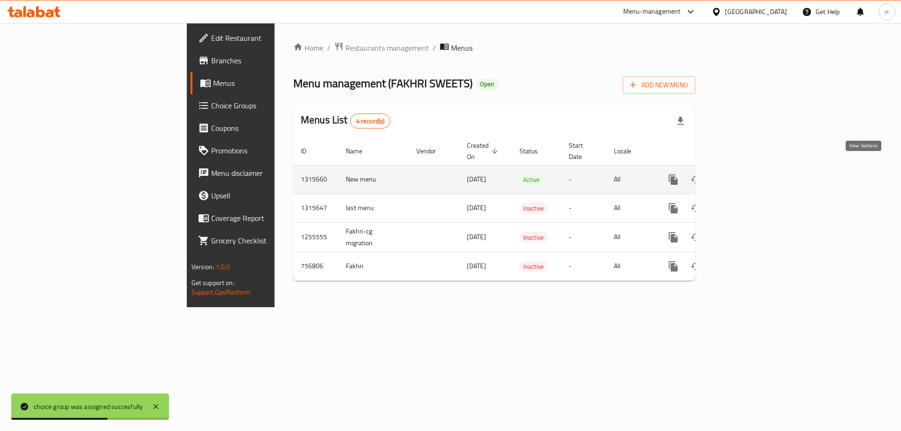
click at [746, 174] on icon "enhanced table" at bounding box center [740, 179] width 11 height 11
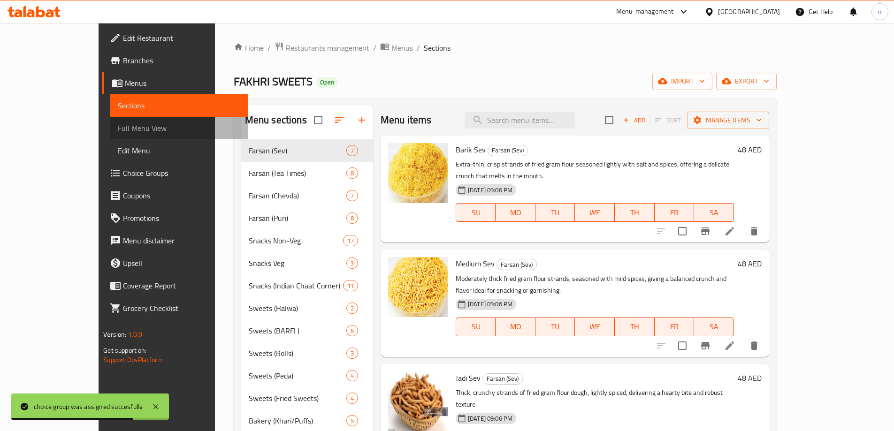
click at [118, 126] on span "Full Menu View" at bounding box center [179, 127] width 122 height 11
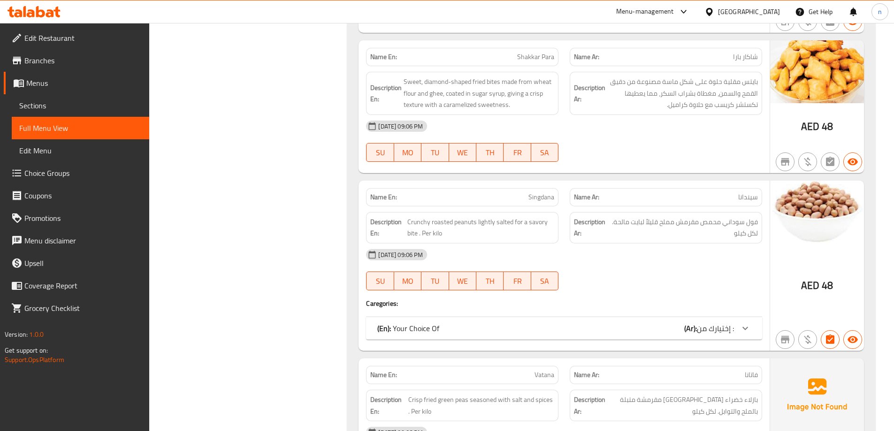
scroll to position [1729, 0]
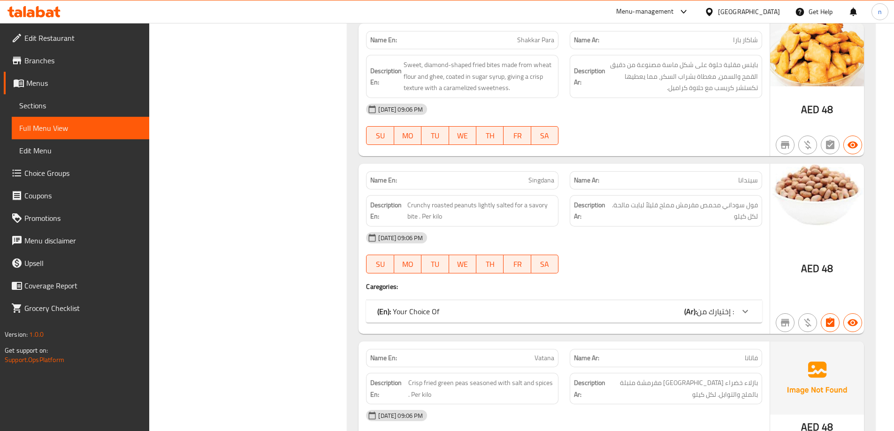
click at [624, 306] on div "(En): Your Choice Of (Ar): إختيارك من :" at bounding box center [555, 311] width 357 height 11
click at [751, 300] on div at bounding box center [745, 311] width 23 height 23
click at [624, 300] on div "(En): Your Choice Of (Ar): إختيارك من :" at bounding box center [564, 311] width 396 height 23
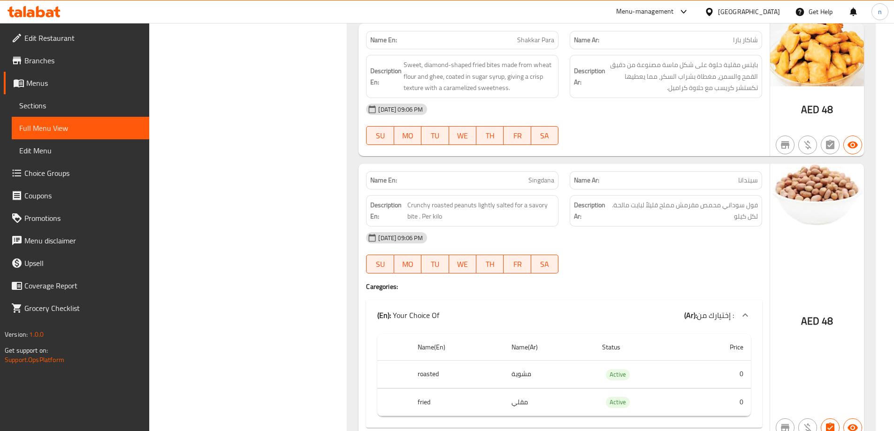
click at [66, 174] on span "Choice Groups" at bounding box center [82, 172] width 117 height 11
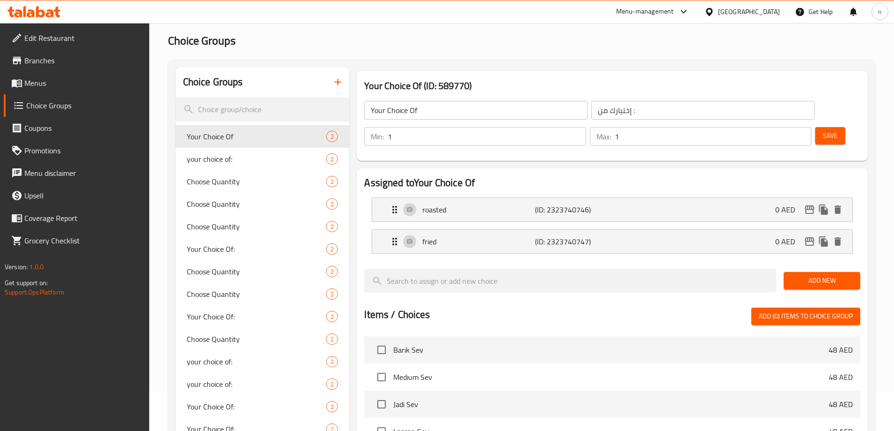
scroll to position [39, 0]
click at [257, 158] on span "your choice of:" at bounding box center [243, 159] width 112 height 11
type input "your choice of:"
type input "اختيارك من:"
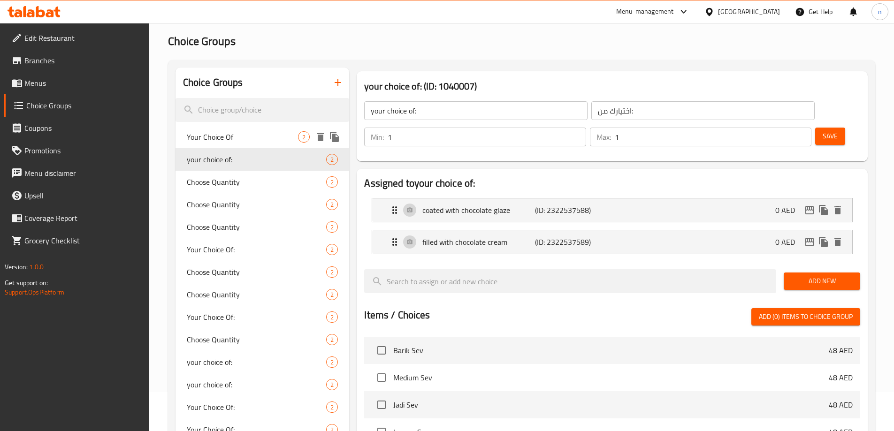
click at [250, 135] on span "Your Choice Of" at bounding box center [243, 136] width 112 height 11
type input "Your Choice Of"
type input "إختيارك من :"
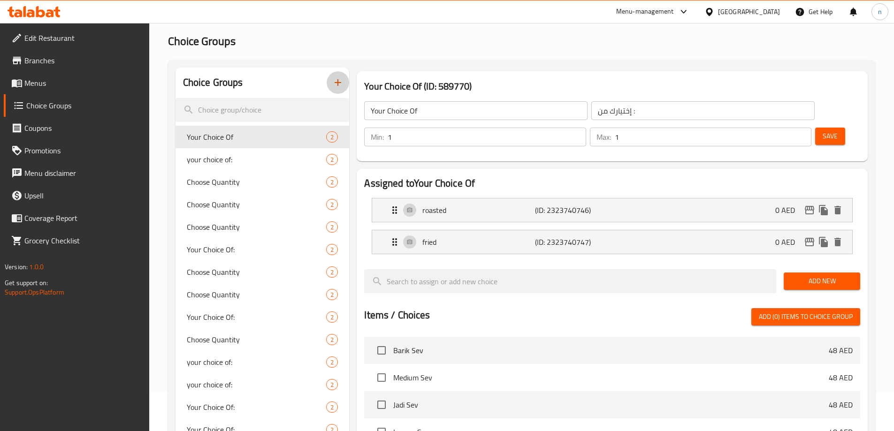
click at [338, 79] on icon "button" at bounding box center [337, 82] width 11 height 11
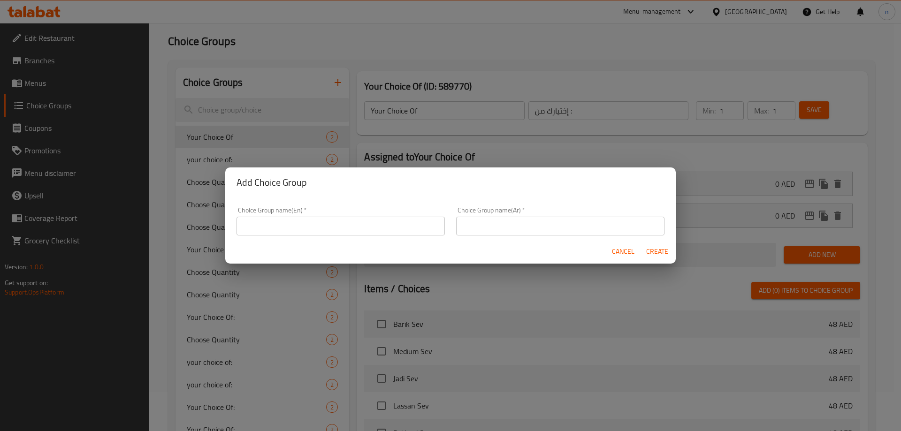
click at [345, 220] on div "Choice Group name(En)   * Choice Group name(En) *" at bounding box center [340, 221] width 208 height 29
click at [343, 220] on input "text" at bounding box center [340, 226] width 208 height 19
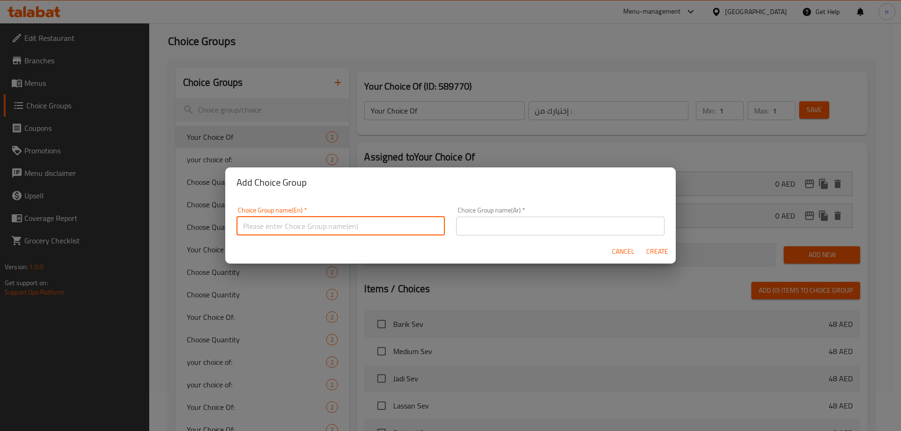
type input "غ"
type input "Your Choice Of:"
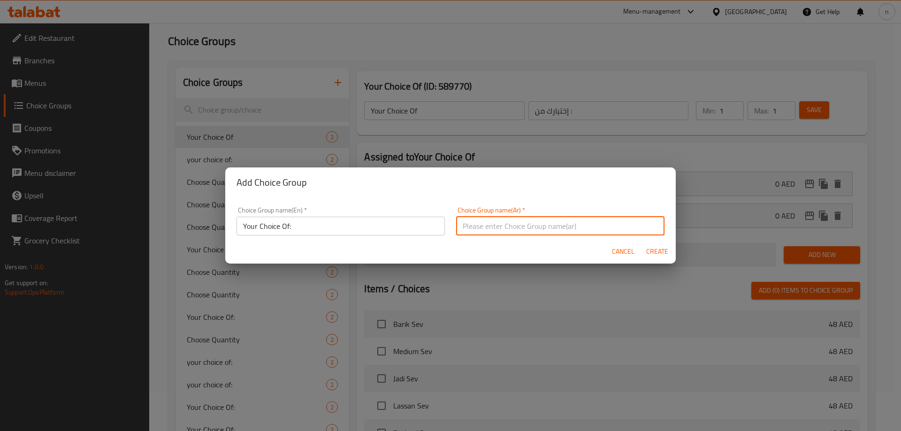
click at [514, 230] on input "text" at bounding box center [560, 226] width 208 height 19
type input "h"
type input "ا"
type input "إختيارك من:"
click at [657, 248] on span "Create" at bounding box center [656, 252] width 23 height 12
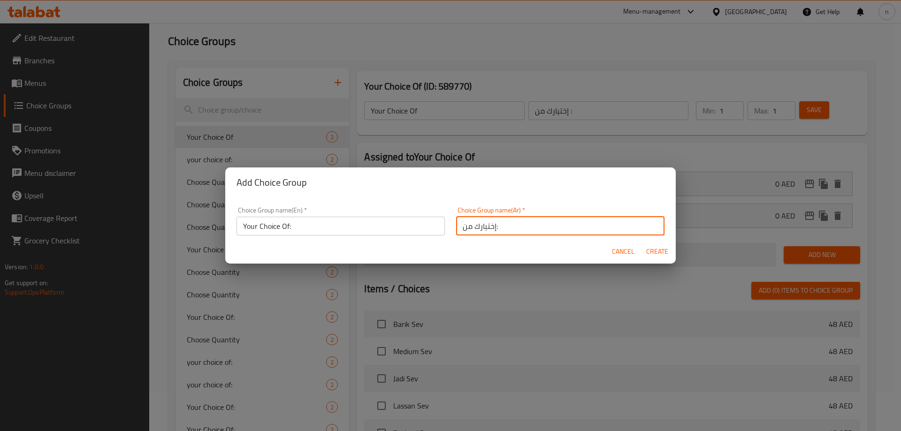
type input "Your Choice Of:"
type input "إختيارك من:"
type input "0"
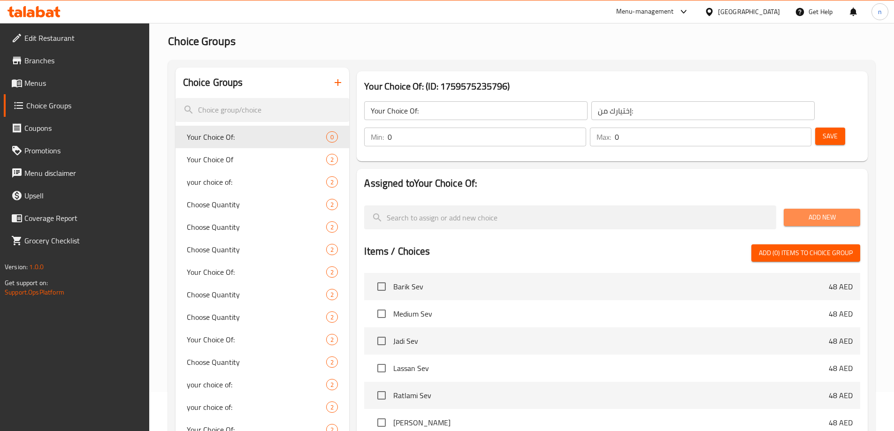
click at [826, 212] on span "Add New" at bounding box center [821, 218] width 61 height 12
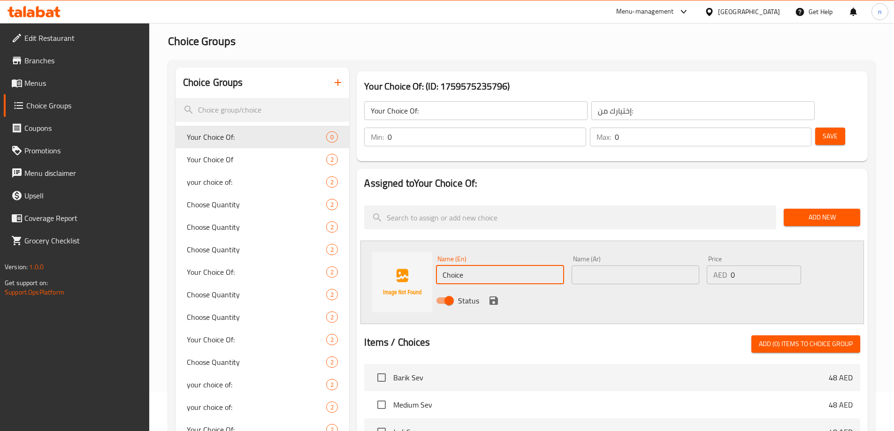
click at [472, 266] on input "Choice" at bounding box center [500, 275] width 128 height 19
click at [477, 266] on input "Choice" at bounding box center [500, 275] width 128 height 19
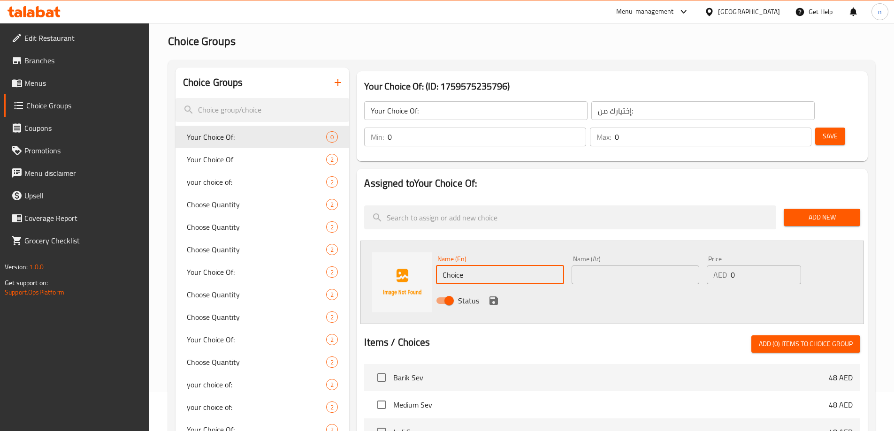
click at [477, 266] on input "Choice" at bounding box center [500, 275] width 128 height 19
click at [473, 266] on input "Choice" at bounding box center [500, 275] width 128 height 19
paste input "lightly salted"
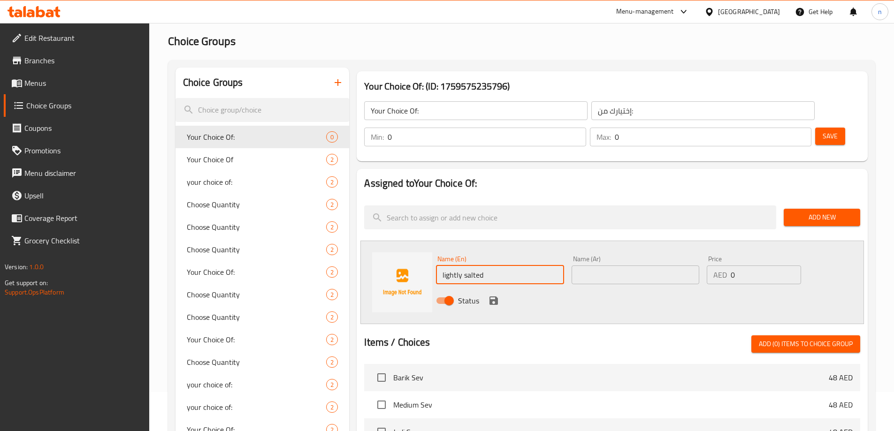
type input "lightly salted"
click at [601, 266] on input "text" at bounding box center [635, 275] width 128 height 19
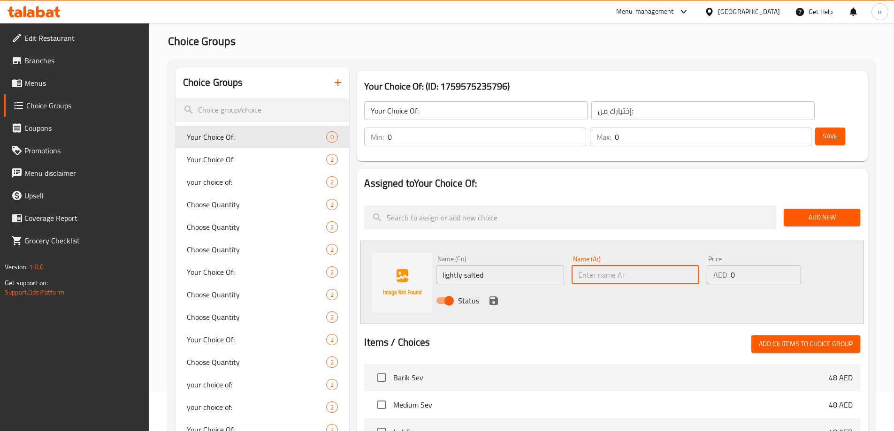
paste input "المملح قليلاً"
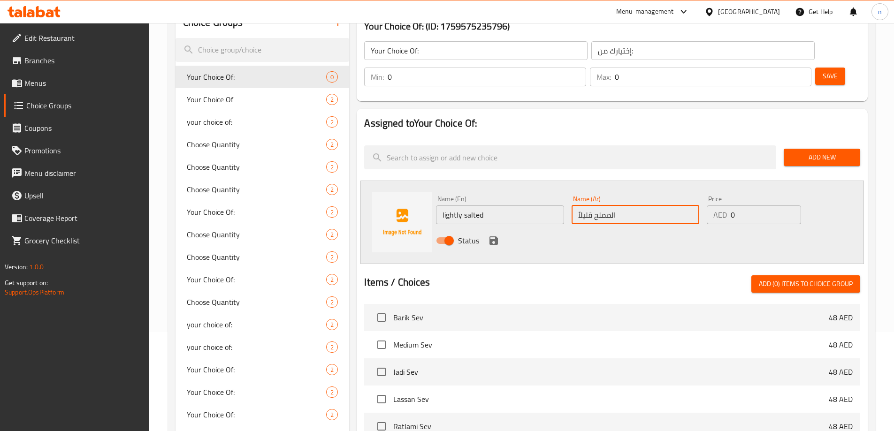
scroll to position [133, 0]
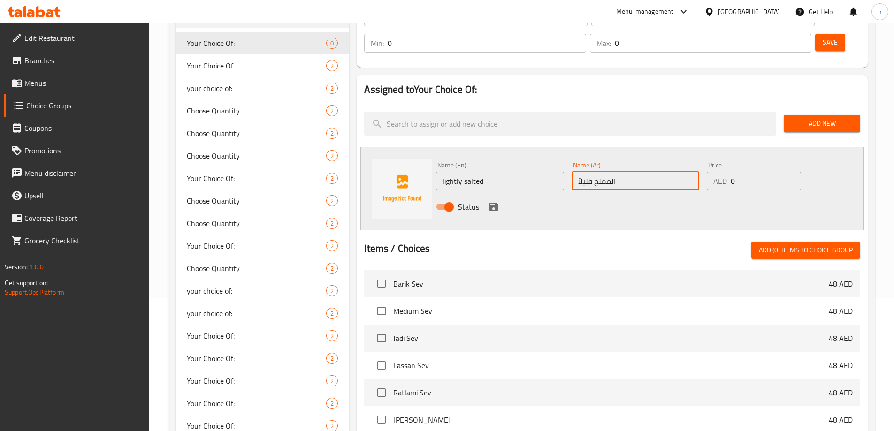
type input "المملح قليلاً"
click at [497, 203] on icon "save" at bounding box center [493, 207] width 8 height 8
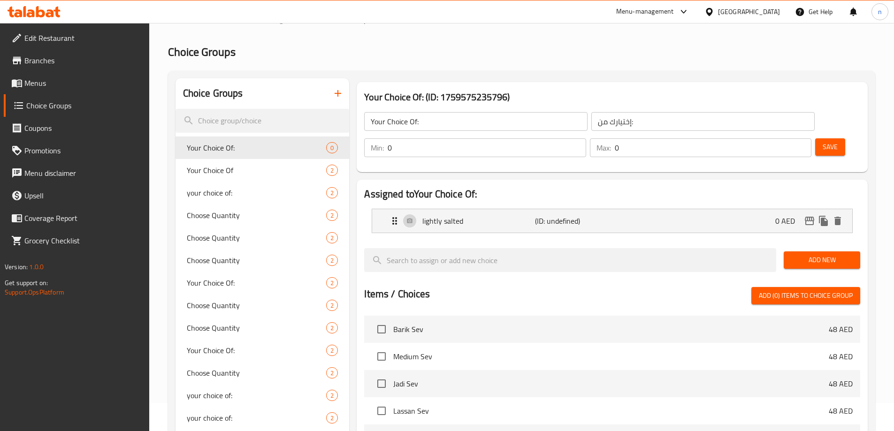
scroll to position [0, 0]
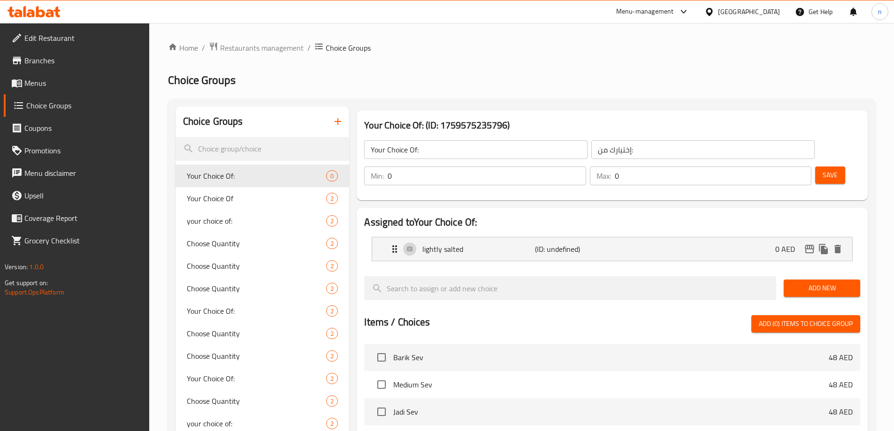
click at [817, 282] on span "Add New" at bounding box center [821, 288] width 61 height 12
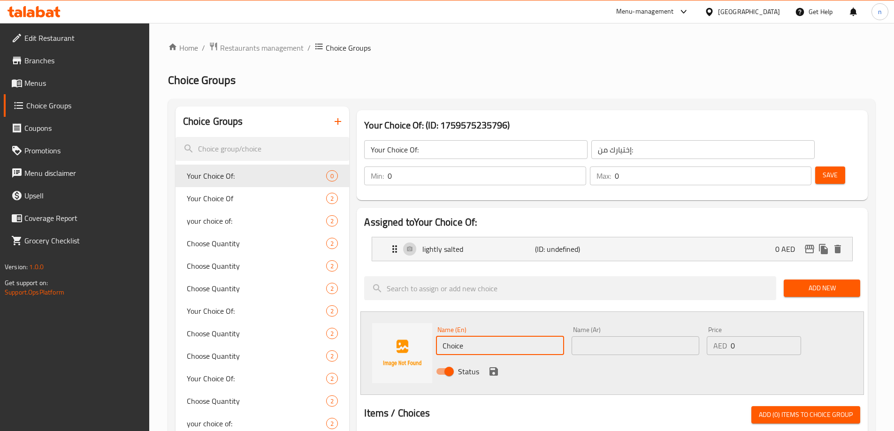
click at [451, 336] on input "Choice" at bounding box center [500, 345] width 128 height 19
paste input "spiced"
type input "spiced"
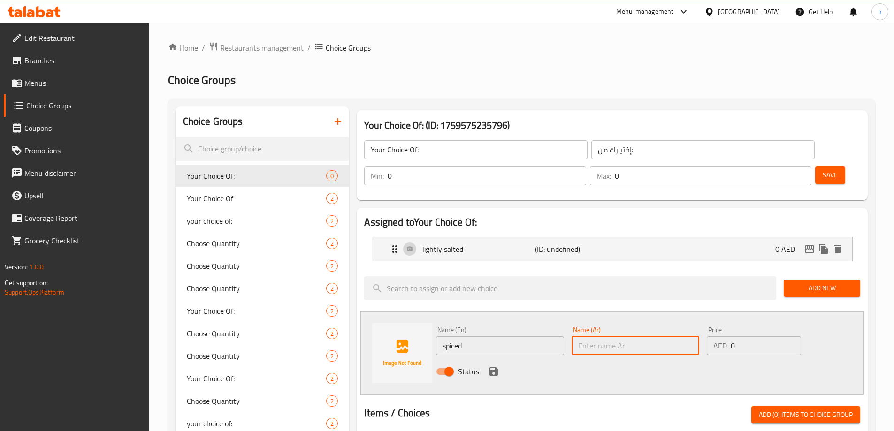
click at [655, 336] on input "text" at bounding box center [635, 345] width 128 height 19
paste input "spiced"
click at [580, 336] on input "spiced" at bounding box center [635, 345] width 128 height 19
paste input "المتبل"
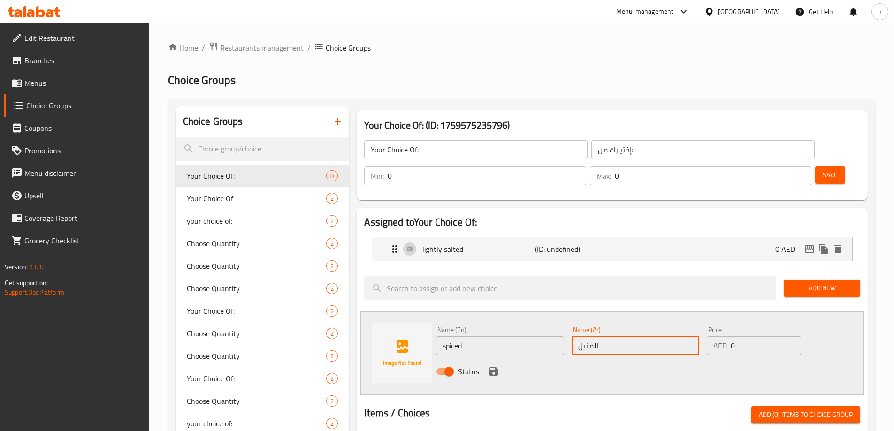
click at [595, 336] on input "المتبل" at bounding box center [635, 345] width 128 height 19
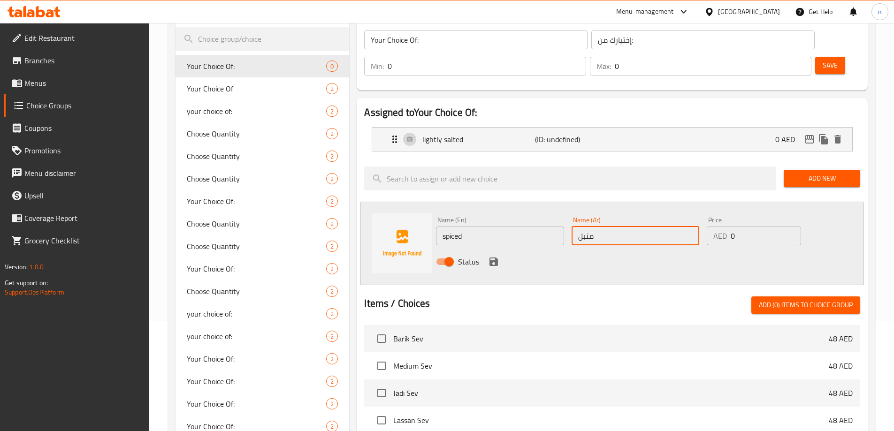
scroll to position [94, 0]
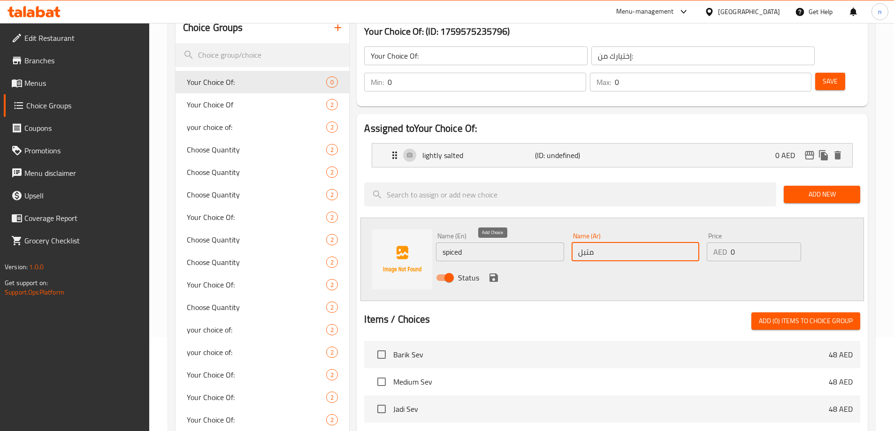
type input "متبل"
click at [490, 273] on icon "save" at bounding box center [493, 277] width 8 height 8
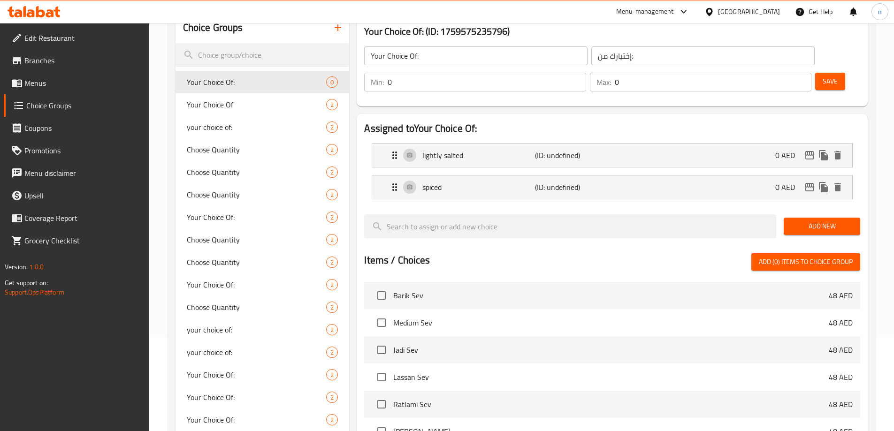
scroll to position [0, 0]
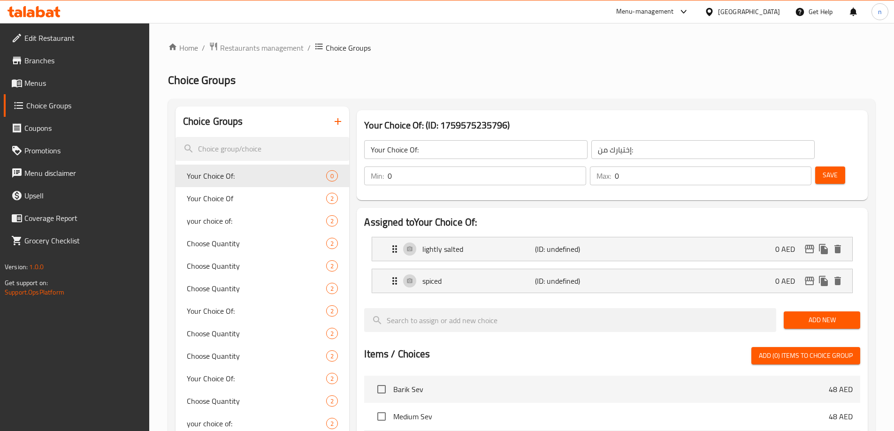
click at [825, 167] on button "Save" at bounding box center [830, 175] width 30 height 17
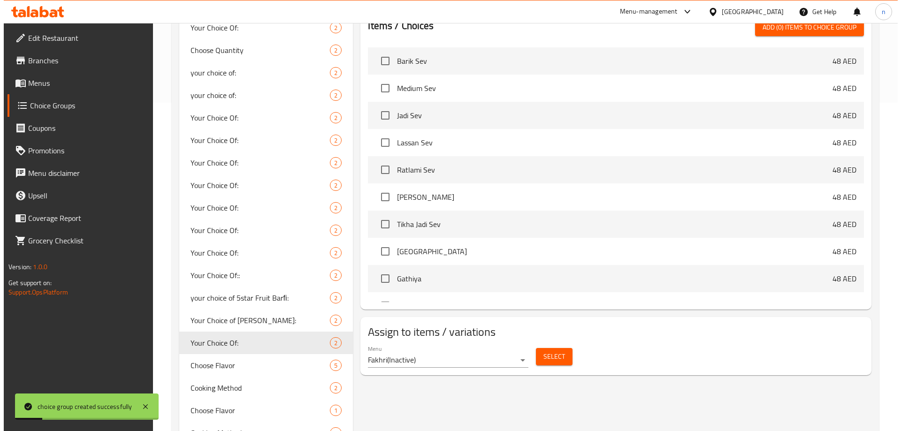
scroll to position [422, 0]
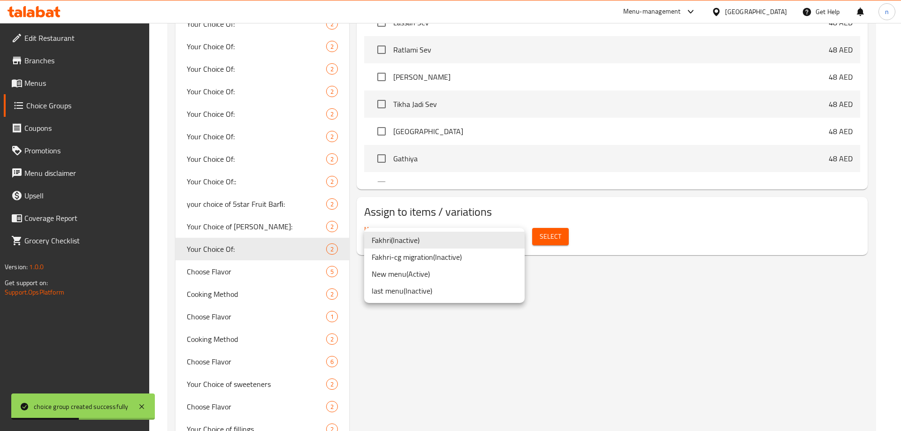
click at [477, 276] on li "New menu ( Active )" at bounding box center [444, 274] width 160 height 17
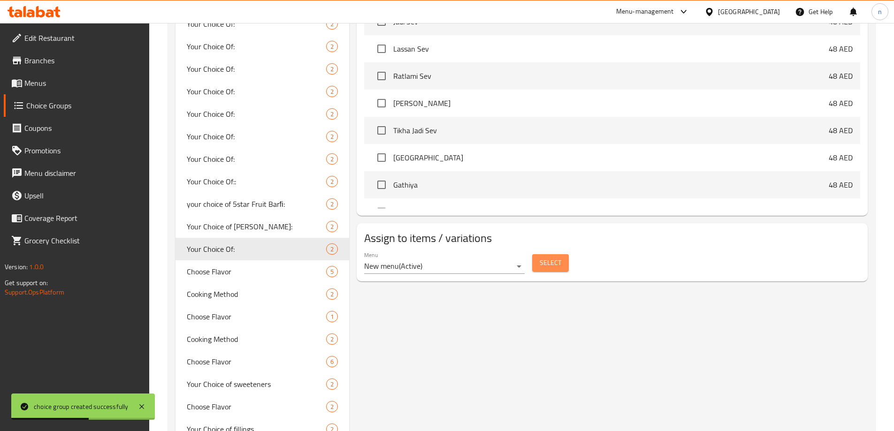
click at [550, 257] on span "Select" at bounding box center [550, 263] width 22 height 12
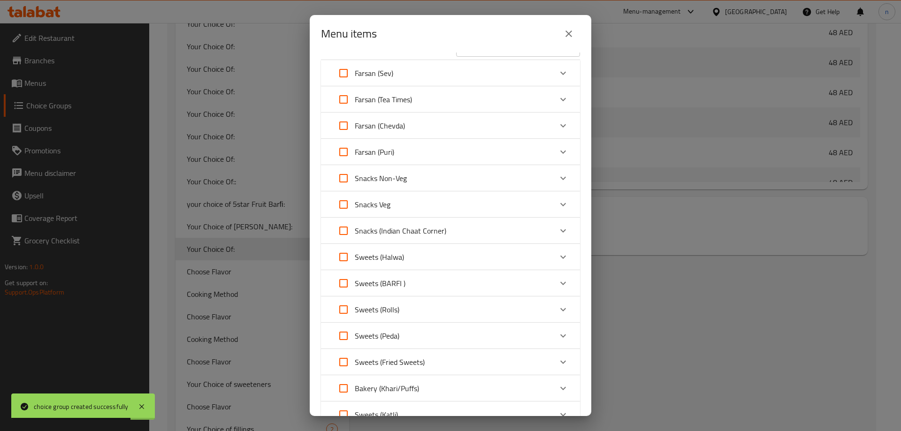
scroll to position [0, 0]
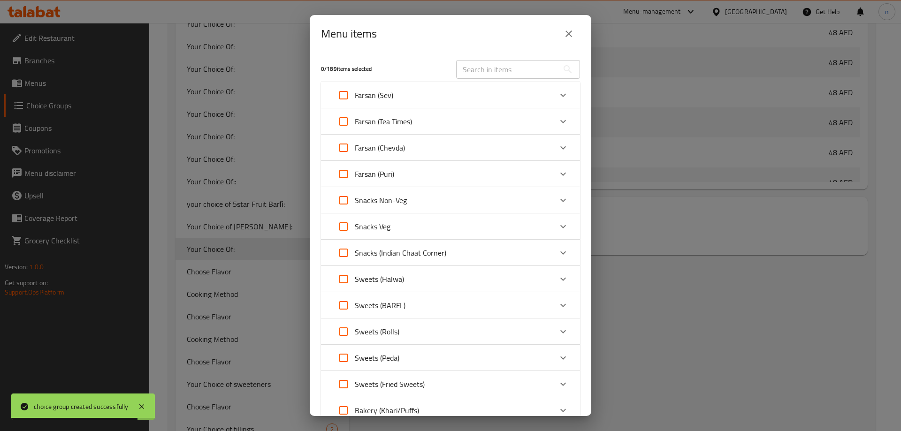
click at [461, 121] on div "Farsan (Tea Times)" at bounding box center [442, 121] width 220 height 23
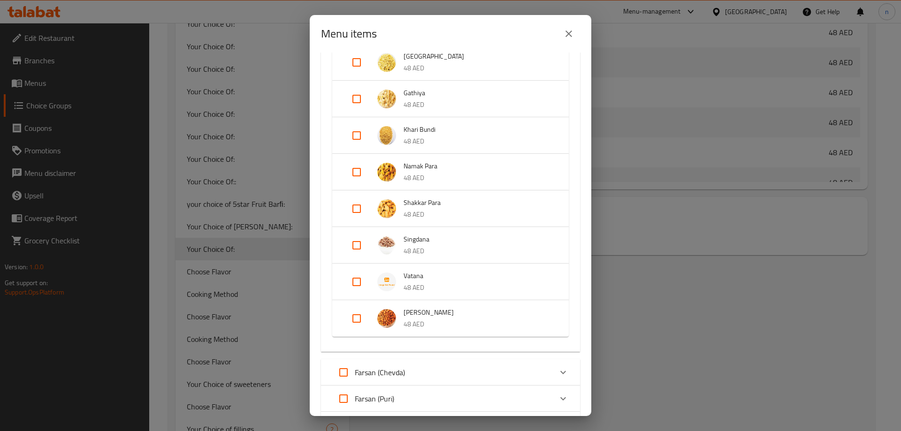
scroll to position [94, 0]
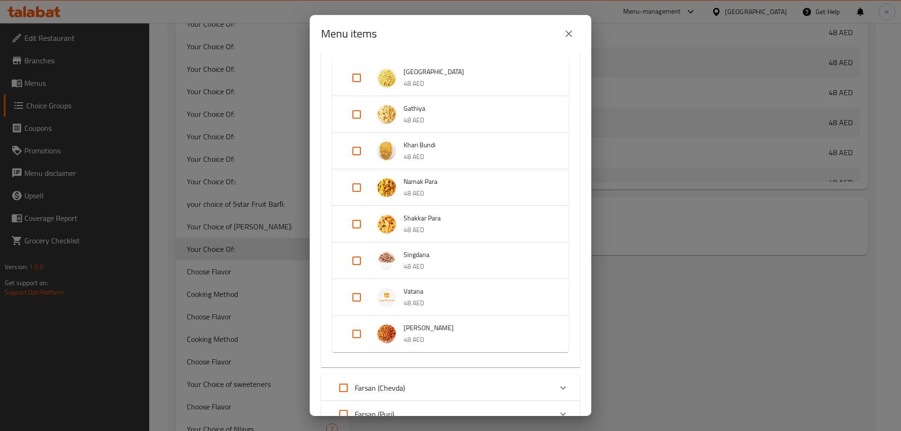
click at [446, 254] on span "Singdana" at bounding box center [476, 255] width 146 height 12
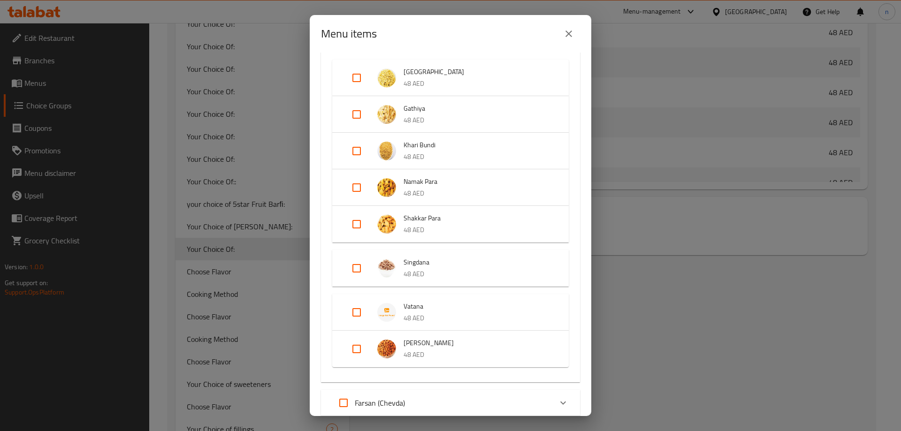
click at [370, 271] on div "Expand" at bounding box center [364, 268] width 26 height 23
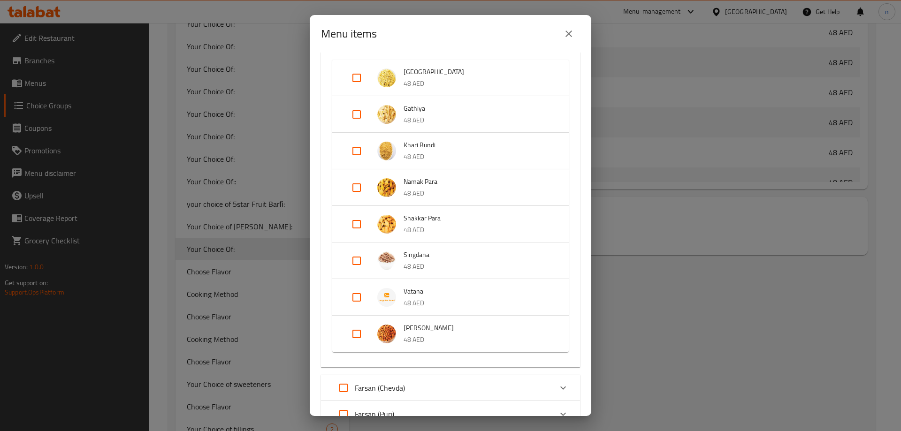
click at [361, 265] on input "Expand" at bounding box center [356, 261] width 23 height 23
checkbox input "true"
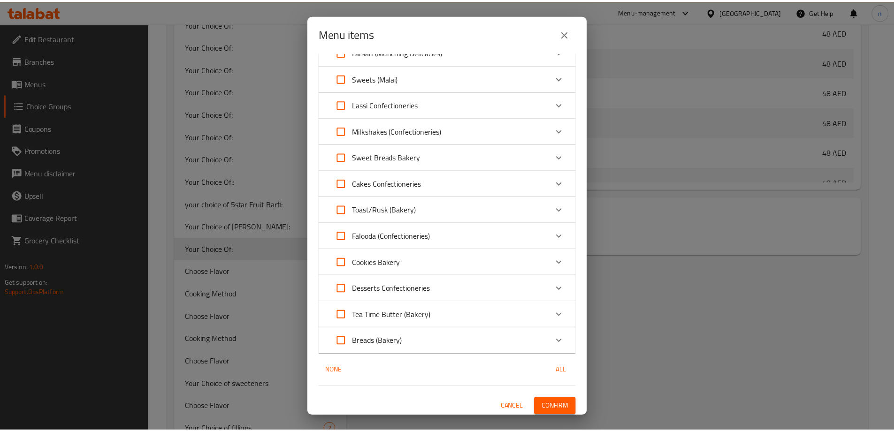
scroll to position [895, 0]
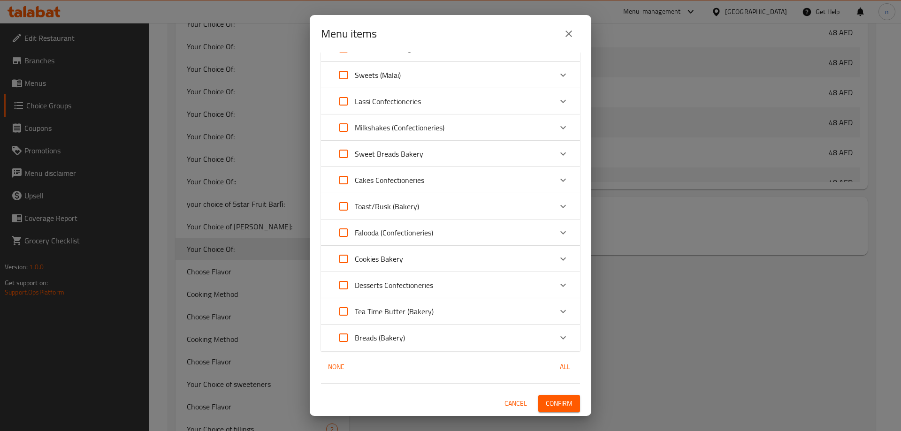
click at [554, 406] on span "Confirm" at bounding box center [559, 404] width 27 height 12
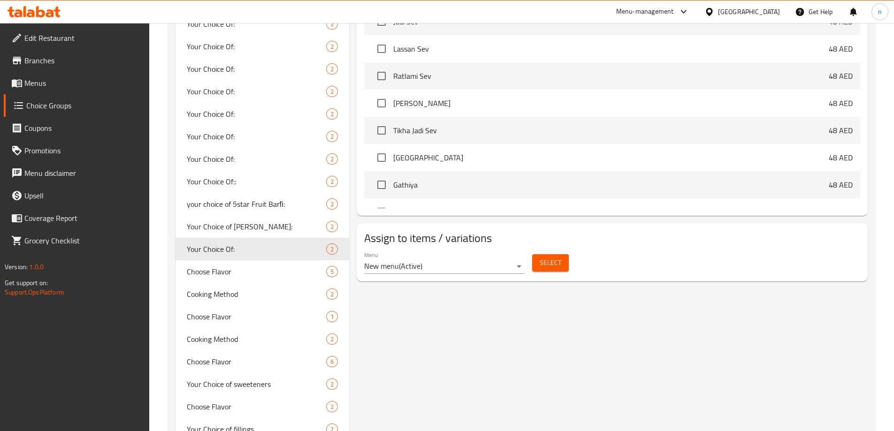
click at [68, 77] on span "Menus" at bounding box center [82, 82] width 117 height 11
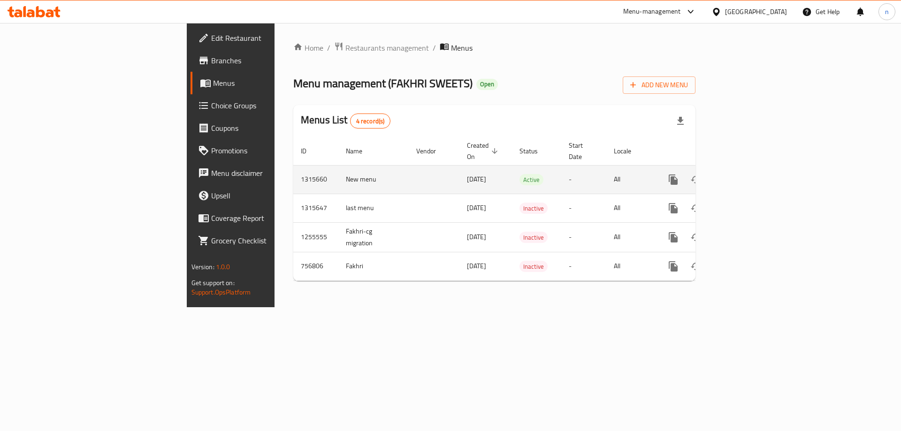
click at [746, 174] on icon "enhanced table" at bounding box center [740, 179] width 11 height 11
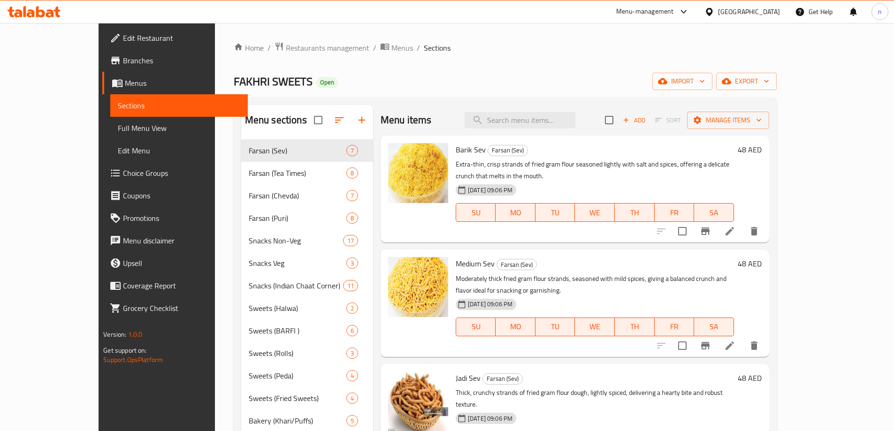
click at [118, 123] on span "Full Menu View" at bounding box center [179, 127] width 122 height 11
click at [118, 132] on span "Full Menu View" at bounding box center [179, 127] width 122 height 11
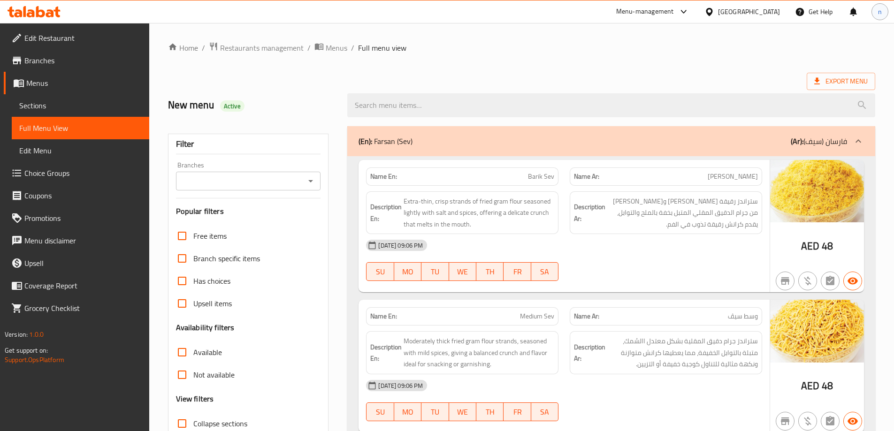
scroll to position [1682, 0]
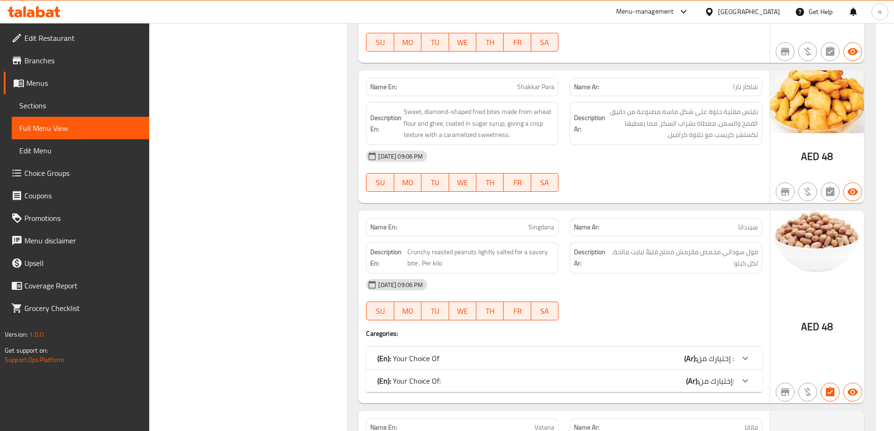
click at [485, 370] on div "(En): Your Choice Of: (Ar): إختيارك من:" at bounding box center [564, 381] width 396 height 23
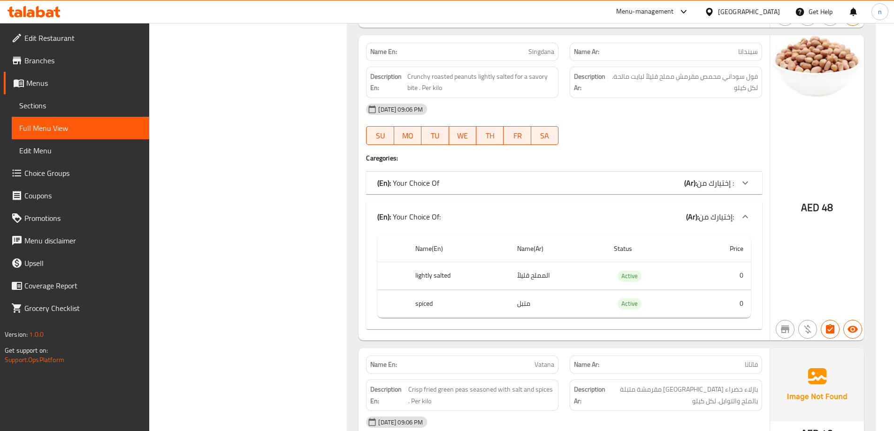
scroll to position [1823, 0]
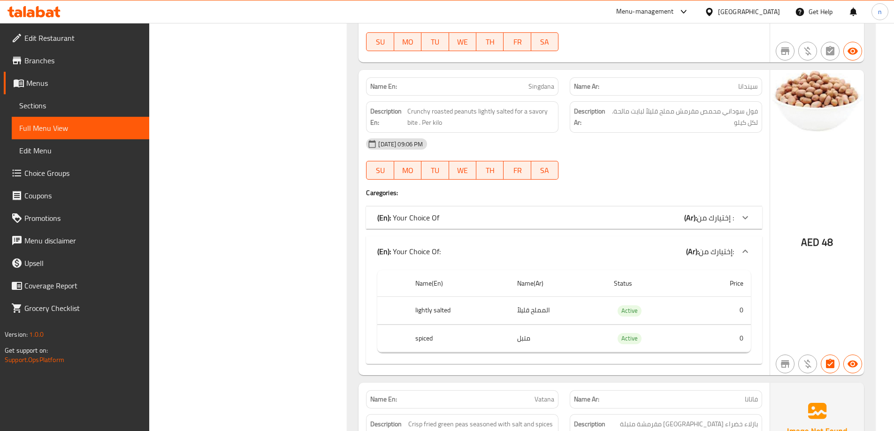
click at [558, 212] on div "(En): Your Choice Of (Ar): إختيارك من :" at bounding box center [555, 217] width 357 height 11
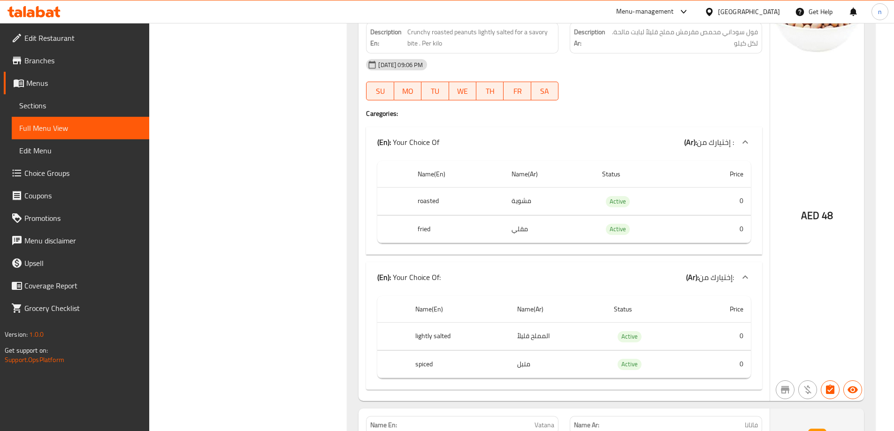
scroll to position [1917, 0]
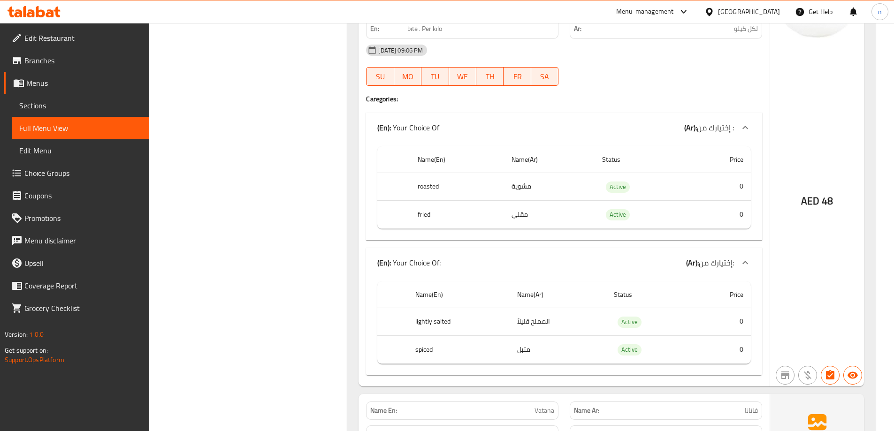
click at [438, 310] on th "lightly salted" at bounding box center [459, 322] width 102 height 28
copy th "lightly salted"
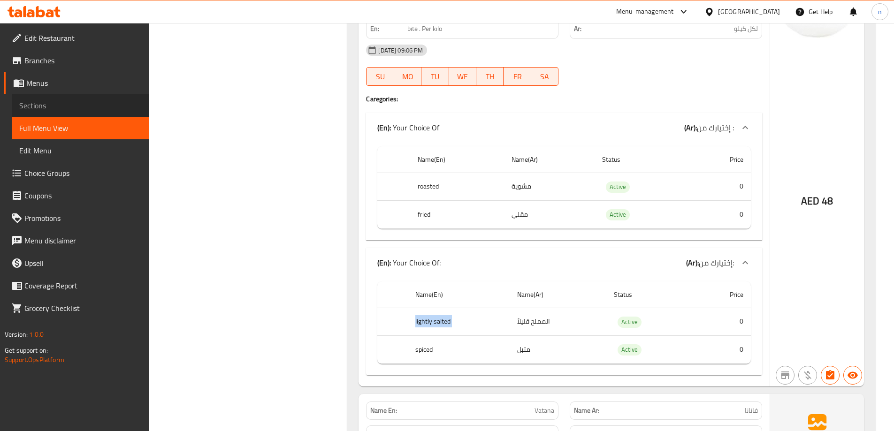
click at [54, 104] on span "Sections" at bounding box center [80, 105] width 122 height 11
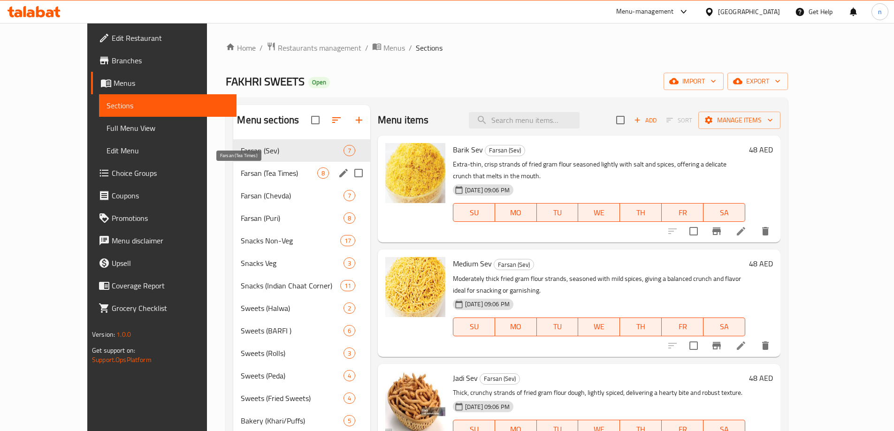
click at [266, 170] on span "Farsan (Tea Times)" at bounding box center [279, 172] width 76 height 11
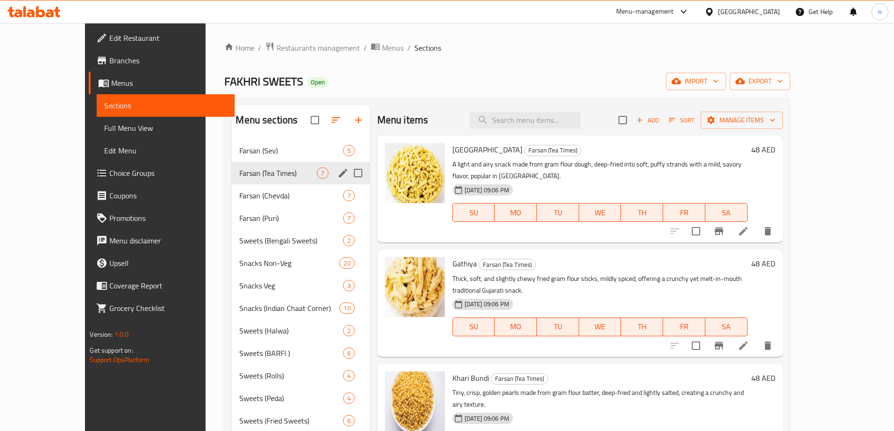
click at [337, 173] on icon "edit" at bounding box center [342, 172] width 11 height 11
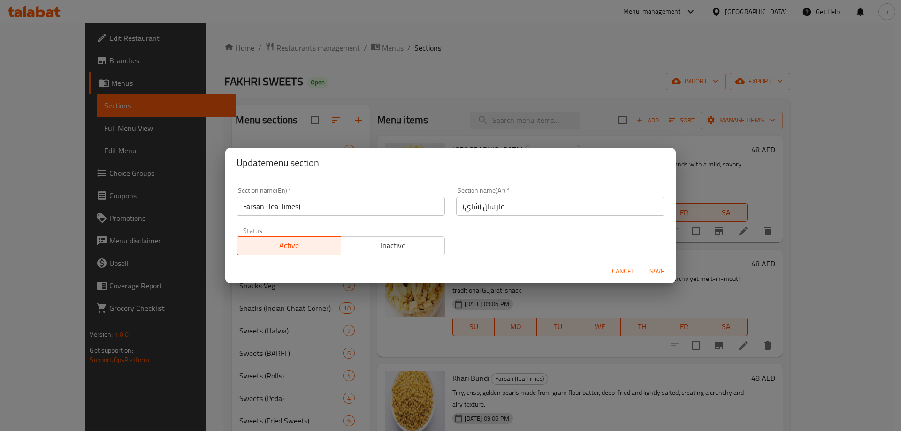
click at [462, 207] on input "فارسان (شاي)" at bounding box center [560, 206] width 208 height 19
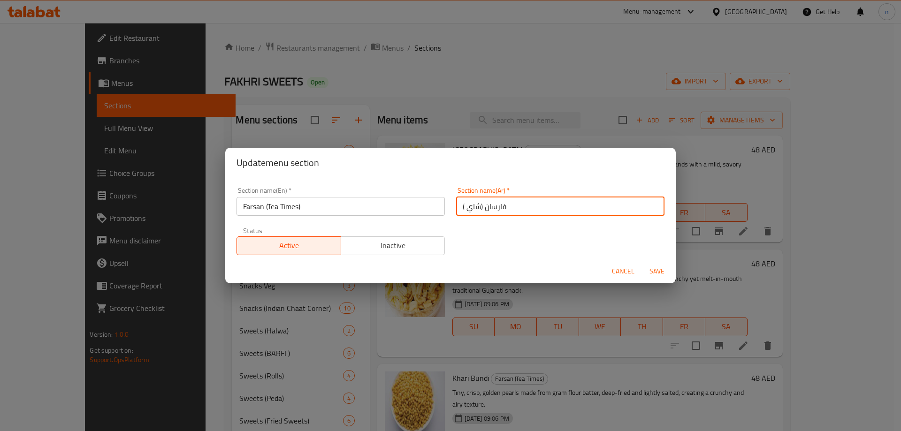
click at [478, 207] on input "فارسان (شاي )" at bounding box center [560, 206] width 208 height 19
click at [585, 209] on input "فارسان (شاي )" at bounding box center [560, 206] width 208 height 19
click at [611, 205] on input "فارسان (شاي )" at bounding box center [560, 206] width 208 height 19
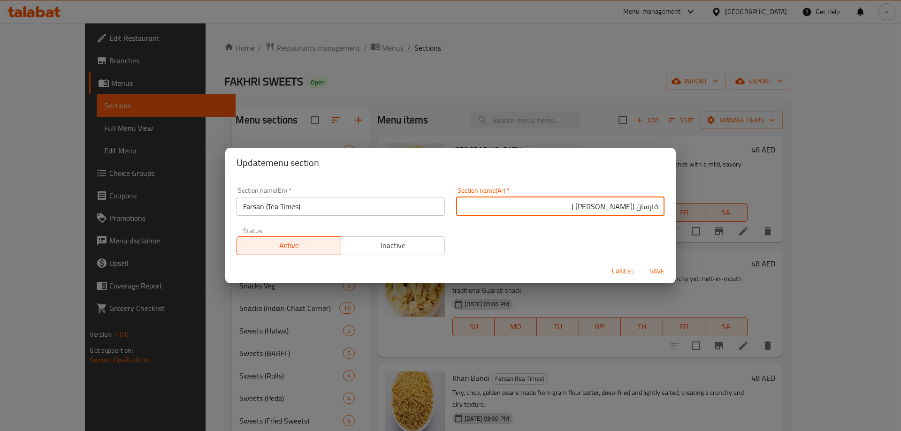
type input "فارسان ([PERSON_NAME] )"
click at [601, 208] on input "فارسان ([PERSON_NAME] )" at bounding box center [560, 206] width 208 height 19
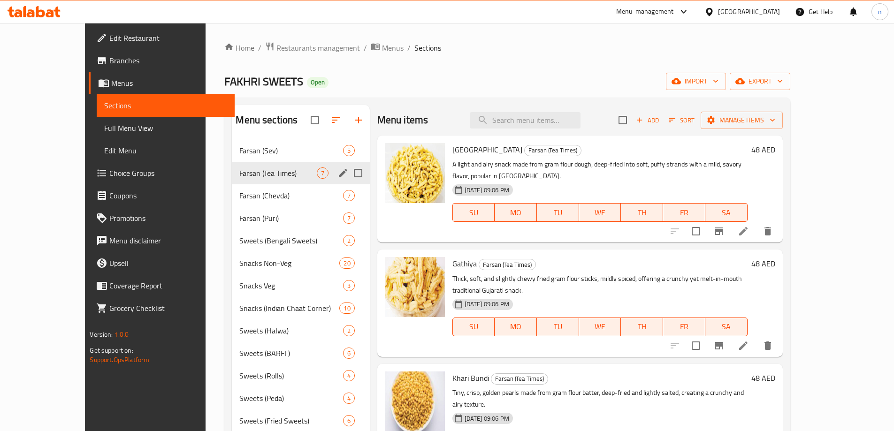
click at [310, 174] on div "Farsan (Tea Times) 7" at bounding box center [300, 173] width 137 height 23
click at [339, 173] on icon "edit" at bounding box center [343, 173] width 8 height 8
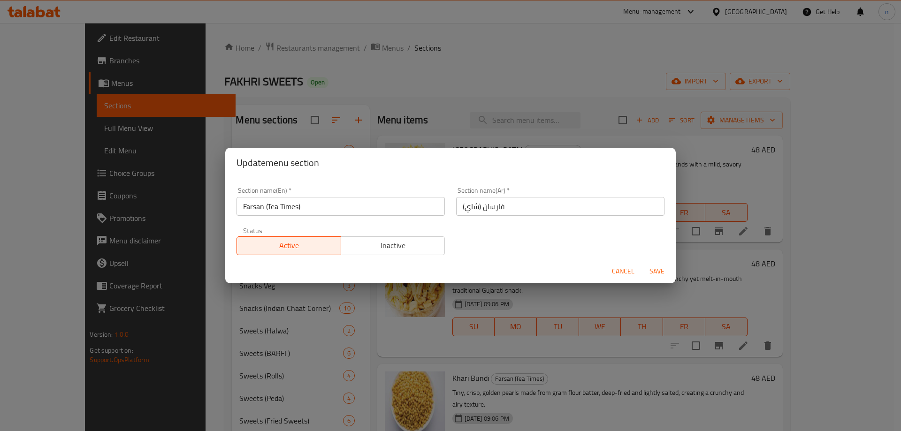
click at [285, 205] on input "Farsan (Tea Times)" at bounding box center [340, 206] width 208 height 19
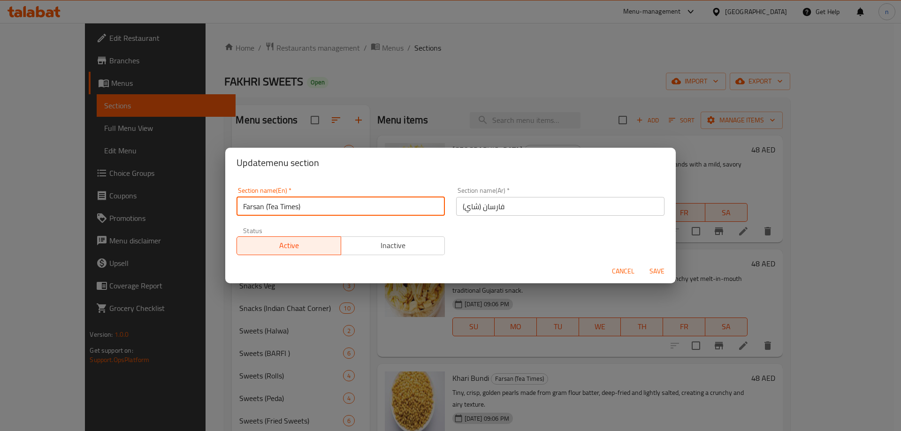
click at [285, 205] on input "Farsan (Tea Times)" at bounding box center [340, 206] width 208 height 19
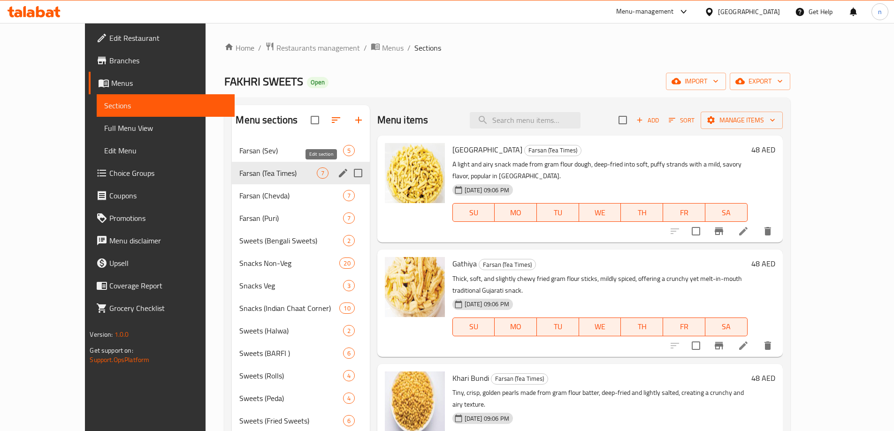
click at [337, 176] on icon "edit" at bounding box center [342, 172] width 11 height 11
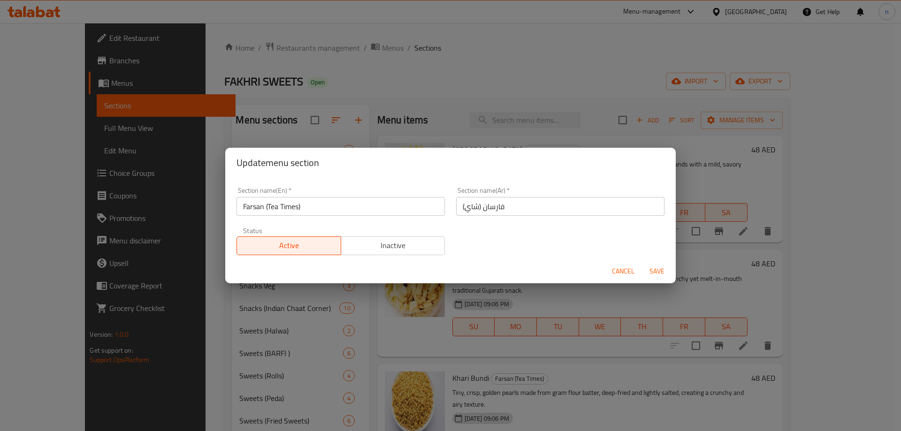
click at [546, 140] on div "Update menu section Section name(En)   * Farsan (Tea Times) Section name(En) * …" at bounding box center [450, 215] width 901 height 431
click at [613, 270] on span "Cancel" at bounding box center [623, 272] width 23 height 12
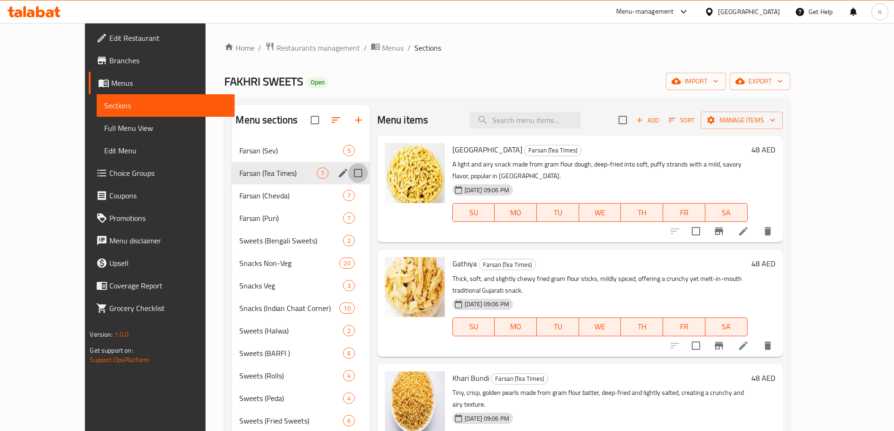
click at [348, 176] on input "Menu sections" at bounding box center [358, 173] width 20 height 20
checkbox input "true"
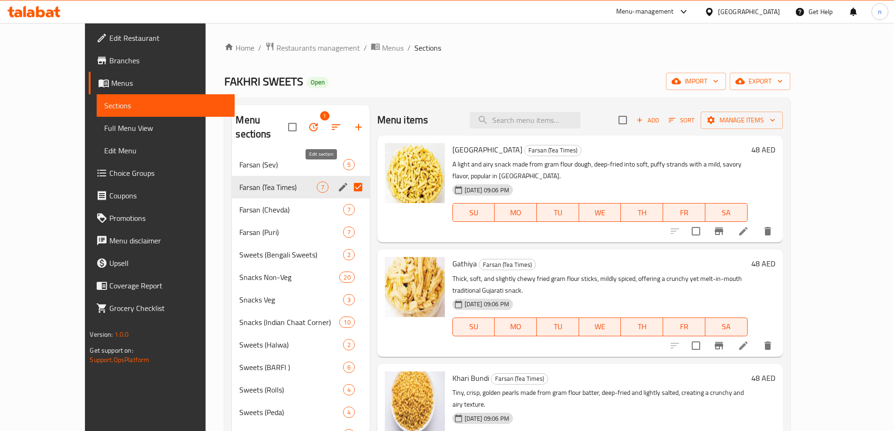
click at [337, 182] on icon "edit" at bounding box center [342, 187] width 11 height 11
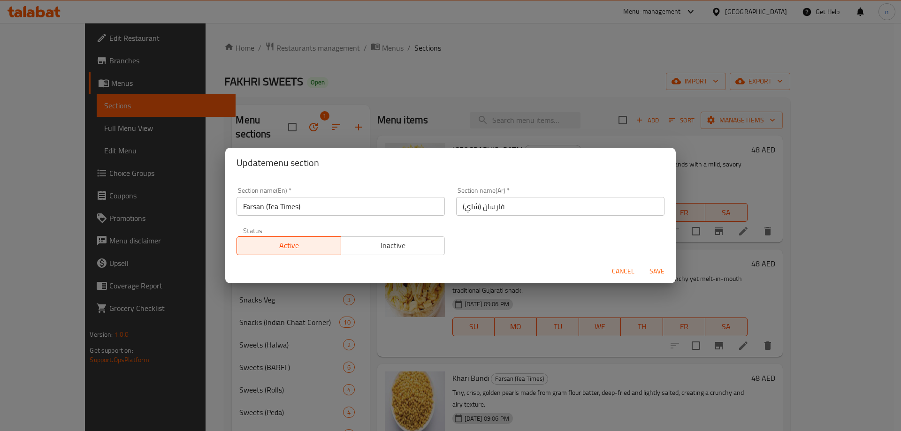
click at [462, 206] on input "فارسان (شاي)" at bounding box center [560, 206] width 208 height 19
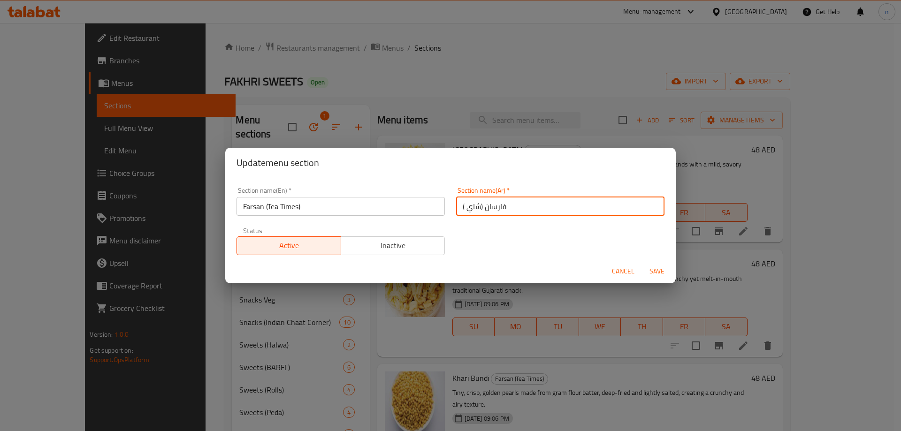
paste input "تايمز"
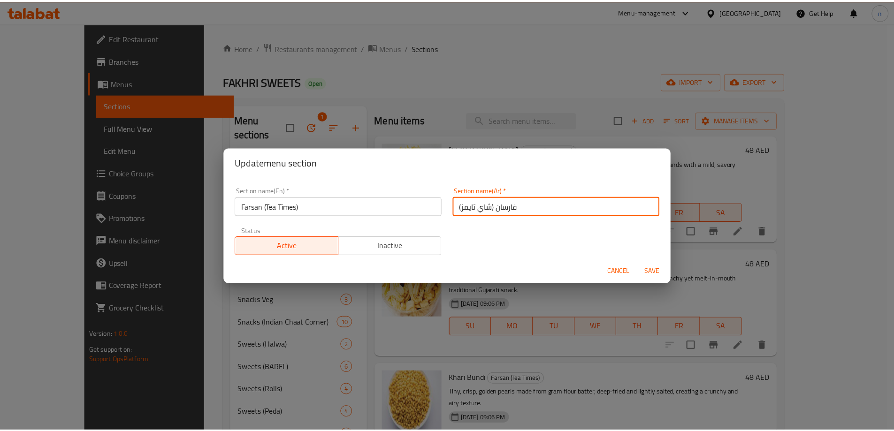
scroll to position [2, 0]
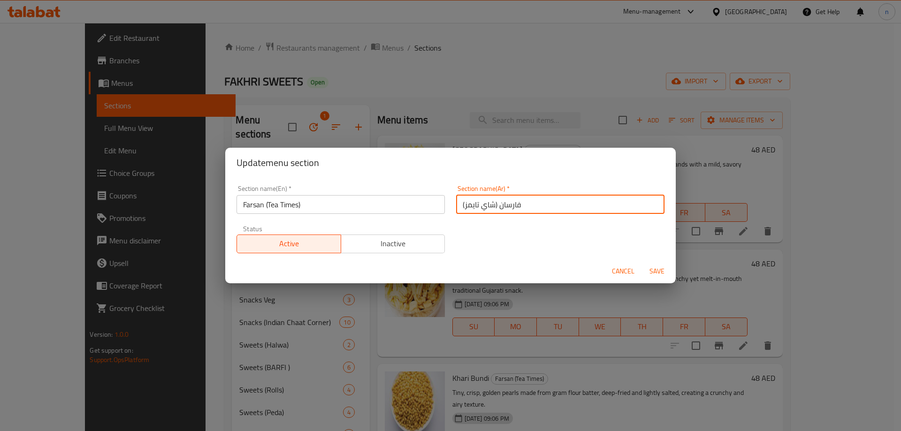
type input "فارسان (شاي تايمز)"
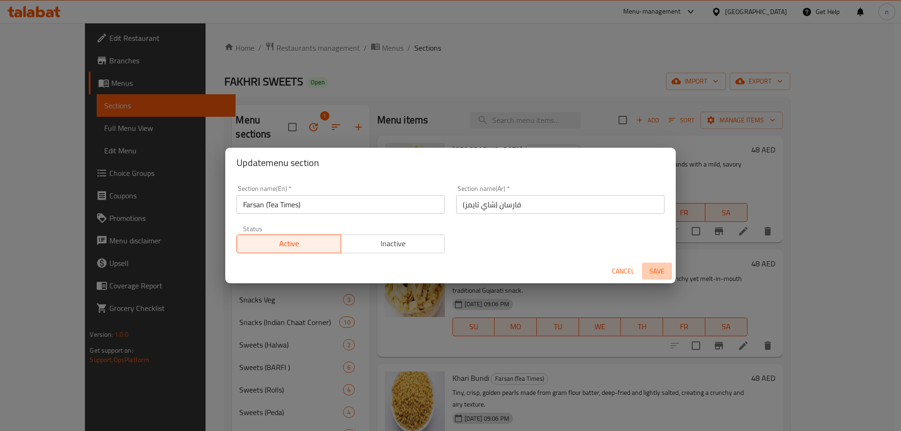
click at [657, 268] on span "Save" at bounding box center [656, 272] width 23 height 12
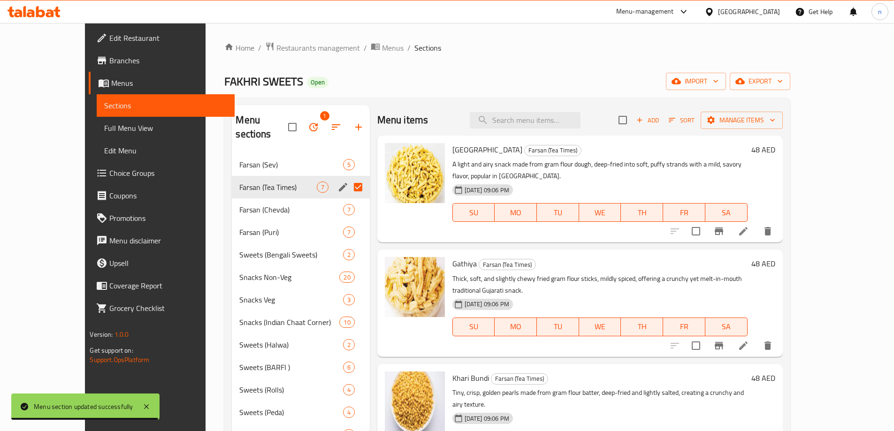
click at [348, 177] on input "Menu sections" at bounding box center [358, 187] width 20 height 20
checkbox input "false"
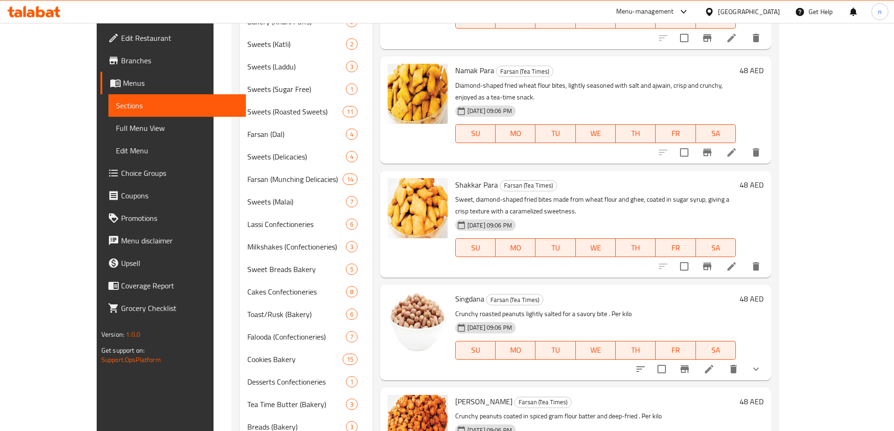
scroll to position [422, 0]
click at [714, 363] on icon at bounding box center [708, 368] width 11 height 11
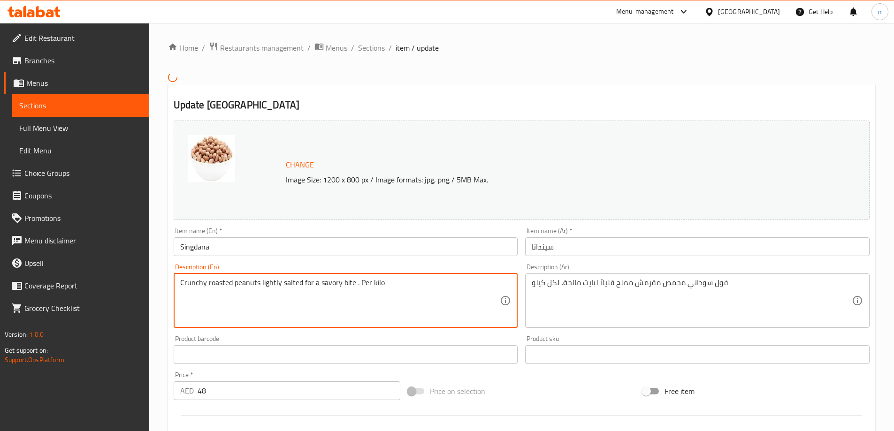
click at [288, 283] on textarea "Crunchy roasted peanuts lightly salted for a savory bite . Per kilo" at bounding box center [340, 300] width 320 height 45
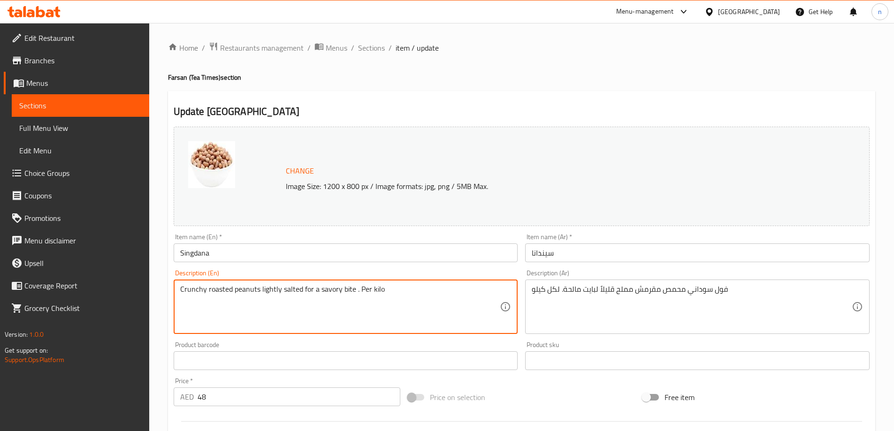
paste textarea "Roasted or fried peanuts, lightly salted or spiced, offering a crunchy, nutty, …"
type textarea "Roasted or fried peanuts, lightly salted or spiced, offering a crunchy, nutty, …"
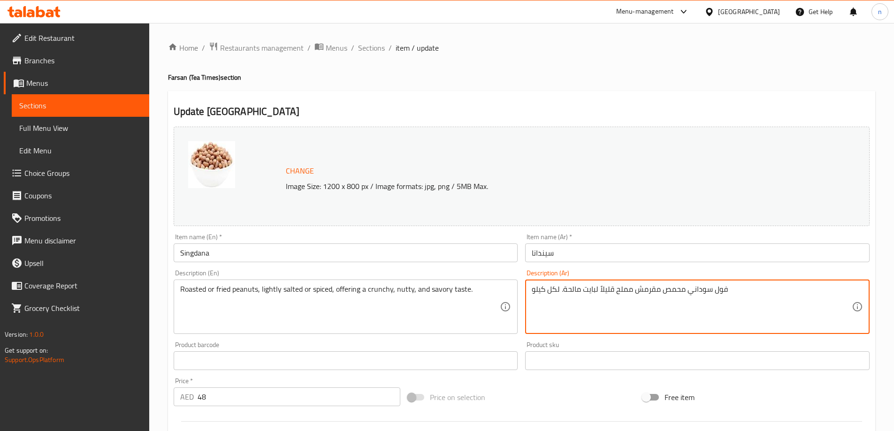
click at [586, 294] on textarea "فول سوداني محمص مقرمش مملح قليلاً لبايت مالحة. لكل كيلو" at bounding box center [691, 307] width 320 height 45
paste textarea "الفول السوداني المحمص أو المقلي، المملح قليلاً أو المتبل، يقدم طعمًا مقرمشًا وج…"
click at [609, 291] on textarea "الفول السوداني المحمص أو المقلي، المملح قليلاً أو المتبل، يقدم طعمًا مقرمشًا وج…" at bounding box center [691, 307] width 320 height 45
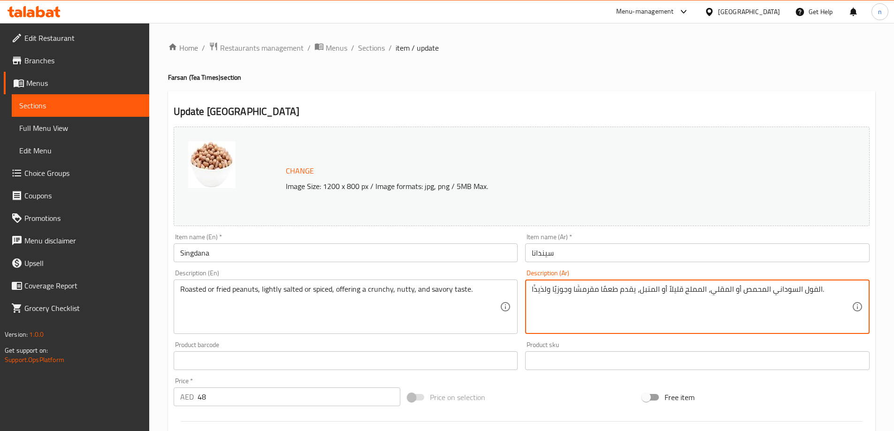
click at [609, 291] on textarea "الفول السوداني المحمص أو المقلي، المملح قليلاً أو المتبل، يقدم طعمًا مقرمشًا وج…" at bounding box center [691, 307] width 320 height 45
click at [572, 315] on textarea "الفول السوداني المحمص أو المقلي، المملح قليلاً أو المتبل، يقدم طعمًا مقرمشًا وج…" at bounding box center [691, 307] width 320 height 45
click at [786, 291] on textarea "الفول السوداني المحمص أو المقلي، المملح قليلاً أو المتبل، يقدم طعمًا مقرمشًا وج…" at bounding box center [691, 307] width 320 height 45
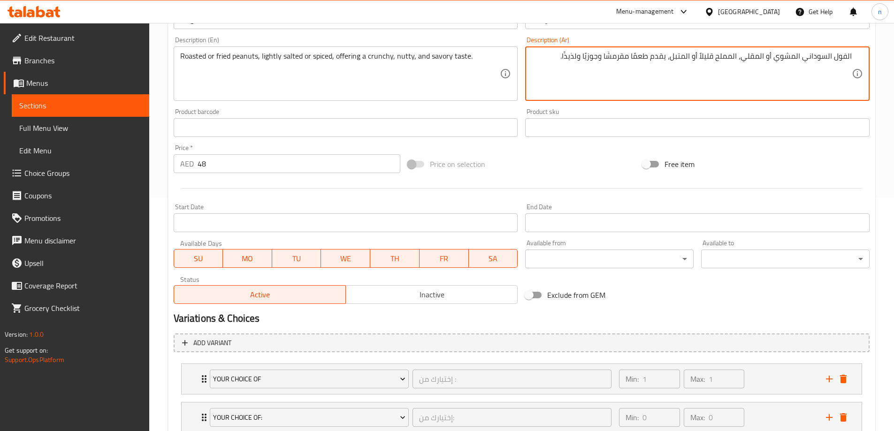
scroll to position [299, 0]
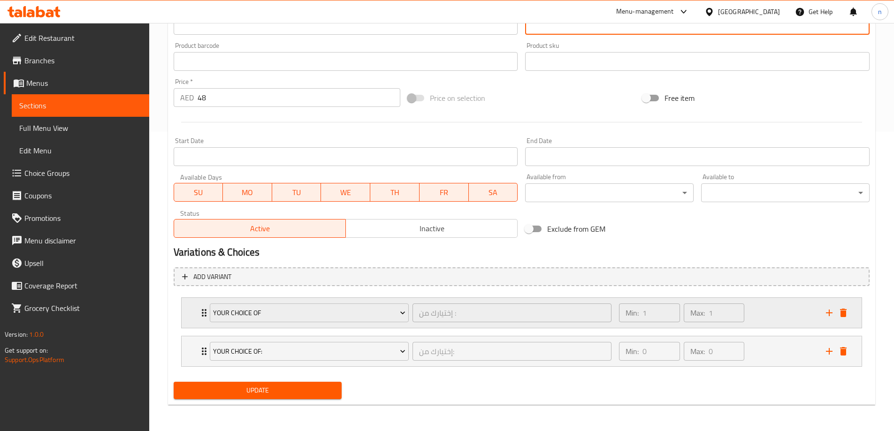
click at [806, 317] on div "Min: 1 ​ Max: 1 ​" at bounding box center [716, 313] width 206 height 30
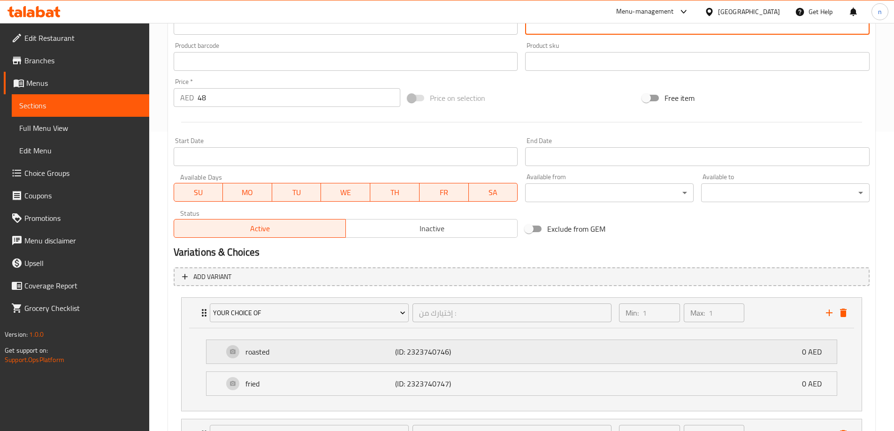
click at [541, 360] on div "roasted (ID: 2323740746) 0 AED" at bounding box center [524, 351] width 602 height 23
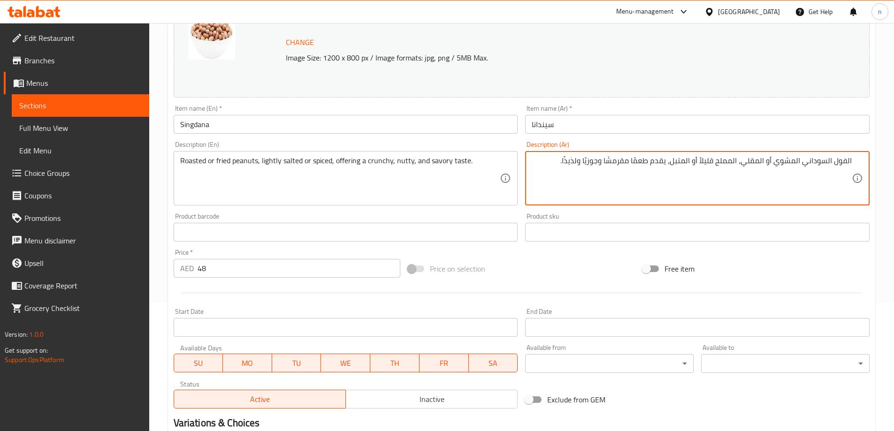
scroll to position [112, 0]
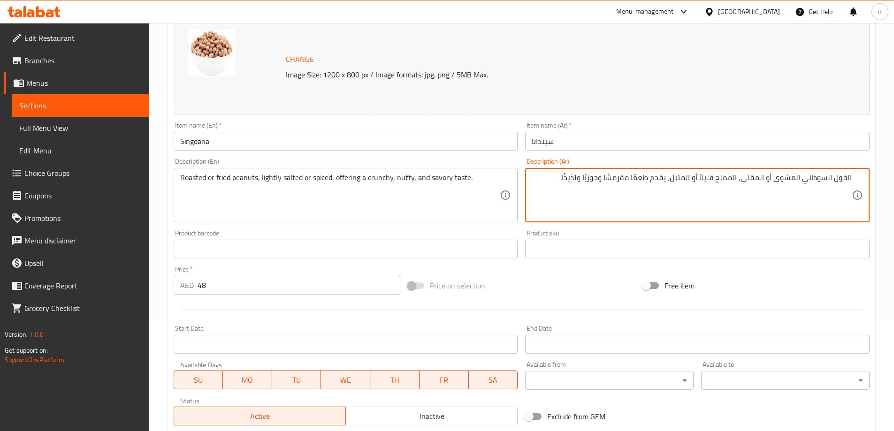
click at [616, 180] on textarea "الفول السوداني المشوي أو المقلي، المملح قليلاً أو المتبل، يقدم طعمًا مقرمشًا وج…" at bounding box center [691, 195] width 320 height 45
click at [587, 175] on textarea "الفول السوداني المشوي أو المقلي، المملح قليلاً أو المتبل، يقدم طعمًا كرانشي و[P…" at bounding box center [691, 195] width 320 height 45
click at [577, 182] on textarea "الفول السوداني المشوي أو المقلي، المملح قليلاً أو المتبل، يقدم طعمًا كرانشي و[P…" at bounding box center [691, 195] width 320 height 45
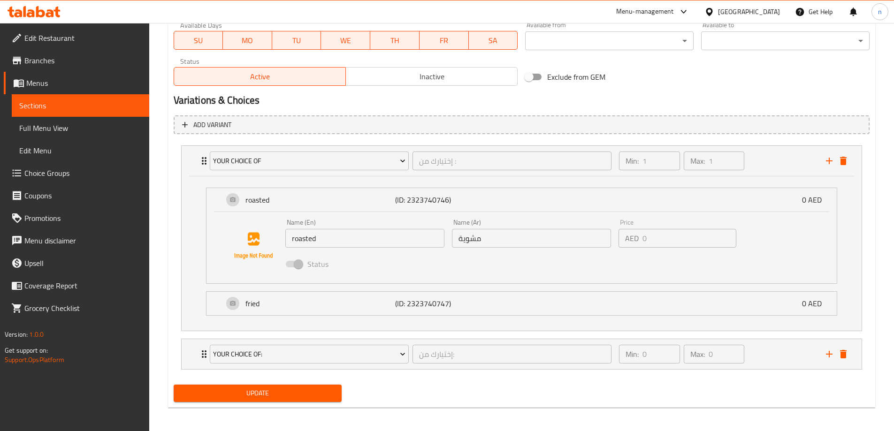
scroll to position [454, 0]
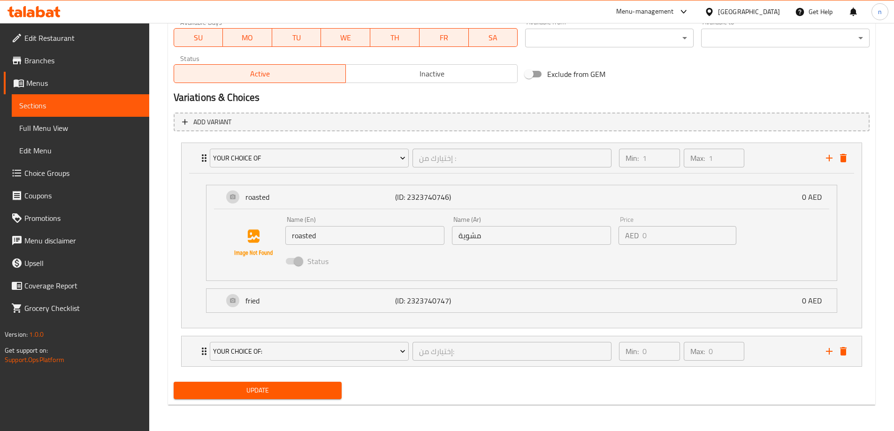
type textarea "الفول السوداني المشوي أو المقلي، المملح قليلاً أو المتبل، يقدم طعمًا كرانشي وجو…"
click at [290, 387] on span "Update" at bounding box center [257, 391] width 153 height 12
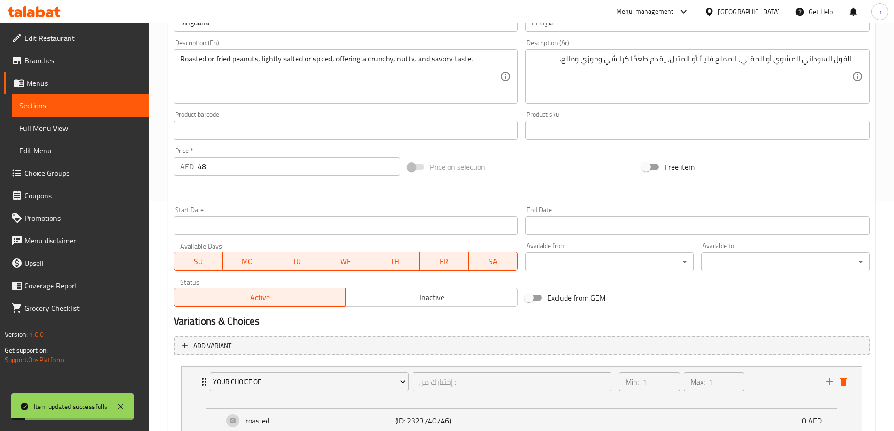
scroll to position [0, 0]
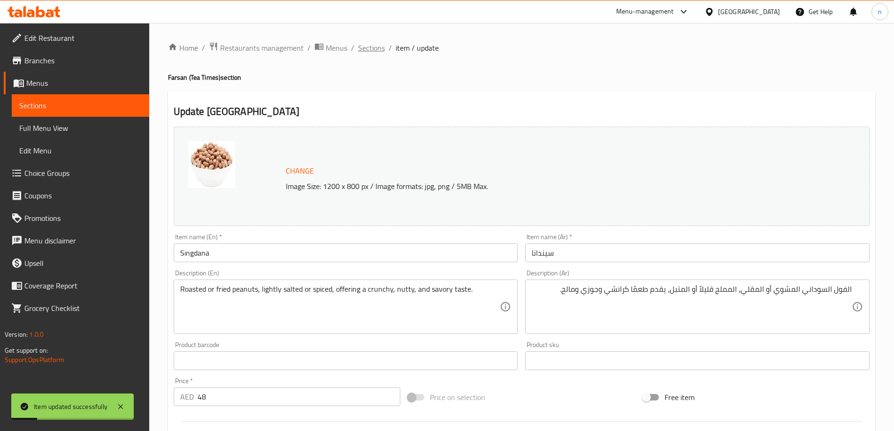
click at [365, 48] on span "Sections" at bounding box center [371, 47] width 27 height 11
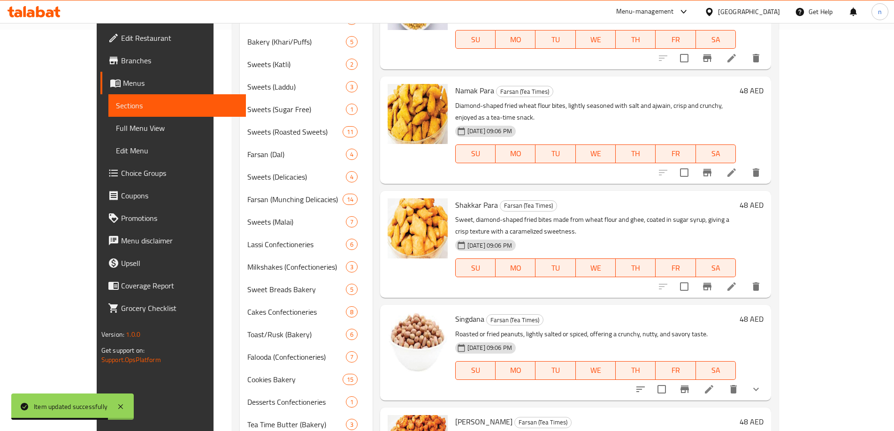
scroll to position [459, 0]
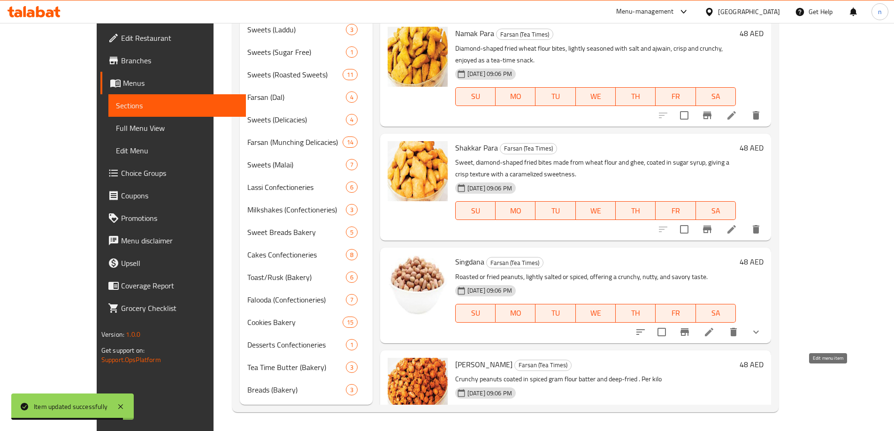
click at [737, 429] on icon at bounding box center [731, 434] width 11 height 11
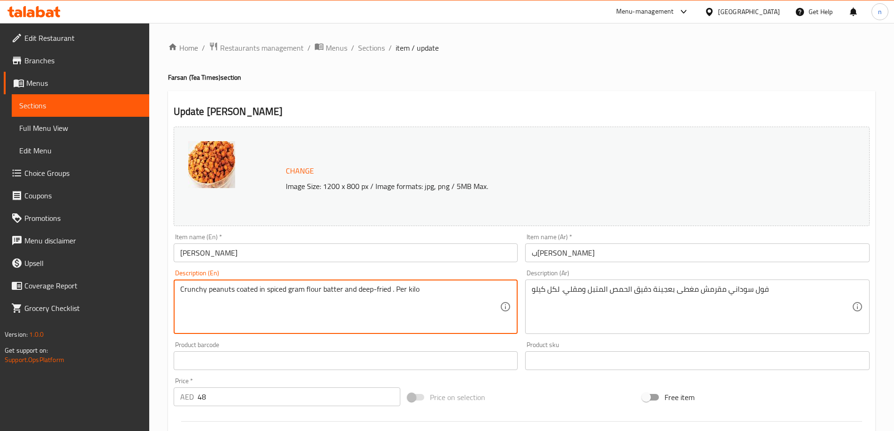
click at [278, 293] on textarea "Crunchy peanuts coated in spiced gram flour batter and deep-fried . Per kilo" at bounding box center [340, 307] width 320 height 45
paste textarea "Fine strands of gram flour dough fried until crisp, spiced with chili and seaso…"
type textarea "Fine strands of gram flour dough fried until crisp, spiced with chili and seaso…"
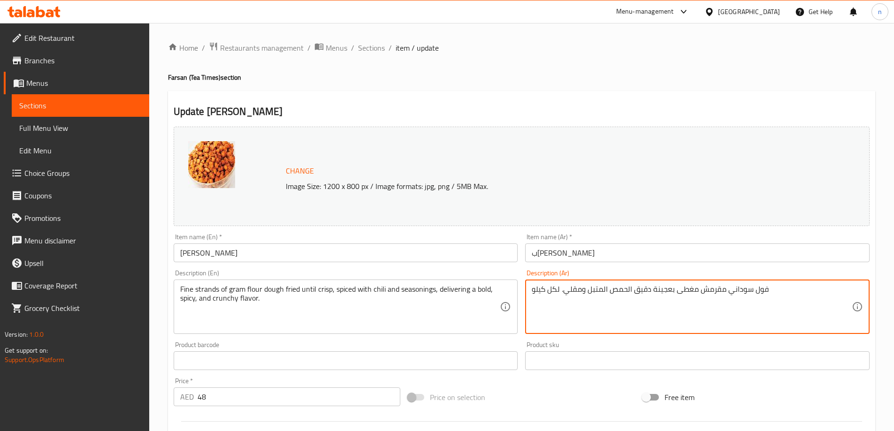
click at [587, 288] on textarea "فول سوداني مقرمش مغطى بعجينة دقيق الحمص المتبل ومقلي. لكل كيلو" at bounding box center [691, 307] width 320 height 45
paste textarea "خيوط ناعمة من عجين دقيق الحمص [GEOGRAPHIC_DATA] حتى تصبح مقرمشة، متبلة بالفلفل …"
click at [593, 297] on textarea "خيوط ناعمة من عجين دقيق الحمص [GEOGRAPHIC_DATA] حتى تصبح مقرمشة، متبلة بالفلفل …" at bounding box center [691, 307] width 320 height 45
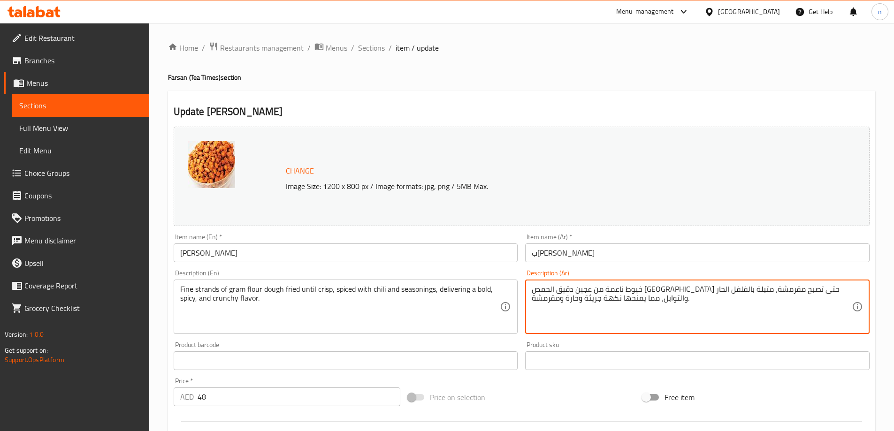
click at [593, 297] on textarea "خيوط ناعمة من عجين دقيق الحمص [GEOGRAPHIC_DATA] حتى تصبح مقرمشة، متبلة بالفلفل …" at bounding box center [691, 307] width 320 height 45
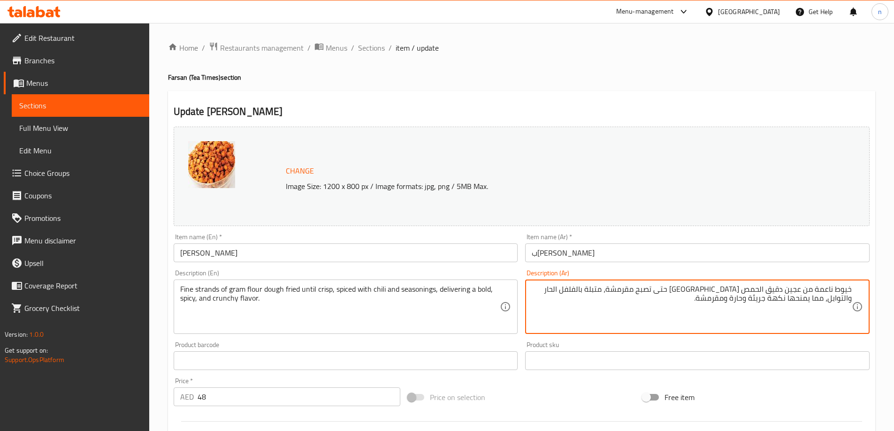
click at [587, 319] on textarea "خيوط ناعمة من عجين دقيق الحمص [GEOGRAPHIC_DATA] حتى تصبح مقرمشة، متبلة بالفلفل …" at bounding box center [691, 307] width 320 height 45
click at [847, 295] on textarea "خيوط ناعمة من عجين دقيق الحمص [GEOGRAPHIC_DATA] حتى تصبح مقرمشة، متبلة بالفلفل …" at bounding box center [691, 307] width 320 height 45
paste textarea "تراندز"
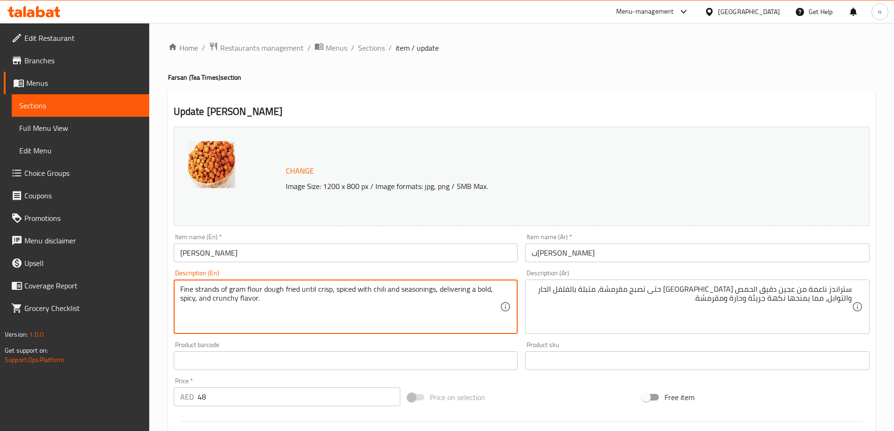
click at [184, 288] on textarea "Fine strands of gram flour dough fried until crisp, spiced with chili and seaso…" at bounding box center [340, 307] width 320 height 45
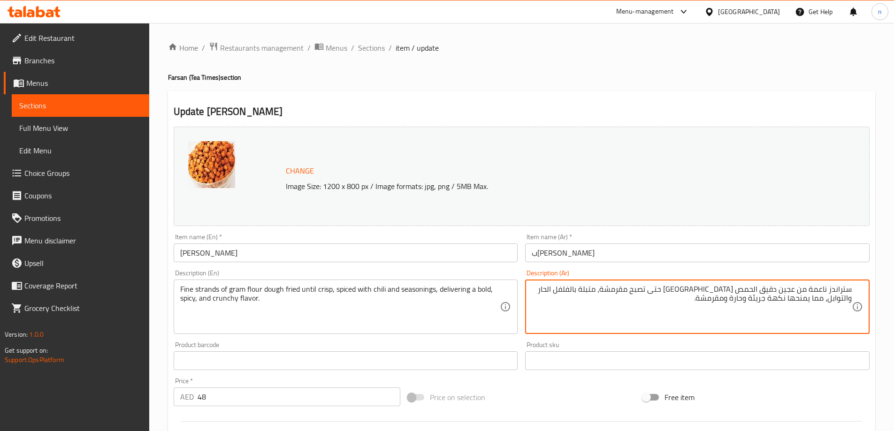
click at [819, 288] on textarea "ستراندز ناعمة من عجين دقيق الحمص [GEOGRAPHIC_DATA] حتى تصبح مقرمشة، متبلة بالفل…" at bounding box center [691, 307] width 320 height 45
paste textarea "اين"
click at [749, 288] on textarea "ستراندز فاين من عجين دقيق الحمص مقلية حتى تصبح مقرمشة، متبلة بالفلفل الحار والت…" at bounding box center [691, 307] width 320 height 45
click at [782, 289] on textarea "ستراندز فاين من عجين دقيق مقلية حتى تصبح مقرمشة، متبلة بالفلفل الحار والتوابل، …" at bounding box center [691, 307] width 320 height 45
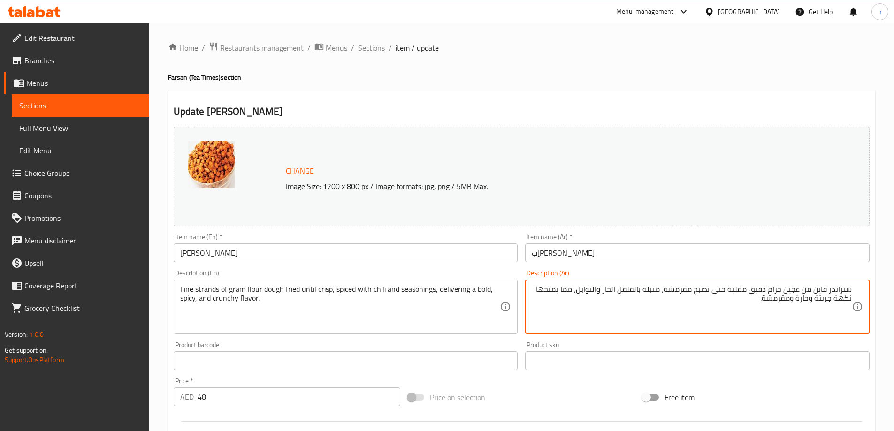
click at [685, 289] on textarea "ستراندز فاين من عجين جرام دقيق مقلية حتى تصبح مقرمشة، متبلة بالفلفل الحار والتو…" at bounding box center [691, 307] width 320 height 45
click at [789, 300] on textarea "ستراندز فاين من عجين جرام دقيق مقلية حتى تصبح كريسبي، متبلة بالفلفل الحار والتو…" at bounding box center [691, 307] width 320 height 45
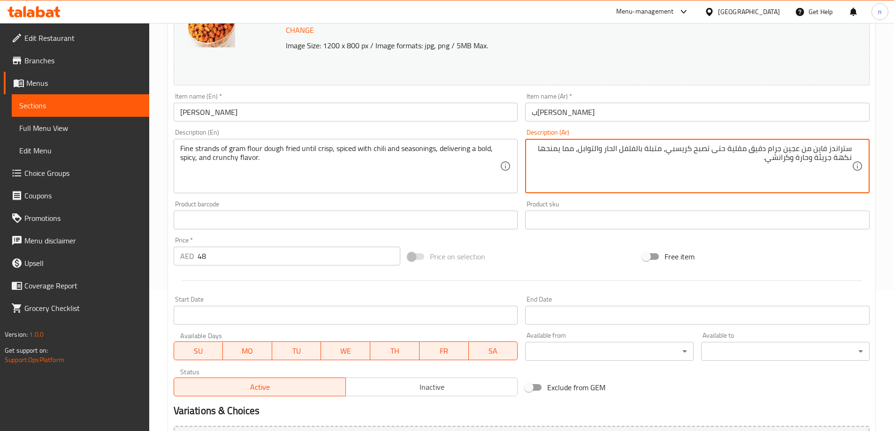
scroll to position [235, 0]
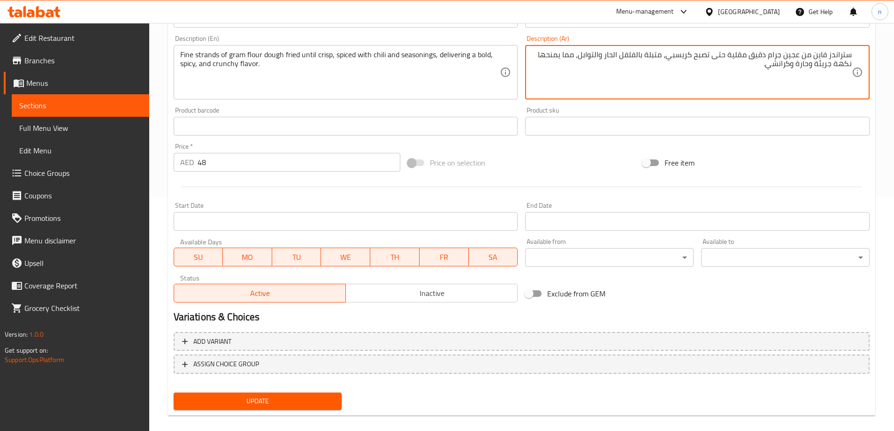
type textarea "ستراندز فاين من عجين جرام دقيق مقلية حتى تصبح كريسبي، متبلة بالفلفل الحار والتو…"
click at [285, 387] on div "Add variant ASSIGN CHOICE GROUP" at bounding box center [521, 358] width 703 height 61
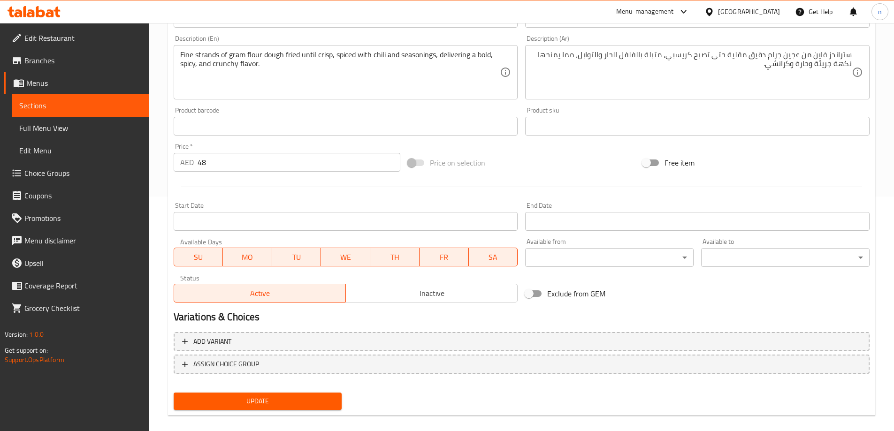
click at [278, 395] on button "Update" at bounding box center [258, 401] width 168 height 17
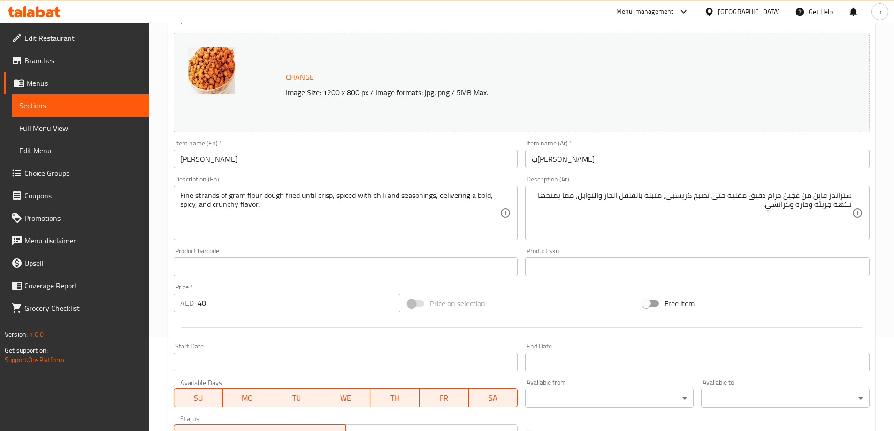
scroll to position [0, 0]
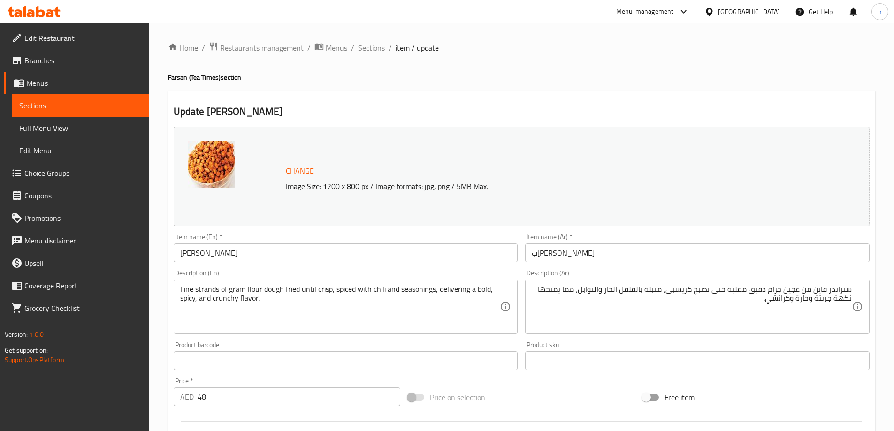
click at [210, 257] on input "[PERSON_NAME]" at bounding box center [346, 252] width 344 height 19
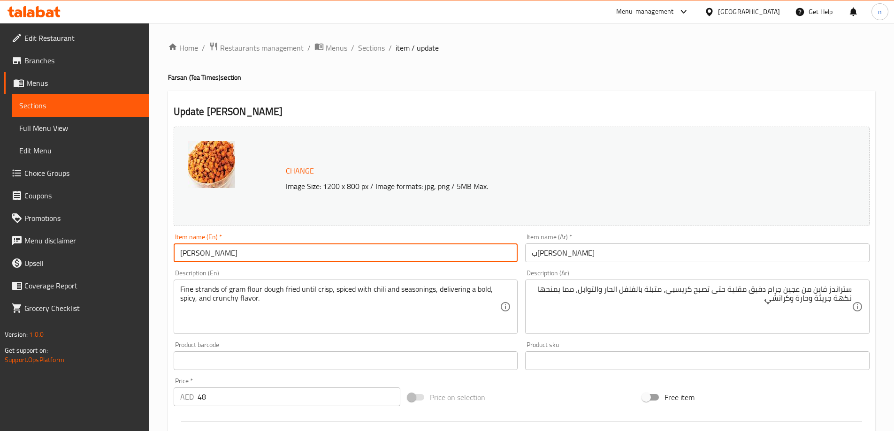
click at [210, 257] on input "[PERSON_NAME]" at bounding box center [346, 252] width 344 height 19
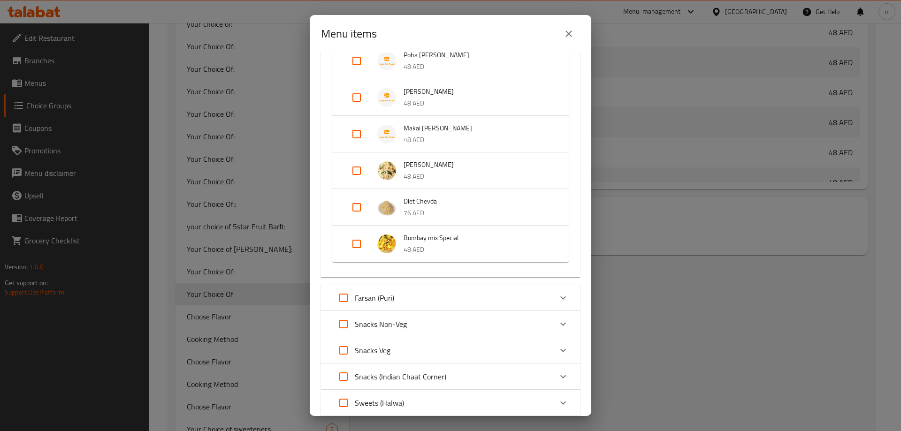
scroll to position [469, 0]
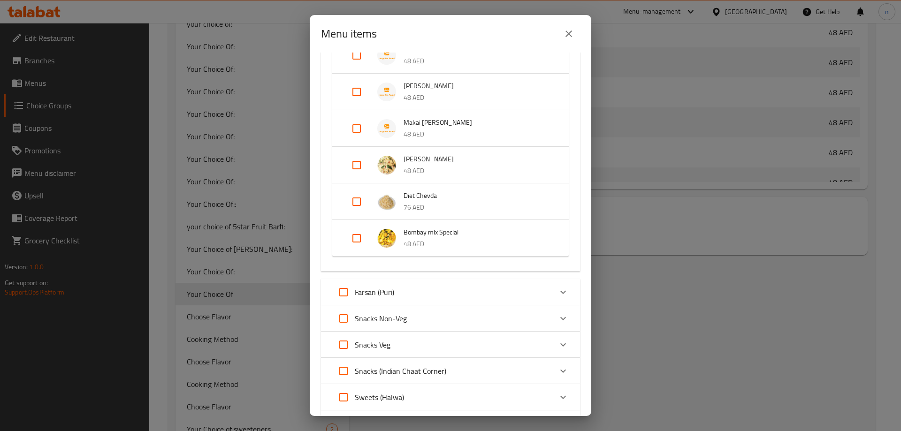
click at [414, 295] on div "Farsan (Puri)" at bounding box center [442, 292] width 220 height 23
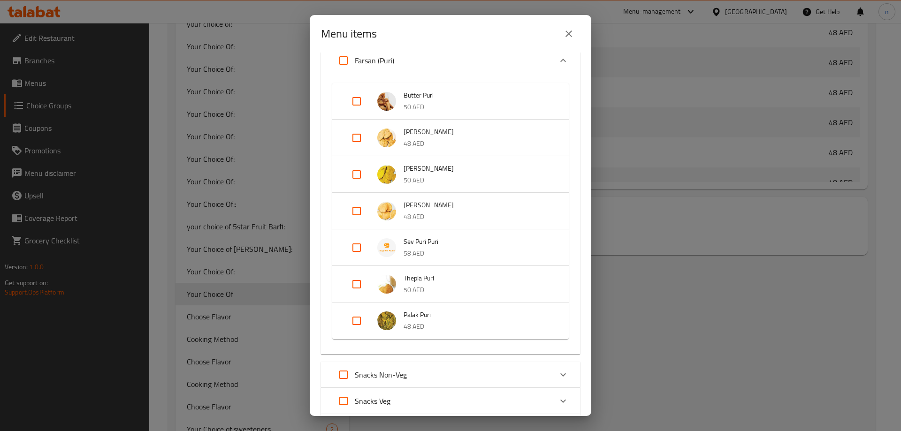
scroll to position [704, 0]
click at [355, 133] on input "Expand" at bounding box center [356, 137] width 23 height 23
checkbox input "true"
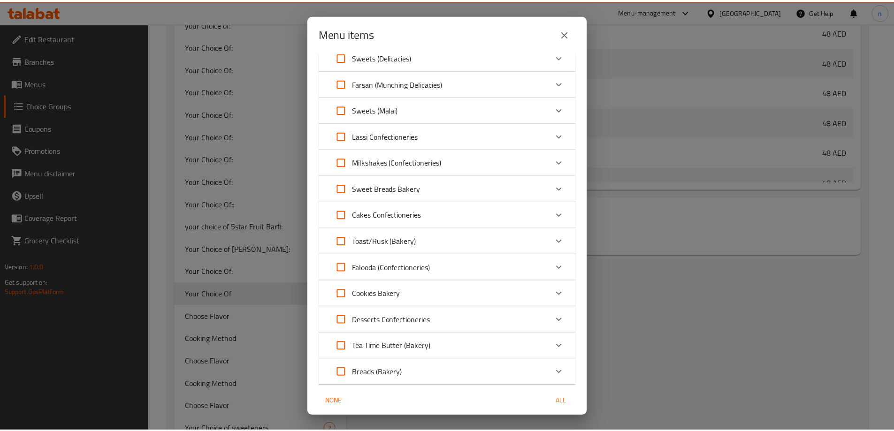
scroll to position [1438, 0]
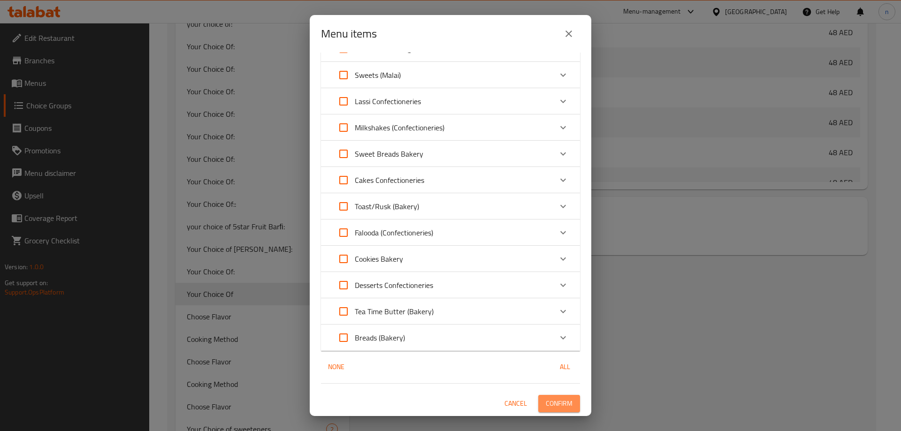
click at [552, 395] on button "Confirm" at bounding box center [559, 403] width 42 height 17
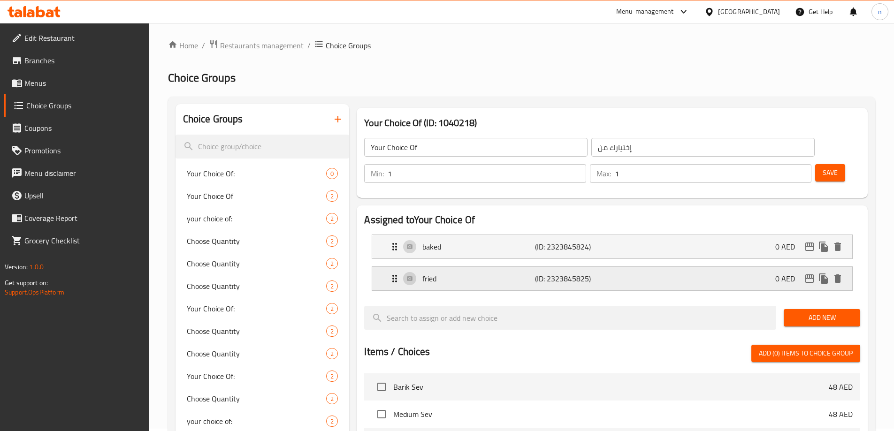
scroll to position [0, 0]
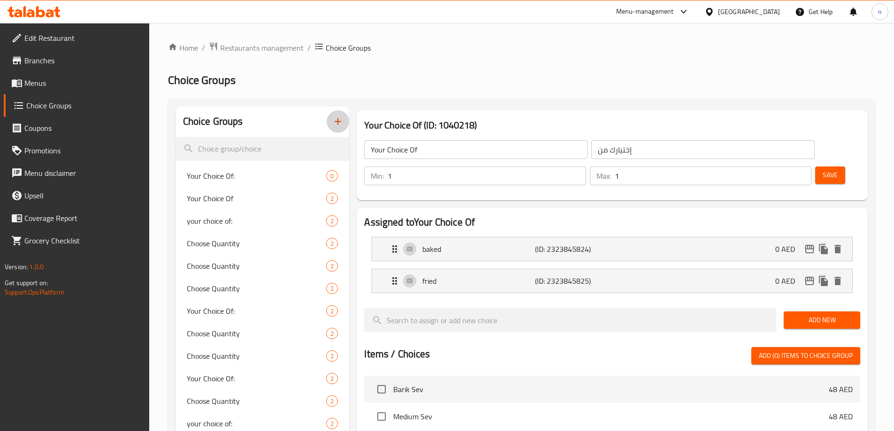
click at [336, 125] on icon "button" at bounding box center [337, 121] width 11 height 11
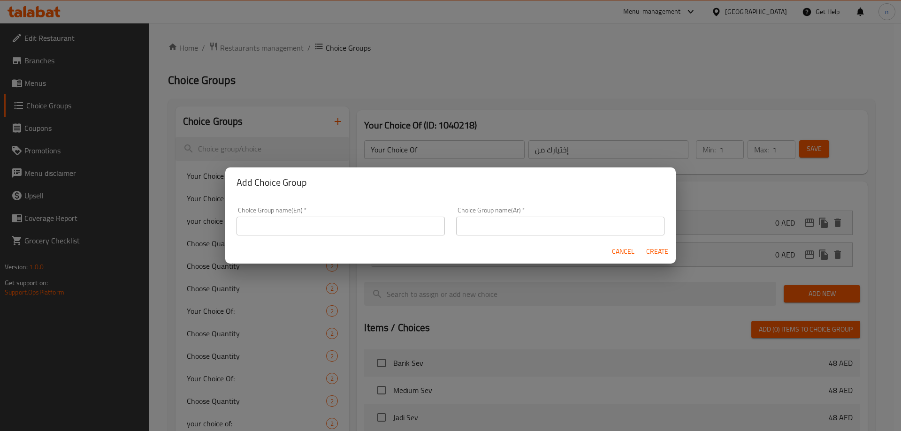
click at [278, 237] on div "Choice Group name(En)   * Choice Group name(En) *" at bounding box center [341, 221] width 220 height 40
click at [288, 223] on input "text" at bounding box center [340, 226] width 208 height 19
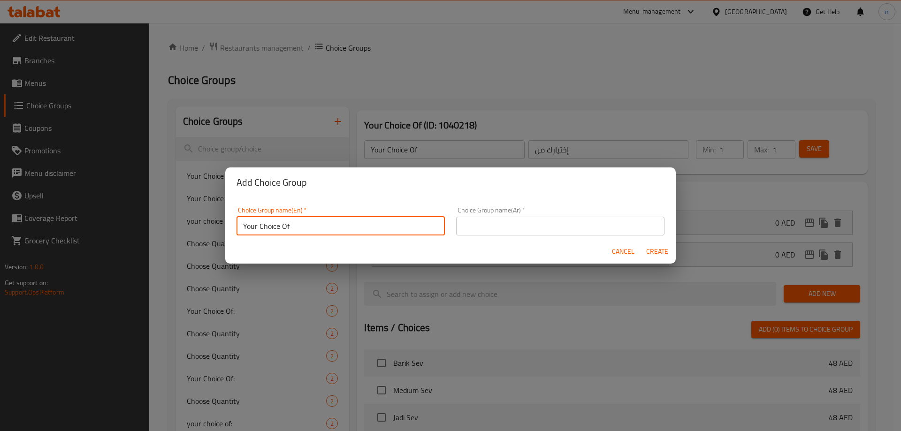
type input "Your Choice Of"
click at [566, 227] on input "text" at bounding box center [560, 226] width 208 height 19
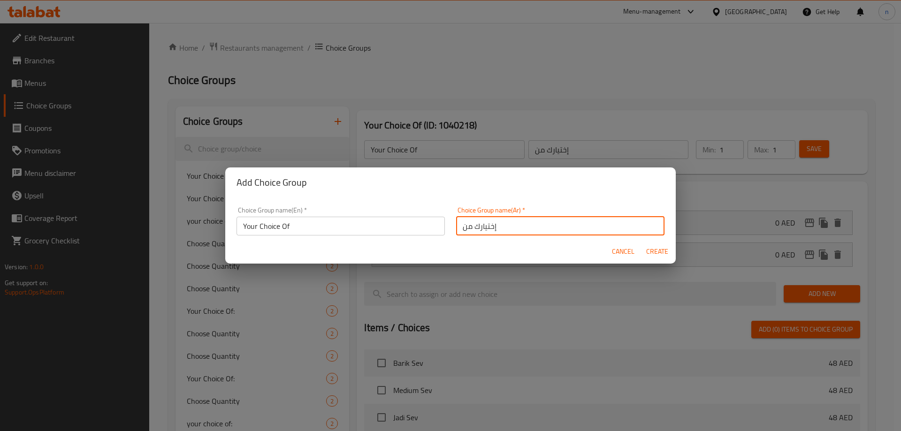
type input "إختيارك من"
click at [662, 251] on span "Create" at bounding box center [656, 252] width 23 height 12
type input "Your Choice Of"
type input "إختيارك من"
type input "0"
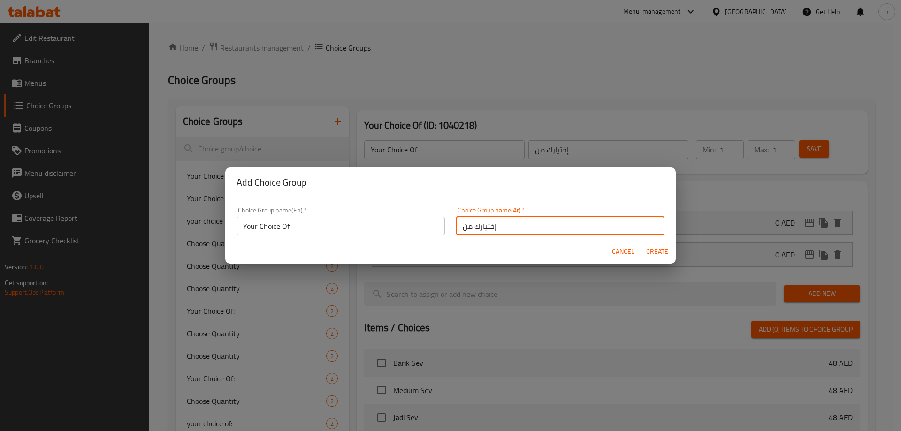
type input "0"
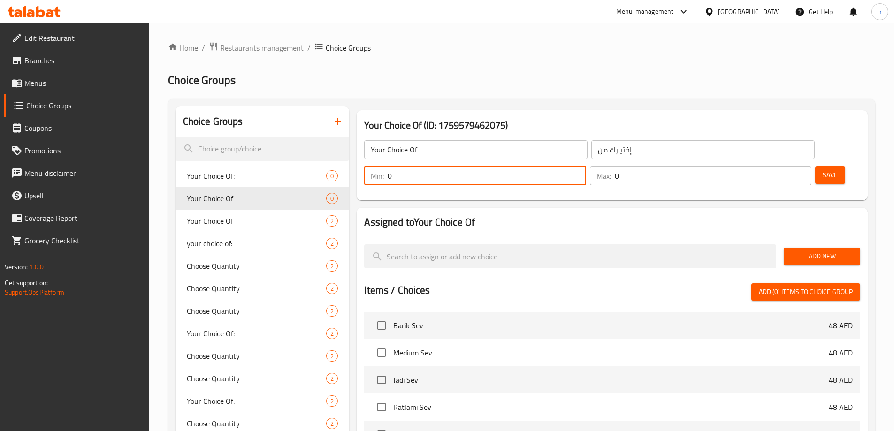
click at [585, 167] on input "0" at bounding box center [486, 176] width 198 height 19
type input "1"
click at [778, 167] on input "0" at bounding box center [713, 176] width 197 height 19
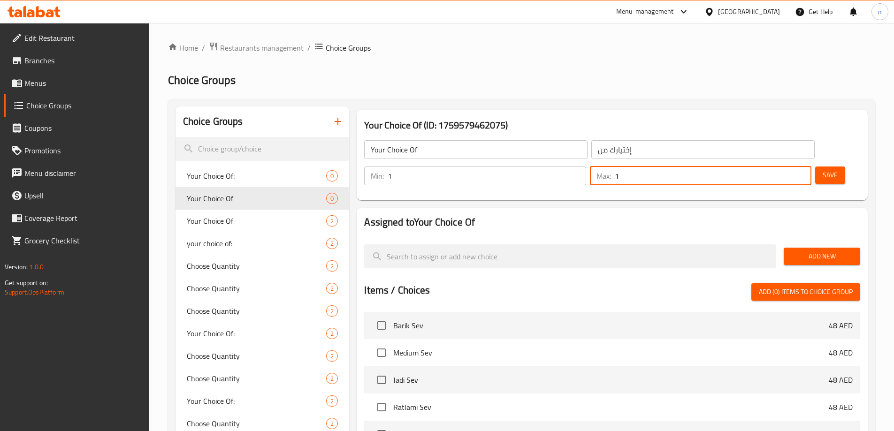
type input "1"
click at [822, 169] on span "Save" at bounding box center [829, 175] width 15 height 12
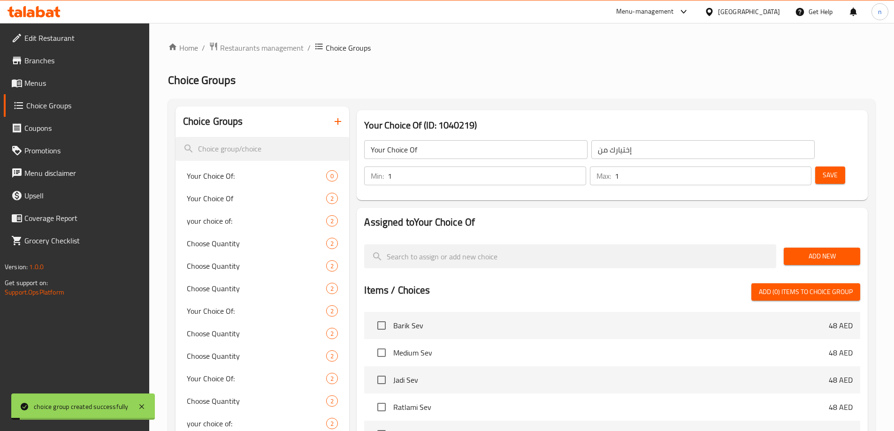
click at [808, 250] on span "Add New" at bounding box center [821, 256] width 61 height 12
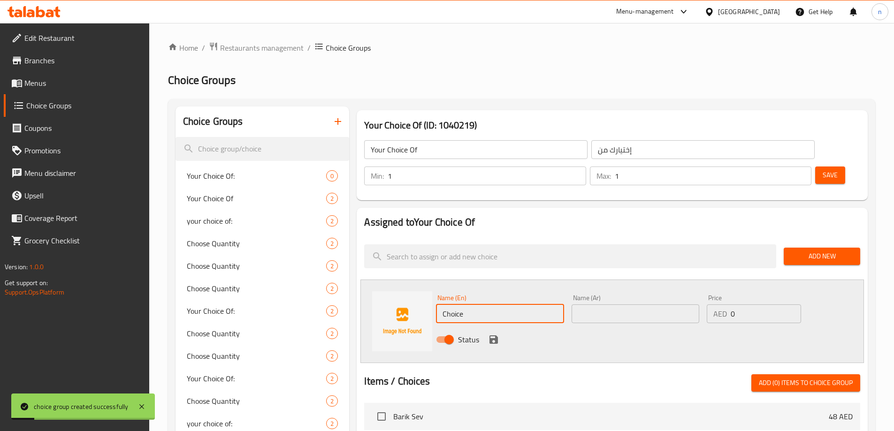
click at [474, 304] on input "Choice" at bounding box center [500, 313] width 128 height 19
click at [471, 304] on input "text" at bounding box center [500, 313] width 128 height 19
paste input "jaggery"
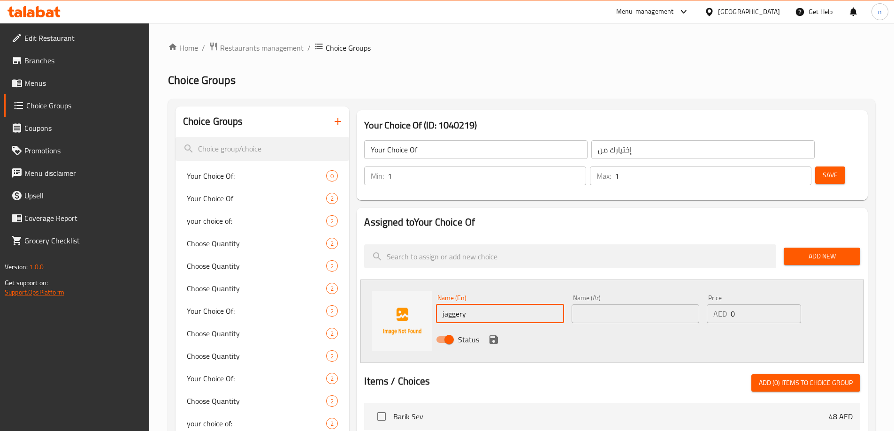
type input "jaggery"
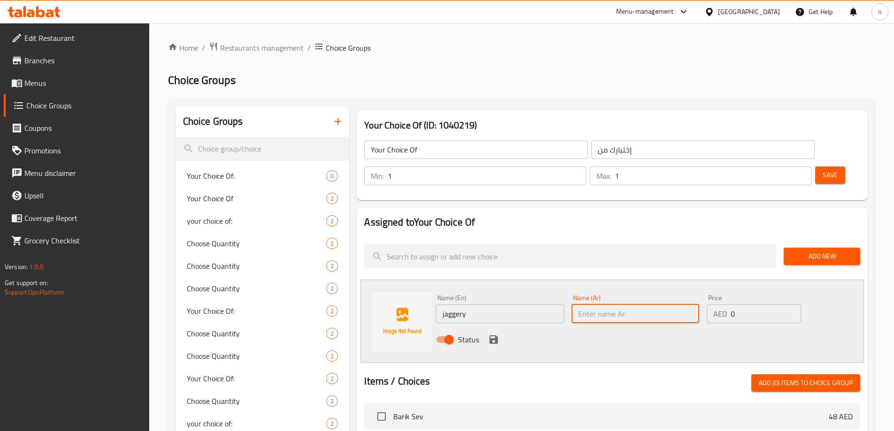
click at [667, 304] on input "text" at bounding box center [635, 313] width 128 height 19
paste input "جاجري"
type input "جاجري"
click at [491, 335] on icon "save" at bounding box center [493, 339] width 8 height 8
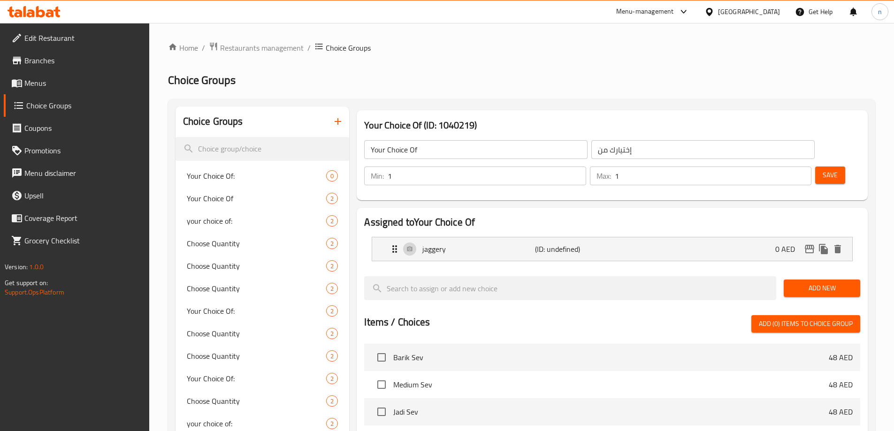
click at [821, 282] on span "Add New" at bounding box center [821, 288] width 61 height 12
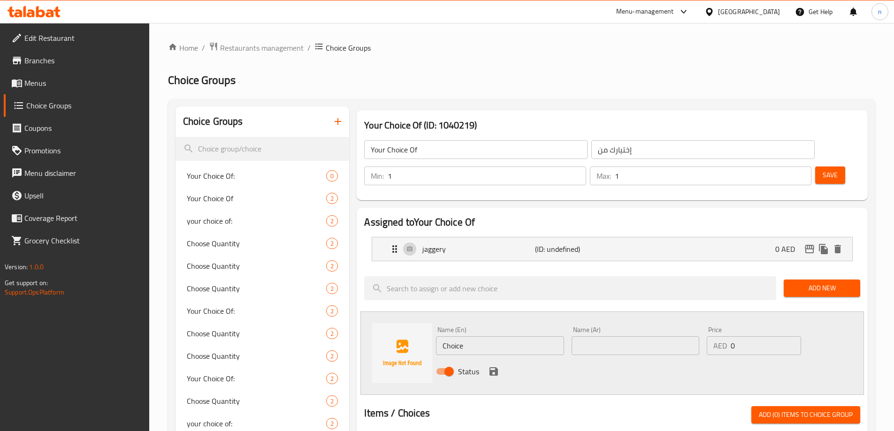
click at [821, 282] on span "Add New" at bounding box center [821, 288] width 61 height 12
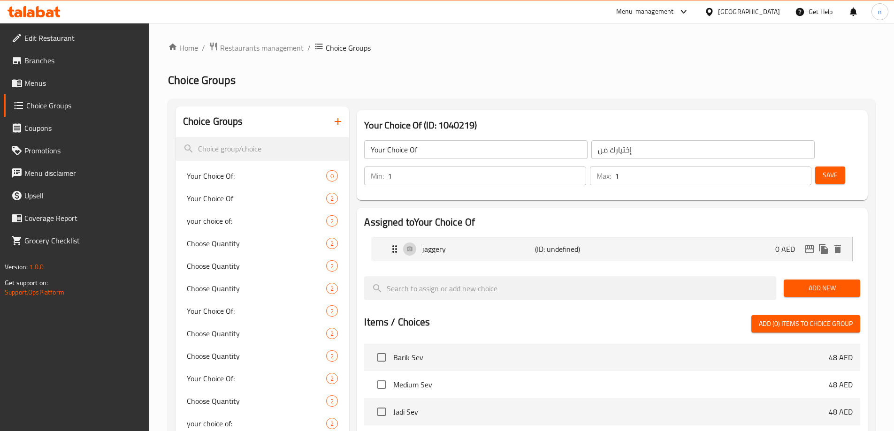
click at [826, 282] on span "Add New" at bounding box center [821, 288] width 61 height 12
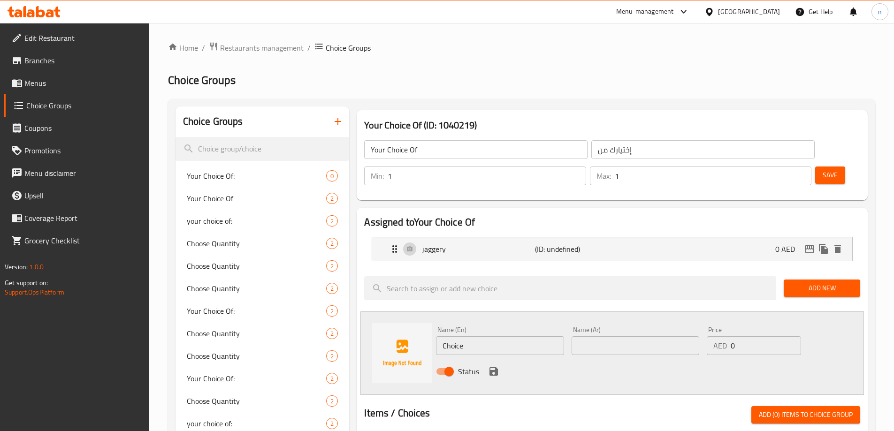
click at [470, 336] on input "Choice" at bounding box center [500, 345] width 128 height 19
paste input "sugar"
type input "sugar"
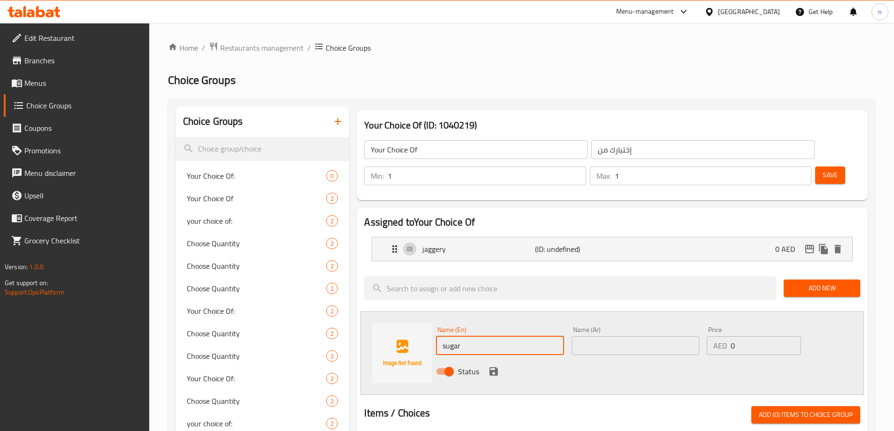
click at [654, 336] on input "text" at bounding box center [635, 345] width 128 height 19
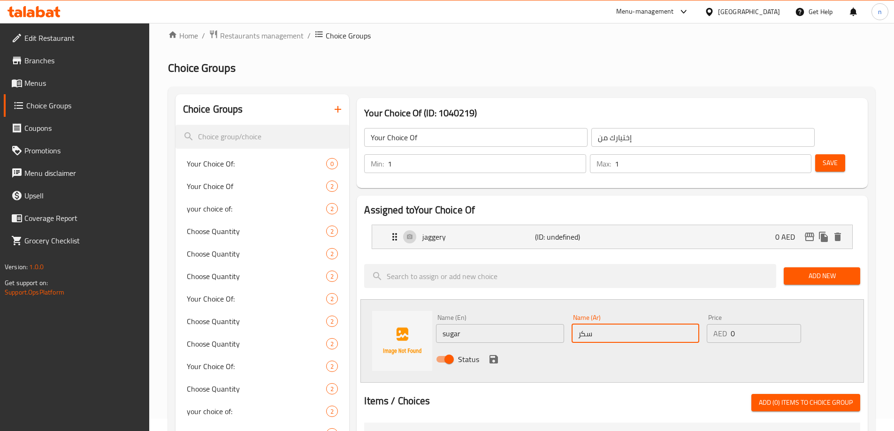
scroll to position [47, 0]
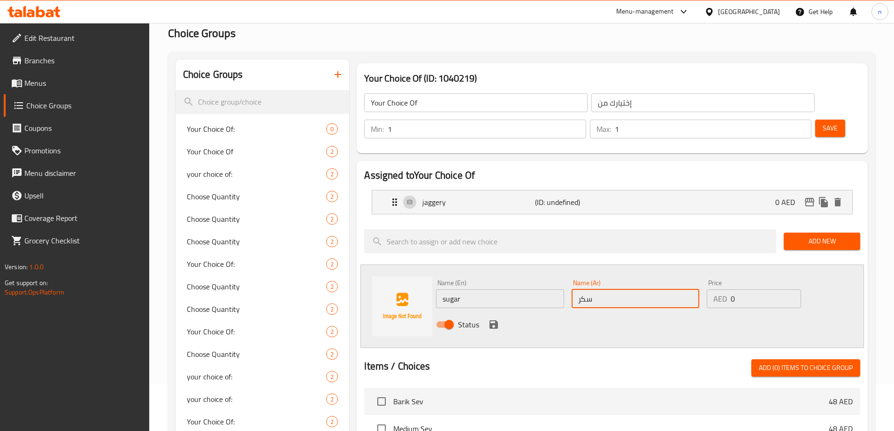
type input "سكر"
click at [495, 320] on icon "save" at bounding box center [493, 324] width 8 height 8
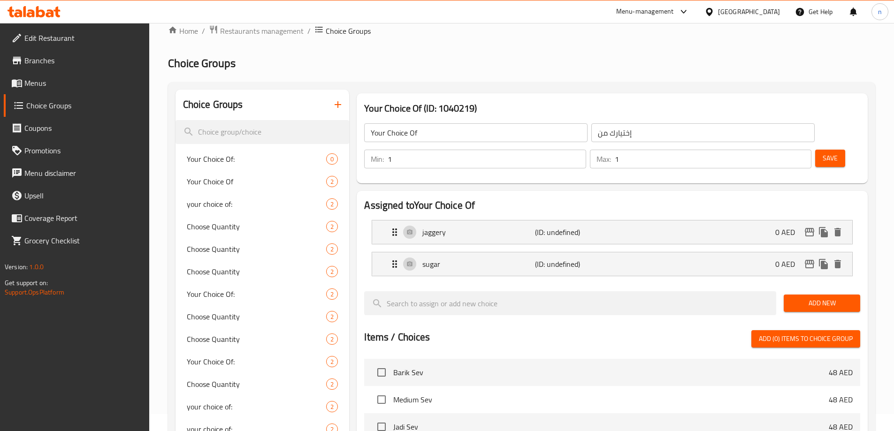
scroll to position [0, 0]
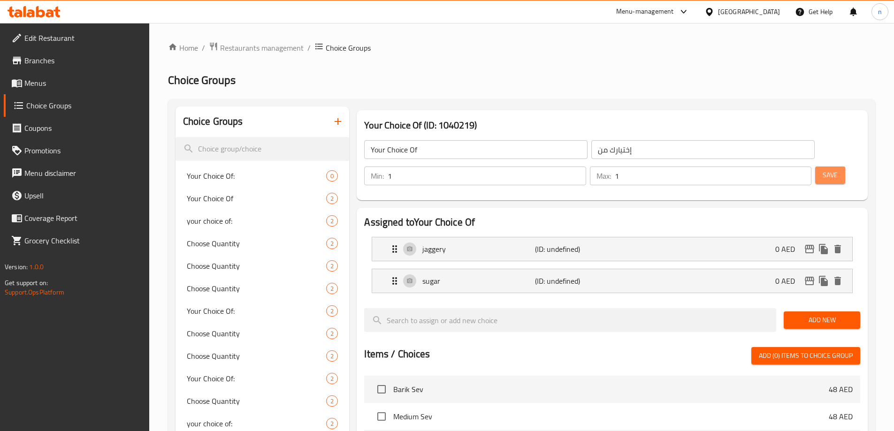
click at [822, 169] on span "Save" at bounding box center [829, 175] width 15 height 12
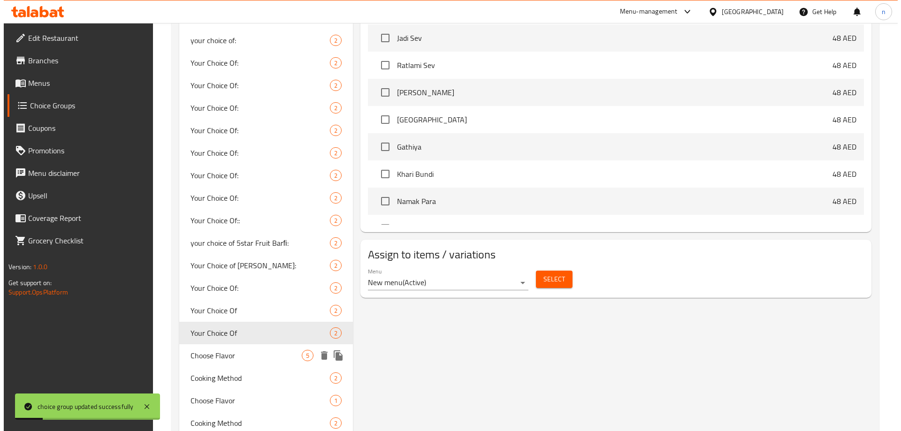
scroll to position [422, 0]
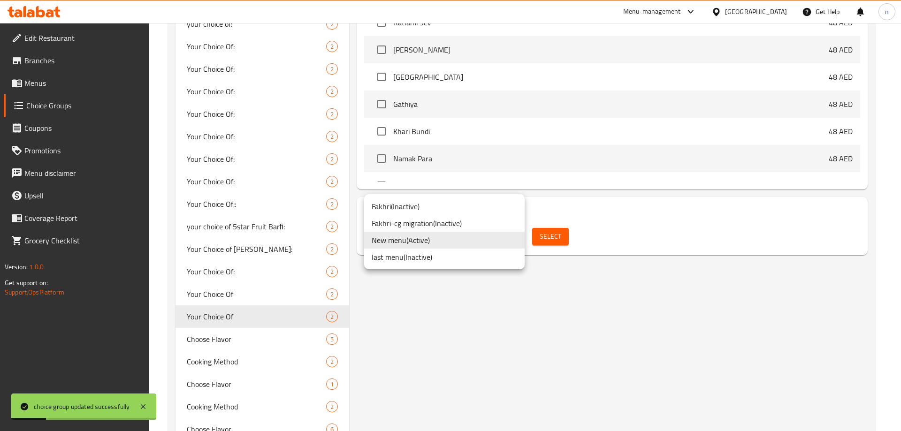
click at [451, 239] on li "New menu ( Active )" at bounding box center [444, 240] width 160 height 17
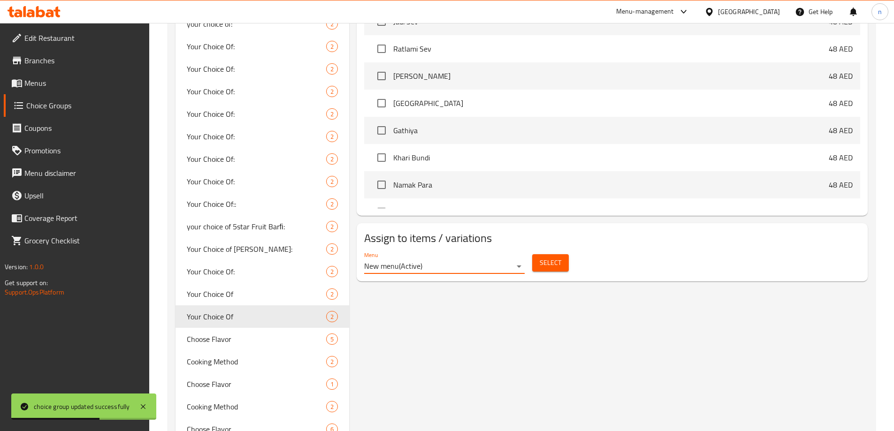
click at [541, 257] on span "Select" at bounding box center [550, 263] width 22 height 12
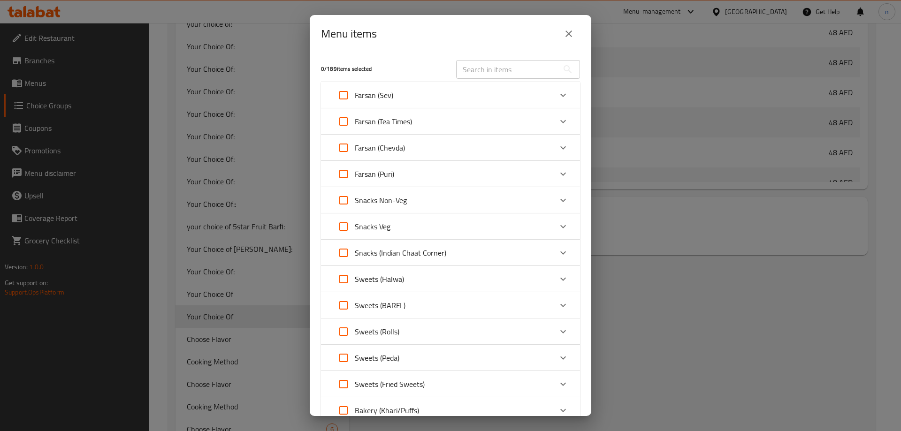
click at [440, 175] on div "Farsan (Puri)" at bounding box center [442, 174] width 220 height 23
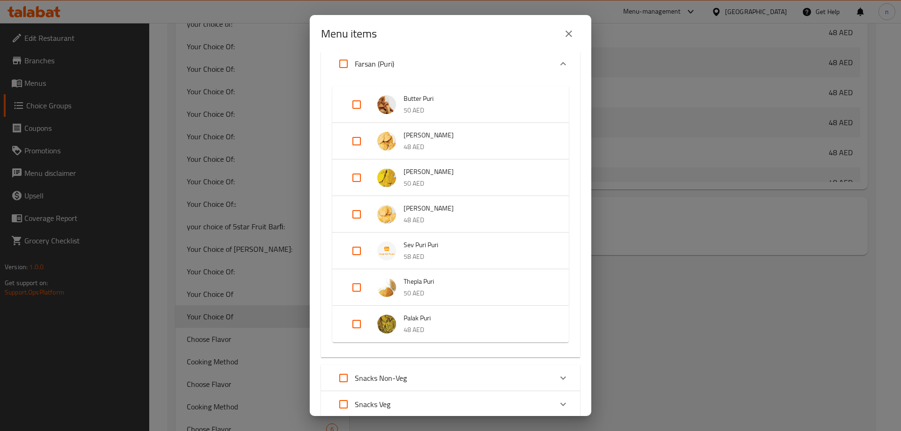
scroll to position [141, 0]
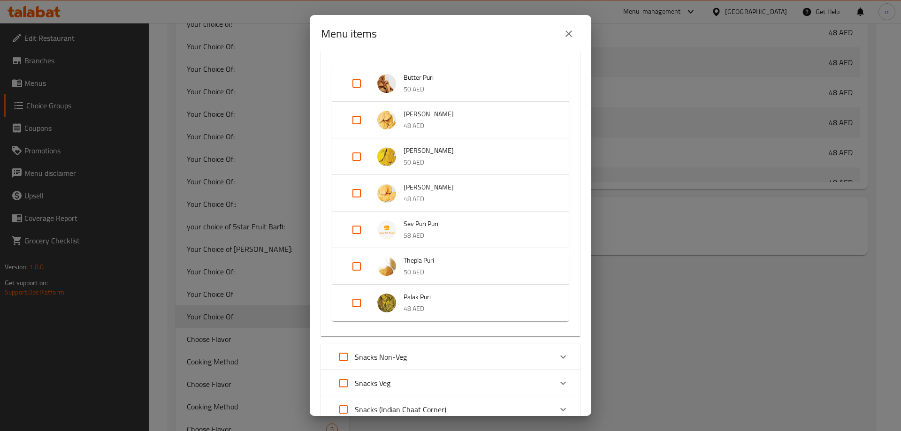
click at [356, 190] on input "Expand" at bounding box center [356, 193] width 23 height 23
checkbox input "true"
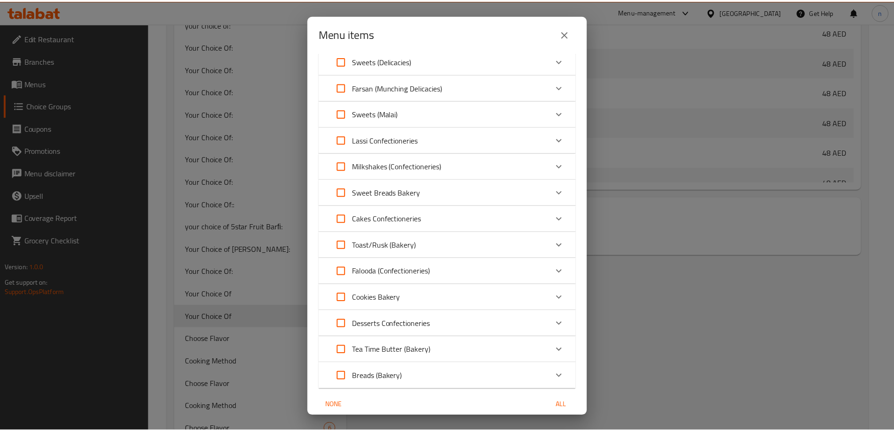
scroll to position [858, 0]
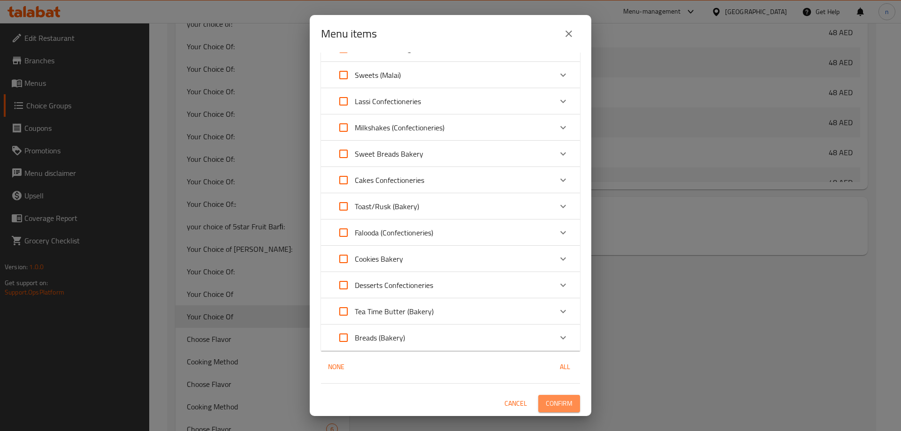
click at [560, 397] on button "Confirm" at bounding box center [559, 403] width 42 height 17
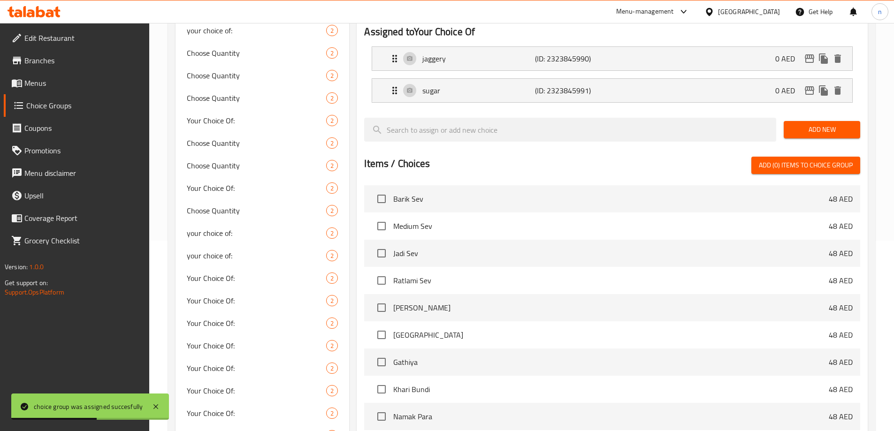
scroll to position [188, 0]
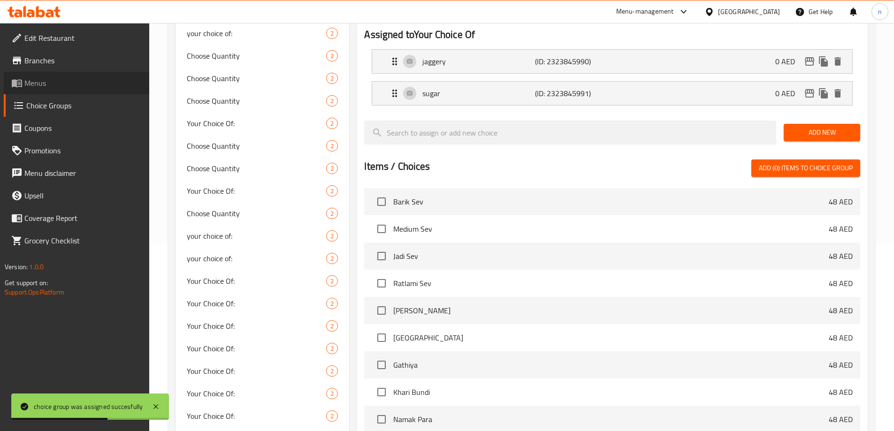
click at [81, 85] on span "Menus" at bounding box center [82, 82] width 117 height 11
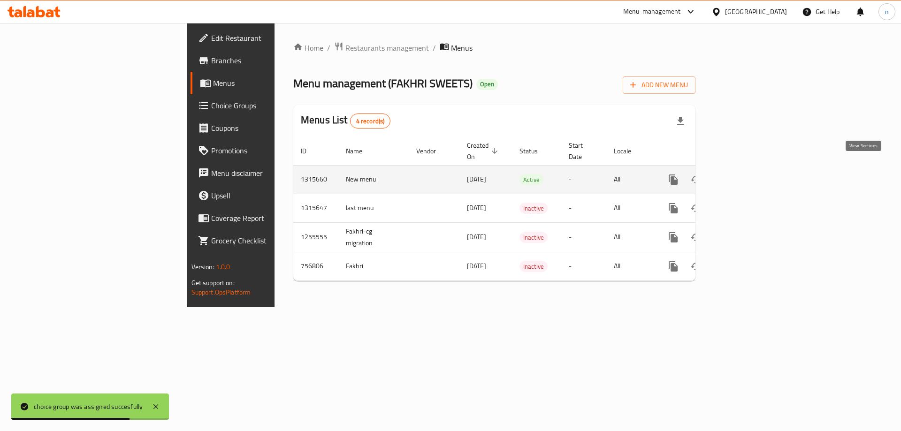
click at [746, 174] on icon "enhanced table" at bounding box center [740, 179] width 11 height 11
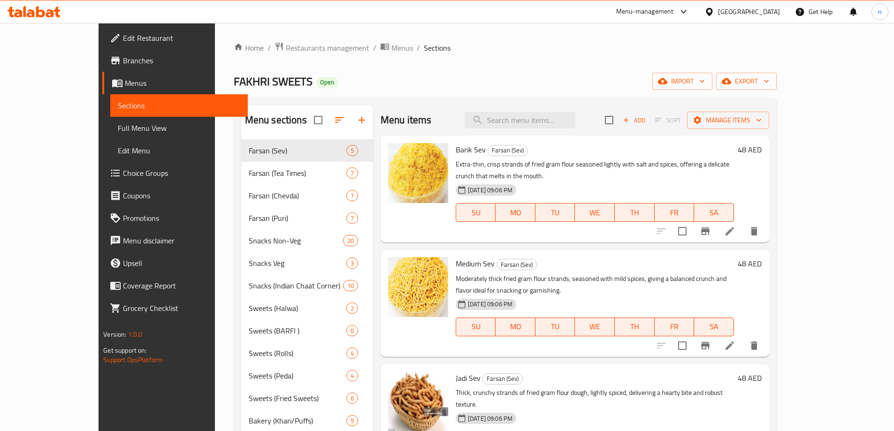
drag, startPoint x: 89, startPoint y: 126, endPoint x: 666, endPoint y: 24, distance: 585.5
click at [118, 126] on span "Full Menu View" at bounding box center [179, 127] width 122 height 11
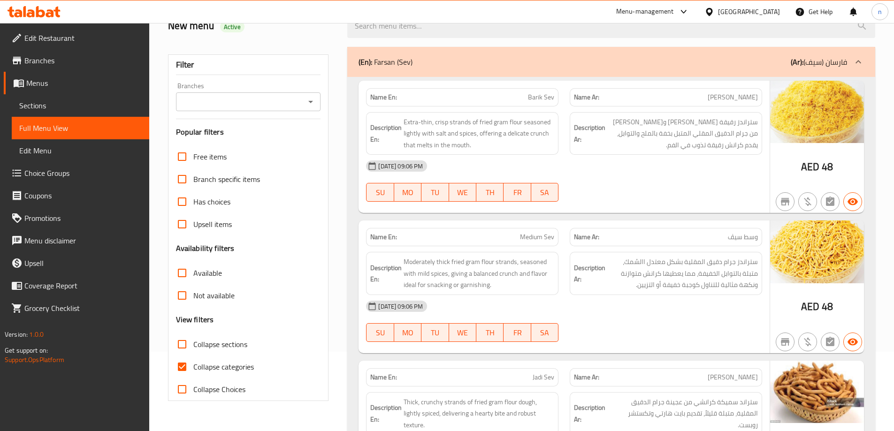
scroll to position [94, 0]
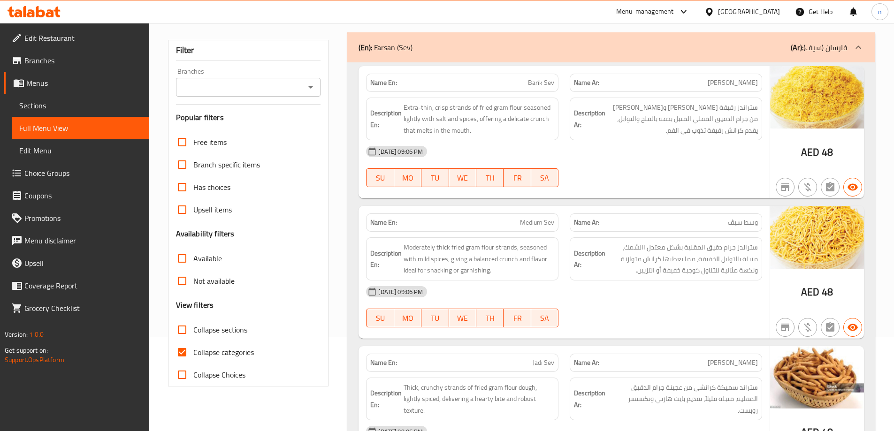
click at [186, 353] on input "Collapse categories" at bounding box center [182, 352] width 23 height 23
checkbox input "false"
click at [706, 36] on div "(En): Farsan (Sev) (Ar): فارسان (سيف)" at bounding box center [611, 47] width 528 height 30
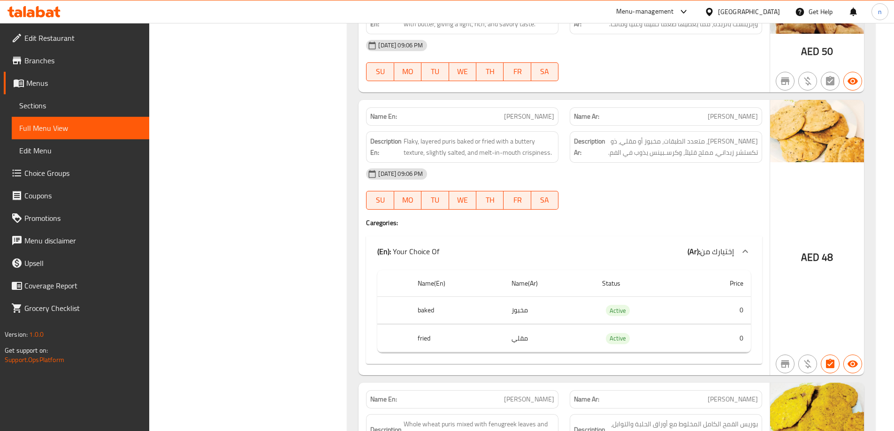
scroll to position [2568, 0]
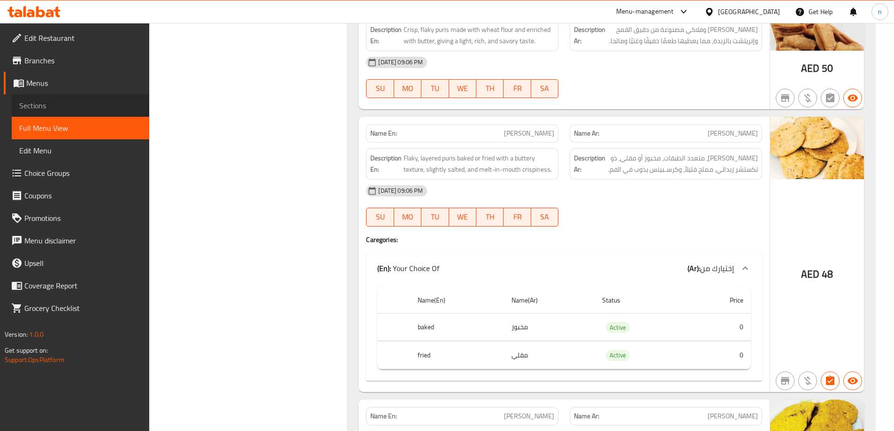
click at [95, 110] on span "Sections" at bounding box center [80, 105] width 122 height 11
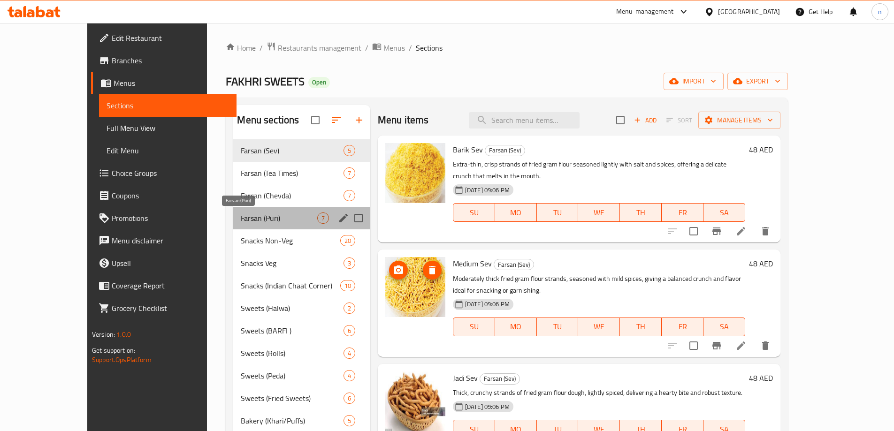
click at [251, 220] on span "Farsan (Puri)" at bounding box center [279, 218] width 76 height 11
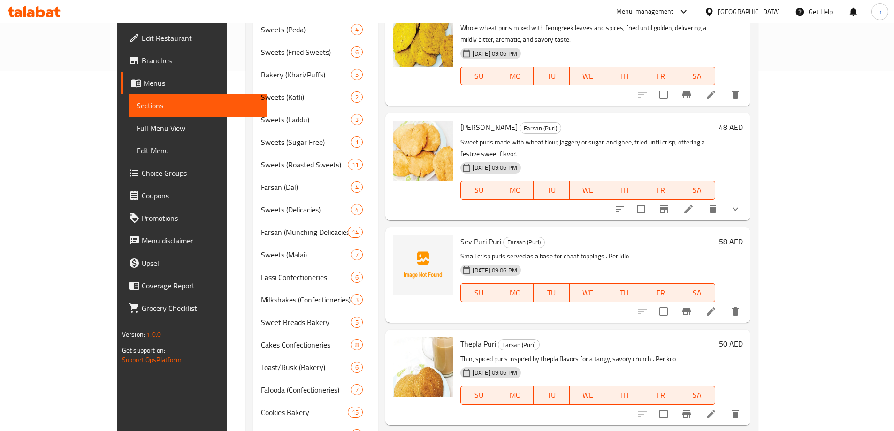
scroll to position [375, 0]
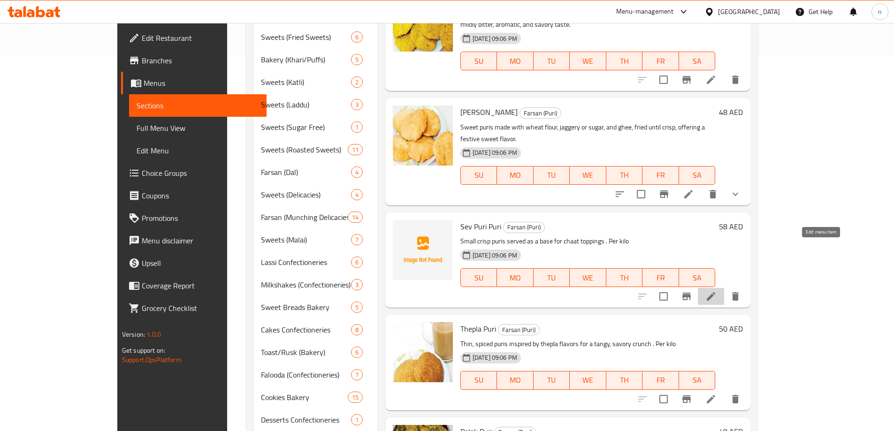
click at [716, 291] on icon at bounding box center [710, 296] width 11 height 11
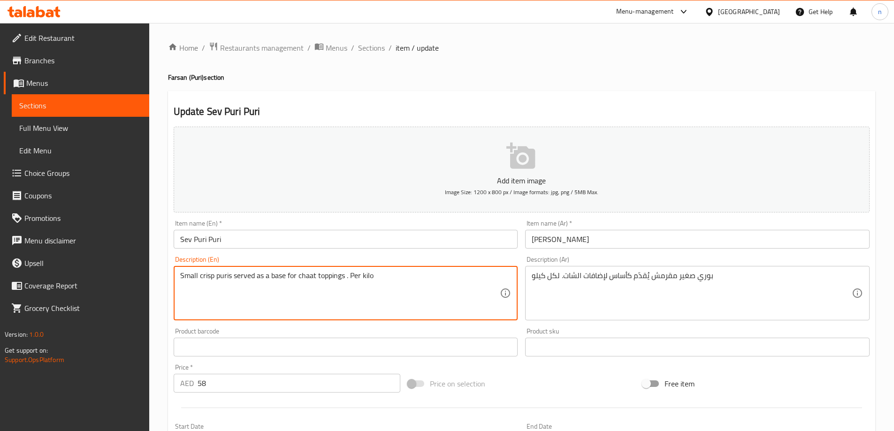
click at [289, 279] on textarea "Small crisp puris served as a base for chaat toppings . Per kilo" at bounding box center [340, 293] width 320 height 45
paste textarea "pecially made for chaats, thin and hollow, fried until crunchy, used as a base …"
type textarea "Small crisp puris specially made for chaats, thin and hollow, fried until crunc…"
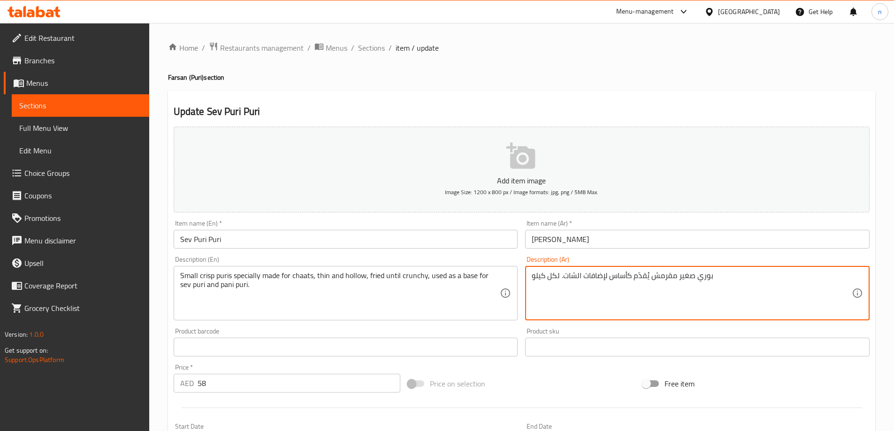
click at [570, 272] on textarea "بوري صغير مقرمش يُقدّم كأساس لإضافات الشات. لكل كيلو" at bounding box center [691, 293] width 320 height 45
paste textarea "ة مقرمشة مصنوعة خصيصًا للشاتس، رقيقة ومجوفة، مقلية حتى تصبح مقرمشة، تستخدم كقاع…"
click at [570, 272] on textarea "بوري صغيرة مقرمشة مصنوعة خصيصًا للشاتس، رقيقة ومجوفة، مقلية حتى تصبح مقرمشة، تس…" at bounding box center [691, 293] width 320 height 45
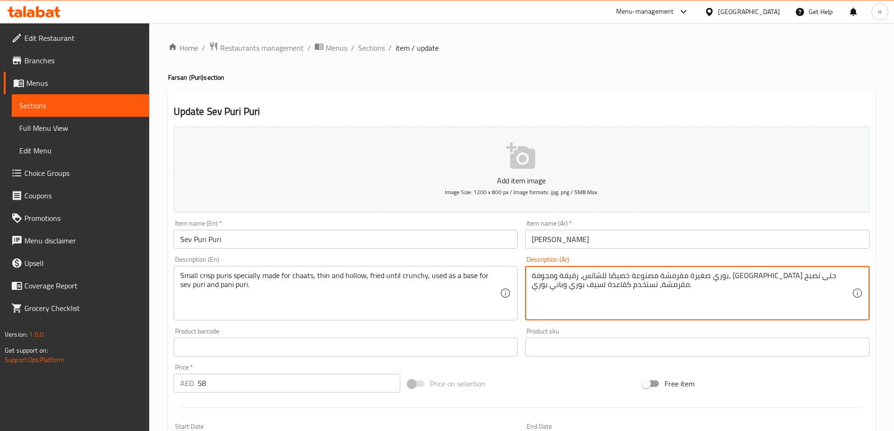
click at [570, 272] on textarea "بوري صغيرة مقرمشة مصنوعة خصيصًا للشاتس، رقيقة ومجوفة، مقلية حتى تصبح مقرمشة، تس…" at bounding box center [691, 293] width 320 height 45
click at [624, 304] on textarea "بوري صغيرة مقرمشة مصنوعة خصيصًا للشاتس، رقيقة ومجوفة، مقلية حتى تصبح مقرمشة، تس…" at bounding box center [691, 293] width 320 height 45
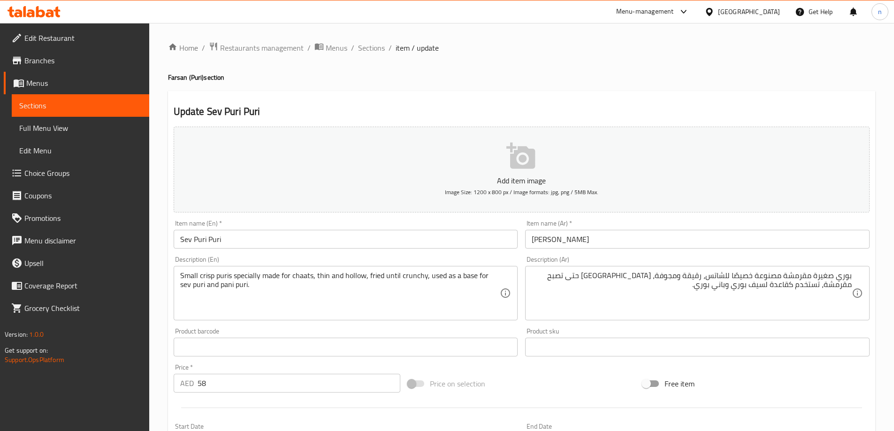
click at [796, 275] on textarea "بوري صغيرة مقرمشة مصنوعة خصيصًا للشاتس، رقيقة ومجوفة، مقلية حتى تصبح مقرمشة، تس…" at bounding box center [691, 293] width 320 height 45
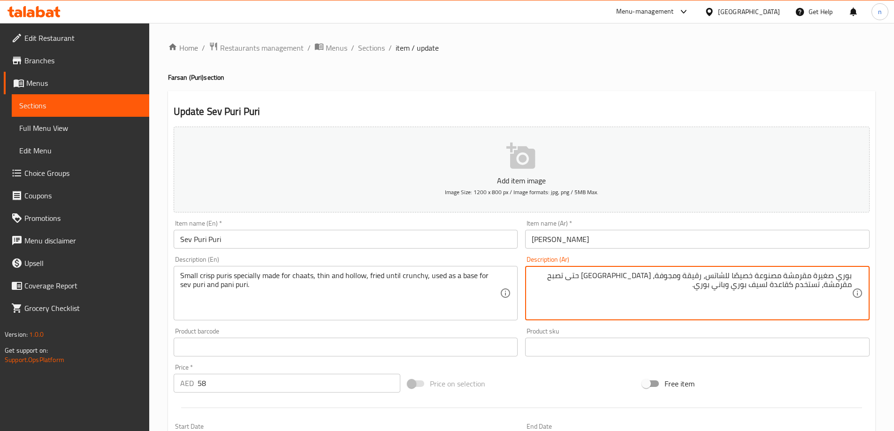
click at [796, 275] on textarea "بوري صغيرة مقرمشة مصنوعة خصيصًا للشاتس، رقيقة ومجوفة، مقلية حتى تصبح مقرمشة، تس…" at bounding box center [691, 293] width 320 height 45
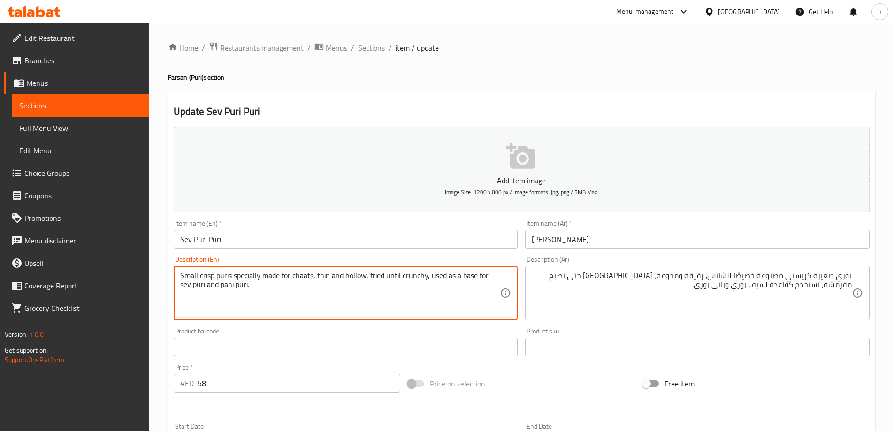
drag, startPoint x: 262, startPoint y: 277, endPoint x: 311, endPoint y: 280, distance: 49.3
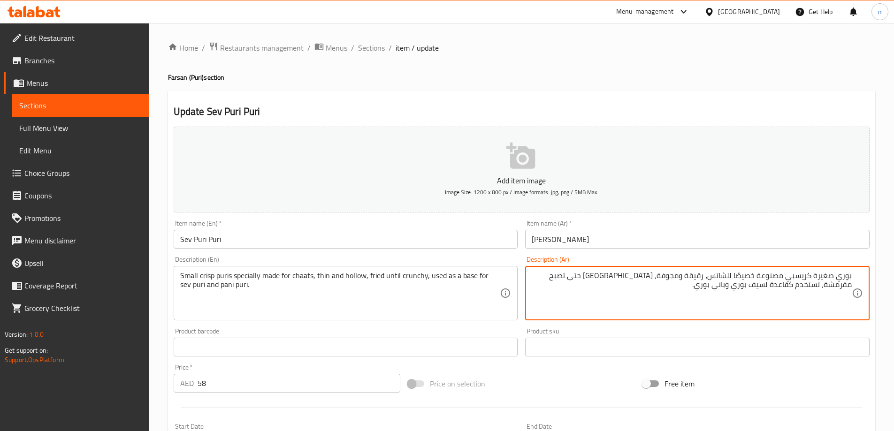
click at [737, 273] on textarea "بوري صغيرة كريسبي مصنوعة خصيصًا للشاتس، رقيقة ومجوفة، مقلية حتى تصبح مقرمشة، تس…" at bounding box center [691, 293] width 320 height 45
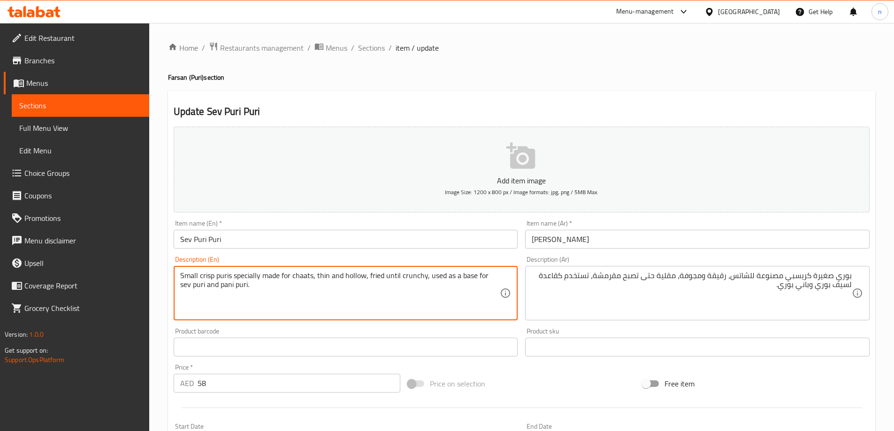
click at [306, 277] on textarea "Small crisp puris specially made for chaats, thin and hollow, fried until crunc…" at bounding box center [340, 293] width 320 height 45
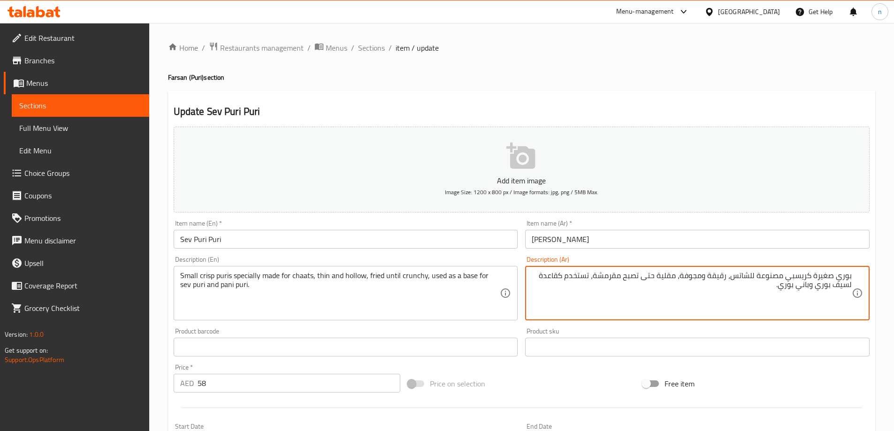
drag, startPoint x: 731, startPoint y: 276, endPoint x: 750, endPoint y: 282, distance: 20.0
paste textarea
click at [707, 275] on textarea "بوري صغيرة كريسبي مصنوعة للتشاتس، رقيقة ومجوفة، مقلية حتى تصبح مقرمشة، تستخدم ك…" at bounding box center [691, 293] width 320 height 45
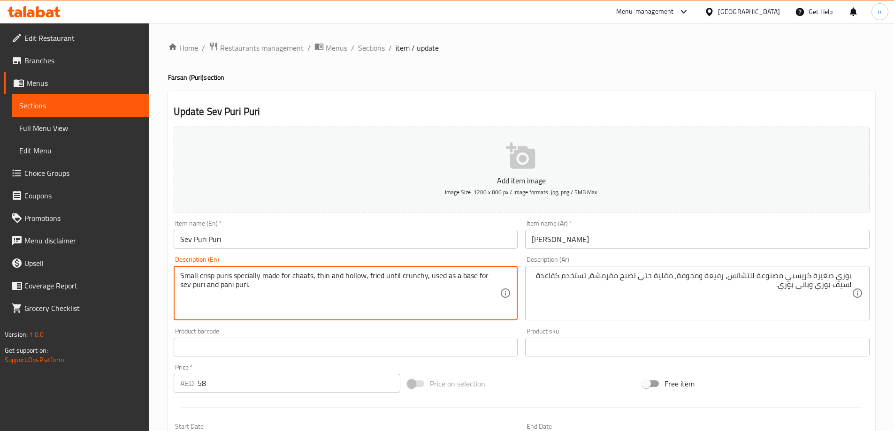
click at [354, 275] on textarea "Small crisp puris specially made for chaats, thin and hollow, fried until crunc…" at bounding box center [340, 293] width 320 height 45
click at [397, 290] on textarea "Small crisp puris specially made for chaats, thin and hollow, fried until crunc…" at bounding box center [340, 293] width 320 height 45
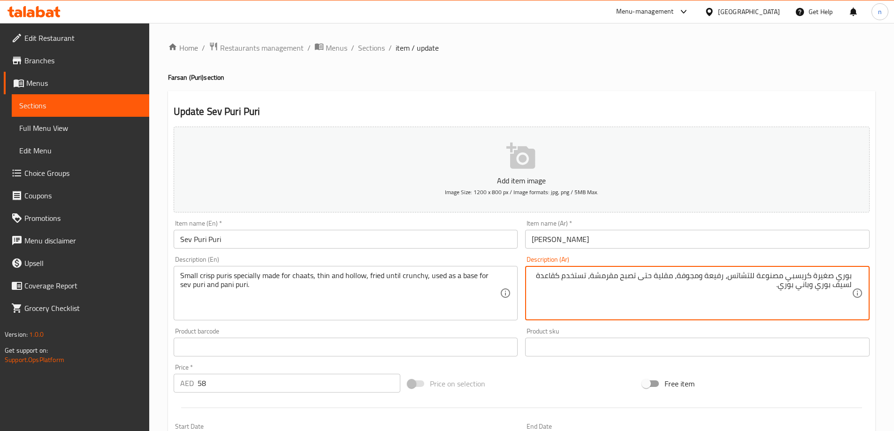
click at [608, 279] on textarea "بوري صغيرة كريسبي مصنوعة للتشاتس، رفيعة ومجوفة، مقلية حتى تصبح مقرمشة، تستخدم ك…" at bounding box center [691, 293] width 320 height 45
type textarea "بوري صغيرة كريسبي مصنوعة للتشاتس، رفيعة ومجوفة، مقلية حتى تصبح كرانشي، تستخدم ك…"
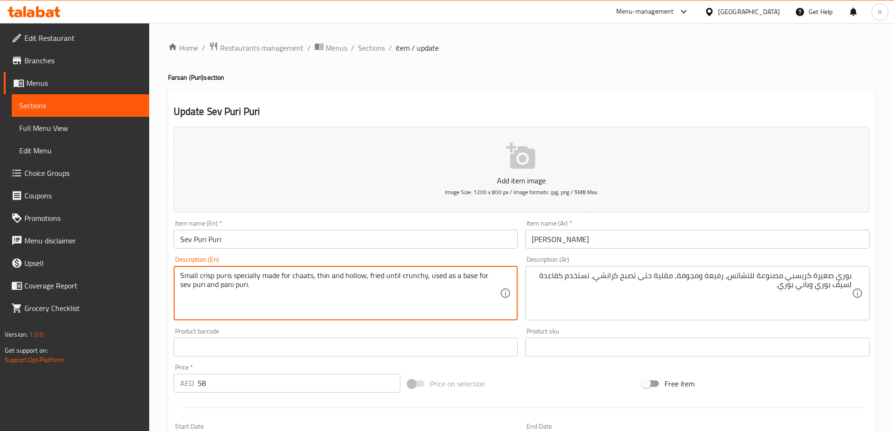
click at [215, 285] on textarea "Small crisp puris specially made for chaats, thin and hollow, fried until crunc…" at bounding box center [340, 293] width 320 height 45
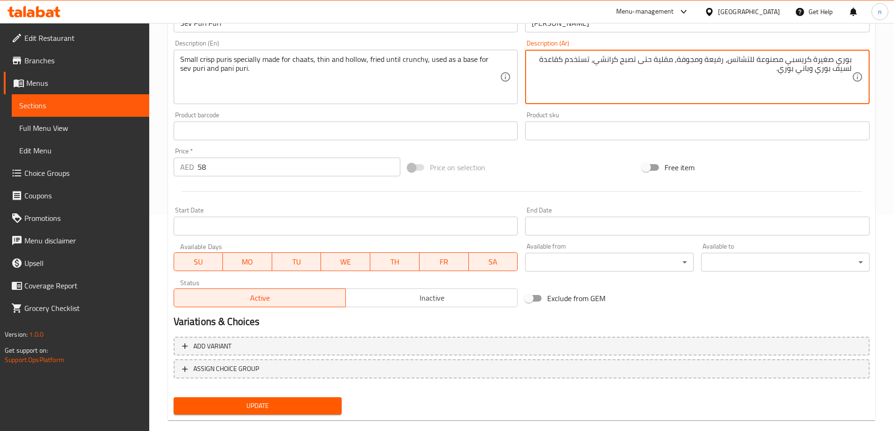
scroll to position [232, 0]
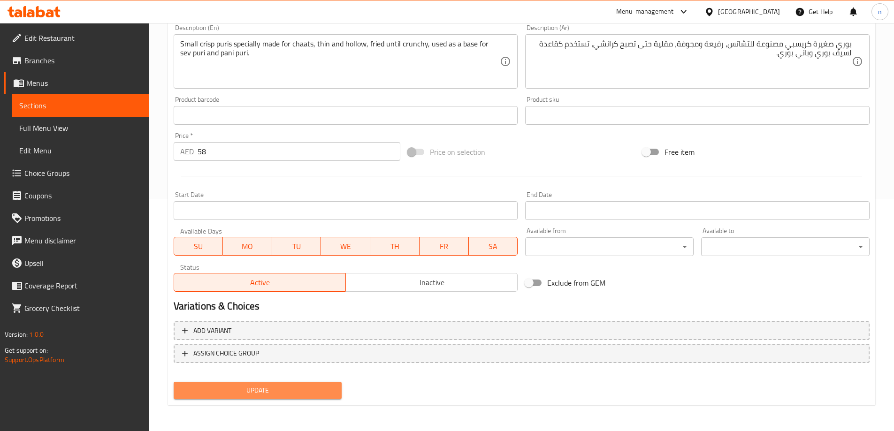
click at [290, 390] on span "Update" at bounding box center [257, 391] width 153 height 12
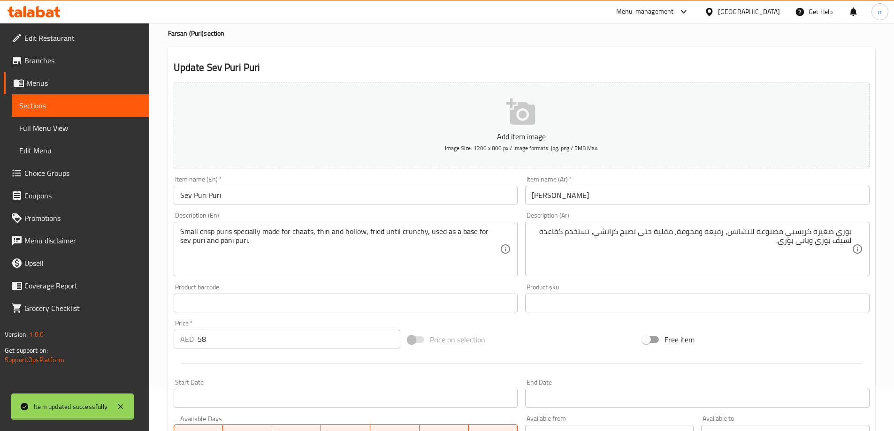
scroll to position [0, 0]
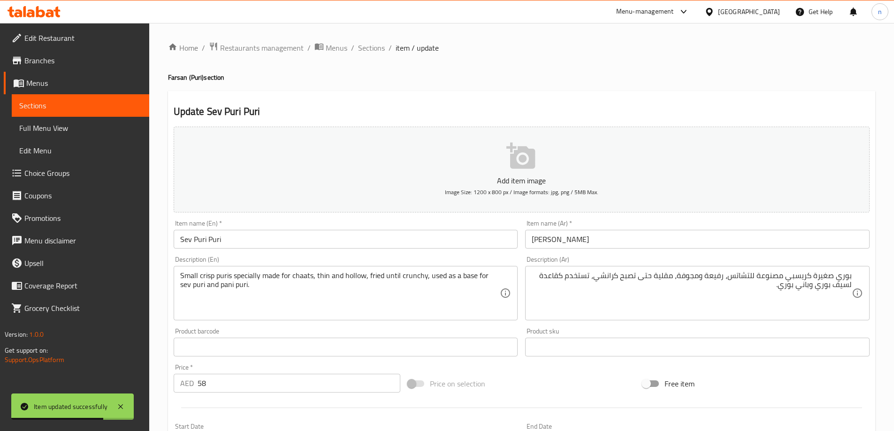
click at [365, 47] on span "Sections" at bounding box center [371, 47] width 27 height 11
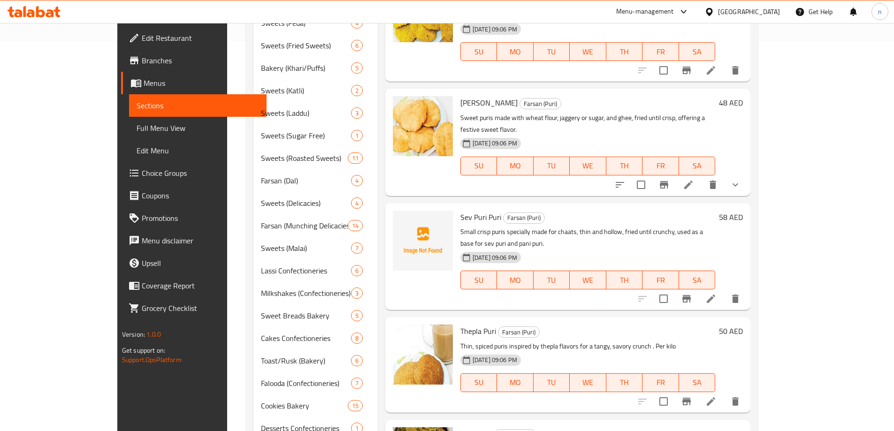
scroll to position [459, 0]
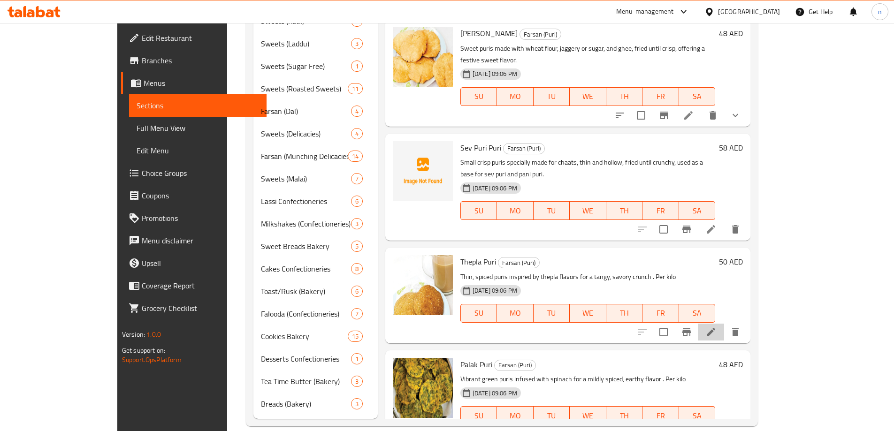
click at [724, 324] on li at bounding box center [711, 332] width 26 height 17
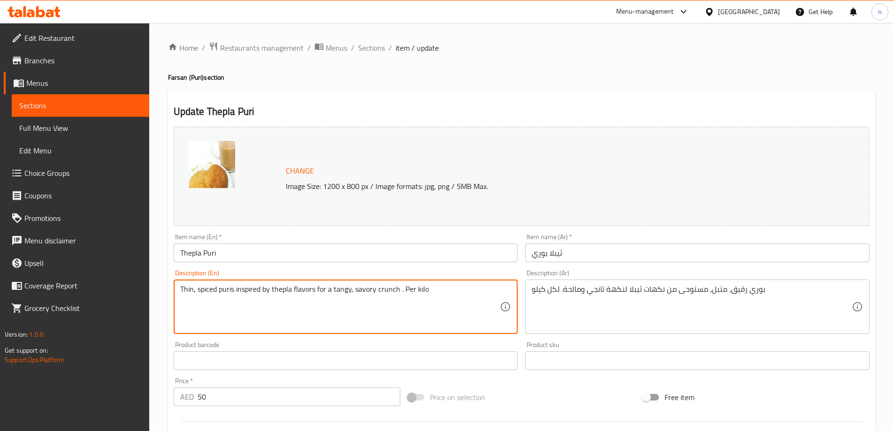
click at [261, 294] on textarea "Thin, spiced puris inspired by thepla flavors for a tangy, savory crunch . Per …" at bounding box center [340, 307] width 320 height 45
paste textarea "Soft, spiced puris made with wheat flour and methi-thepla style seasoning, offe…"
type textarea "Soft, spiced puris made with wheat flour and methi-thepla style seasoning, offe…"
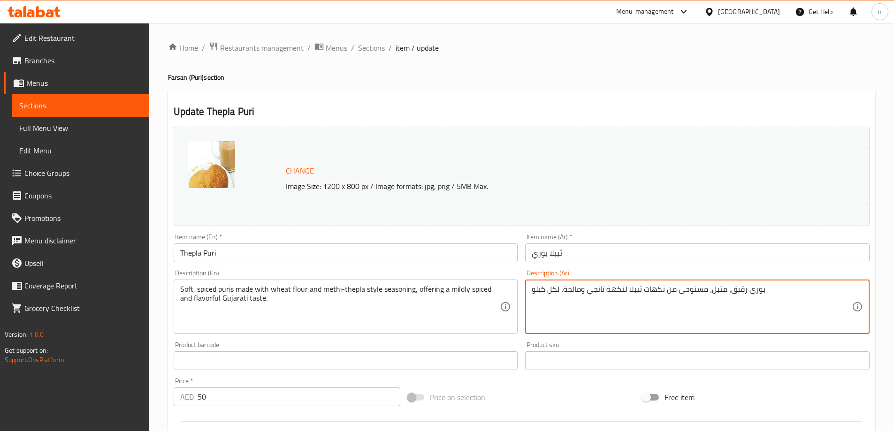
click at [649, 292] on textarea "بوري رقيق، متبل، مستوحى من نكهات ثيبلا لنكهة تانجي ومالحة. لكل كيلو" at bounding box center [691, 307] width 320 height 45
paste textarea "ناعمة ومتبلة مصنوعة من دقيق القمح وتوابل الميثي ثيبلا، مما يوفر مذاقًا غوجاراتي…"
click at [649, 292] on textarea "بوري ناعمة ومتبلة مصنوعة من دقيق القمح وتوابل الميثي ثيبلا، مما يوفر مذاقًا غوج…" at bounding box center [691, 307] width 320 height 45
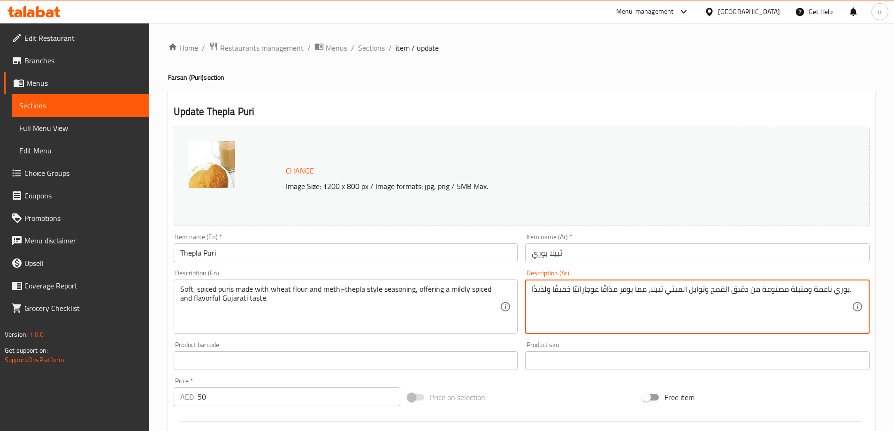
click at [649, 292] on textarea "بوري ناعمة ومتبلة مصنوعة من دقيق القمح وتوابل الميثي ثيبلا، مما يوفر مذاقًا غوج…" at bounding box center [691, 307] width 320 height 45
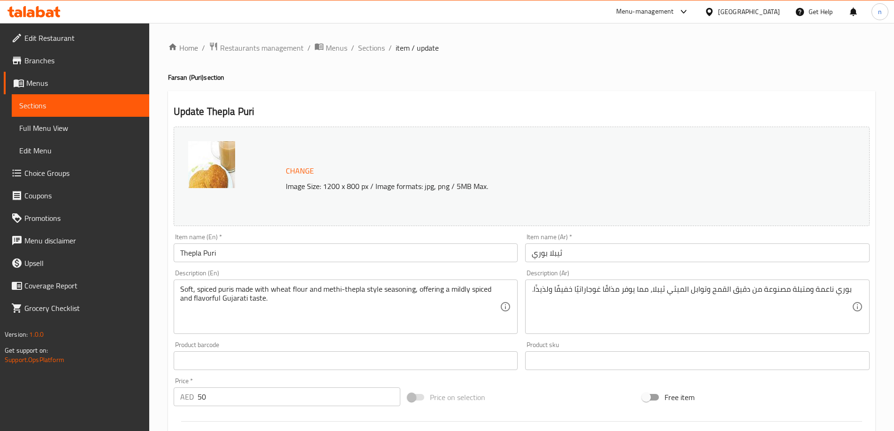
click at [607, 334] on div "بوري ناعمة ومتبلة مصنوعة من دقيق القمح وتوابل الميثي ثيبلا، مما يوفر مذاقًا غوج…" at bounding box center [697, 307] width 344 height 54
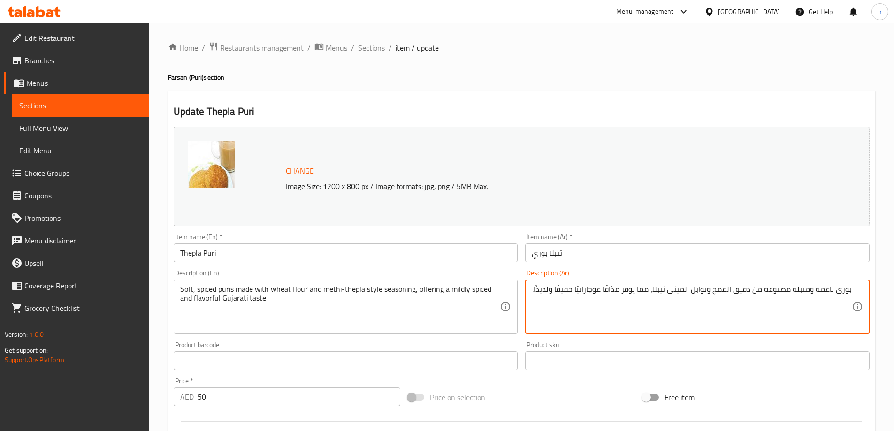
click at [536, 289] on textarea "بوري ناعمة ومتبلة مصنوعة من دقيق القمح وتوابل الميثي ثيبلا، مما يوفر مذاقًا غوج…" at bounding box center [691, 307] width 320 height 45
drag, startPoint x: 624, startPoint y: 290, endPoint x: 652, endPoint y: 296, distance: 28.3
click at [652, 296] on textarea "بوري ناعمة ومتبلة مصنوعة من دقيق القمح وتوابل الميثي ثيبلا، مما يوفر مذاقًا غوج…" at bounding box center [691, 307] width 320 height 45
click at [620, 291] on textarea "بوري ناعمة ومتبلة مصنوعة من دقيق القمح وتوابل الميثي ثيبلا، يقدم مذاقًا غوجارات…" at bounding box center [691, 307] width 320 height 45
click at [616, 290] on textarea "بوري ناعمة ومتبلة مصنوعة من دقيق القمح وتوابل الميثي ثيبلا، يقدم مذاقًا غوجارات…" at bounding box center [691, 307] width 320 height 45
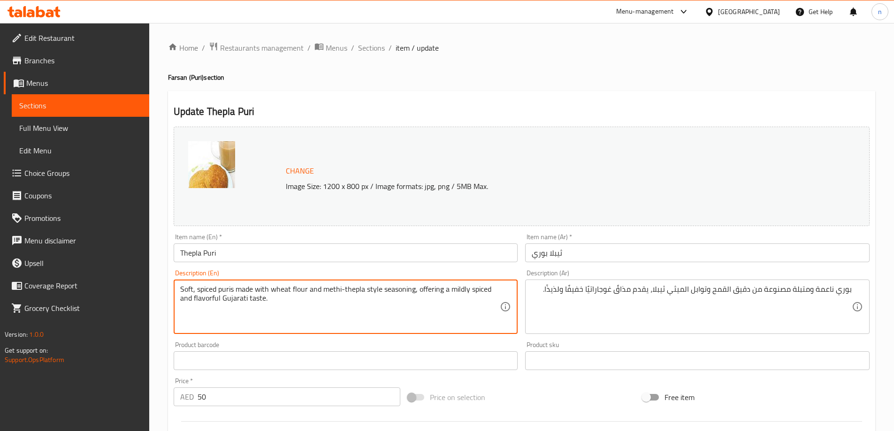
drag, startPoint x: 415, startPoint y: 289, endPoint x: 492, endPoint y: 317, distance: 81.8
drag, startPoint x: 414, startPoint y: 290, endPoint x: 272, endPoint y: 289, distance: 142.1
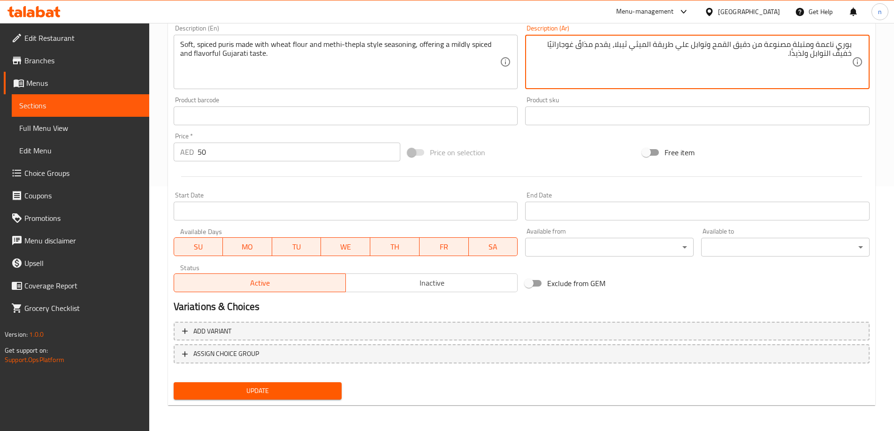
scroll to position [245, 0]
type textarea "بوري ناعمة ومتبلة مصنوعة من دقيق القمح وتوابل علي طريقة الميثي ثيبلا، يقدم مذاق…"
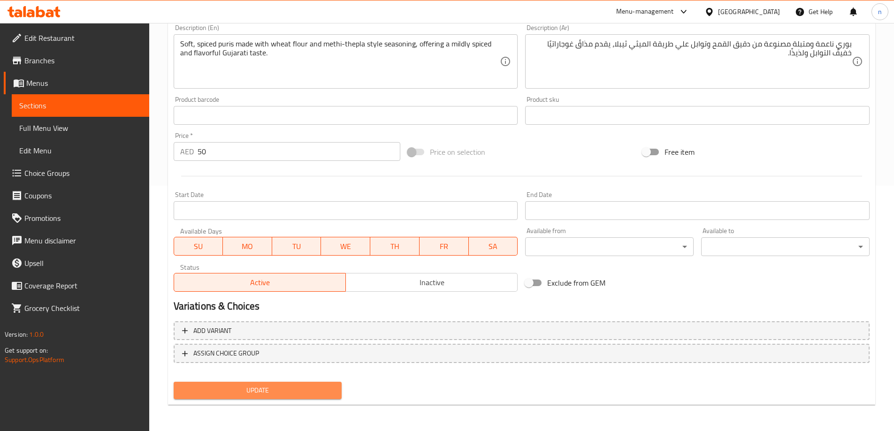
click at [266, 383] on button "Update" at bounding box center [258, 390] width 168 height 17
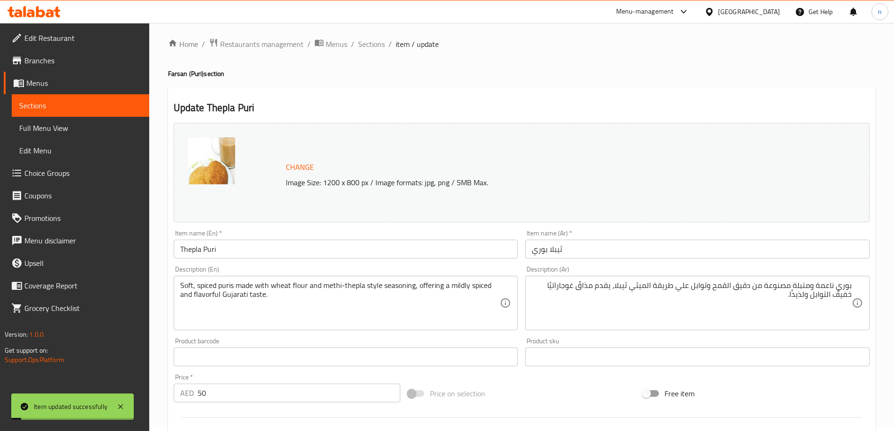
scroll to position [0, 0]
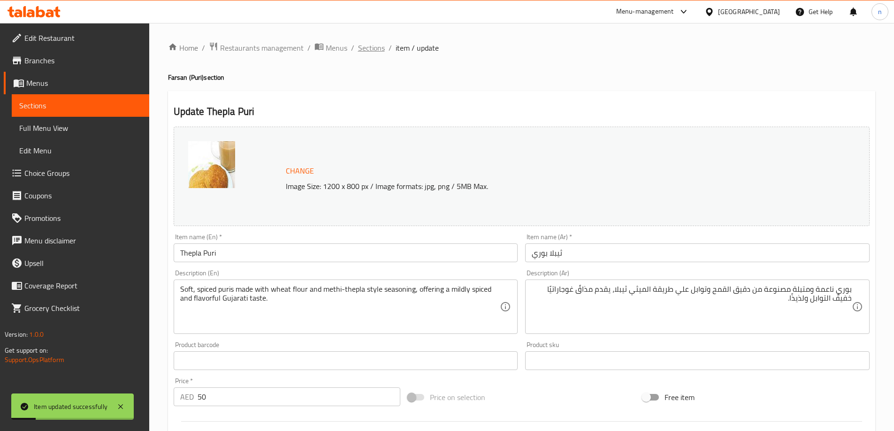
click at [364, 45] on span "Sections" at bounding box center [371, 47] width 27 height 11
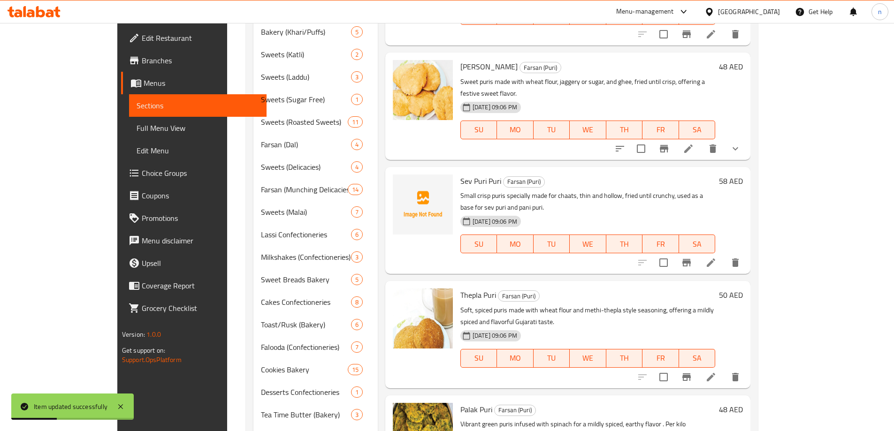
scroll to position [459, 0]
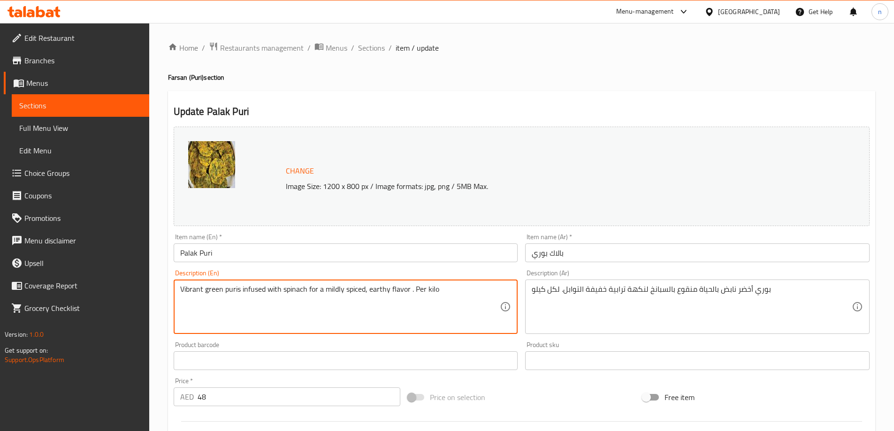
click at [230, 286] on textarea "Vibrant green puris infused with spinach for a mildly spiced, earthy flavor . P…" at bounding box center [340, 307] width 320 height 45
paste textarea "Puris blended with spinach puree and spices, fried until golden-green, offering…"
type textarea "Puris blended with spinach puree and spices, fried until golden-green, offering…"
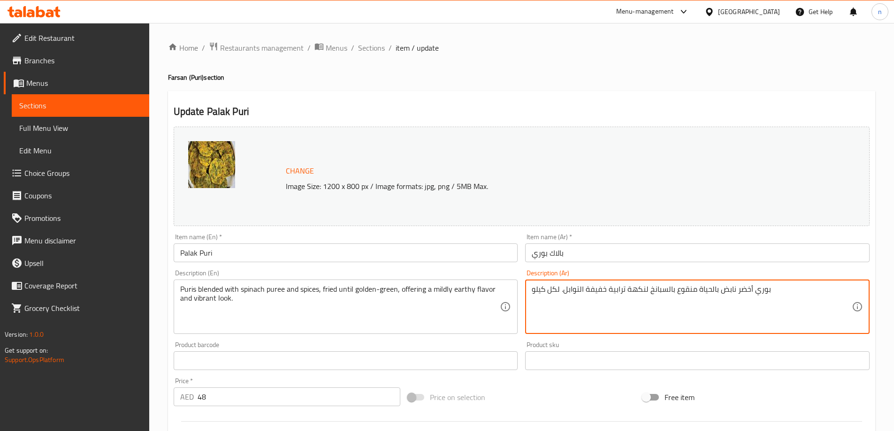
click at [700, 288] on textarea "بوري أخضر نابض بالحياة منقوع بالسبانخ لنكهة ترابية خفيفة التوابل. لكل كيلو" at bounding box center [691, 307] width 320 height 45
paste textarea "يتم خلط البوريس مع هريس السبانخ والتوابل، ثم تقلى حتى تصبح ذهبية اللون، مما يضف…"
click at [700, 288] on textarea "يتم خلط البوريس مع هريس السبانخ والتوابل، ثم تقلى حتى تصبح ذهبية اللون، مما يضف…" at bounding box center [691, 307] width 320 height 45
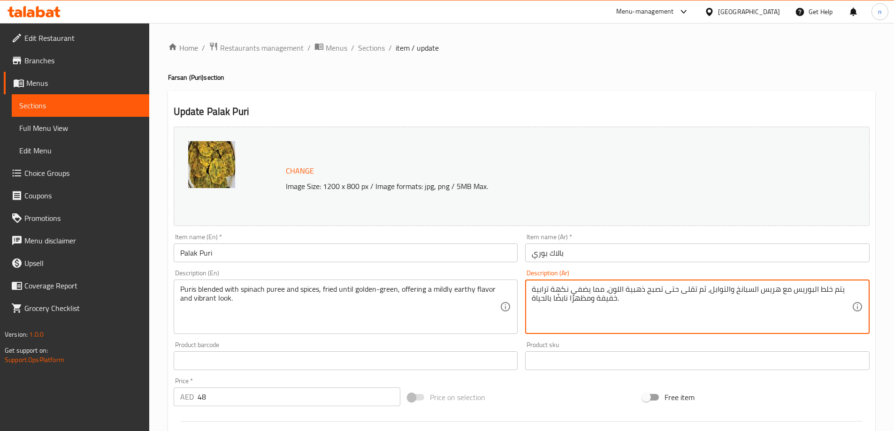
click at [700, 288] on textarea "يتم خلط البوريس مع هريس السبانخ والتوابل، ثم تقلى حتى تصبح ذهبية اللون، مما يضف…" at bounding box center [691, 307] width 320 height 45
click at [717, 315] on textarea "يتم خلط البوريس مع هريس السبانخ والتوابل، ثم تقلى حتى تصبح ذهبية اللون، مما يضف…" at bounding box center [691, 307] width 320 height 45
click at [828, 289] on textarea "يتم خلط البوريس مع هريس السبانخ والتوابل، ثم تقلى حتى تصبح ذهبية اللون، مما يضف…" at bounding box center [691, 307] width 320 height 45
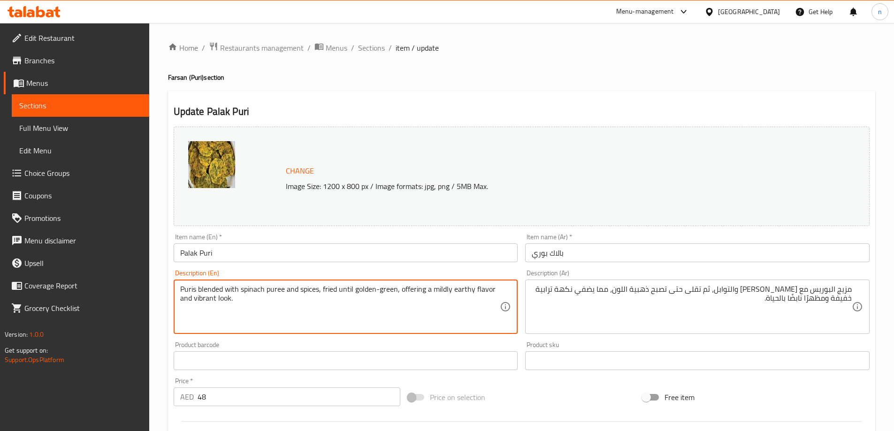
drag, startPoint x: 224, startPoint y: 290, endPoint x: 319, endPoint y: 292, distance: 95.7
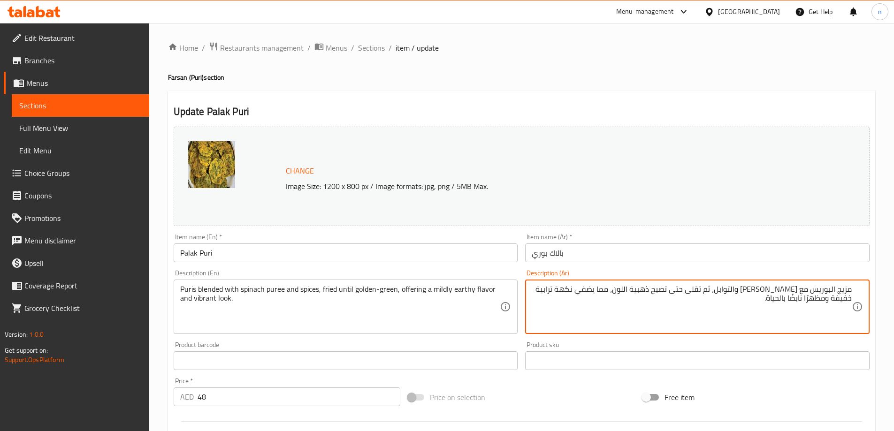
click at [787, 289] on textarea "مزيج البوريس مع هريس السبانخ والتوابل، ثم تقلى حتى تصبح ذهبية اللون، مما يضفي ن…" at bounding box center [691, 307] width 320 height 45
click at [795, 289] on textarea "مزيج البوريس مع السبانخ والتوابل، ثم تقلى حتى تصبح ذهبية اللون، مما يضفي نكهة ت…" at bounding box center [691, 307] width 320 height 45
click at [796, 289] on textarea "مزيج البوريس مع لسبانخ والتوابل، ثم تقلى حتى تصبح ذهبية اللون، مما يضفي نكهة تر…" at bounding box center [691, 307] width 320 height 45
click at [778, 289] on textarea "مزيج البوريس مع سبانخ والتوابل، ثم تقلى حتى تصبح ذهبية اللون، مما يضفي نكهة ترا…" at bounding box center [691, 307] width 320 height 45
paste textarea "بيوريه"
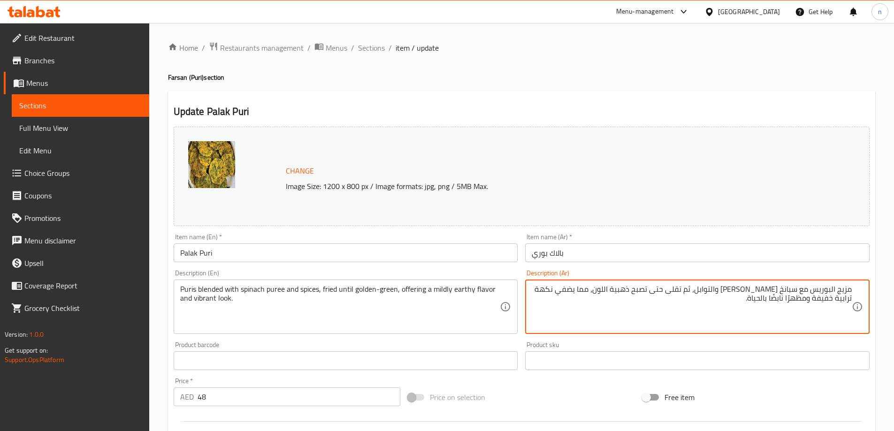
drag, startPoint x: 704, startPoint y: 293, endPoint x: 731, endPoint y: 288, distance: 27.2
click at [731, 288] on textarea "مزيج البوريس مع سبانخ بيوريه والتوابل، ثم تقلى حتى تصبح ذهبية اللون، مما يضفي ن…" at bounding box center [691, 307] width 320 height 45
click at [652, 290] on textarea "مزيج البوريس مع سبانخ بيوريه والتوابل،مقلي حتى تصبح ذهبية اللون، مما يضفي نكهة …" at bounding box center [691, 307] width 320 height 45
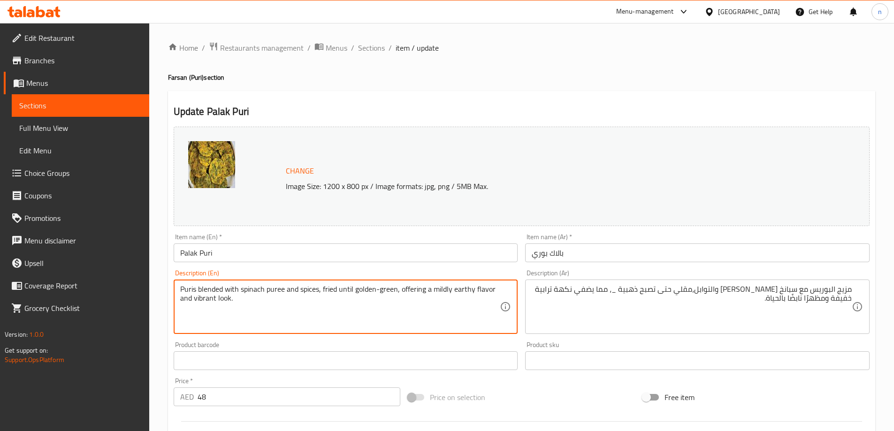
click at [383, 288] on textarea "Puris blended with spinach puree and spices, fried until golden-green, offering…" at bounding box center [340, 307] width 320 height 45
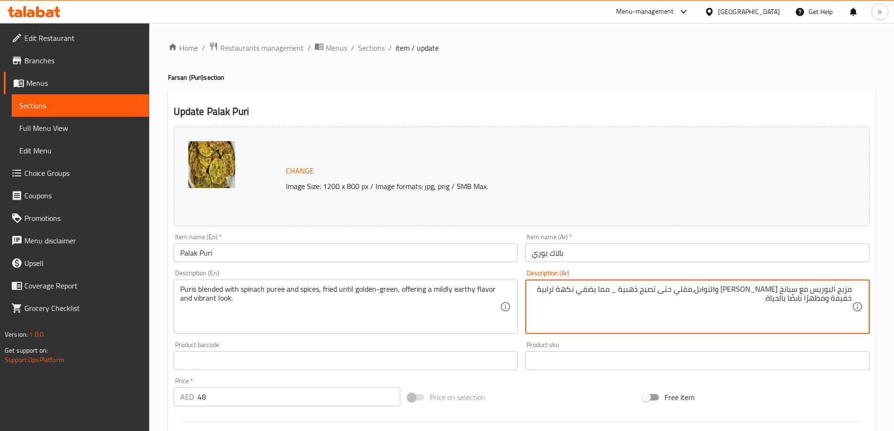
paste textarea "أخضر"
drag, startPoint x: 600, startPoint y: 292, endPoint x: 638, endPoint y: 290, distance: 37.6
click at [638, 290] on textarea "مزيج البوريس مع سبانخ بيوريه والتوابل،مقلي حتى تصبح ذهبية _أخضر مما يضفي نكهة ت…" at bounding box center [691, 307] width 320 height 45
click at [638, 289] on textarea "مزيج البوريس مع سبانخ بيوريه والتوابل،مقلي حتى تصبح ذهبية _أخضريقدم نكهة ترابية…" at bounding box center [691, 307] width 320 height 45
type textarea "مزيج البوريس مع سبانخ بيوريه والتوابل،مقلي حتى تصبح ذهبية _أخضر يقدم نكهة ترابي…"
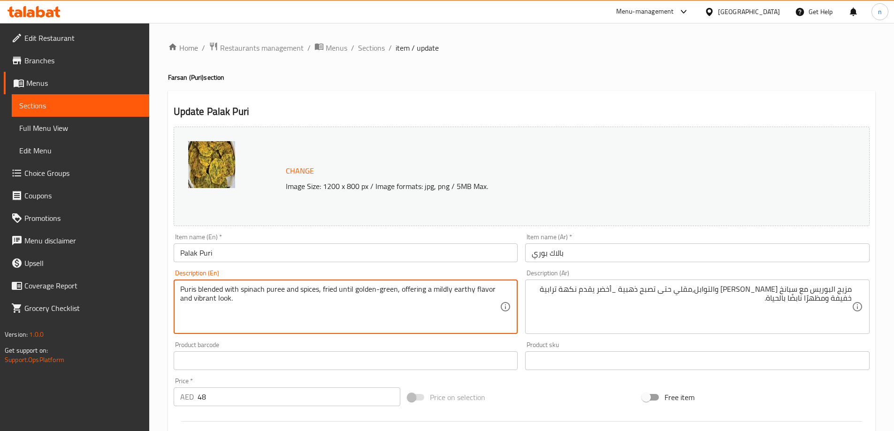
click at [218, 299] on textarea "Puris blended with spinach puree and spices, fried until golden-green, offering…" at bounding box center [340, 307] width 320 height 45
click at [238, 306] on textarea "Puris blended with spinach puree and spices, fried until golden-green, offering…" at bounding box center [340, 307] width 320 height 45
drag, startPoint x: 236, startPoint y: 301, endPoint x: 176, endPoint y: 301, distance: 59.6
click at [176, 301] on div "Puris blended with spinach puree and spices, fried until golden-green, offering…" at bounding box center [346, 307] width 344 height 54
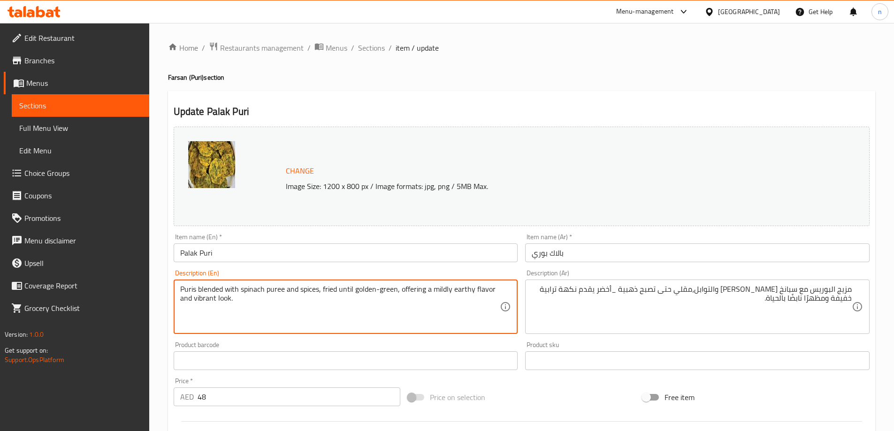
click at [226, 301] on textarea "Puris blended with spinach puree and spices, fried until golden-green, offering…" at bounding box center [340, 307] width 320 height 45
drag, startPoint x: 243, startPoint y: 294, endPoint x: 236, endPoint y: 296, distance: 6.5
click at [236, 296] on textarea "Puris blended with spinach puree and spices, fried until golden-green, offering…" at bounding box center [340, 307] width 320 height 45
click at [235, 310] on textarea "Puris blended with spinach puree and spices, fried until golden-green, offering…" at bounding box center [340, 307] width 320 height 45
drag, startPoint x: 238, startPoint y: 302, endPoint x: 180, endPoint y: 301, distance: 58.2
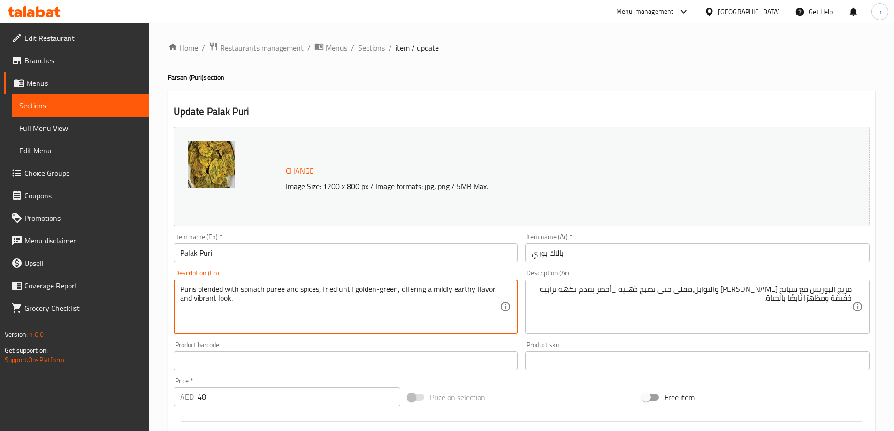
click at [180, 301] on textarea "Puris blended with spinach puree and spices, fried until golden-green, offering…" at bounding box center [340, 307] width 320 height 45
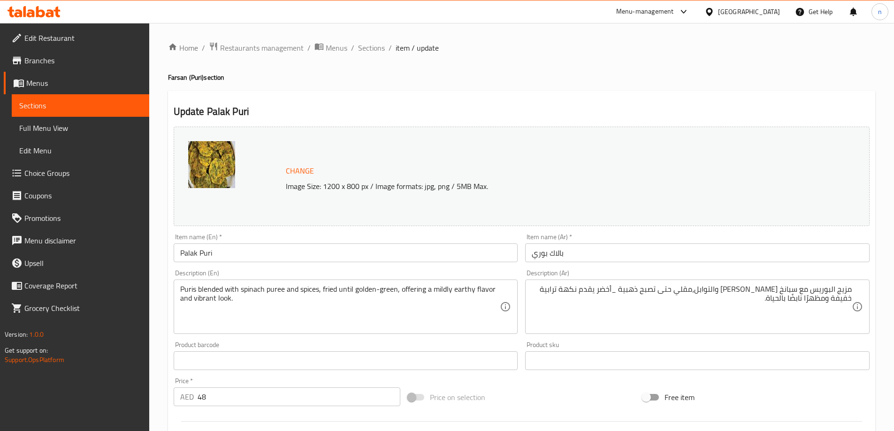
click at [196, 261] on input "Palak Puri" at bounding box center [346, 252] width 344 height 19
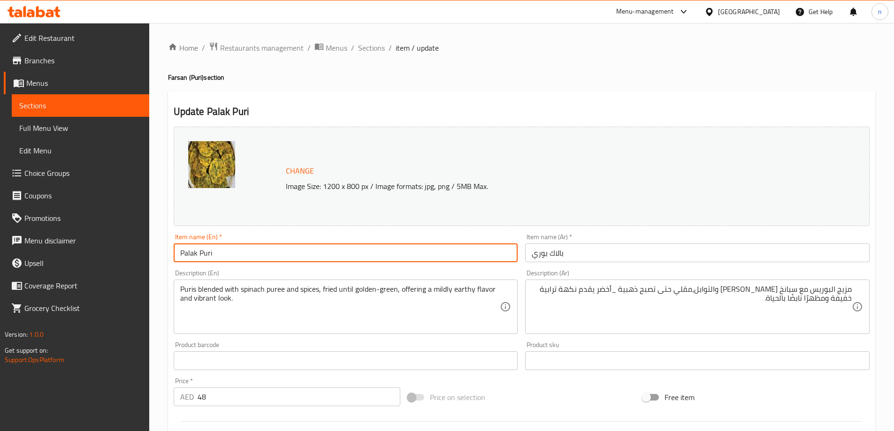
click at [197, 256] on input "Palak Puri" at bounding box center [346, 252] width 344 height 19
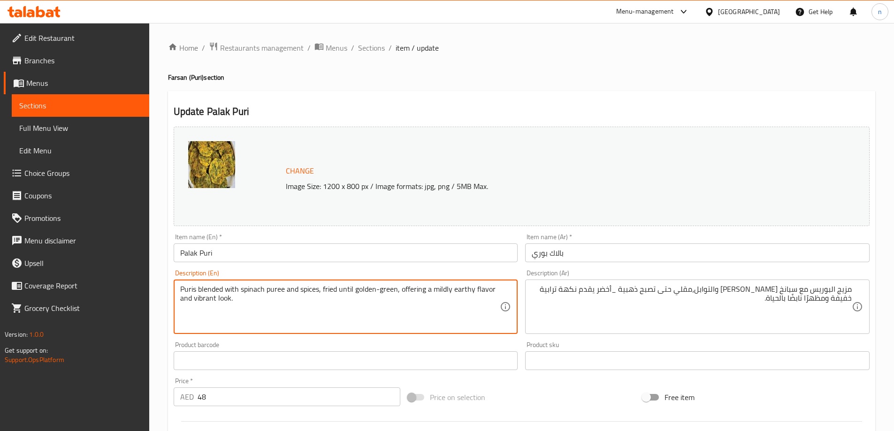
drag, startPoint x: 242, startPoint y: 301, endPoint x: 173, endPoint y: 305, distance: 69.1
click at [173, 305] on div "Description (En) Puris blended with spinach puree and spices, fried until golde…" at bounding box center [346, 302] width 352 height 72
type textarea "Puris blended with spinach puree and spices, fried until golden-green, offering…"
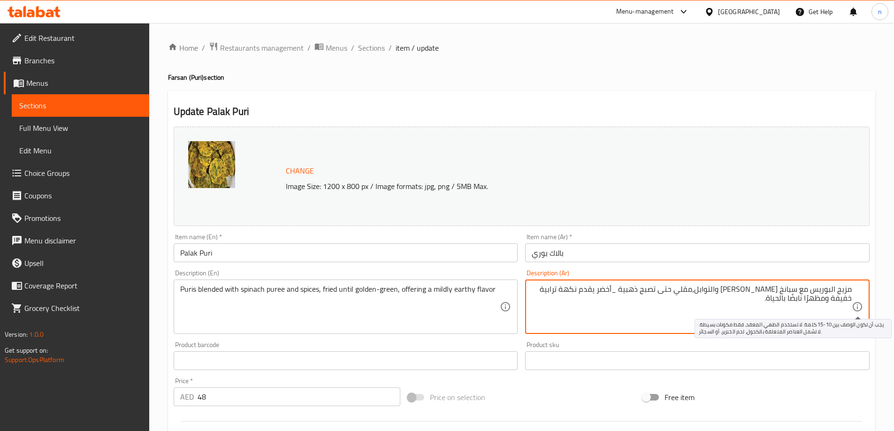
drag, startPoint x: 804, startPoint y: 299, endPoint x: 861, endPoint y: 302, distance: 56.9
click at [533, 288] on textarea "مزيج البوريس مع سبانخ بيوريه والتوابل،مقلي حتى تصبح ذهبية _أخضر يقدم نكهة ترابي…" at bounding box center [691, 307] width 320 height 45
click at [542, 291] on textarea "مزيج البوريس مع سبانخ بيوريه والتوابل،مقلي حتى تصبح ذهبية _أخضر يقدم نكهة ترابي…" at bounding box center [691, 307] width 320 height 45
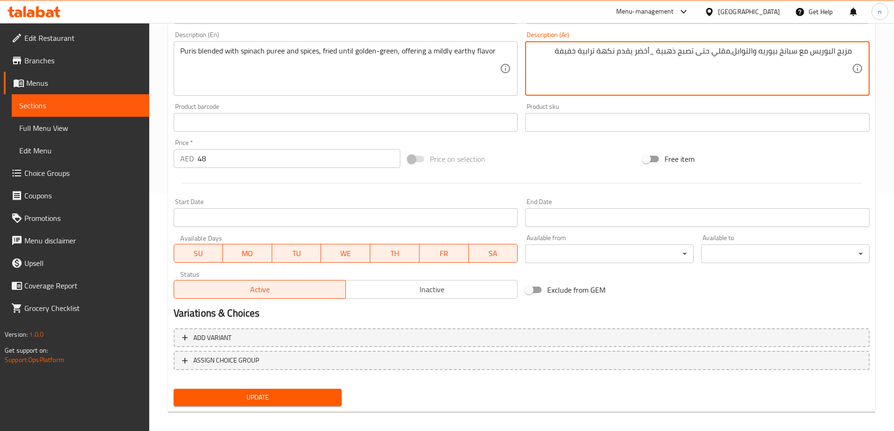
scroll to position [245, 0]
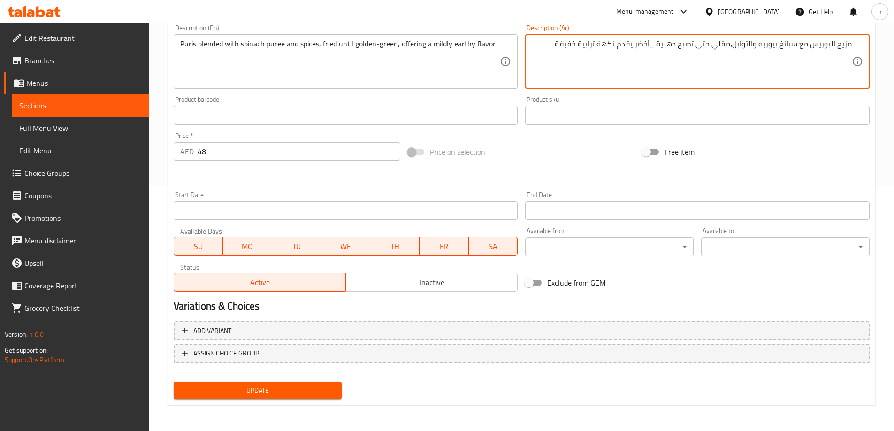
type textarea "مزيج البوريس مع سبانخ بيوريه والتوابل،مقلي حتى تصبح ذهبية _أخضر يقدم نكهة ترابي…"
click at [290, 389] on span "Update" at bounding box center [257, 391] width 153 height 12
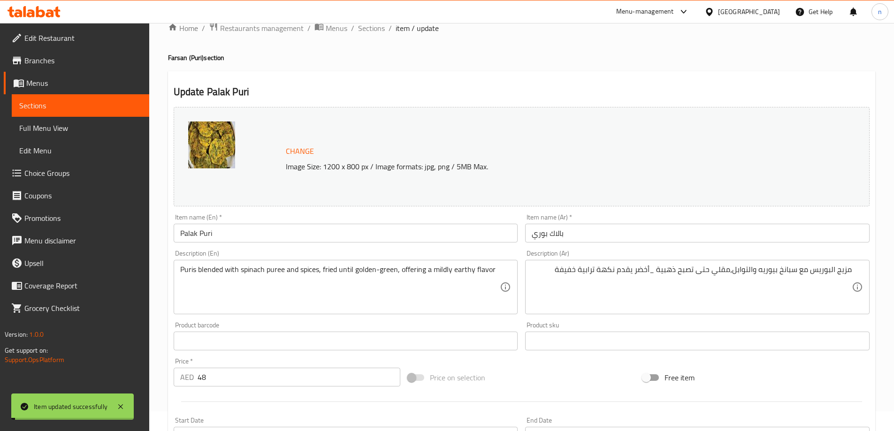
scroll to position [0, 0]
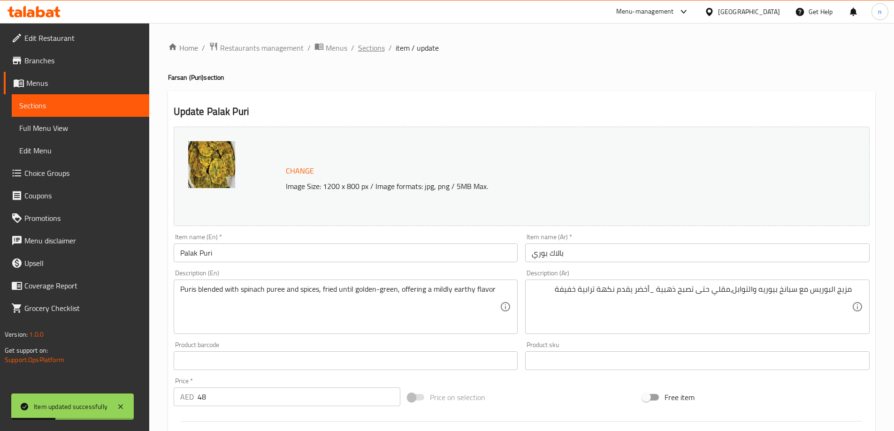
click at [375, 49] on span "Sections" at bounding box center [371, 47] width 27 height 11
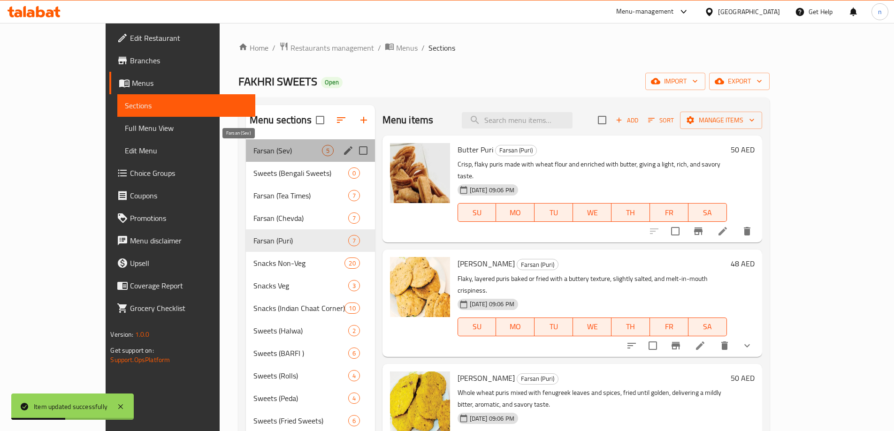
click at [253, 147] on span "Farsan (Sev)" at bounding box center [287, 150] width 68 height 11
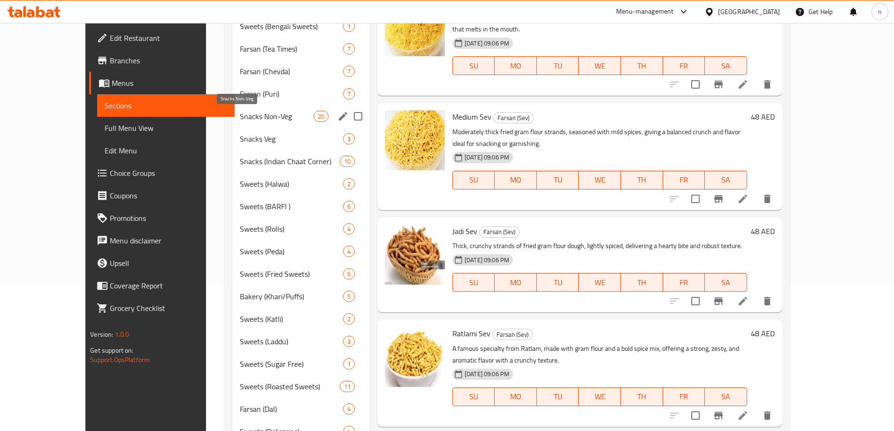
scroll to position [94, 0]
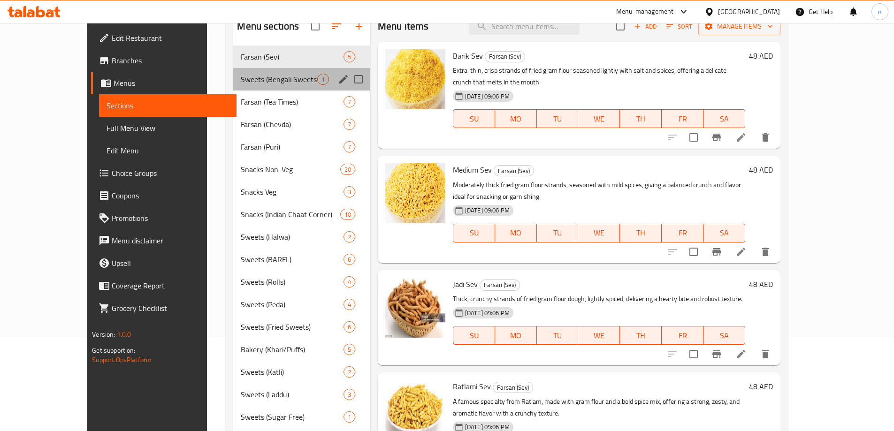
click at [256, 88] on div "Sweets (Bengali Sweets) 1" at bounding box center [301, 79] width 137 height 23
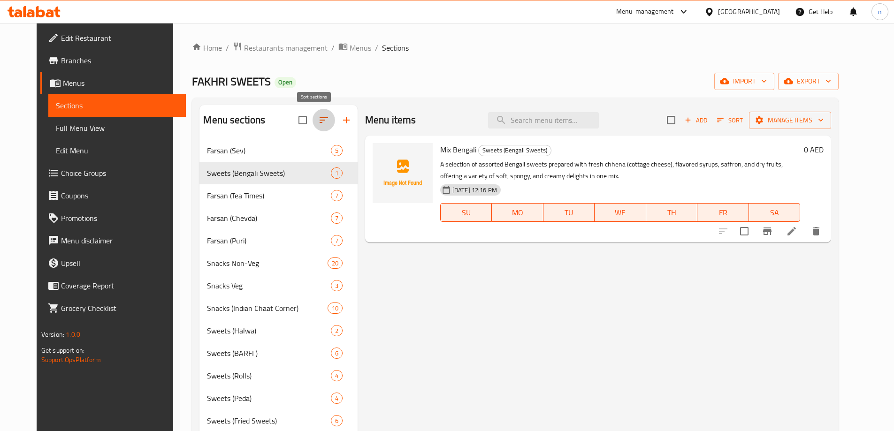
click at [319, 121] on icon "button" at bounding box center [323, 120] width 8 height 6
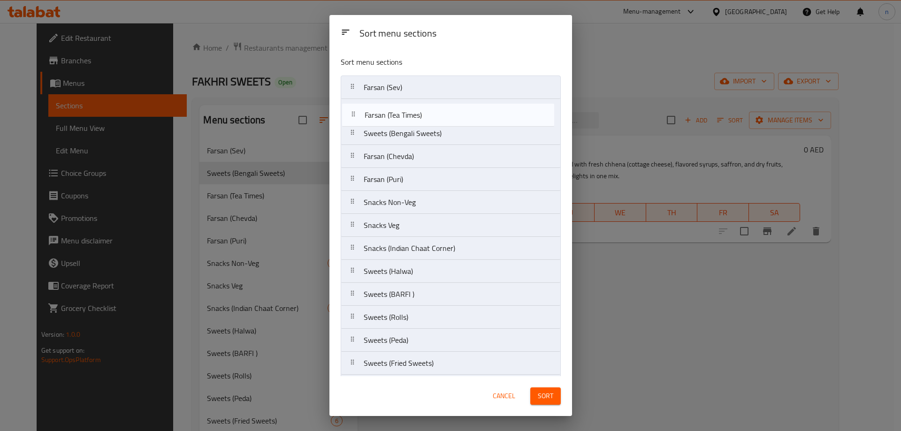
drag, startPoint x: 441, startPoint y: 142, endPoint x: 442, endPoint y: 120, distance: 21.6
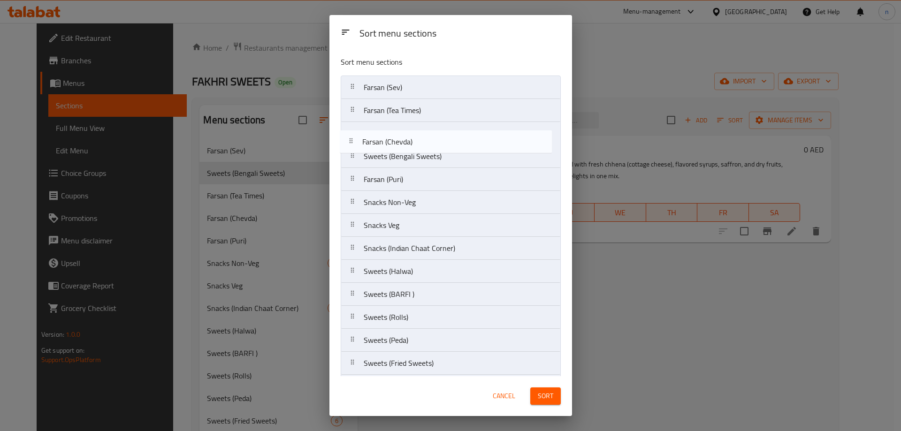
drag, startPoint x: 443, startPoint y: 164, endPoint x: 442, endPoint y: 142, distance: 21.6
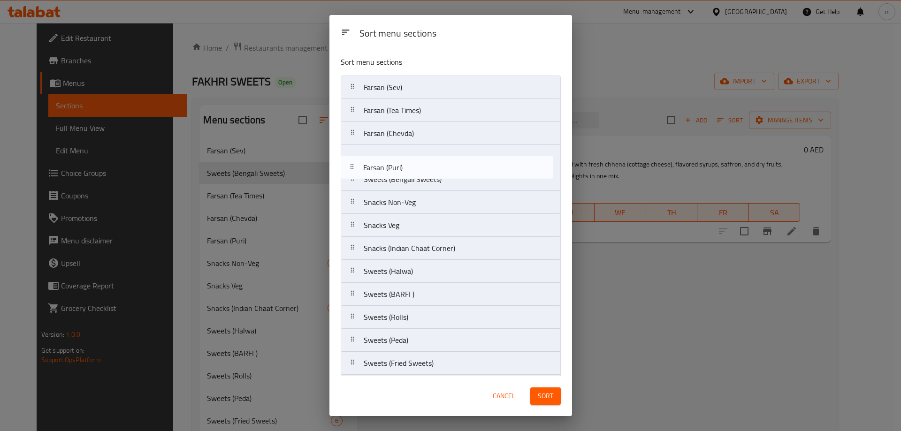
drag, startPoint x: 443, startPoint y: 175, endPoint x: 443, endPoint y: 155, distance: 20.2
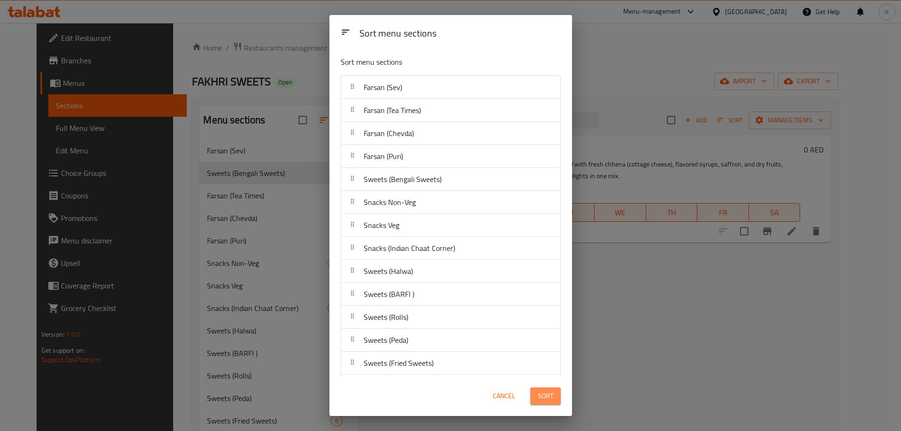
click at [542, 398] on span "Sort" at bounding box center [545, 396] width 15 height 12
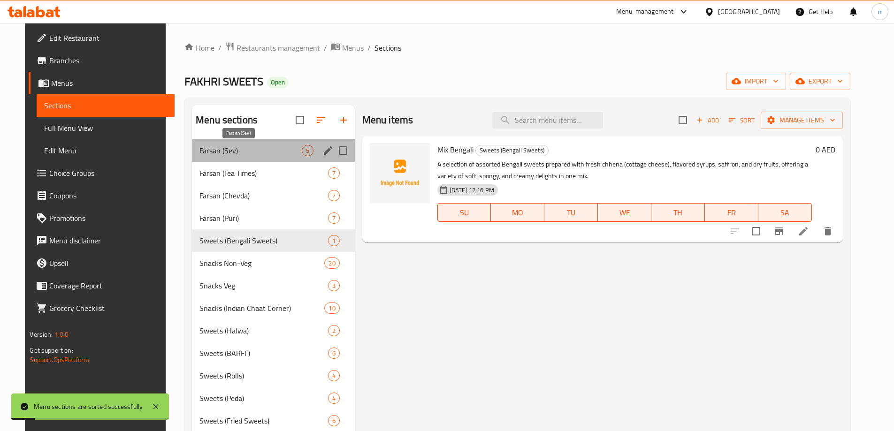
click at [259, 147] on span "Farsan (Sev)" at bounding box center [250, 150] width 102 height 11
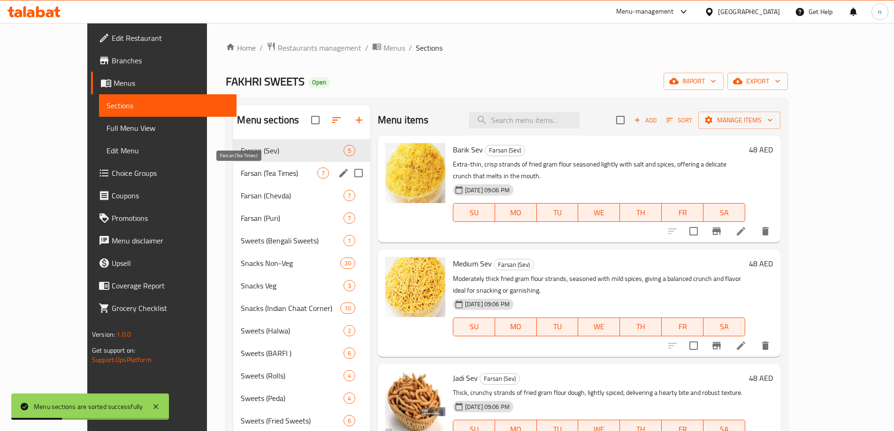
drag, startPoint x: 227, startPoint y: 176, endPoint x: 9, endPoint y: 201, distance: 219.1
click at [241, 176] on span "Farsan (Tea Times)" at bounding box center [279, 172] width 76 height 11
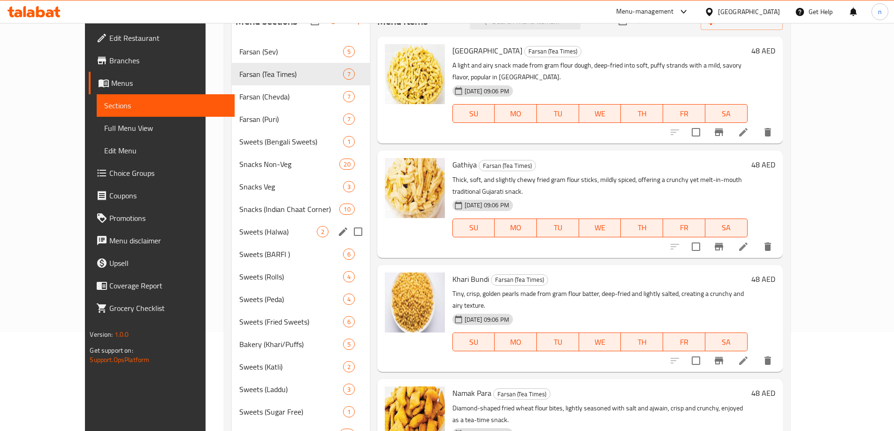
scroll to position [83, 0]
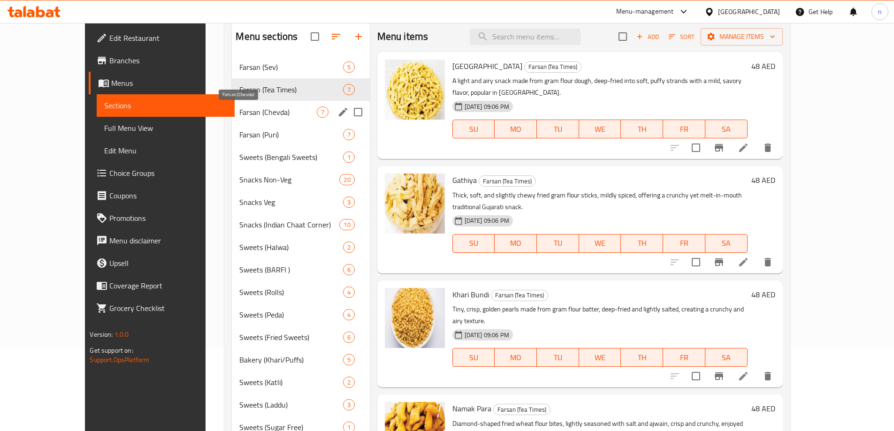
click at [269, 111] on span "Farsan (Chevda)" at bounding box center [277, 111] width 77 height 11
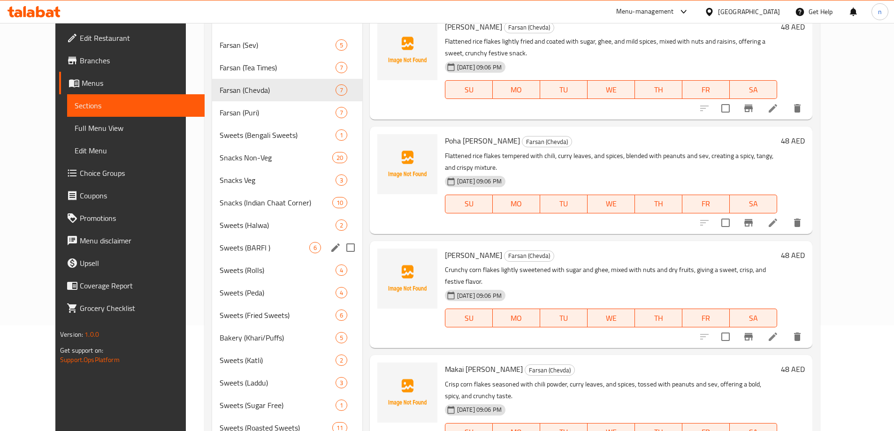
scroll to position [83, 0]
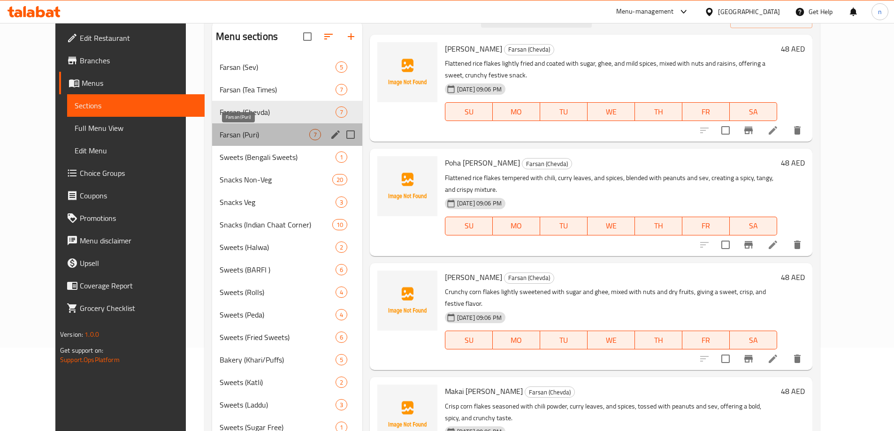
click at [249, 136] on span "Farsan (Puri)" at bounding box center [265, 134] width 90 height 11
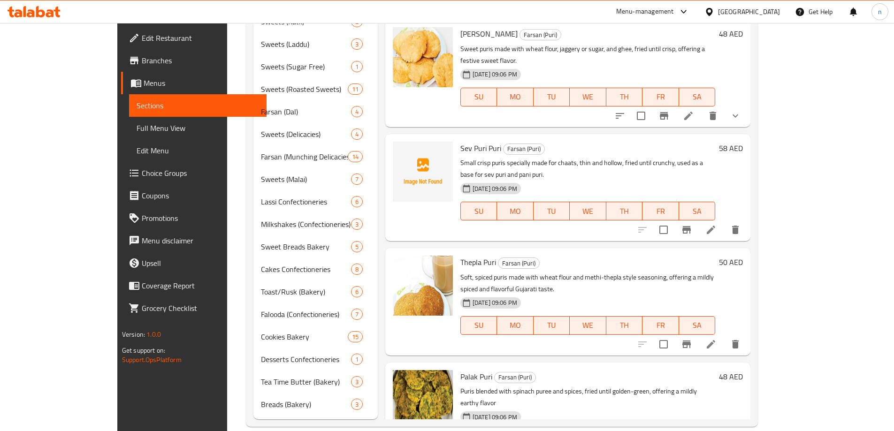
scroll to position [459, 0]
click at [137, 131] on span "Full Menu View" at bounding box center [198, 127] width 122 height 11
click at [137, 129] on span "Full Menu View" at bounding box center [198, 127] width 122 height 11
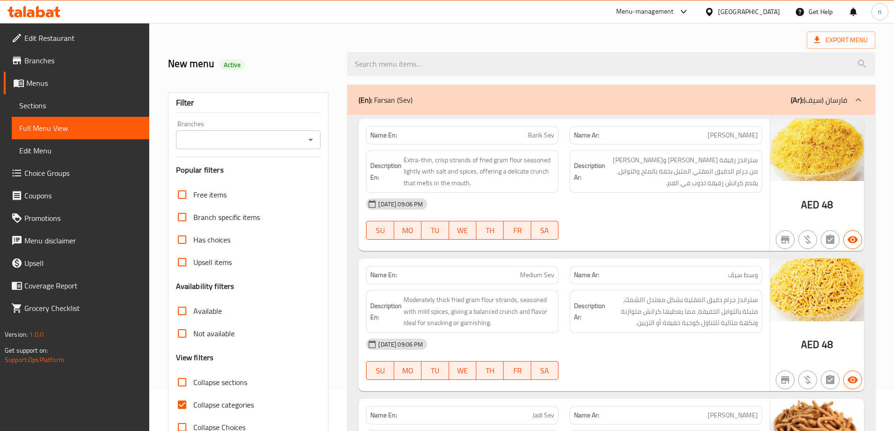
scroll to position [141, 0]
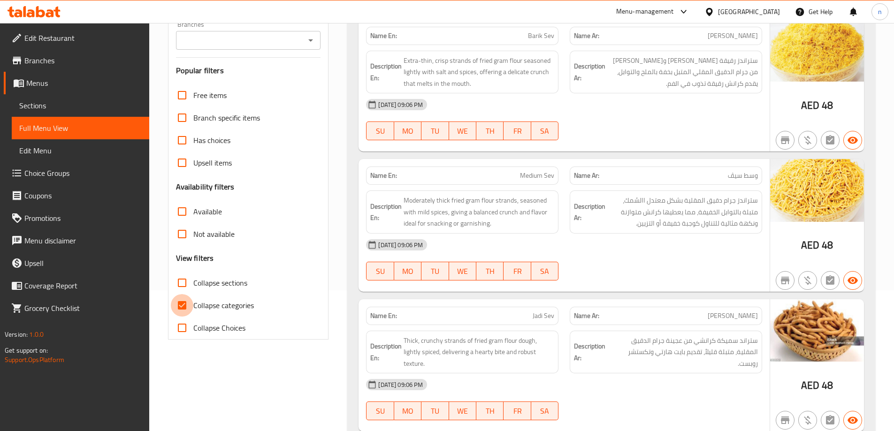
click at [178, 304] on input "Collapse categories" at bounding box center [182, 305] width 23 height 23
checkbox input "false"
click at [186, 282] on input "Collapse sections" at bounding box center [182, 283] width 23 height 23
checkbox input "true"
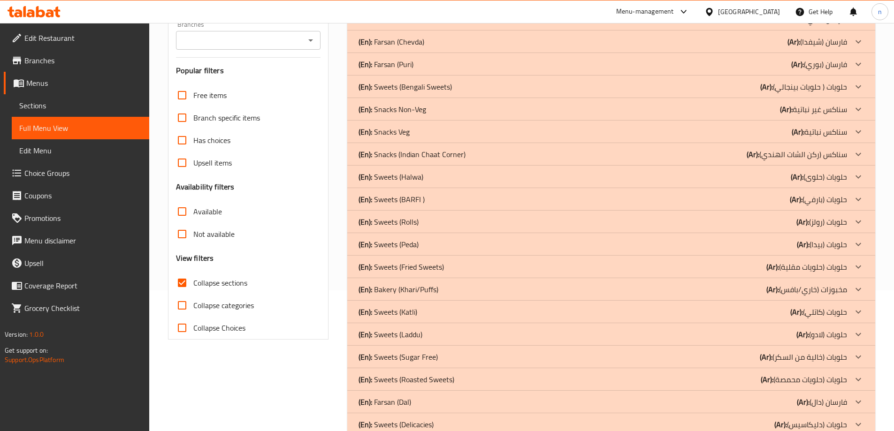
scroll to position [0, 0]
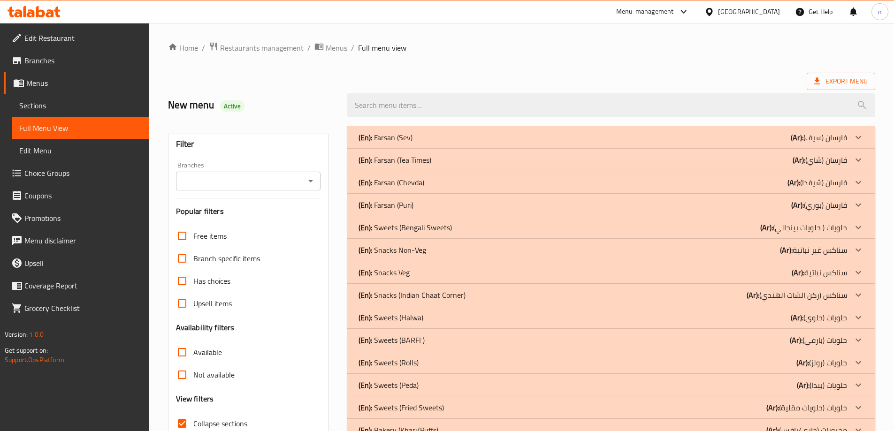
click at [737, 140] on div "(En): Farsan (Sev) (Ar): فارسان (سيف)" at bounding box center [602, 137] width 488 height 11
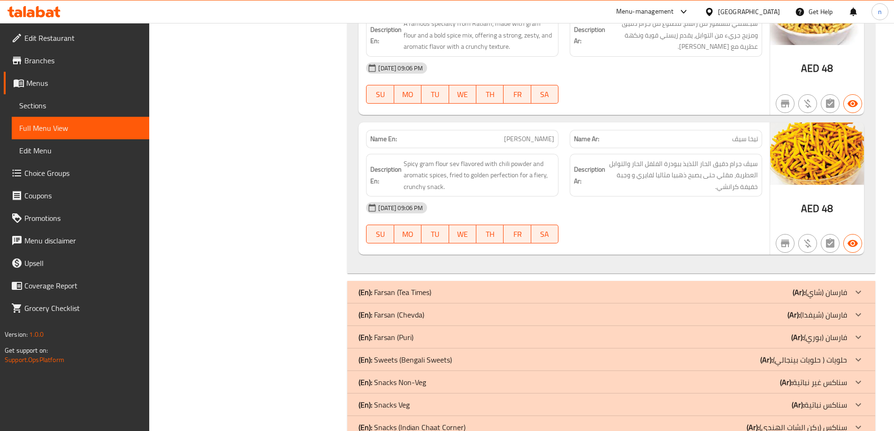
scroll to position [657, 0]
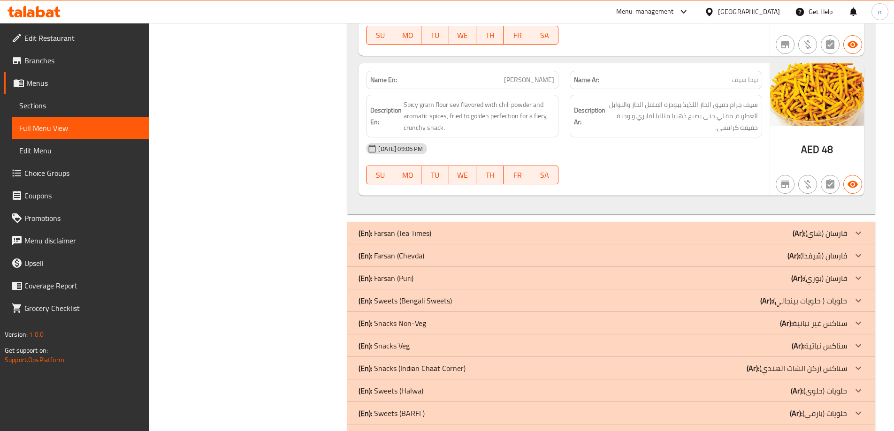
click at [688, 236] on div "(En): Farsan (Tea Times) (Ar): فارسان (شاي)" at bounding box center [602, 233] width 488 height 11
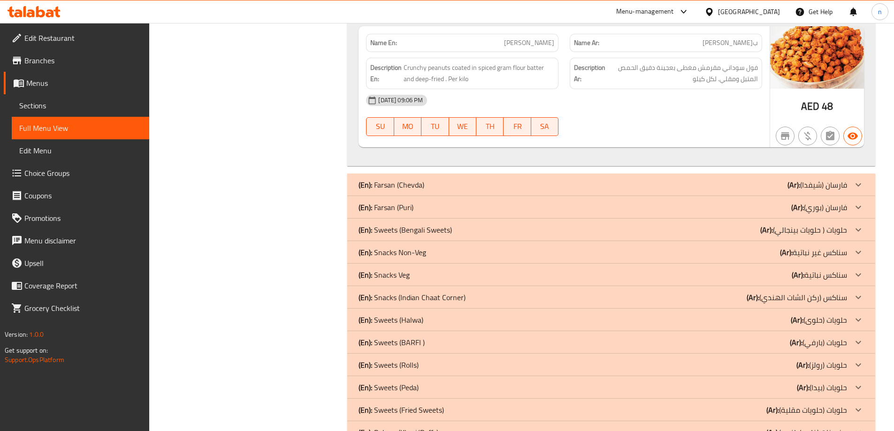
scroll to position [2017, 0]
click at [663, 178] on div "(En): Farsan (Chevda) (Ar): فارسان (شيفدا)" at bounding box center [602, 183] width 488 height 11
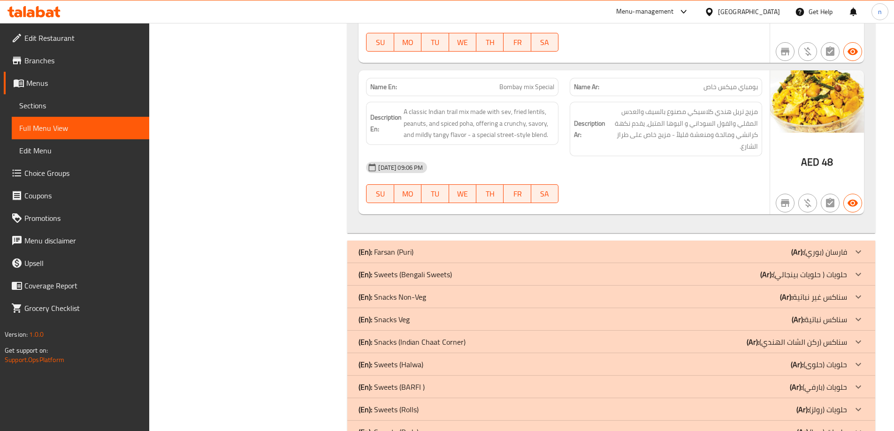
scroll to position [3049, 0]
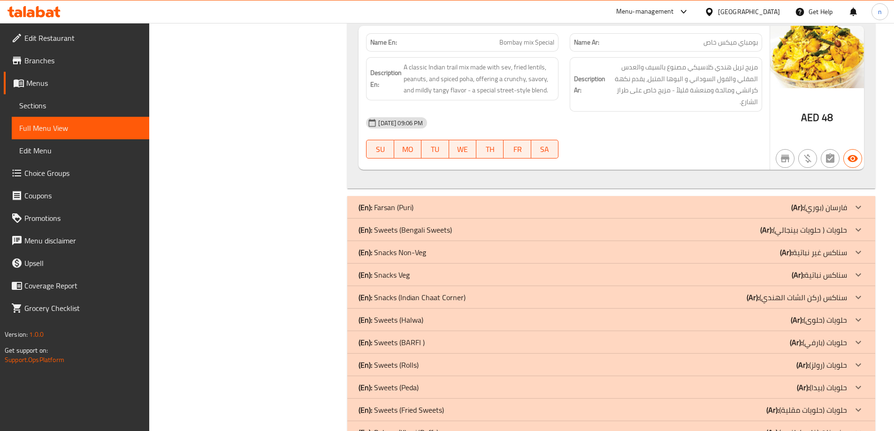
click at [658, 202] on div "(En): Farsan (Puri) (Ar): فارسان (بوري)" at bounding box center [602, 207] width 488 height 11
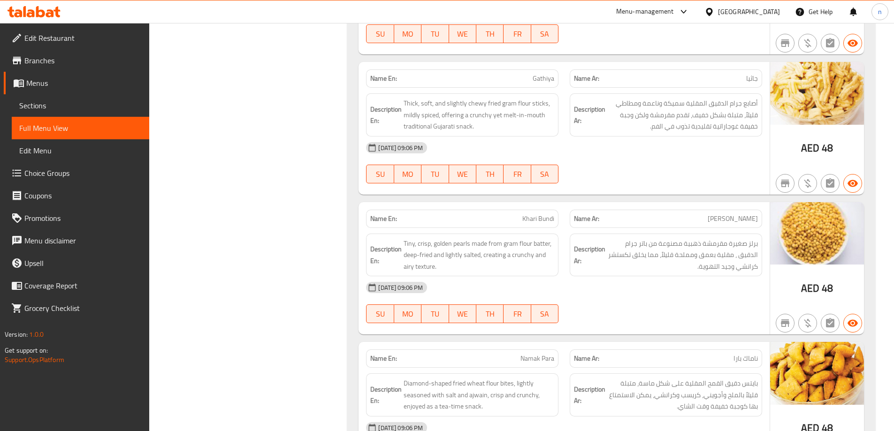
scroll to position [891, 0]
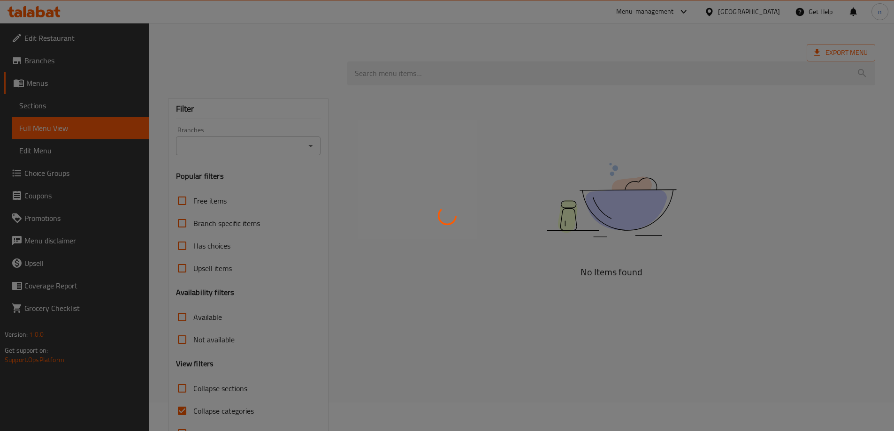
scroll to position [61, 0]
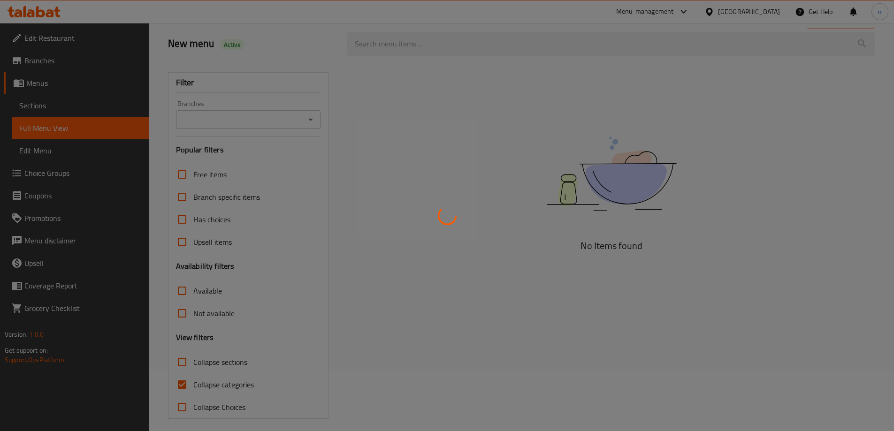
click at [183, 378] on div at bounding box center [447, 215] width 894 height 431
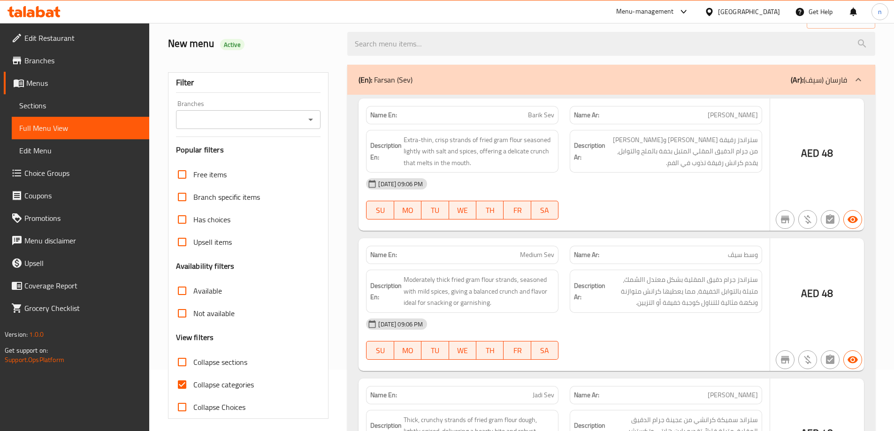
click at [183, 378] on div at bounding box center [447, 215] width 894 height 431
click at [183, 361] on div at bounding box center [447, 215] width 894 height 431
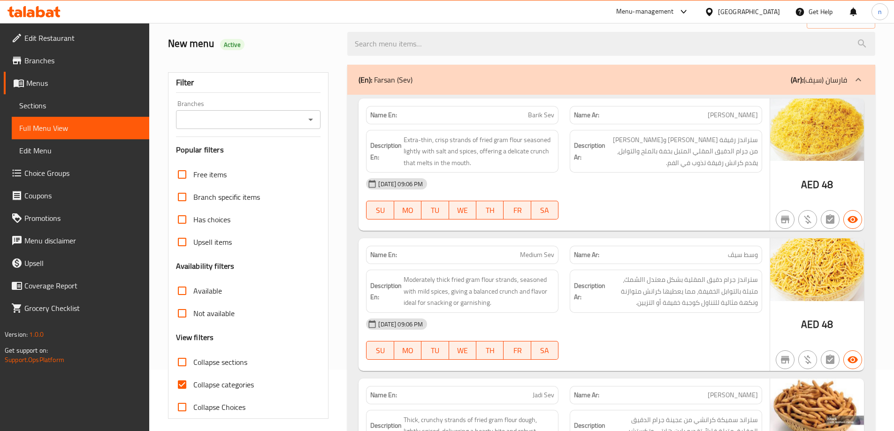
click at [180, 382] on input "Collapse categories" at bounding box center [182, 384] width 23 height 23
checkbox input "false"
click at [182, 364] on input "Collapse sections" at bounding box center [182, 362] width 23 height 23
checkbox input "true"
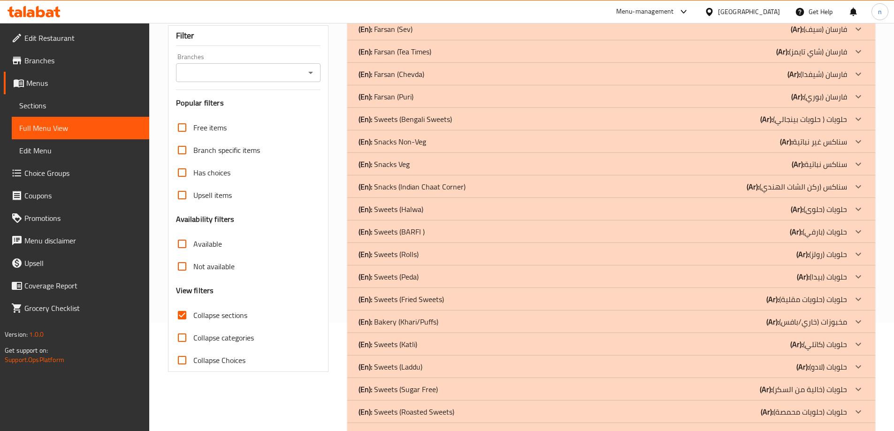
scroll to position [0, 0]
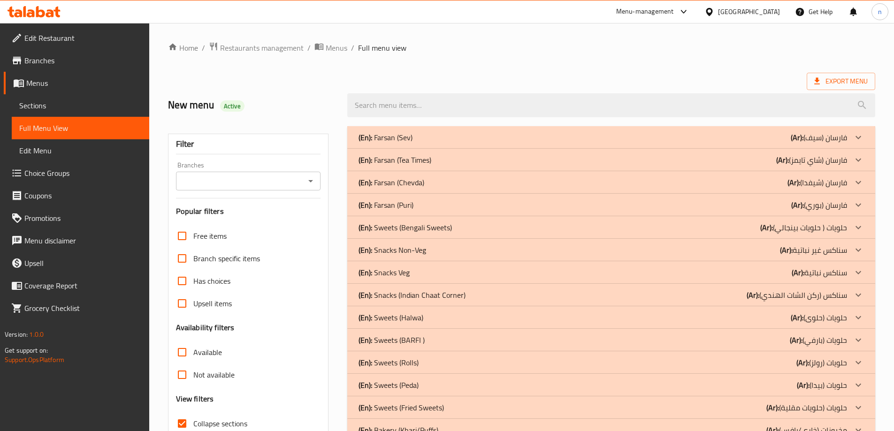
click at [674, 146] on div "(En): Farsan (Sev) (Ar): فارسان (سيف)" at bounding box center [611, 137] width 528 height 23
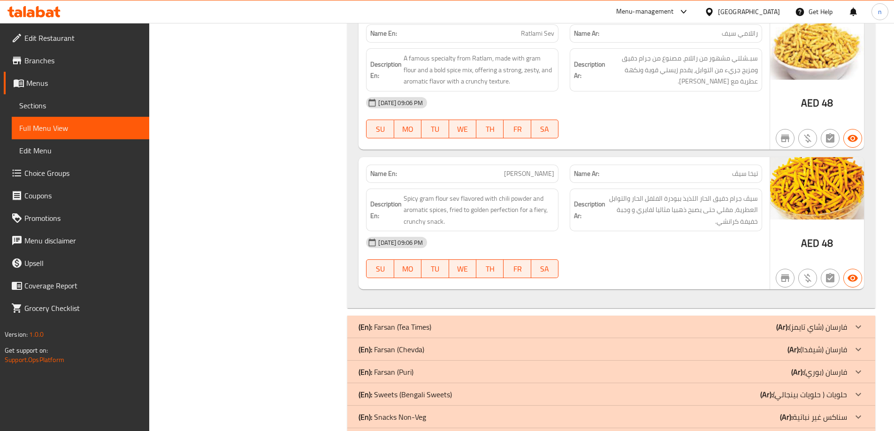
scroll to position [657, 0]
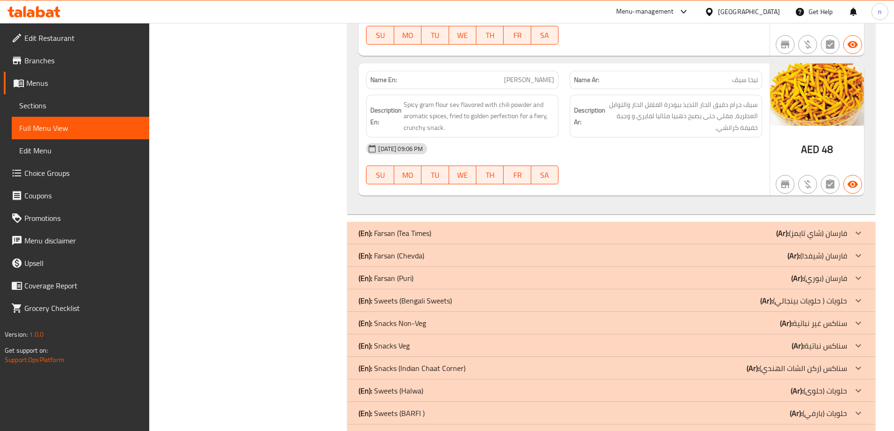
click at [654, 242] on div "(En): Farsan (Tea Times) (Ar): فارسان (شاي تايمز)" at bounding box center [611, 233] width 528 height 23
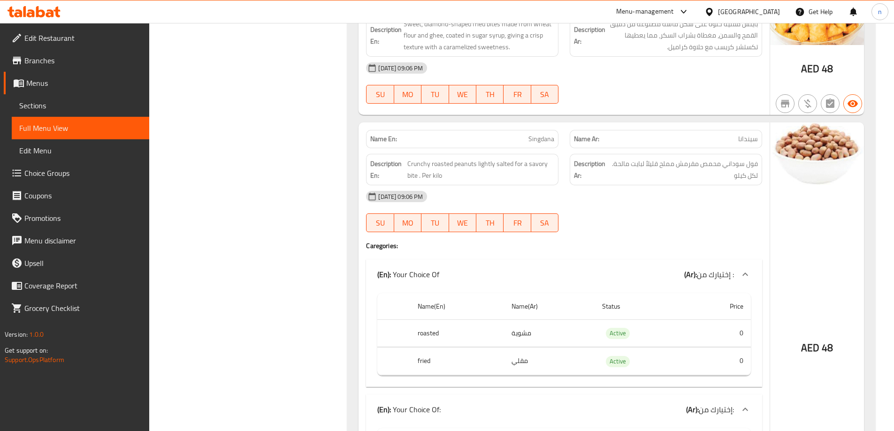
scroll to position [1501, 0]
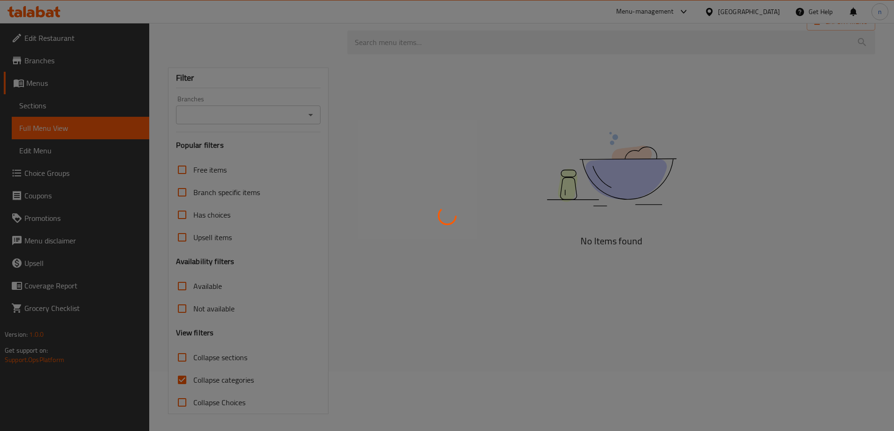
scroll to position [61, 0]
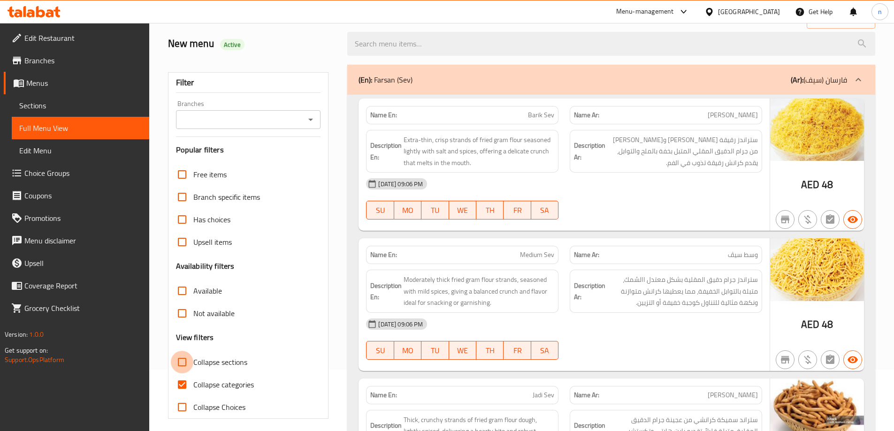
drag, startPoint x: 181, startPoint y: 361, endPoint x: 183, endPoint y: 384, distance: 23.6
click at [181, 362] on input "Collapse sections" at bounding box center [182, 362] width 23 height 23
checkbox input "true"
click at [182, 393] on input "Collapse categories" at bounding box center [182, 384] width 23 height 23
checkbox input "false"
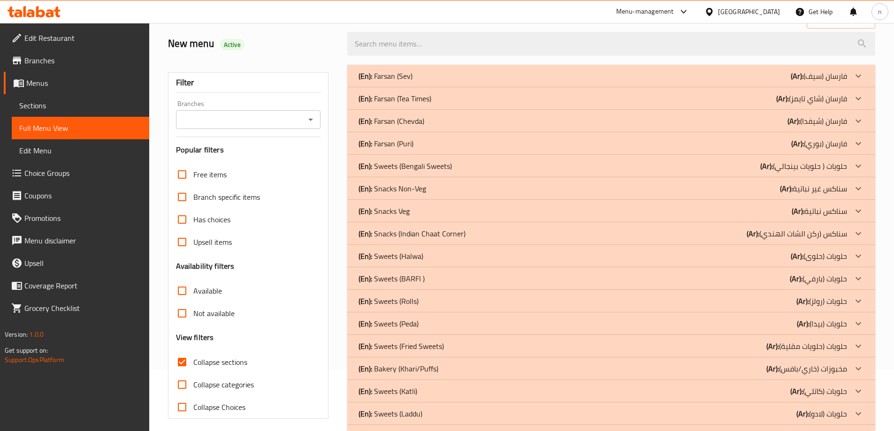
click at [654, 87] on div "(En): Farsan (Sev) (Ar): فارسان (سيف)" at bounding box center [611, 76] width 528 height 23
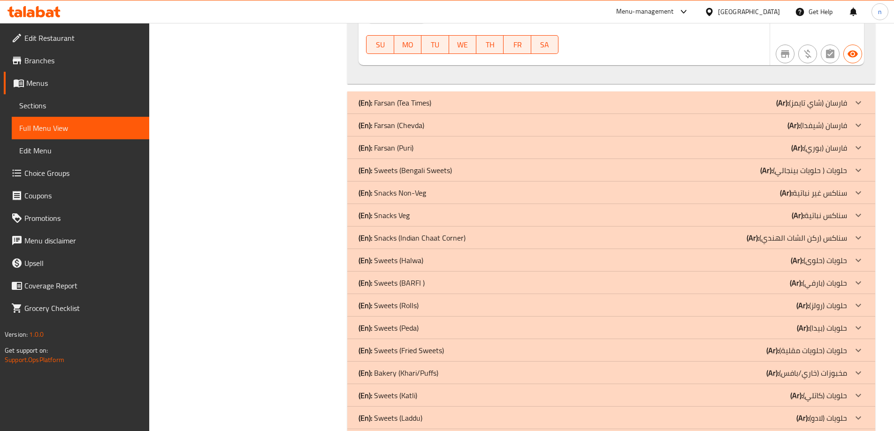
scroll to position [797, 0]
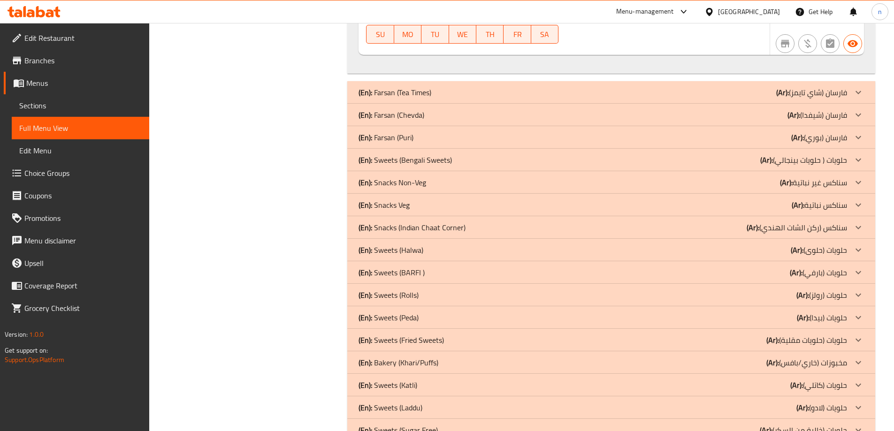
click at [675, 94] on div "(En): Farsan (Tea Times) (Ar): فارسان (شاي تايمز)" at bounding box center [602, 92] width 488 height 11
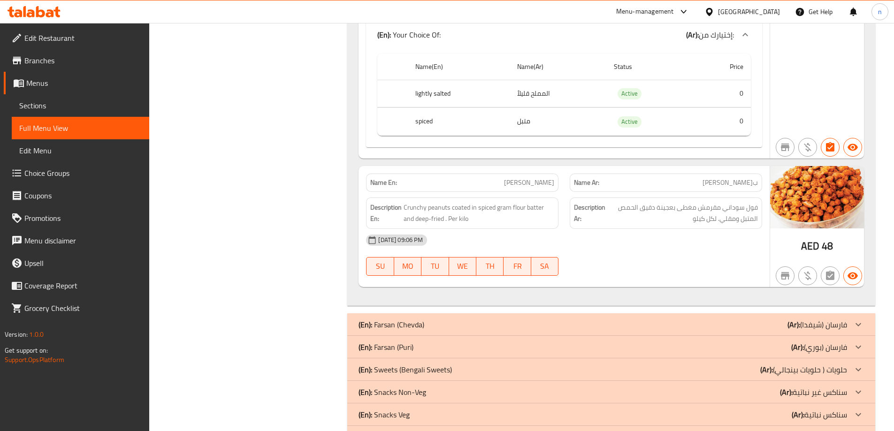
scroll to position [1923, 0]
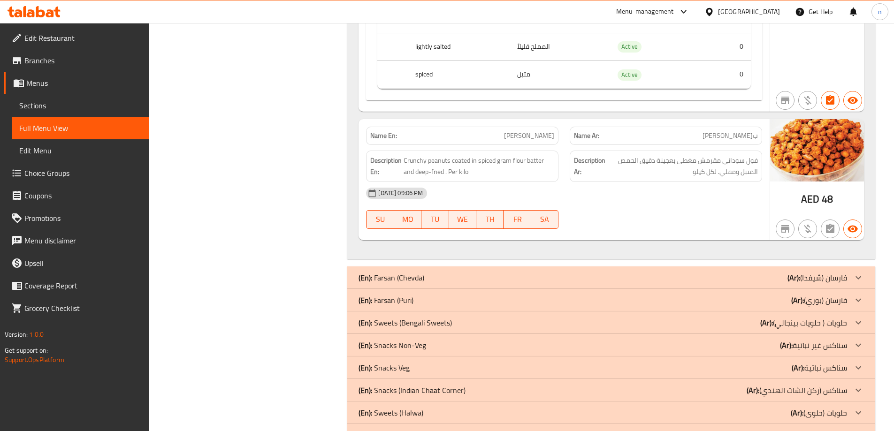
click at [608, 272] on div "(En): Farsan (Chevda) (Ar): فارسان (شيفدا)" at bounding box center [602, 277] width 488 height 11
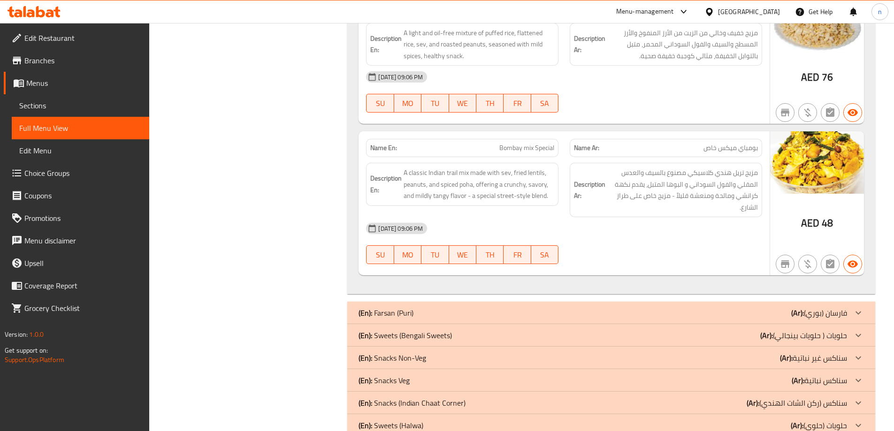
scroll to position [3002, 0]
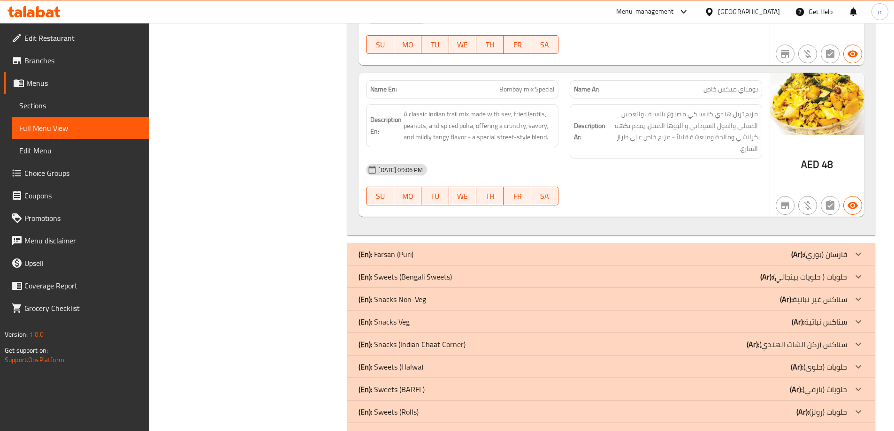
click at [719, 266] on div "(En): Sweets (Bengali Sweets) (Ar): حلويات ( حلويات بينجالي) Name En: Mix Benga…" at bounding box center [611, 277] width 528 height 23
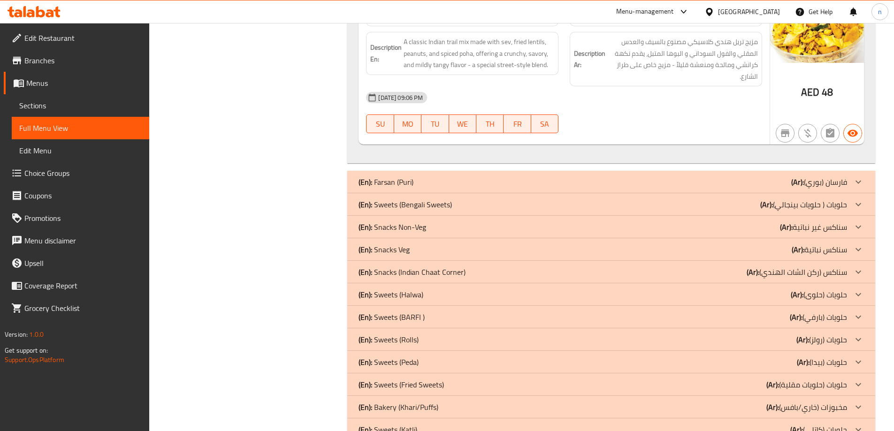
scroll to position [3096, 0]
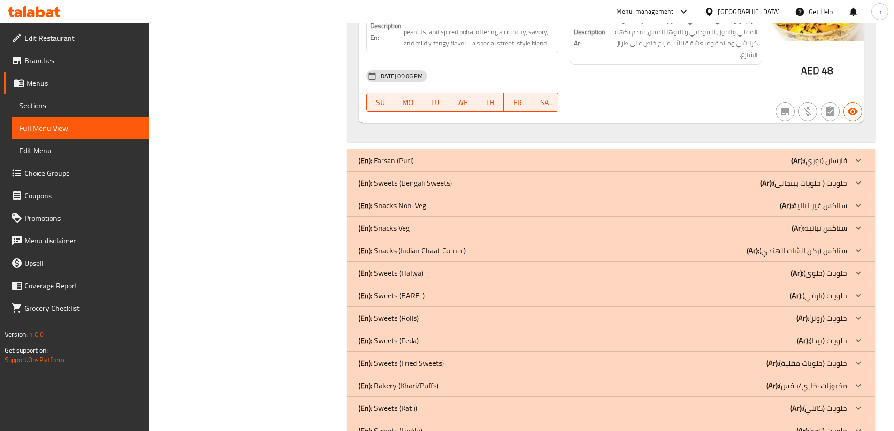
click at [684, 155] on div "(En): Farsan (Puri) (Ar): فارسان (بوري)" at bounding box center [602, 160] width 488 height 11
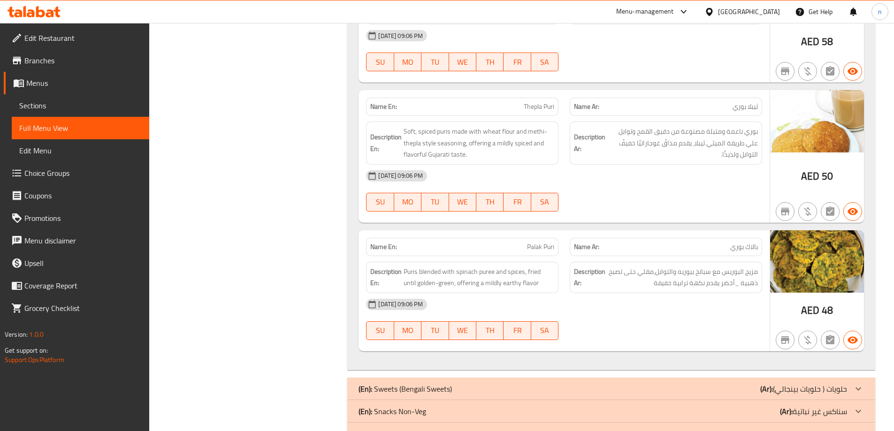
scroll to position [4034, 0]
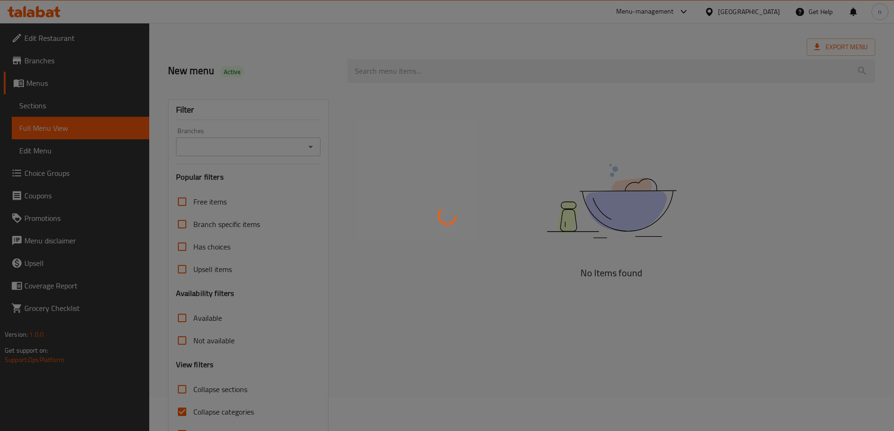
scroll to position [68, 0]
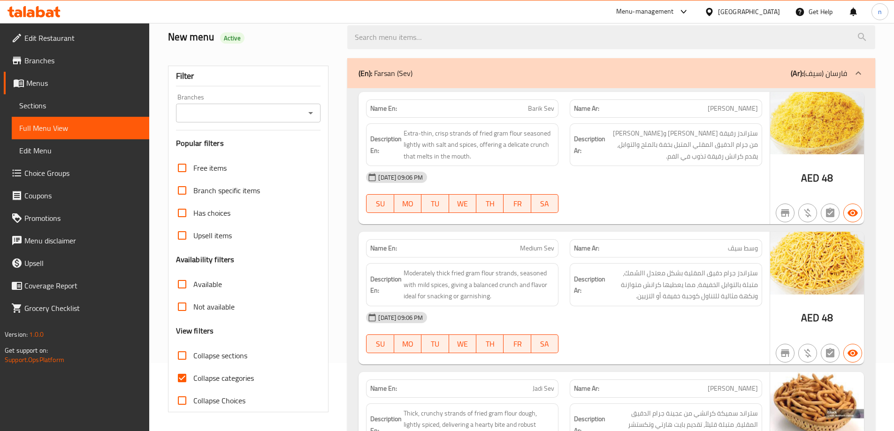
click at [181, 354] on input "Collapse sections" at bounding box center [182, 355] width 23 height 23
checkbox input "true"
click at [182, 378] on input "Collapse categories" at bounding box center [182, 378] width 23 height 23
checkbox input "false"
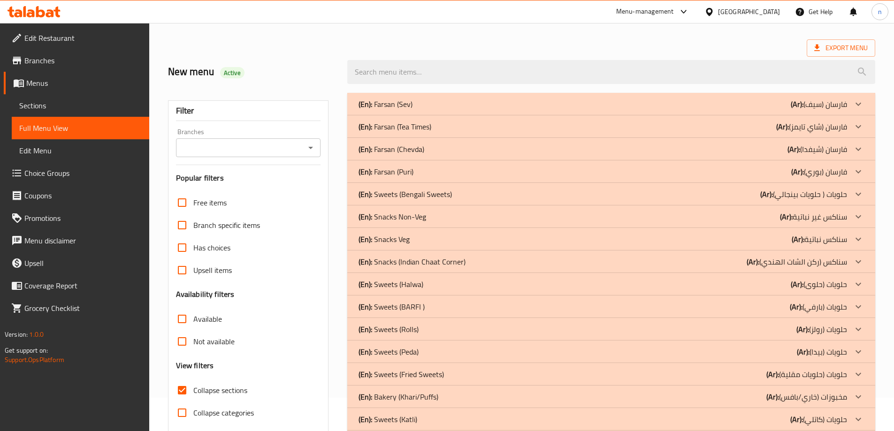
scroll to position [0, 0]
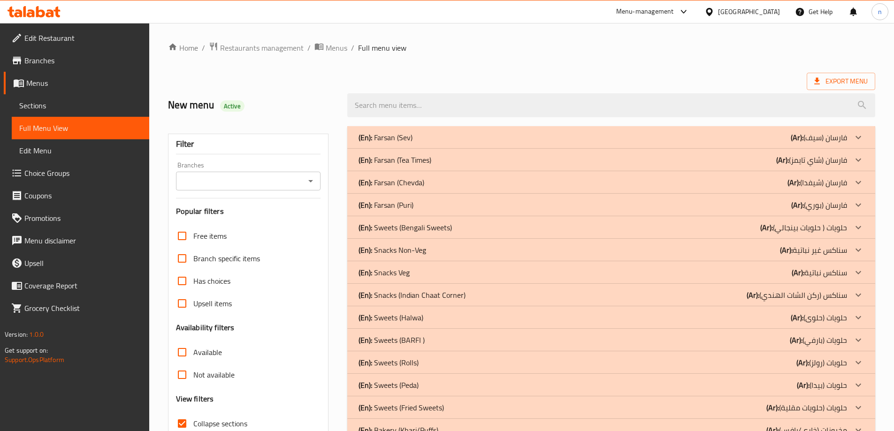
click at [514, 141] on div "(En): Farsan (Sev) (Ar): فارسان (سيف)" at bounding box center [602, 137] width 488 height 11
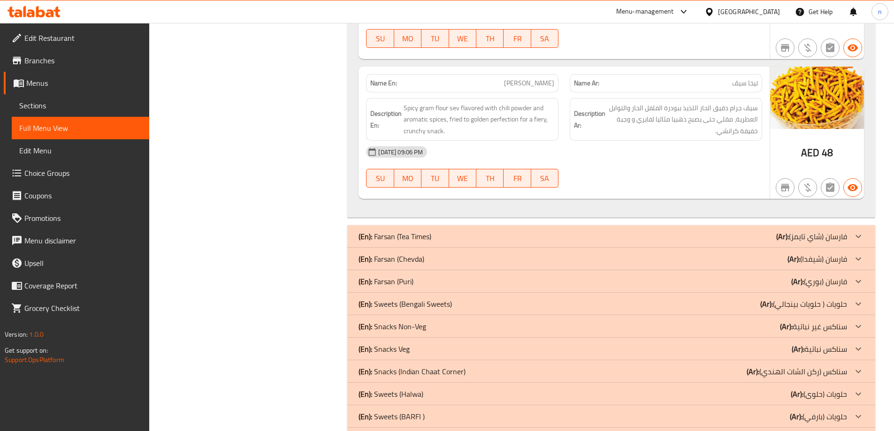
scroll to position [704, 0]
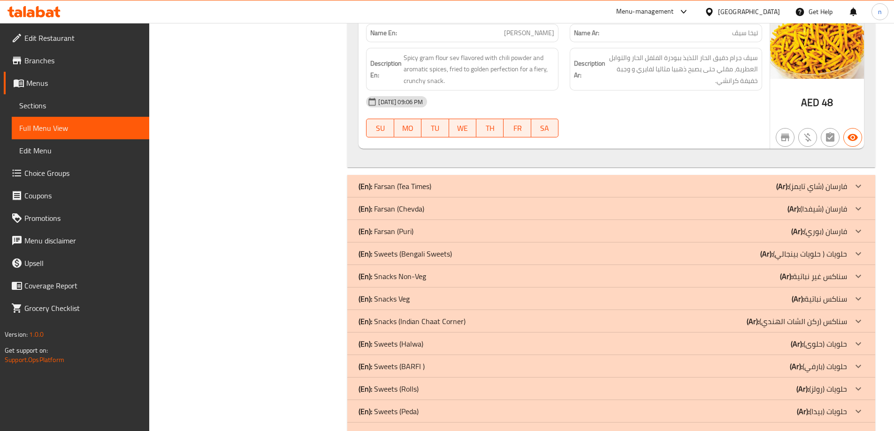
click at [485, 188] on div "(En): Farsan (Tea Times) (Ar): فارسان (شاي تايمز)" at bounding box center [602, 186] width 488 height 11
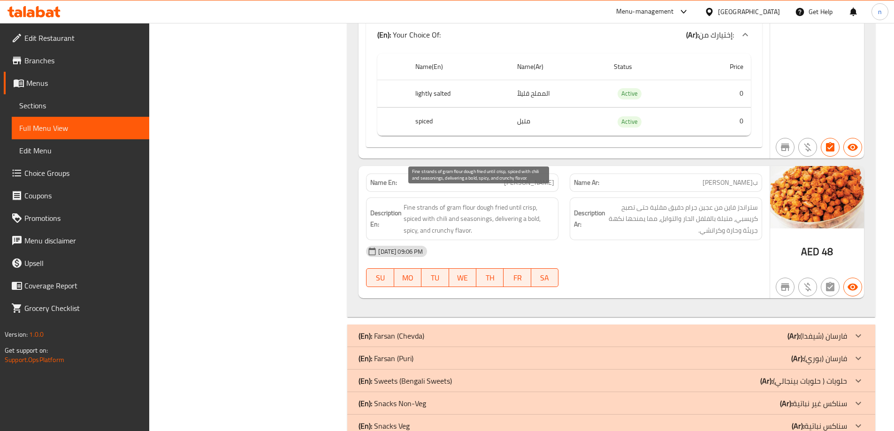
scroll to position [1923, 0]
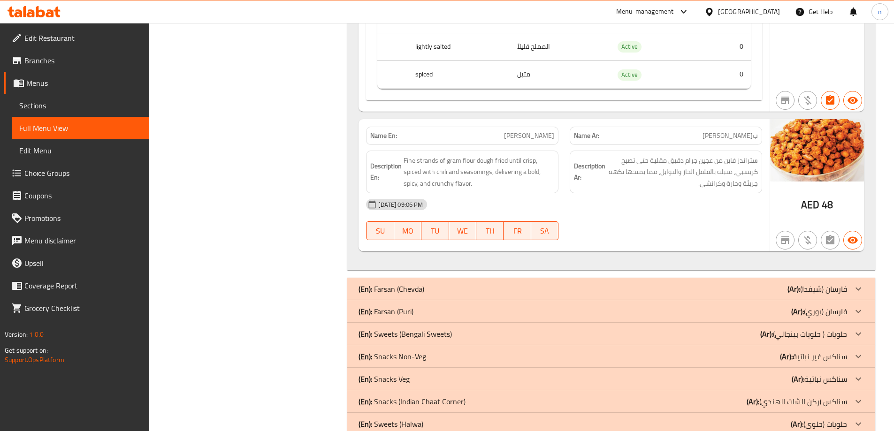
click at [464, 283] on div "(En): Farsan (Chevda) (Ar): فارسان (شيفدا)" at bounding box center [602, 288] width 488 height 11
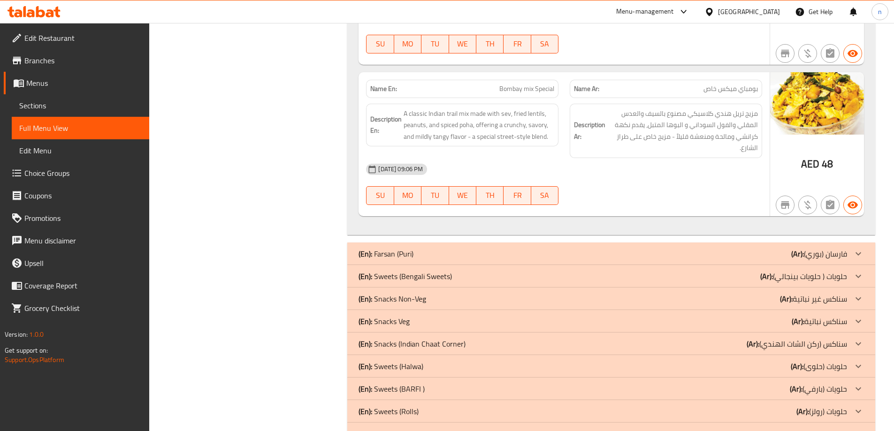
scroll to position [3049, 0]
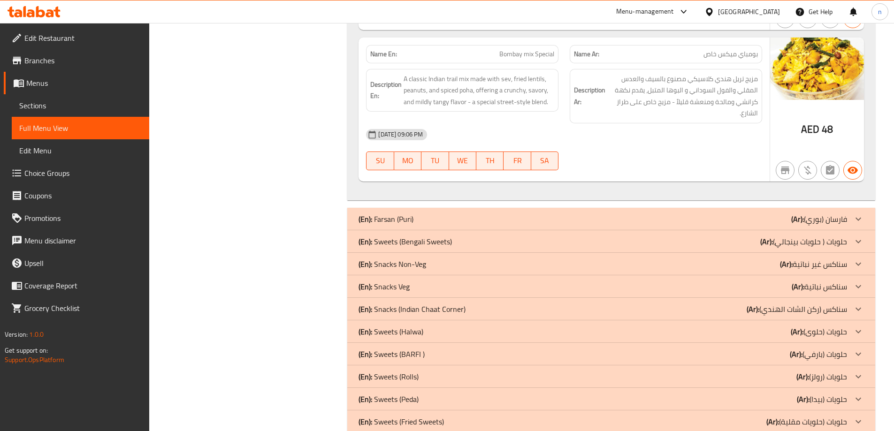
click at [464, 213] on div "(En): Farsan (Puri) (Ar): فارسان (بوري)" at bounding box center [602, 218] width 488 height 11
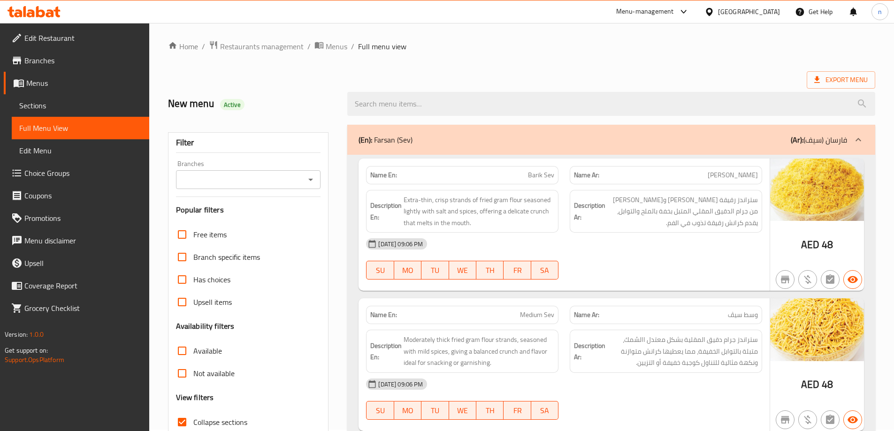
scroll to position [0, 0]
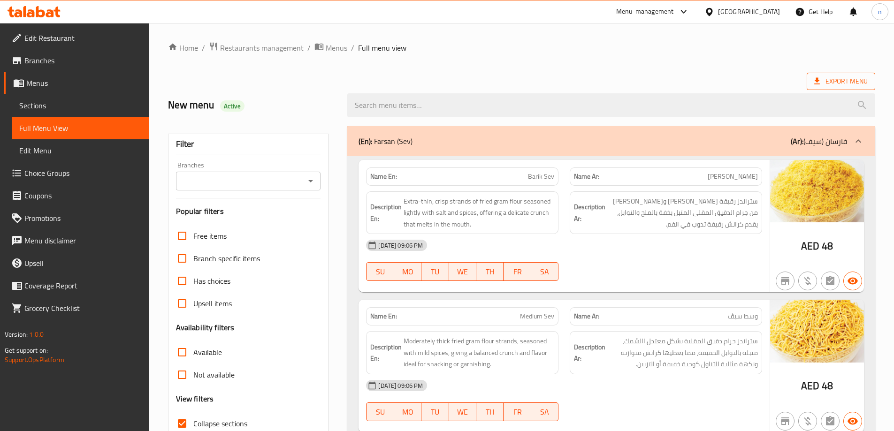
click at [862, 78] on span "Export Menu" at bounding box center [840, 82] width 53 height 12
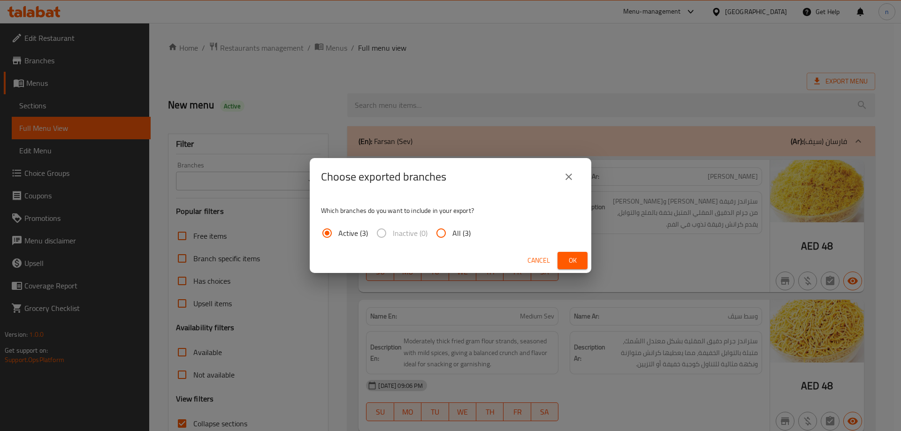
click at [629, 93] on div "Choose exported branches Which branches do you want to include in your export? …" at bounding box center [450, 215] width 901 height 431
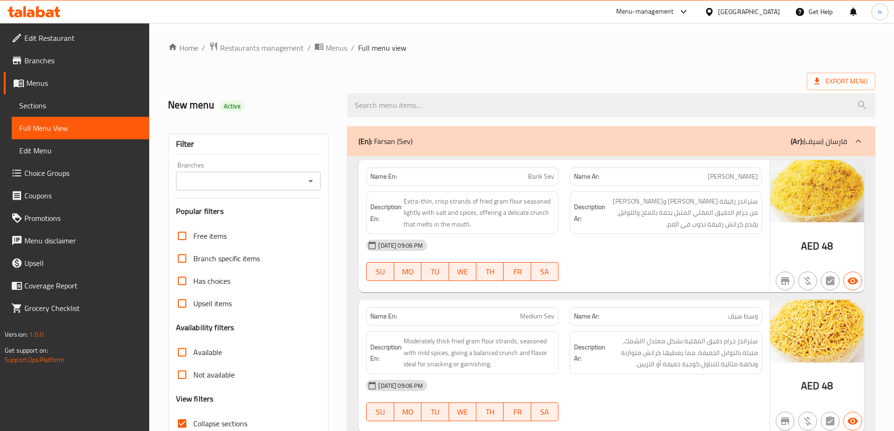
click at [741, 53] on ol "Home / Restaurants management / Menus / Full menu view" at bounding box center [521, 48] width 707 height 12
click at [853, 76] on span "Export Menu" at bounding box center [840, 82] width 53 height 12
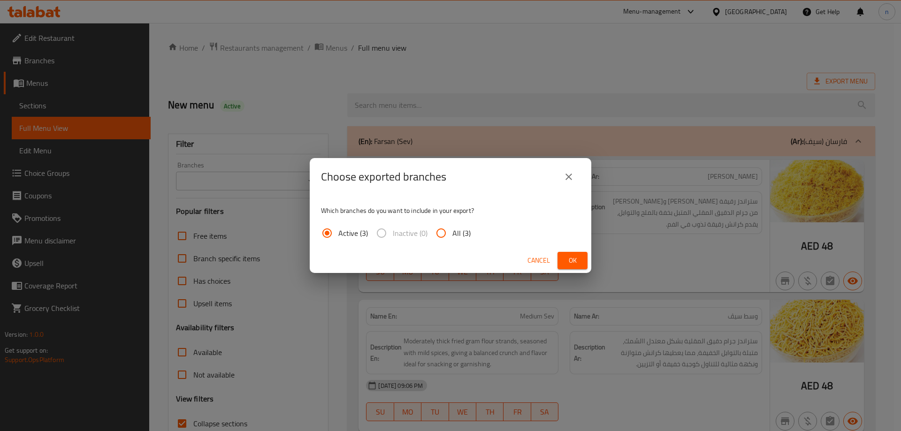
click at [441, 233] on input "All (3)" at bounding box center [441, 233] width 23 height 23
radio input "true"
click at [560, 255] on button "Ok" at bounding box center [572, 260] width 30 height 17
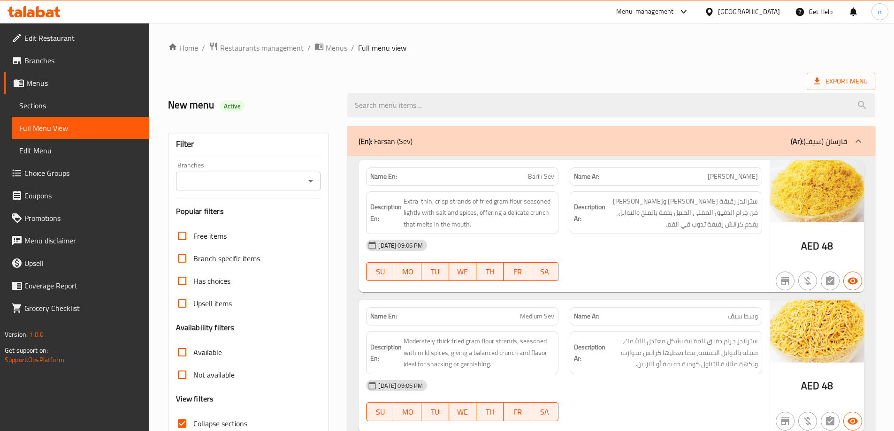
drag, startPoint x: 1, startPoint y: 79, endPoint x: 0, endPoint y: 100, distance: 21.1
click at [0, 100] on li "Menus Sections Full Menu View Edit Menu" at bounding box center [71, 117] width 156 height 90
click at [39, 5] on div at bounding box center [34, 11] width 68 height 19
click at [36, 14] on icon at bounding box center [40, 11] width 9 height 11
